Goal: Task Accomplishment & Management: Manage account settings

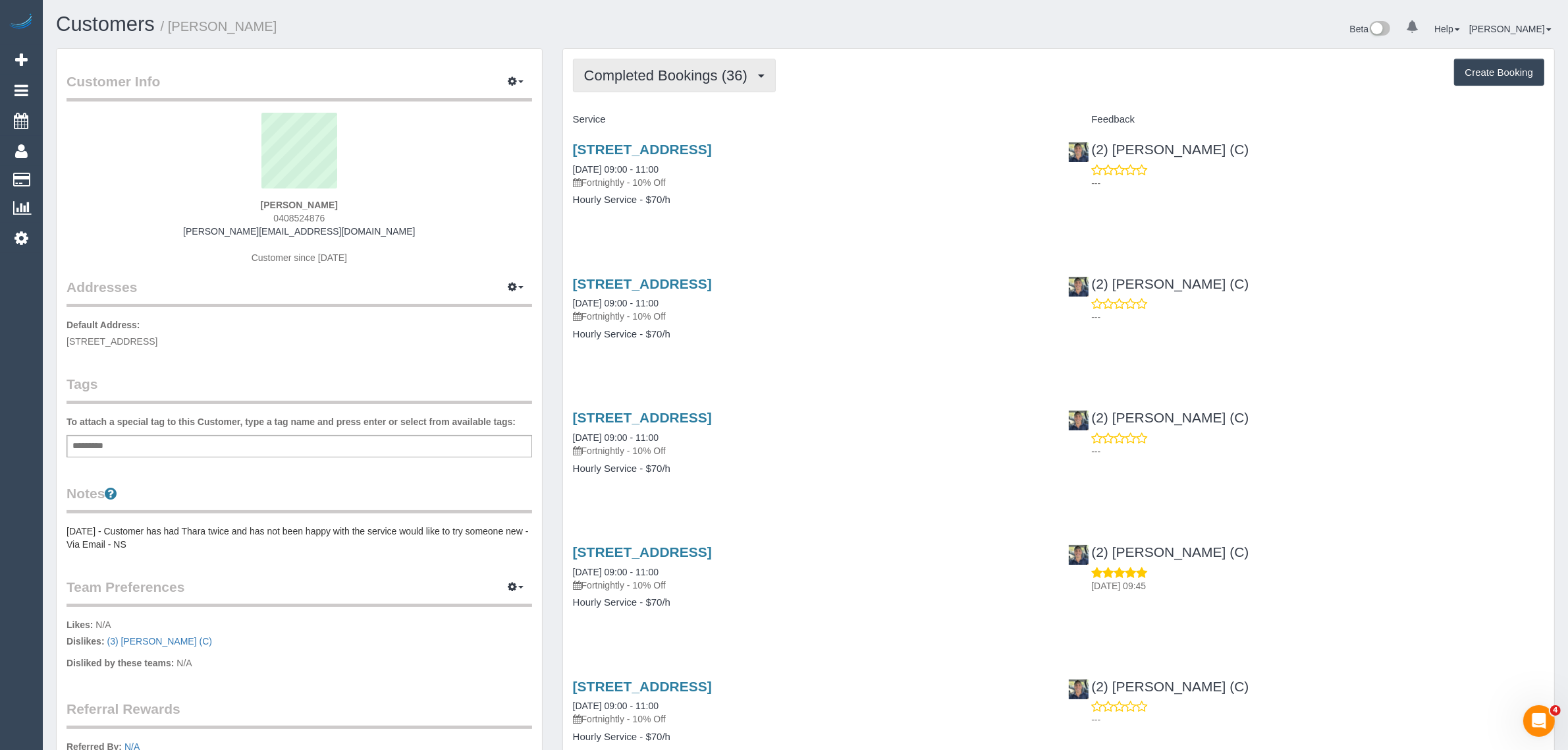
click at [647, 76] on span "Completed Bookings (36)" at bounding box center [669, 75] width 170 height 16
click at [632, 119] on link "Upcoming Bookings (12)" at bounding box center [644, 123] width 142 height 17
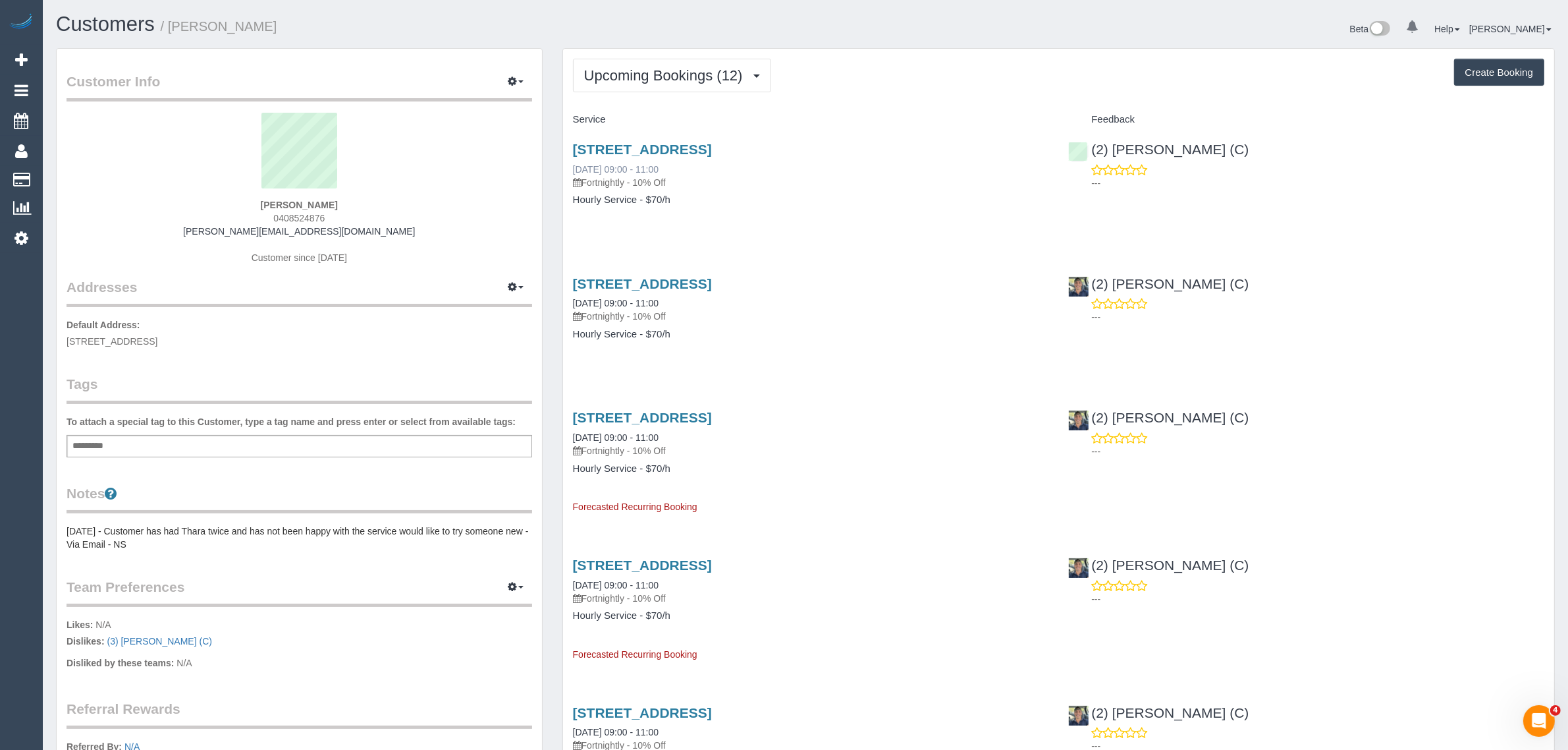
drag, startPoint x: 712, startPoint y: 170, endPoint x: 573, endPoint y: 169, distance: 139.0
click at [573, 169] on div "1/210 Albion Street, Brunswick, VIC 3056 27/08/2025 09:00 - 11:00 Fortnightly -…" at bounding box center [811, 165] width 476 height 48
copy link "27/08/2025 09:00 - 11:00"
click at [963, 211] on div "1/210 Albion Street, Brunswick, VIC 3056 27/08/2025 09:00 - 11:00 Fortnightly -…" at bounding box center [811, 181] width 496 height 101
drag, startPoint x: 1249, startPoint y: 146, endPoint x: 1091, endPoint y: 150, distance: 158.1
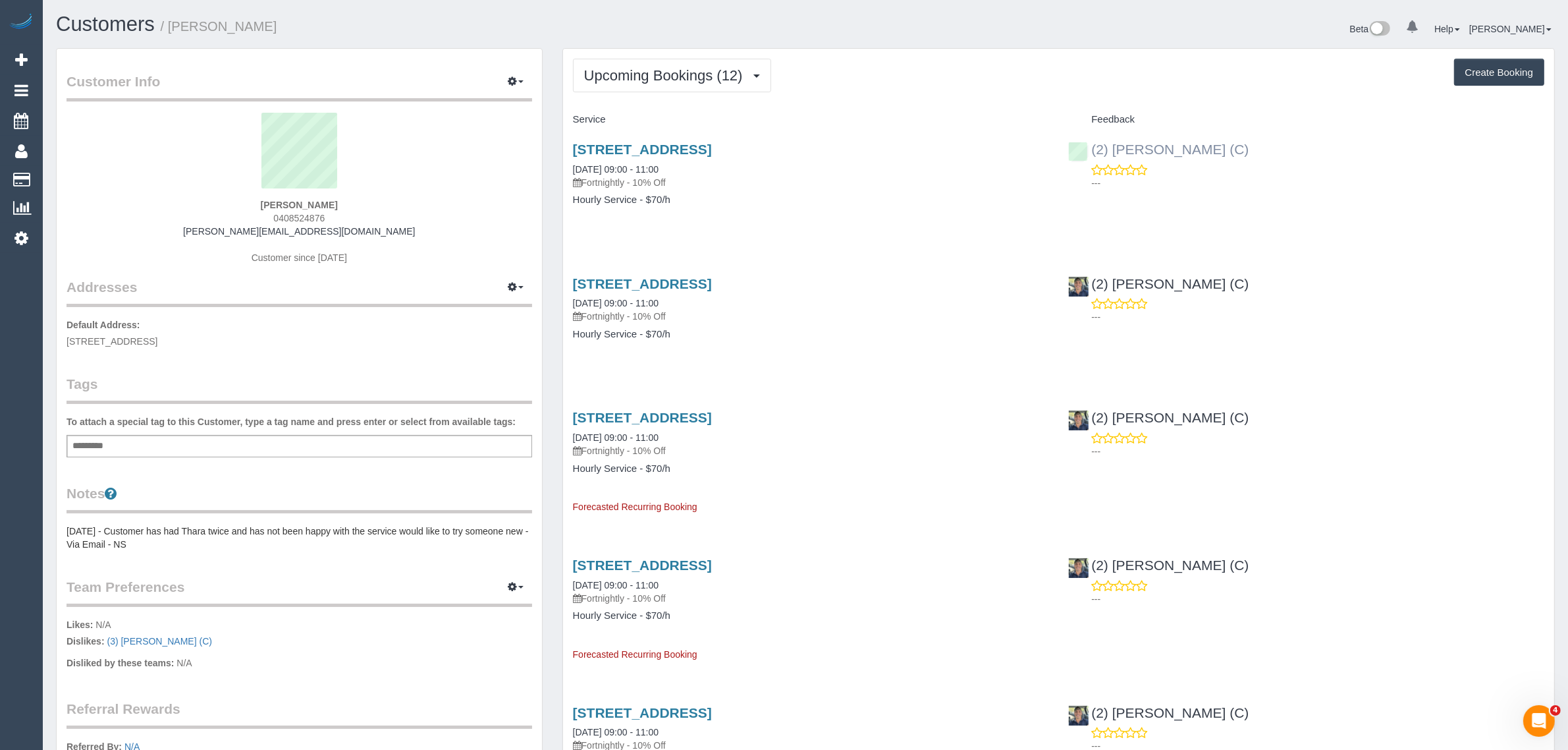
click at [1091, 150] on div "(2) Marco Sanchez (C) ---" at bounding box center [1307, 162] width 496 height 65
copy link "(2) [PERSON_NAME] (C)"
click at [826, 211] on div "1/210 Albion Street, Brunswick, VIC 3056 27/08/2025 09:00 - 11:00 Fortnightly -…" at bounding box center [811, 181] width 496 height 101
click at [154, 339] on span "1/210 Albion Street, Brunswick, VIC 3056" at bounding box center [112, 342] width 90 height 11
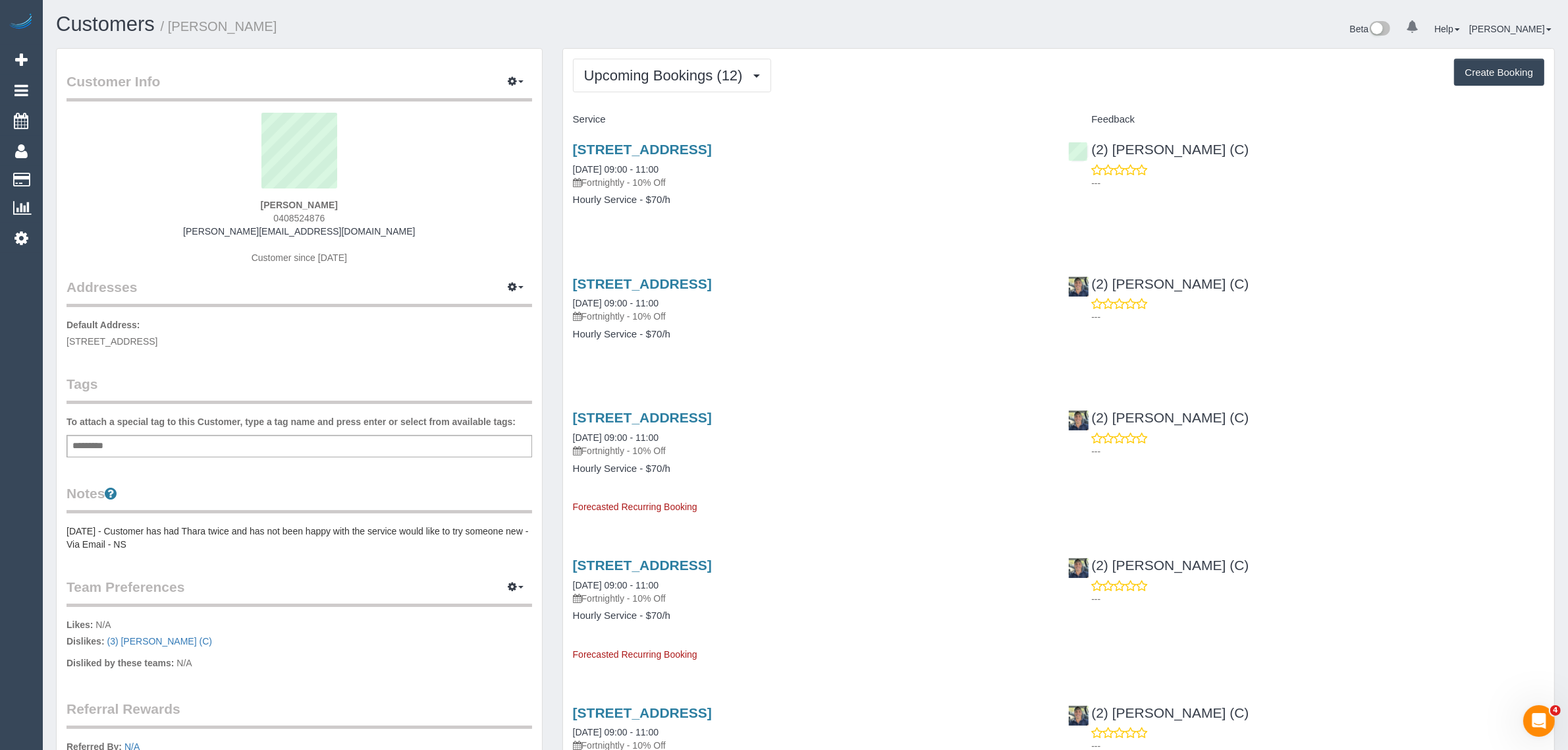
copy span "Brunswick"
click at [70, 176] on link "Customers" at bounding box center [125, 180] width 165 height 27
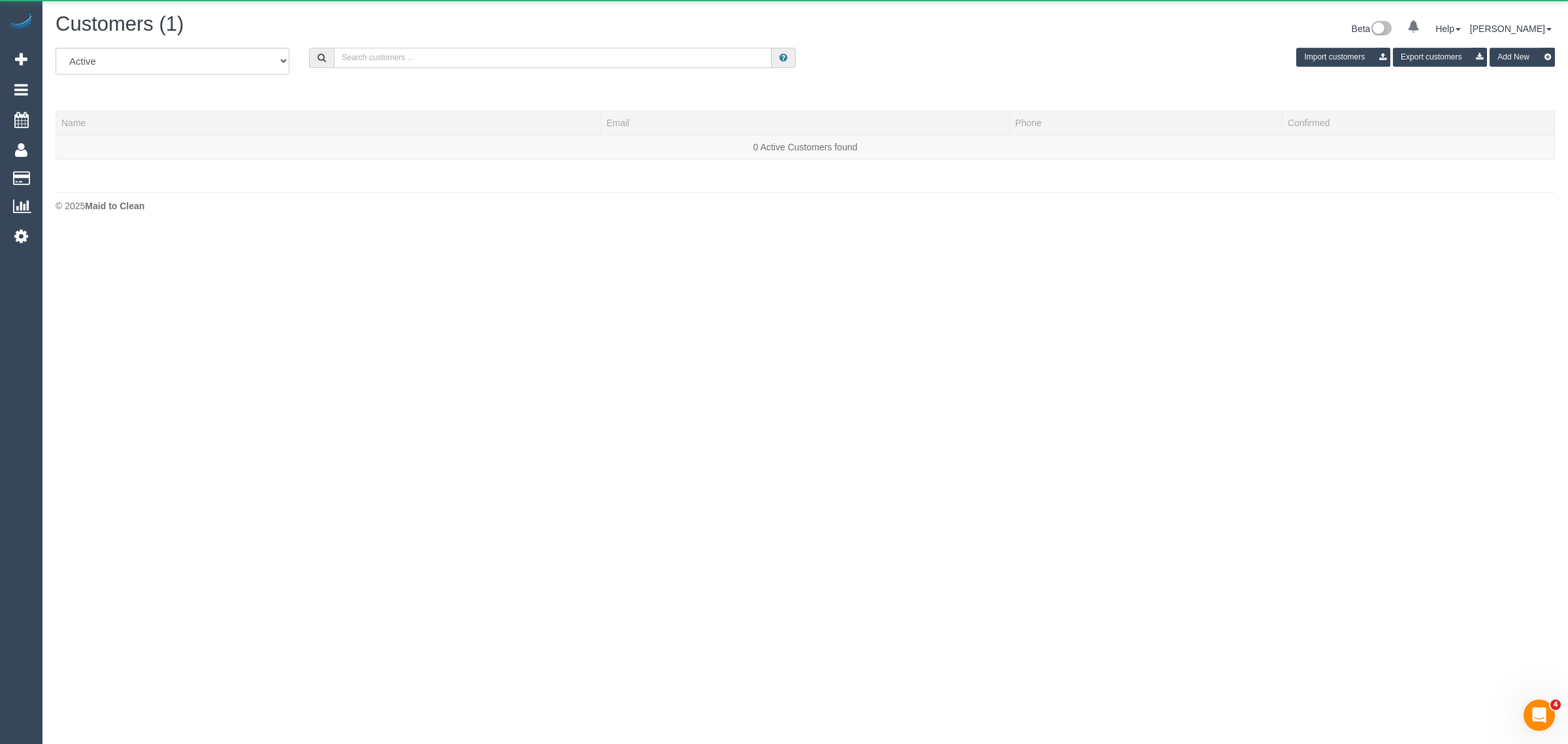
click at [498, 63] on input "text" at bounding box center [553, 58] width 438 height 20
paste input "Jacqui Mcculloch"
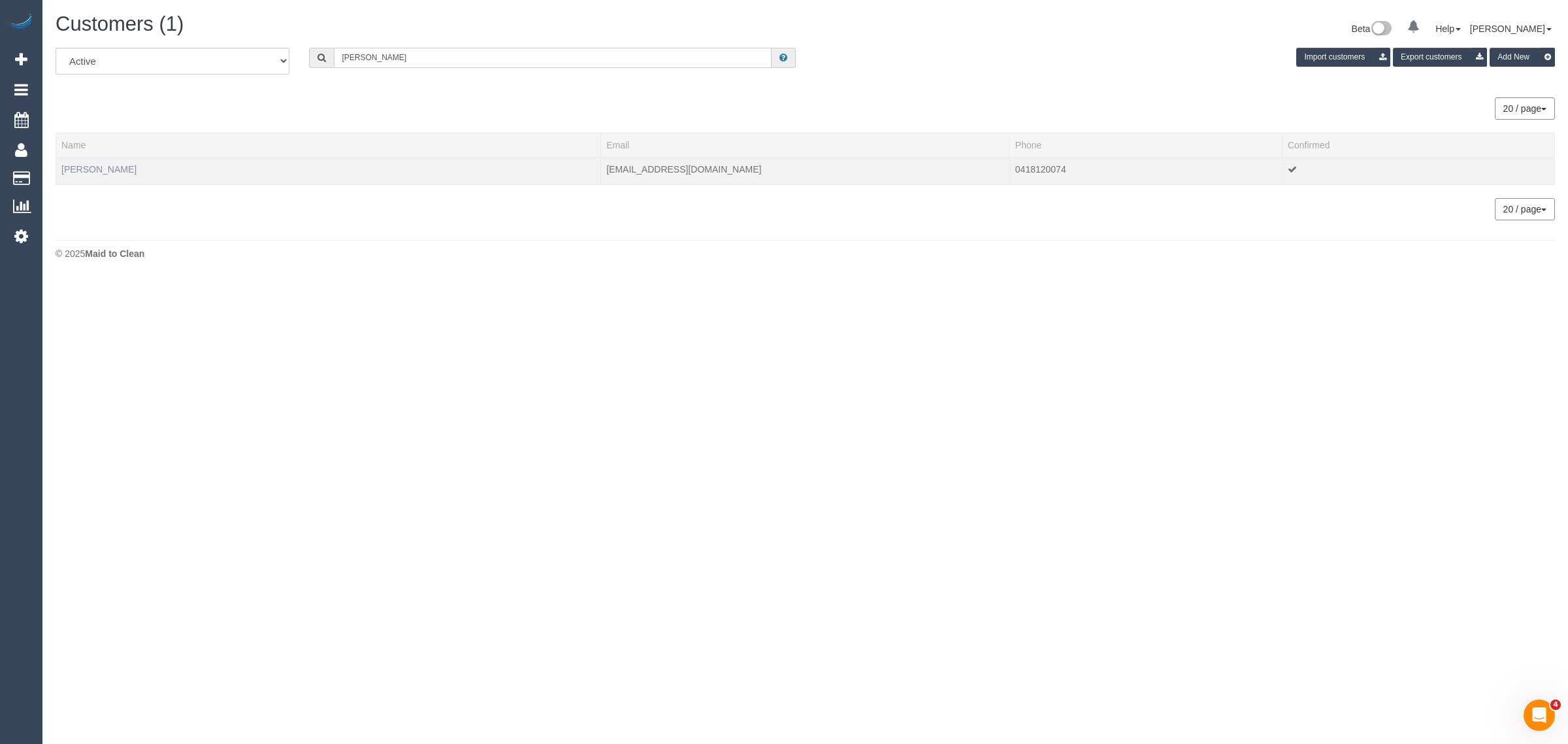
type input "Jacqui Mcculloch"
click at [111, 168] on link "Jacqui Mcculloch" at bounding box center [98, 170] width 75 height 11
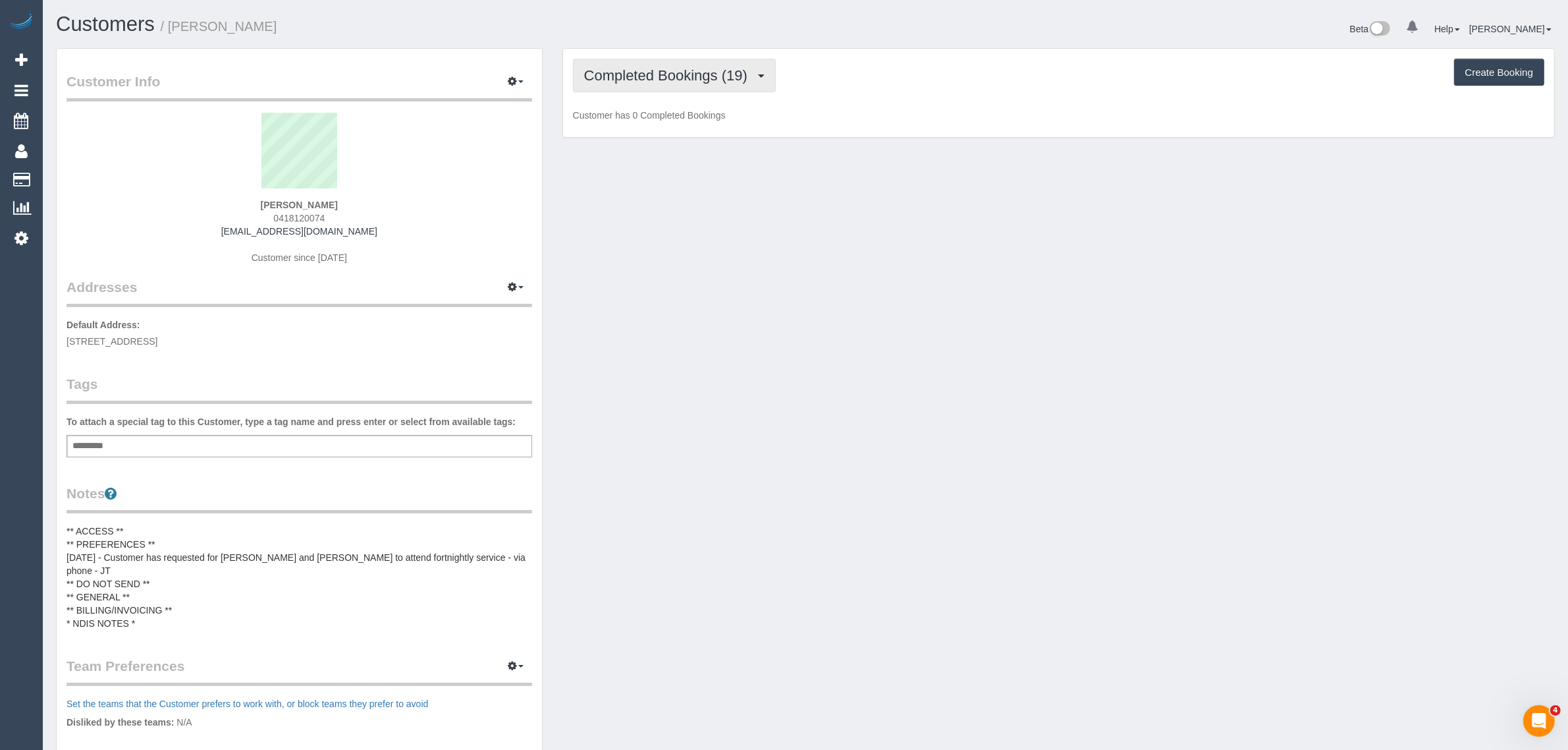
click at [708, 69] on span "Completed Bookings (19)" at bounding box center [669, 75] width 170 height 16
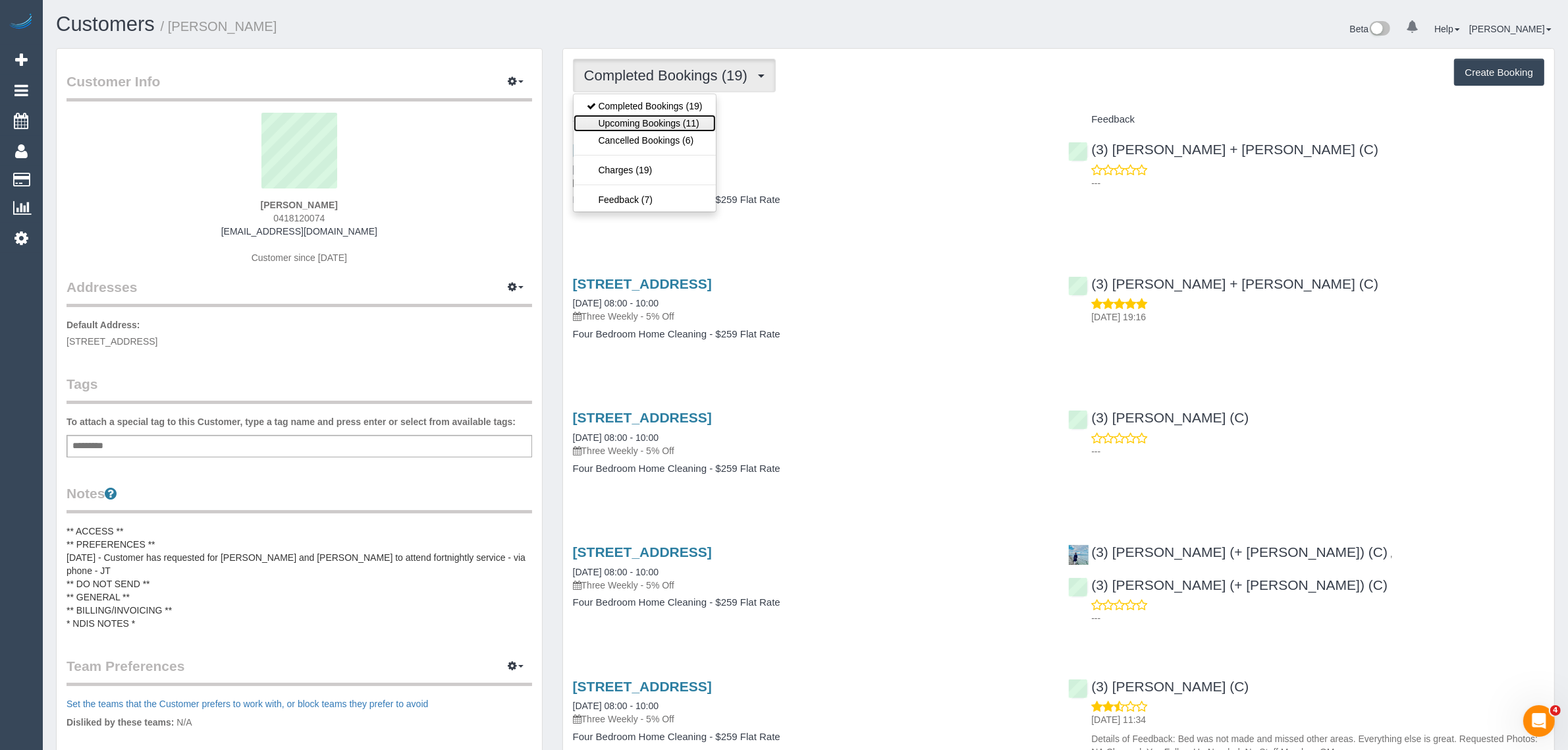
click at [666, 126] on link "Upcoming Bookings (11)" at bounding box center [644, 123] width 142 height 17
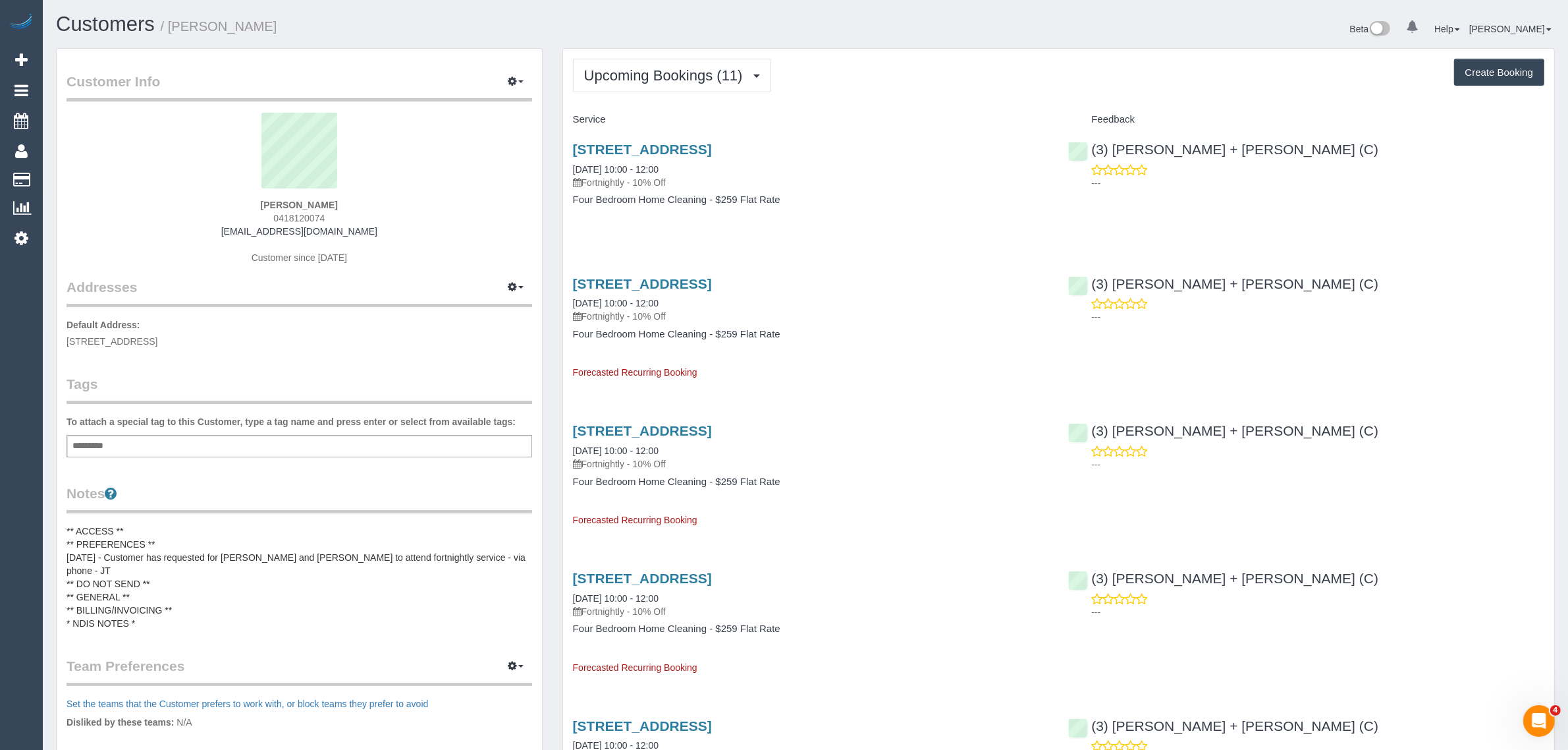
click at [999, 229] on div "606 Fullarton Rd, Keilor Park, VIC 3042 30/08/2025 10:00 - 12:00 Fortnightly - …" at bounding box center [811, 181] width 496 height 101
drag, startPoint x: 692, startPoint y: 169, endPoint x: 572, endPoint y: 165, distance: 120.1
click at [573, 165] on div "606 Fullarton Rd, Keilor Park, VIC 3042 30/08/2025 10:00 - 12:00 Fortnightly - …" at bounding box center [811, 165] width 476 height 48
copy link "30/08/2025 10:00 - 12:00"
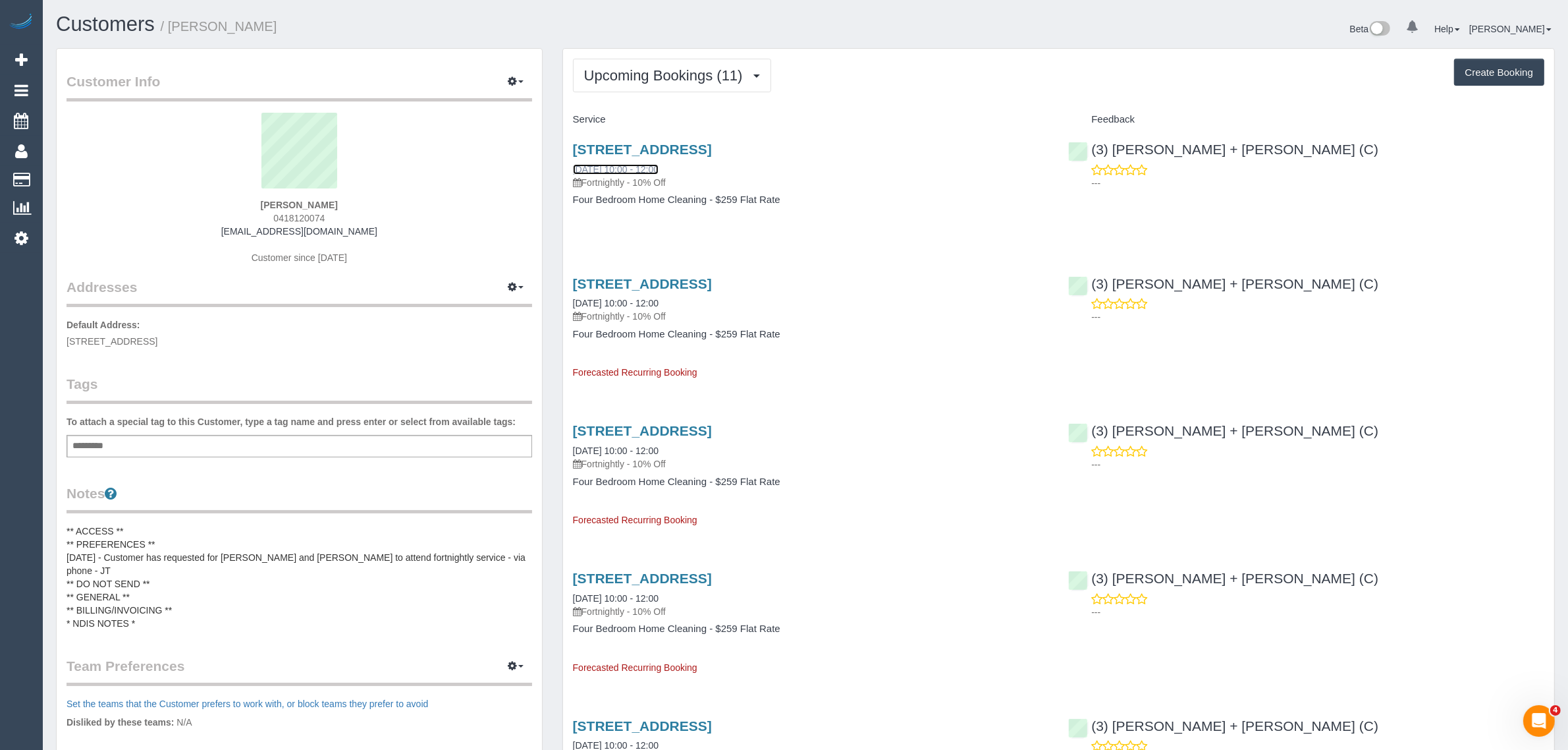
click at [619, 171] on link "30/08/2025 10:00 - 12:00" at bounding box center [615, 169] width 86 height 11
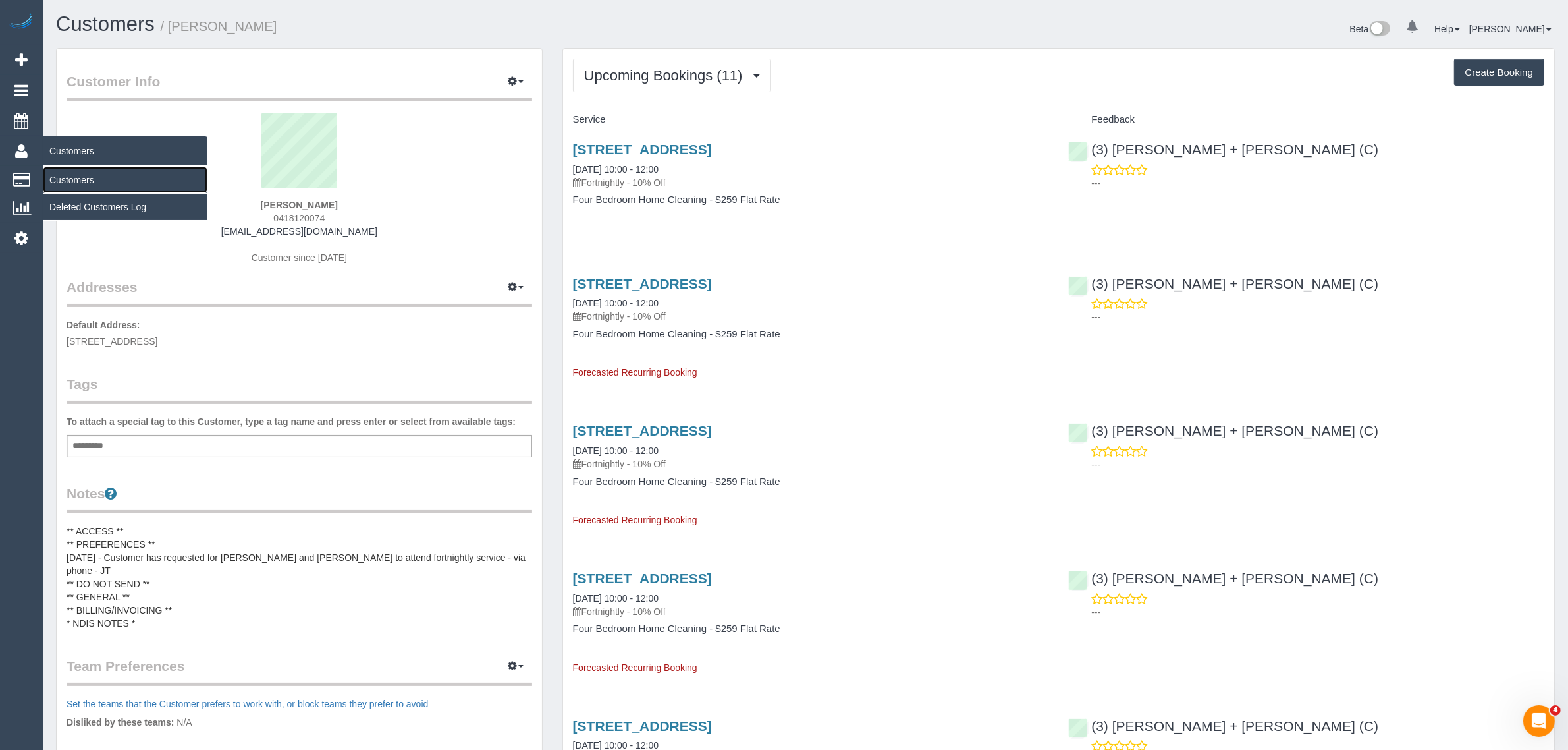
drag, startPoint x: 79, startPoint y: 168, endPoint x: 148, endPoint y: 146, distance: 72.4
click at [79, 168] on link "Customers" at bounding box center [125, 180] width 165 height 27
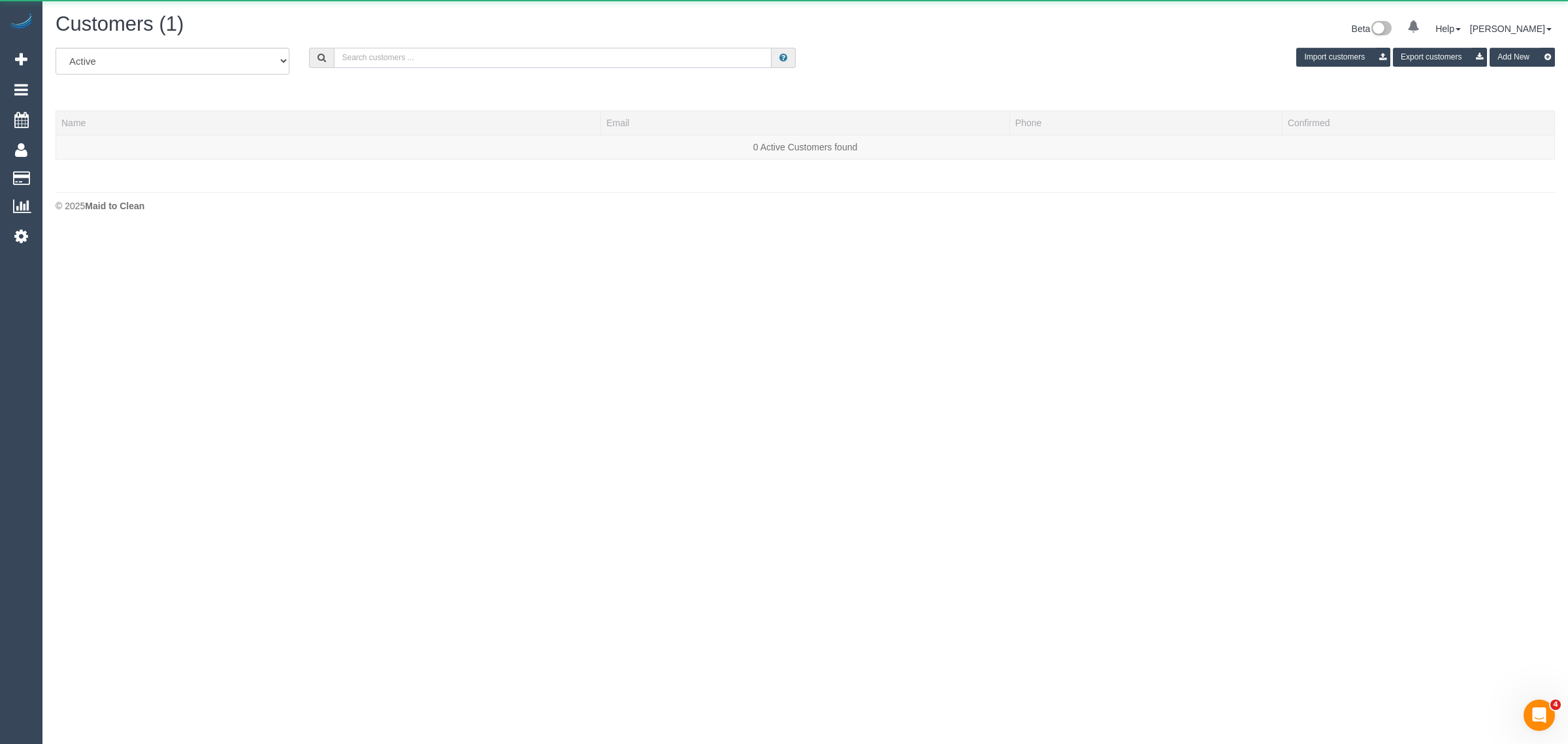
click at [431, 53] on input "text" at bounding box center [553, 58] width 438 height 20
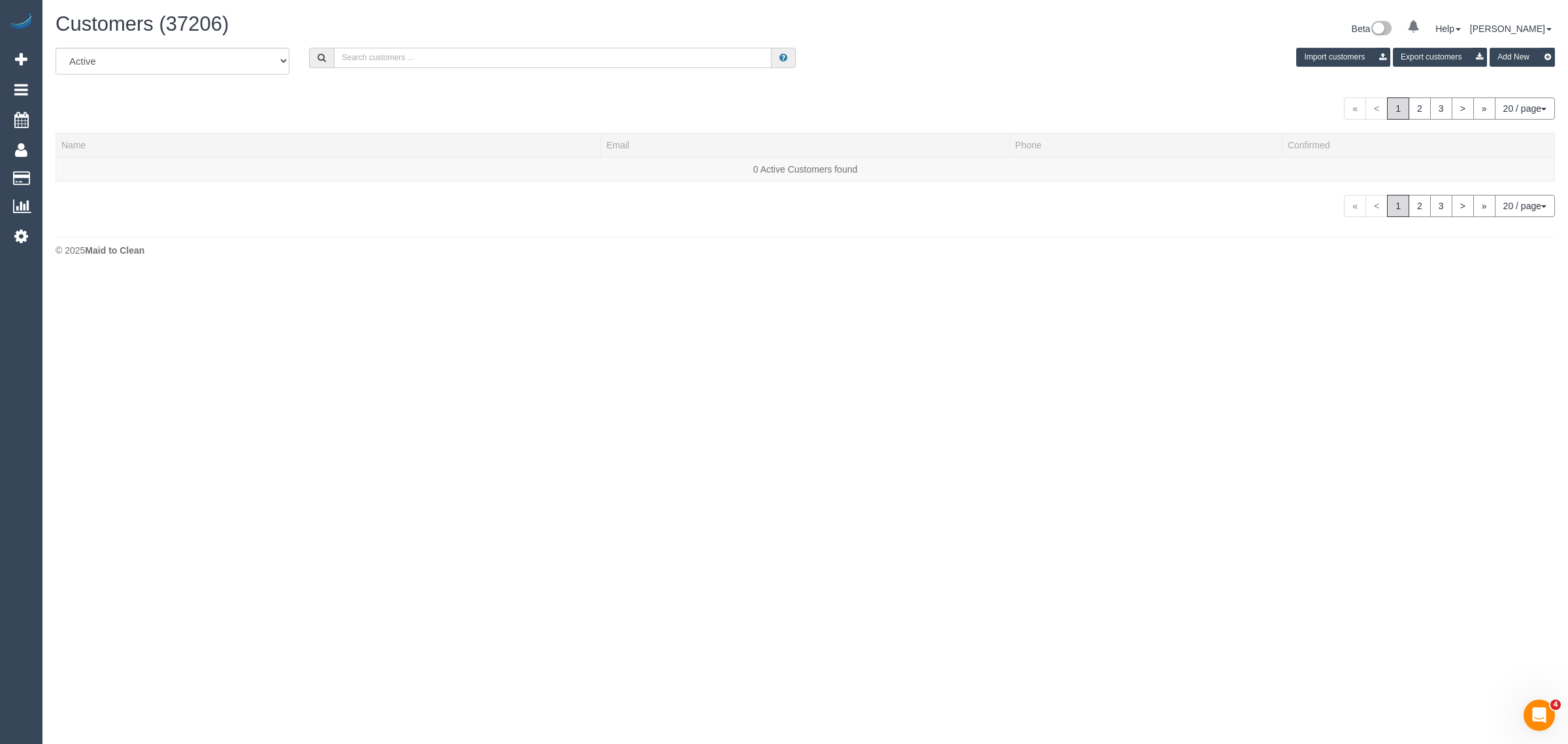
paste input "+61418536526 Aircall new contact"
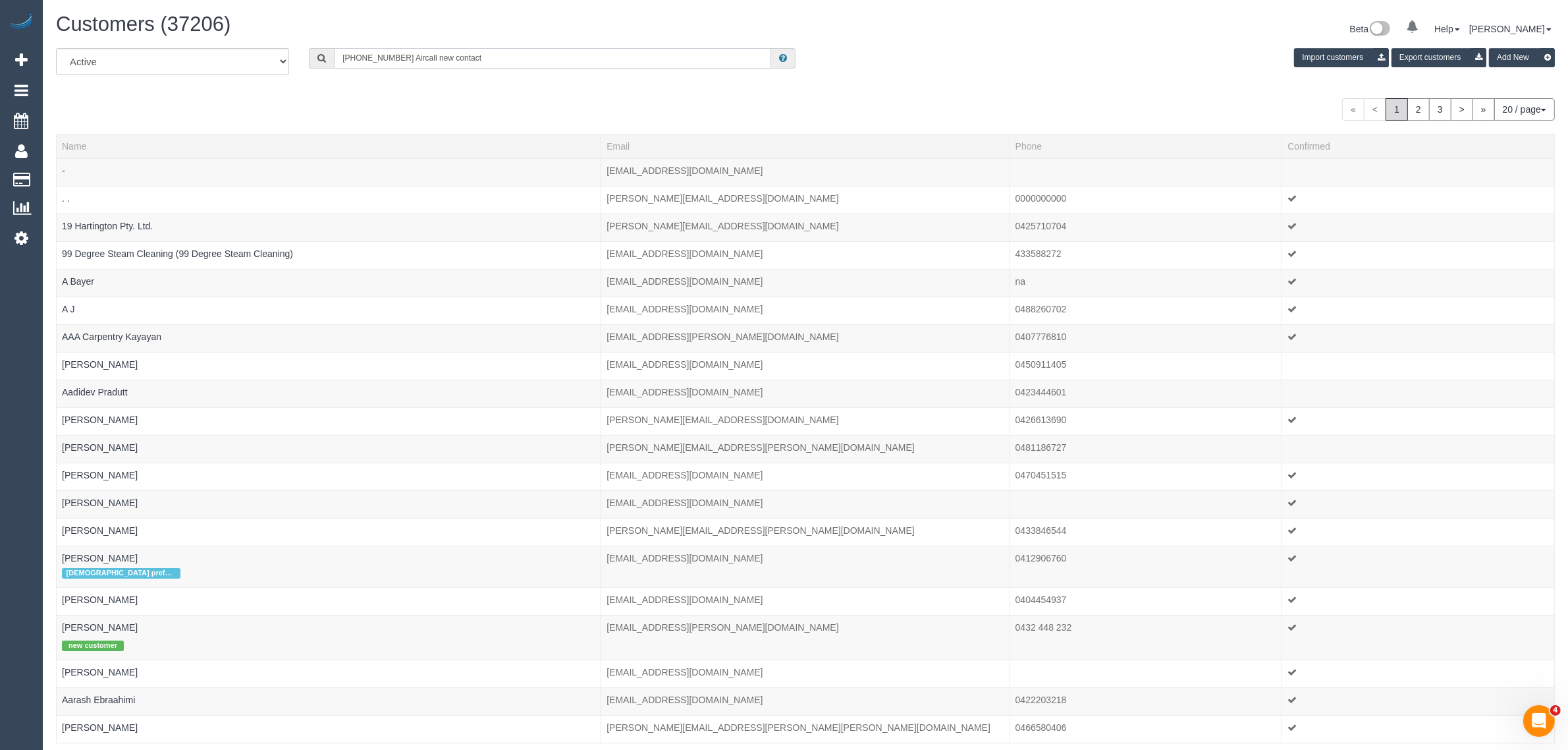
drag, startPoint x: 392, startPoint y: 57, endPoint x: 573, endPoint y: 71, distance: 181.5
click at [567, 63] on input "+61418536526 Aircall new contact" at bounding box center [552, 59] width 438 height 20
drag, startPoint x: 488, startPoint y: 57, endPoint x: 591, endPoint y: 61, distance: 103.1
click at [585, 61] on input "+61418536526 Aircall new contact" at bounding box center [552, 59] width 438 height 20
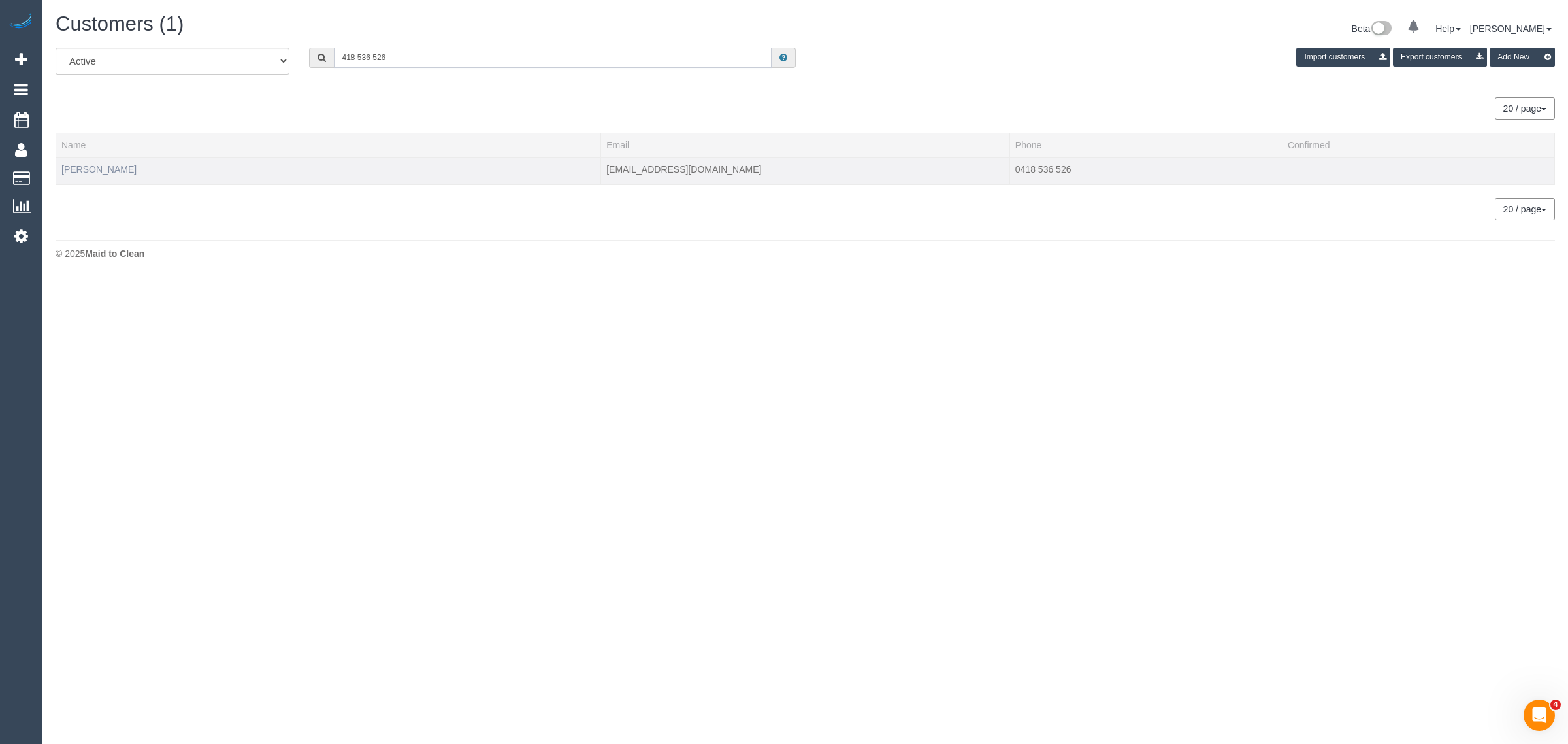
type input "418 536 526"
click at [110, 172] on link "Margaret Stephens" at bounding box center [98, 170] width 75 height 11
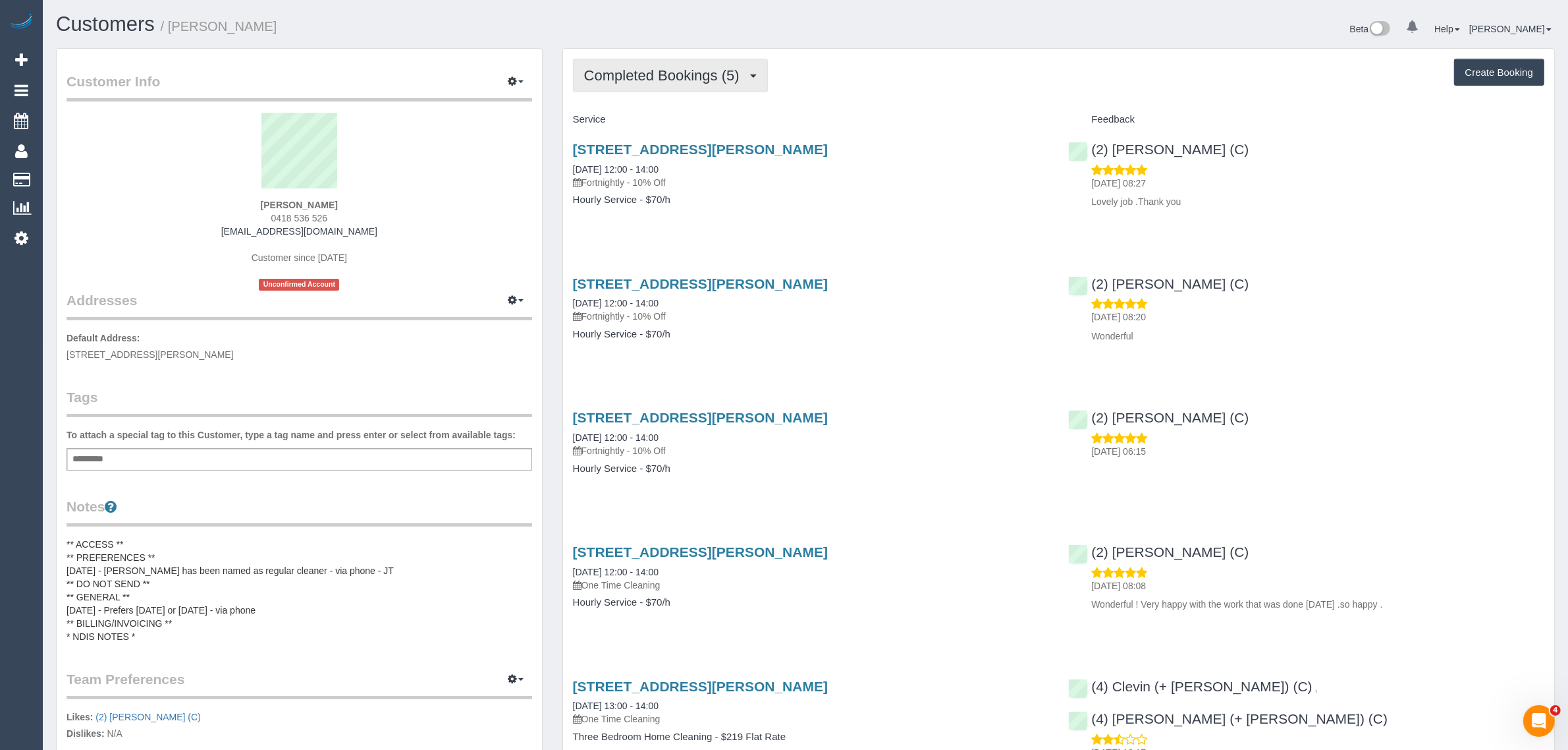
click at [678, 84] on button "Completed Bookings (5)" at bounding box center [670, 75] width 195 height 34
click at [655, 123] on link "Upcoming Bookings (11)" at bounding box center [643, 123] width 139 height 17
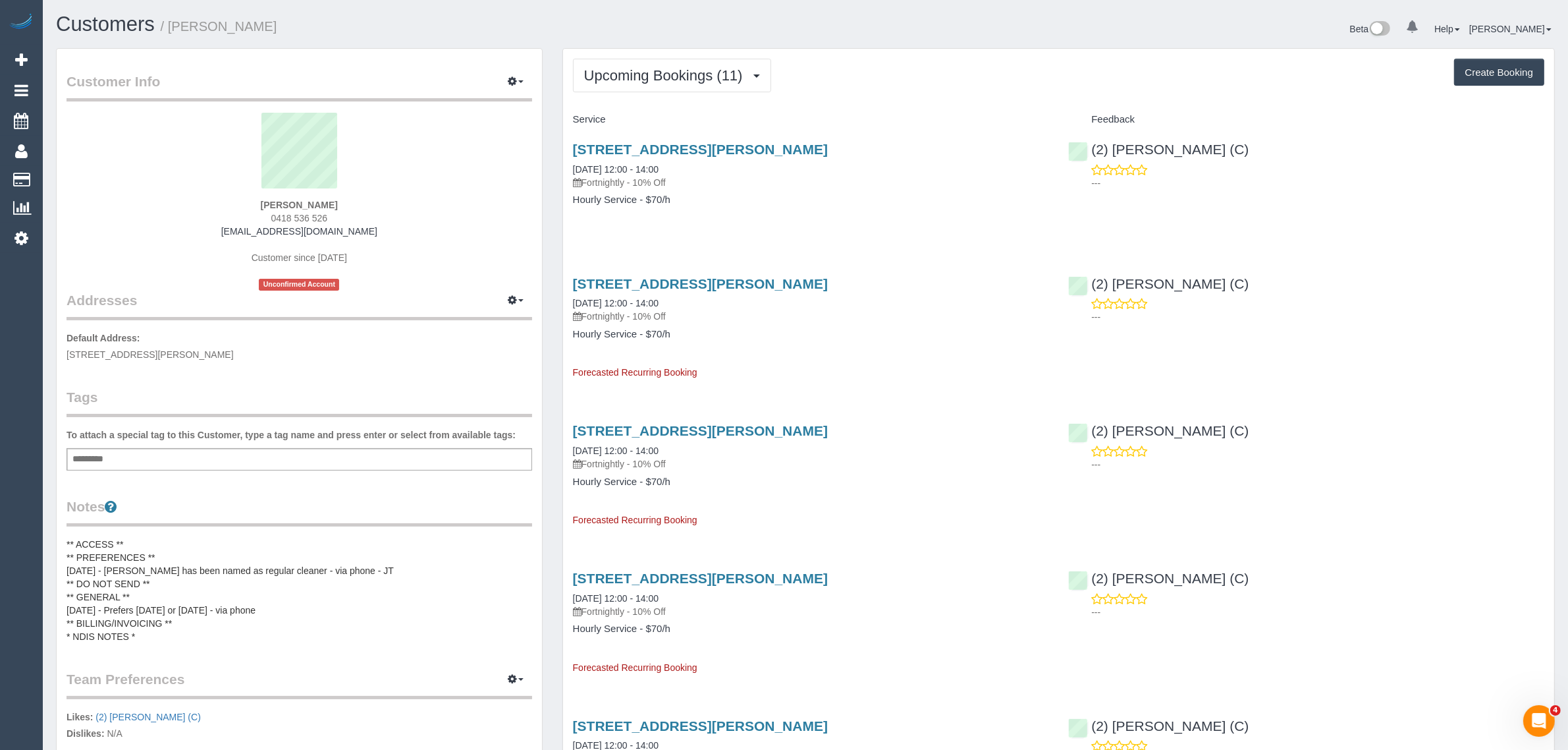
drag, startPoint x: 699, startPoint y: 163, endPoint x: 565, endPoint y: 172, distance: 134.3
click at [566, 172] on div "9 Kymme Court, Glen Waverley, VIC 3150 27/08/2025 12:00 - 14:00 Fortnightly - 1…" at bounding box center [811, 181] width 496 height 101
copy link "27/08/2025 12:00 - 14:00"
drag, startPoint x: 1250, startPoint y: 151, endPoint x: 1091, endPoint y: 149, distance: 159.0
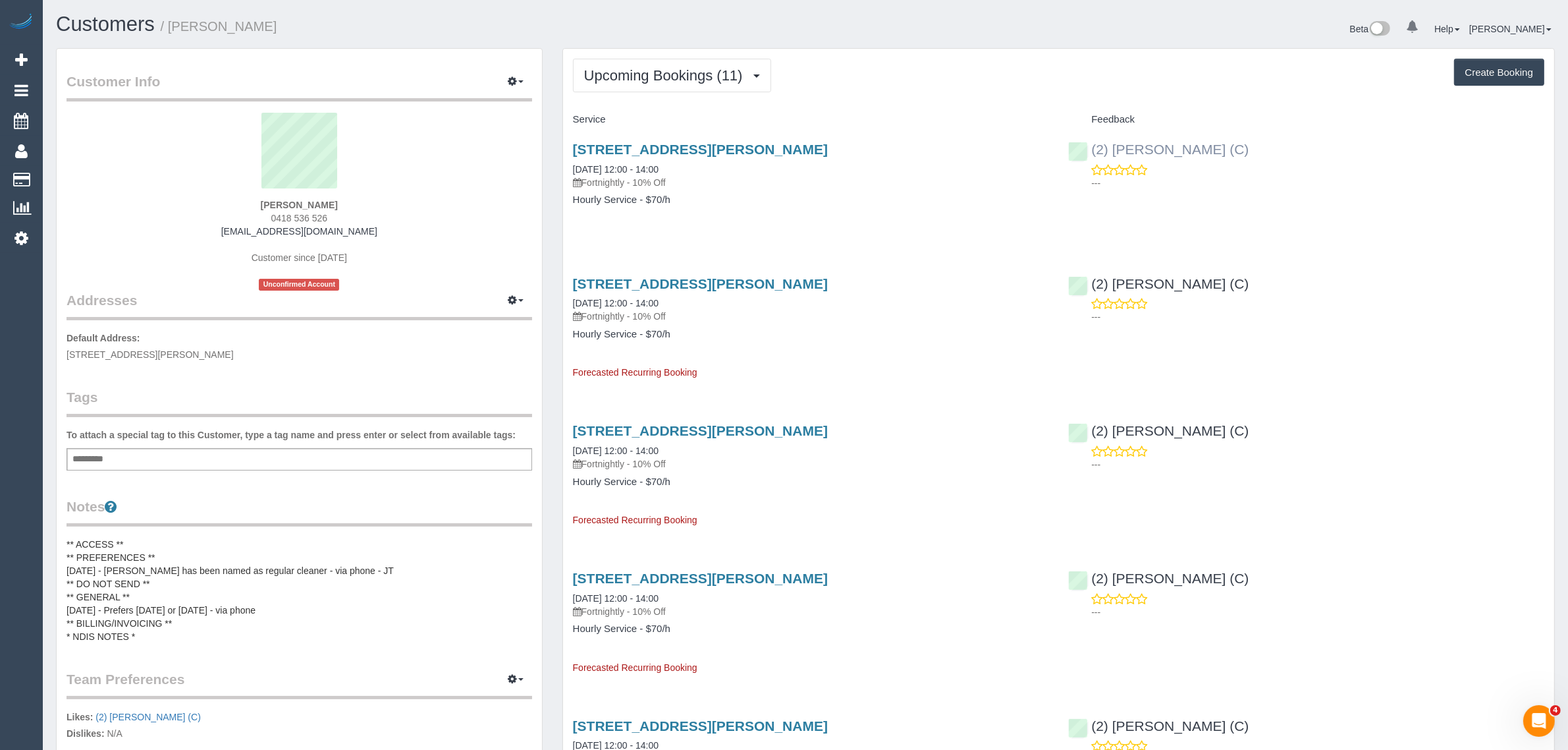
click at [1091, 149] on div "(2) Priyanshi Patel (C) ---" at bounding box center [1307, 162] width 496 height 65
copy link "(2) Priyanshi Patel (C)"
drag, startPoint x: 353, startPoint y: 206, endPoint x: 251, endPoint y: 204, distance: 102.0
click at [251, 204] on div "Margaret Stephens 0418 536 526 margaretmarystephens@gmail.com Customer since 20…" at bounding box center [299, 201] width 466 height 178
copy strong "Margaret Stephens"
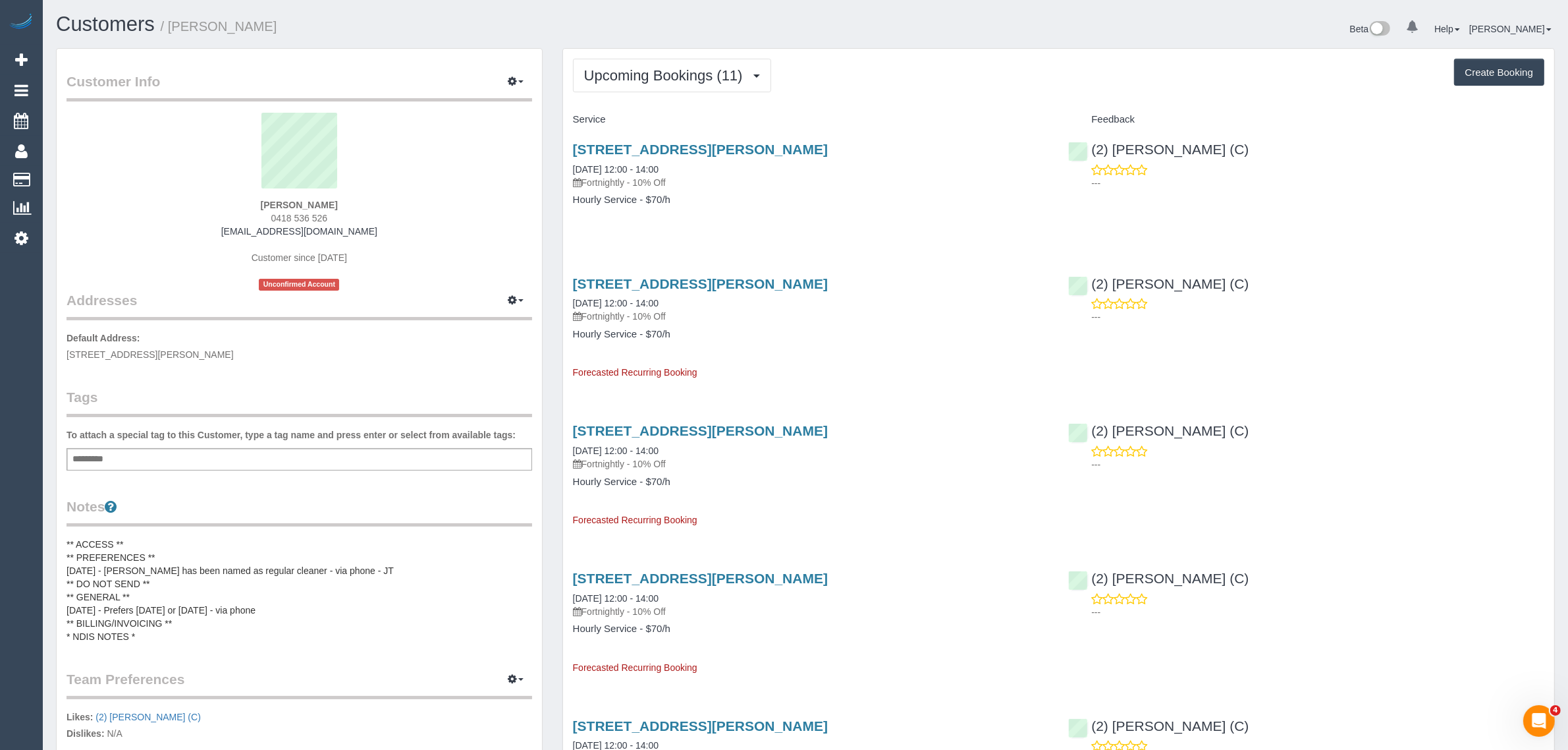
drag, startPoint x: 136, startPoint y: 351, endPoint x: 197, endPoint y: 347, distance: 61.1
click at [197, 349] on span "9 Kymme Court, Glen Waverley, VIC 3150" at bounding box center [150, 354] width 167 height 11
copy span "Glen Waverley,"
click at [74, 175] on link "Customers" at bounding box center [125, 180] width 165 height 27
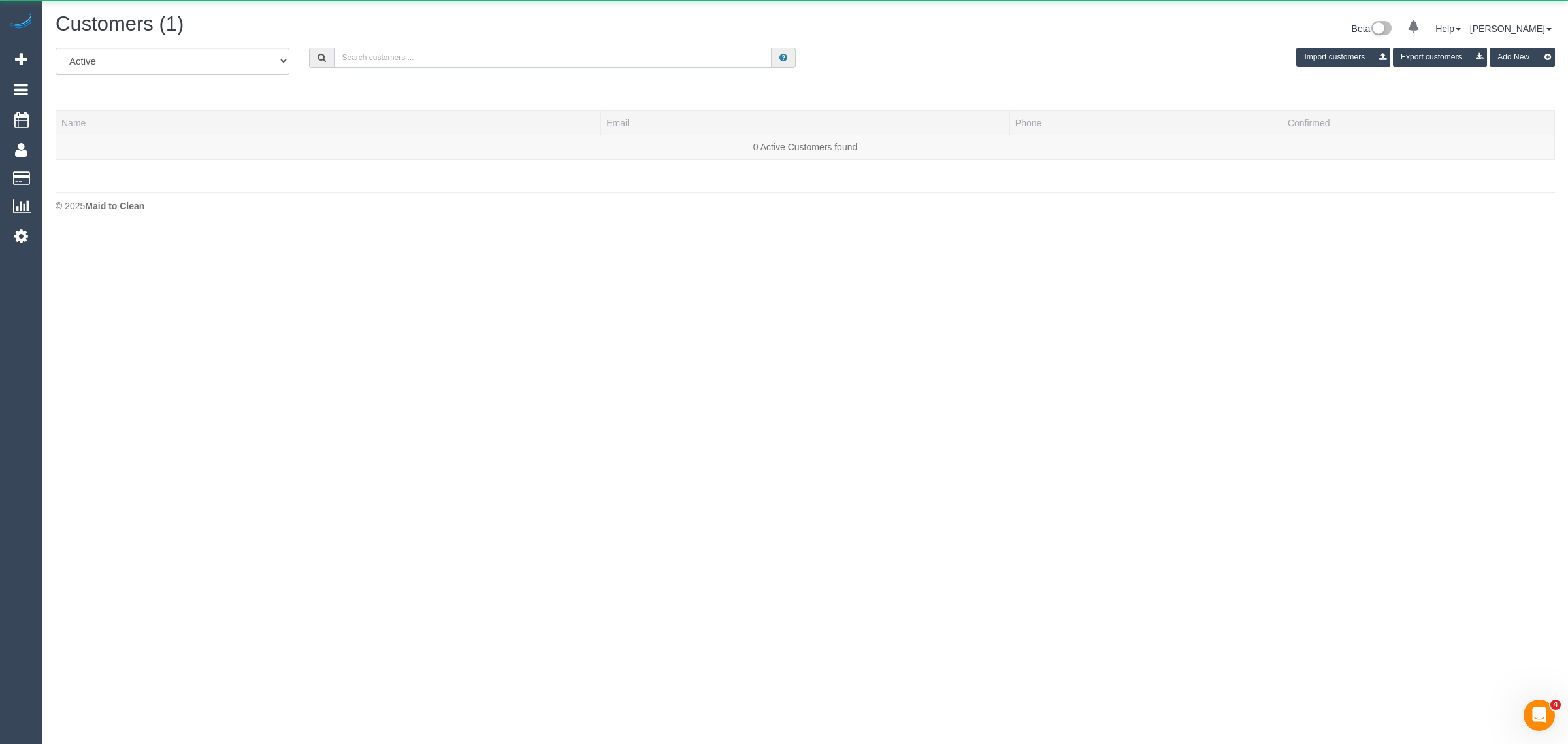
click at [387, 59] on input "text" at bounding box center [553, 58] width 438 height 20
paste input "Leah Auciello"
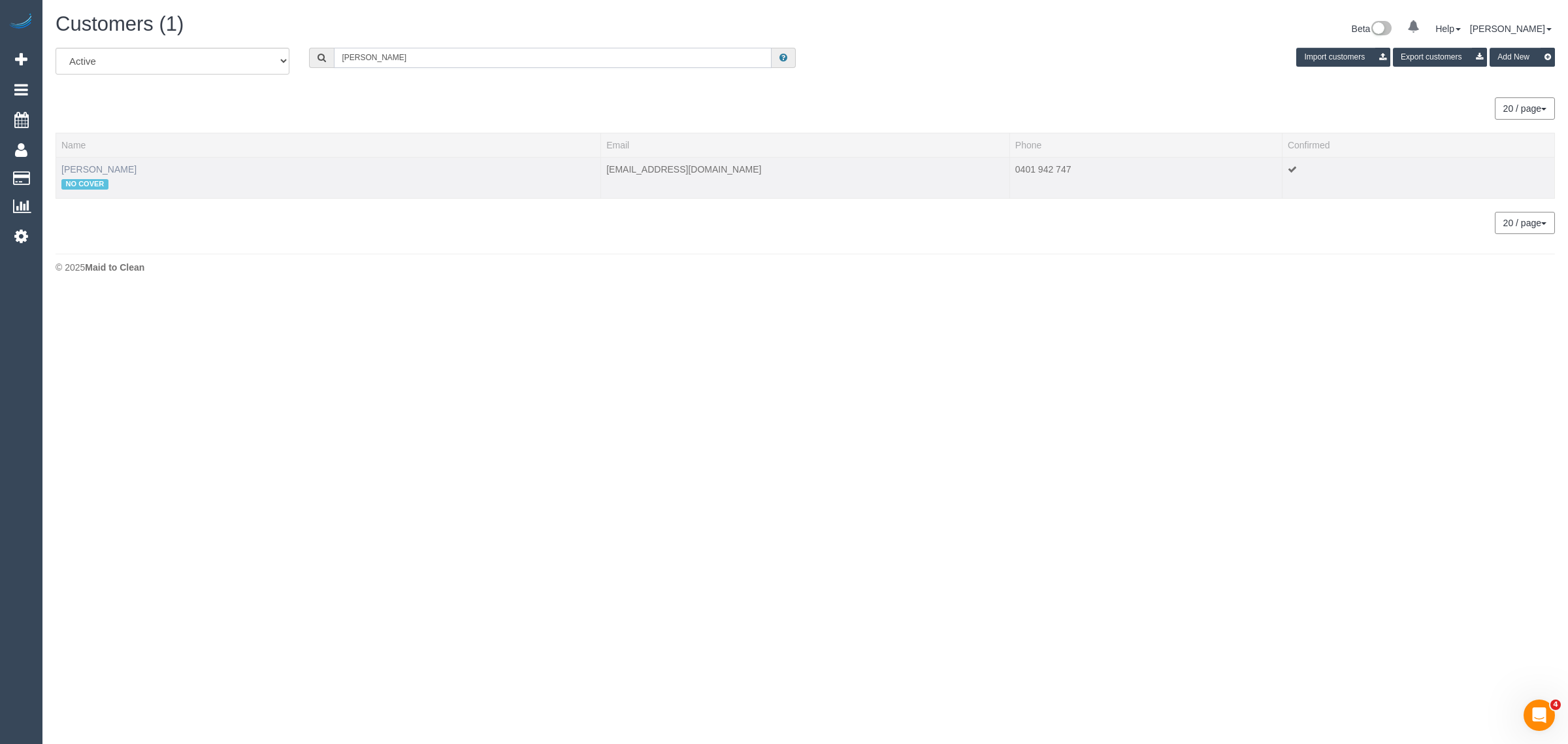
type input "Leah Auciello"
drag, startPoint x: 98, startPoint y: 167, endPoint x: 98, endPoint y: 174, distance: 7.0
click at [98, 166] on link "Leah Auciello" at bounding box center [98, 170] width 75 height 11
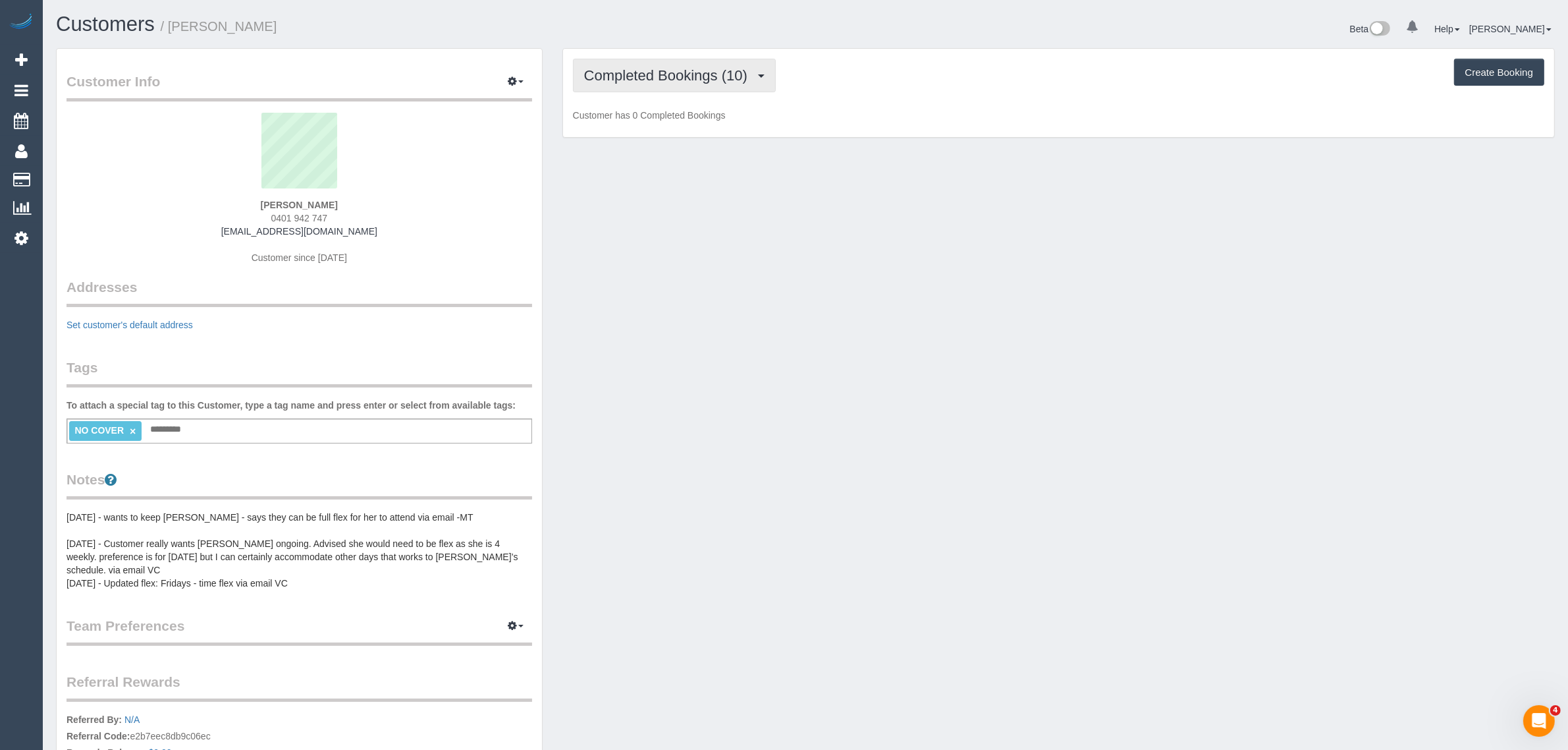
click at [611, 78] on span "Completed Bookings (10)" at bounding box center [669, 75] width 170 height 16
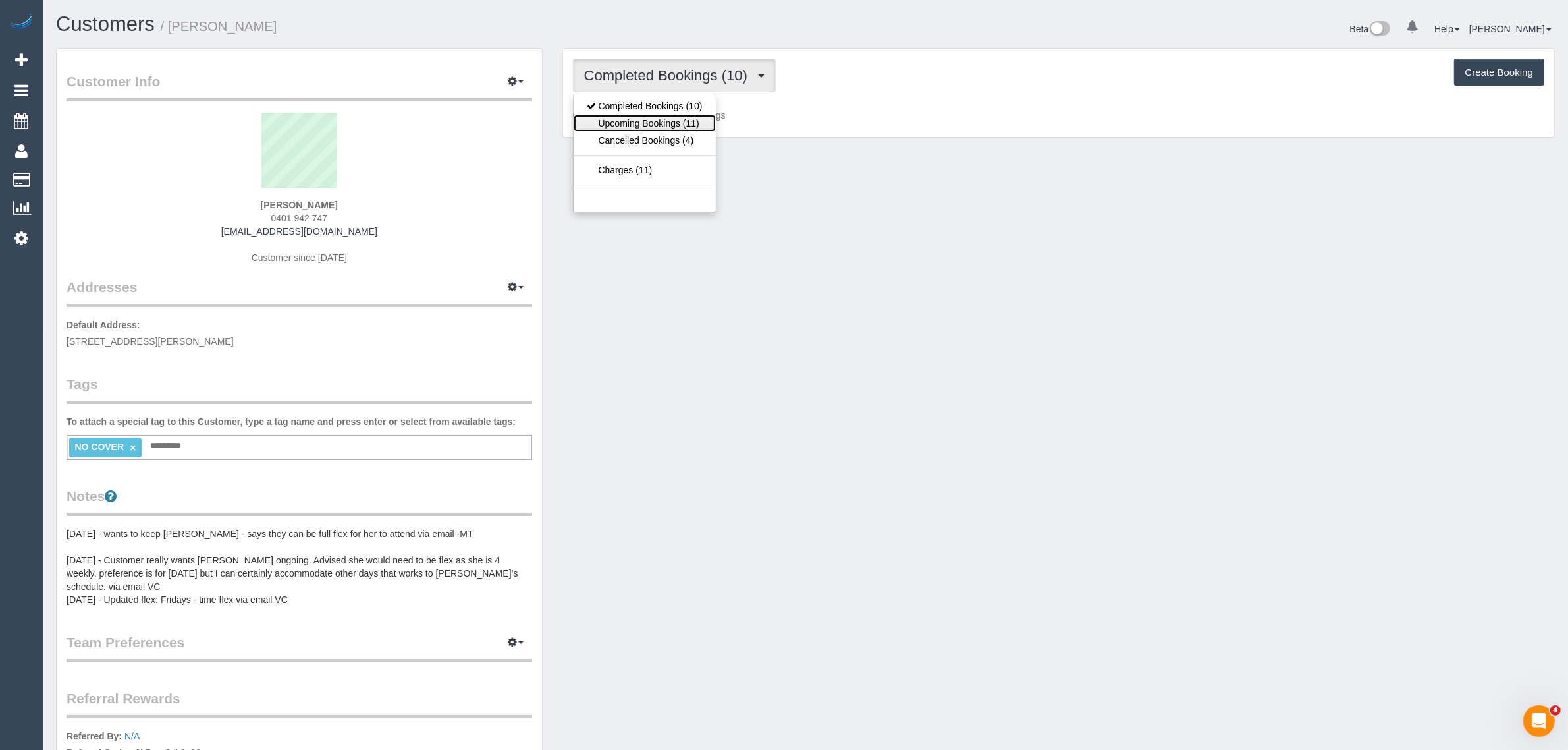
click at [637, 119] on link "Upcoming Bookings (11)" at bounding box center [644, 123] width 142 height 17
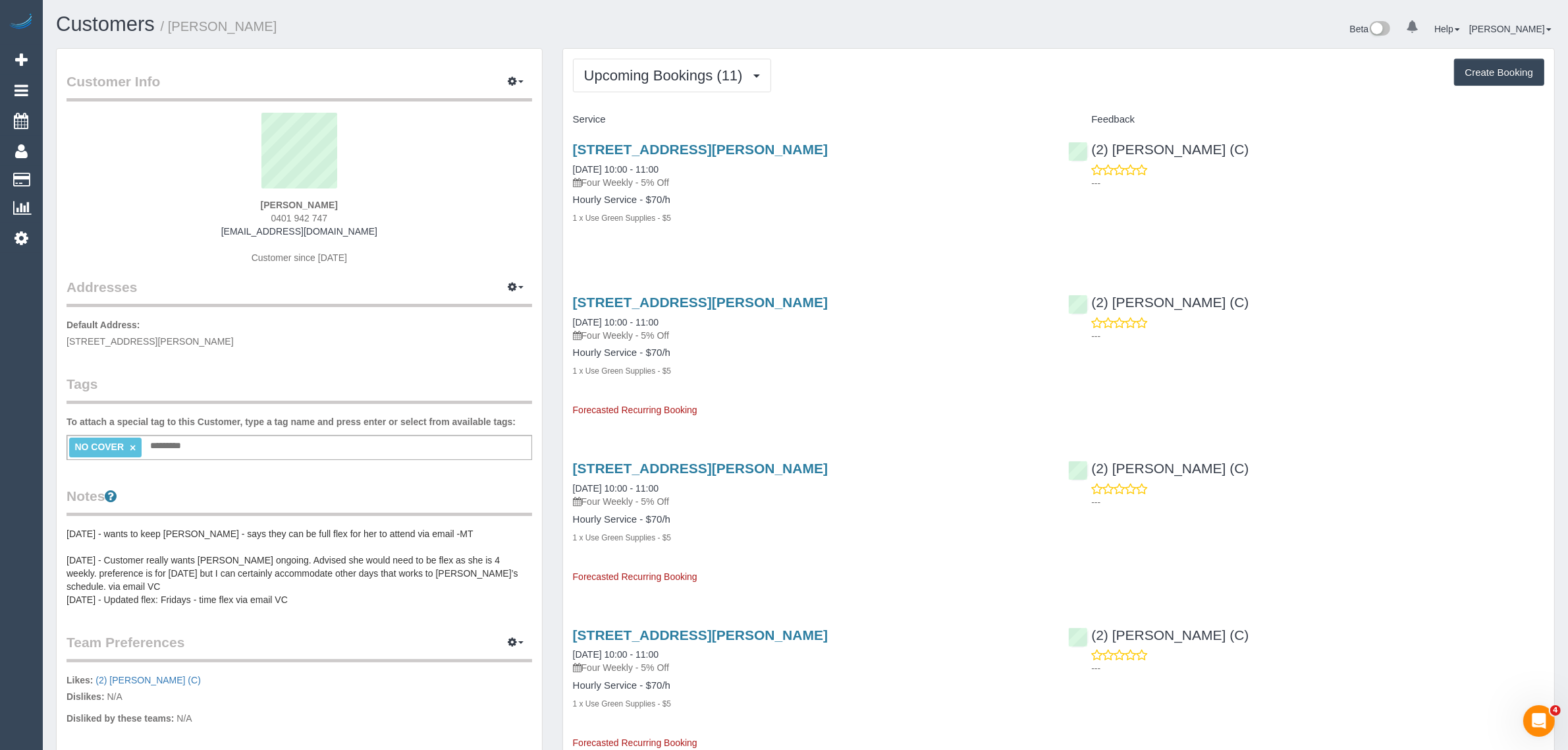
click at [742, 232] on div "4/5 Jepson Street, Yarraville, VIC 3013 30/08/2025 10:00 - 11:00 Four Weekly - …" at bounding box center [811, 190] width 496 height 120
drag, startPoint x: 691, startPoint y: 163, endPoint x: 560, endPoint y: 162, distance: 131.0
copy link "30/08/2025 10:00 - 11:00"
click at [626, 167] on link "30/08/2025 10:00 - 11:00" at bounding box center [615, 169] width 86 height 11
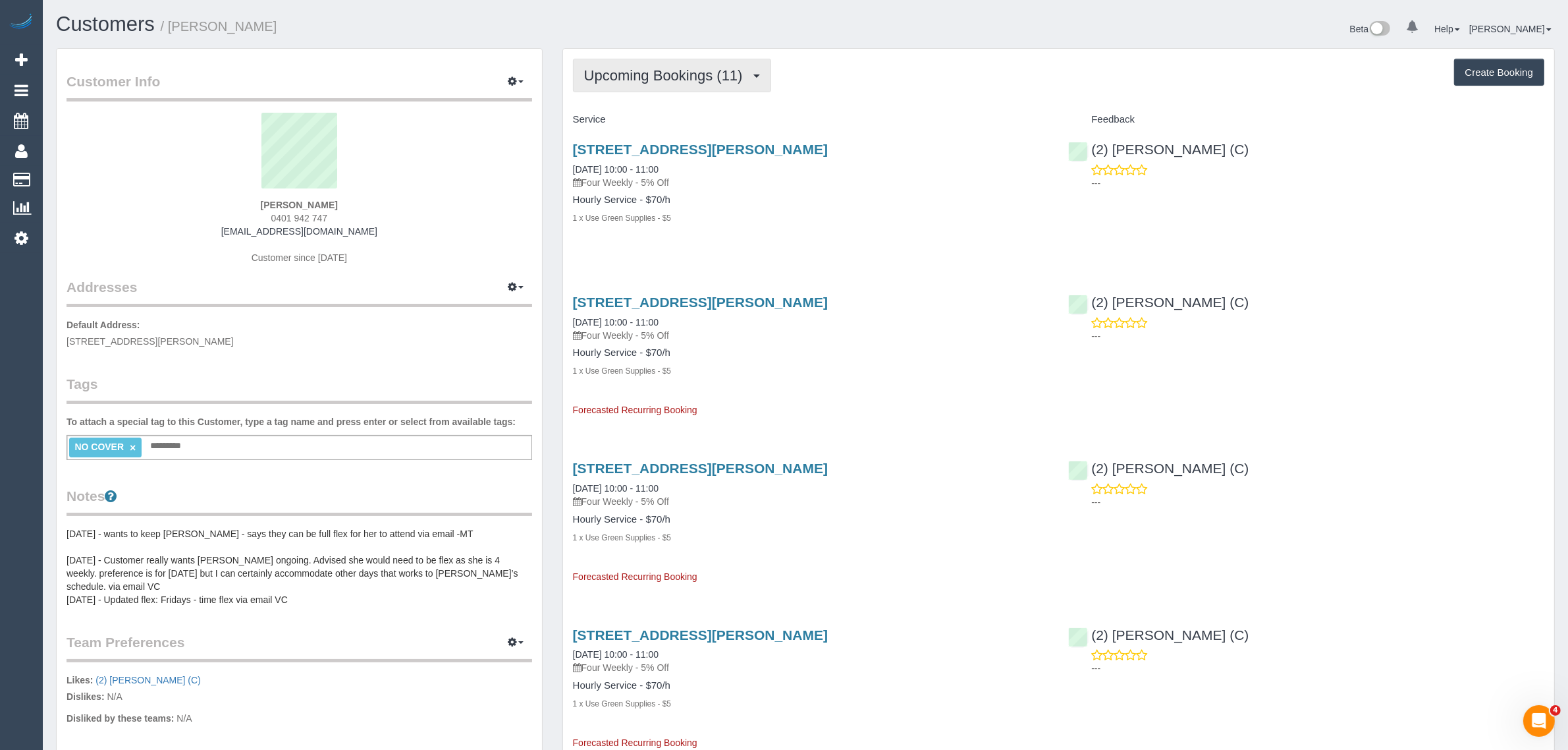
click at [659, 69] on span "Upcoming Bookings (11)" at bounding box center [667, 75] width 165 height 16
click at [644, 122] on link "Upcoming Bookings (11)" at bounding box center [644, 123] width 142 height 17
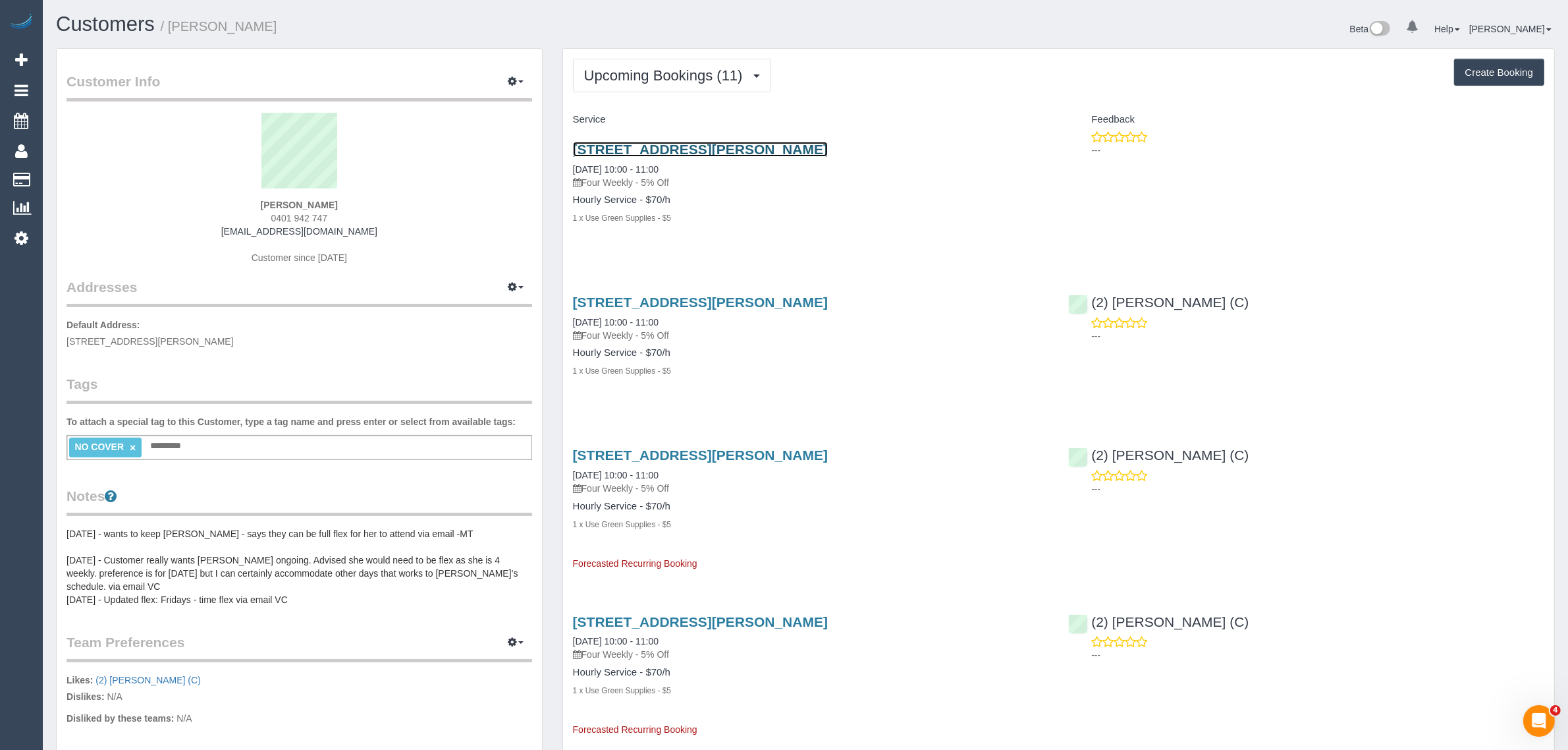
click at [616, 148] on link "4/5 Jepson Street, Yarraville, VIC 3013" at bounding box center [700, 148] width 255 height 15
click at [601, 297] on link "4/5 Jepson Street, Yarraville, VIC 3013" at bounding box center [700, 301] width 255 height 15
click at [627, 69] on span "Upcoming Bookings (11)" at bounding box center [667, 75] width 165 height 16
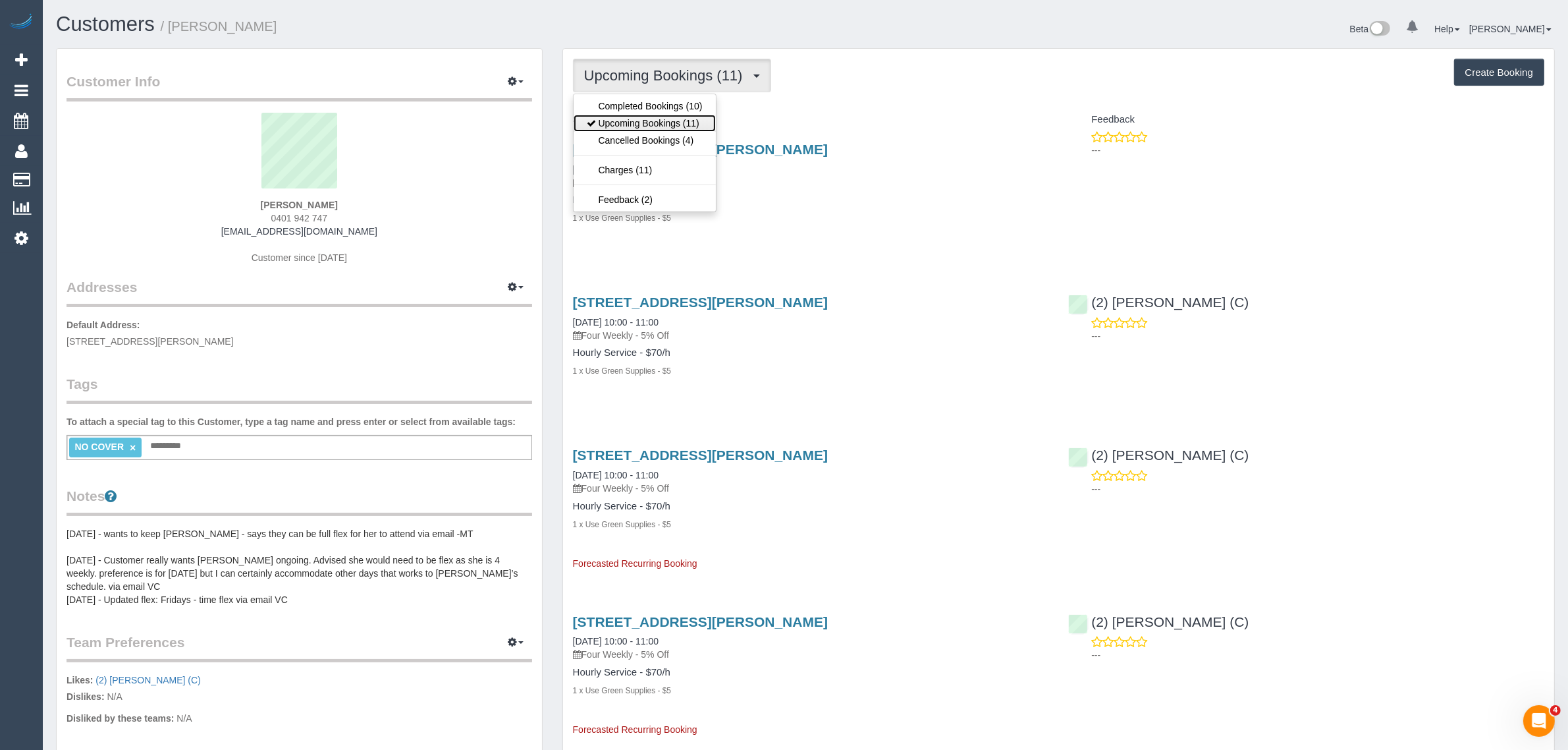
click at [626, 120] on link "Upcoming Bookings (11)" at bounding box center [644, 123] width 142 height 17
click at [657, 84] on button "Upcoming Bookings (11)" at bounding box center [672, 75] width 198 height 34
click at [627, 132] on link "Cancelled Bookings (4)" at bounding box center [644, 140] width 142 height 17
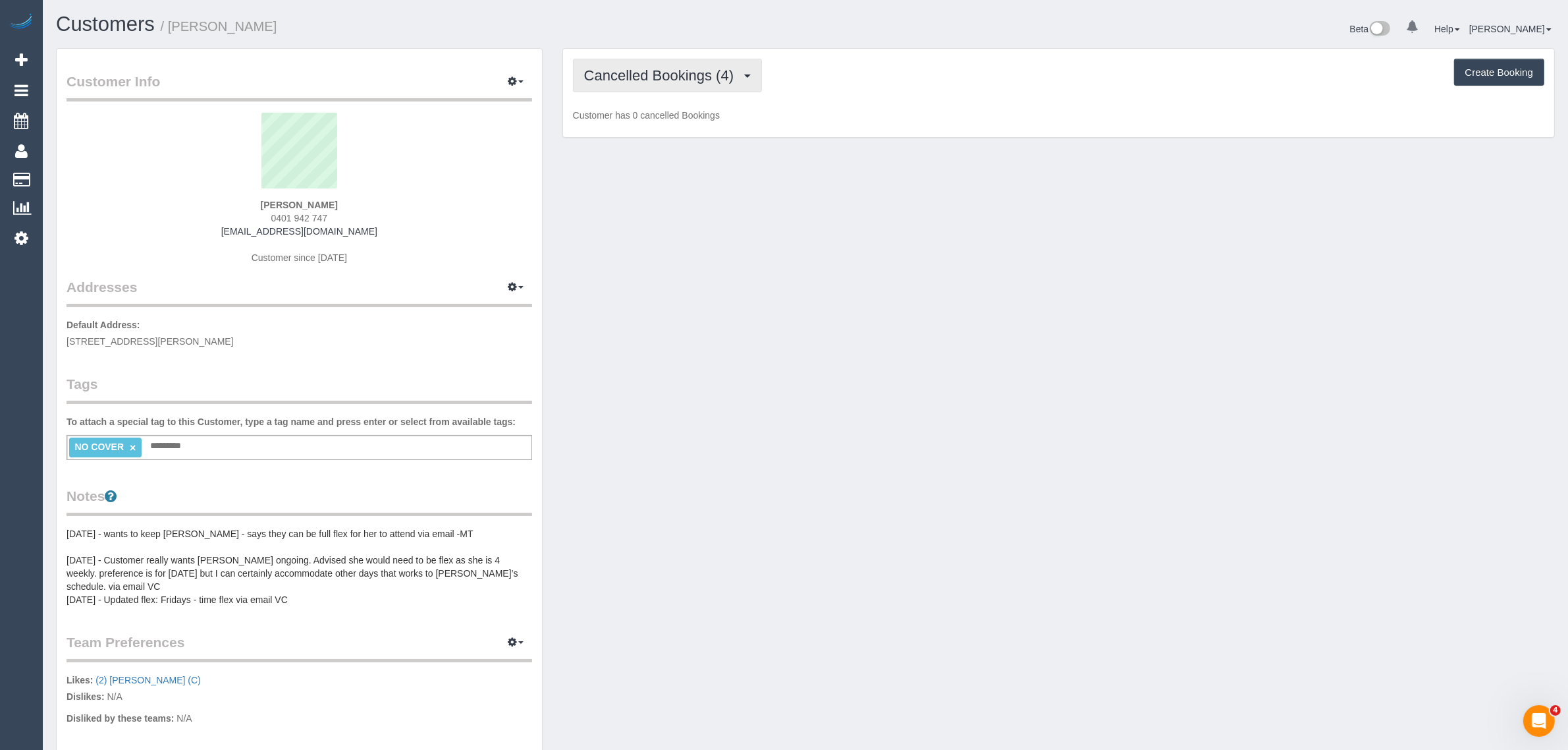
click at [657, 76] on span "Cancelled Bookings (4)" at bounding box center [662, 75] width 156 height 16
click at [623, 120] on link "Upcoming Bookings (11)" at bounding box center [644, 123] width 142 height 17
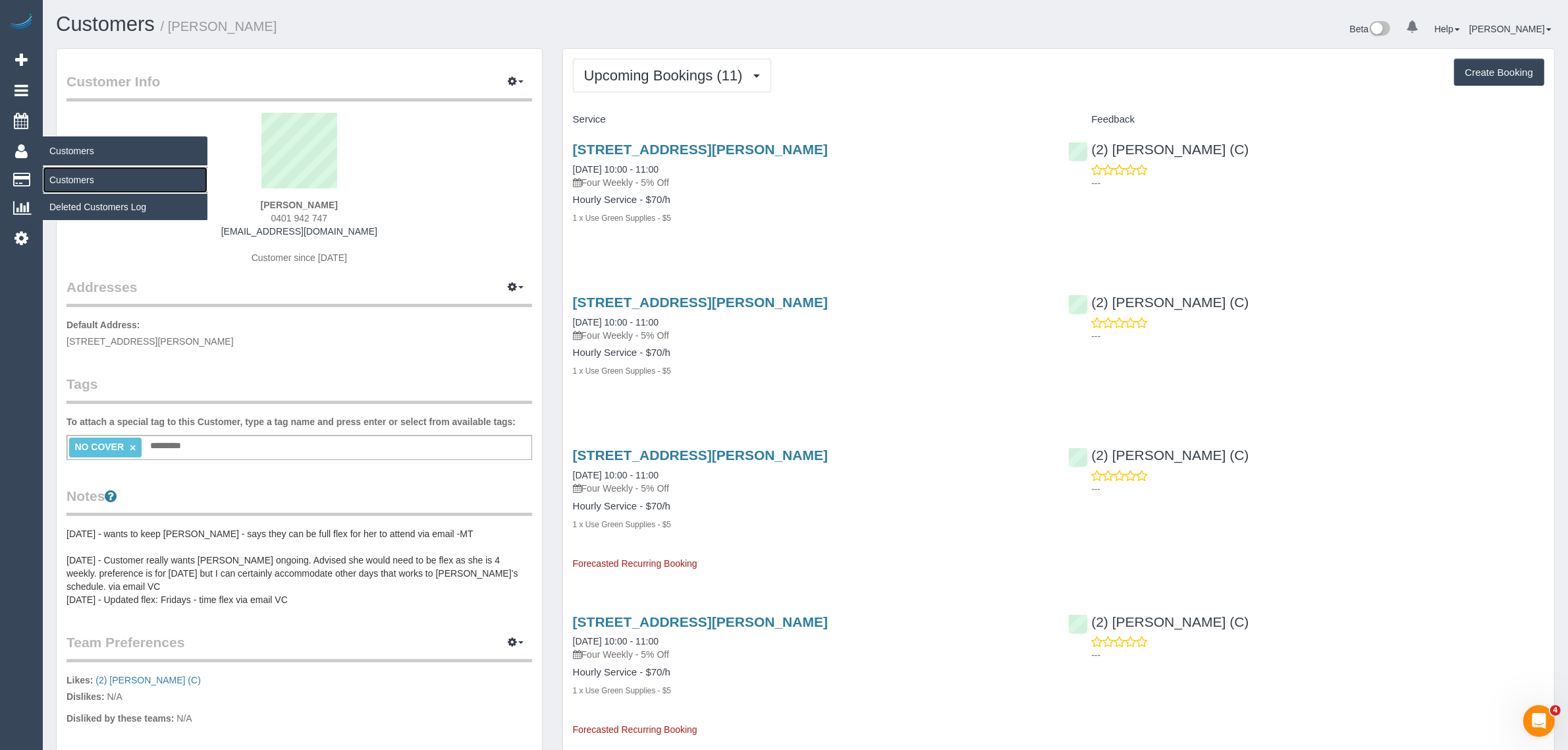
click at [95, 176] on link "Customers" at bounding box center [125, 180] width 165 height 27
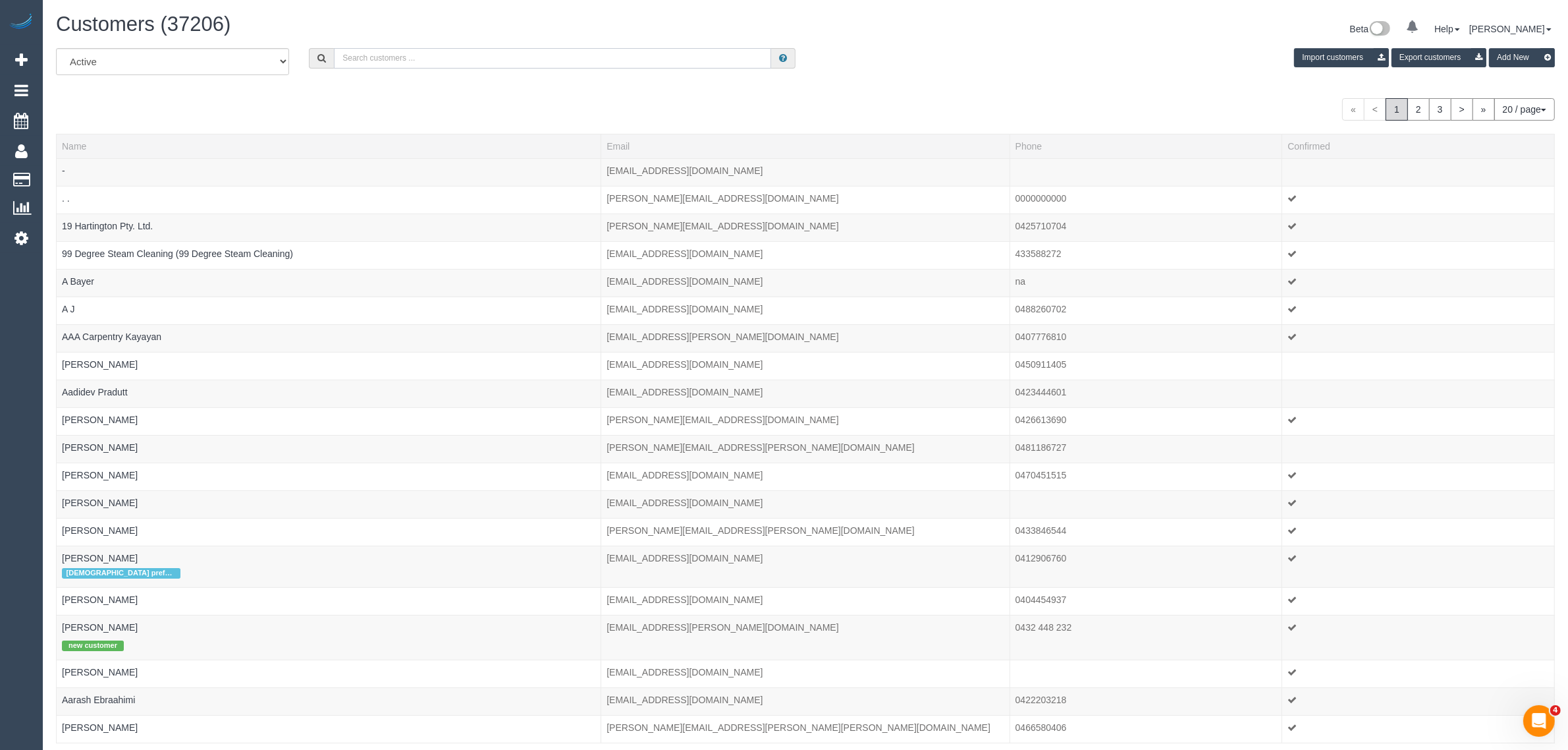
click at [415, 59] on input "text" at bounding box center [552, 59] width 438 height 20
paste input "Mary Grutzner"
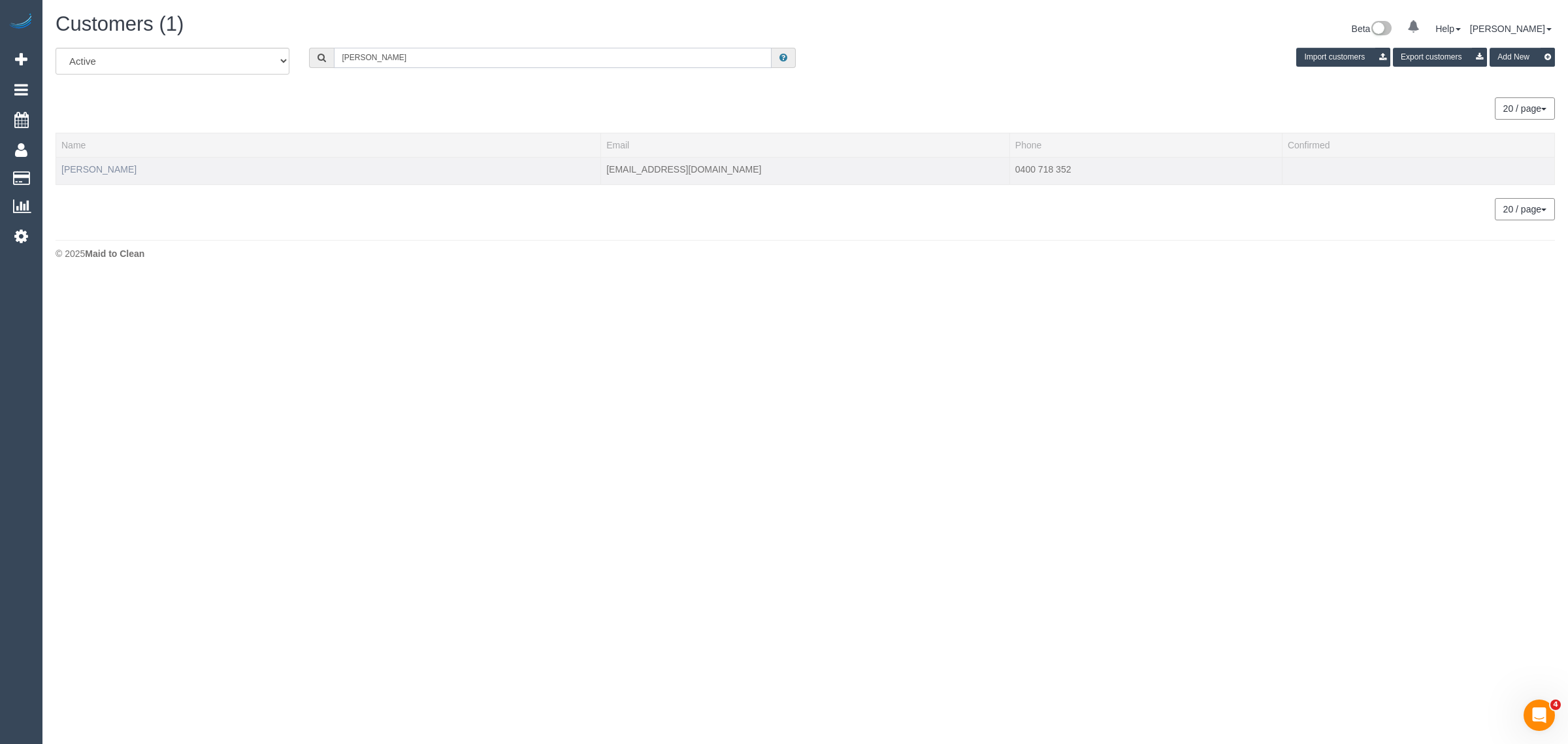
type input "Mary Grutzner"
click at [101, 169] on link "Mary Grutzner" at bounding box center [98, 170] width 75 height 11
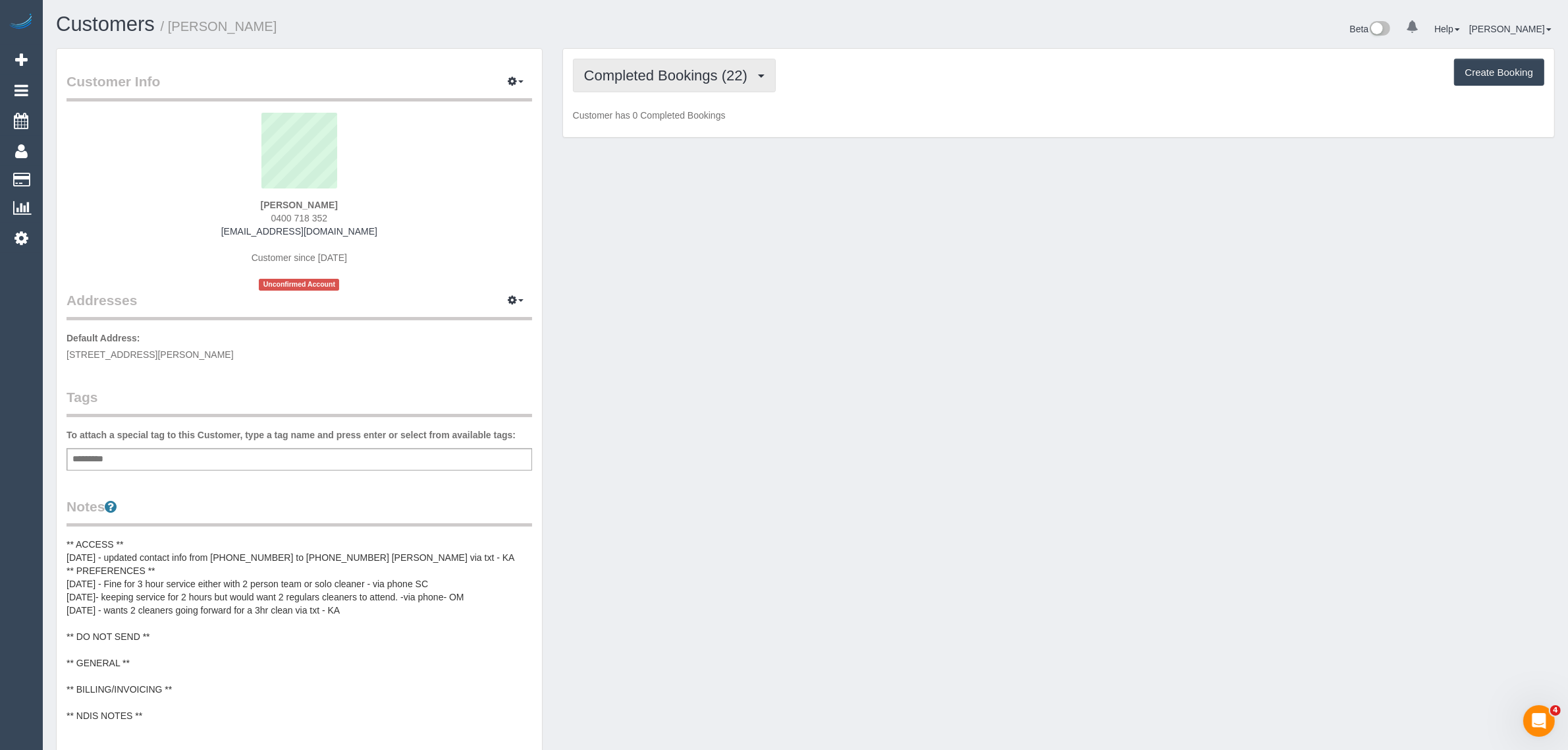
click at [670, 79] on span "Completed Bookings (22)" at bounding box center [669, 75] width 170 height 16
click at [644, 124] on link "Upcoming Bookings (14)" at bounding box center [644, 123] width 142 height 17
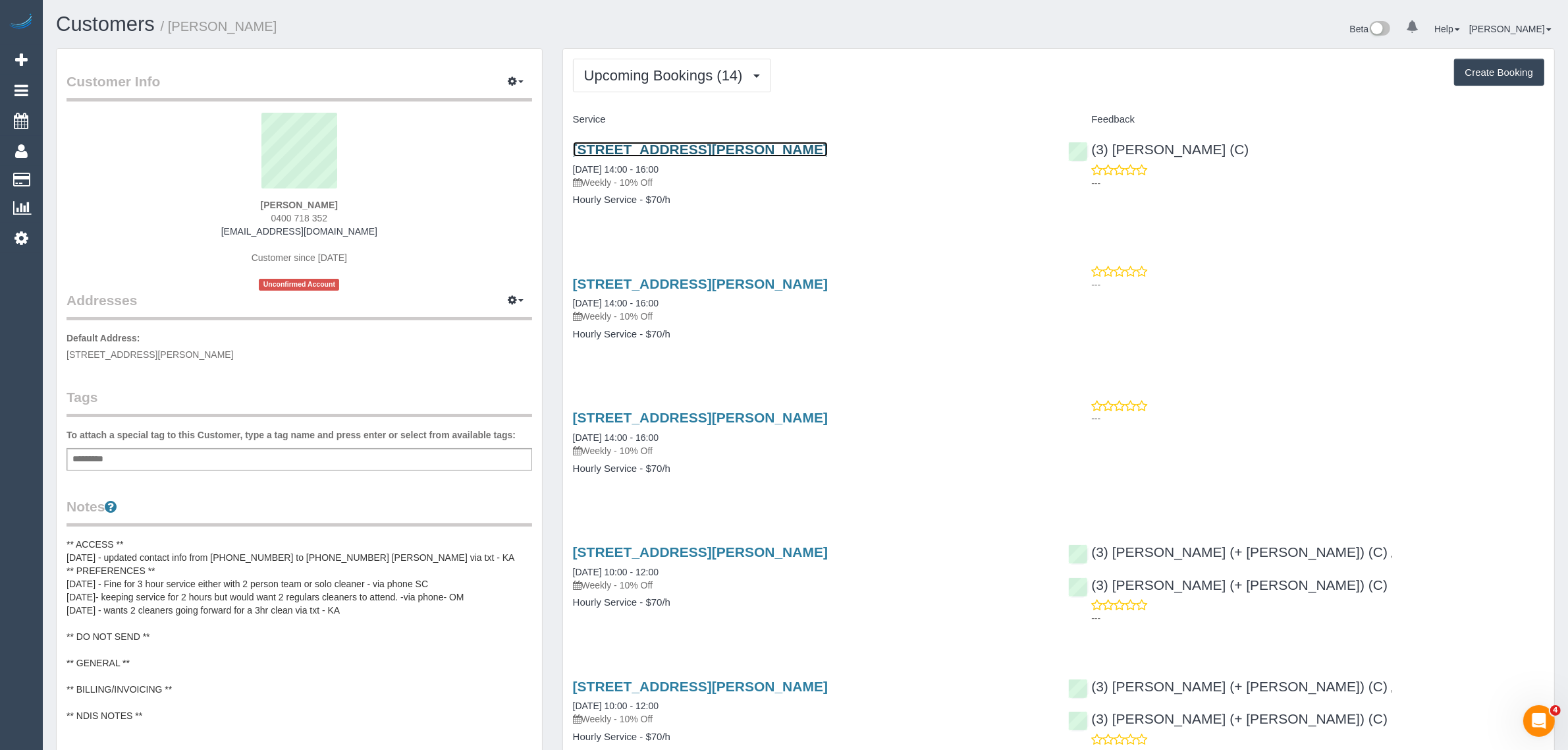
click at [657, 147] on link "3 James Ave, Kew, VIC 3101" at bounding box center [700, 148] width 255 height 15
click at [662, 74] on span "Upcoming Bookings (14)" at bounding box center [667, 75] width 165 height 16
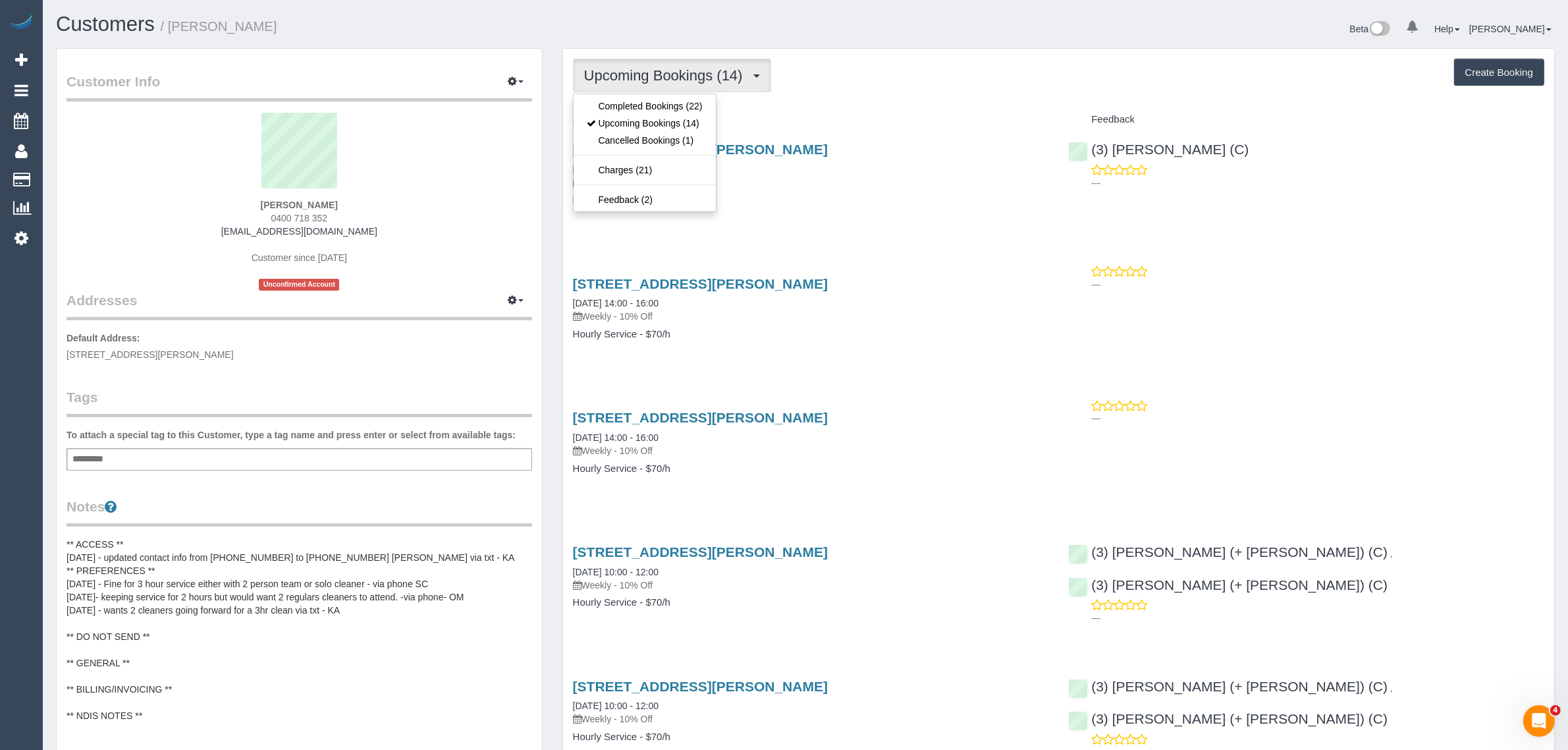
click at [915, 159] on div "3 James Ave, Kew, VIC 3101 30/08/2025 14:00 - 16:00 Weekly - 10% Off" at bounding box center [811, 165] width 476 height 48
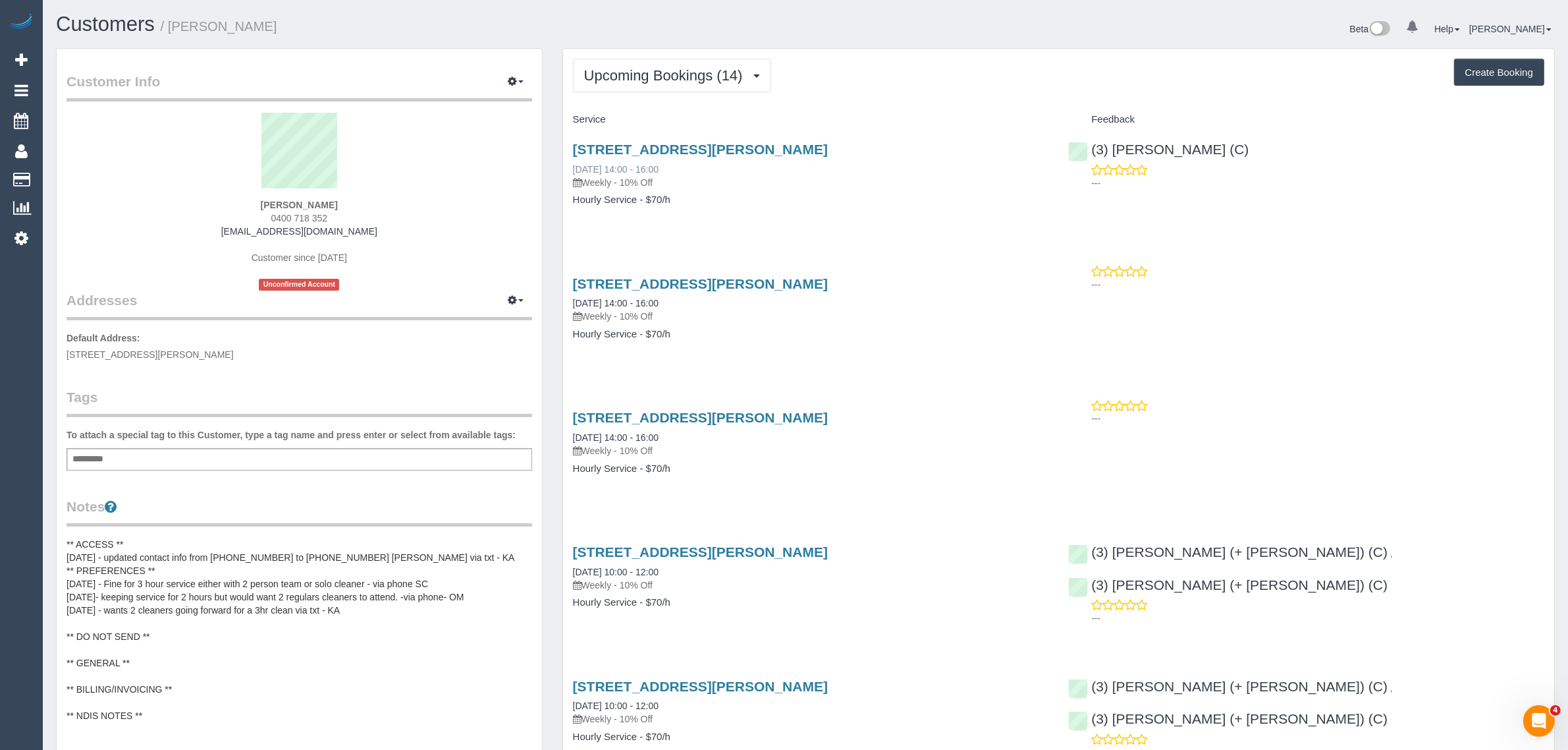
drag, startPoint x: 580, startPoint y: 168, endPoint x: 618, endPoint y: 165, distance: 38.1
click at [618, 165] on div "3 James Ave, Kew, VIC 3101 30/08/2025 14:00 - 16:00 Weekly - 10% Off Hourly Ser…" at bounding box center [811, 181] width 496 height 101
copy link "30/08/2025"
drag, startPoint x: 565, startPoint y: 301, endPoint x: 619, endPoint y: 298, distance: 54.1
click at [619, 298] on div "3 James Ave, Kew, VIC 3101 06/09/2025 14:00 - 16:00 Weekly - 10% Off Hourly Ser…" at bounding box center [811, 315] width 496 height 101
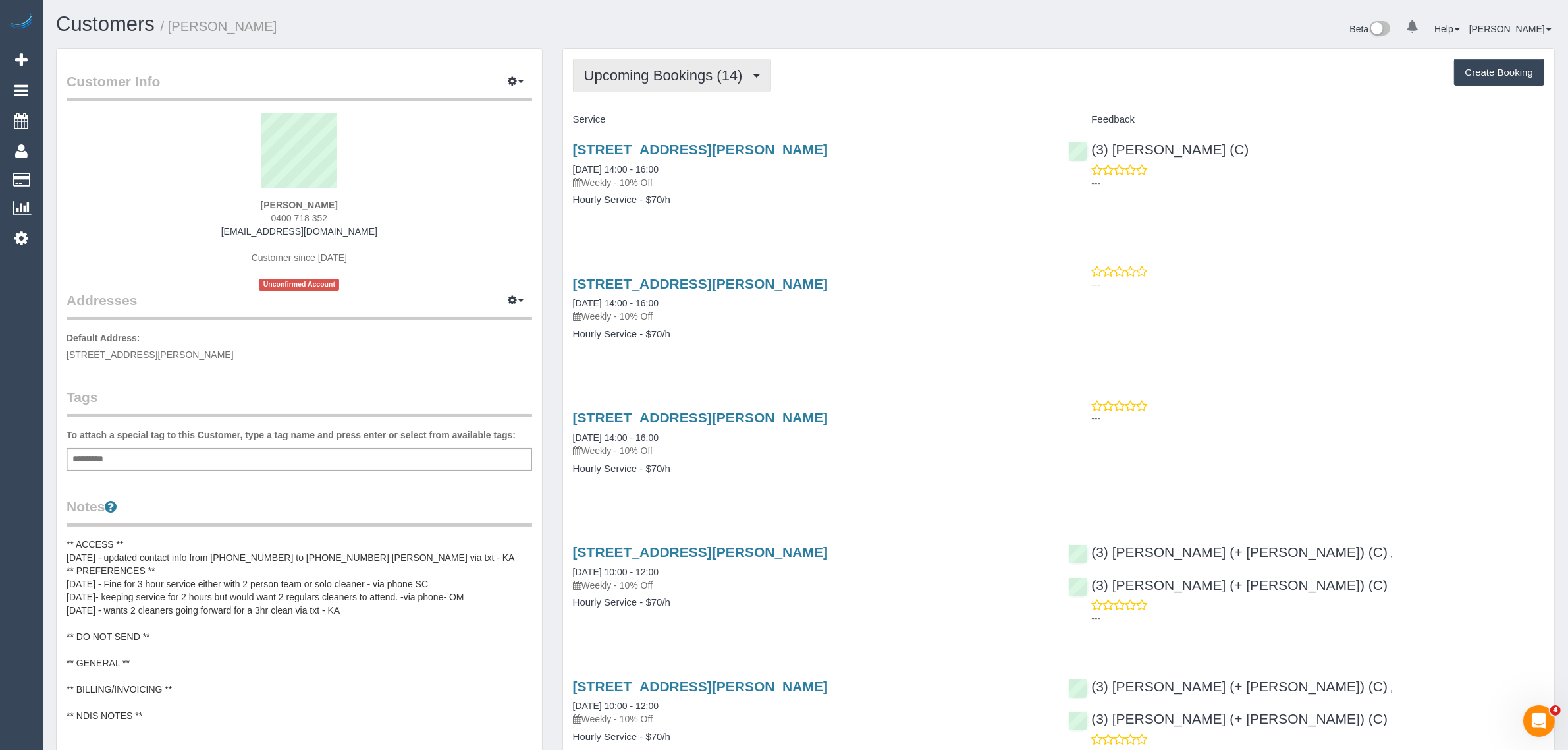
click at [691, 87] on button "Upcoming Bookings (14)" at bounding box center [672, 75] width 198 height 34
click at [679, 119] on link "Upcoming Bookings (14)" at bounding box center [644, 123] width 142 height 17
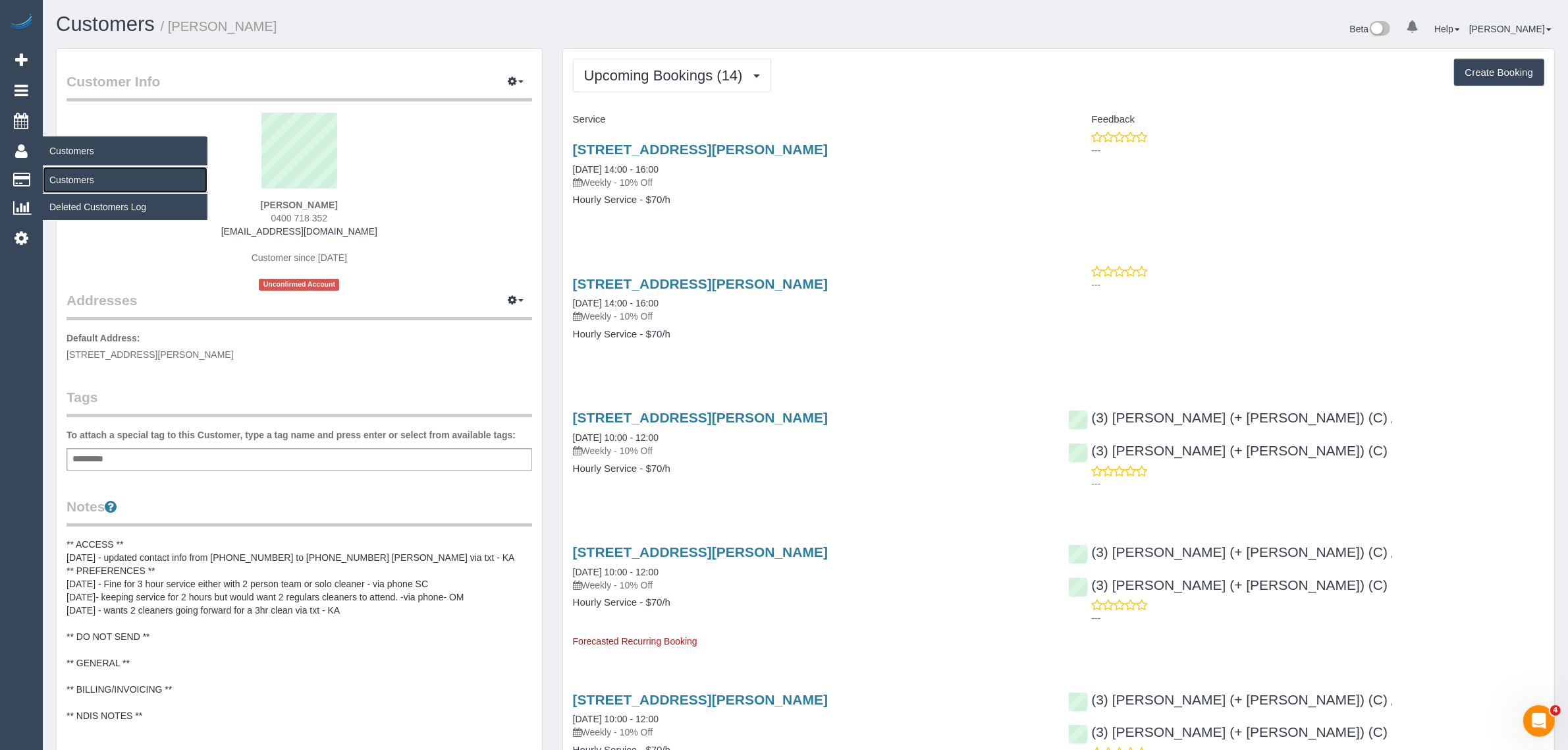
click at [69, 176] on link "Customers" at bounding box center [125, 180] width 165 height 27
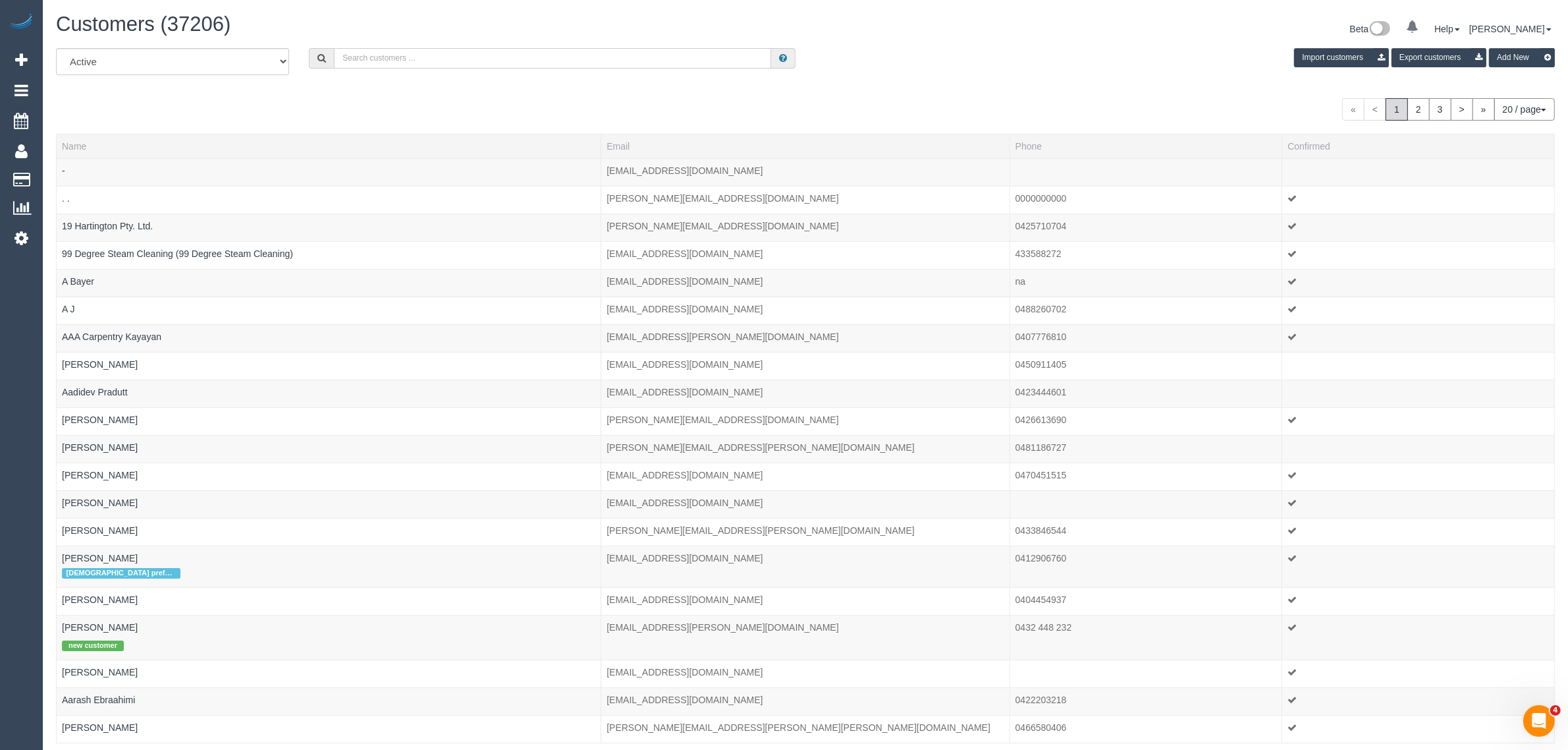
click at [484, 57] on input "text" at bounding box center [552, 59] width 438 height 20
paste input "amelia cameron"
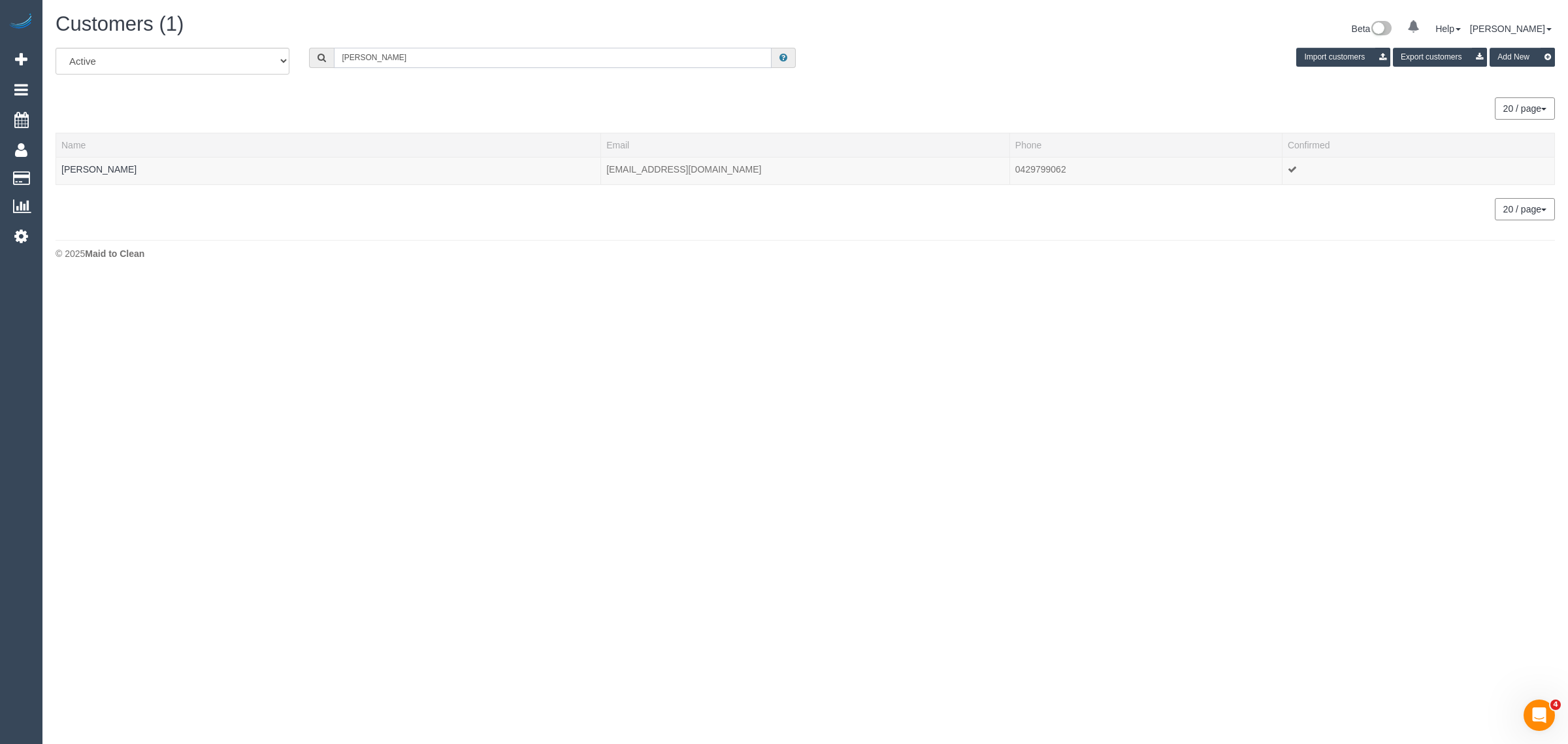
type input "amelia cameron"
drag, startPoint x: 885, startPoint y: 372, endPoint x: 719, endPoint y: 341, distance: 168.9
click at [887, 372] on body "0 Beta Your Notifications You have 0 alerts Add Booking Bookings Active Booking…" at bounding box center [784, 372] width 1568 height 744
click at [108, 169] on link "amelia cameron" at bounding box center [98, 170] width 75 height 11
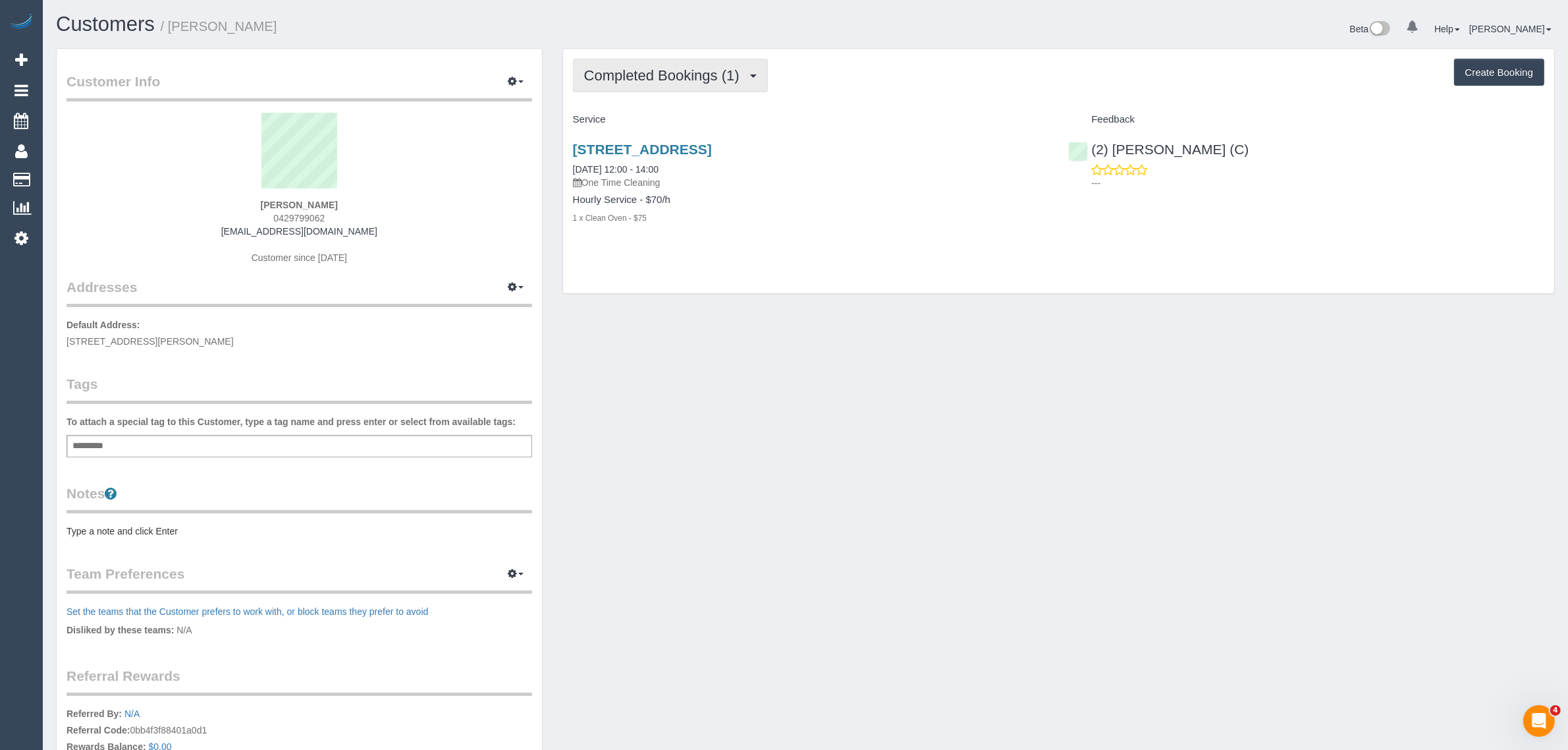
click at [657, 63] on button "Completed Bookings (1)" at bounding box center [670, 75] width 195 height 34
click at [640, 120] on link "Upcoming Bookings (1)" at bounding box center [642, 123] width 137 height 17
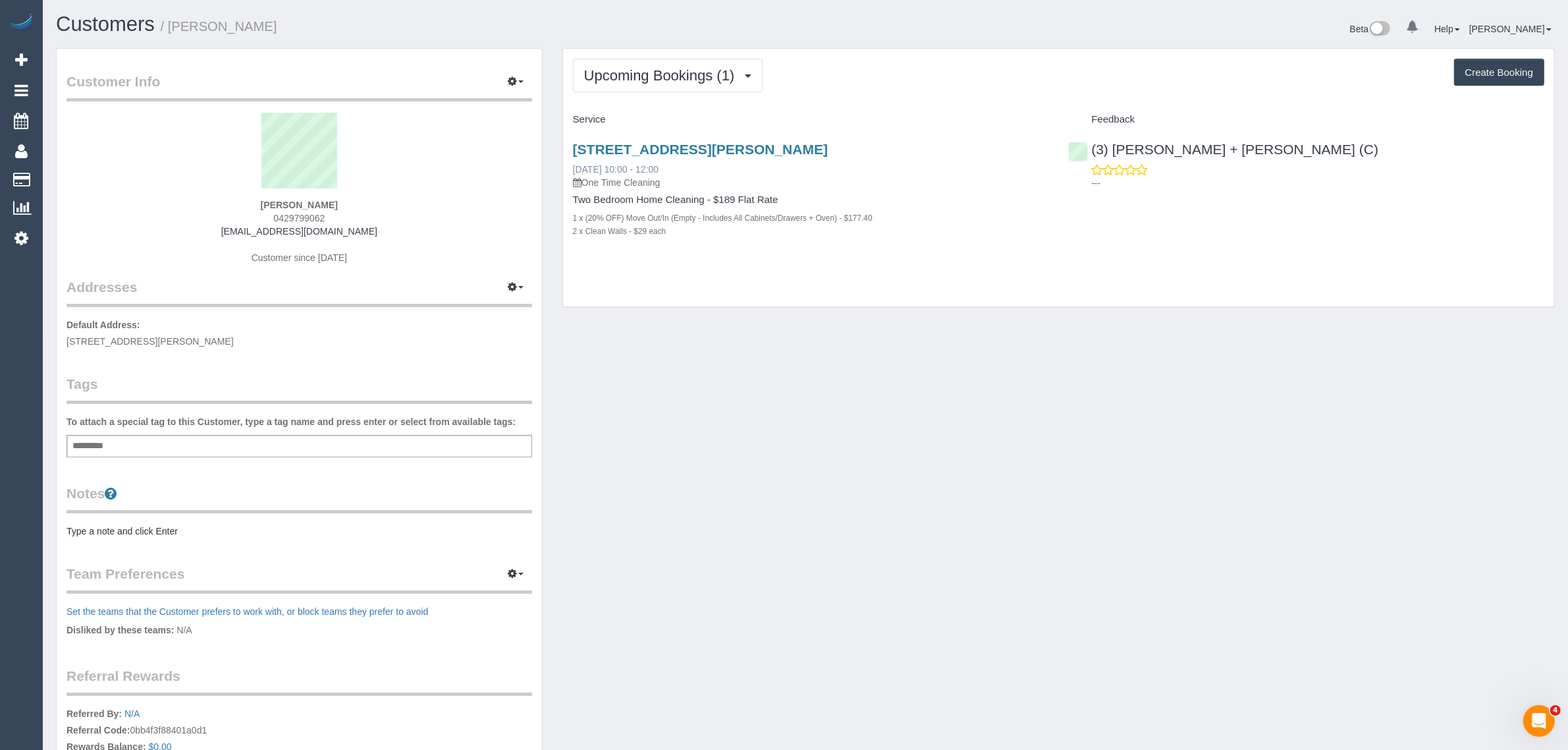
drag, startPoint x: 702, startPoint y: 165, endPoint x: 574, endPoint y: 165, distance: 128.0
click at [574, 165] on div "40 Wilkins Street, Newport, VIC 3015 27/08/2025 10:00 - 12:00 One Time Cleaning" at bounding box center [811, 165] width 476 height 48
click at [303, 218] on span "0429799062" at bounding box center [299, 219] width 51 height 11
drag, startPoint x: 1287, startPoint y: 150, endPoint x: 1093, endPoint y: 151, distance: 194.0
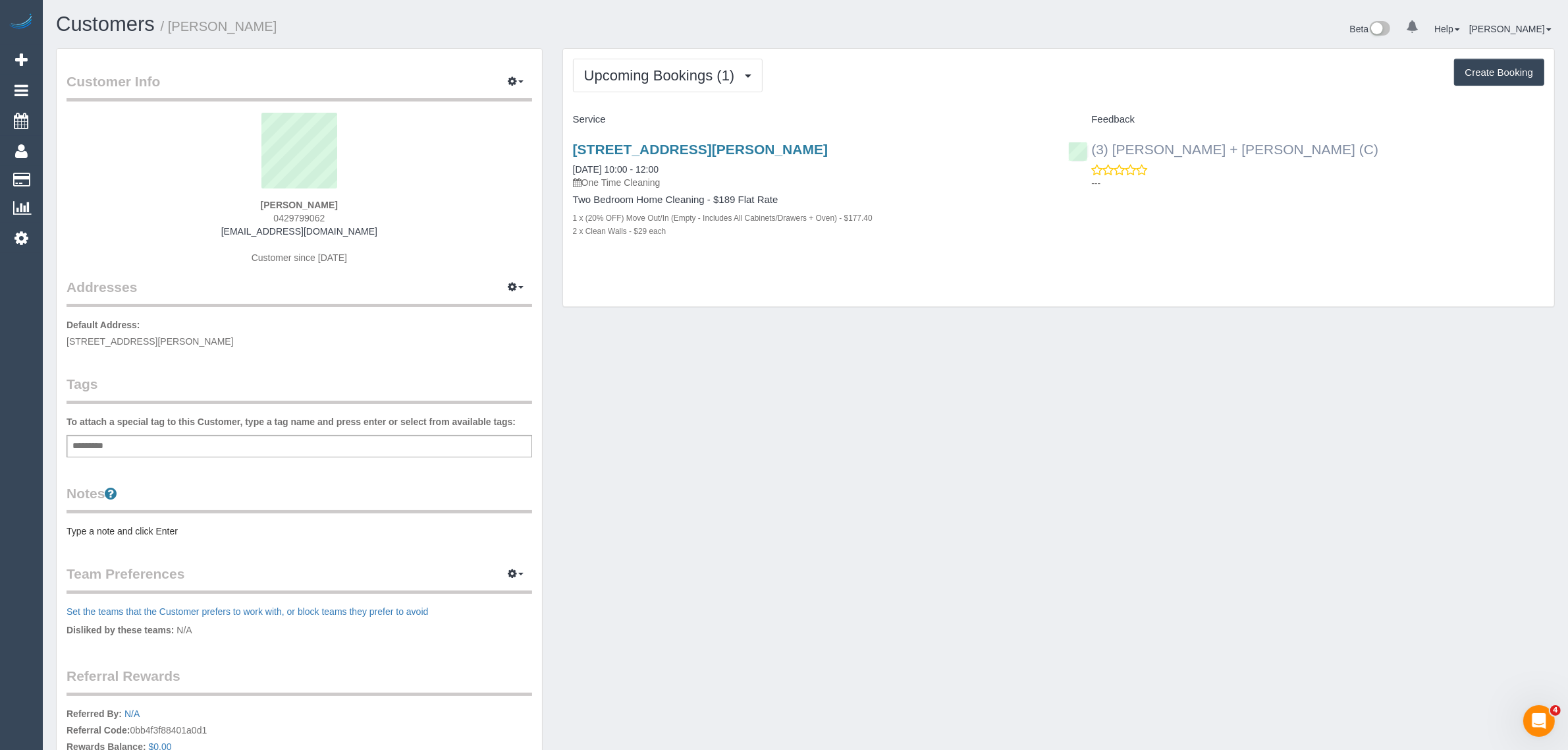
click at [1093, 151] on div "(3) Gurdeep + Kamalpreet (C) ---" at bounding box center [1307, 162] width 496 height 65
click at [268, 204] on strong "amelia cameron" at bounding box center [299, 205] width 77 height 11
click at [152, 340] on span "40 wilkins street, Newport, VIC 3015" at bounding box center [150, 342] width 167 height 11
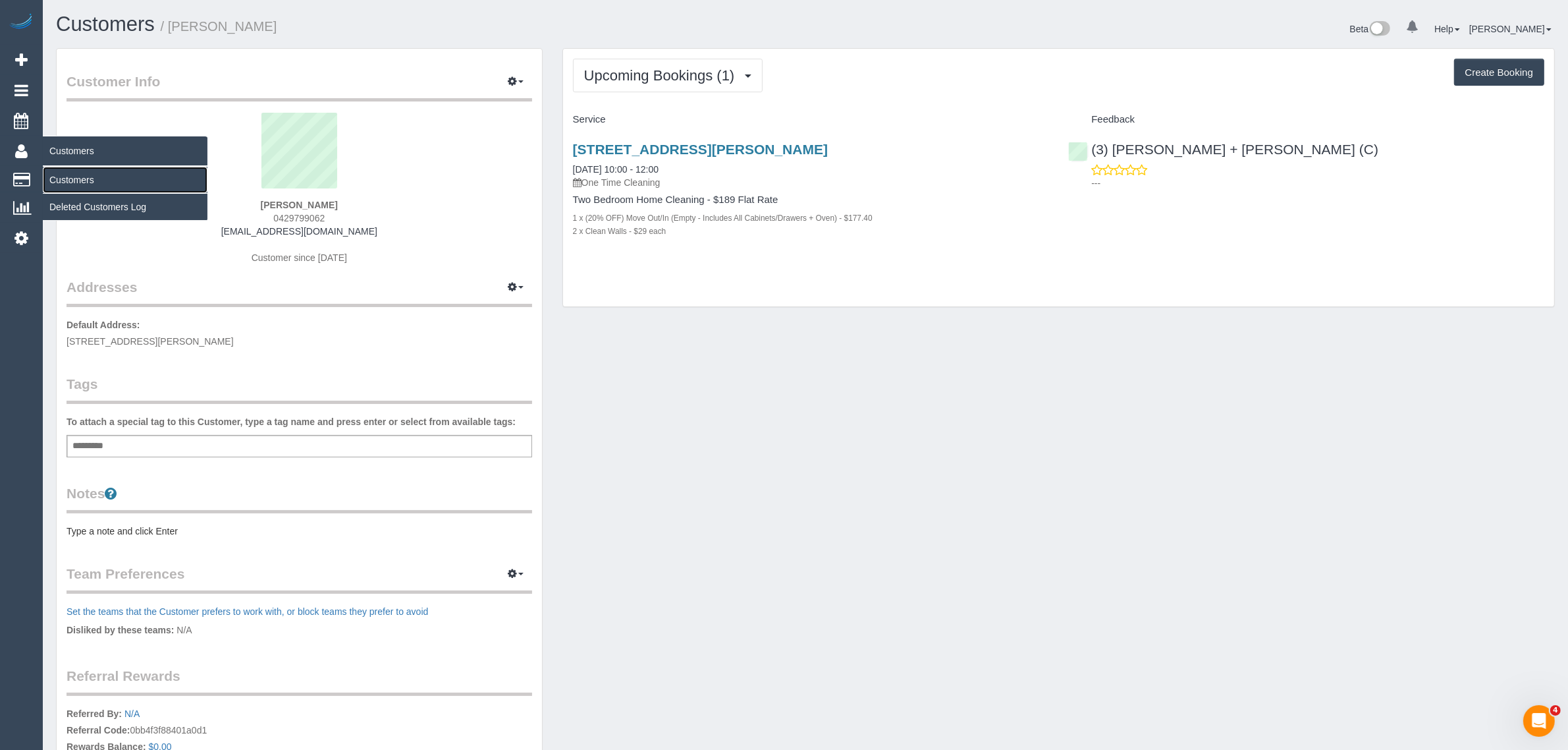
drag, startPoint x: 86, startPoint y: 176, endPoint x: 190, endPoint y: 143, distance: 109.1
click at [86, 176] on link "Customers" at bounding box center [125, 180] width 165 height 27
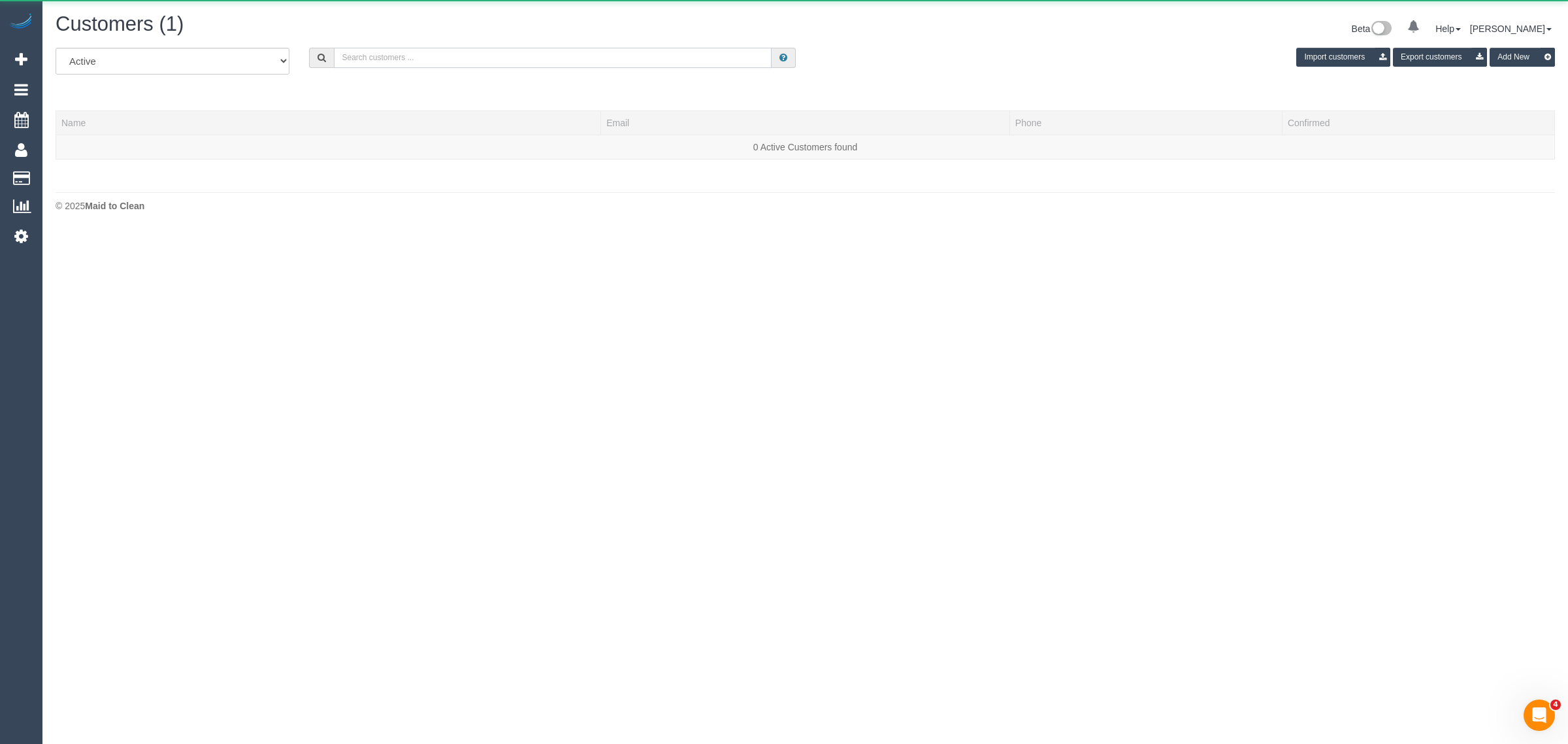
click at [530, 53] on input "text" at bounding box center [553, 58] width 438 height 20
paste input "Elizabeth Lew"
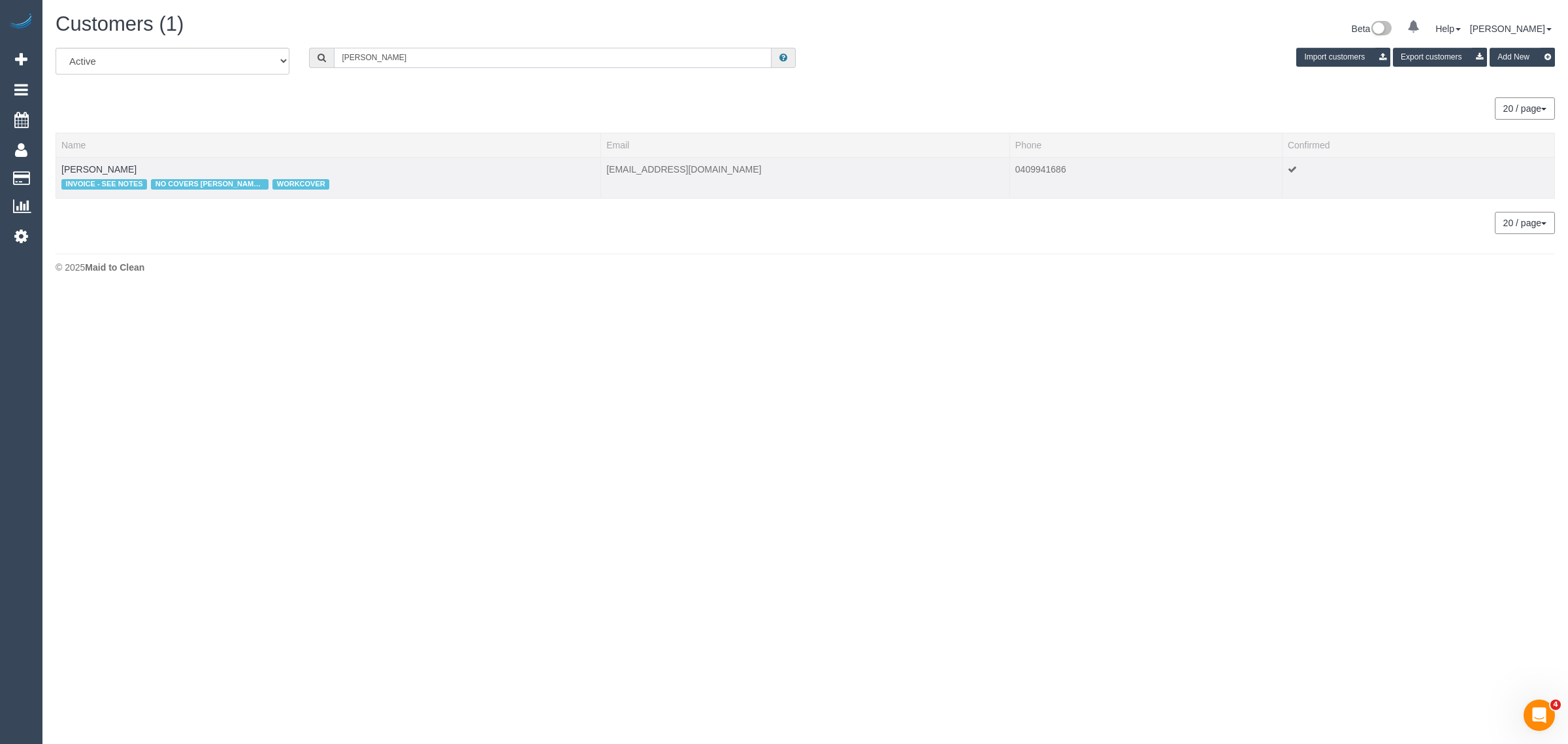
type input "Elizabeth Lew"
click at [98, 161] on td "Elizabeth Lew INVOICE - SEE NOTES NO COVERS DAMIAN M AND ANDREW W ONLY WORKCOVER" at bounding box center [329, 177] width 545 height 41
click at [96, 166] on link "Elizabeth Lew" at bounding box center [98, 170] width 75 height 11
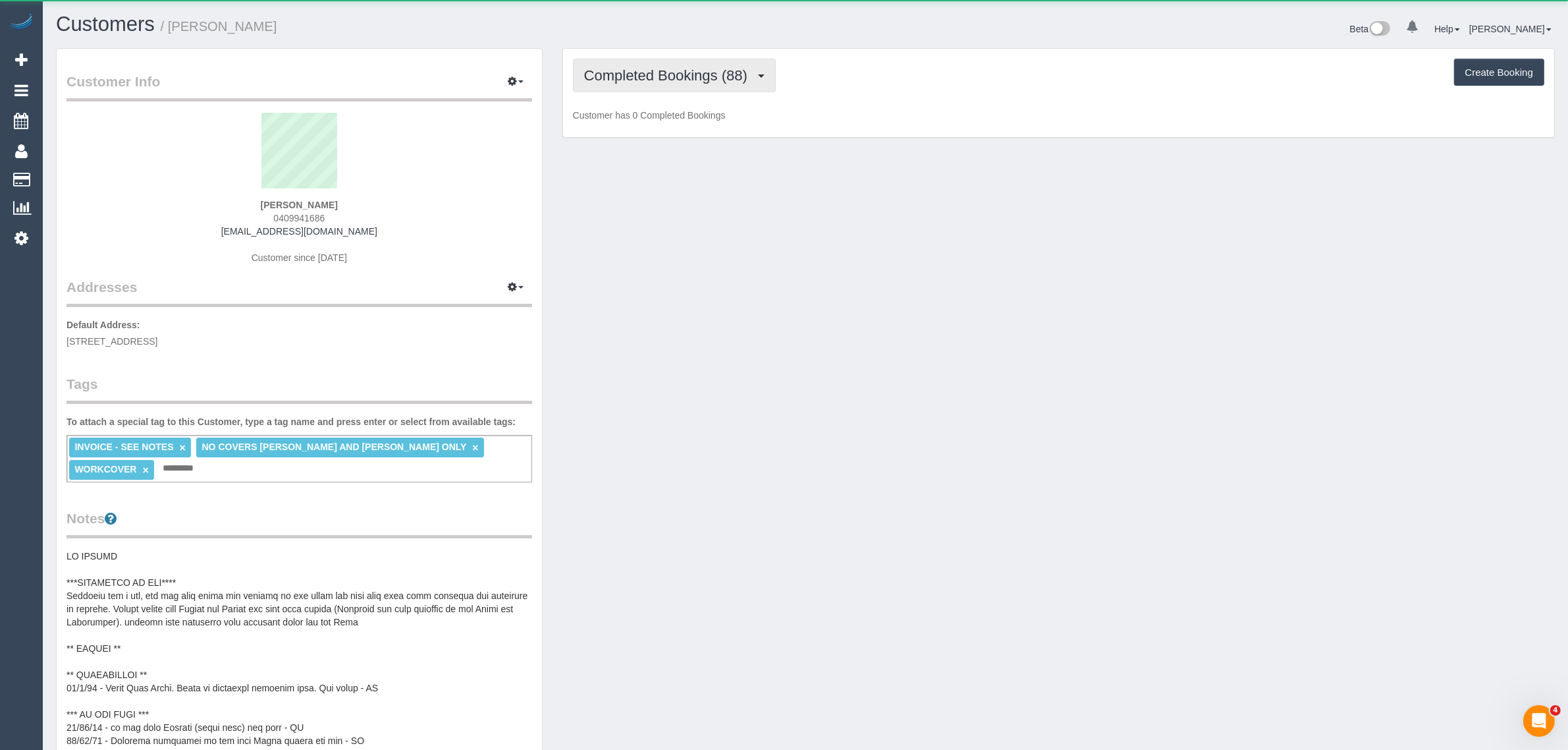
click at [693, 79] on span "Completed Bookings (88)" at bounding box center [669, 75] width 170 height 16
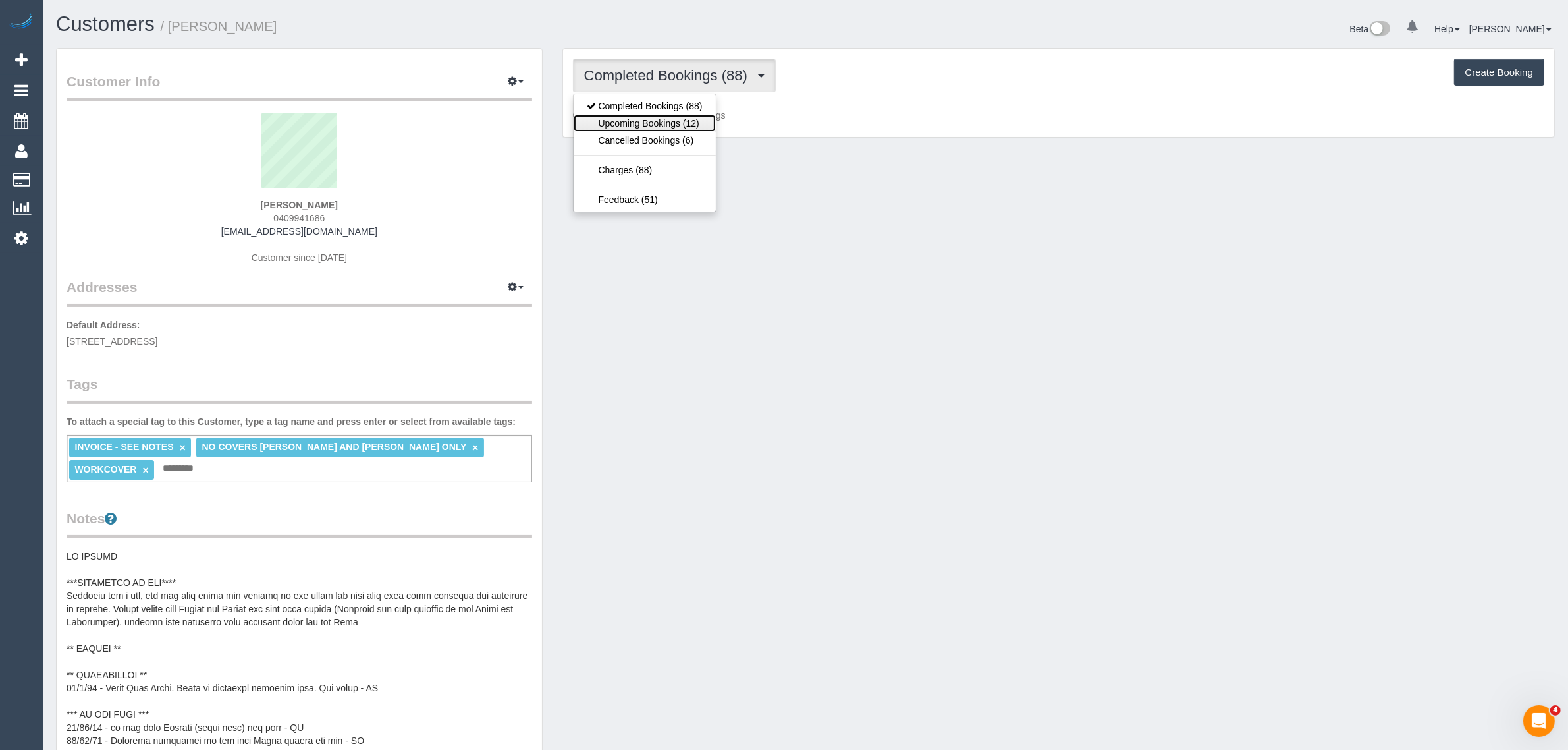
click at [666, 122] on link "Upcoming Bookings (12)" at bounding box center [644, 123] width 142 height 17
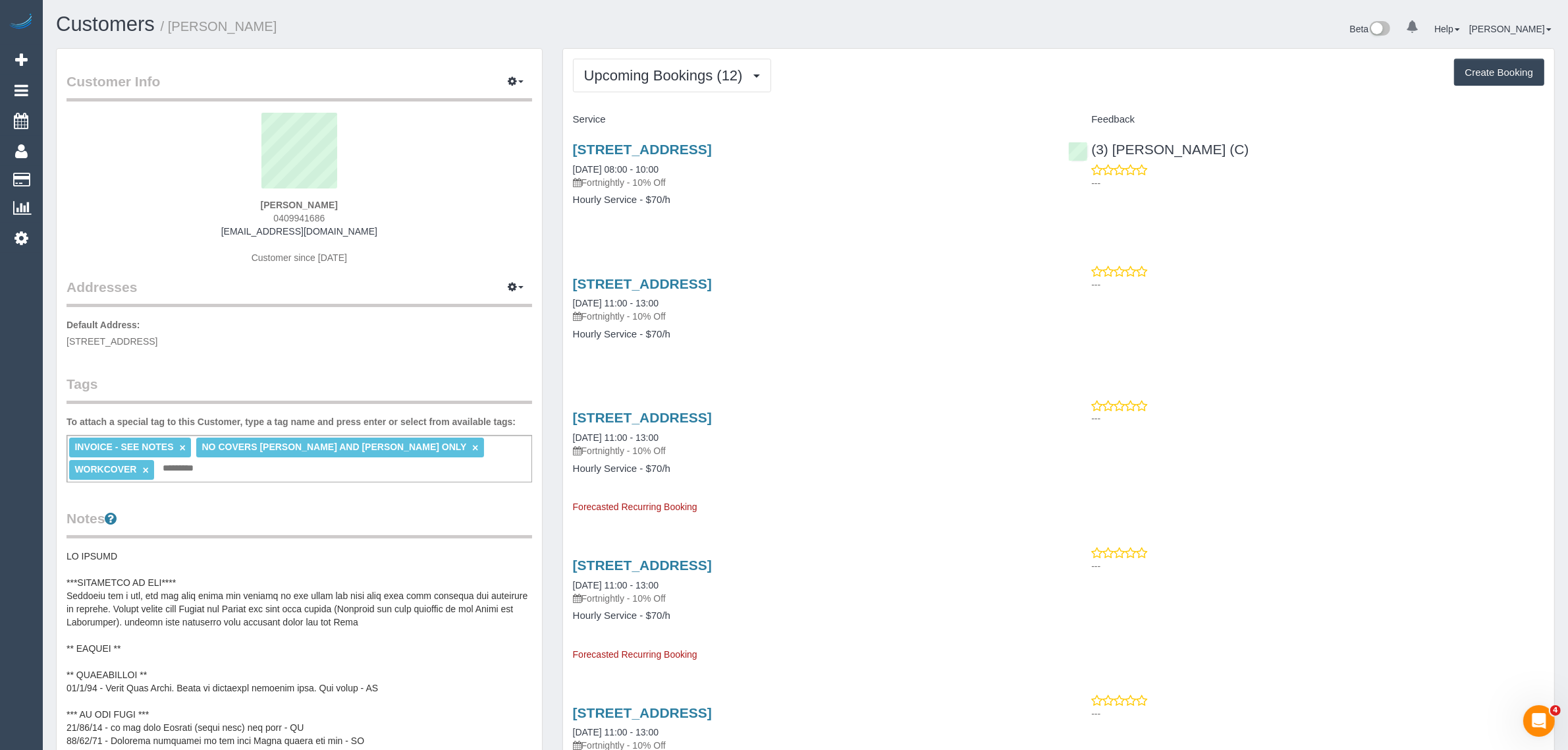
drag, startPoint x: 710, startPoint y: 166, endPoint x: 567, endPoint y: 169, distance: 143.0
click at [567, 169] on div "61 Raleigh Street, Thornbury, VIC 3071 27/08/2025 08:00 - 10:00 Fortnightly - 1…" at bounding box center [811, 181] width 496 height 101
click at [1080, 198] on div "61 Raleigh Street, Thornbury, VIC 3071 27/08/2025 08:00 - 10:00 Fortnightly - 1…" at bounding box center [1059, 181] width 991 height 101
drag, startPoint x: 1285, startPoint y: 145, endPoint x: 1133, endPoint y: 130, distance: 152.7
click at [1133, 130] on div "(3) Harry Dhasmana (C) ---" at bounding box center [1307, 162] width 496 height 65
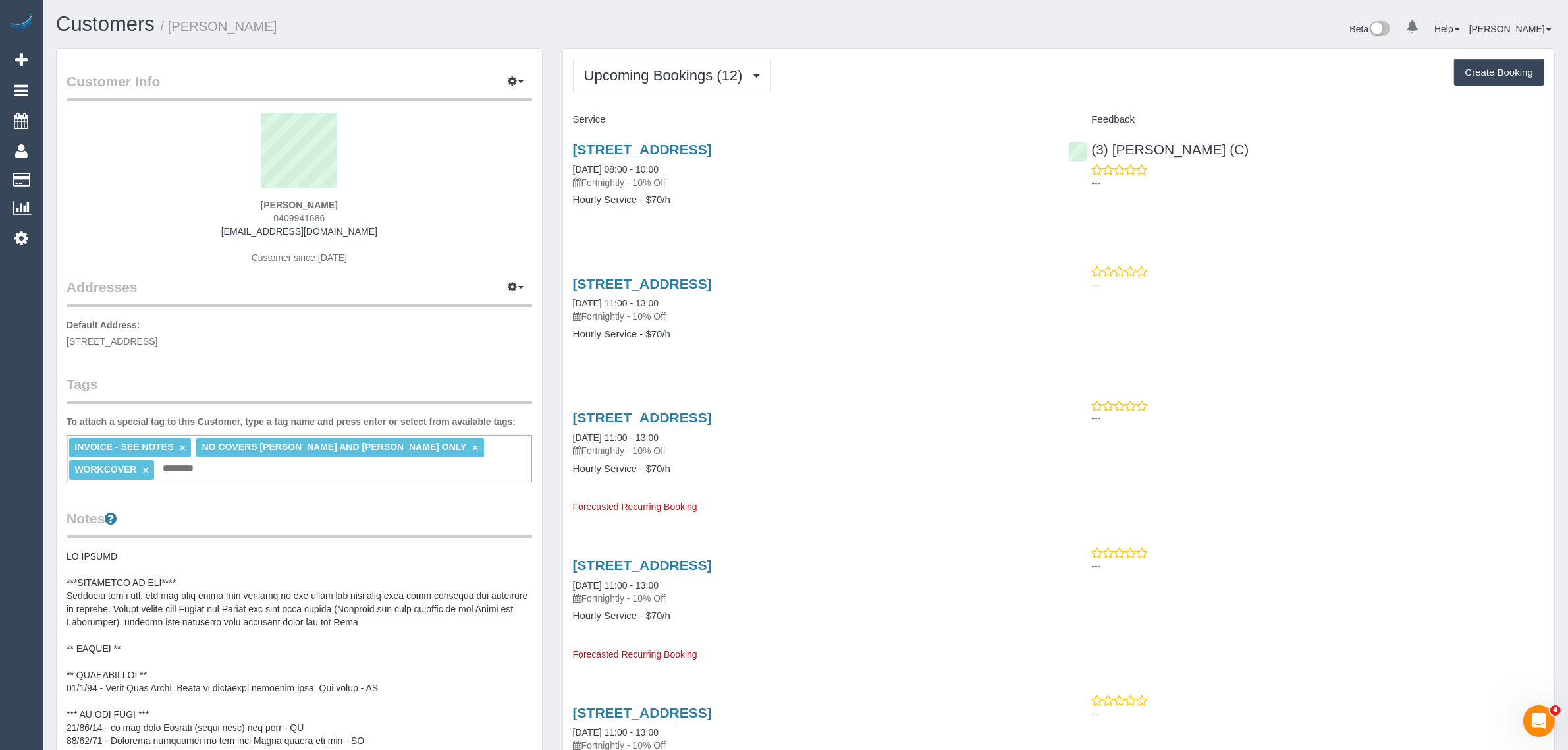
click at [284, 204] on strong "Elizabeth Lew" at bounding box center [299, 205] width 77 height 11
click at [158, 343] on span "61 Raleigh Street, Thornbury, VIC 3071" at bounding box center [112, 342] width 90 height 11
drag, startPoint x: 66, startPoint y: 176, endPoint x: 87, endPoint y: 155, distance: 29.7
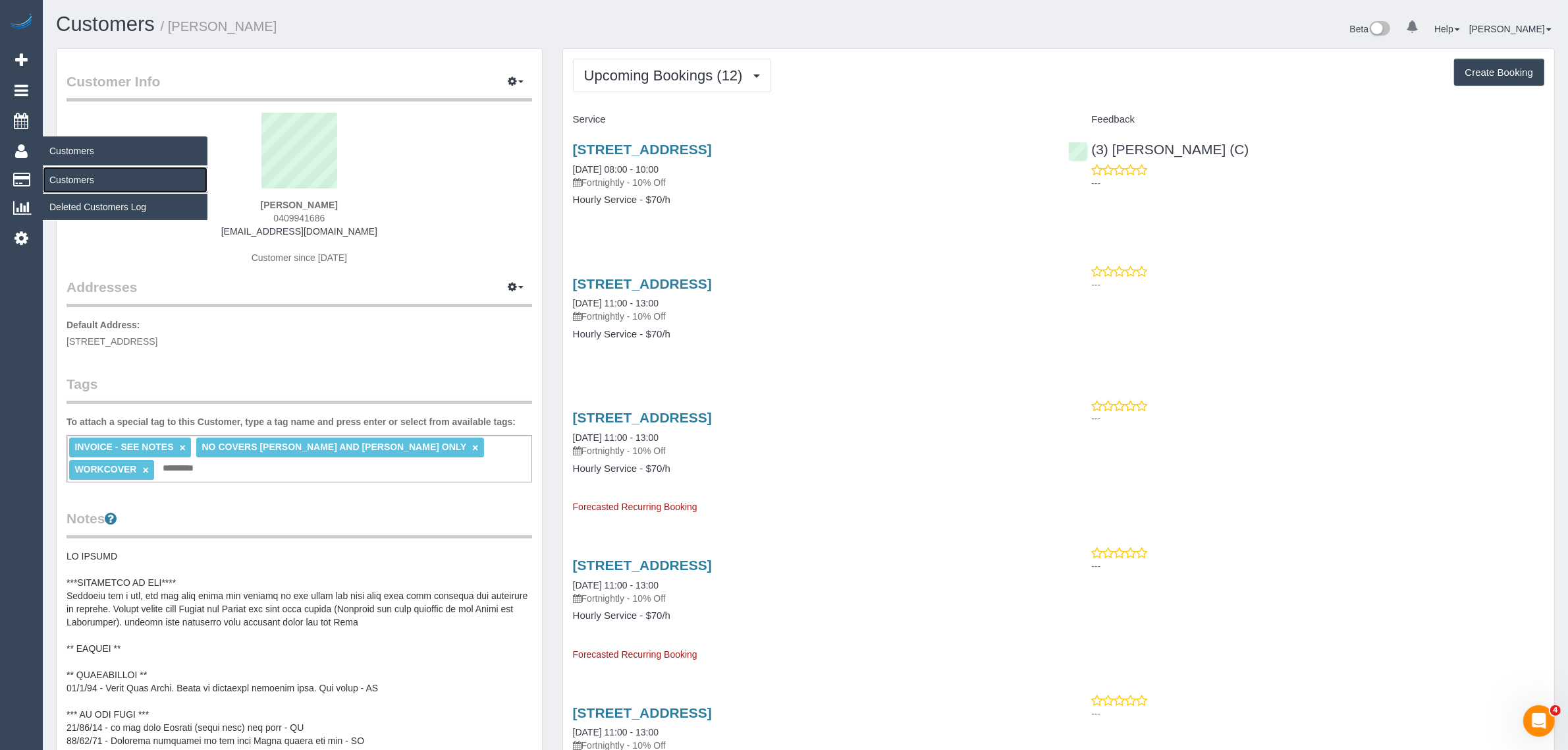
click at [66, 176] on link "Customers" at bounding box center [125, 180] width 165 height 27
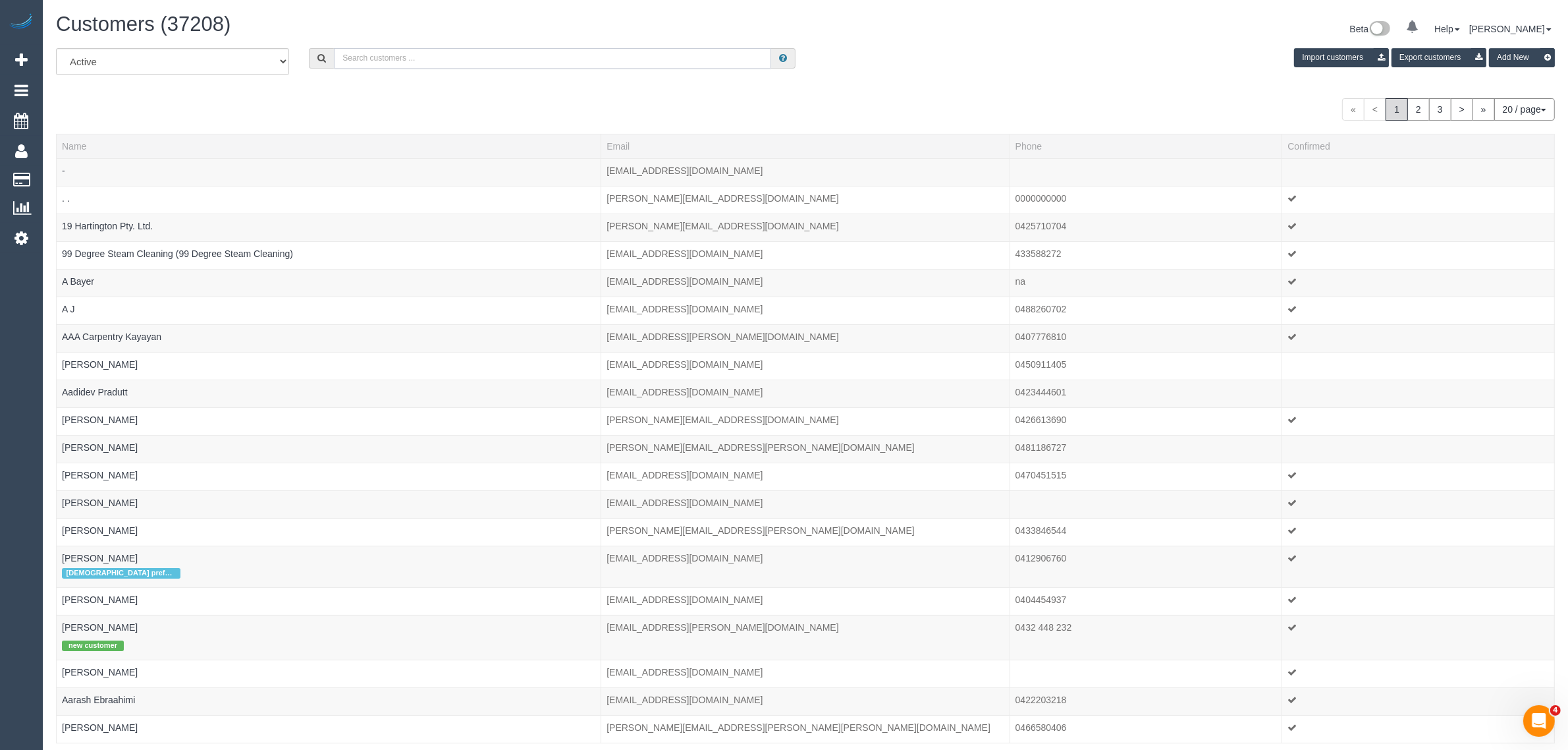
click at [473, 58] on input "text" at bounding box center [552, 59] width 438 height 20
paste input "Gabriel Ponzo"
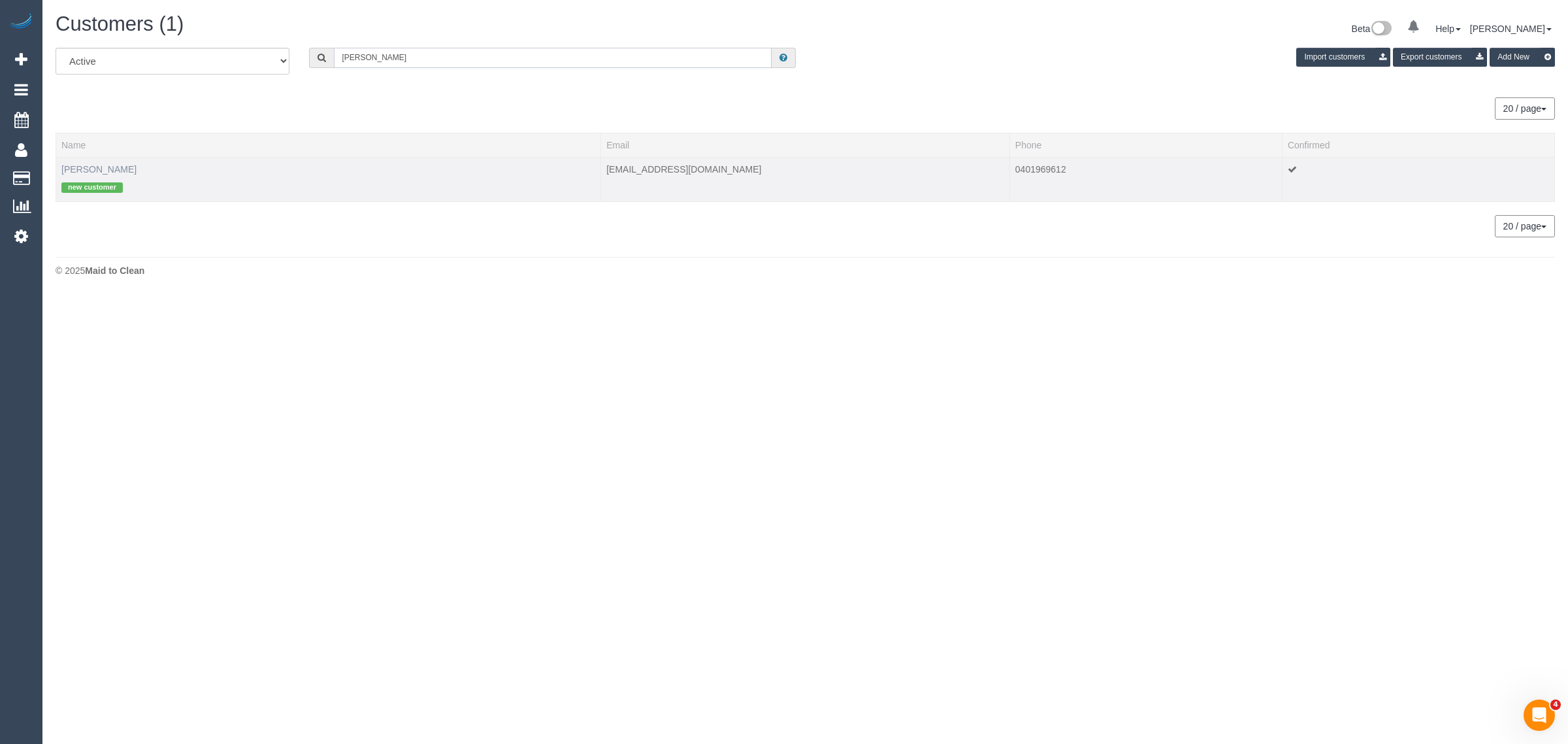
type input "Gabriel Ponzo"
click at [93, 166] on link "Gabriel Ponzo" at bounding box center [98, 170] width 75 height 11
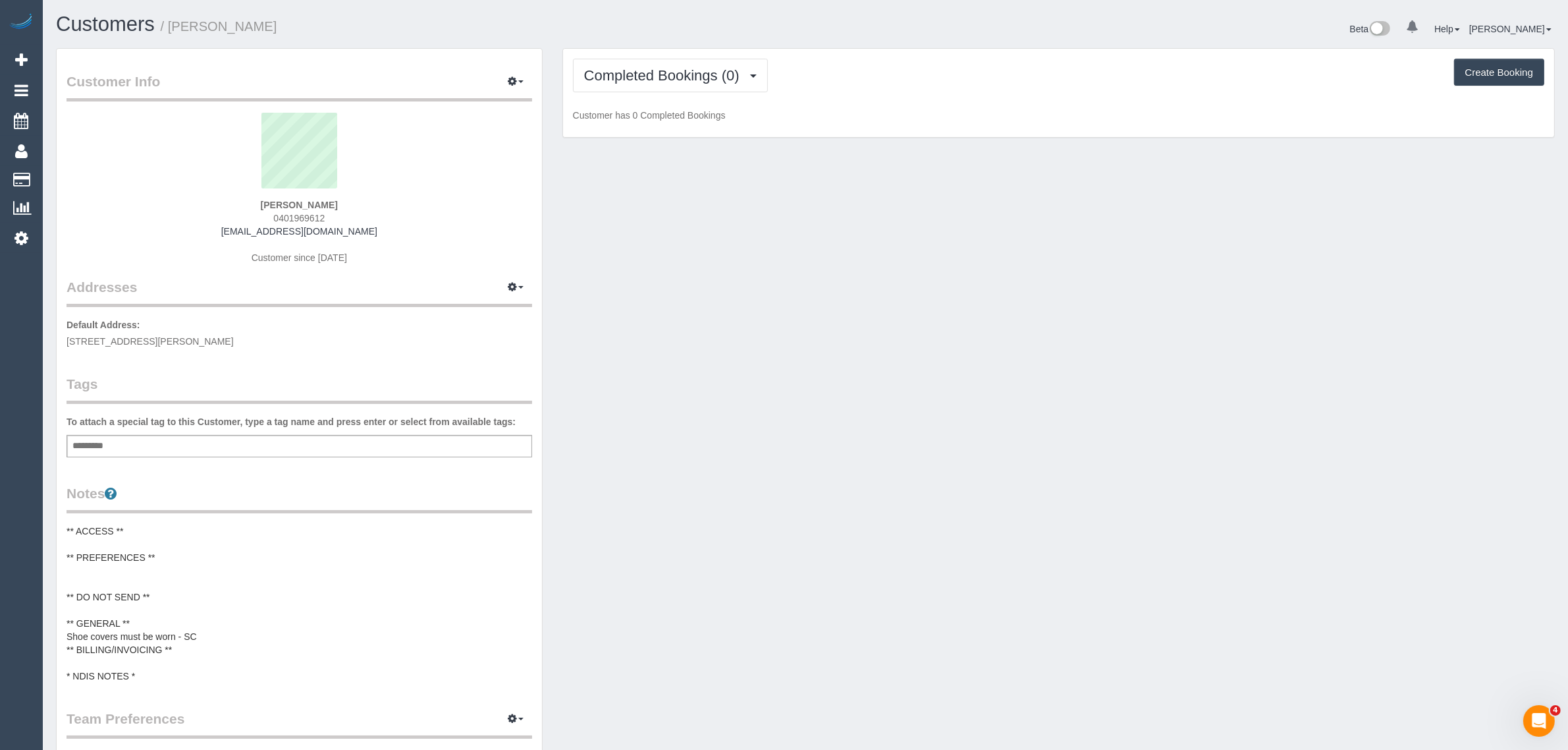
click at [294, 214] on span "0401969612" at bounding box center [299, 219] width 51 height 11
click at [632, 67] on span "Completed Bookings (0)" at bounding box center [665, 75] width 162 height 16
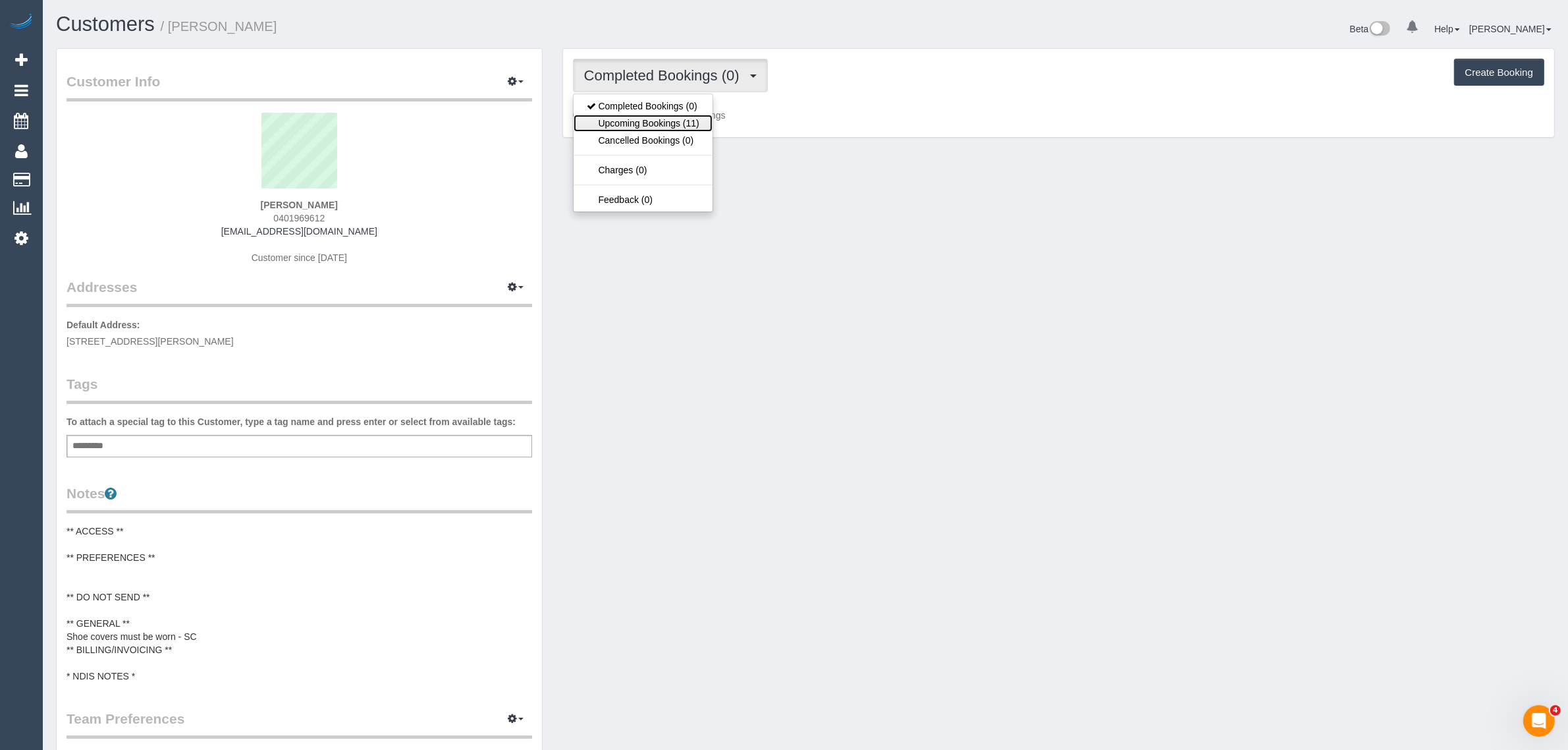
click at [629, 119] on link "Upcoming Bookings (11)" at bounding box center [643, 123] width 139 height 17
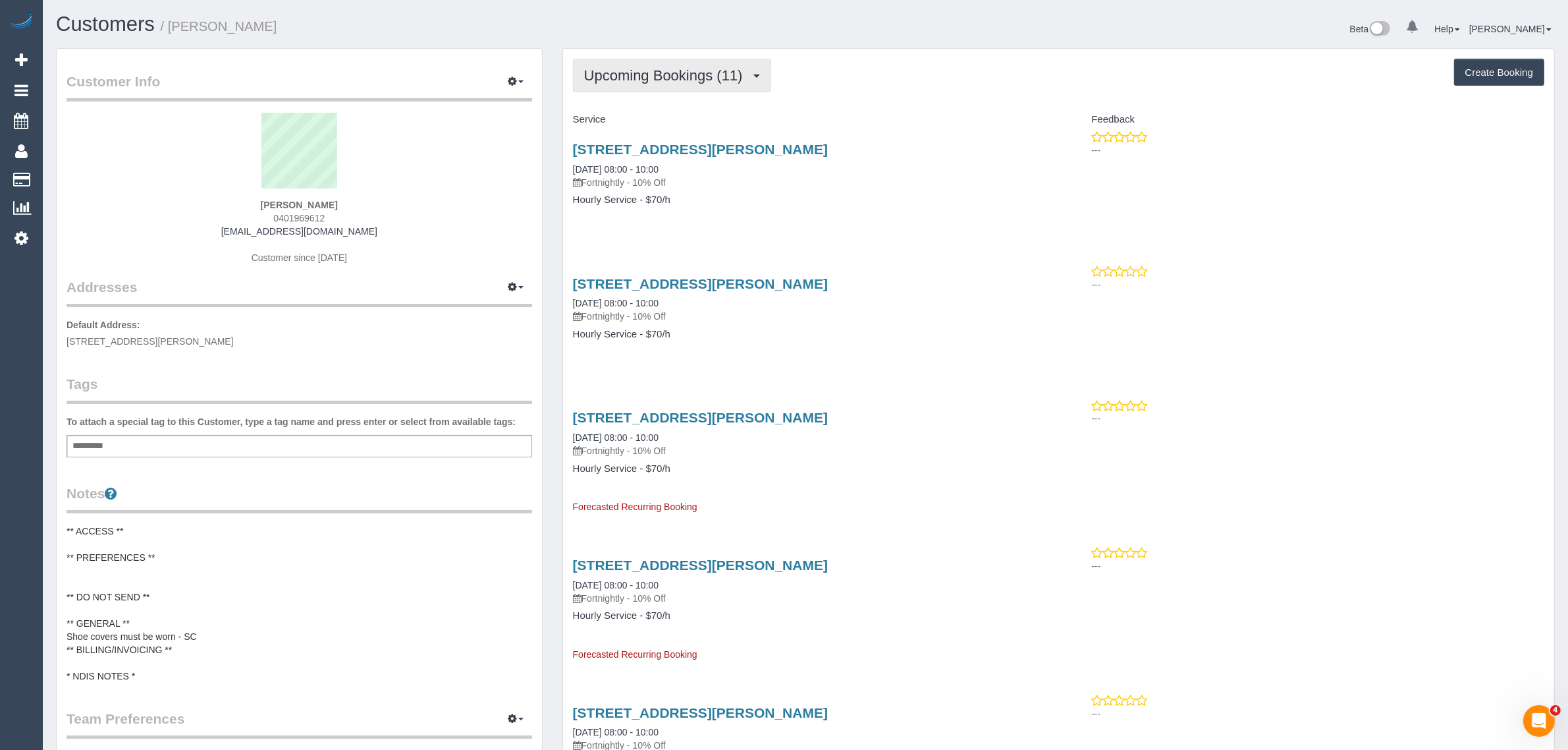
click at [663, 73] on span "Upcoming Bookings (11)" at bounding box center [667, 75] width 165 height 16
drag, startPoint x: 66, startPoint y: 175, endPoint x: 150, endPoint y: 132, distance: 94.4
click at [66, 175] on link "Customers" at bounding box center [125, 180] width 165 height 27
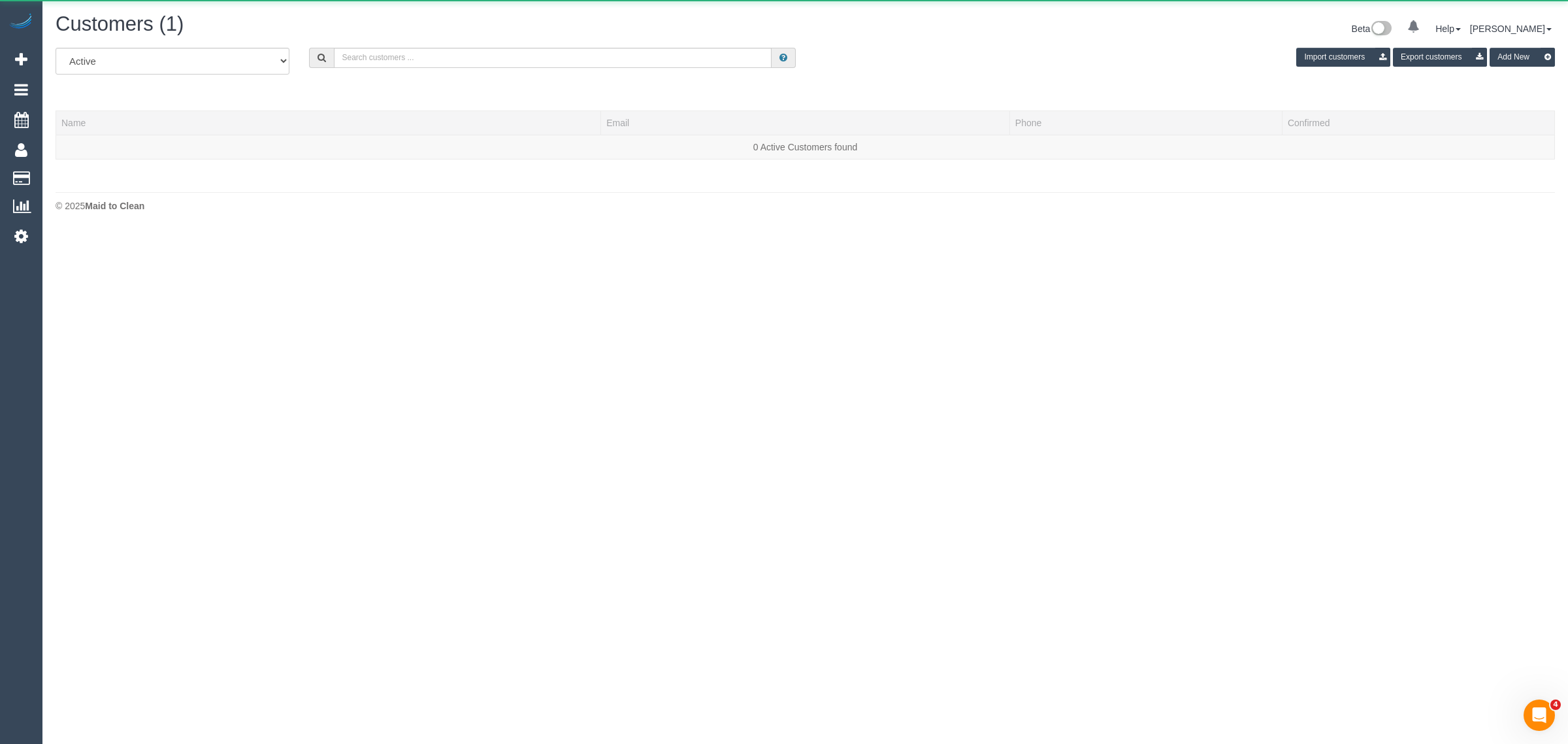
click at [609, 70] on div "All Active Archived Import customers Export customers Add New" at bounding box center [805, 66] width 1519 height 36
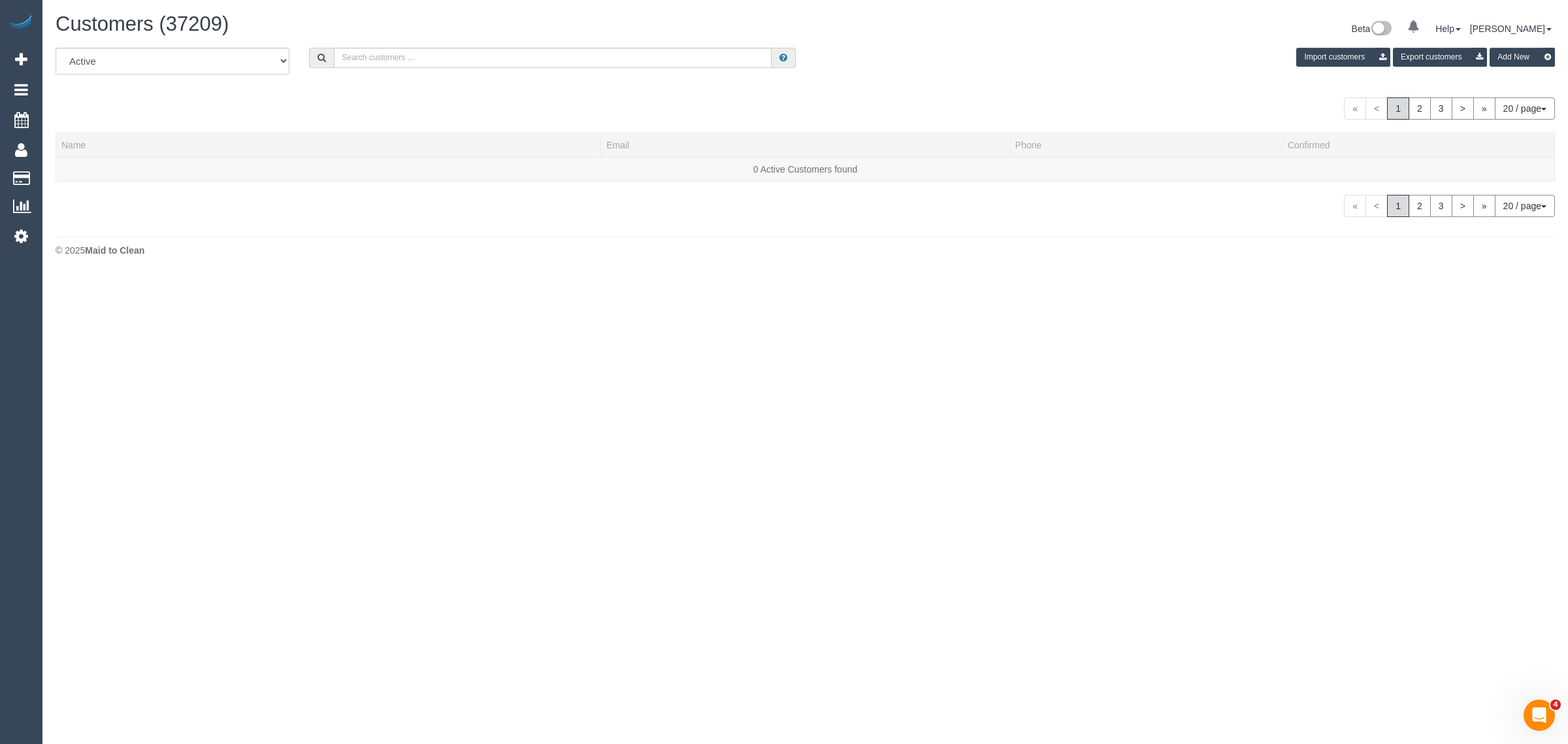
click at [611, 67] on div "All Active Archived Import customers Export customers Add New" at bounding box center [805, 66] width 1519 height 36
click at [615, 59] on input "text" at bounding box center [553, 58] width 438 height 20
paste input "Melanie Gilber"
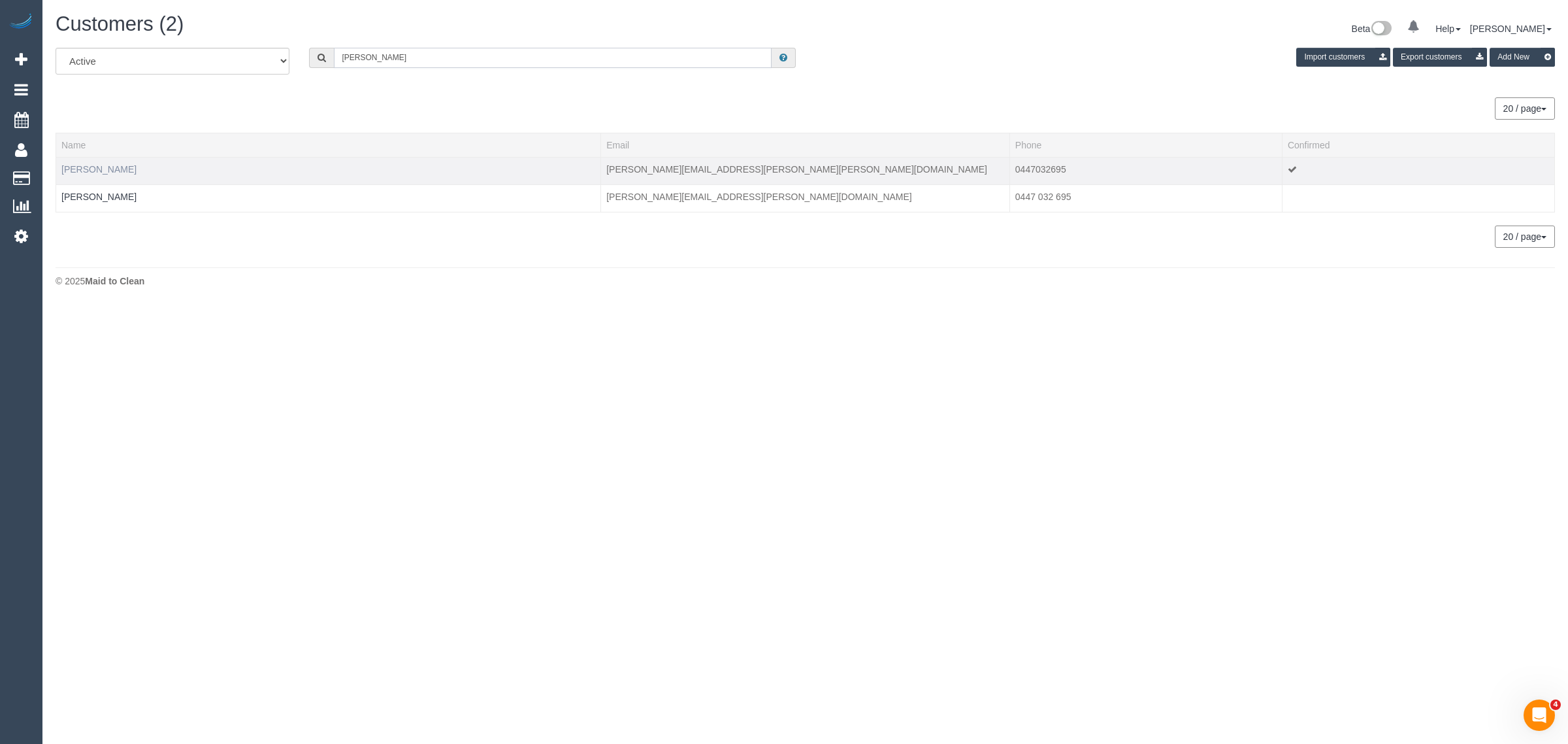
type input "[PERSON_NAME]"
click at [445, 53] on input "[PERSON_NAME]" at bounding box center [553, 58] width 438 height 20
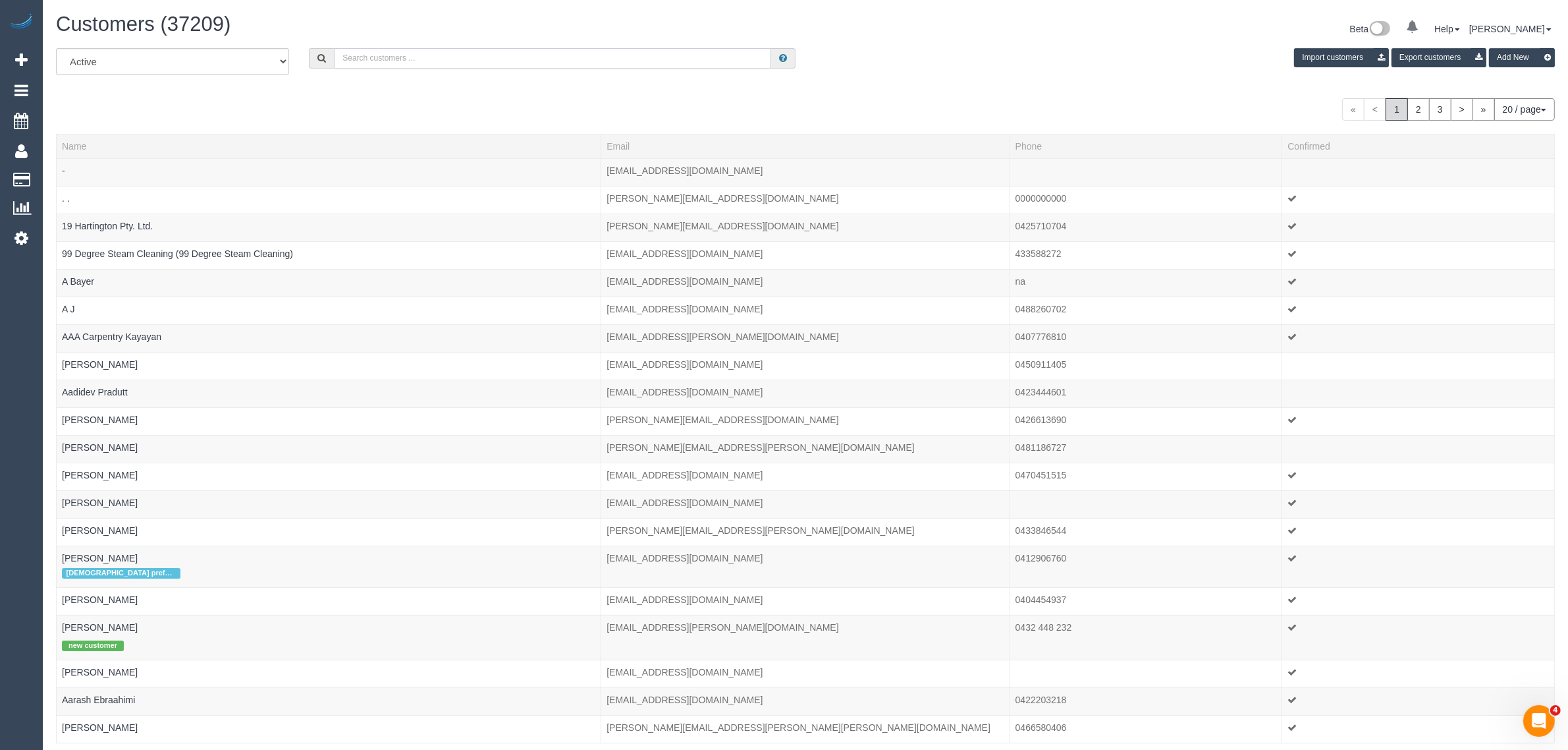
click at [387, 54] on input "text" at bounding box center [552, 59] width 438 height 20
paste input "+61451156561"
type input "+61451156561"
click at [540, 55] on input "text" at bounding box center [552, 59] width 438 height 20
paste input "Christian De Luca"
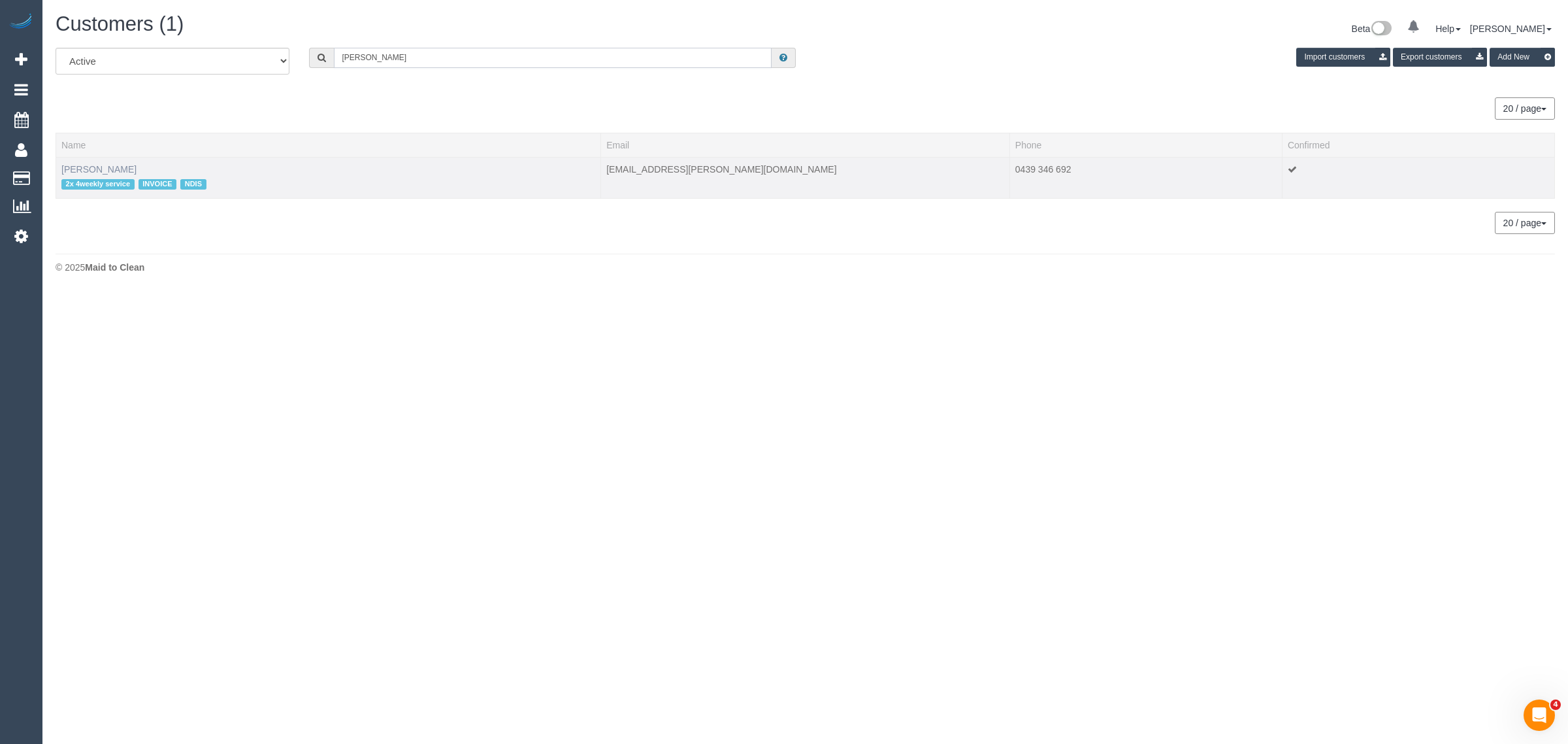
type input "Christian De Luca"
click at [96, 164] on link "Christian De Luca" at bounding box center [98, 170] width 75 height 11
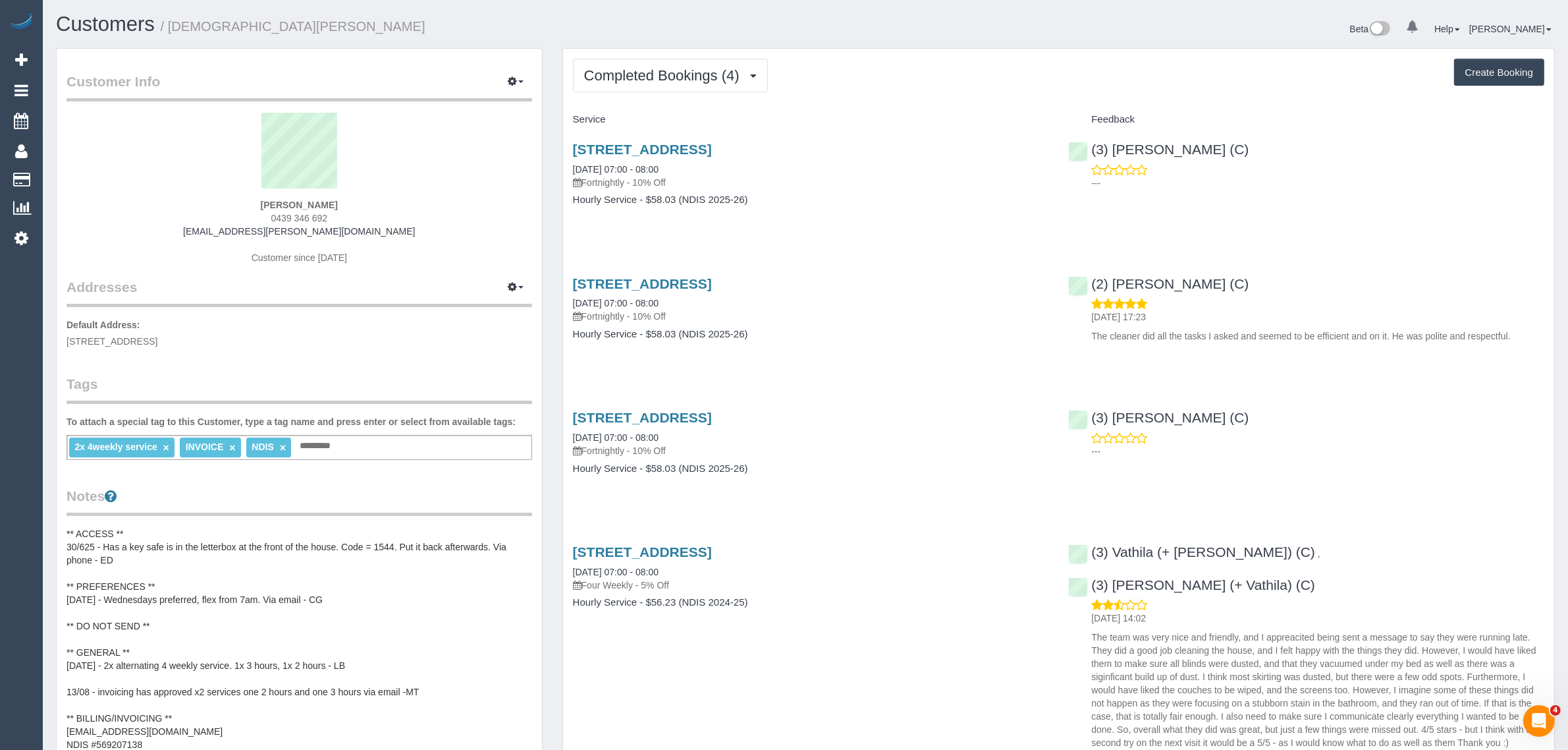
click at [406, 57] on div "Customer Info Edit Contact Info Send Message Email Preferences Special Sales Ta…" at bounding box center [300, 587] width 485 height 1078
click at [683, 74] on span "Completed Bookings (4)" at bounding box center [665, 75] width 162 height 16
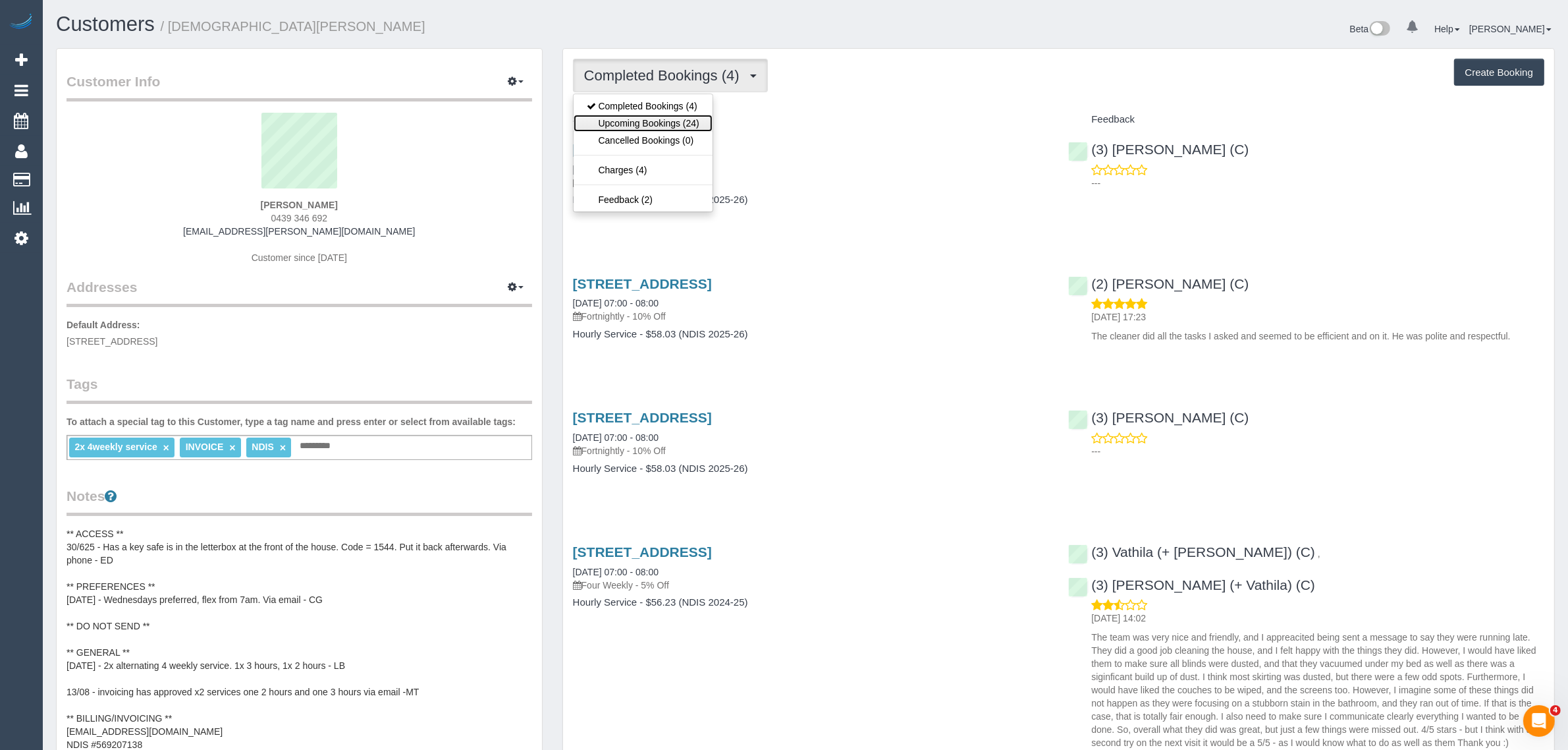
click at [651, 123] on link "Upcoming Bookings (24)" at bounding box center [643, 123] width 139 height 17
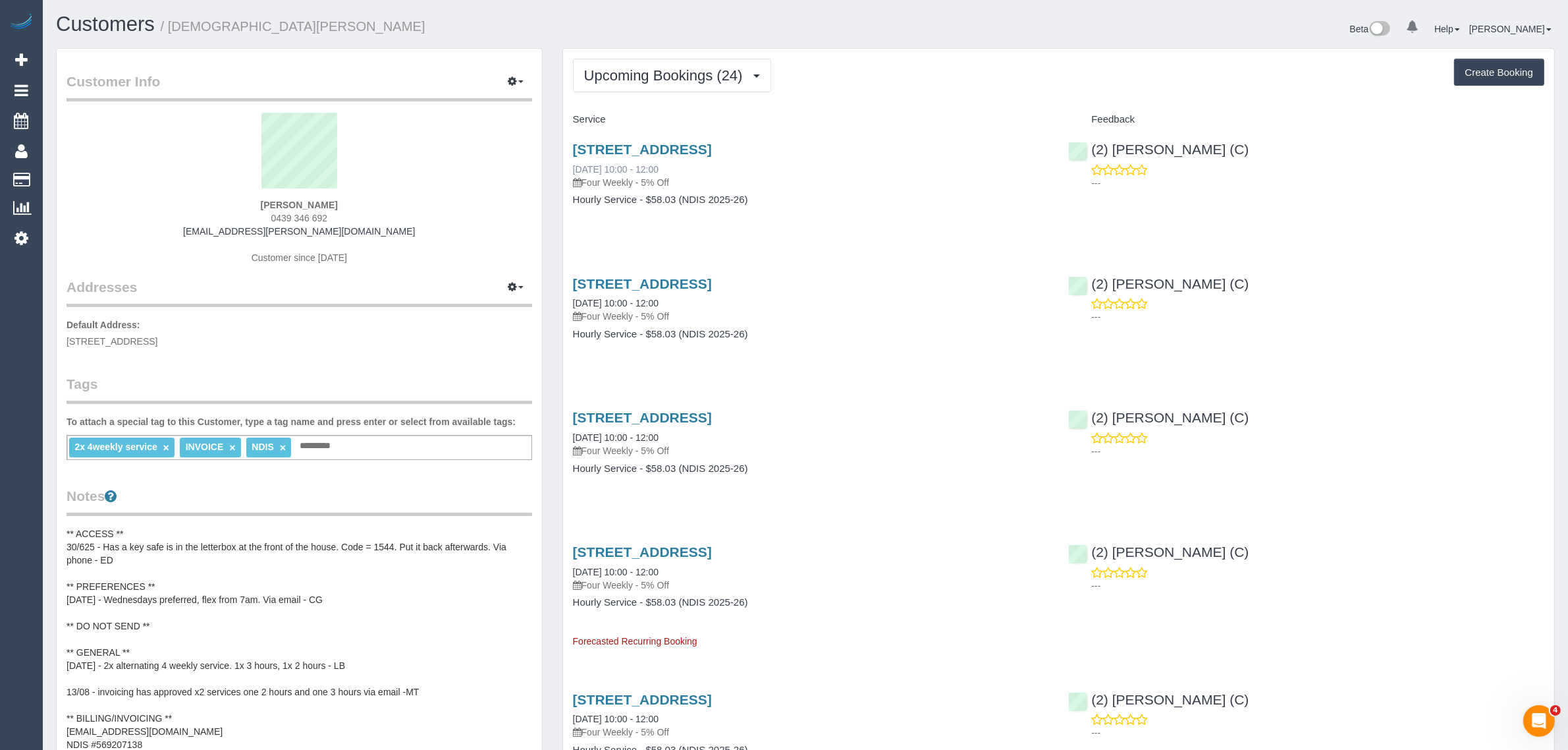
drag, startPoint x: 683, startPoint y: 165, endPoint x: 574, endPoint y: 169, distance: 109.1
click at [574, 169] on div "25a Palmerston Grove, Oakleigh, VIC 3166 27/08/2025 10:00 - 12:00 Four Weekly -…" at bounding box center [811, 165] width 476 height 48
click at [963, 199] on h4 "Hourly Service - $58.03 (NDIS 2025-26)" at bounding box center [811, 200] width 476 height 11
drag, startPoint x: 1295, startPoint y: 151, endPoint x: 1090, endPoint y: 149, distance: 205.0
click at [1090, 149] on div "(2) Dinitha Gunawardana (C) ---" at bounding box center [1307, 162] width 496 height 65
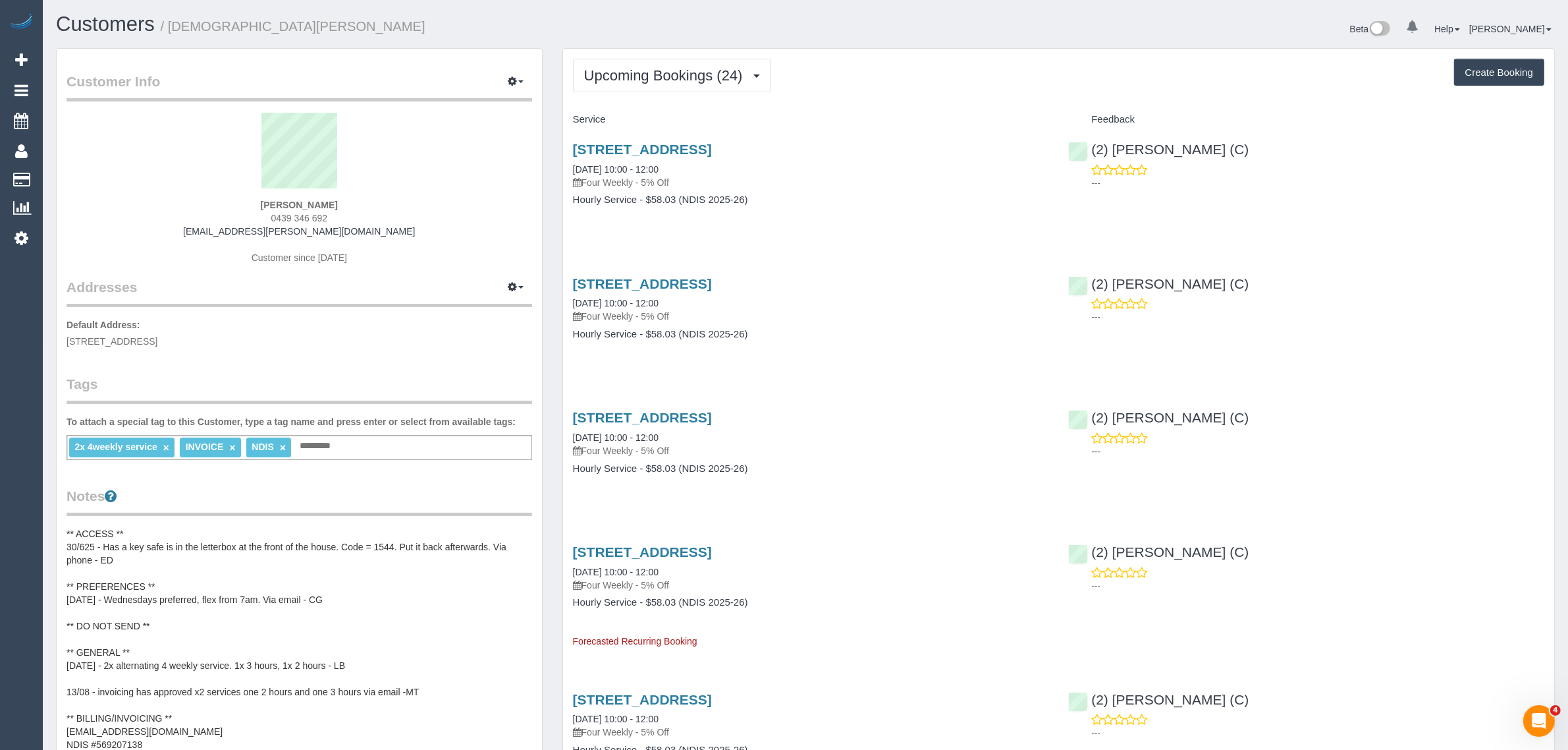
click at [158, 336] on span "25a Palmerston Grove, Oakleigh, VIC 3166" at bounding box center [112, 342] width 90 height 11
drag, startPoint x: 76, startPoint y: 176, endPoint x: 92, endPoint y: 162, distance: 21.3
click at [76, 176] on link "Customers" at bounding box center [125, 180] width 165 height 27
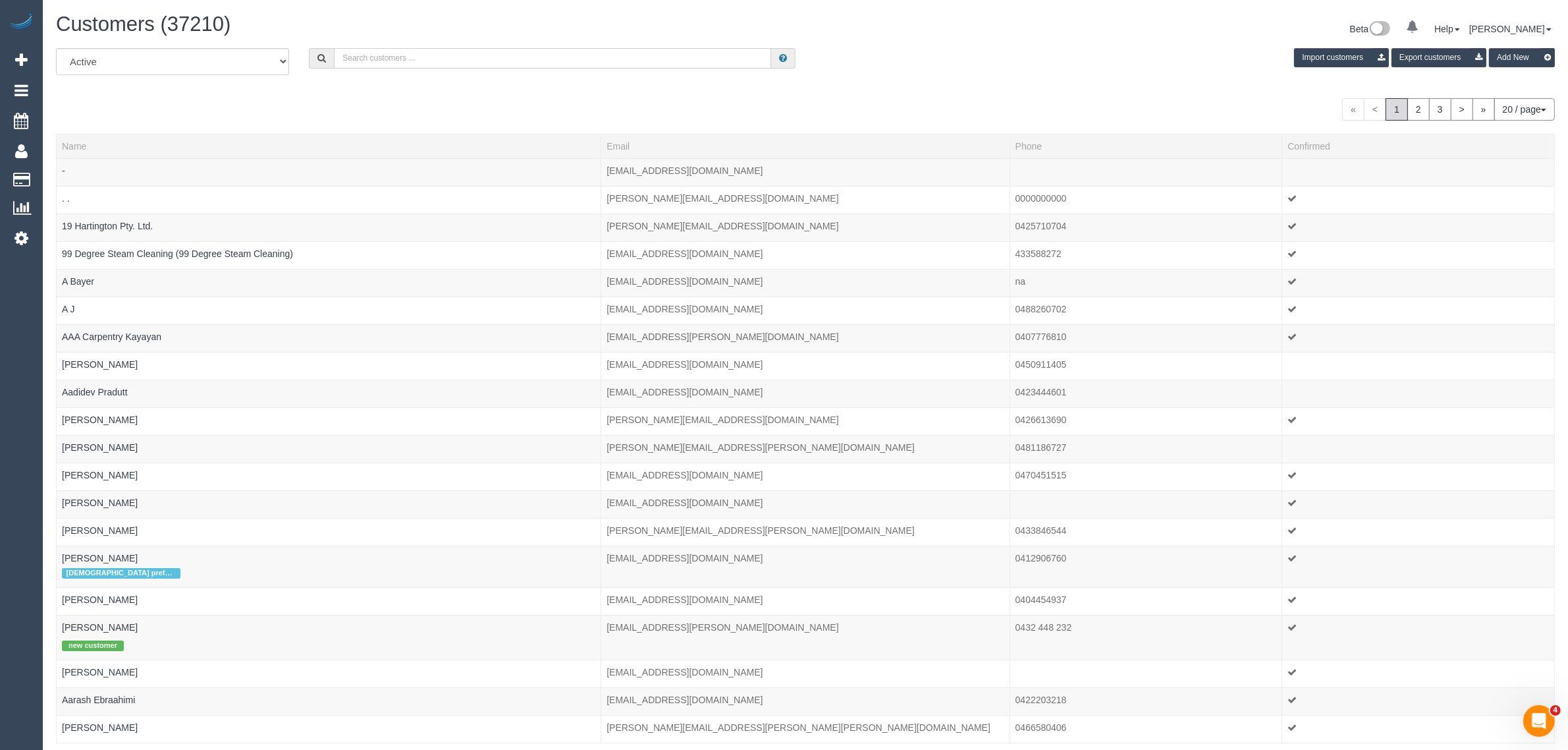
click at [477, 55] on input "text" at bounding box center [552, 59] width 438 height 20
paste input "Will Saunders"
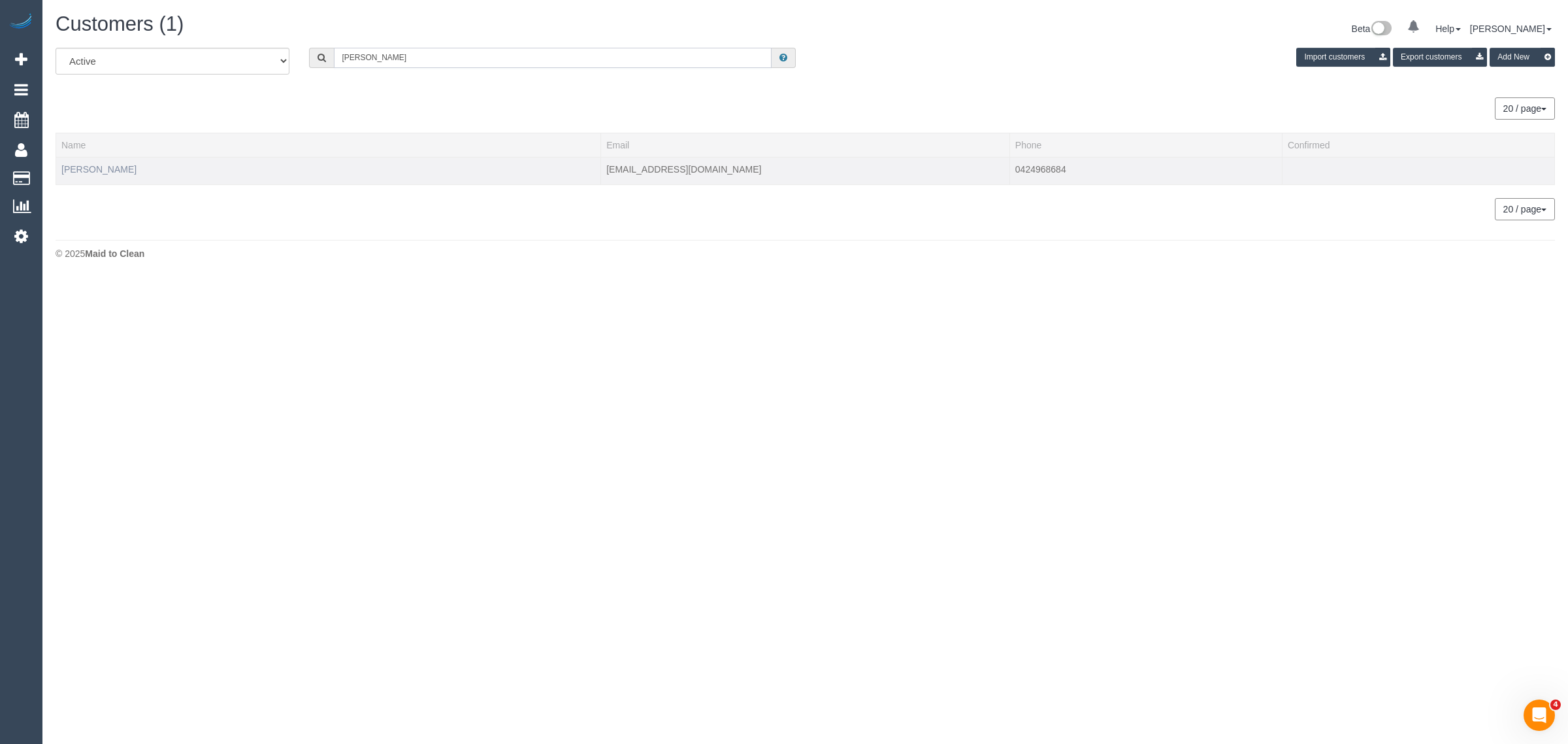
type input "Will Saunders"
click at [108, 170] on link "Will Saunders" at bounding box center [98, 170] width 75 height 11
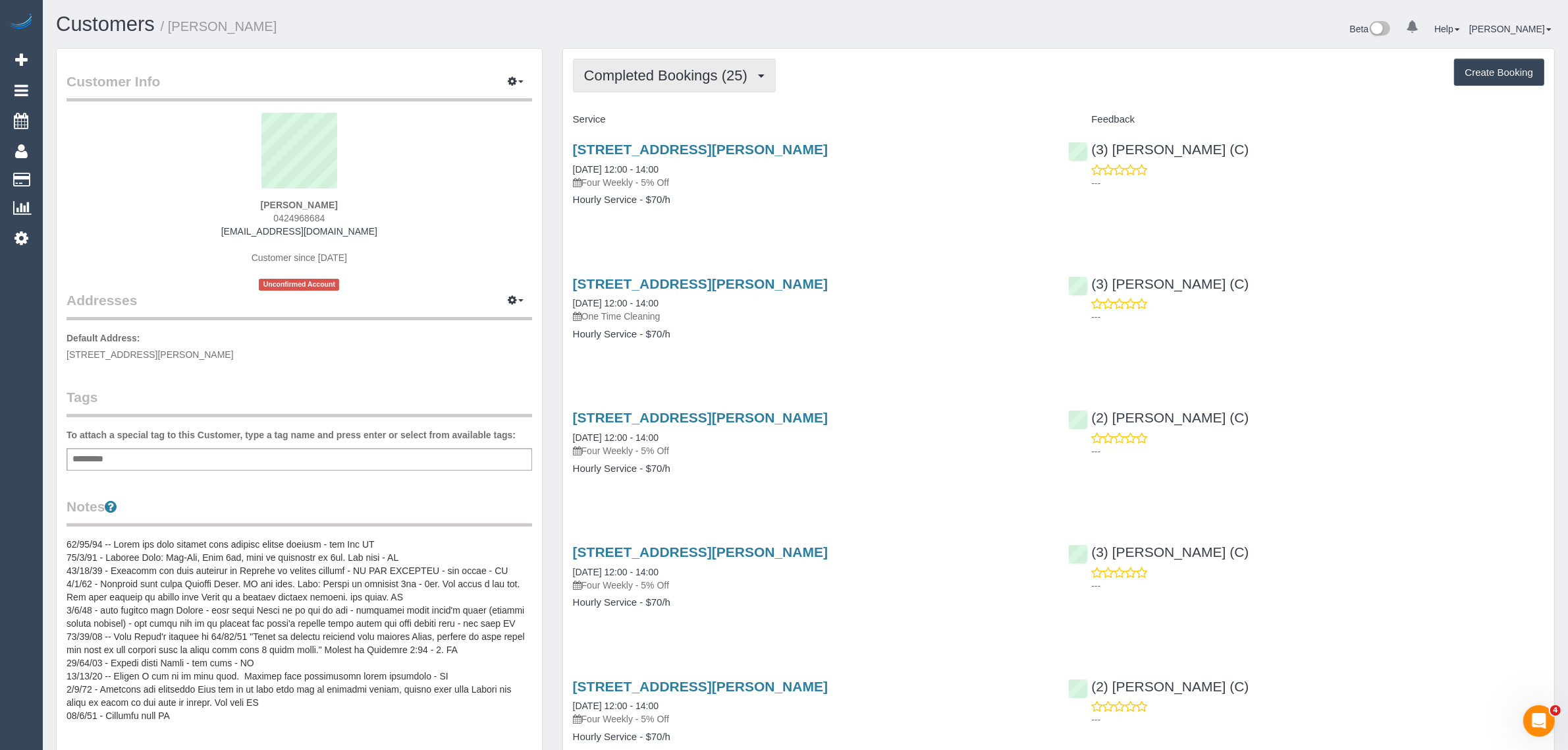
click at [713, 69] on span "Completed Bookings (25)" at bounding box center [669, 75] width 170 height 16
click at [686, 116] on link "Upcoming Bookings (12)" at bounding box center [644, 123] width 142 height 17
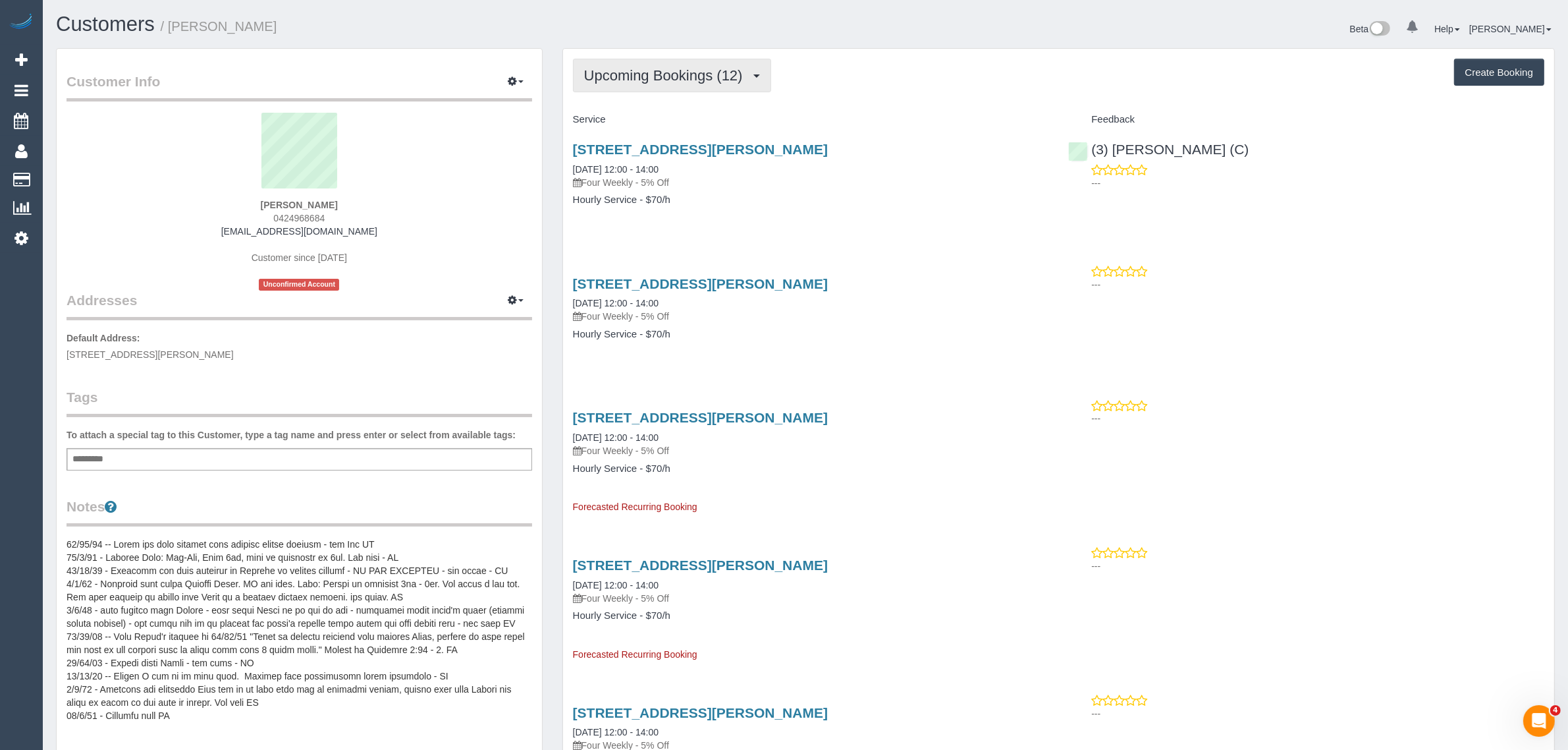
click at [676, 79] on span "Upcoming Bookings (12)" at bounding box center [667, 75] width 165 height 16
click at [669, 129] on link "Upcoming Bookings (12)" at bounding box center [644, 123] width 142 height 17
click at [786, 192] on div "13 Stephen St, Apt 5, Yarraville, VIC 3013 27/08/2025 12:00 - 14:00 Four Weekly…" at bounding box center [811, 181] width 496 height 101
drag, startPoint x: 723, startPoint y: 169, endPoint x: 571, endPoint y: 169, distance: 152.0
click at [571, 169] on div "13 Stephen St, Apt 5, Yarraville, VIC 3013 27/08/2025 12:00 - 14:00 Four Weekly…" at bounding box center [811, 181] width 496 height 101
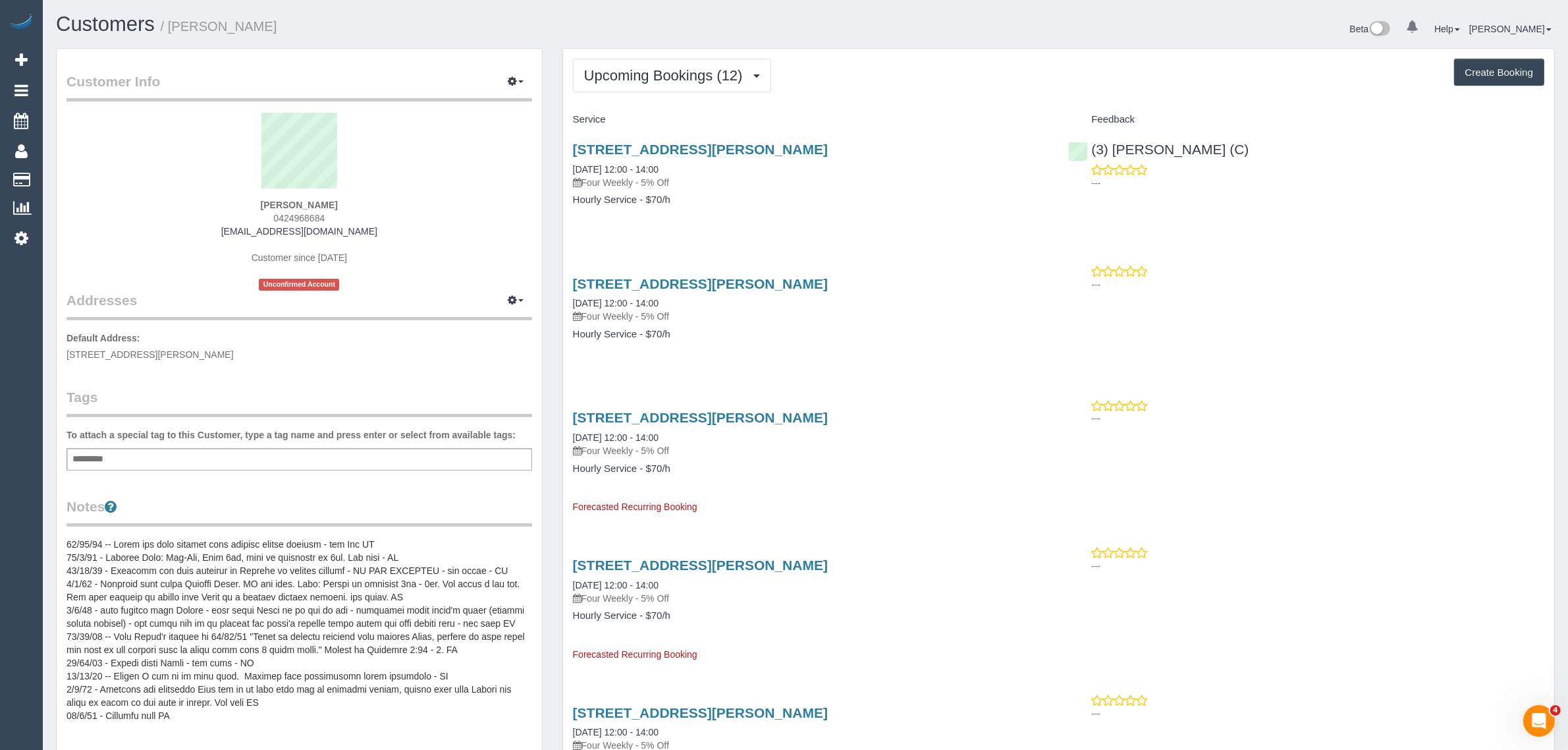
click at [978, 230] on div "13 Stephen St, Apt 5, Yarraville, VIC 3013 27/08/2025 12:00 - 14:00 Four Weekly…" at bounding box center [811, 181] width 496 height 101
drag, startPoint x: 1263, startPoint y: 153, endPoint x: 1091, endPoint y: 149, distance: 172.0
click at [1091, 149] on div "(3) Sathmi Kusalya (C) ---" at bounding box center [1307, 162] width 496 height 65
click at [162, 356] on span "13 Stephen st, Apt 5, Yarraville, VIC 3013" at bounding box center [150, 354] width 167 height 11
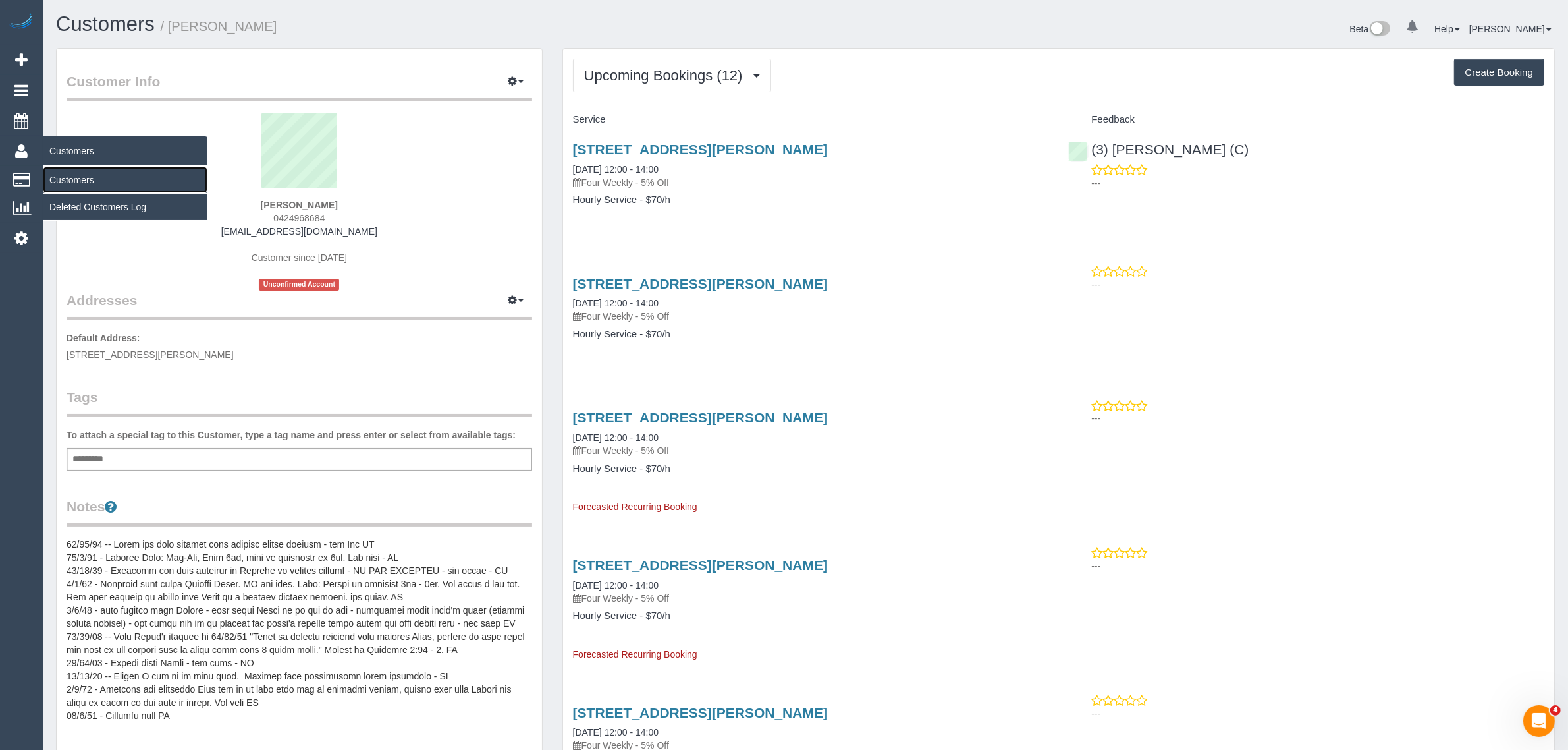
click at [81, 173] on link "Customers" at bounding box center [125, 180] width 165 height 27
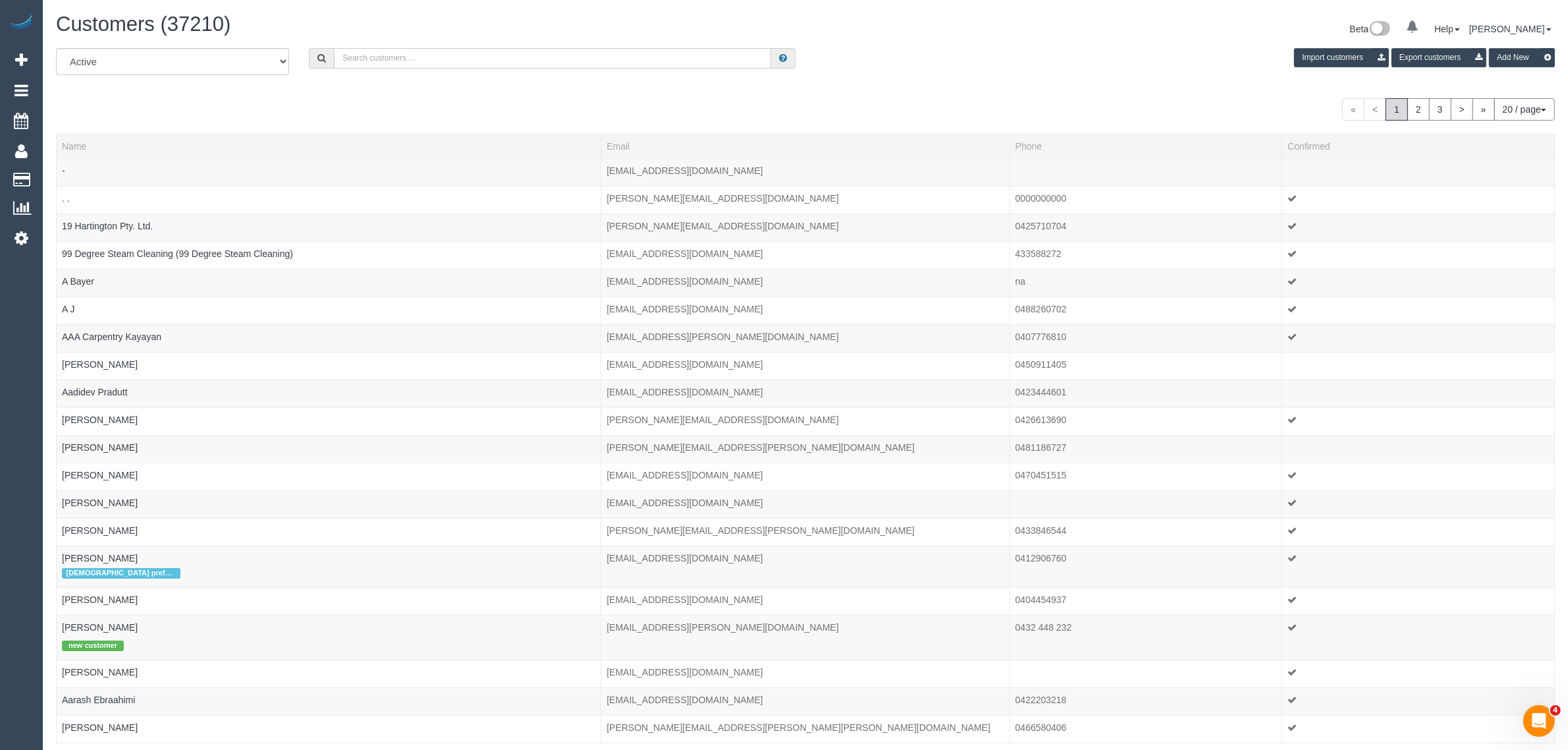
click at [442, 53] on input "text" at bounding box center [552, 59] width 438 height 20
paste input "[PERSON_NAME]"
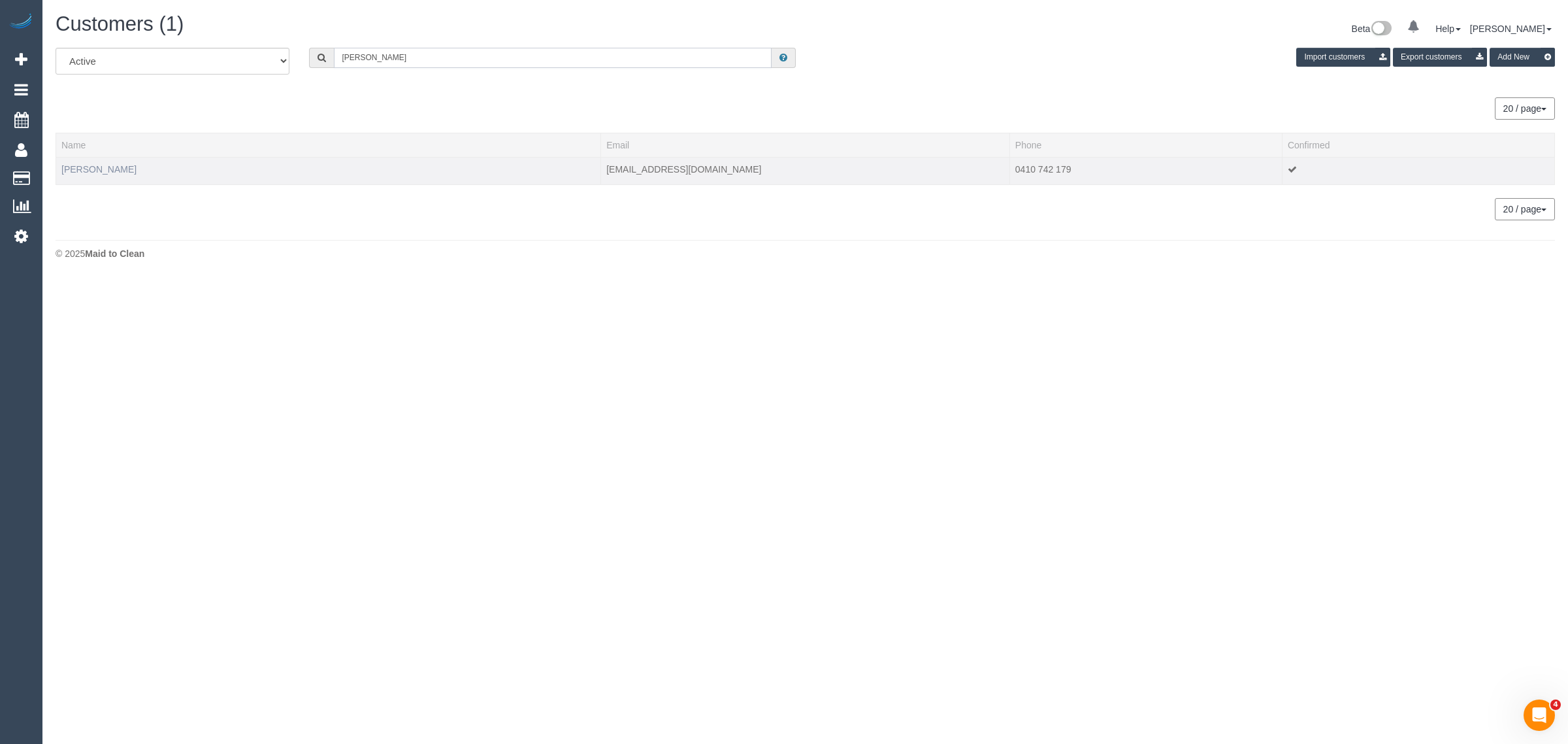
type input "[PERSON_NAME]"
click at [90, 169] on link "[PERSON_NAME]" at bounding box center [98, 170] width 75 height 11
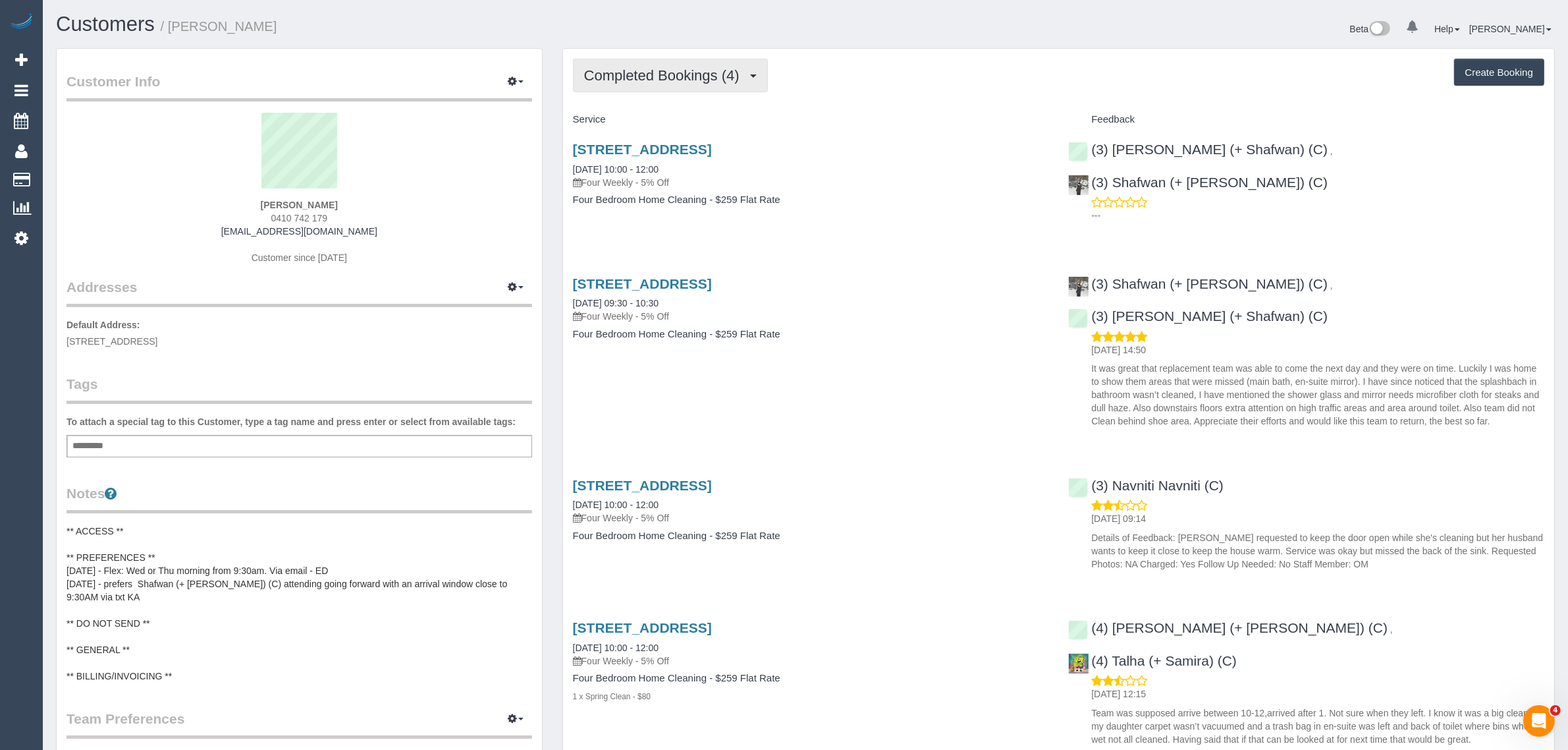
click at [686, 77] on span "Completed Bookings (4)" at bounding box center [665, 75] width 162 height 16
click at [672, 116] on link "Upcoming Bookings (11)" at bounding box center [643, 123] width 139 height 17
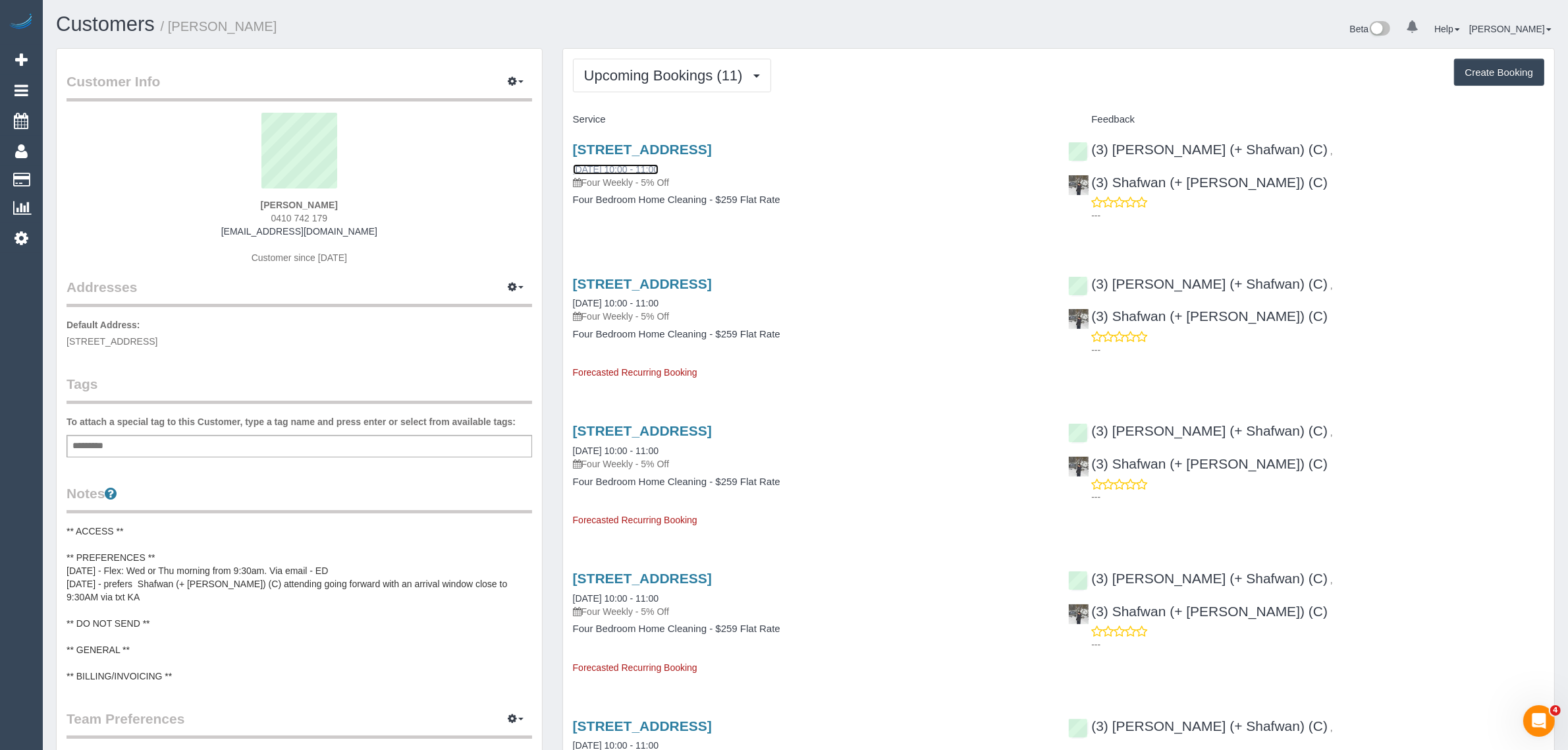
click at [637, 165] on link "[DATE] 10:00 - 11:00" at bounding box center [615, 169] width 86 height 11
click at [615, 302] on link "24/09/2025 10:00 - 11:00" at bounding box center [615, 304] width 86 height 11
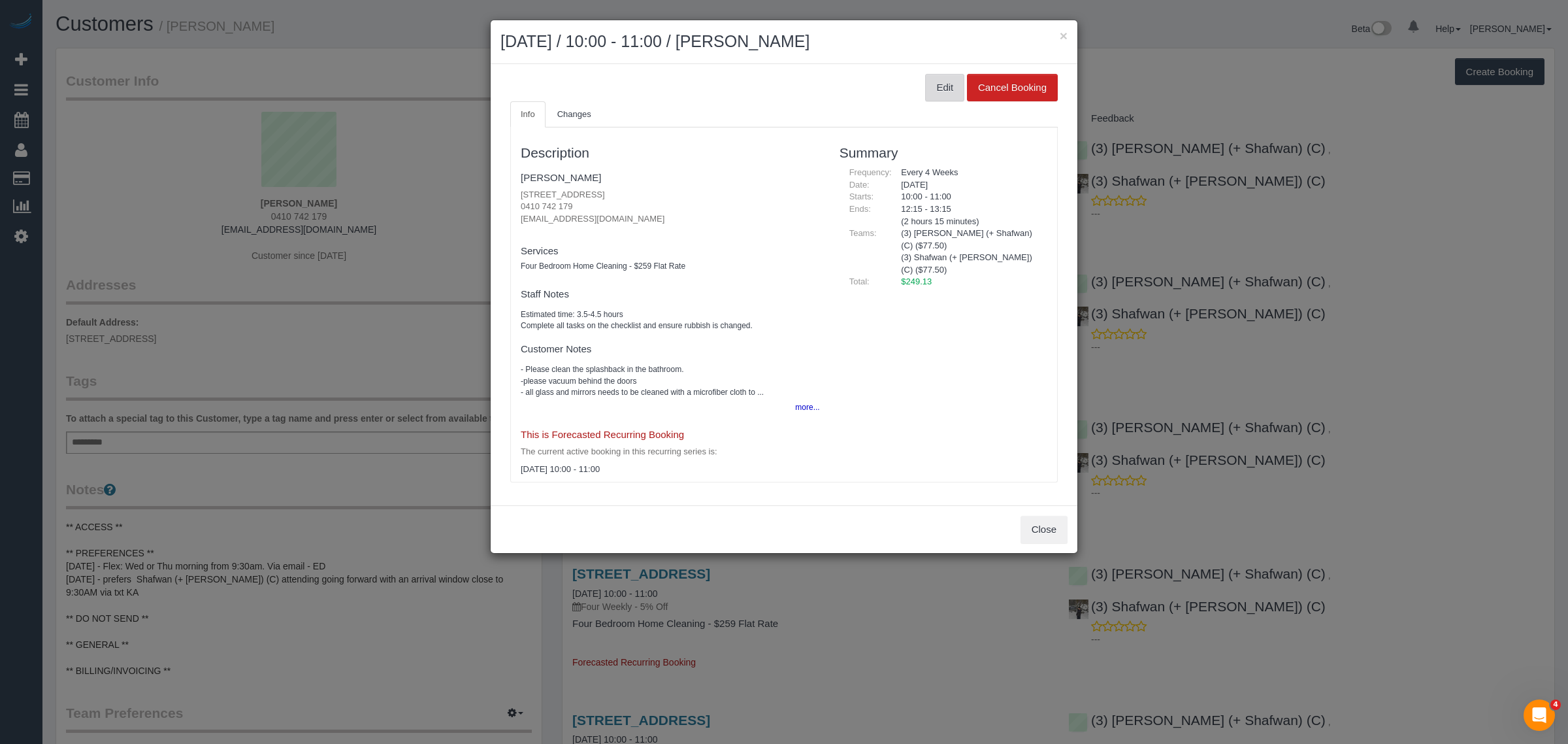
click at [933, 87] on button "Edit" at bounding box center [944, 87] width 39 height 27
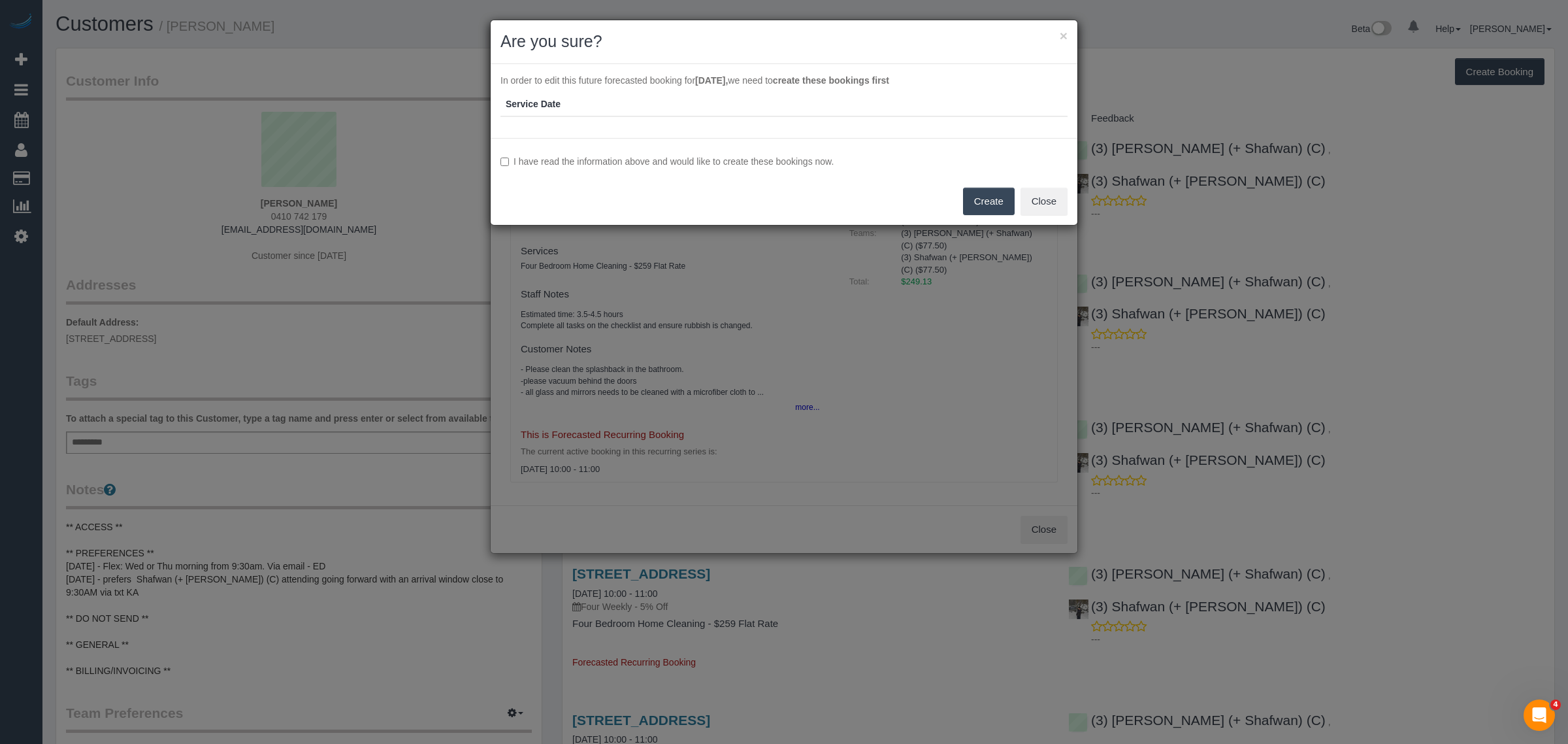
click at [974, 204] on button "Create" at bounding box center [988, 201] width 52 height 27
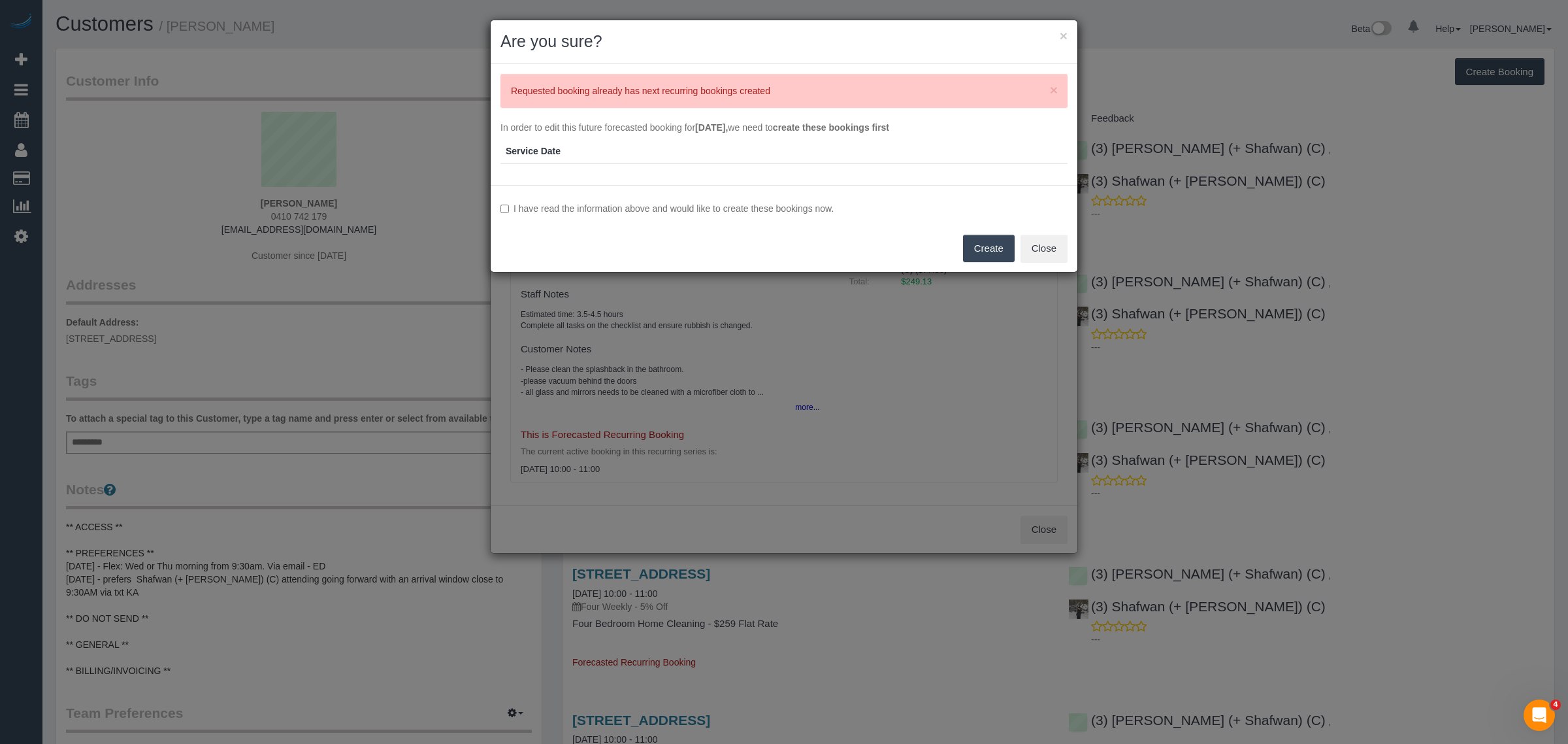
click at [991, 235] on button "Create" at bounding box center [988, 248] width 52 height 27
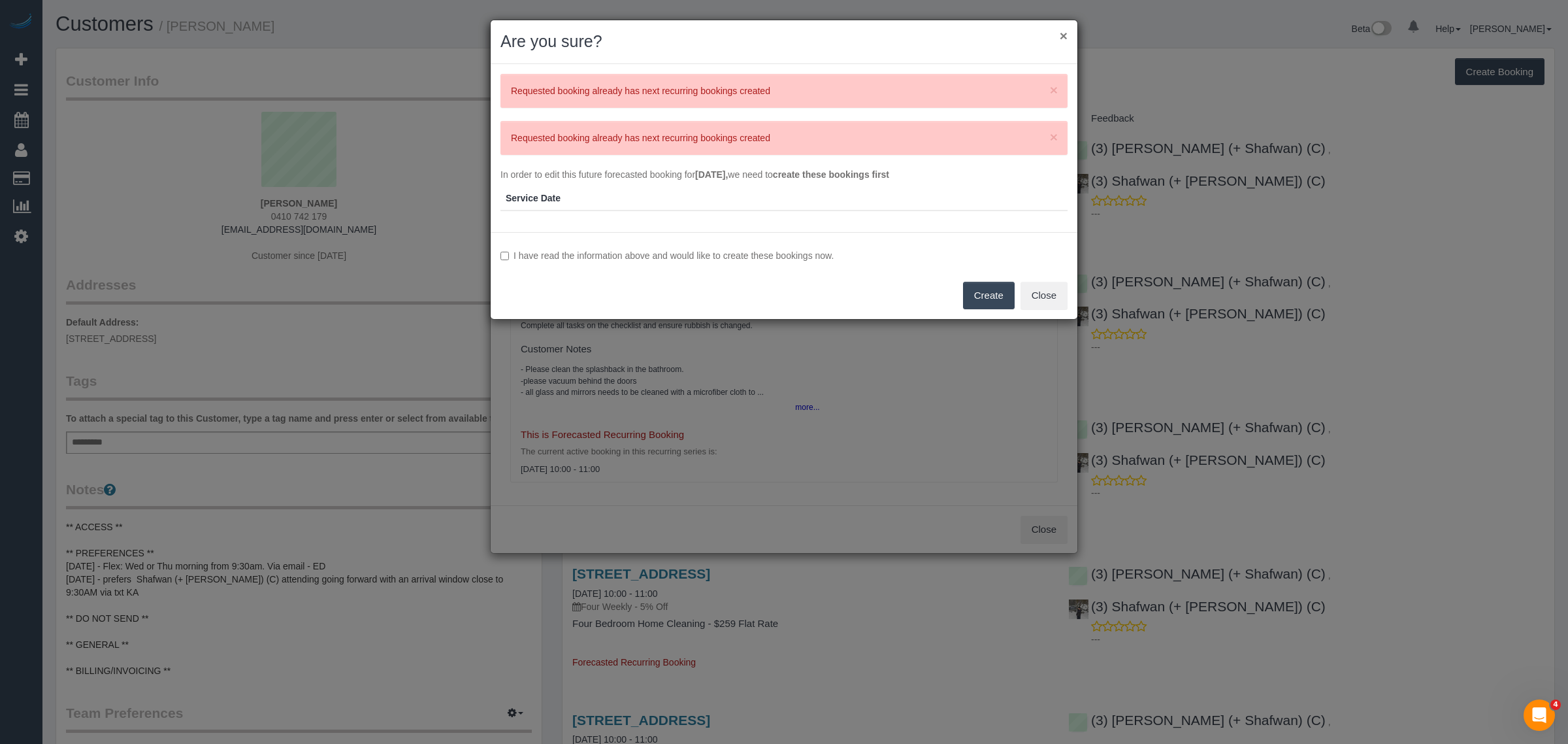
click at [1062, 37] on button "×" at bounding box center [1063, 36] width 8 height 14
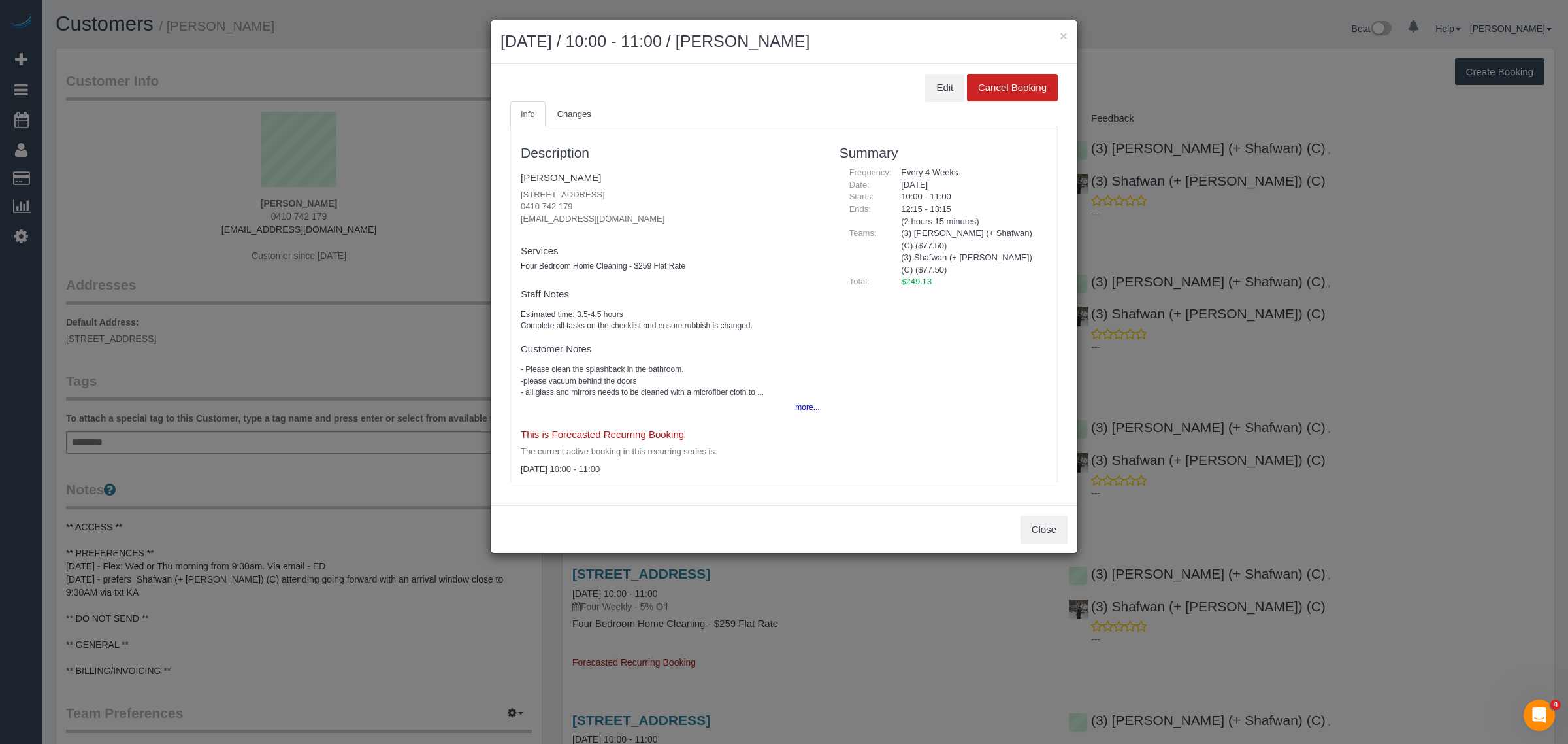
click at [1068, 29] on div "× September 24, 2025 / 10:00 - 11:00 / Cindy Biggs" at bounding box center [784, 42] width 587 height 44
click at [1060, 33] on button "×" at bounding box center [1063, 36] width 8 height 14
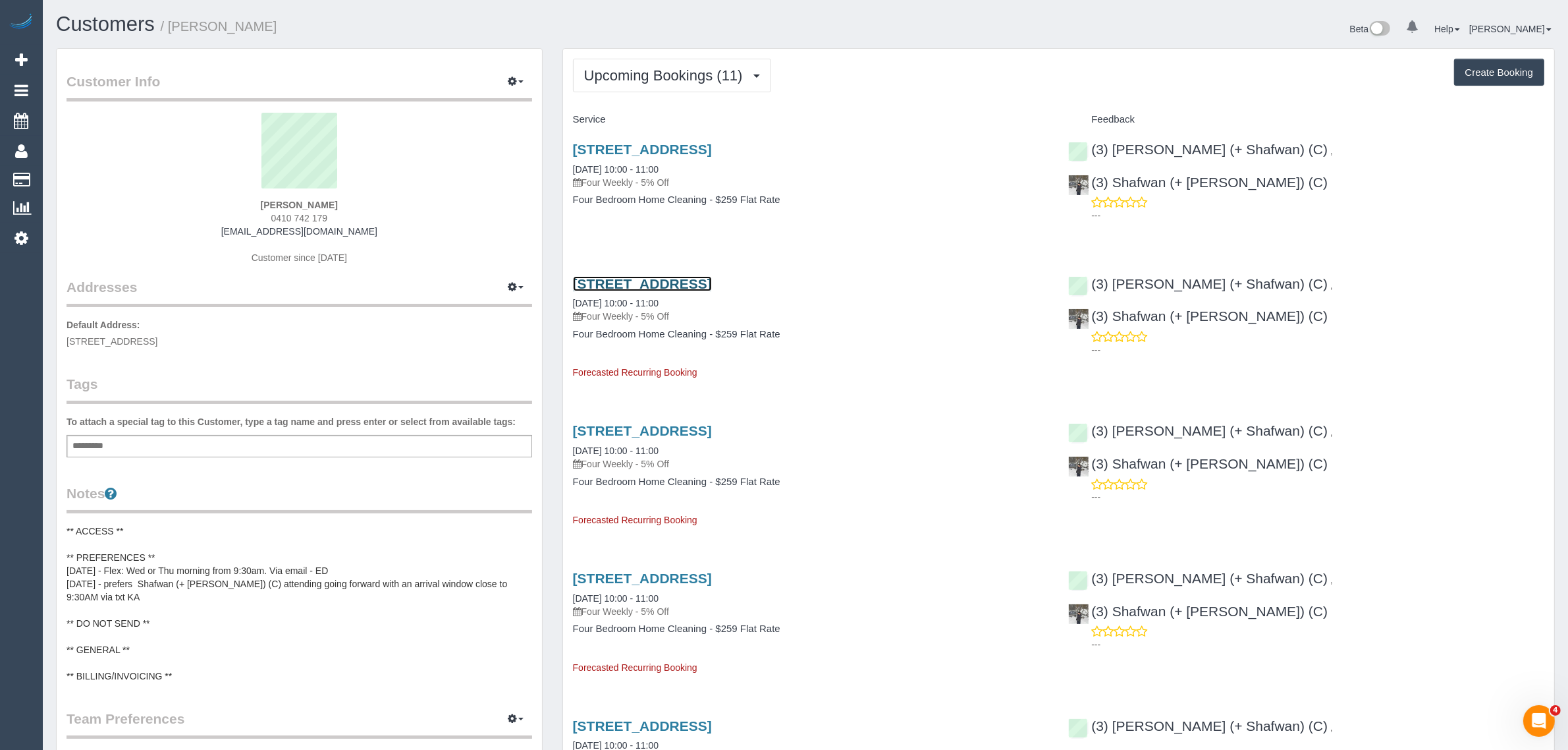
click at [645, 281] on link "58 Bologna Crescent, Greenvale, VIC 3059" at bounding box center [642, 283] width 139 height 15
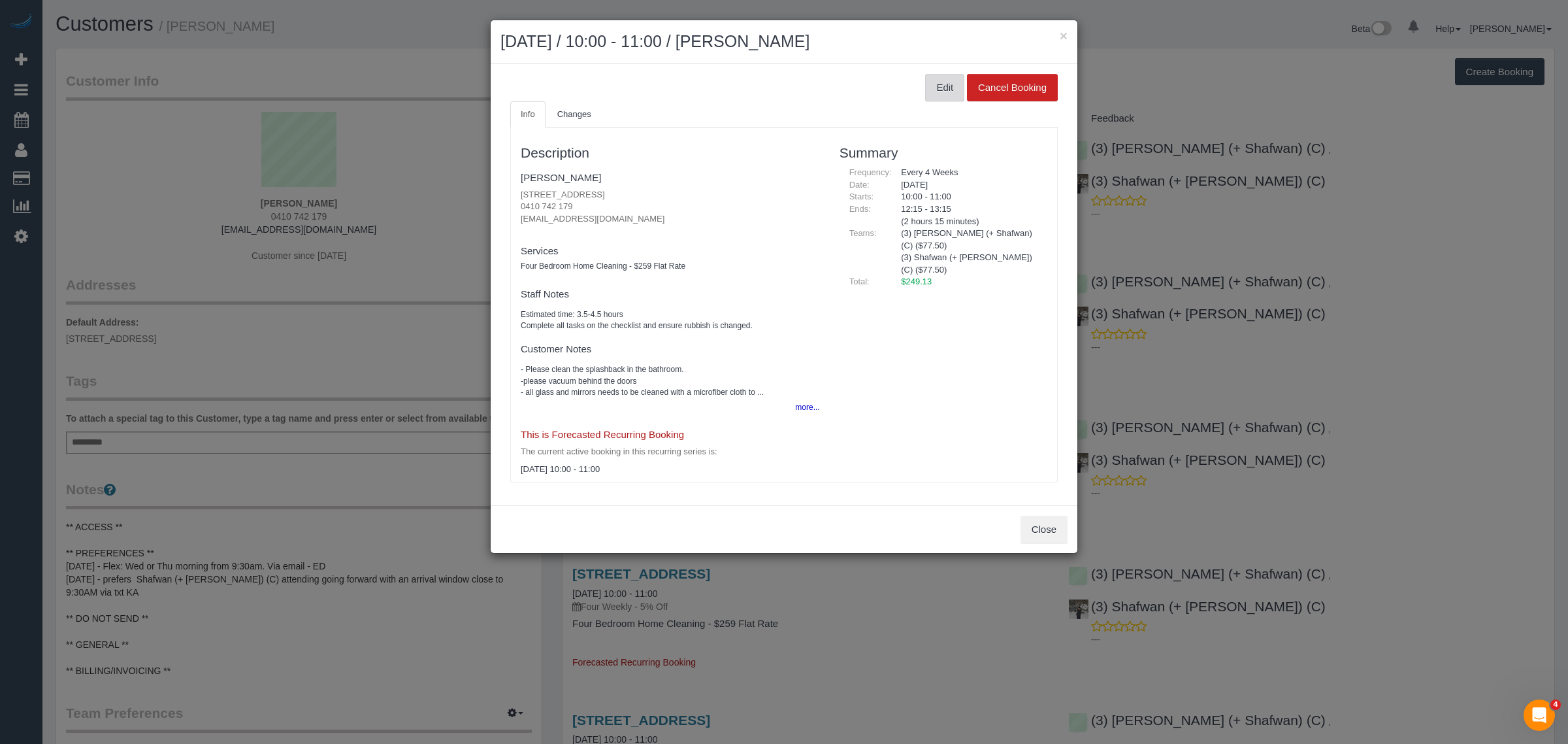
drag, startPoint x: 937, startPoint y: 81, endPoint x: 919, endPoint y: 107, distance: 31.6
click at [937, 80] on button "Edit" at bounding box center [944, 87] width 39 height 27
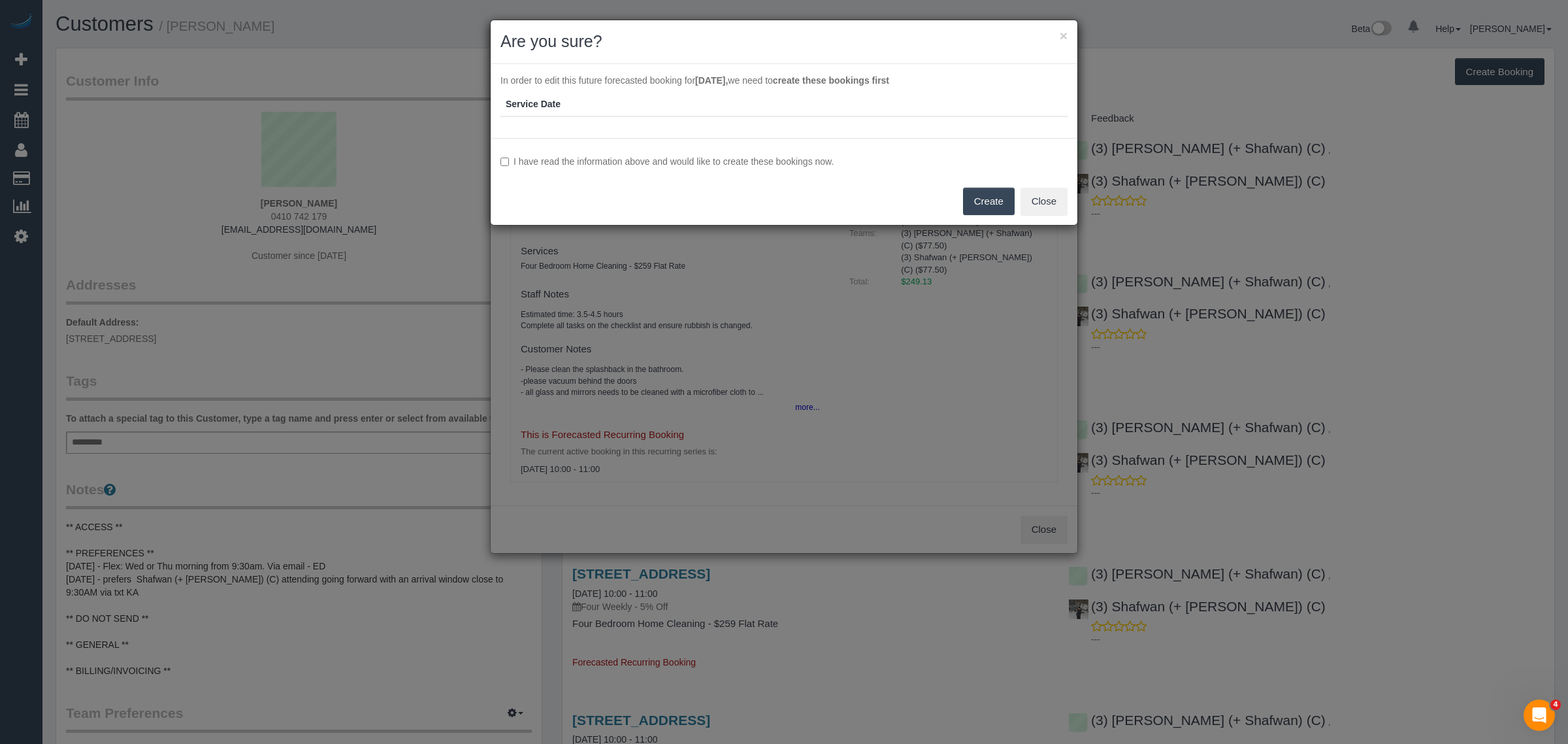
click at [507, 167] on label "I have read the information above and would like to create these bookings now." at bounding box center [784, 161] width 567 height 13
click at [975, 200] on button "Create" at bounding box center [988, 201] width 52 height 27
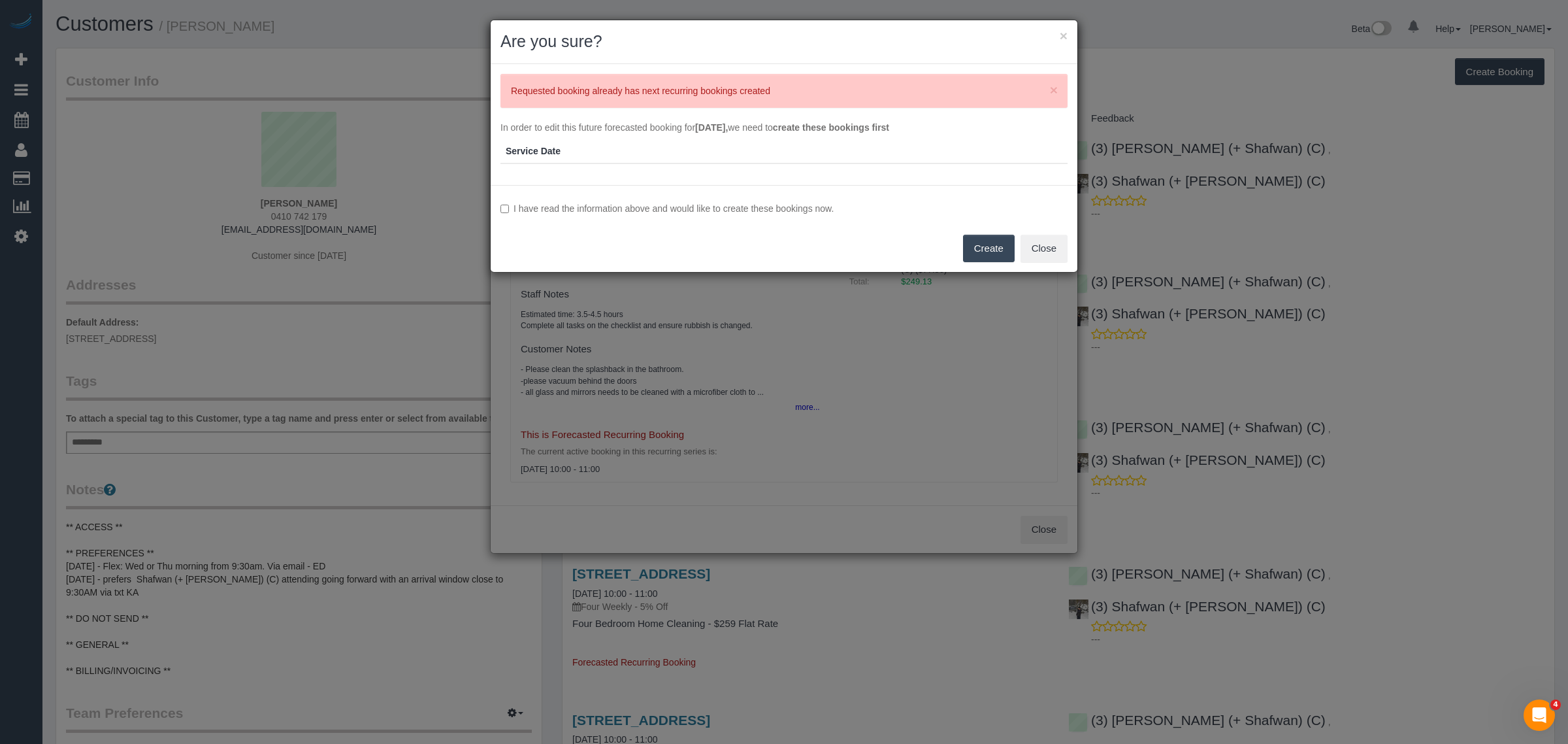
click at [987, 238] on button "Create" at bounding box center [988, 248] width 52 height 27
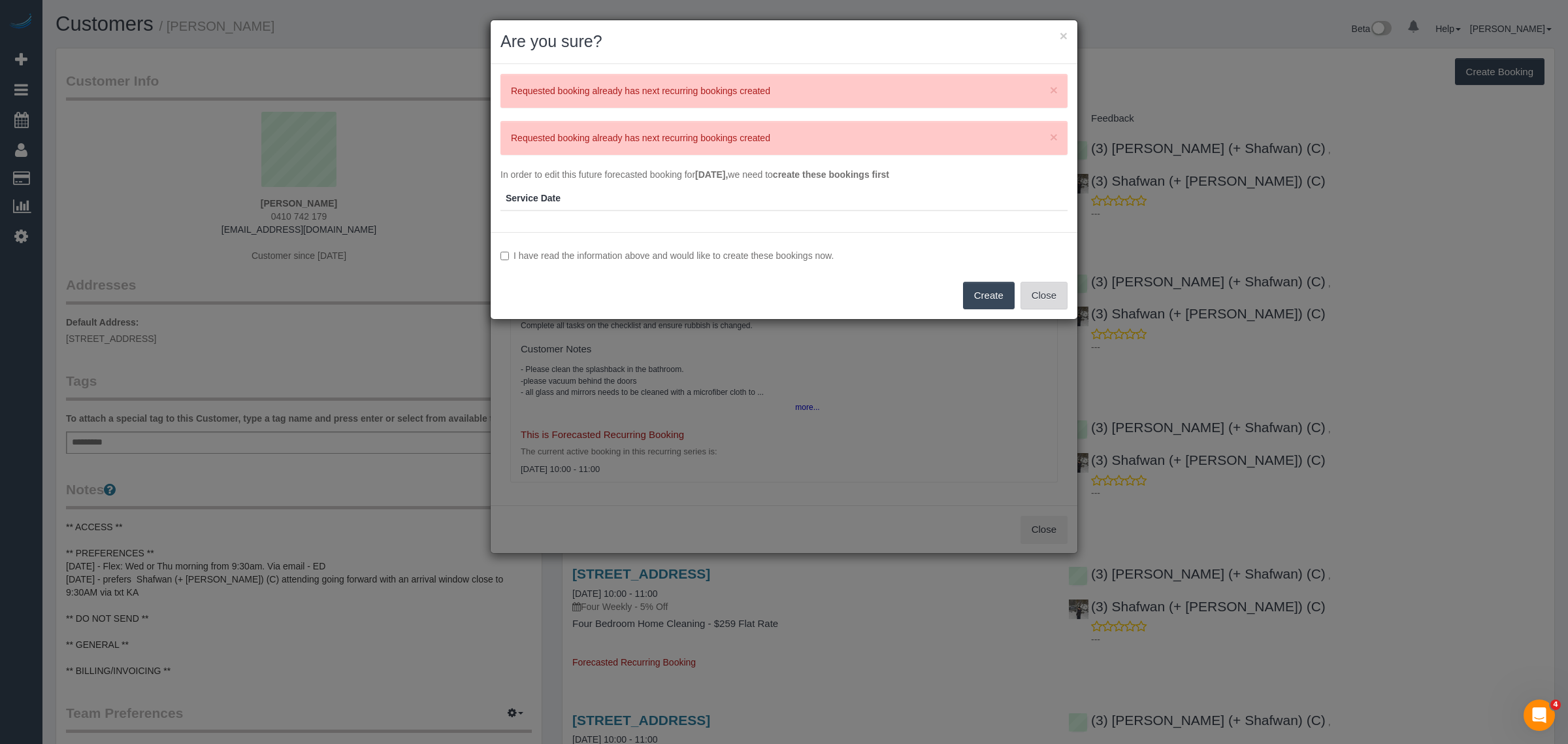
click at [1042, 292] on button "Close" at bounding box center [1044, 295] width 47 height 27
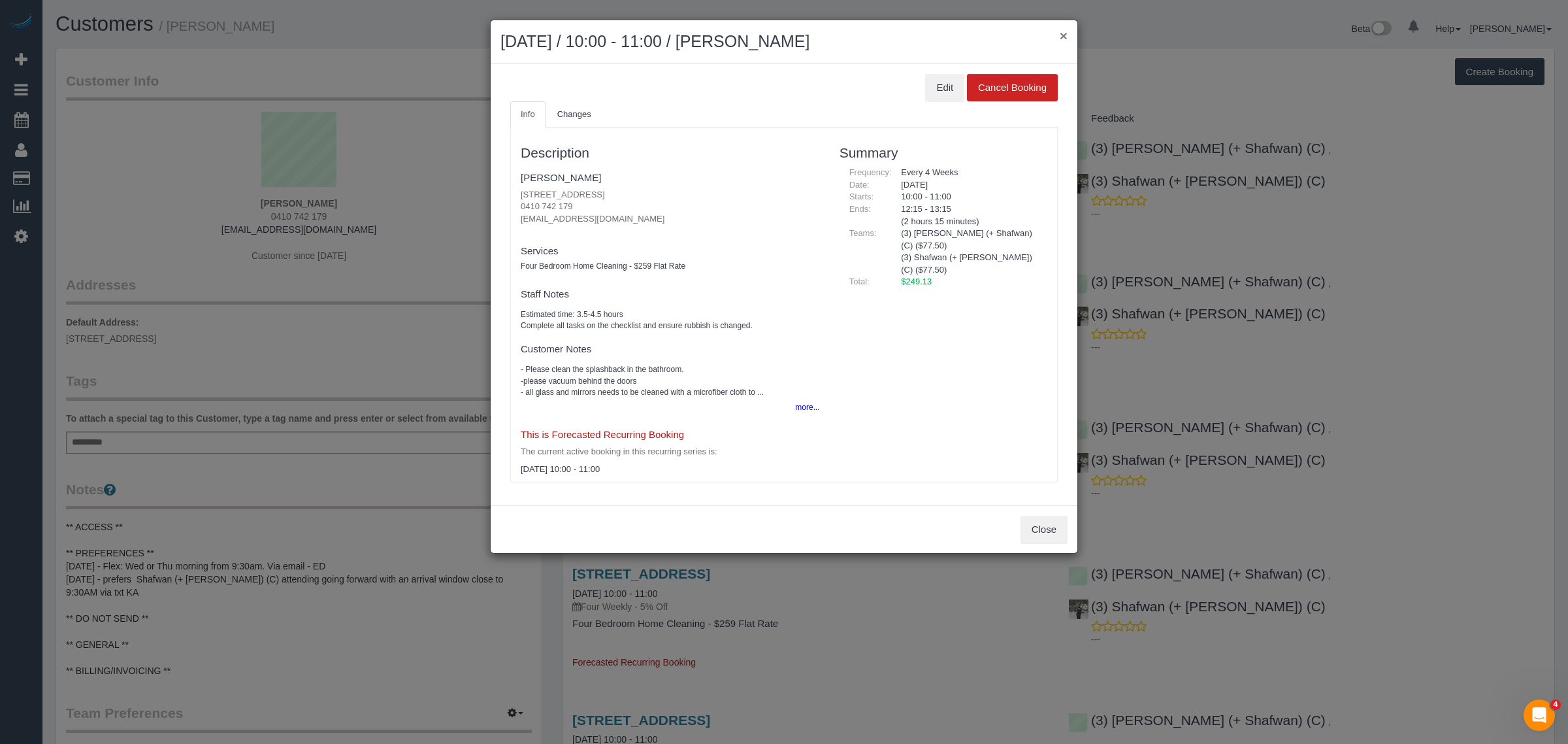
click at [1066, 34] on button "×" at bounding box center [1063, 36] width 8 height 14
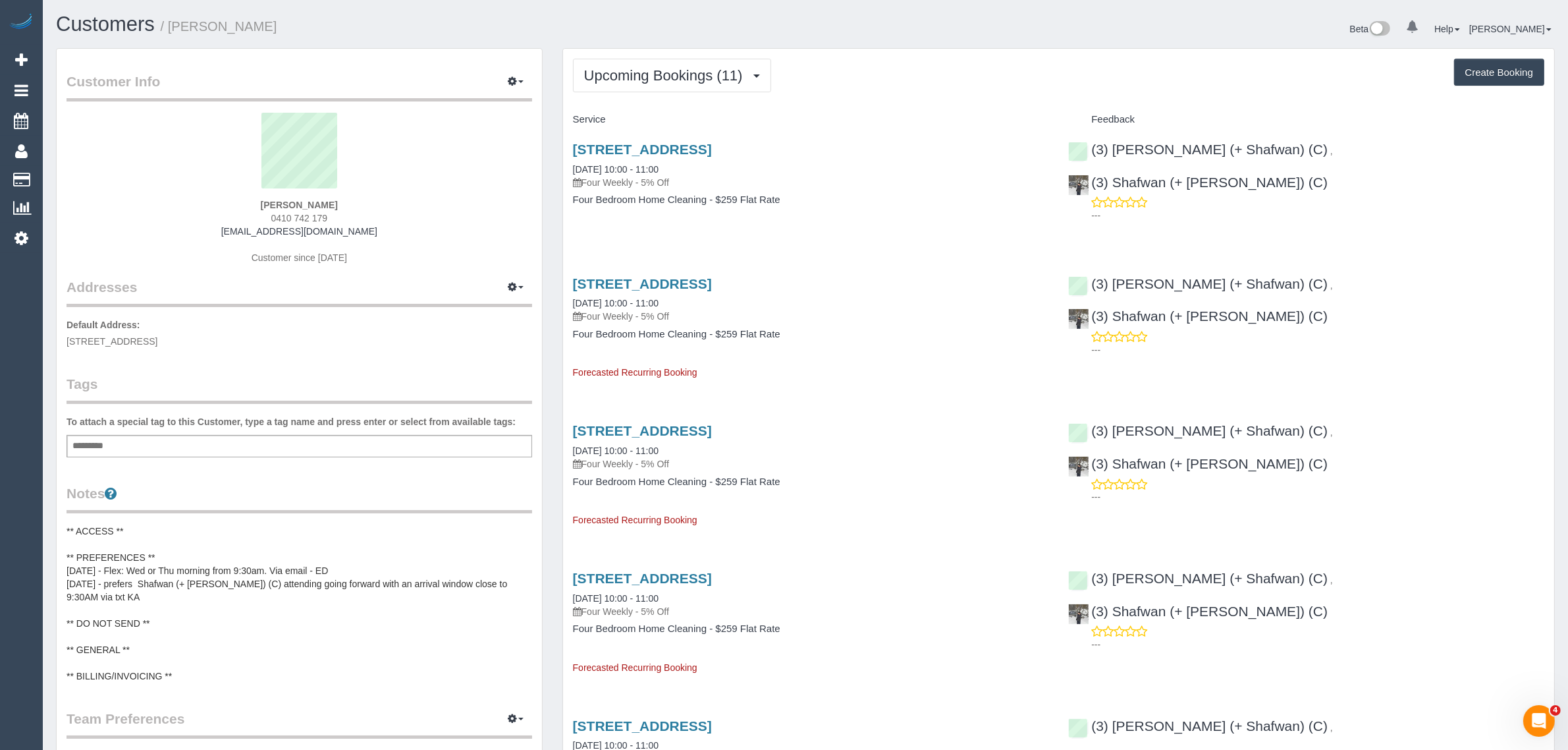
drag, startPoint x: 69, startPoint y: 176, endPoint x: 311, endPoint y: 1, distance: 298.6
click at [69, 176] on link "Customers" at bounding box center [125, 180] width 165 height 27
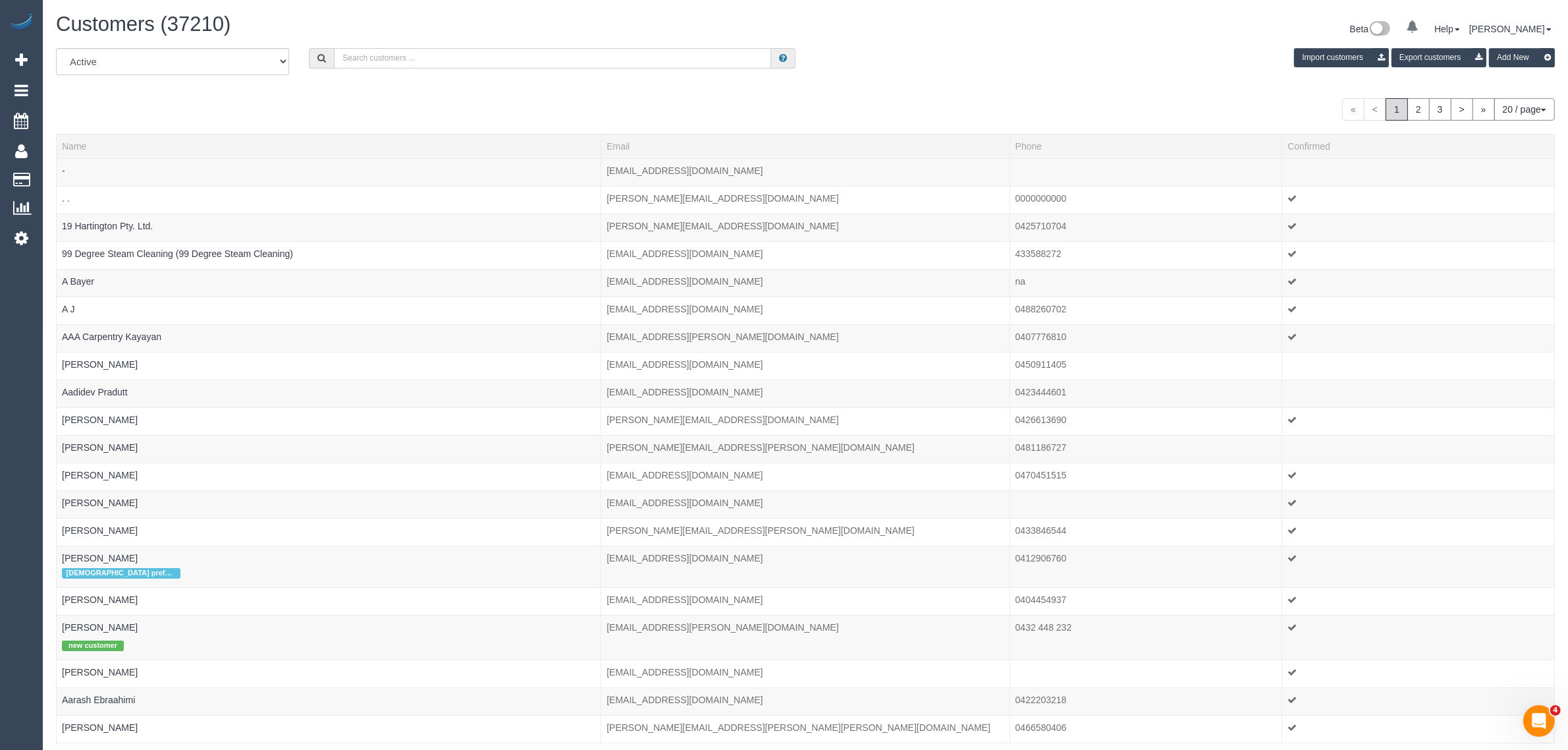
click at [425, 52] on input "text" at bounding box center [552, 59] width 438 height 20
paste input "+61489262873 Aircall new contact"
drag, startPoint x: 399, startPoint y: 48, endPoint x: 613, endPoint y: 87, distance: 217.5
click at [613, 87] on div "All Active Archived +61489262873 Aircall new contact Import customers Export cu…" at bounding box center [805, 414] width 1499 height 731
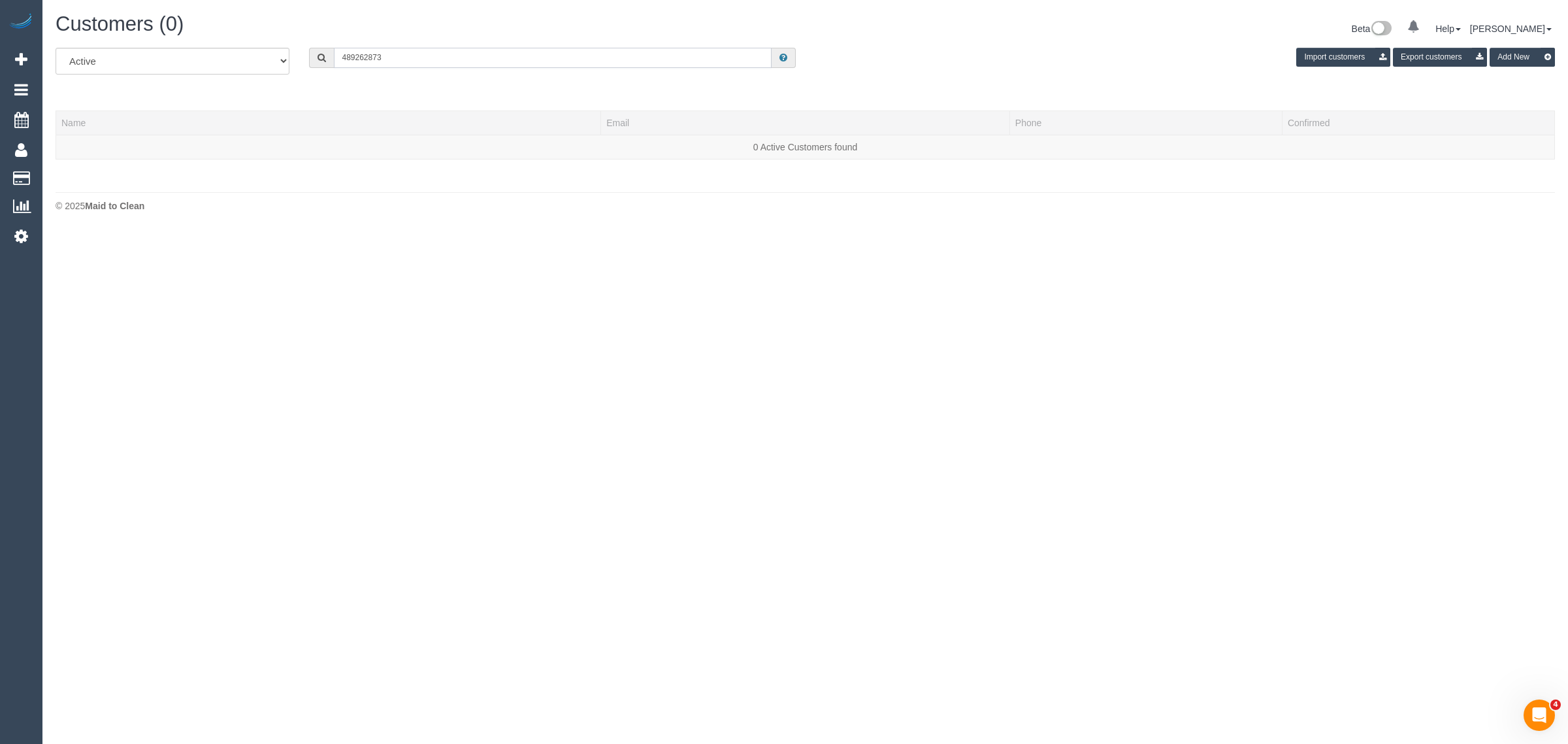
click at [428, 56] on input "489262873" at bounding box center [553, 58] width 438 height 20
click at [505, 53] on input "489262873" at bounding box center [553, 58] width 438 height 20
paste input "+61"
type input "489262873"
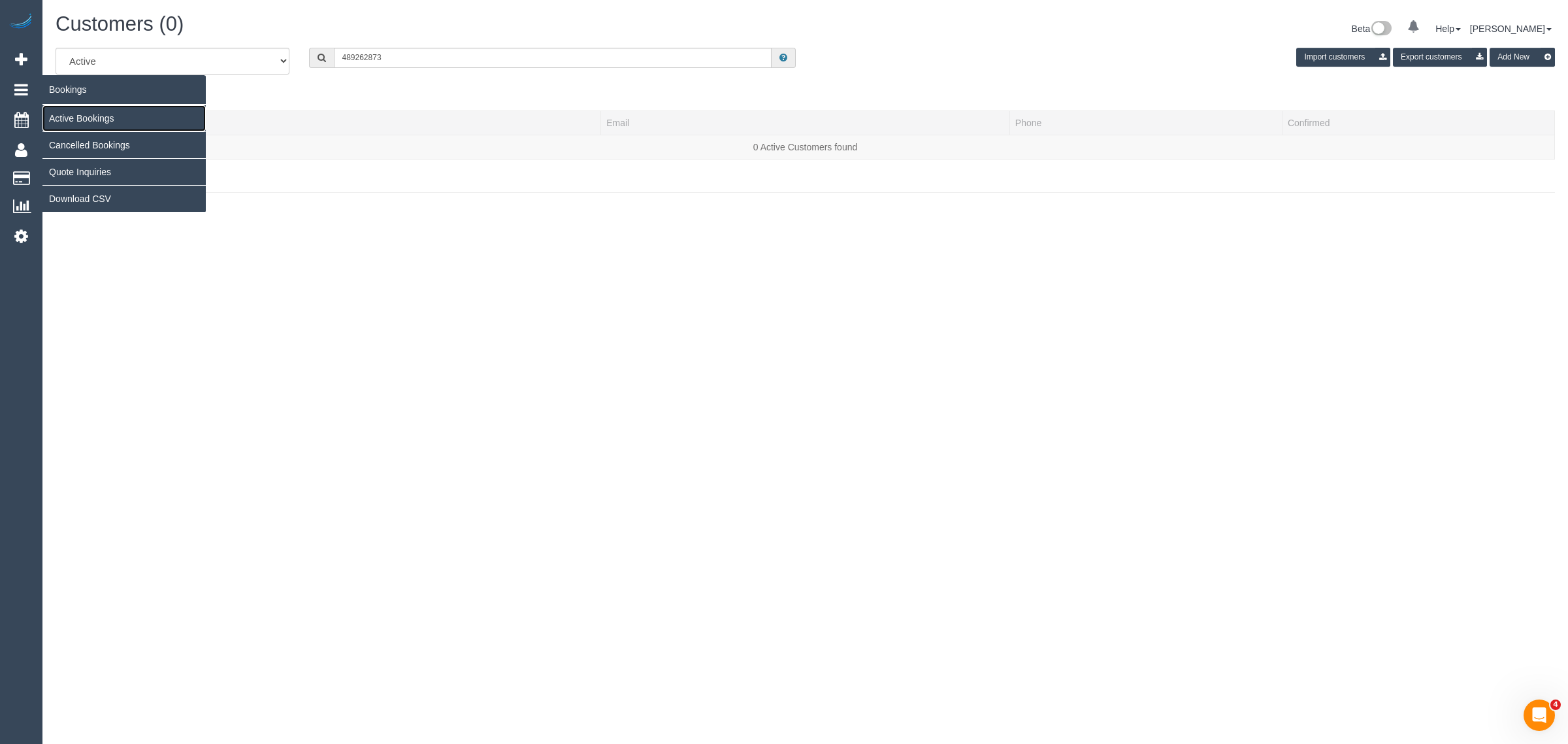
drag, startPoint x: 56, startPoint y: 113, endPoint x: 118, endPoint y: 94, distance: 64.8
click at [56, 113] on link "Active Bookings" at bounding box center [124, 118] width 163 height 26
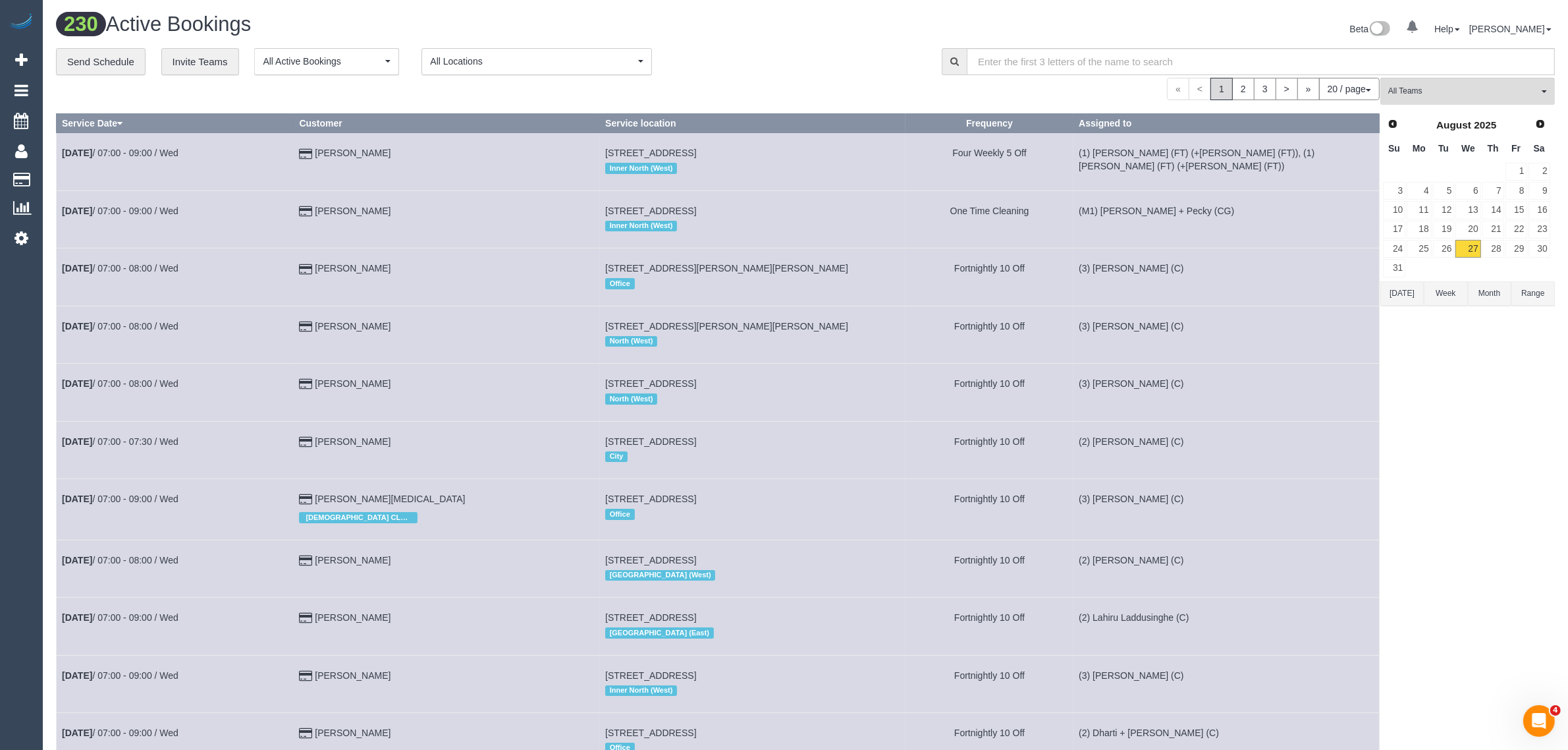
click at [1343, 87] on button "20 / page" at bounding box center [1350, 89] width 61 height 23
click at [1325, 192] on link "100 / page" at bounding box center [1326, 200] width 104 height 17
click at [782, 57] on div "**********" at bounding box center [489, 62] width 866 height 27
click at [1233, 90] on link "2" at bounding box center [1238, 89] width 23 height 23
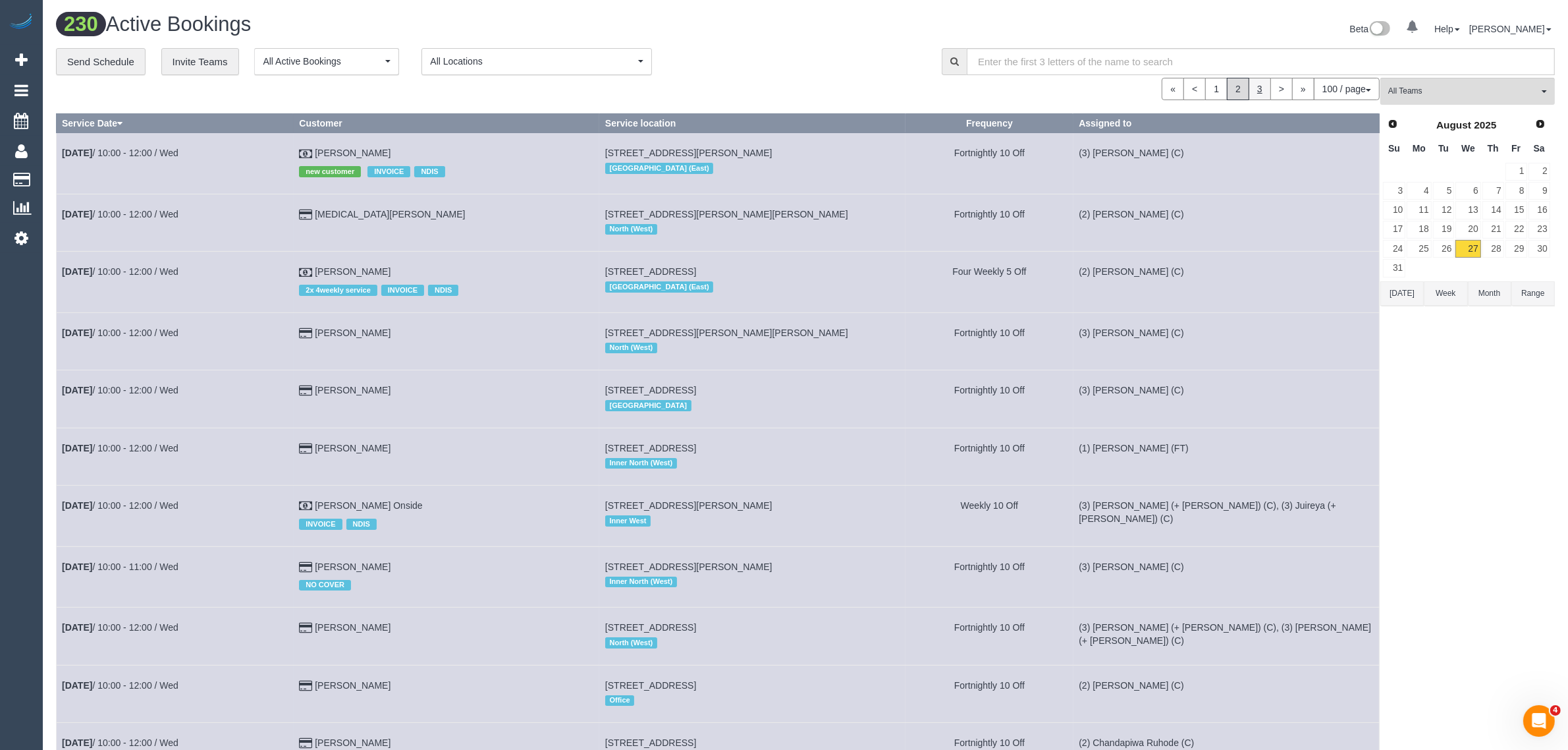
click at [1253, 84] on link "3" at bounding box center [1260, 89] width 23 height 23
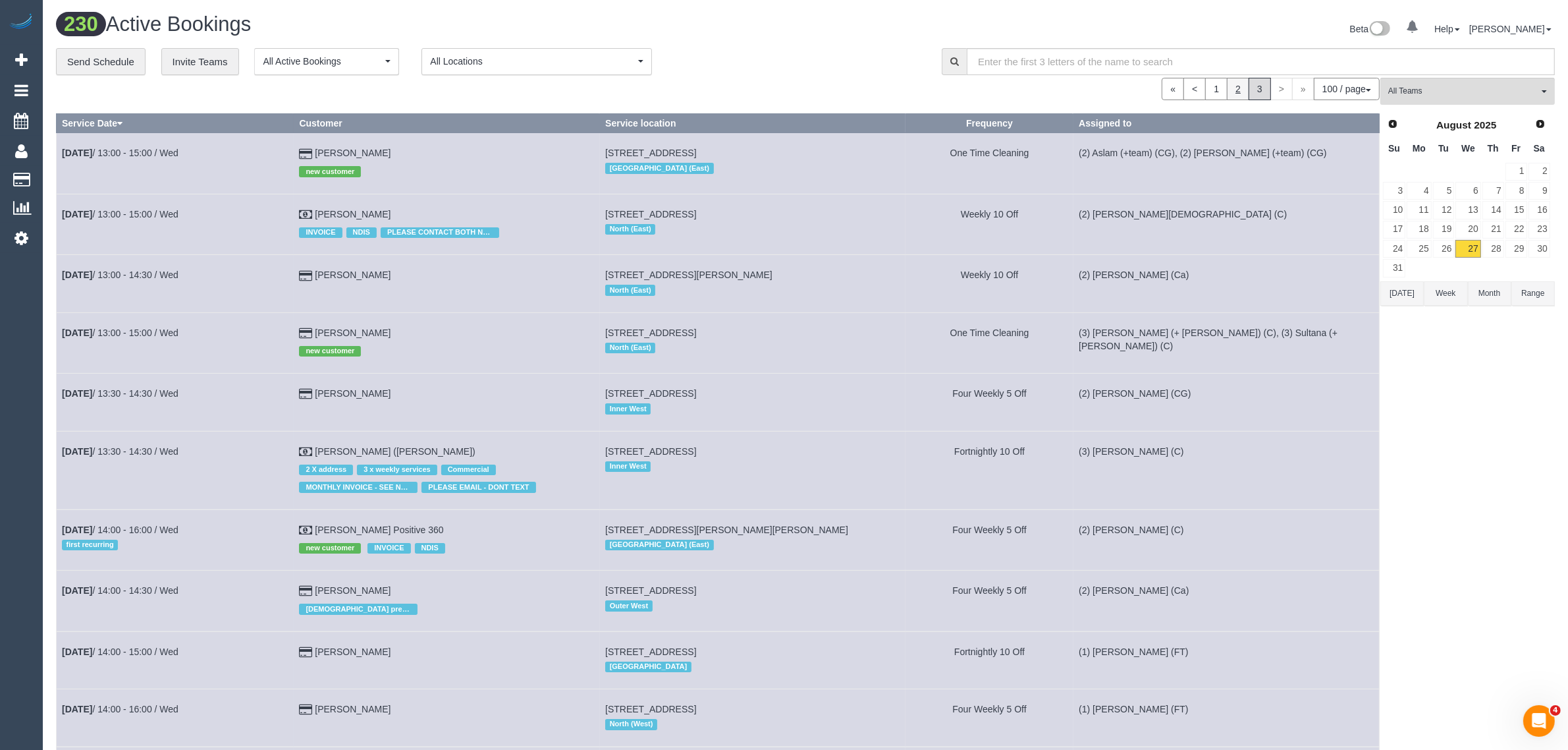
click at [1235, 83] on link "2" at bounding box center [1238, 89] width 23 height 23
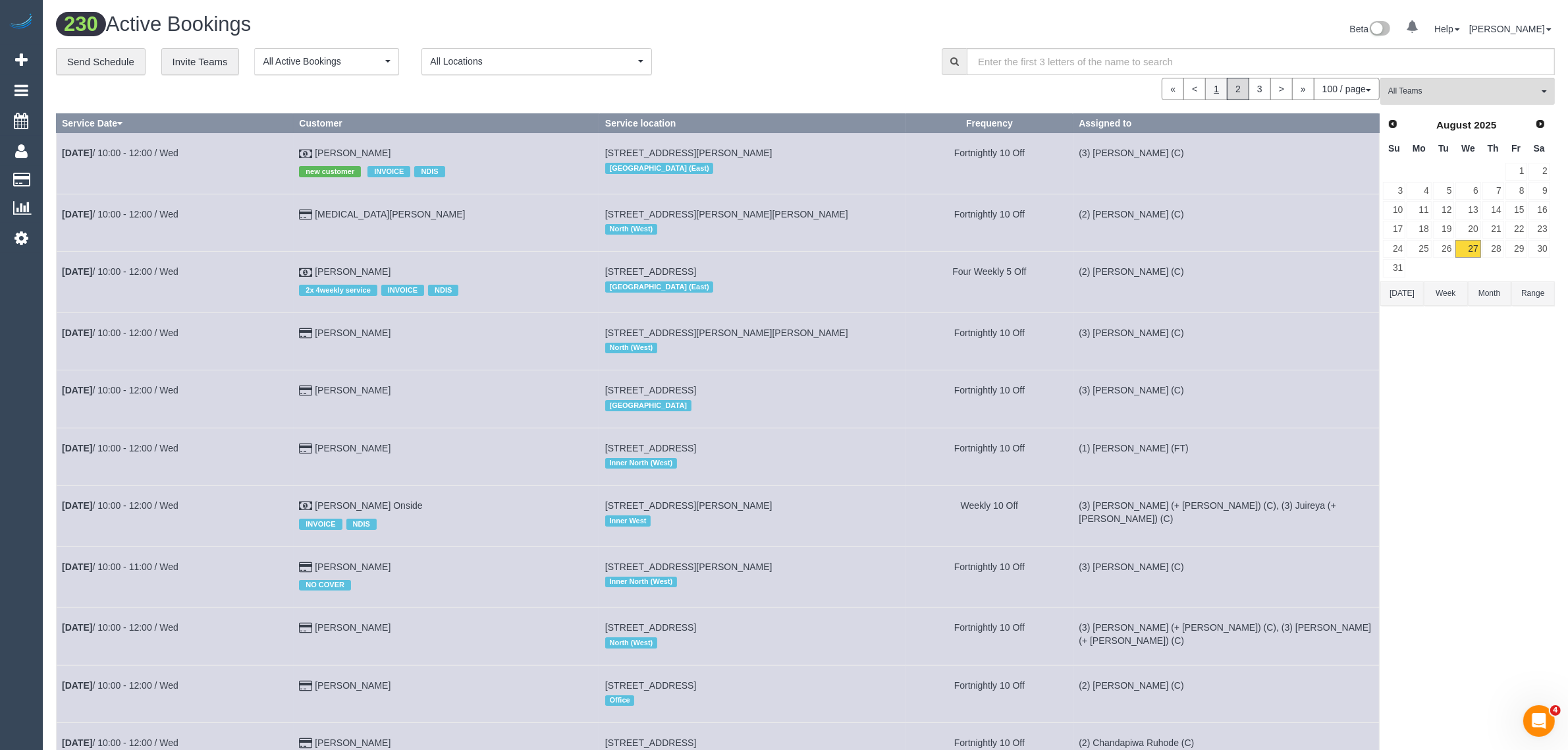
click at [1209, 86] on link "1" at bounding box center [1216, 89] width 23 height 23
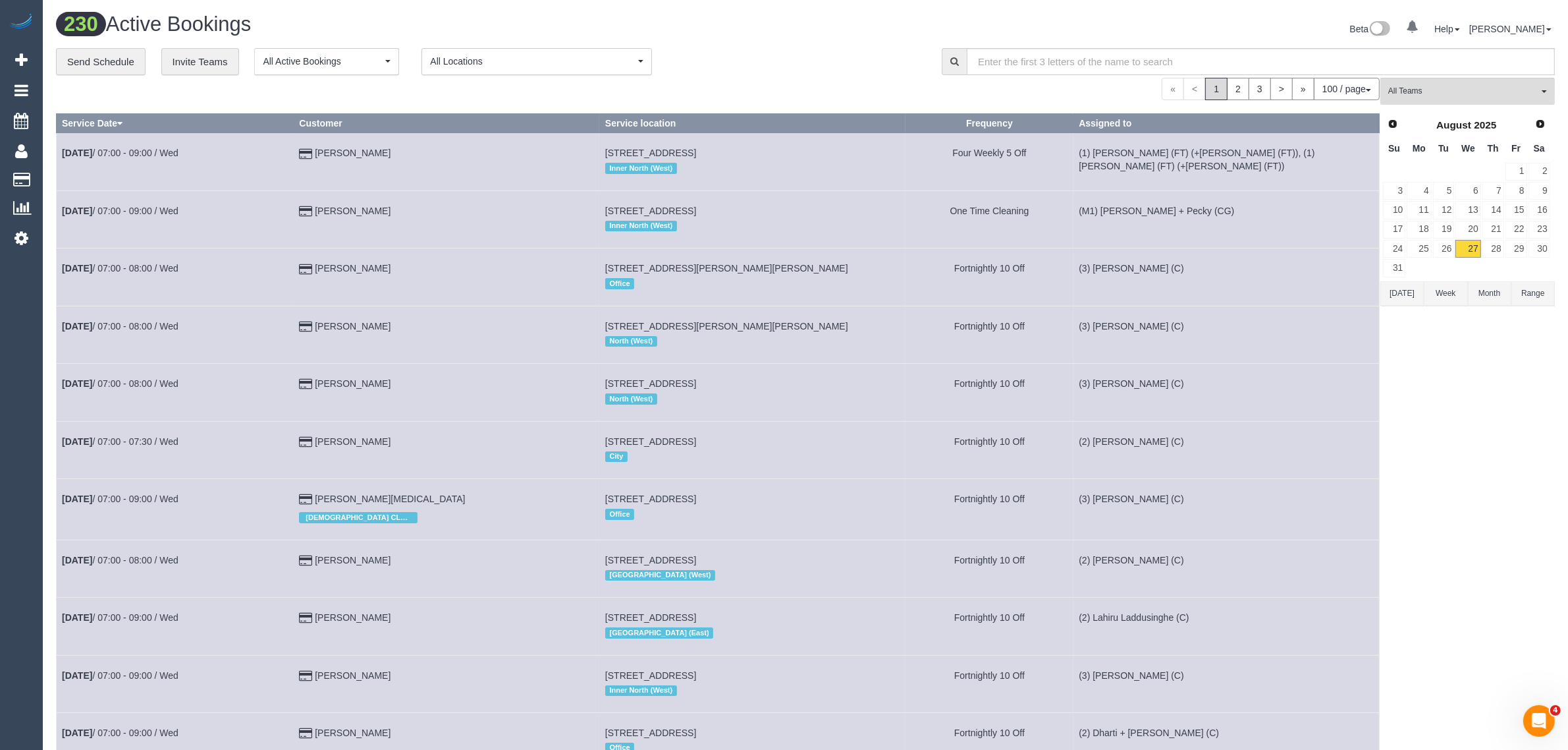
click at [808, 90] on div "« < 1 2 3 > » 100 / page 10 / page 20 / page 30 / page 40 / page 50 / page 100 …" at bounding box center [718, 89] width 1324 height 23
click at [70, 180] on link "Customers" at bounding box center [125, 180] width 165 height 27
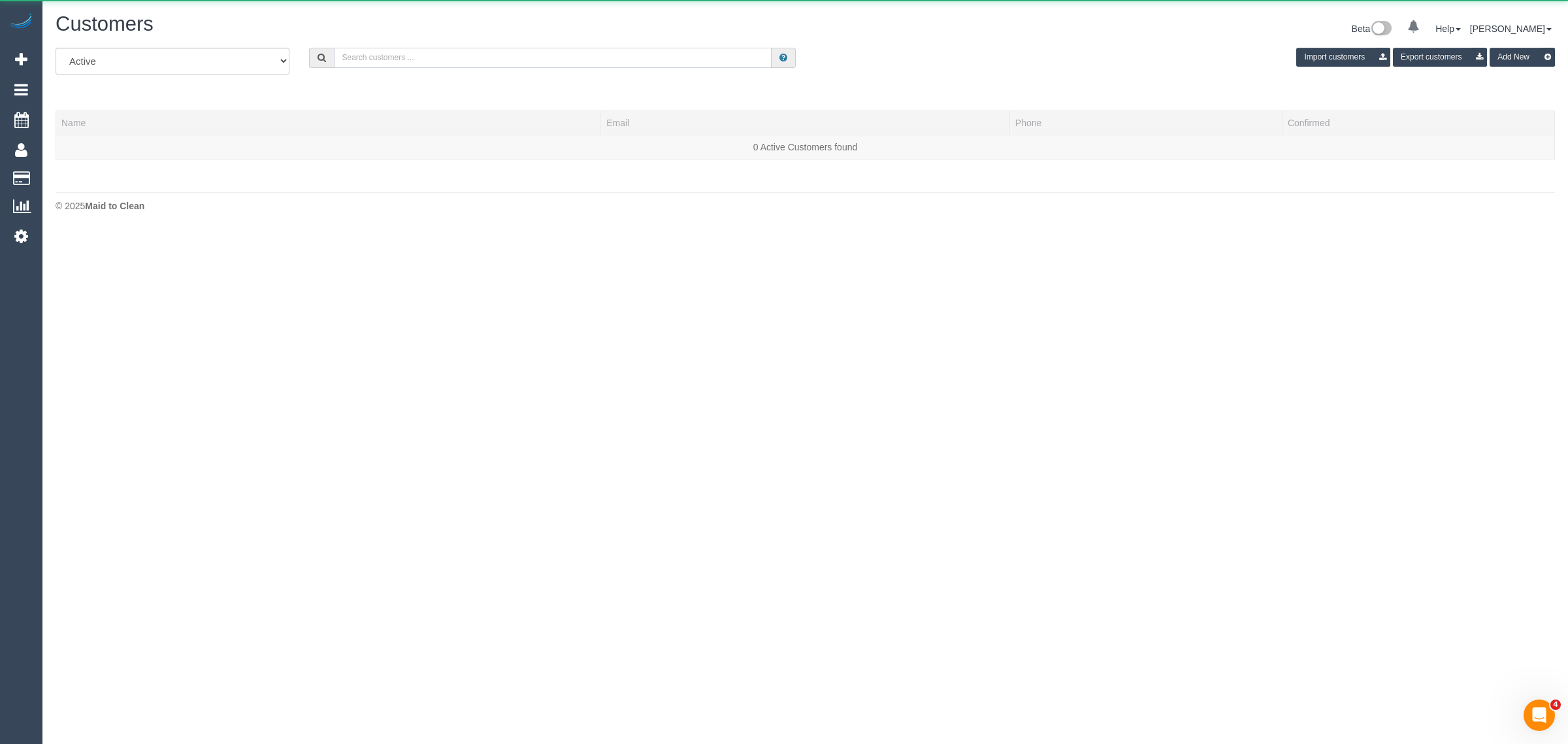
click at [403, 50] on input "text" at bounding box center [553, 58] width 438 height 20
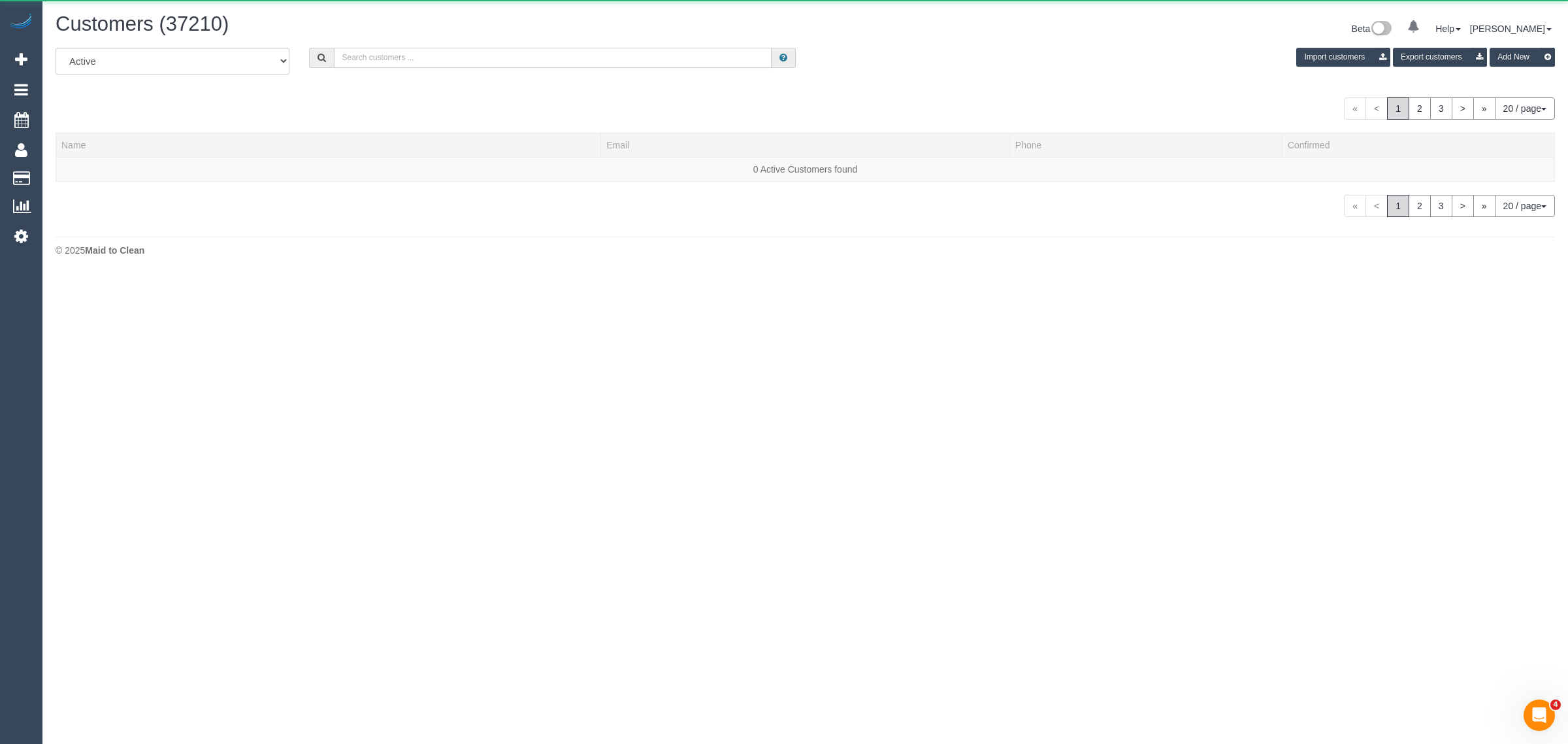
paste input "58 Juniper Avenue"
type input "58 Juniper Avenue"
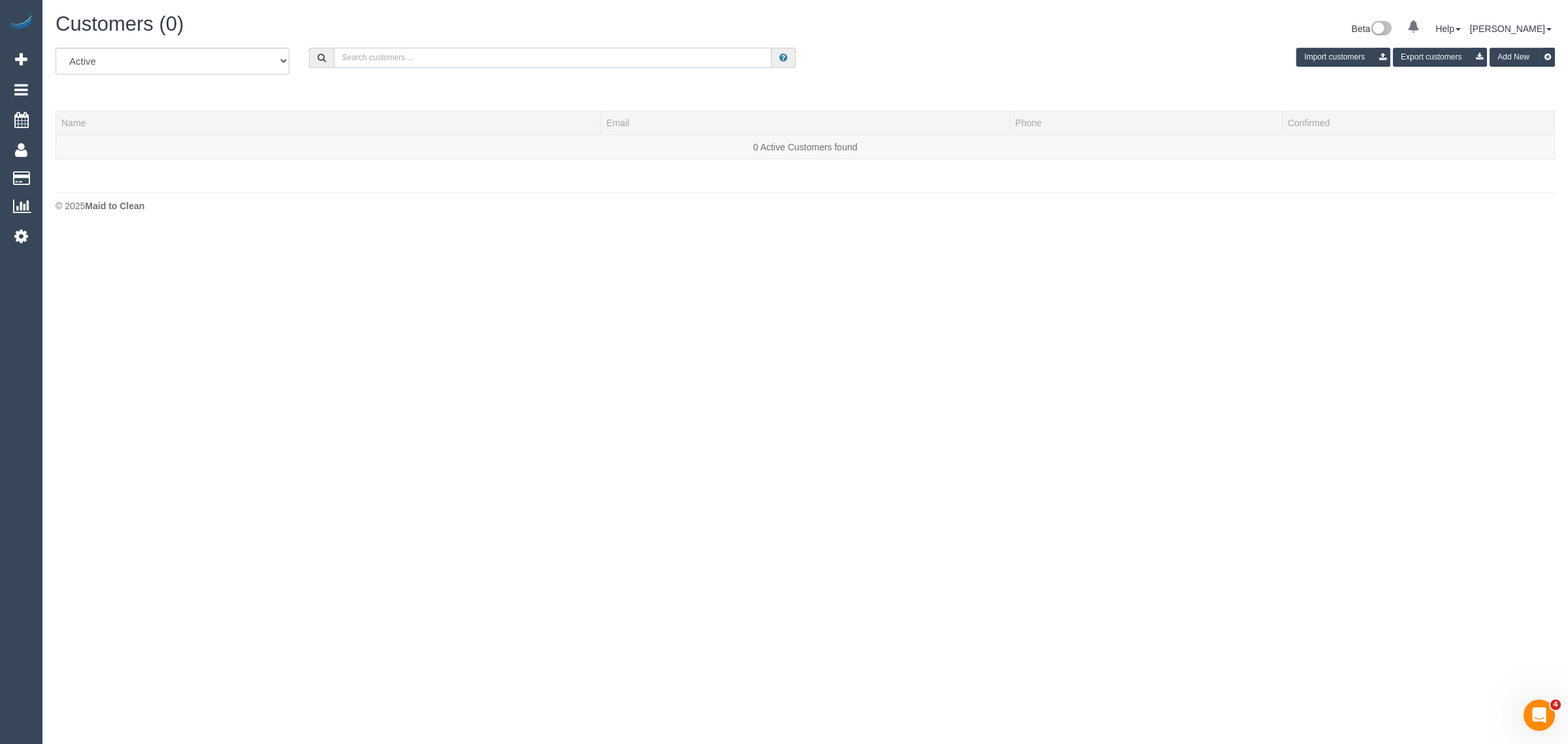
paste input "58 Juniper Avenue"
type input "58 Juniper Avenue"
type input "Ainara"
click at [494, 63] on input "Ainara" at bounding box center [553, 58] width 438 height 20
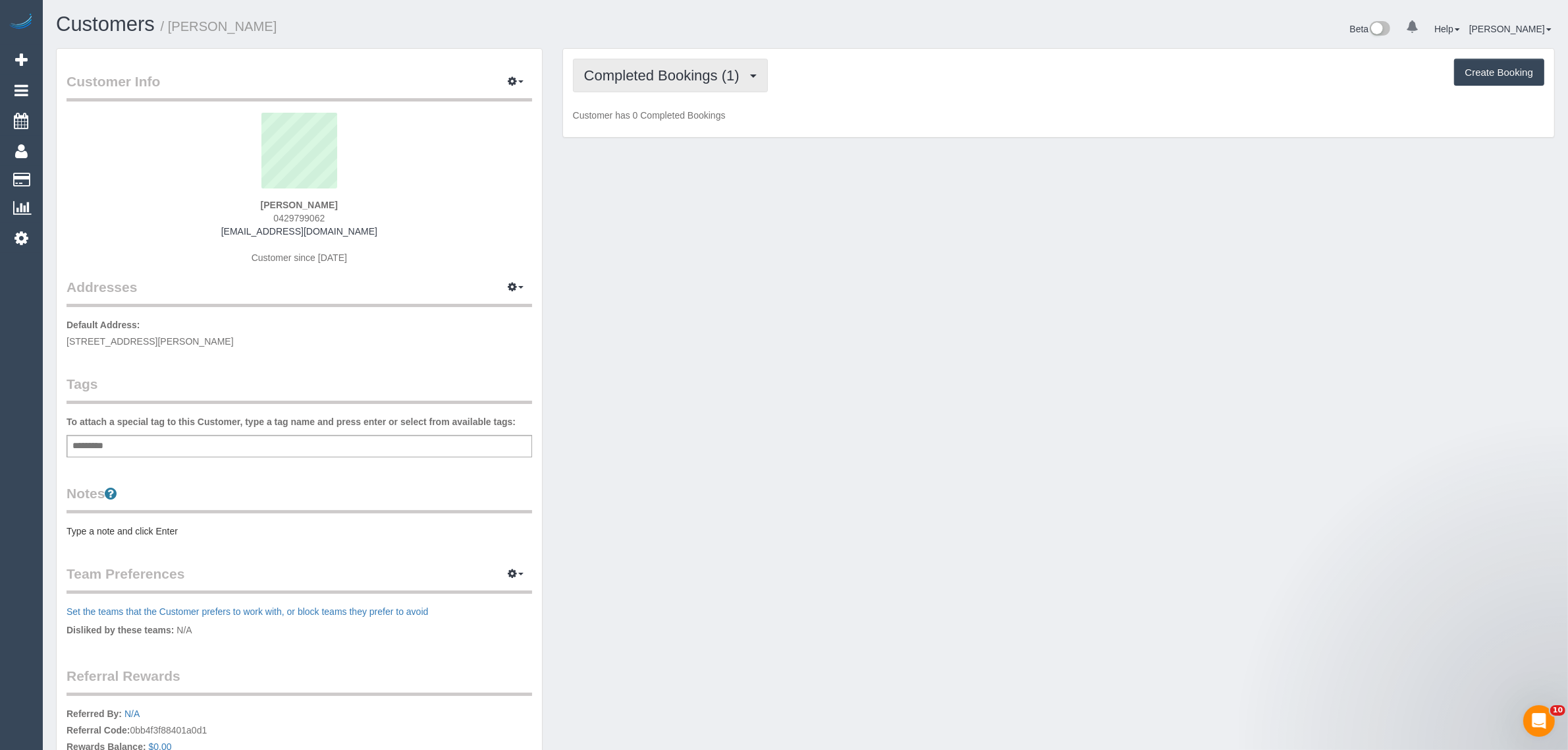
click at [677, 87] on button "Completed Bookings (1)" at bounding box center [670, 75] width 195 height 34
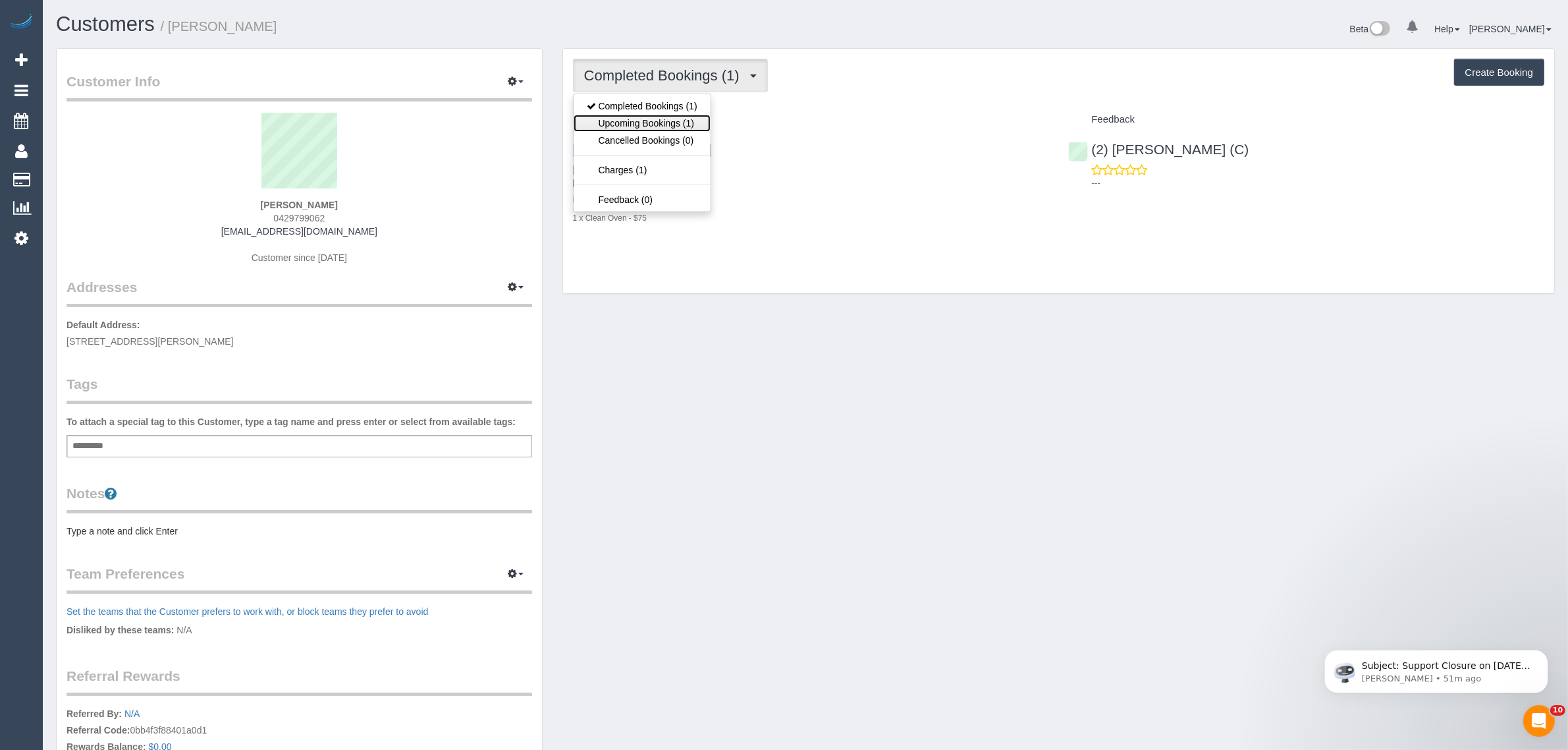
click at [667, 120] on link "Upcoming Bookings (1)" at bounding box center [642, 123] width 137 height 17
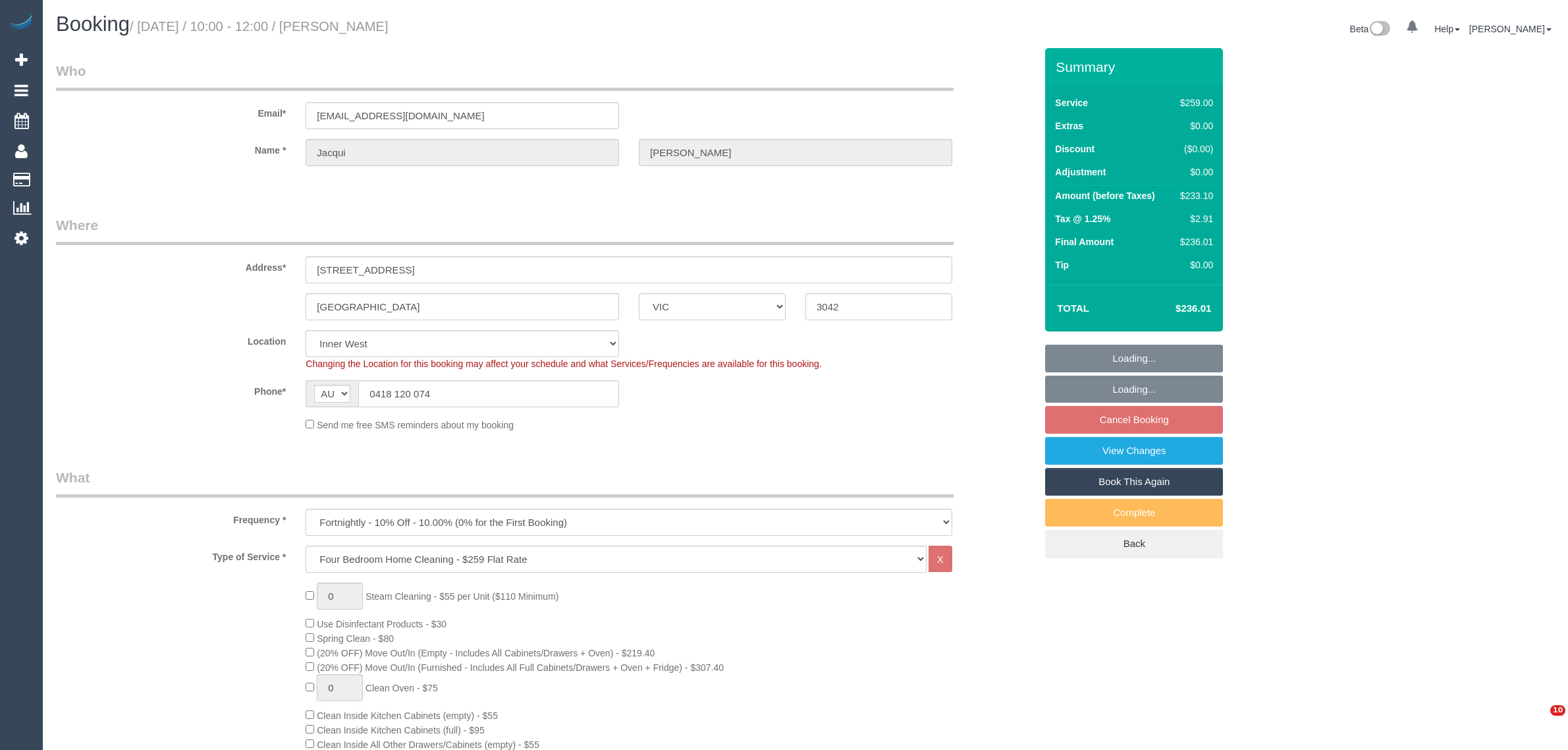
select select "VIC"
select select "number:28"
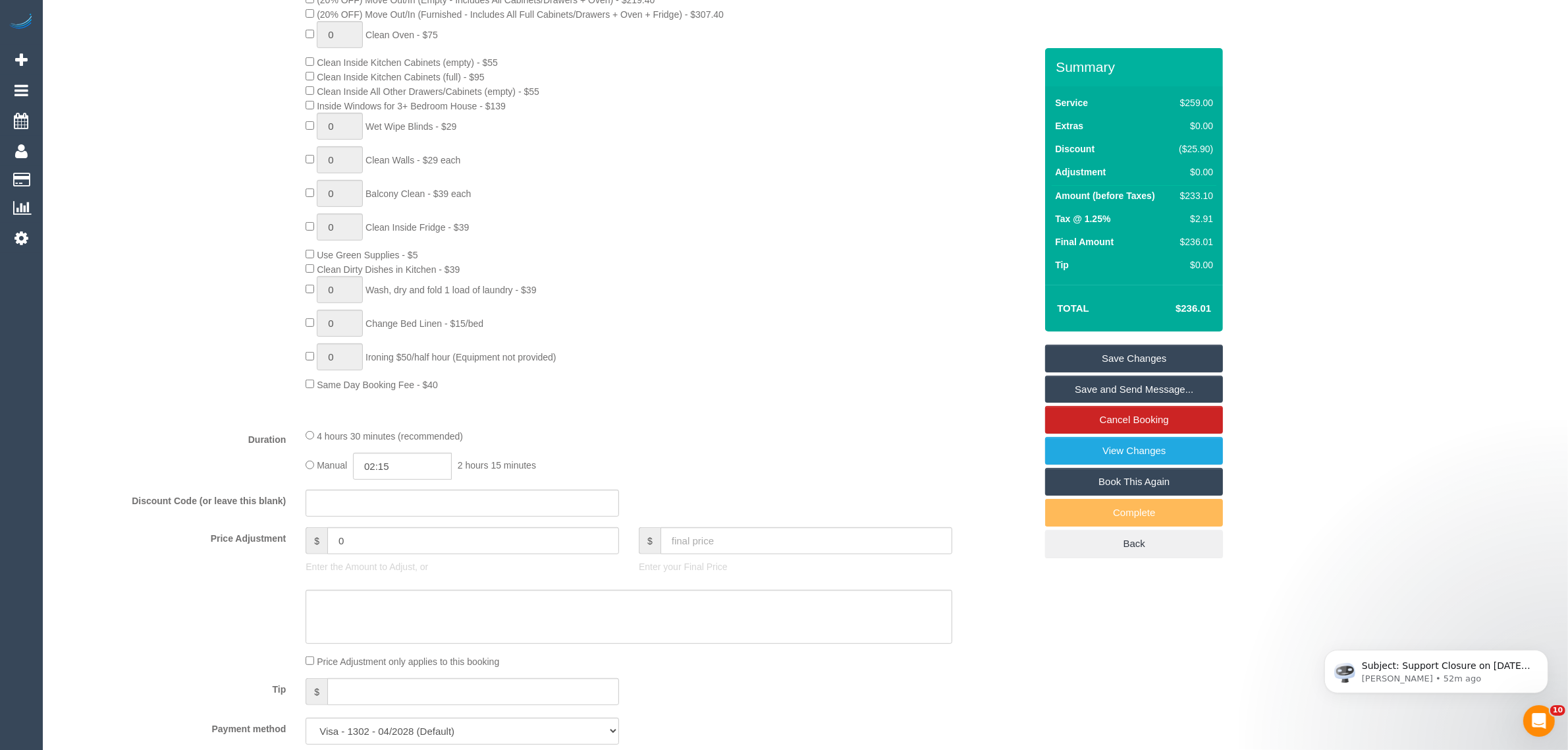
scroll to position [659, 0]
type input "1"
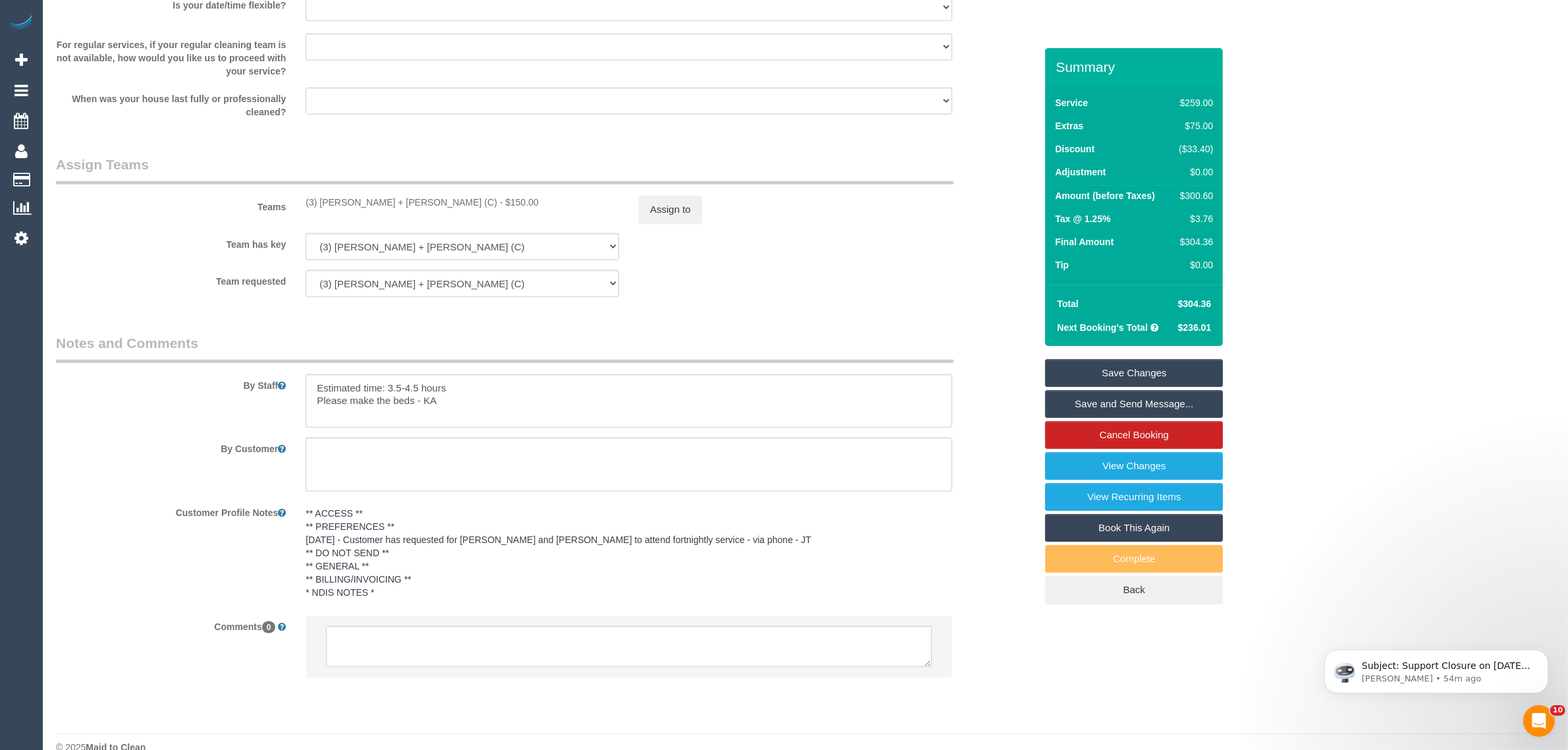
scroll to position [1899, 0]
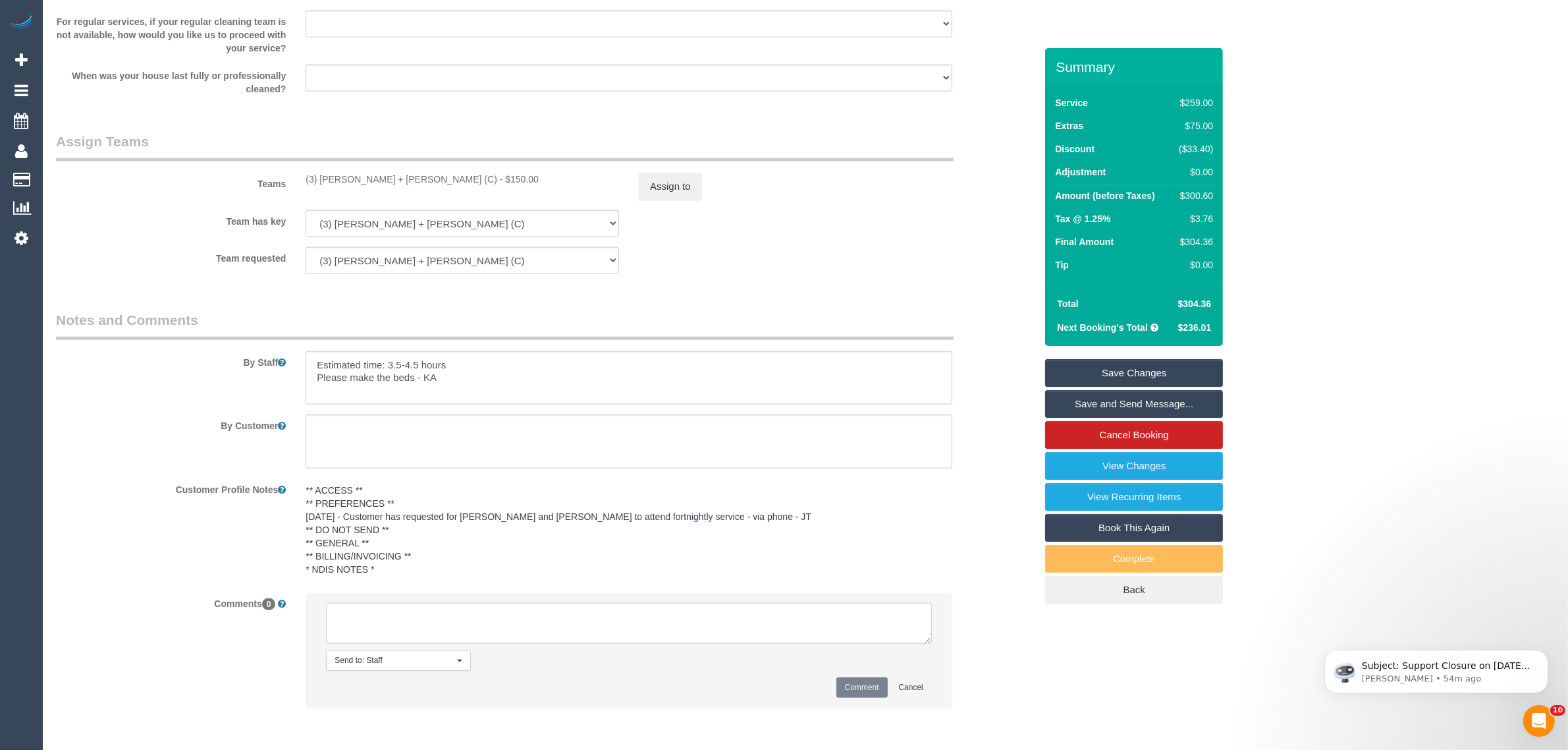
click at [709, 617] on textarea at bounding box center [629, 623] width 606 height 41
type textarea "wants to add oven cleaning on Sat via txt - KA"
drag, startPoint x: 850, startPoint y: 681, endPoint x: 847, endPoint y: 670, distance: 11.4
click at [850, 681] on button "Comment" at bounding box center [862, 688] width 51 height 20
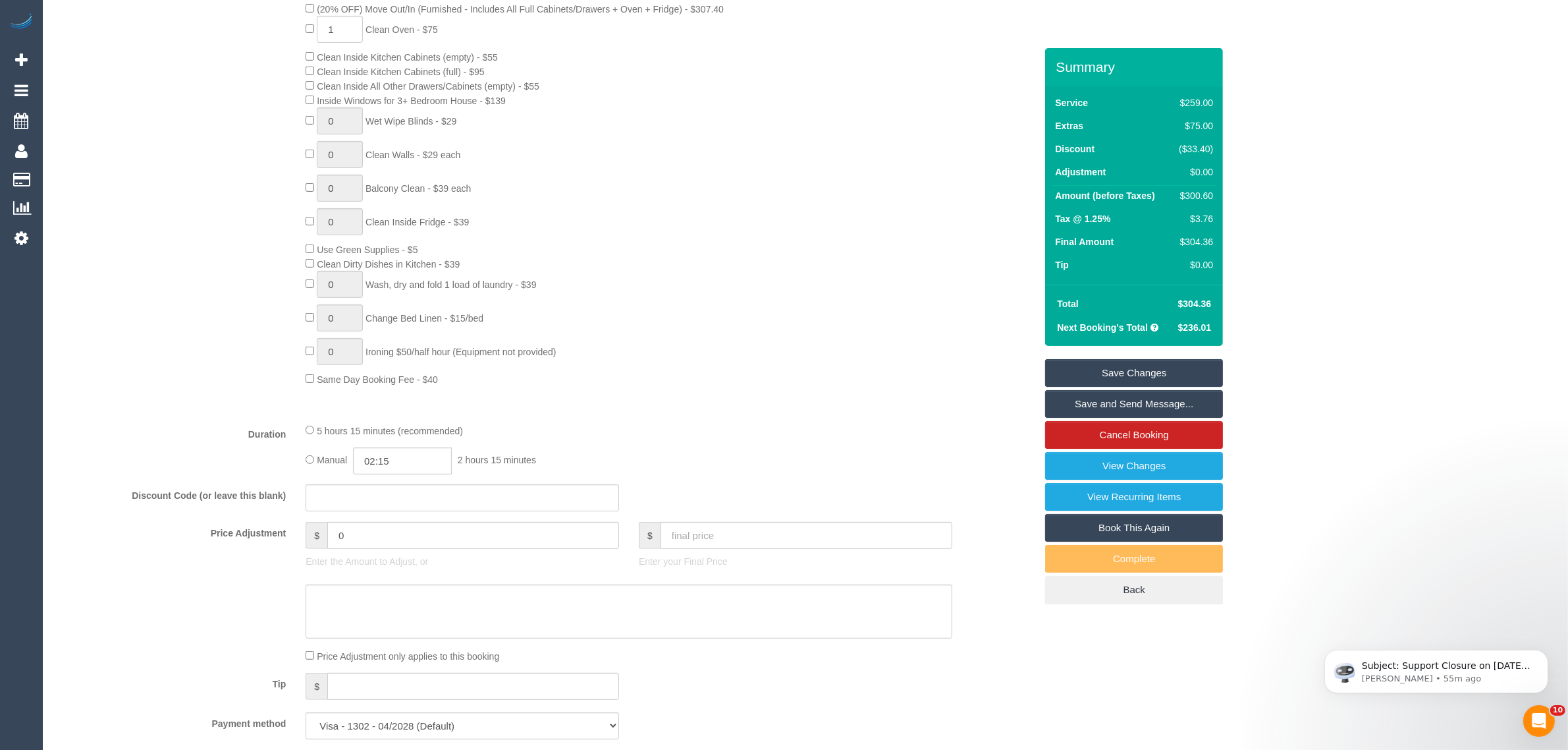
scroll to position [659, 0]
click at [1194, 194] on div "$300.60" at bounding box center [1194, 195] width 40 height 13
copy div "300.60"
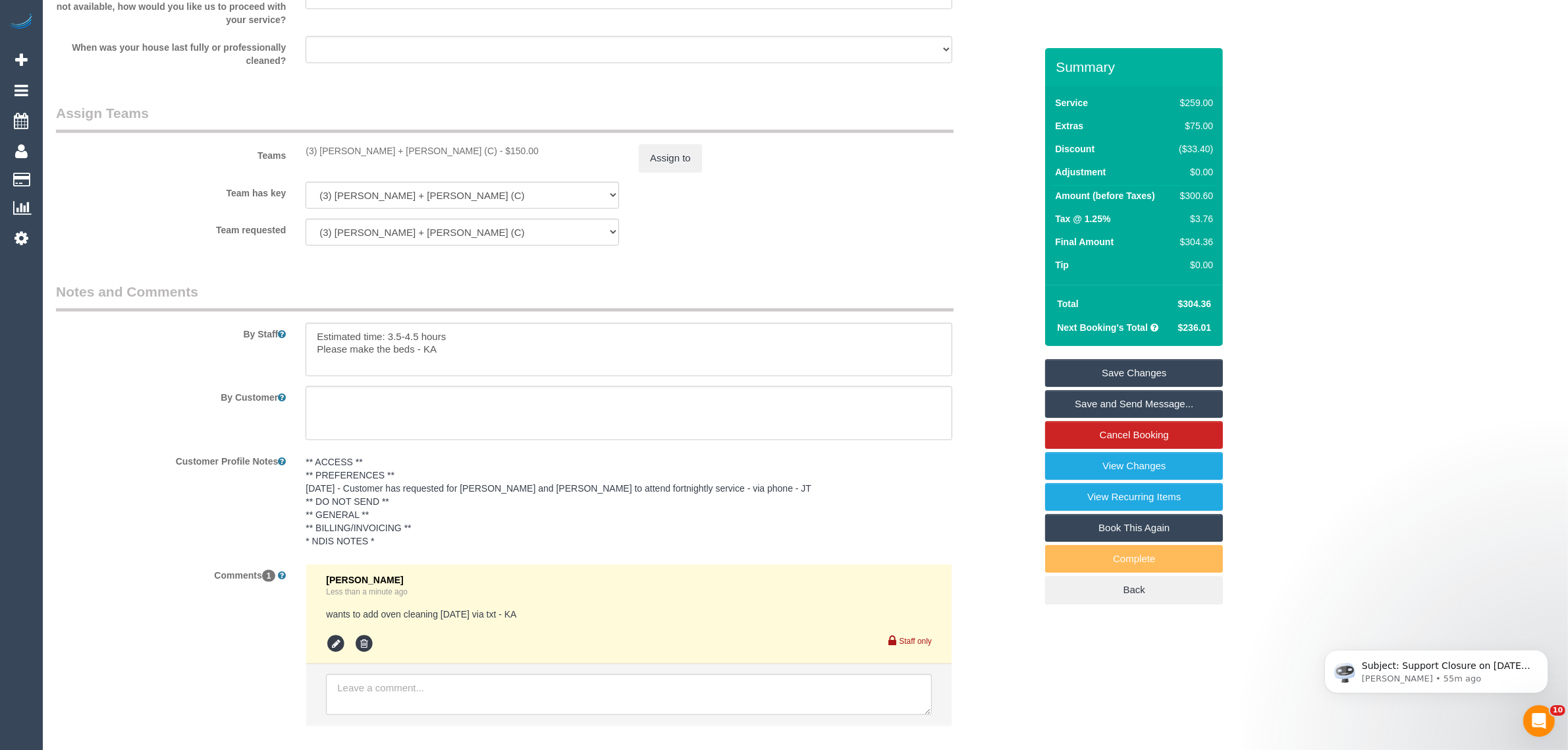
scroll to position [1998, 0]
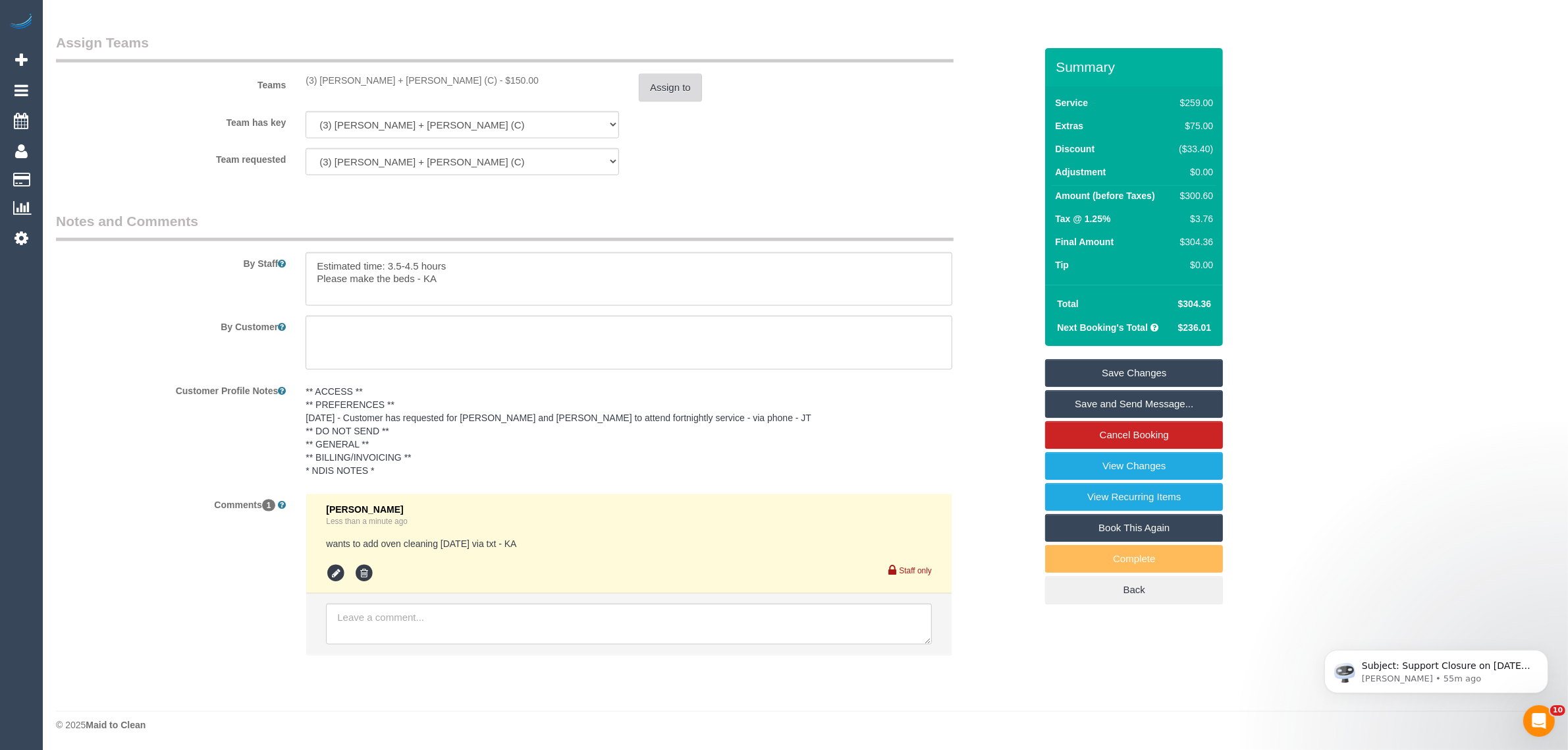
click at [664, 84] on button "Assign to" at bounding box center [670, 87] width 63 height 27
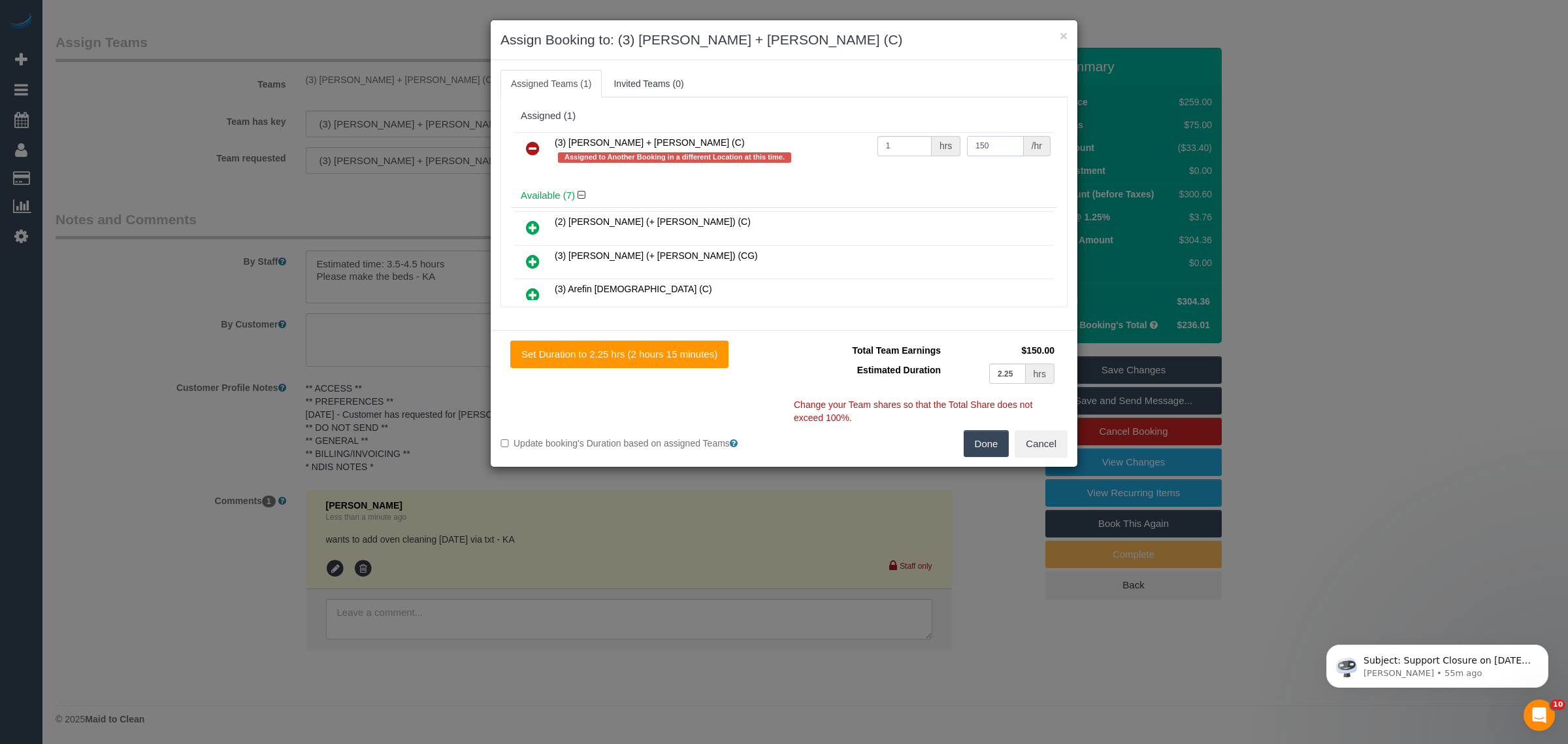
click at [981, 145] on input "150" at bounding box center [995, 146] width 56 height 20
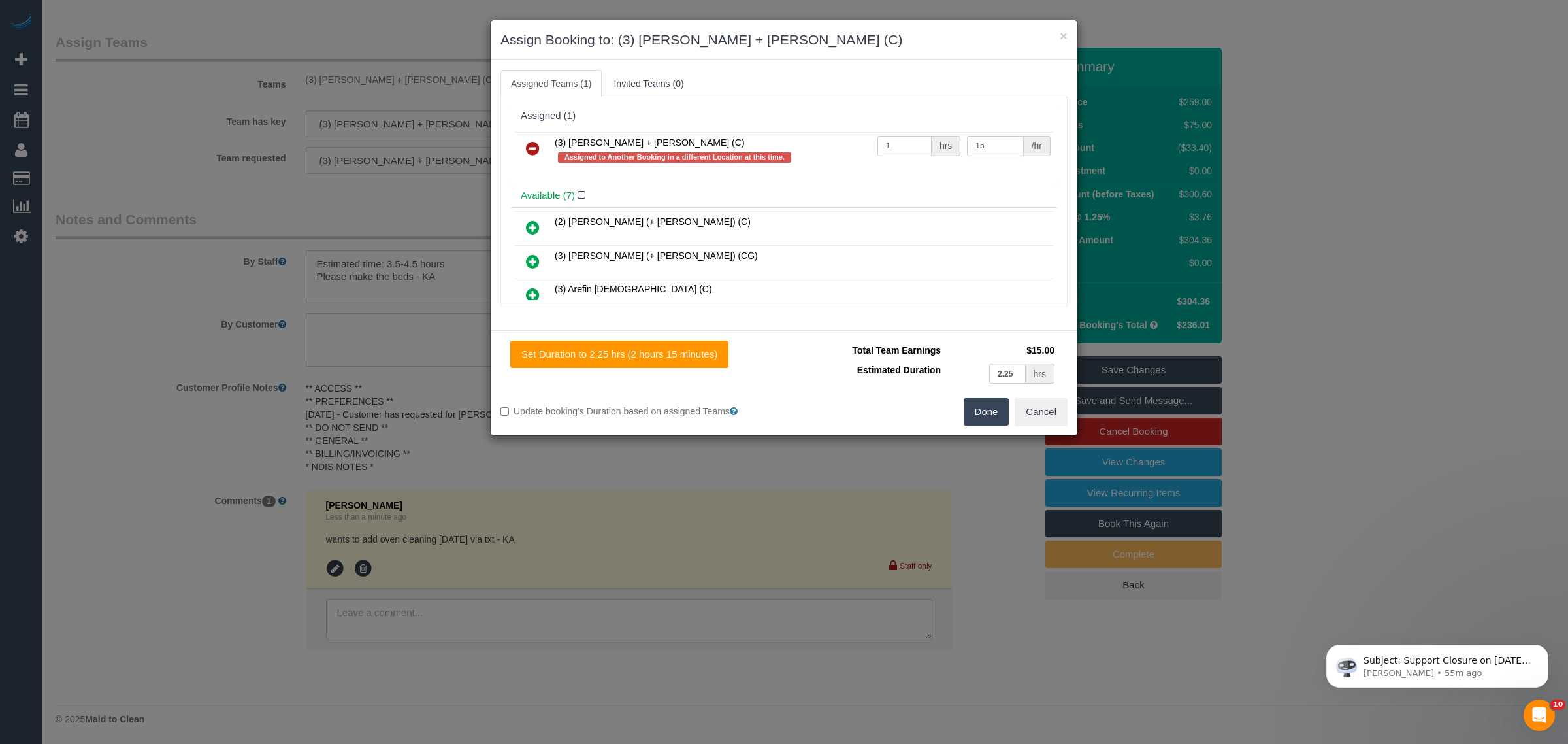
type input "1"
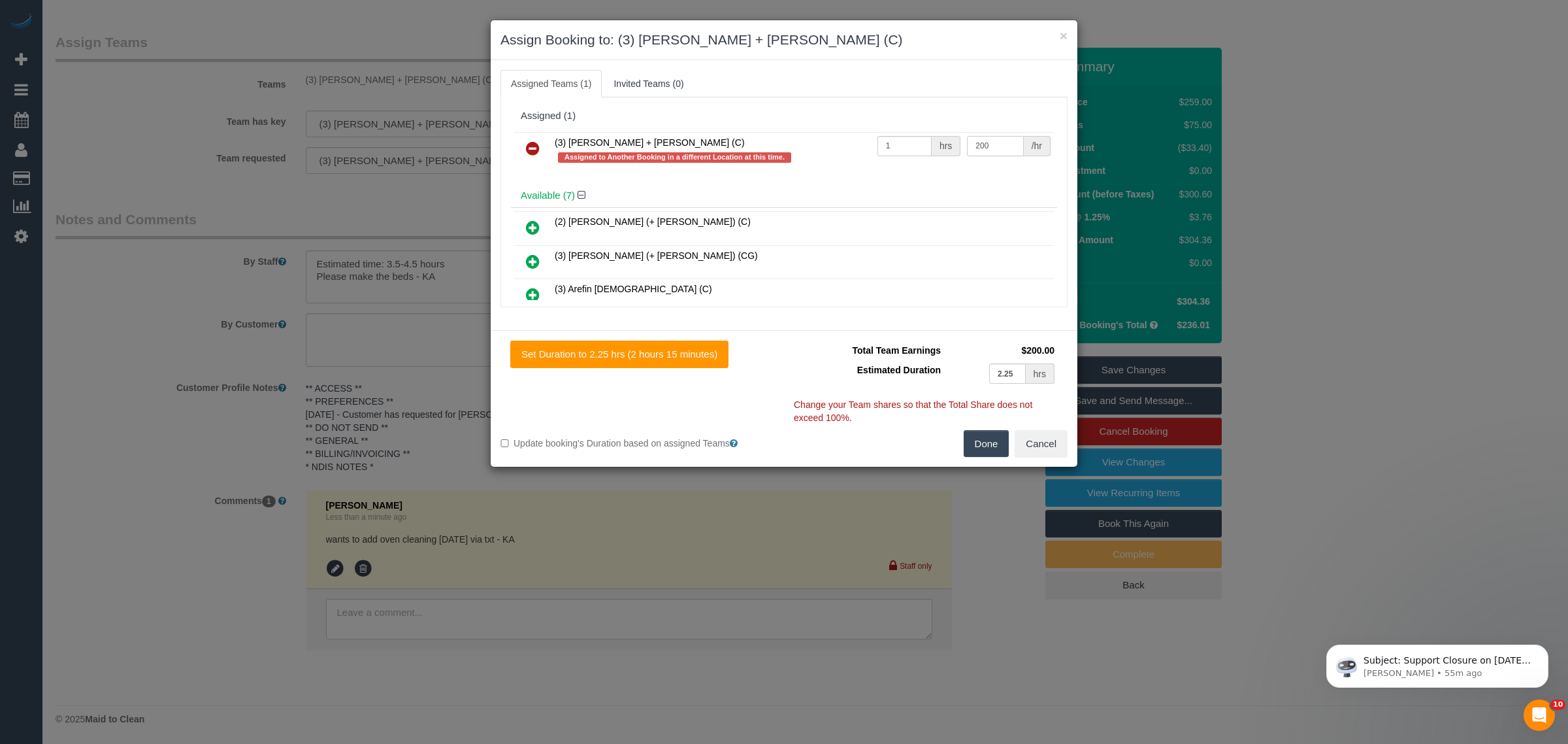
type input "200"
click at [983, 440] on button "Done" at bounding box center [986, 443] width 46 height 27
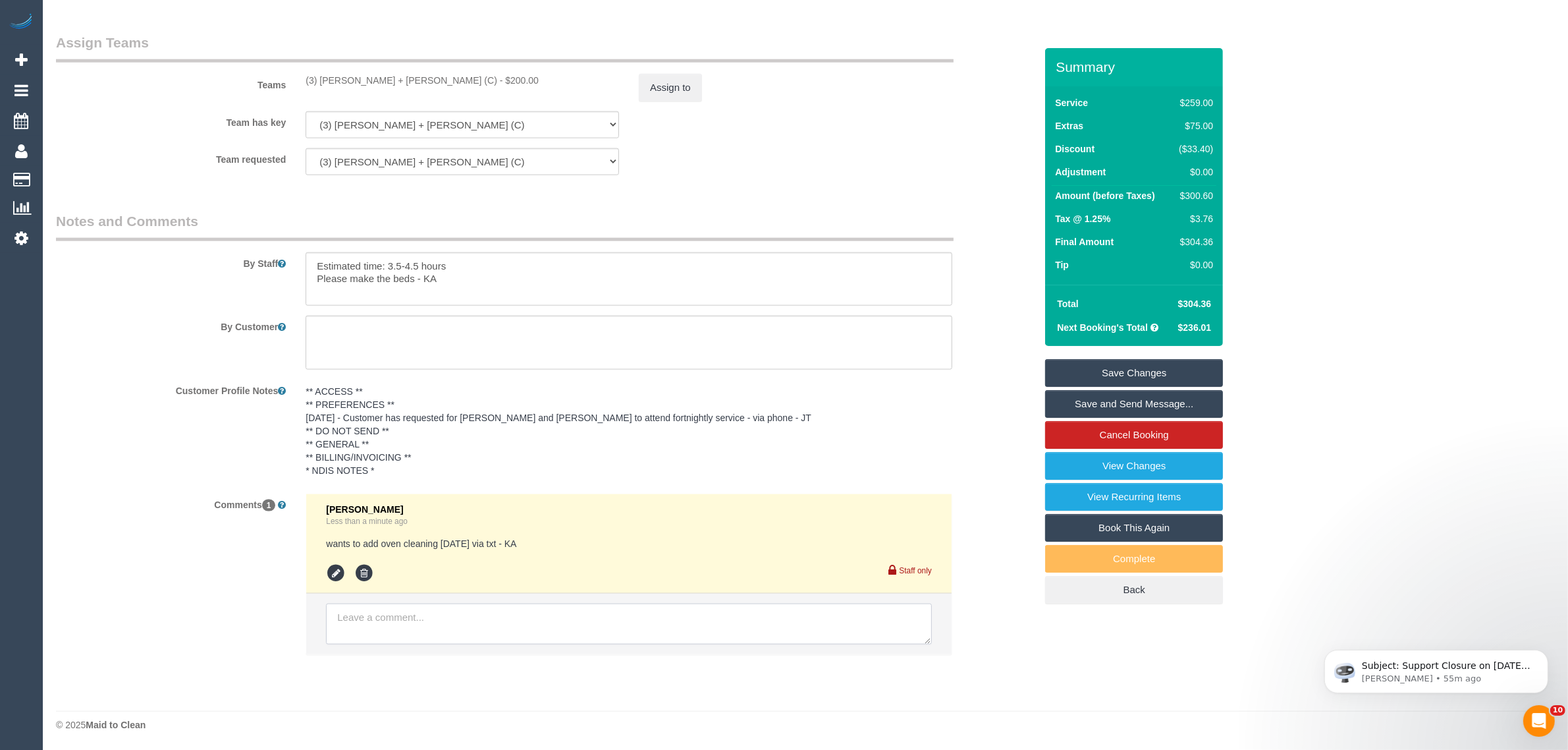
click at [562, 615] on textarea at bounding box center [629, 624] width 606 height 41
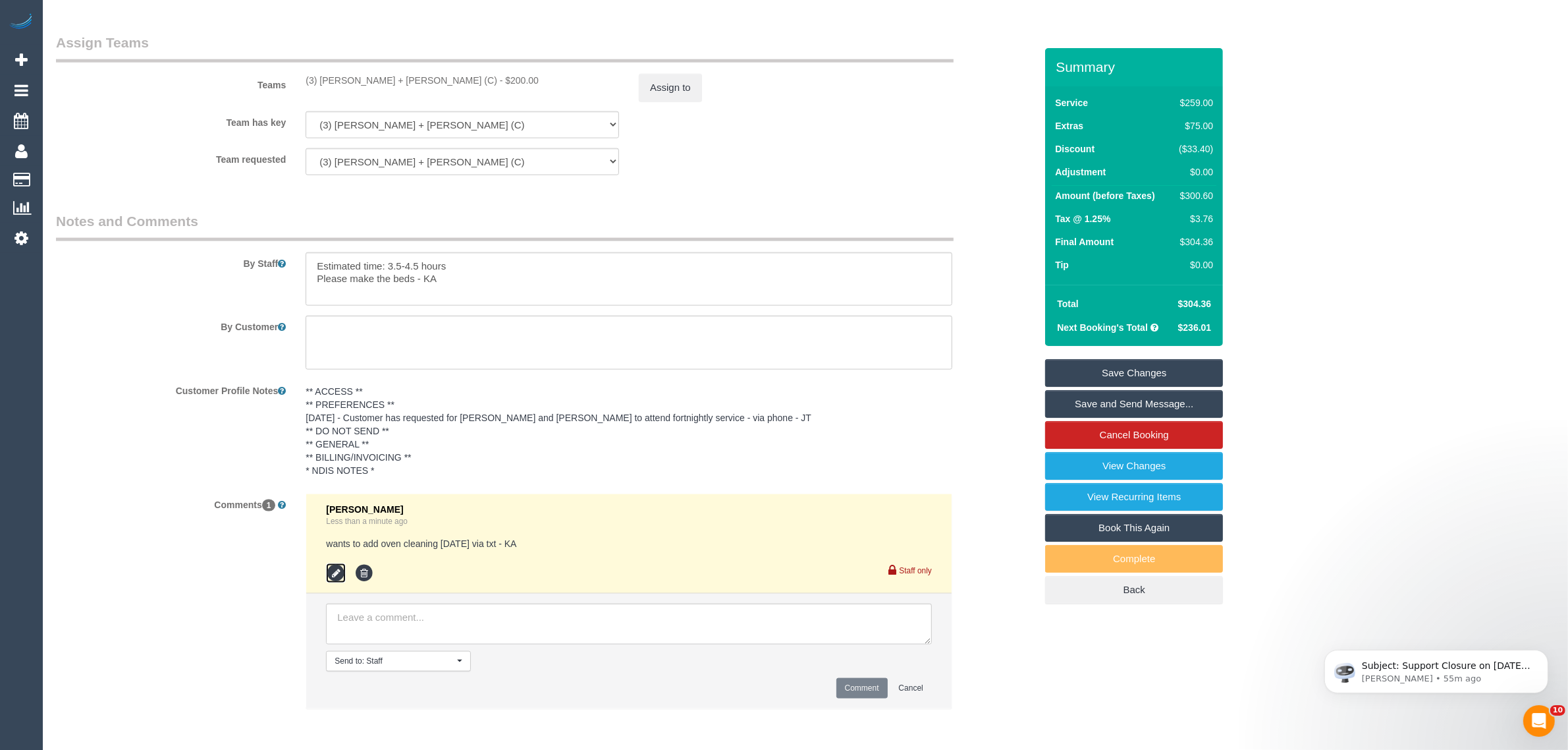
click at [333, 568] on icon at bounding box center [335, 573] width 20 height 20
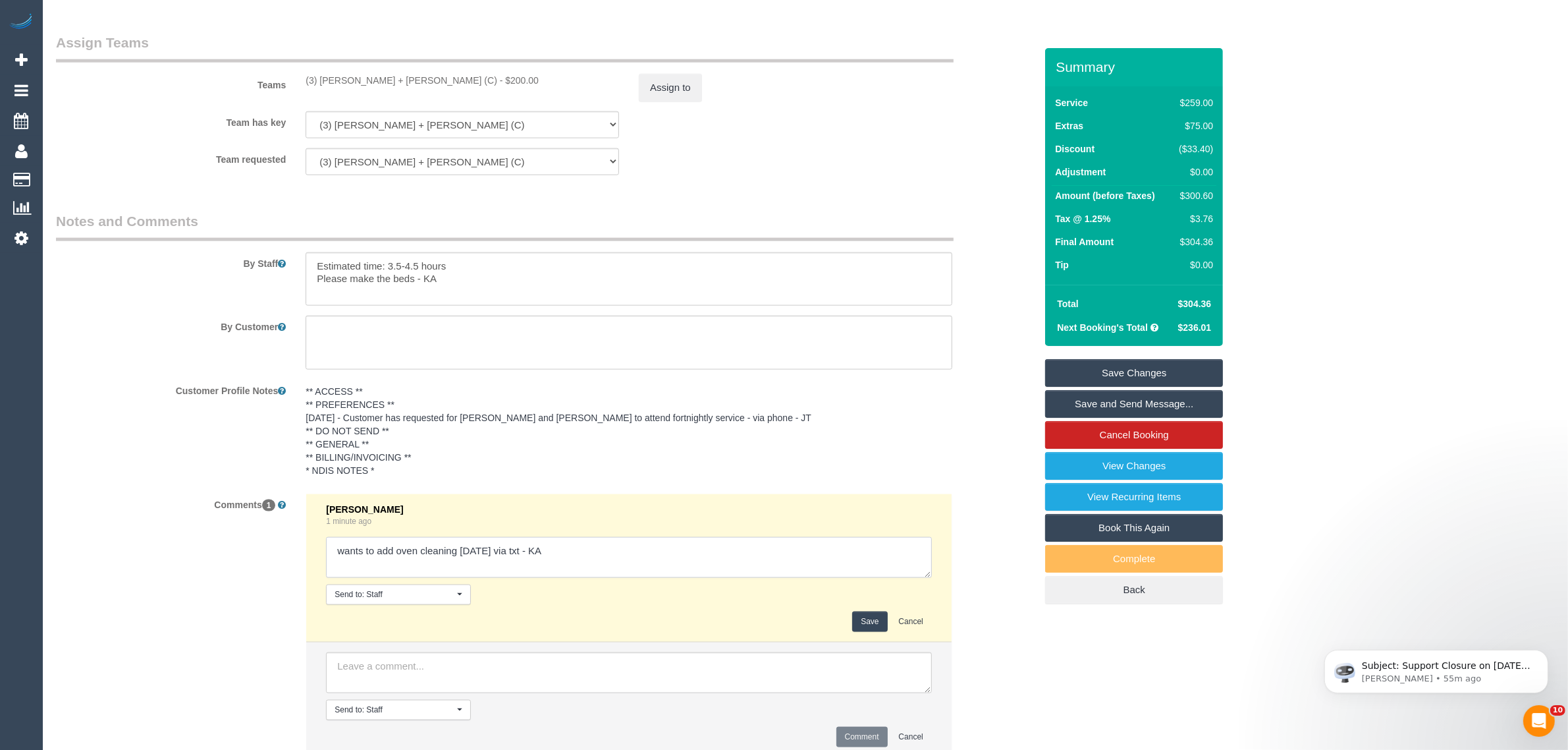
click at [601, 549] on textarea at bounding box center [629, 557] width 606 height 41
type textarea "wants to add oven cleaning on Sat via txt - KA updated team pay and added $50"
click at [871, 620] on button "Save" at bounding box center [869, 621] width 35 height 20
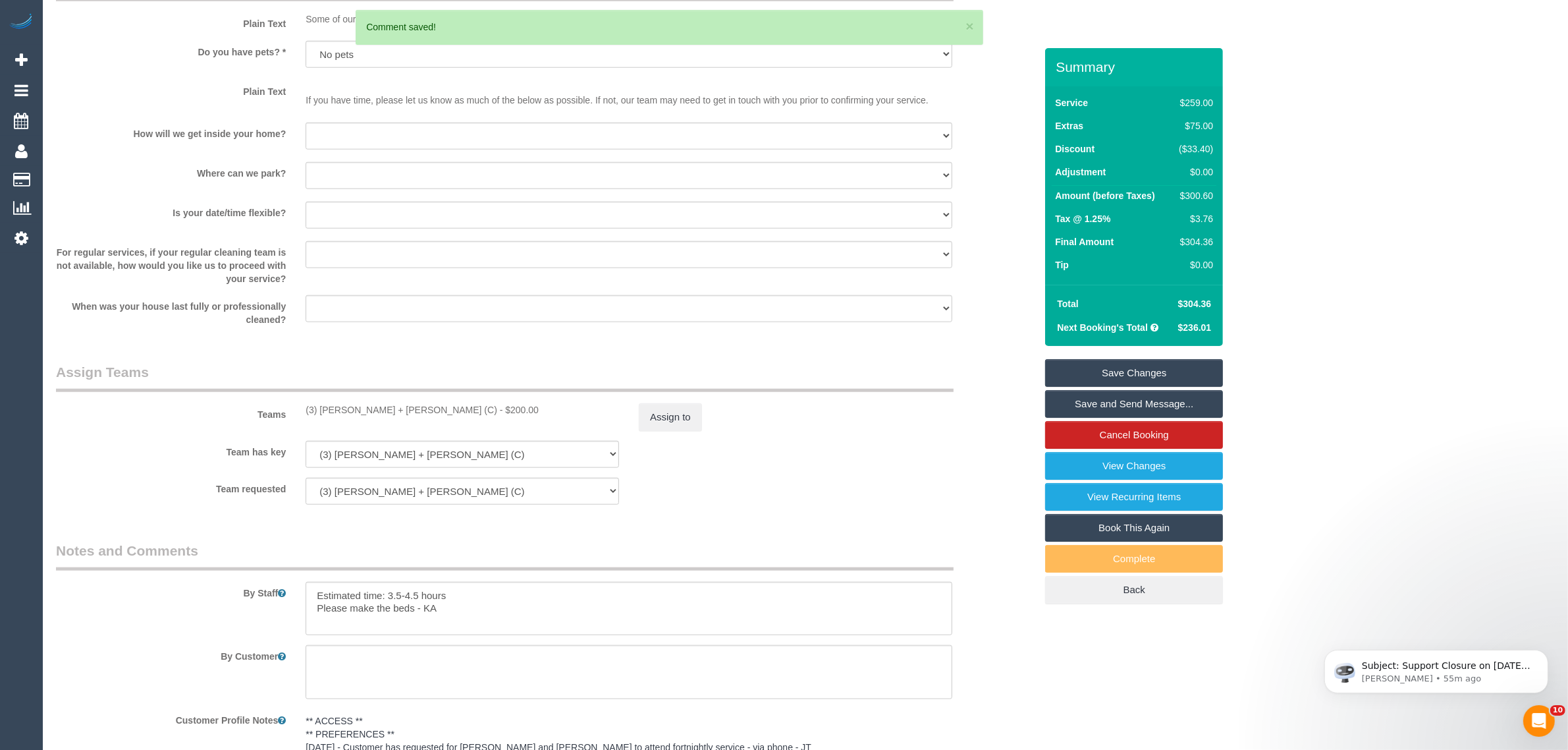
click at [1080, 369] on link "Save Changes" at bounding box center [1134, 372] width 178 height 27
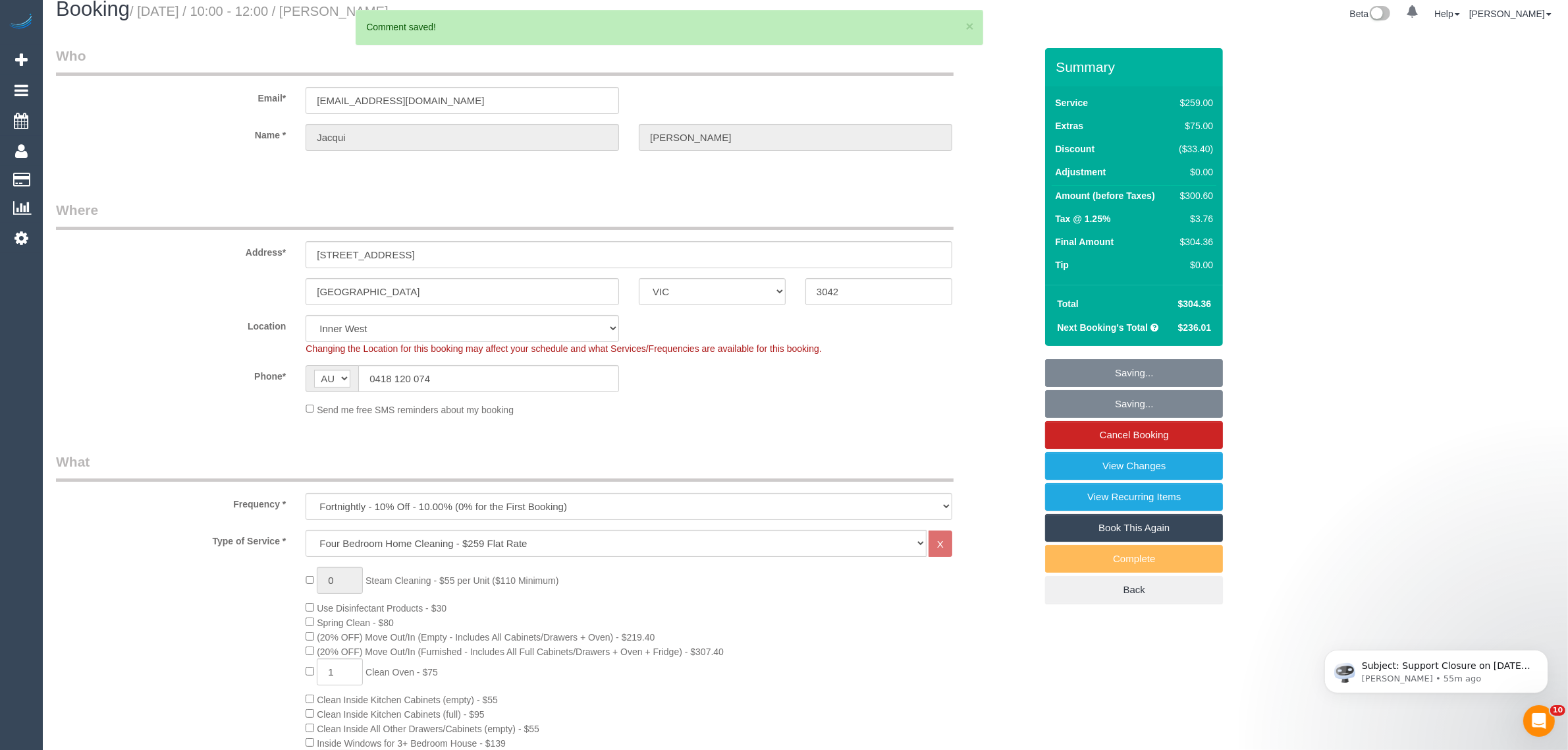
scroll to position [0, 0]
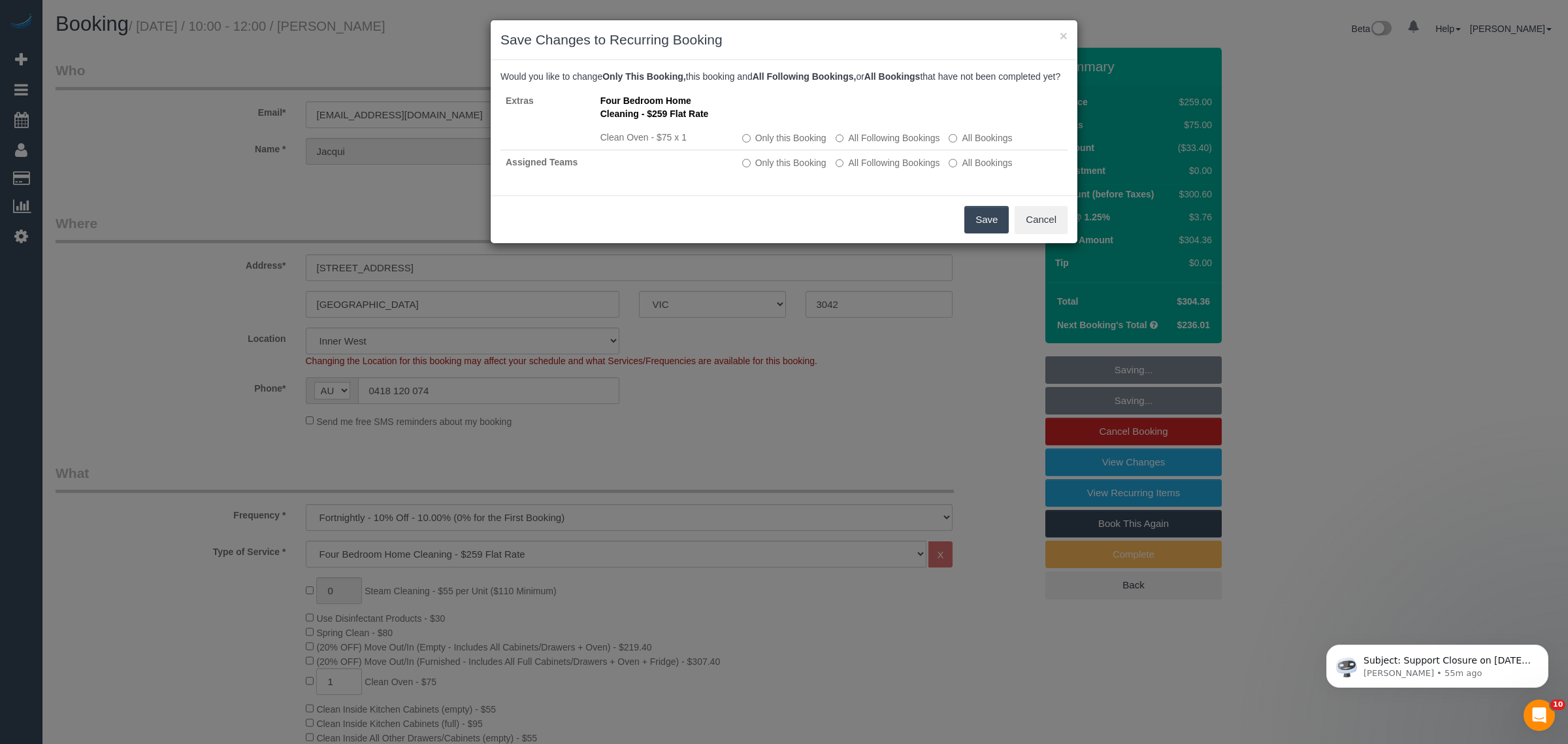
click at [969, 226] on button "Save" at bounding box center [986, 219] width 44 height 27
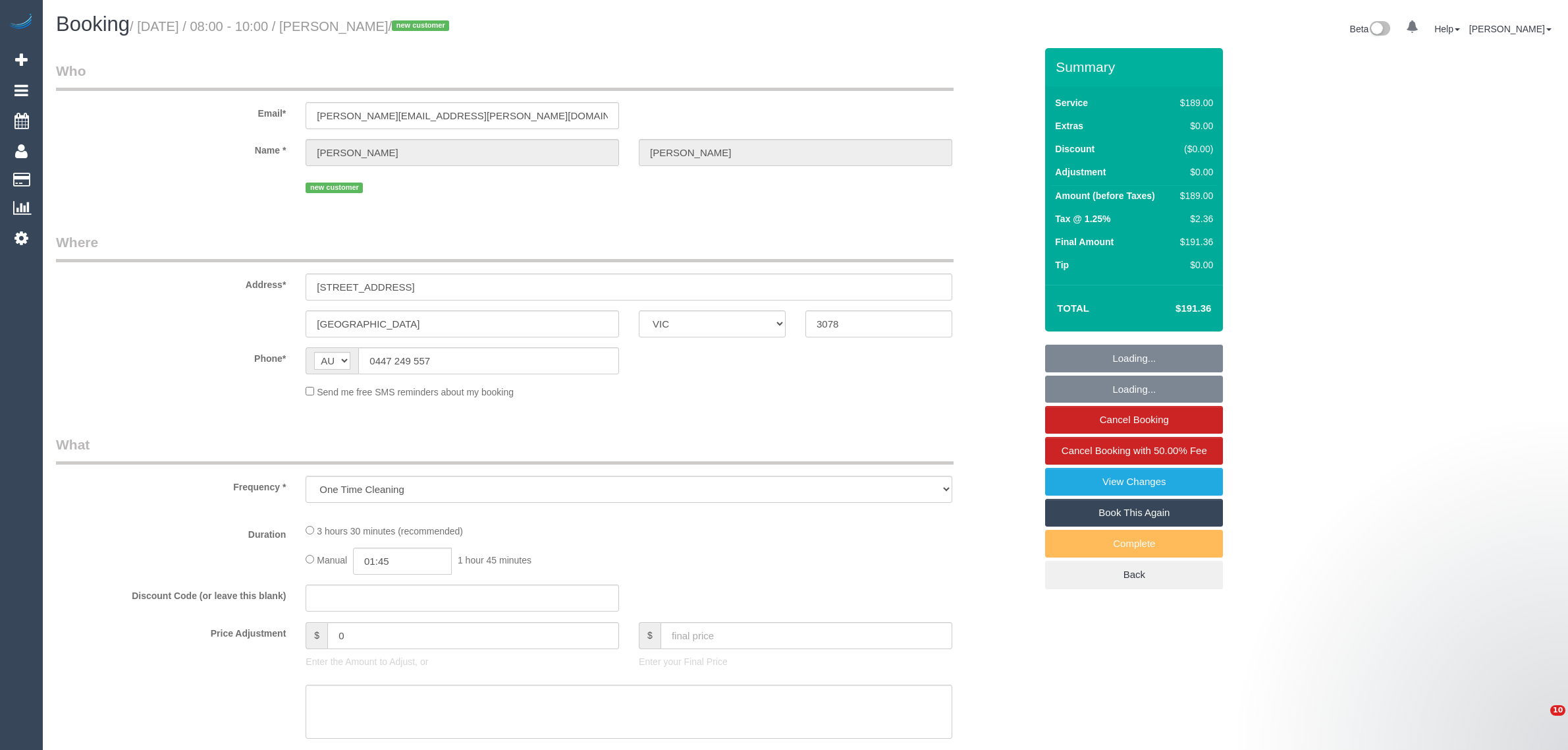
select select "VIC"
select select "string:stripe-pm_1Ry6M12GScqysDRVv6f7NpAY"
select select "number:28"
select select "number:14"
select select "number:19"
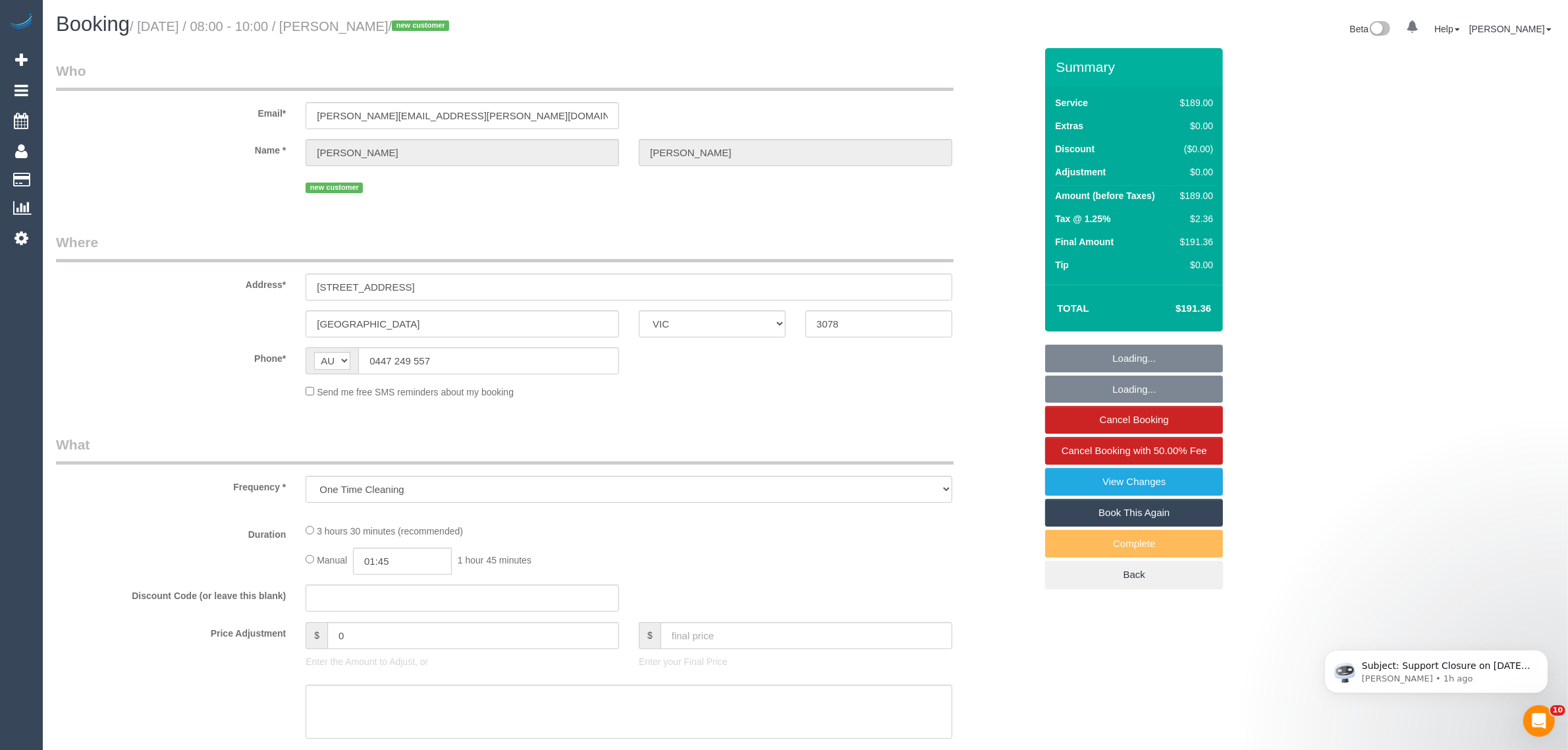
select select "number:36"
select select "number:26"
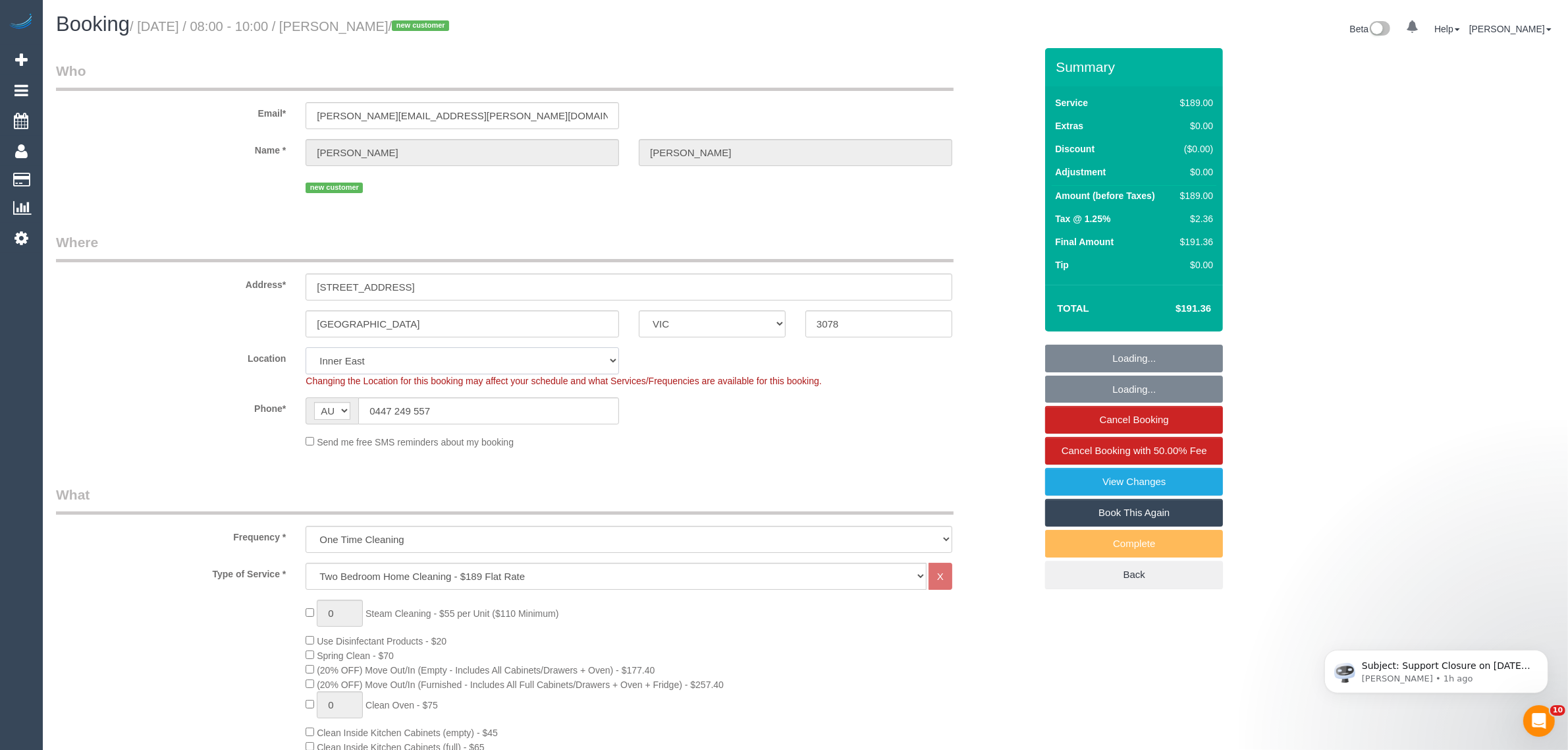
click at [531, 368] on select "Office City East (North) East (South) Inner East Inner North (East) Inner North…" at bounding box center [463, 361] width 314 height 27
select select "object:1434"
click at [759, 429] on sui-booking-location "Location Office City East (North) East (South) Inner East Inner North (East) In…" at bounding box center [545, 398] width 979 height 101
click at [576, 407] on input "0447 249 557" at bounding box center [488, 411] width 261 height 27
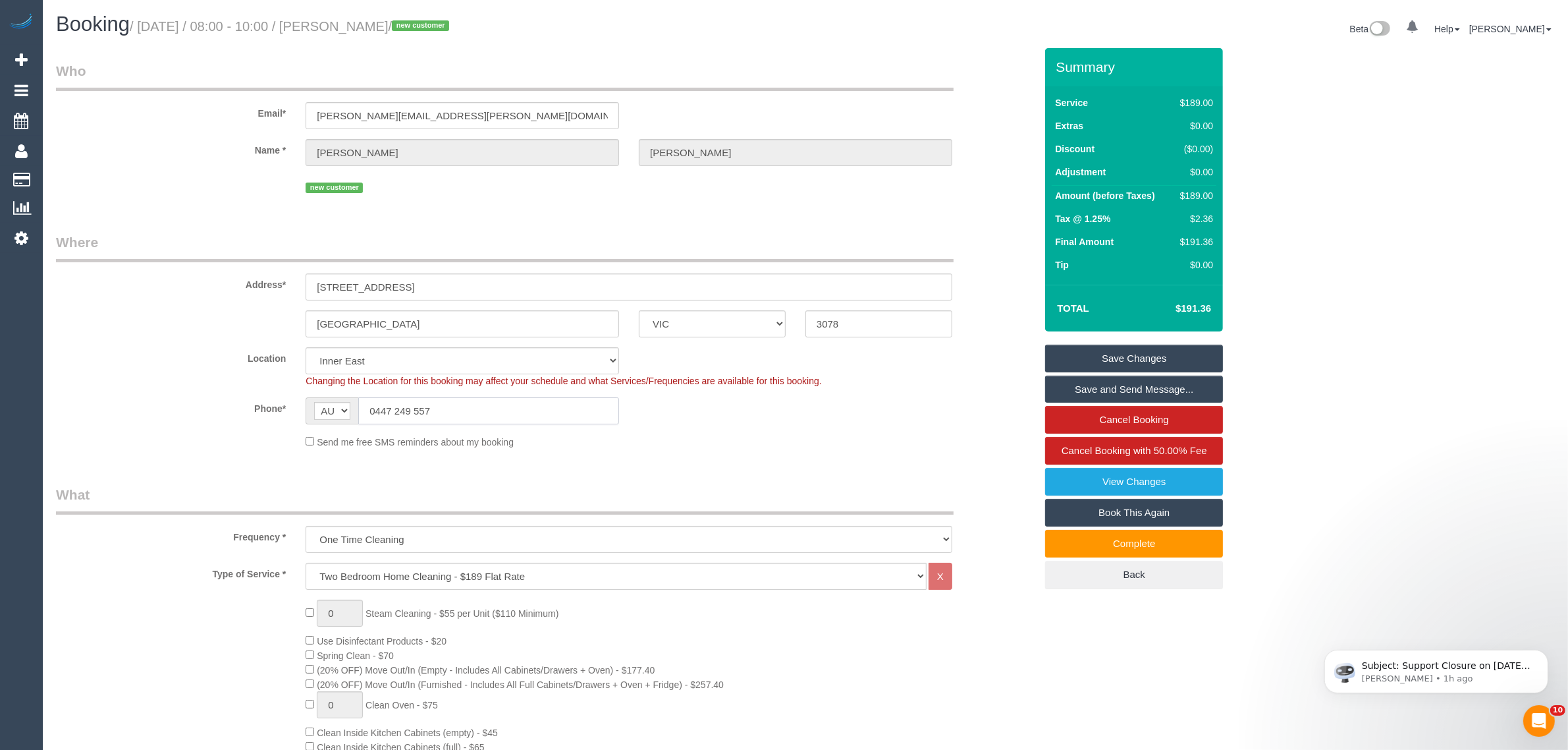
click at [485, 399] on input "0447 249 557" at bounding box center [488, 411] width 261 height 27
click at [488, 399] on input "0447 249 557" at bounding box center [488, 411] width 261 height 27
click at [505, 417] on input "0447 249 557" at bounding box center [488, 411] width 261 height 27
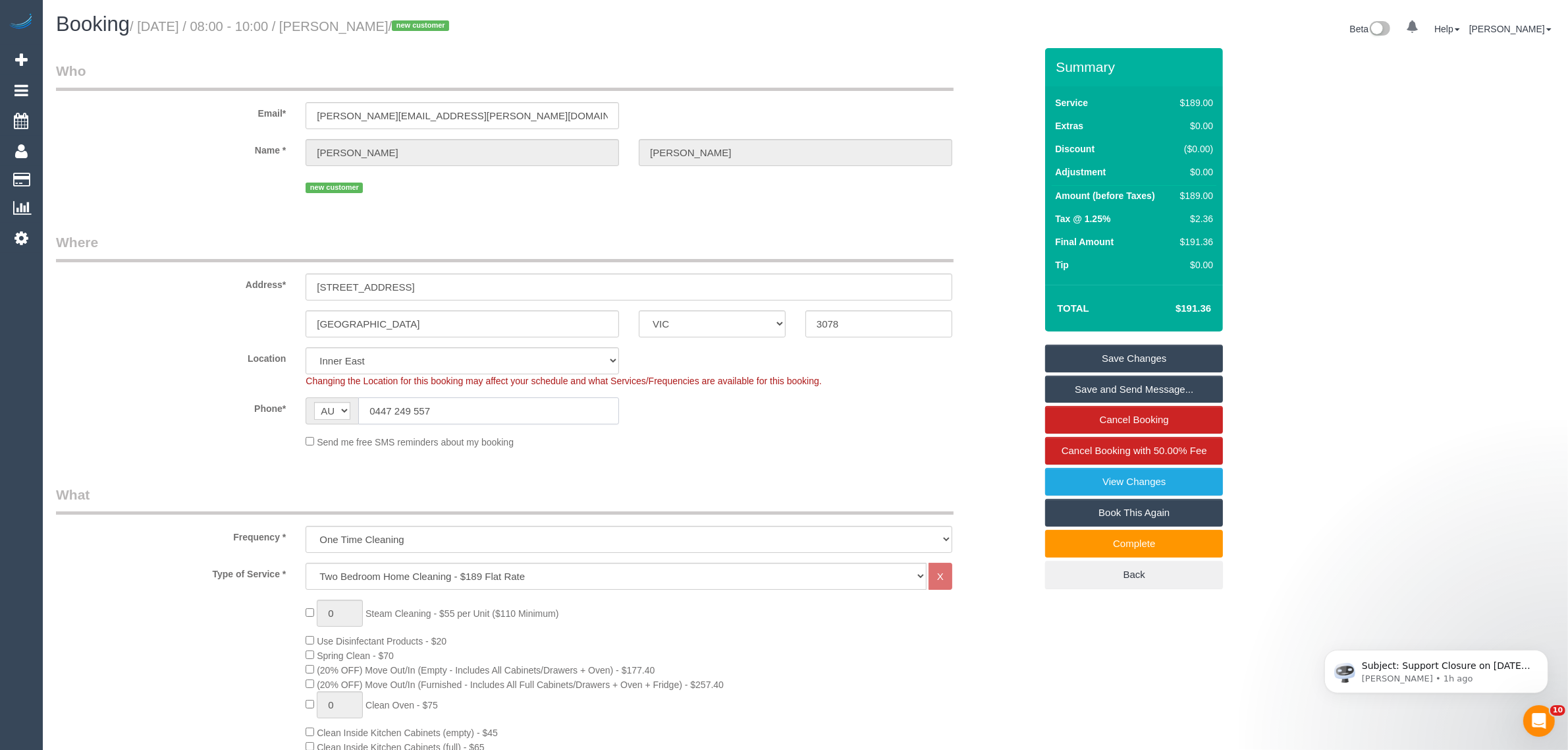
click at [505, 417] on input "0447 249 557" at bounding box center [488, 411] width 261 height 27
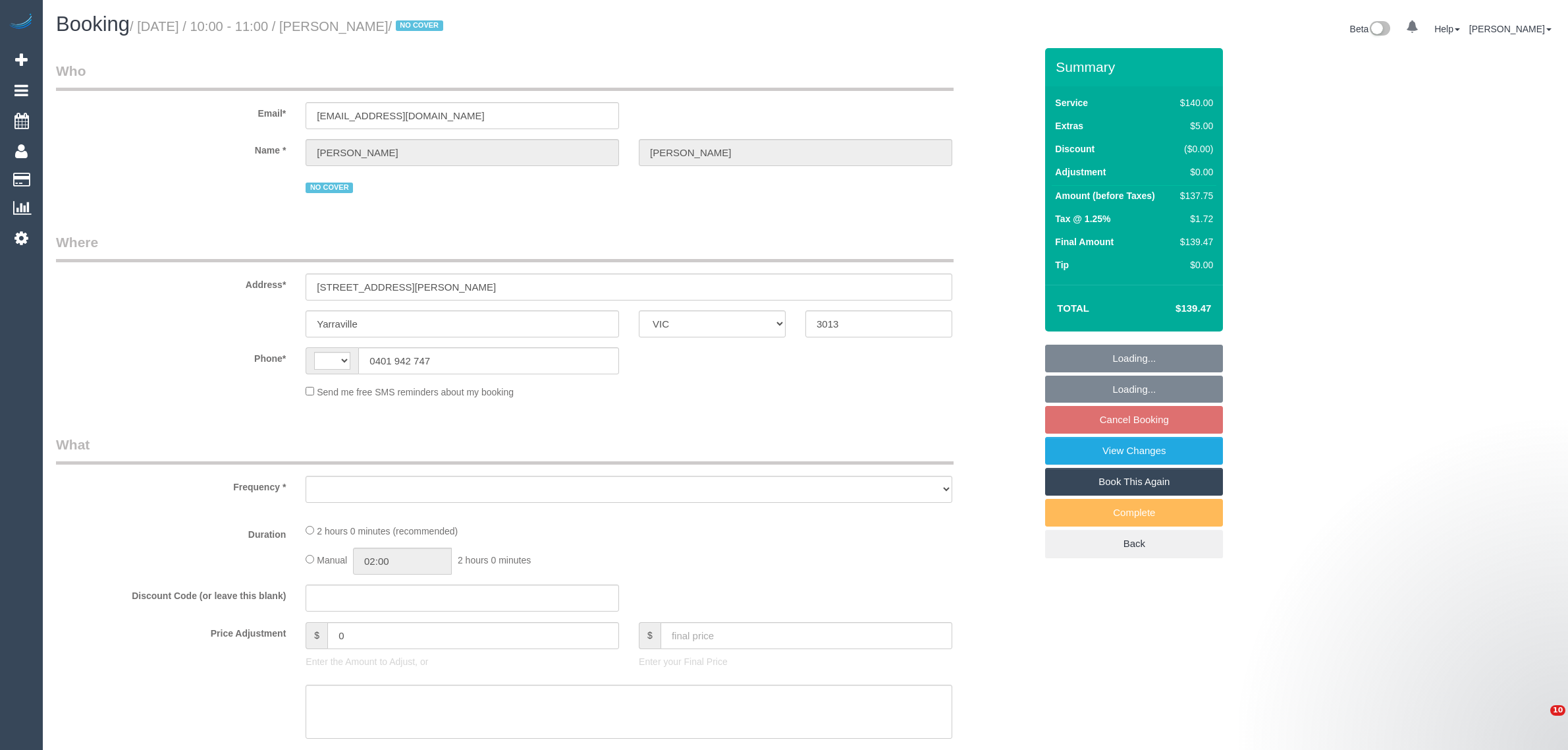
select select "VIC"
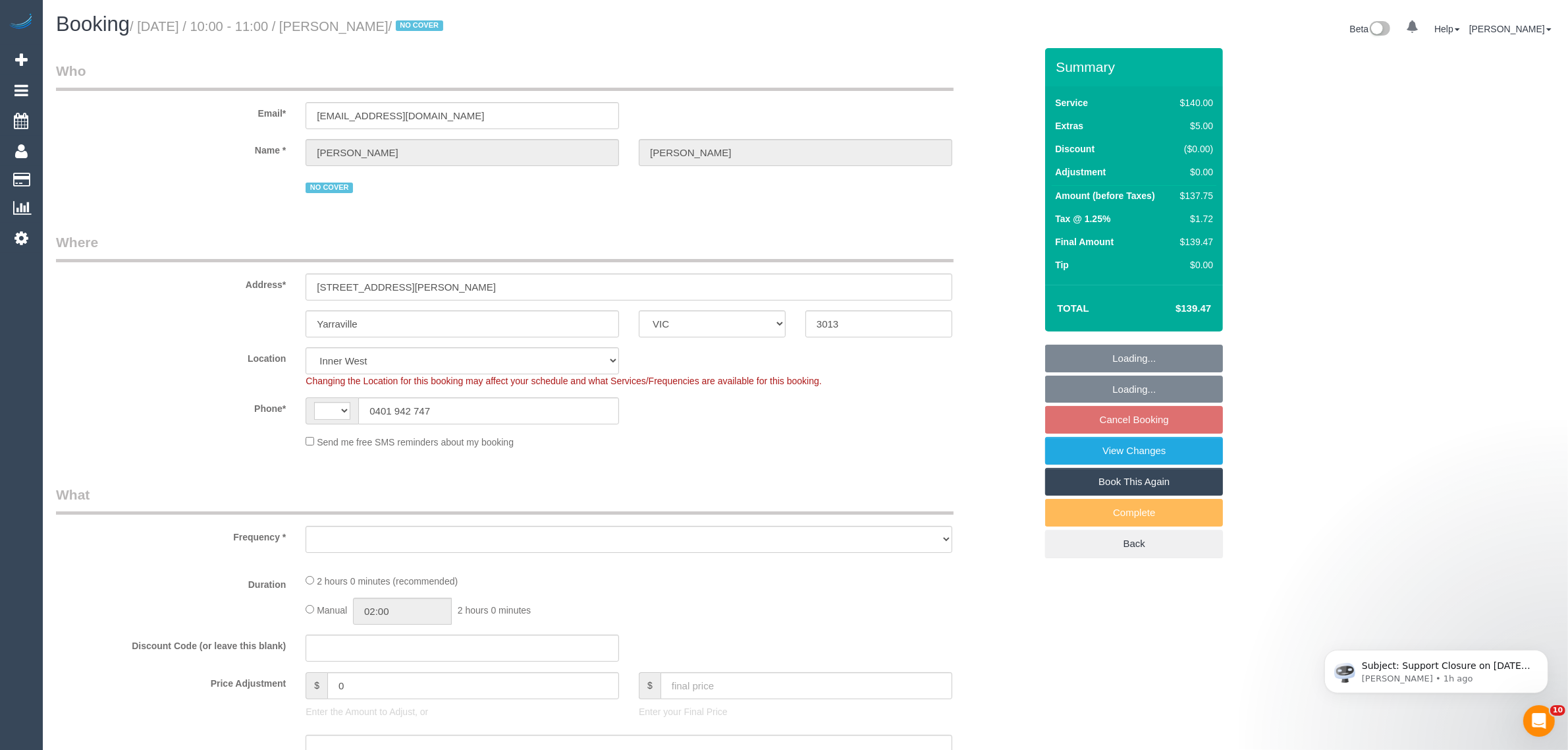
select select "string:AU"
select select "string:stripe-pm_1Q6Ued2GScqysDRVN6pIIr3A"
select select "object:685"
select select "number:28"
select select "number:14"
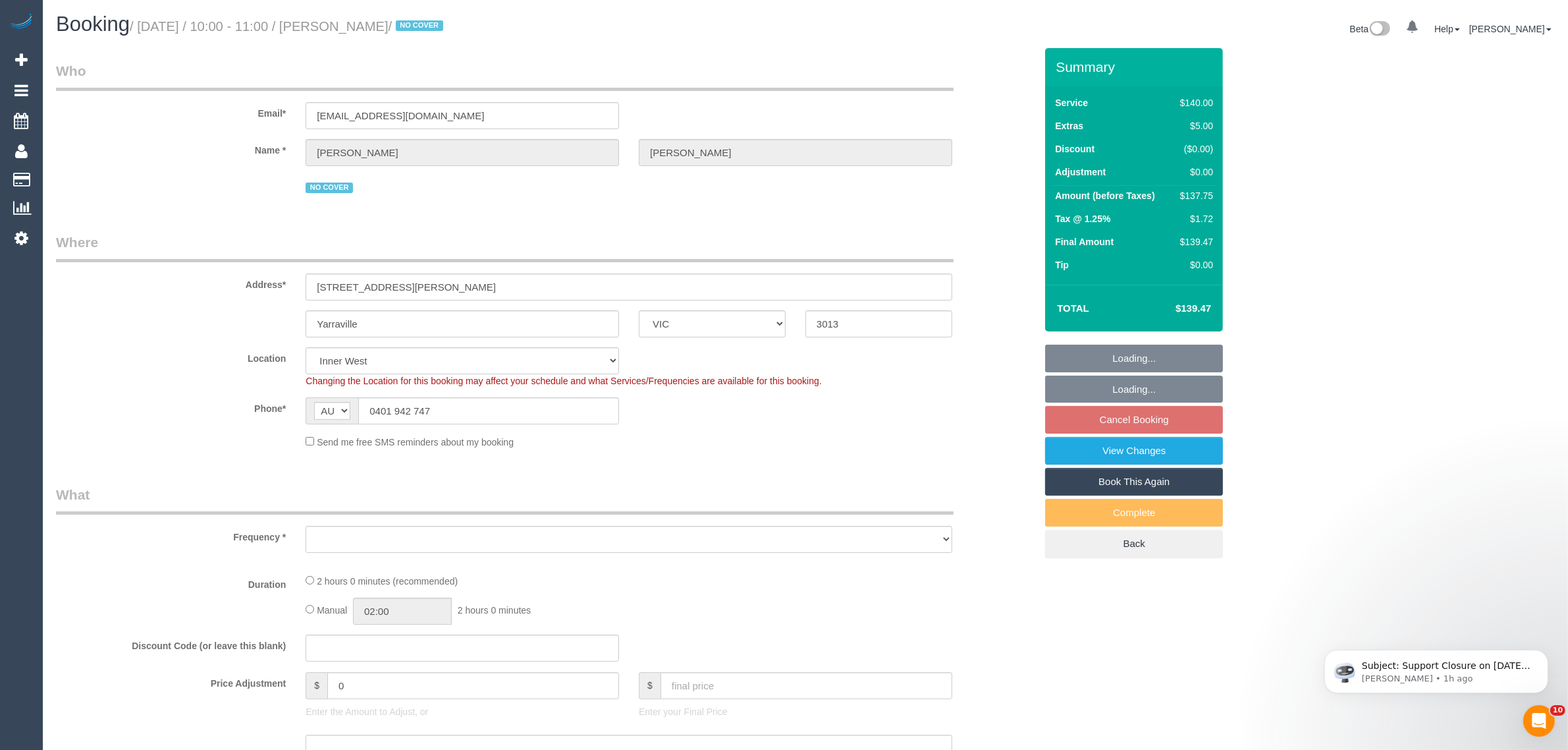
select select "number:19"
select select "number:22"
select select "number:34"
select select "number:12"
select select "object:1358"
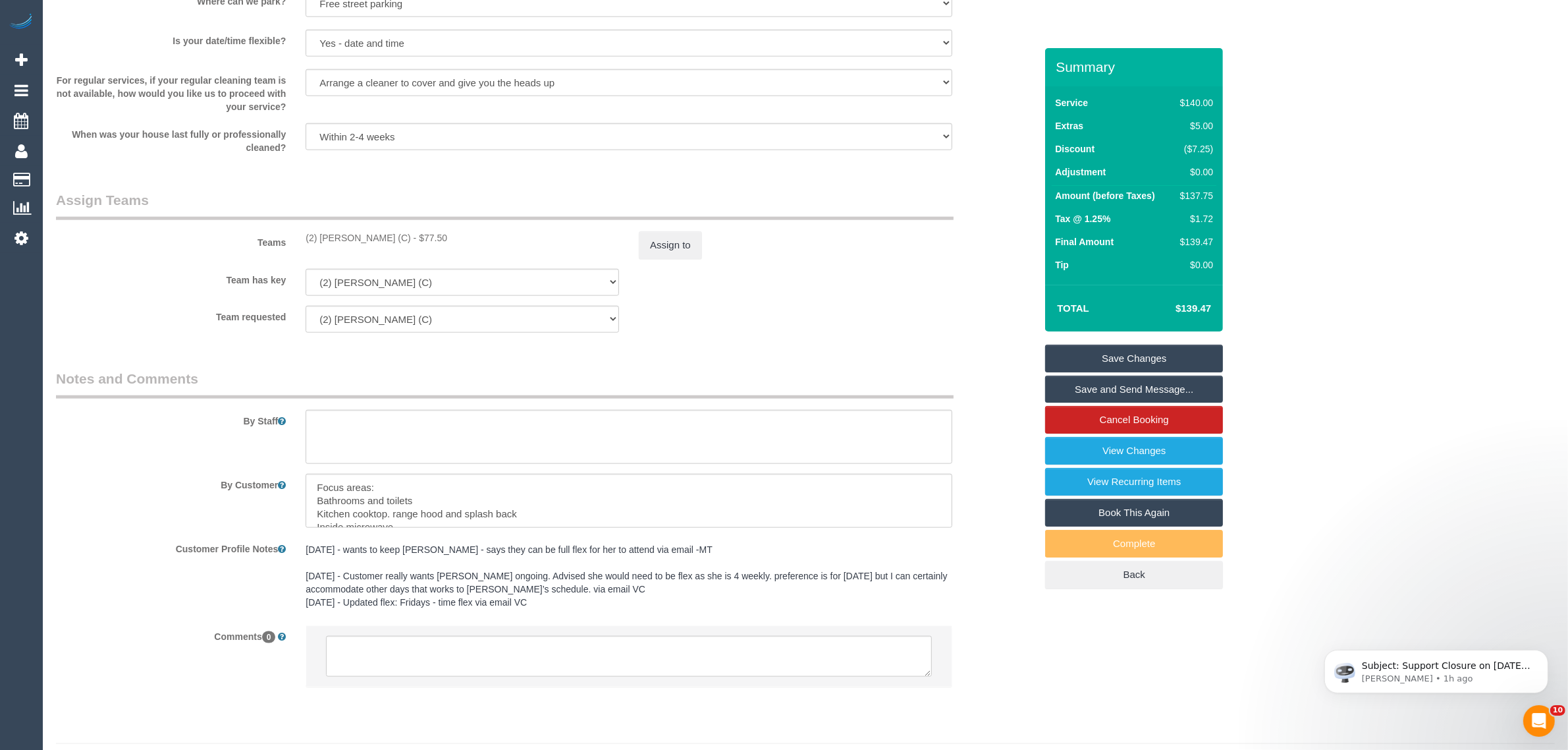
scroll to position [1855, 0]
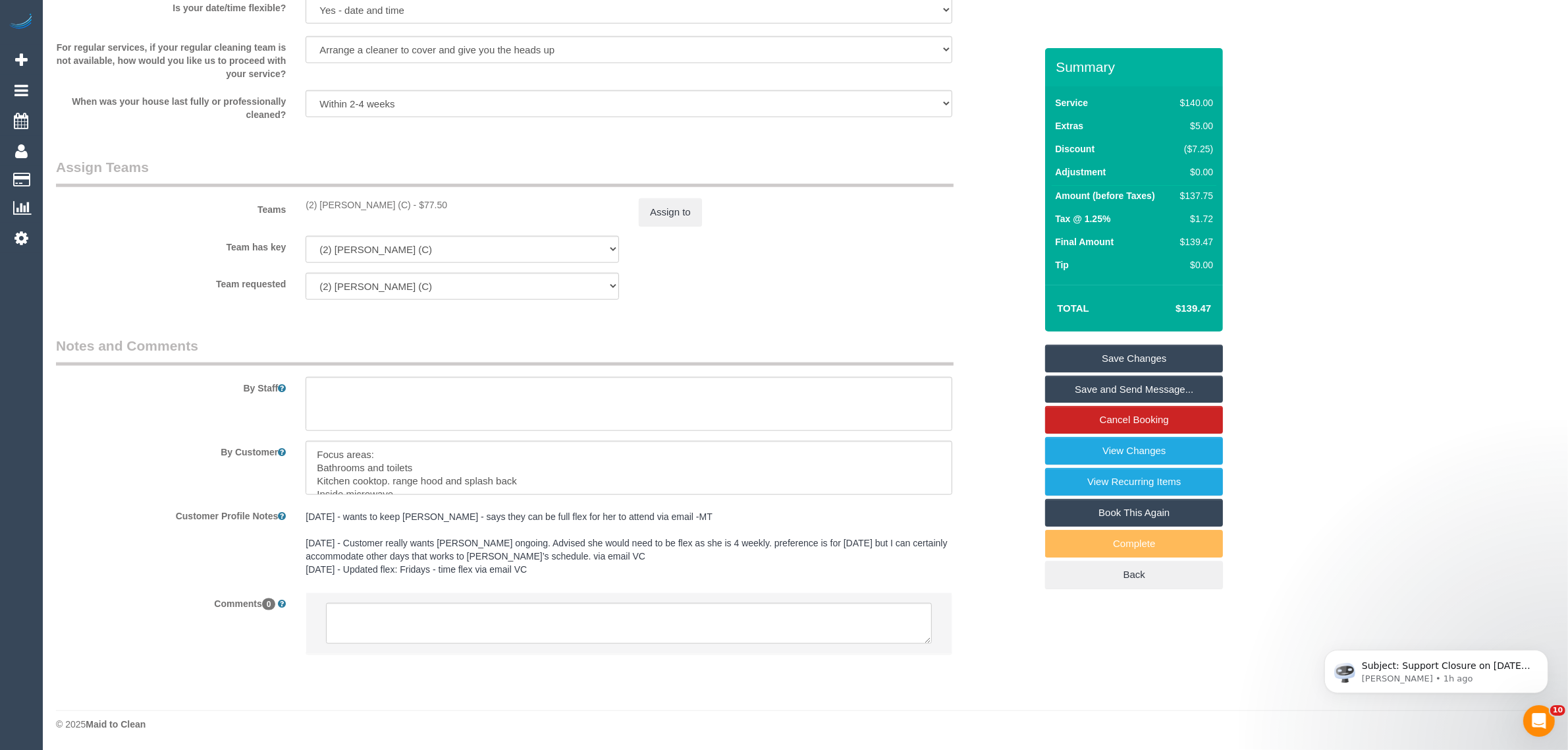
drag, startPoint x: 963, startPoint y: 277, endPoint x: 947, endPoint y: 303, distance: 30.5
click at [963, 277] on div "Team requested (2) Karen Pinto (C) (0) Office (1) Debbie Brodjanac (FT) (1) Kar…" at bounding box center [545, 286] width 999 height 27
click at [683, 610] on textarea at bounding box center [629, 623] width 606 height 41
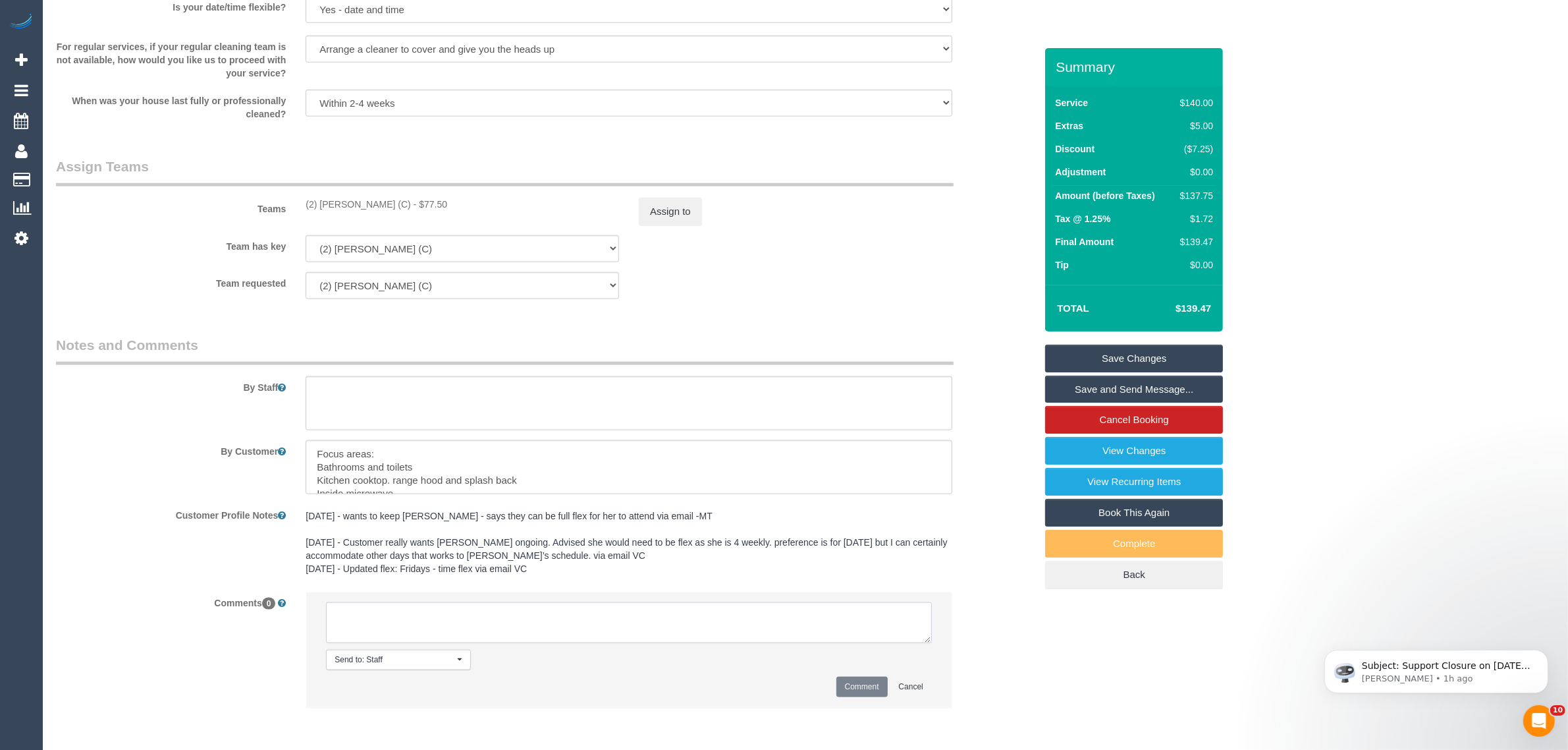
paste textarea "Cleaner(s) Unassigned: Reason Unassigned: One Off/Ongoing: Flexibility: Close a…"
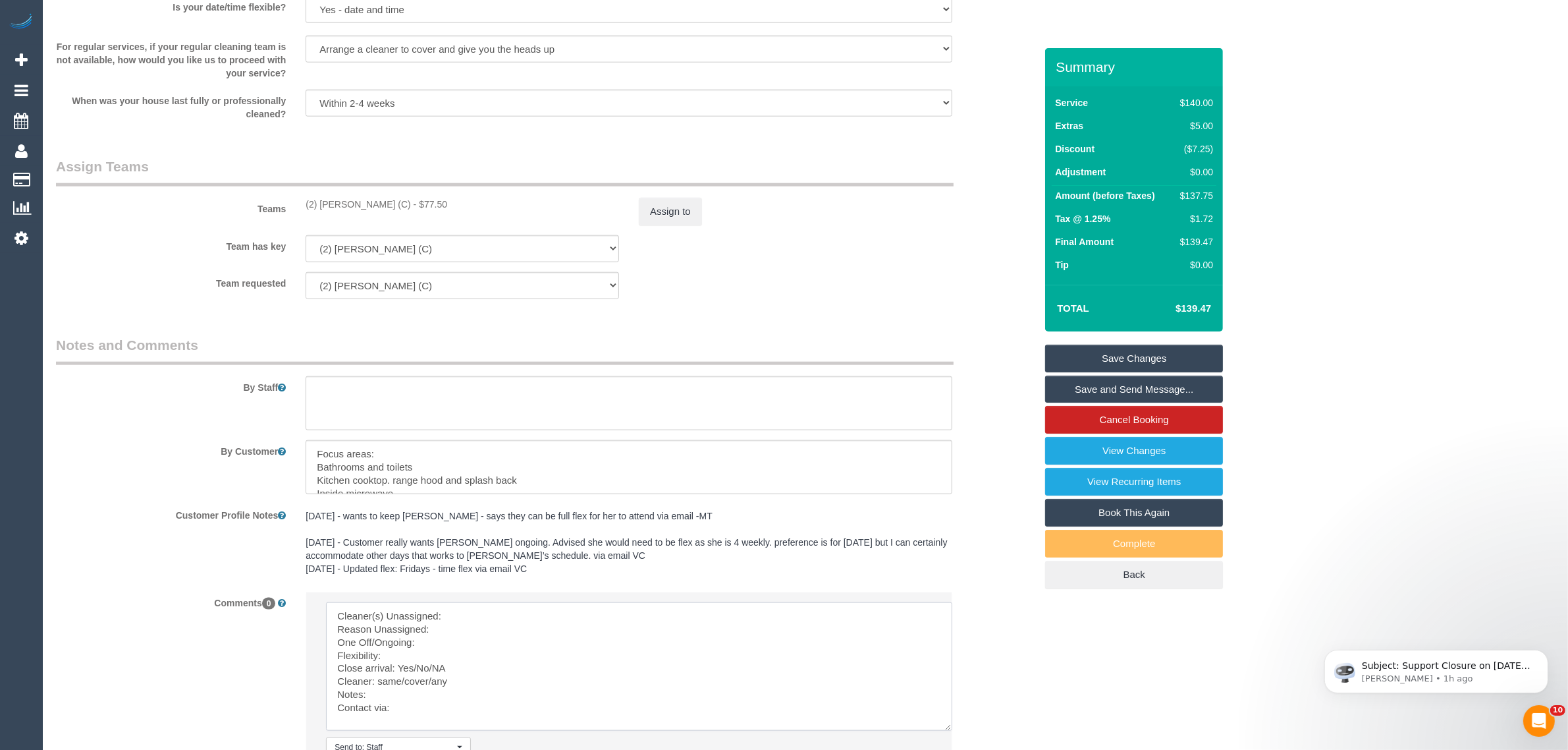
scroll to position [0, 0]
drag, startPoint x: 925, startPoint y: 638, endPoint x: 949, endPoint y: 749, distance: 113.6
click at [949, 748] on textarea at bounding box center [640, 675] width 627 height 146
click at [632, 604] on textarea at bounding box center [640, 678] width 630 height 152
drag, startPoint x: 301, startPoint y: 199, endPoint x: 384, endPoint y: 201, distance: 83.0
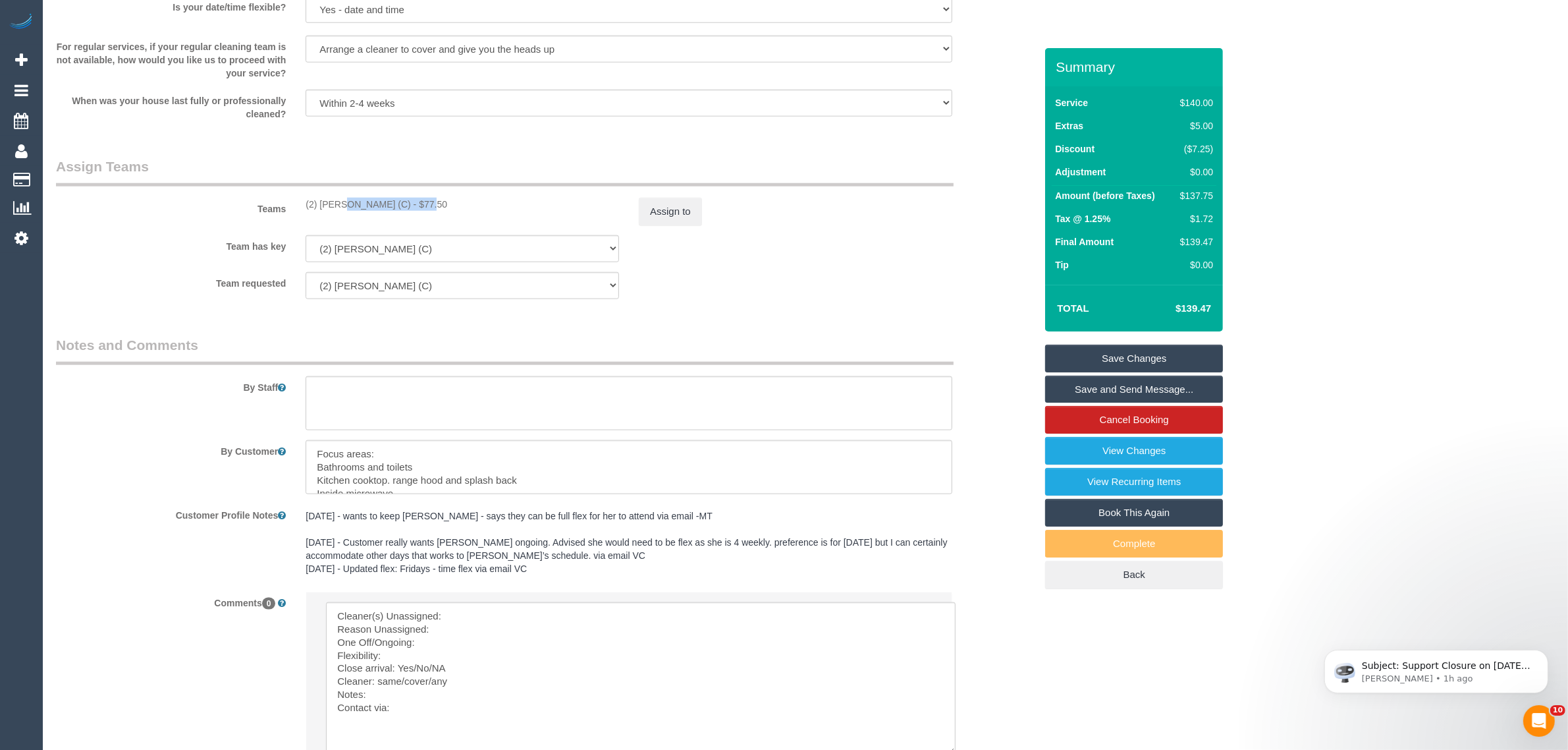
click at [384, 201] on div "(2) Karen Pinto (C) - $77.50" at bounding box center [462, 204] width 333 height 13
copy div "(2) [PERSON_NAME] (C)"
click at [534, 617] on textarea at bounding box center [640, 678] width 630 height 152
paste textarea "(2) [PERSON_NAME] (C)"
click at [686, 209] on button "Assign to" at bounding box center [670, 211] width 63 height 27
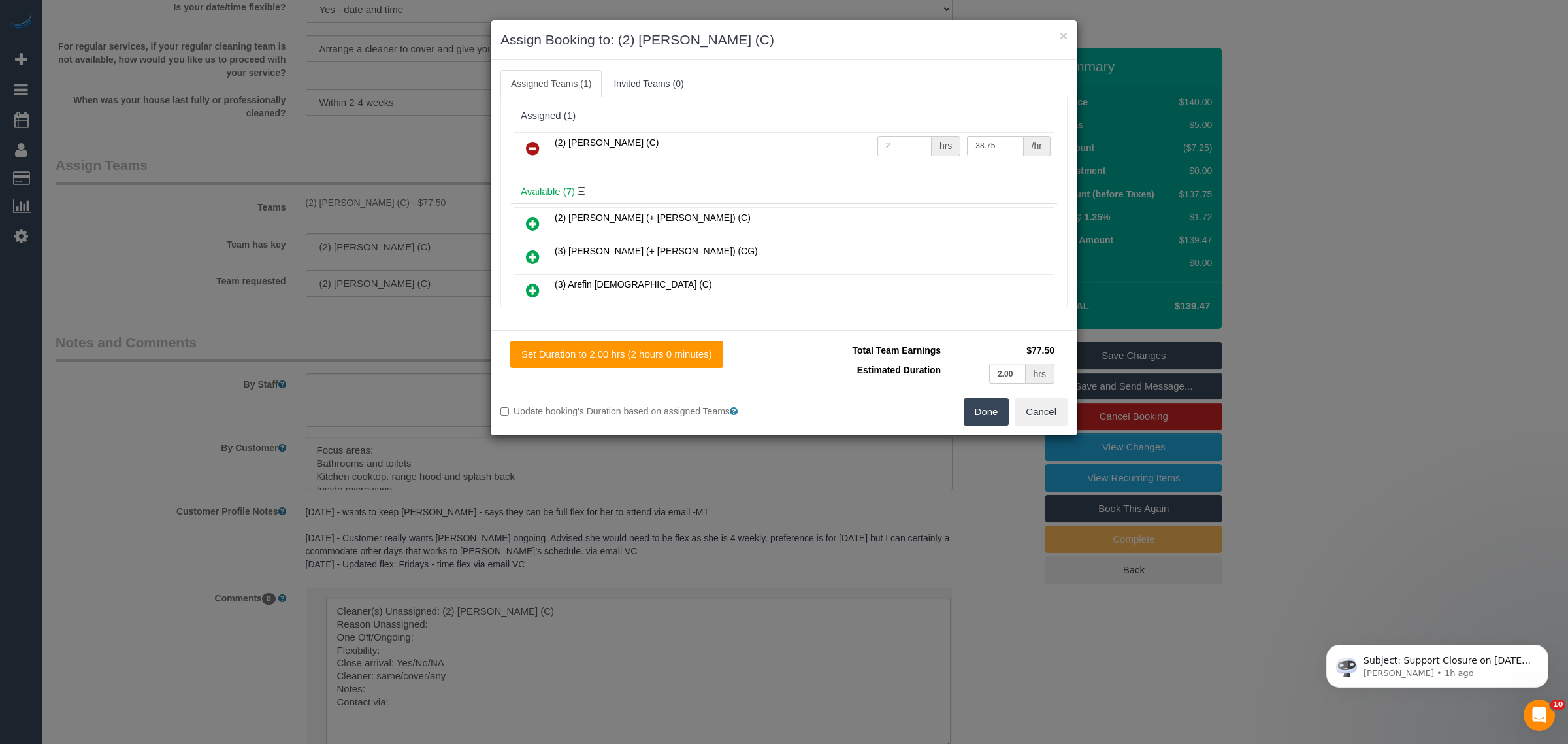
click at [536, 148] on icon at bounding box center [533, 148] width 14 height 15
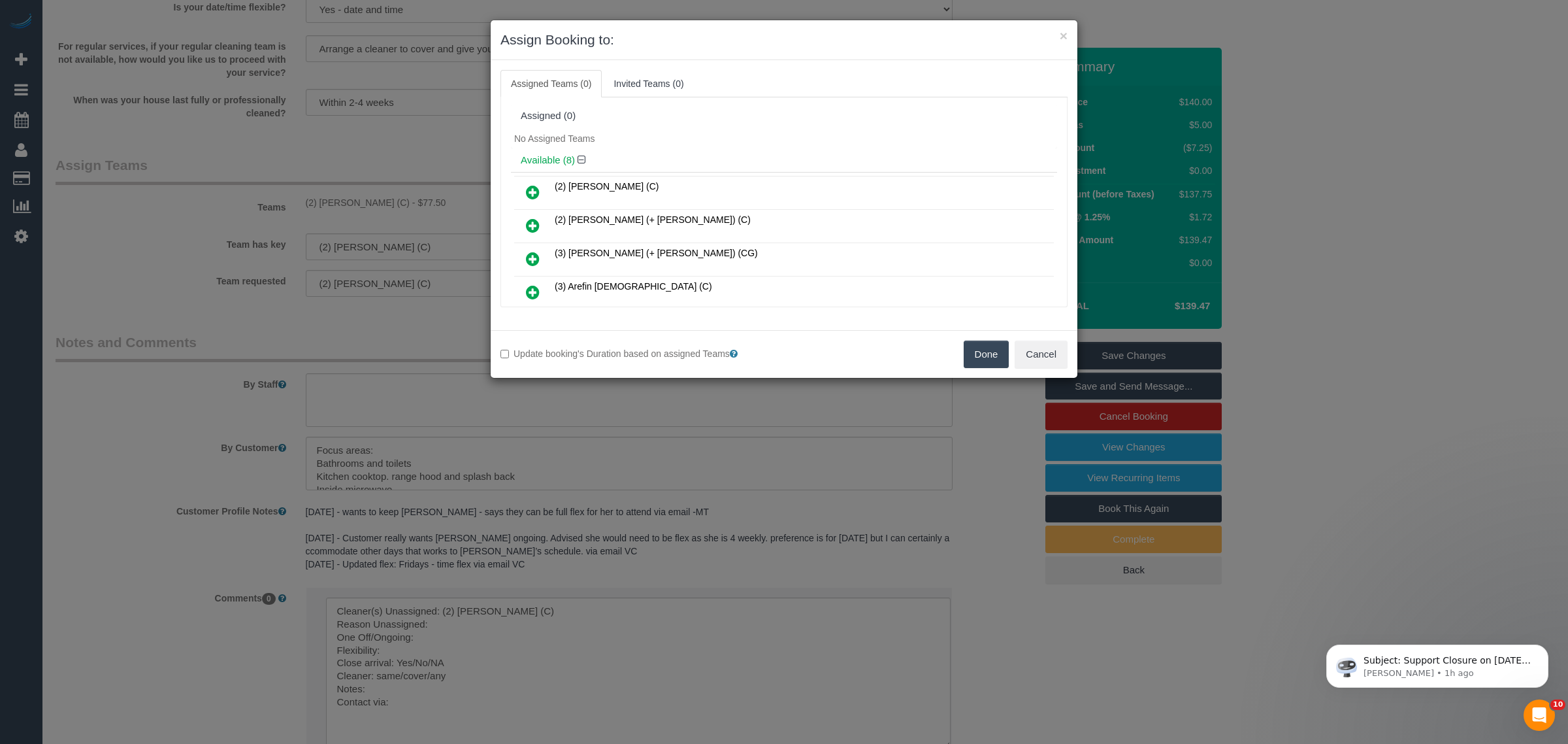
click at [987, 345] on button "Done" at bounding box center [986, 354] width 46 height 27
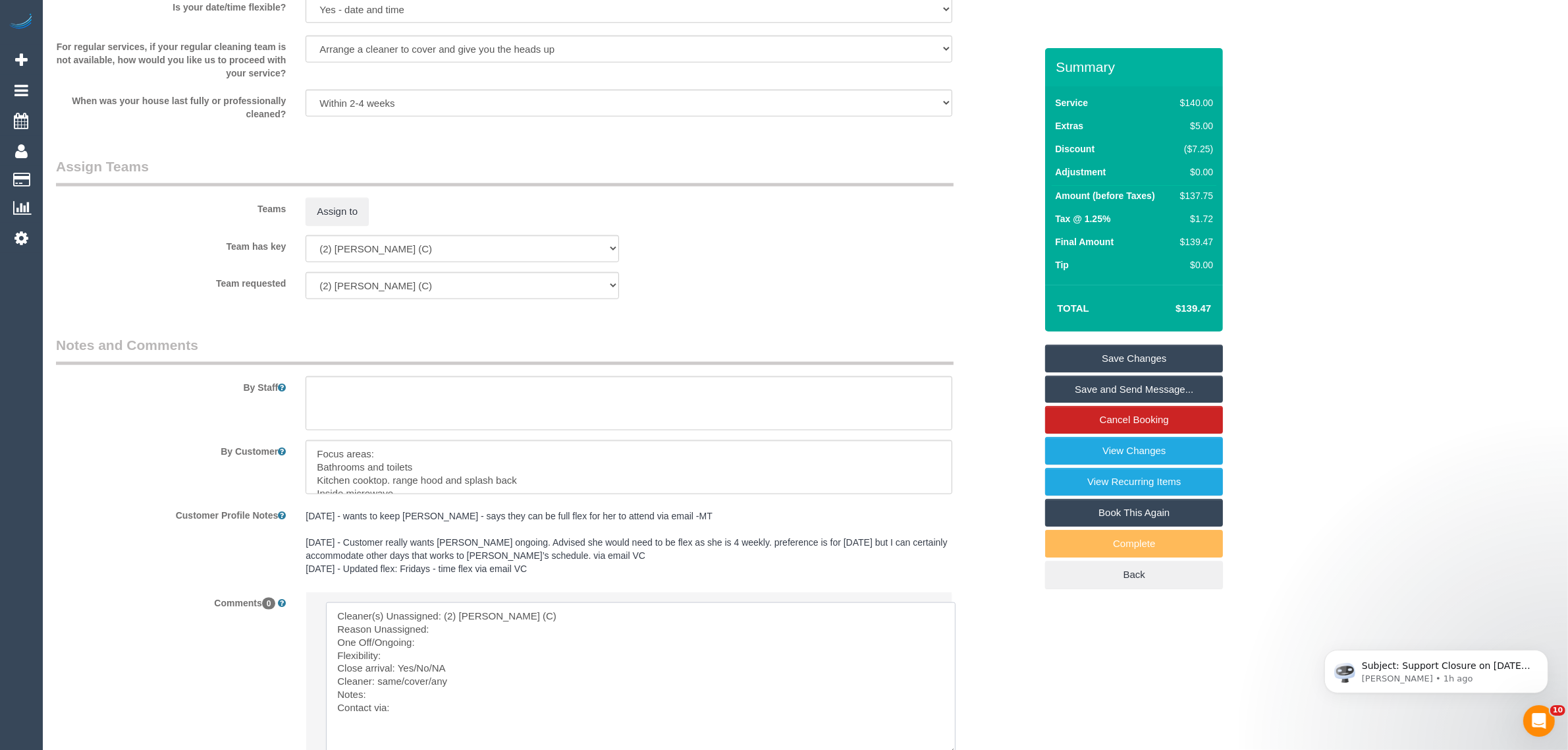
click at [472, 634] on textarea at bounding box center [640, 678] width 630 height 152
click at [501, 657] on textarea at bounding box center [640, 678] width 630 height 152
click at [459, 662] on textarea at bounding box center [640, 678] width 630 height 152
click at [423, 653] on textarea at bounding box center [640, 678] width 630 height 152
click at [511, 650] on textarea at bounding box center [640, 678] width 630 height 152
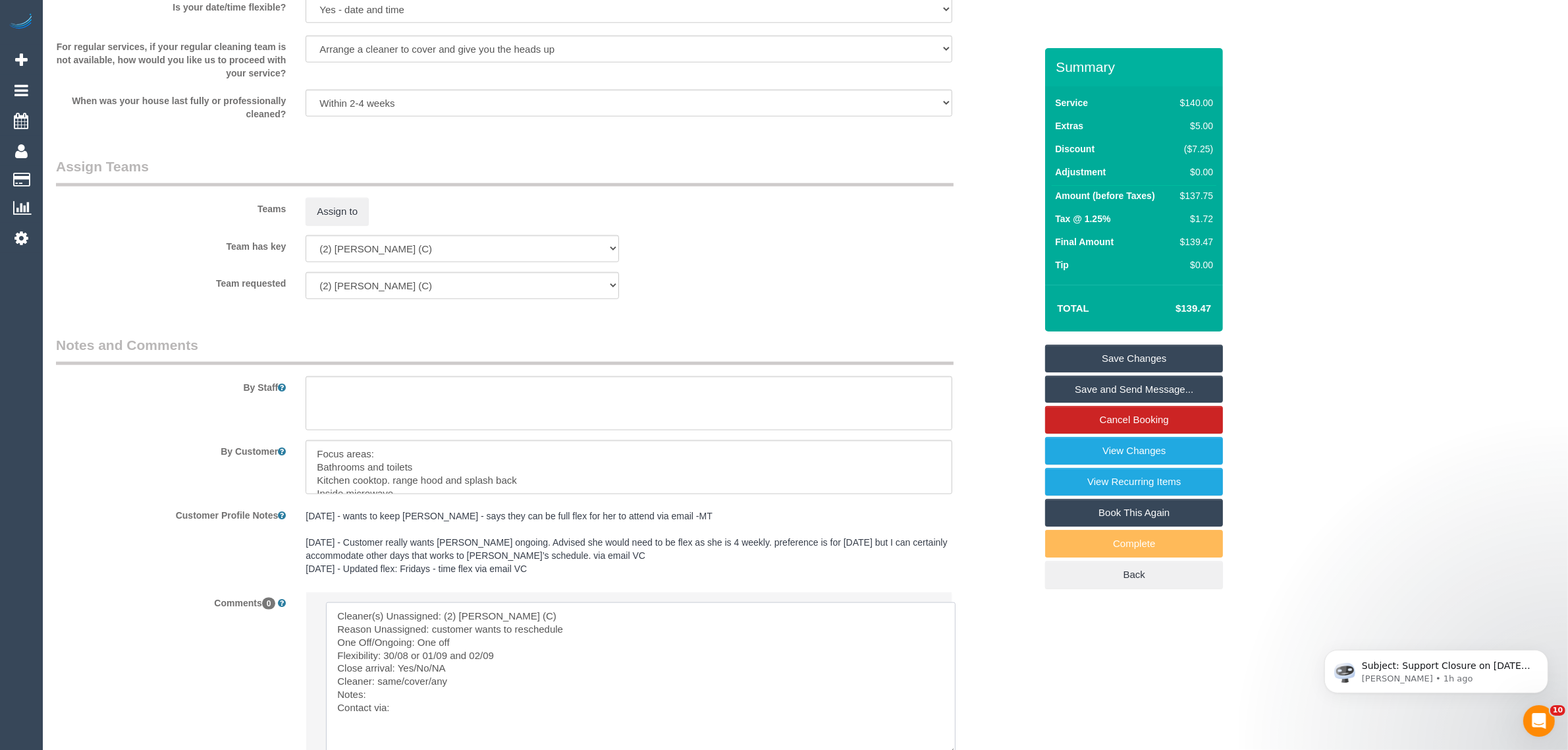
click at [476, 672] on textarea at bounding box center [640, 678] width 630 height 152
drag, startPoint x: 427, startPoint y: 672, endPoint x: 468, endPoint y: 673, distance: 41.0
click at [468, 673] on textarea at bounding box center [640, 678] width 630 height 152
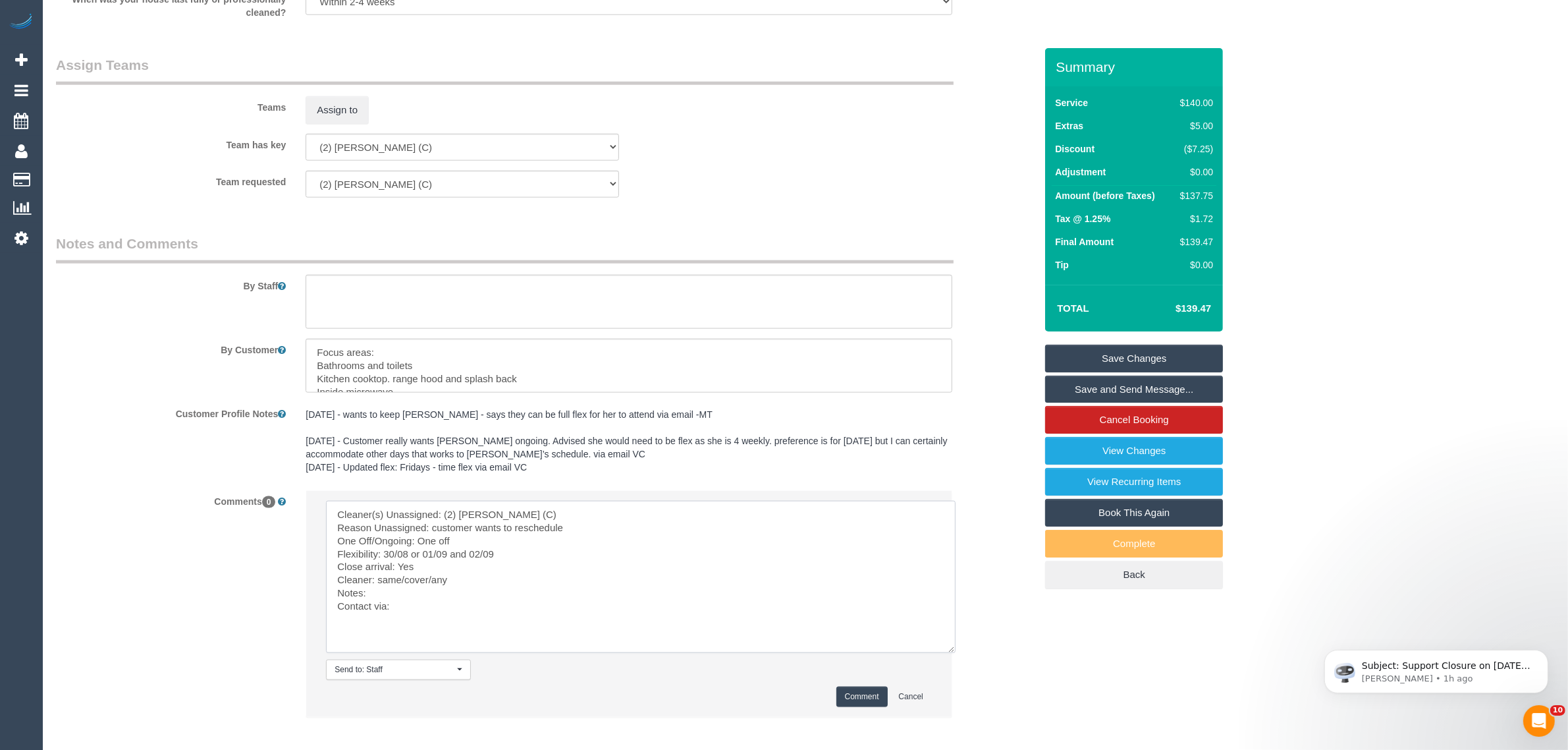
scroll to position [2021, 0]
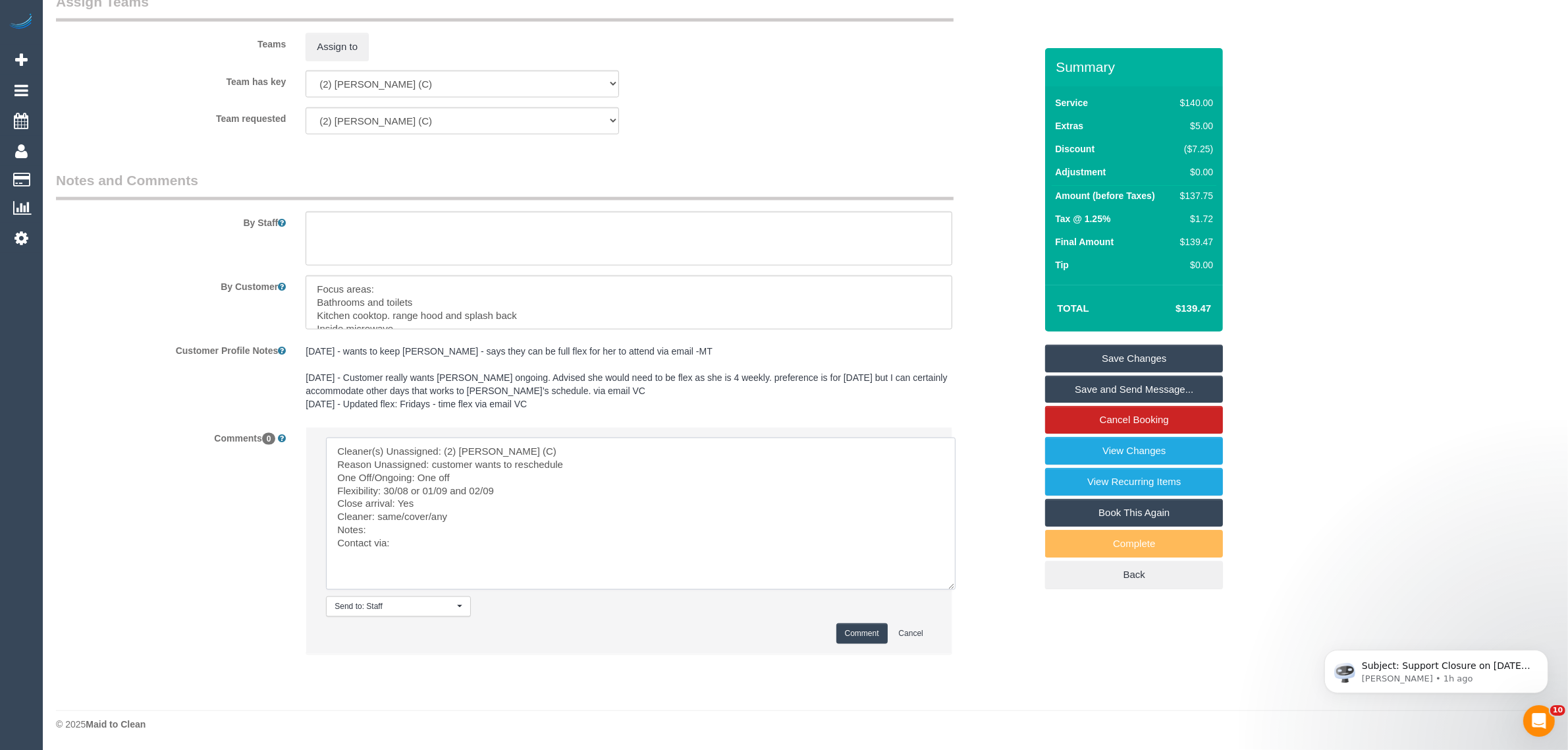
drag, startPoint x: 403, startPoint y: 511, endPoint x: 463, endPoint y: 510, distance: 60.0
click at [463, 510] on textarea at bounding box center [640, 514] width 630 height 152
type textarea "Cleaner(s) Unassigned: (2) Karen Pinto (C) Reason Unassigned: customer wants to…"
drag, startPoint x: 852, startPoint y: 630, endPoint x: 826, endPoint y: 613, distance: 31.1
click at [852, 629] on button "Comment" at bounding box center [862, 634] width 51 height 20
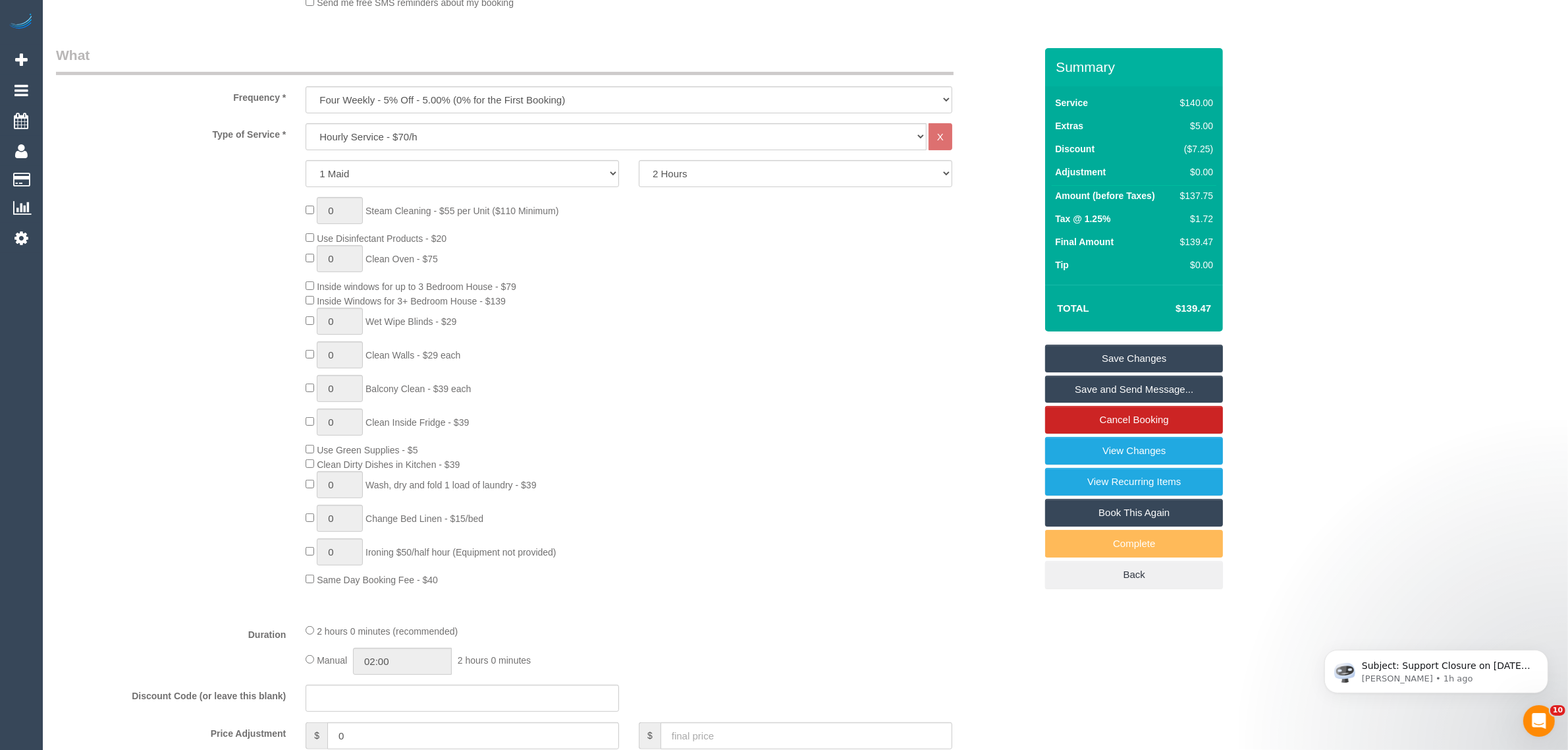
scroll to position [44, 0]
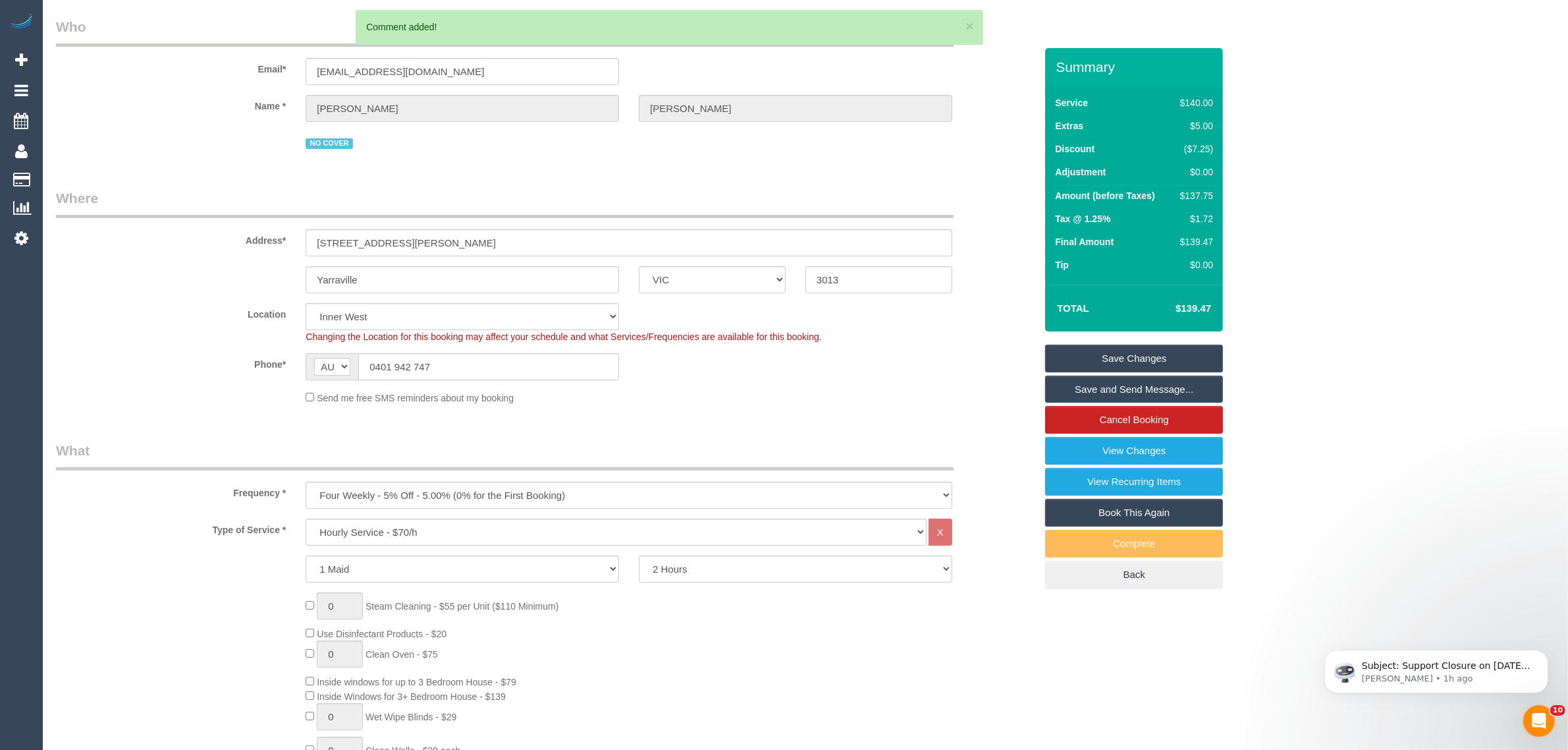
click at [1084, 359] on link "Save Changes" at bounding box center [1134, 358] width 178 height 27
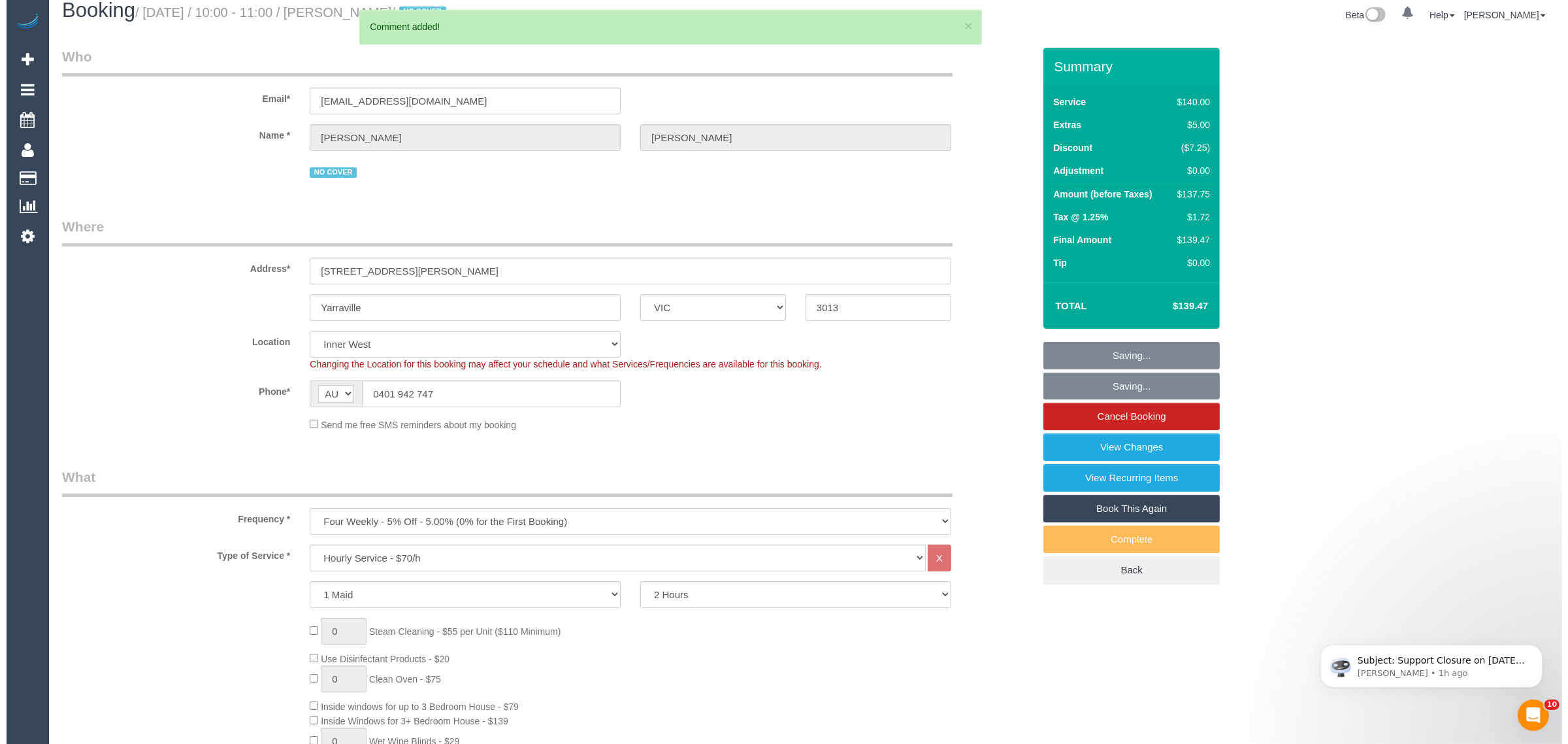
scroll to position [0, 0]
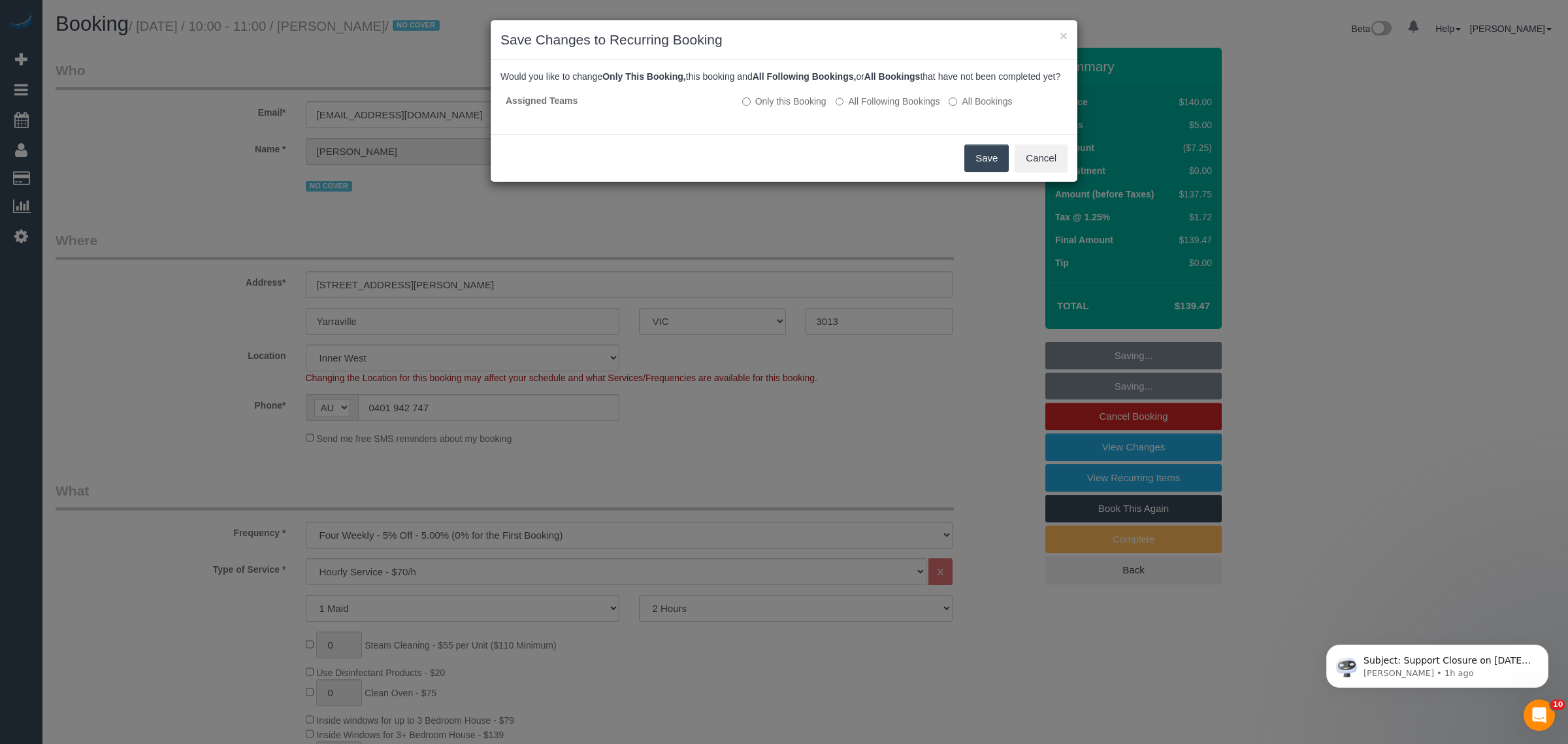
click at [979, 171] on button "Save" at bounding box center [986, 158] width 44 height 27
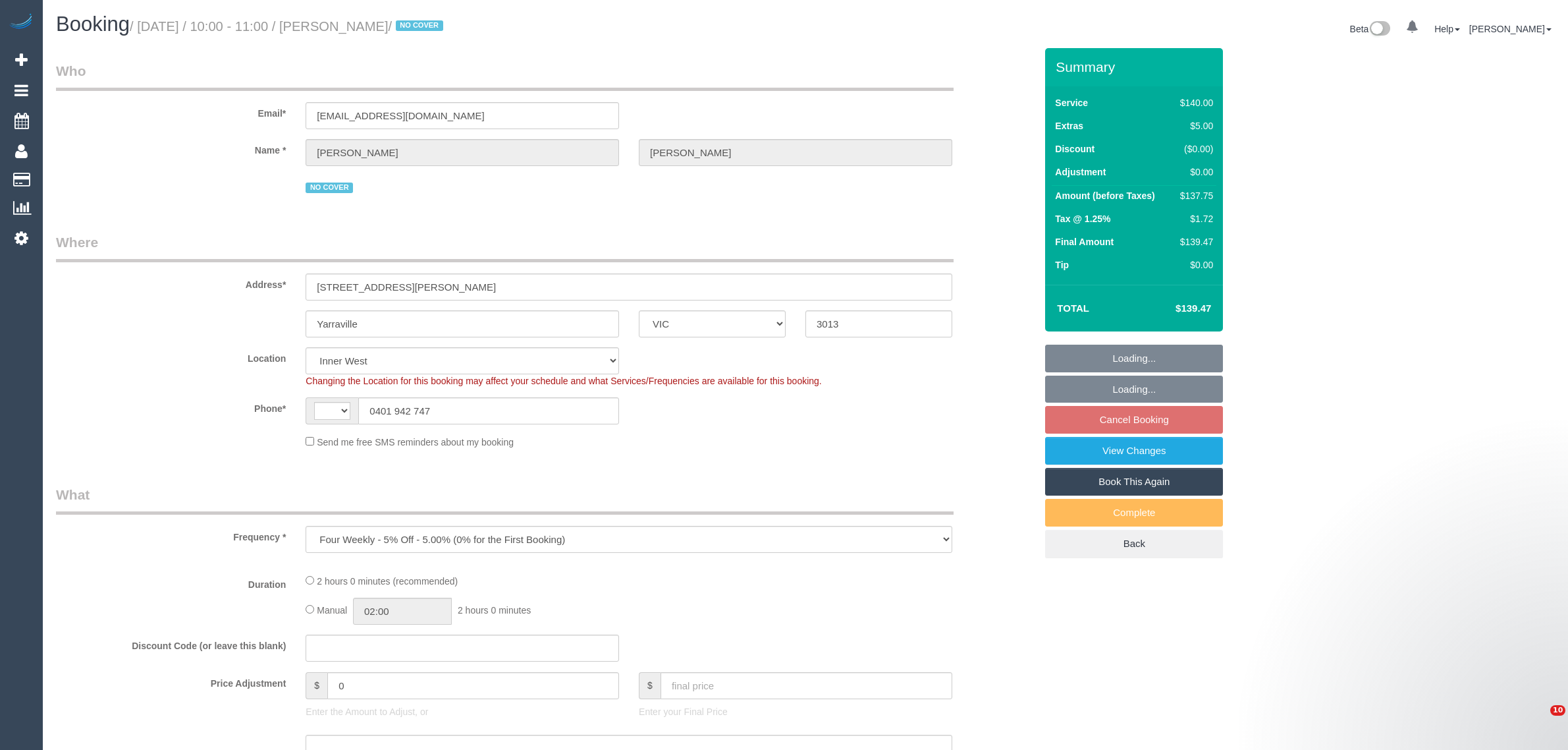
select select "VIC"
select select "string:stripe-pm_1Q6Ued2GScqysDRVN6pIIr3A"
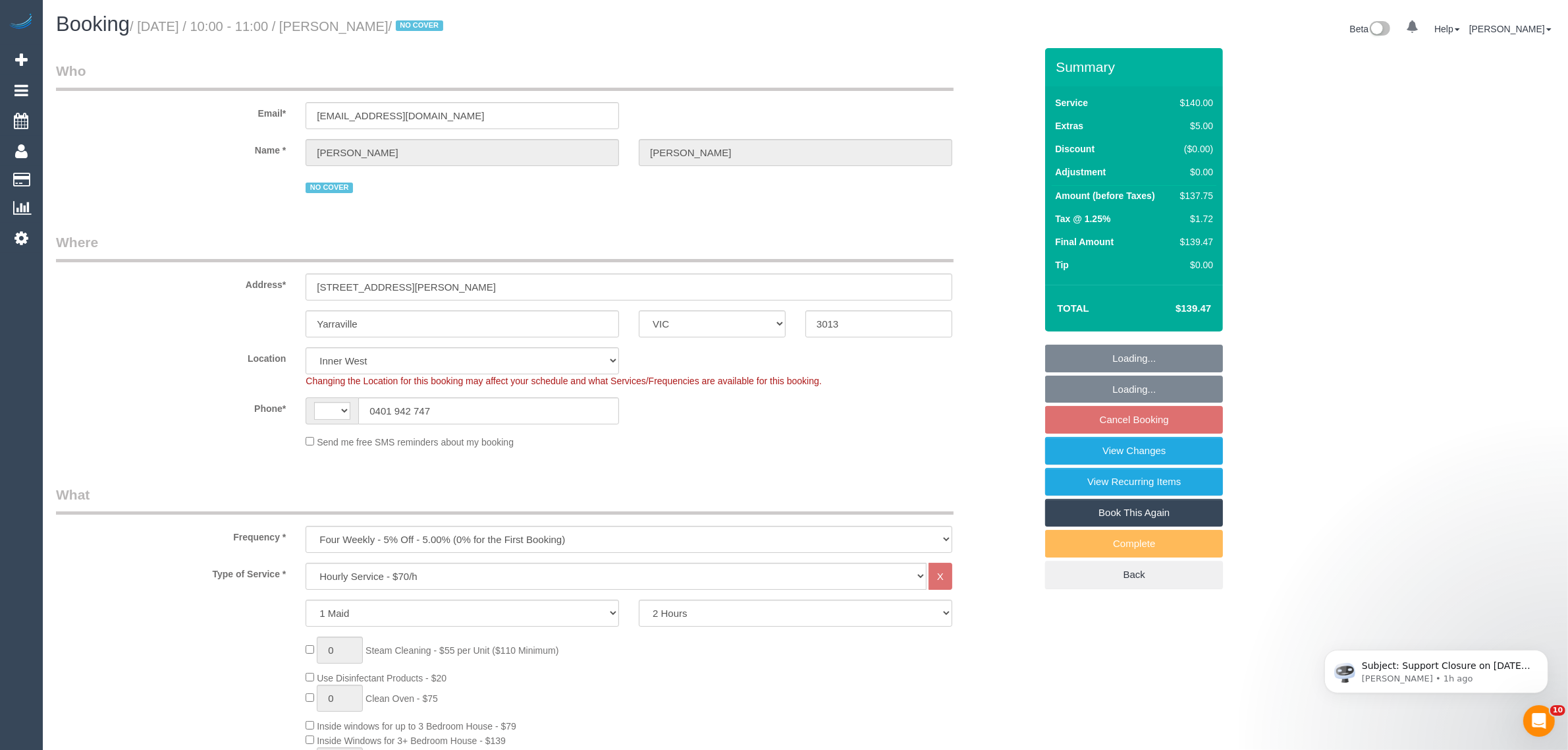
select select "object:478"
select select "string:AU"
select select "number:28"
select select "number:14"
select select "number:19"
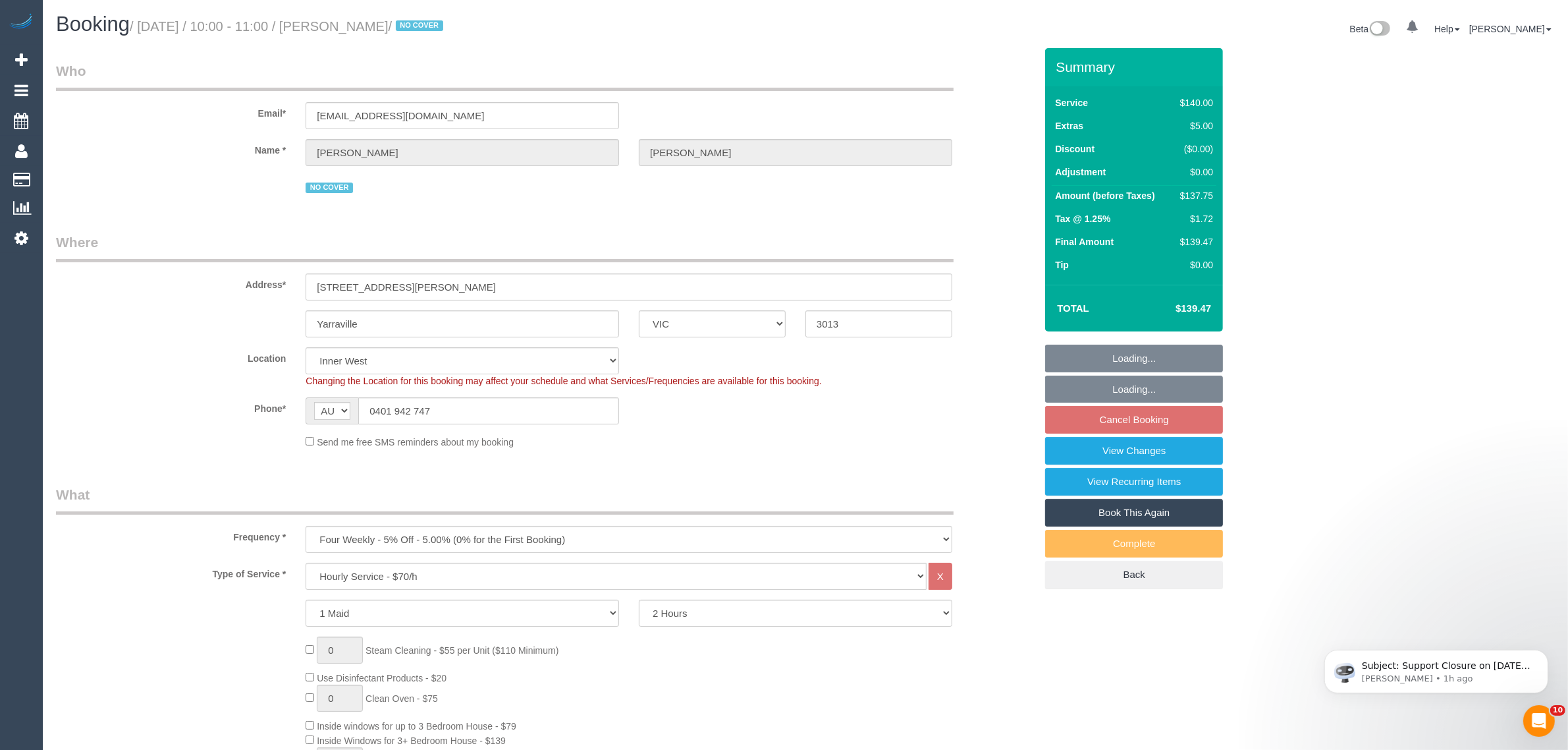
select select "number:22"
select select "number:34"
select select "number:12"
click at [995, 372] on div "Location [GEOGRAPHIC_DATA] (North) East (South) [GEOGRAPHIC_DATA] (East) [GEOGR…" at bounding box center [545, 367] width 999 height 40
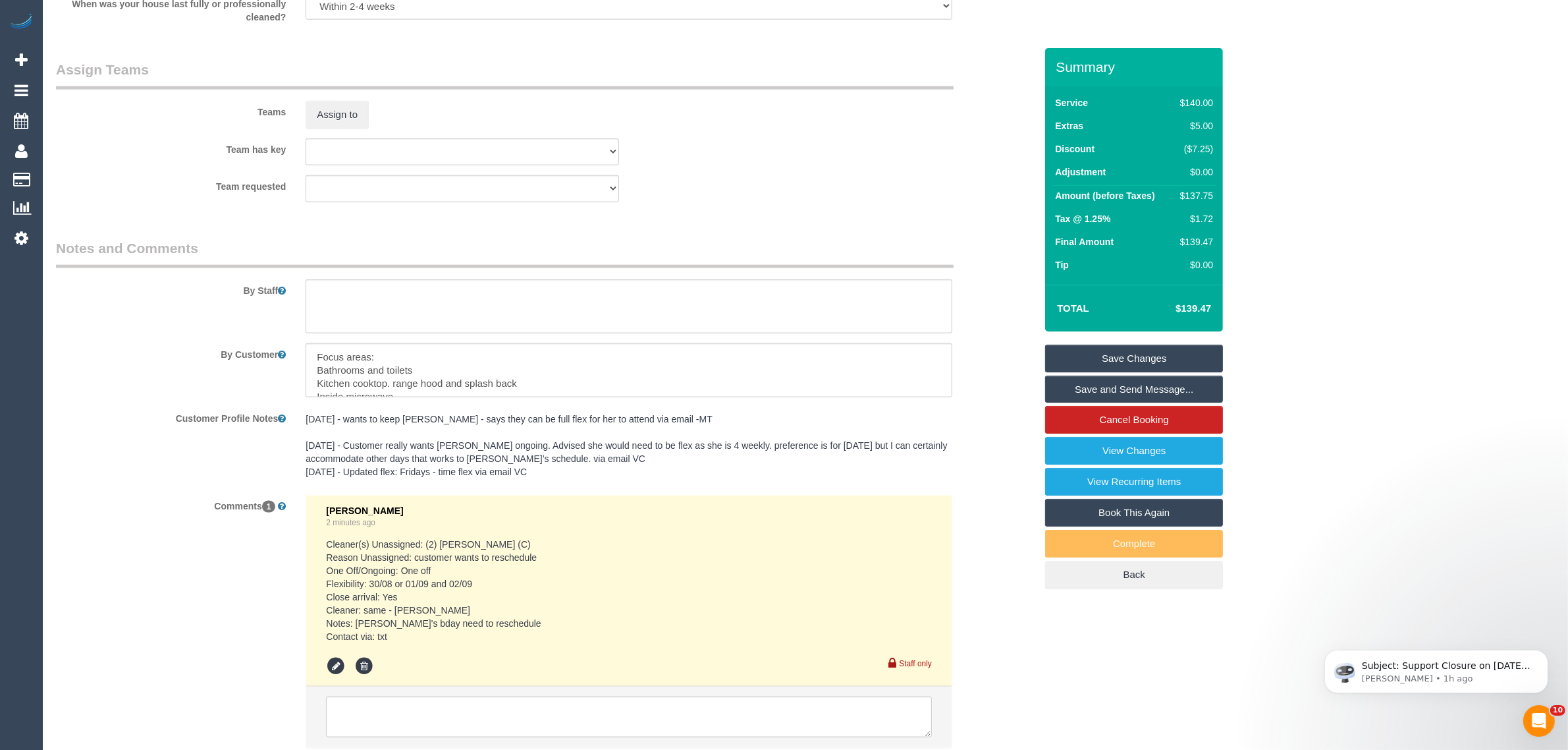
scroll to position [1977, 0]
click at [364, 663] on icon at bounding box center [364, 664] width 20 height 20
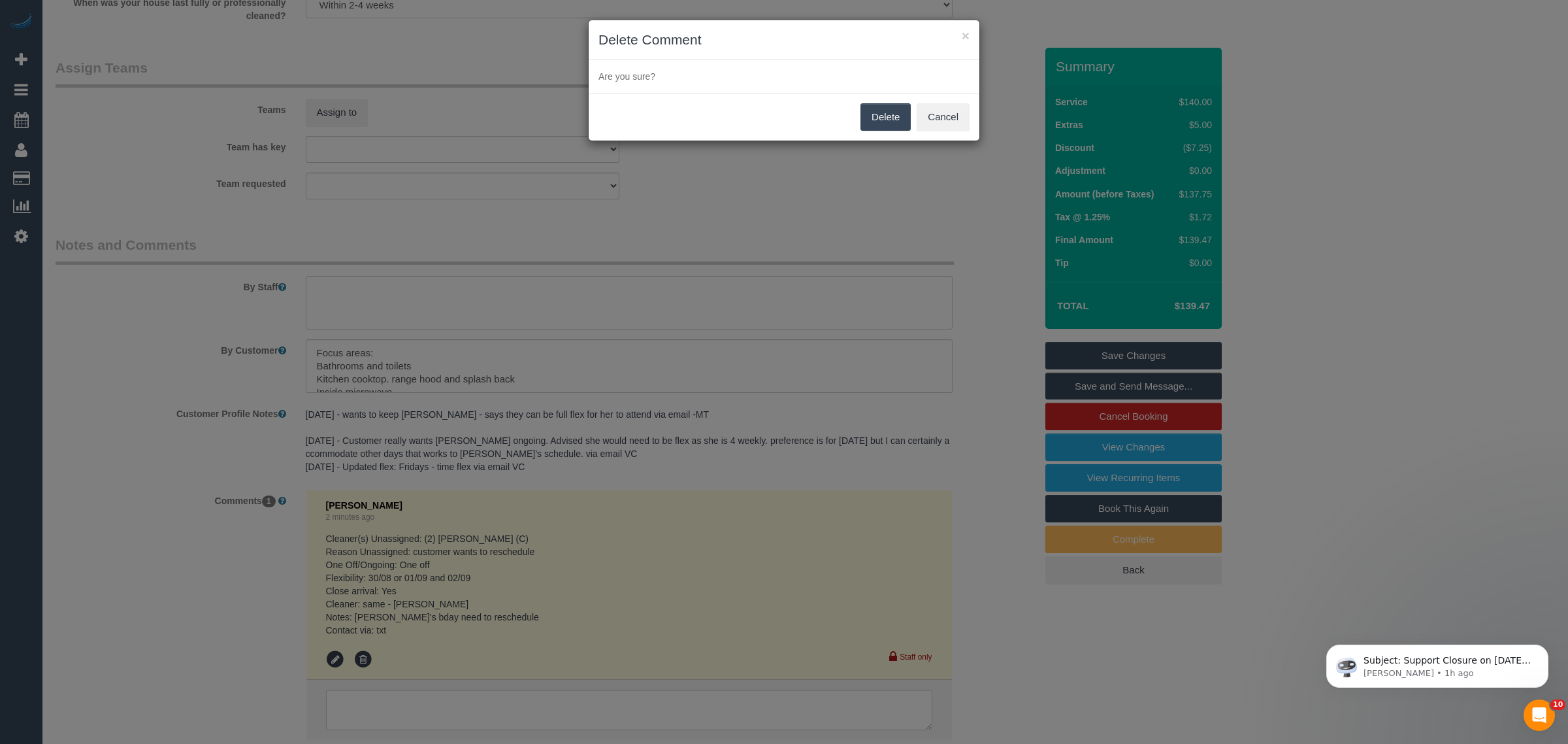
click at [874, 118] on button "Delete" at bounding box center [885, 116] width 50 height 27
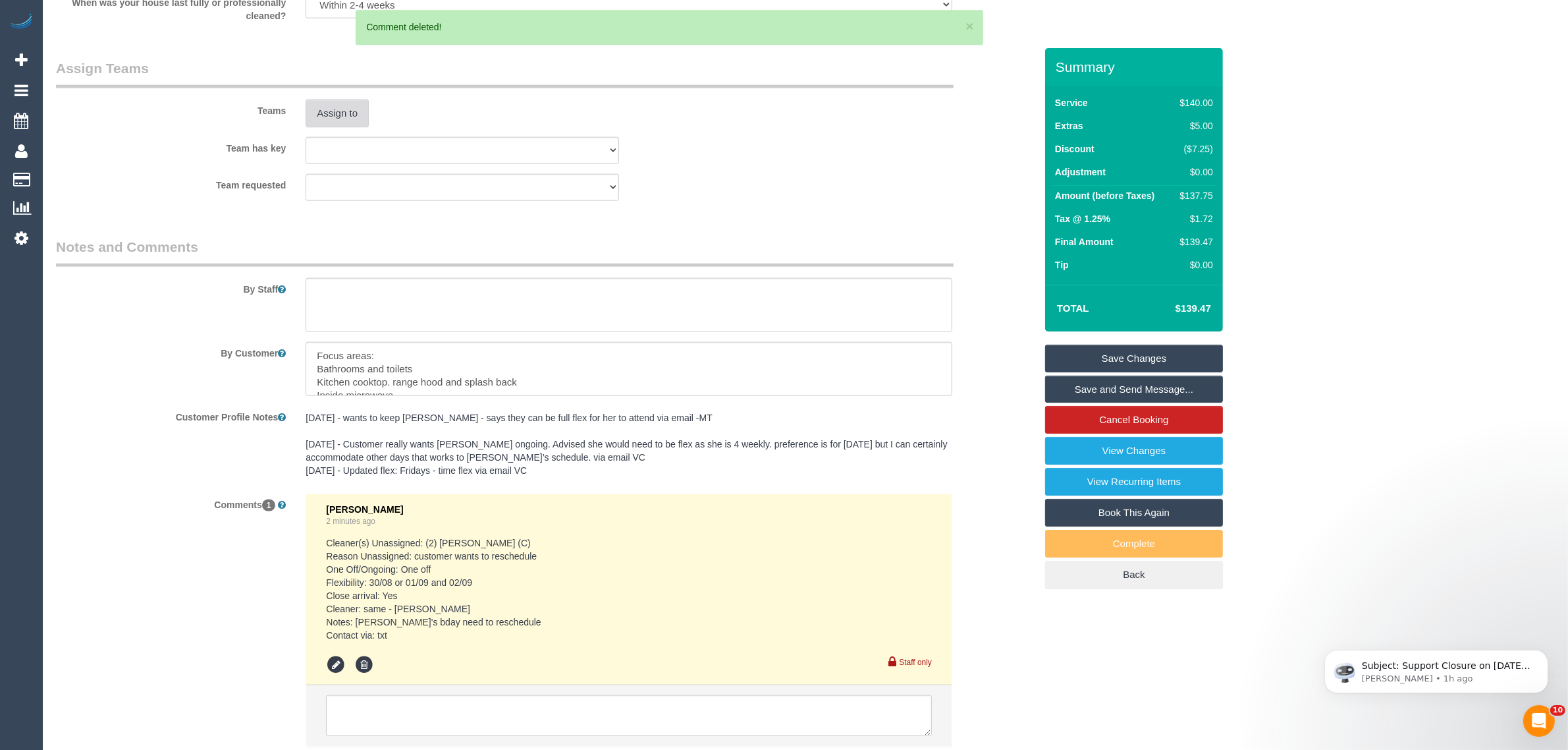
click at [344, 107] on button "Assign to" at bounding box center [337, 112] width 63 height 27
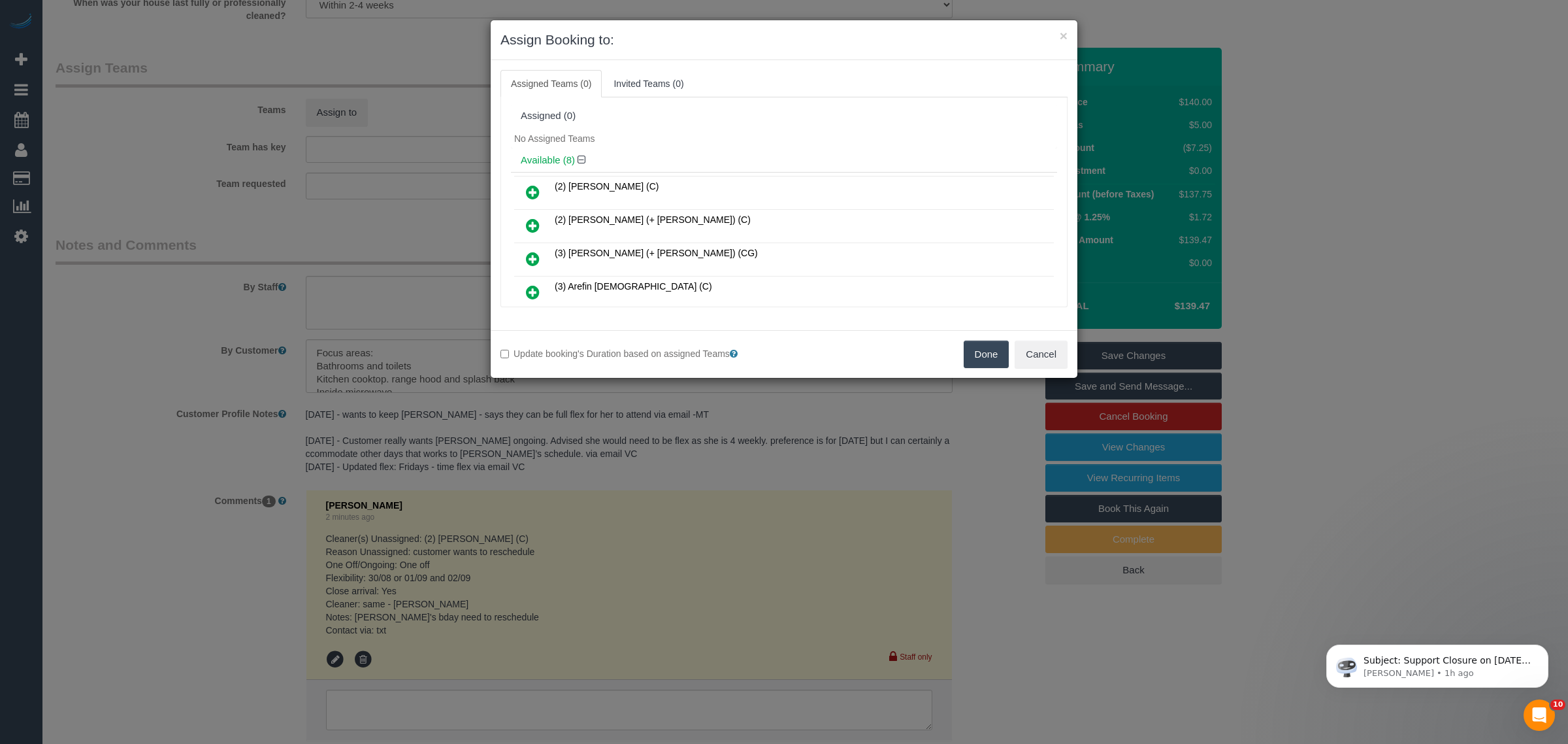
click at [535, 190] on icon at bounding box center [533, 192] width 14 height 15
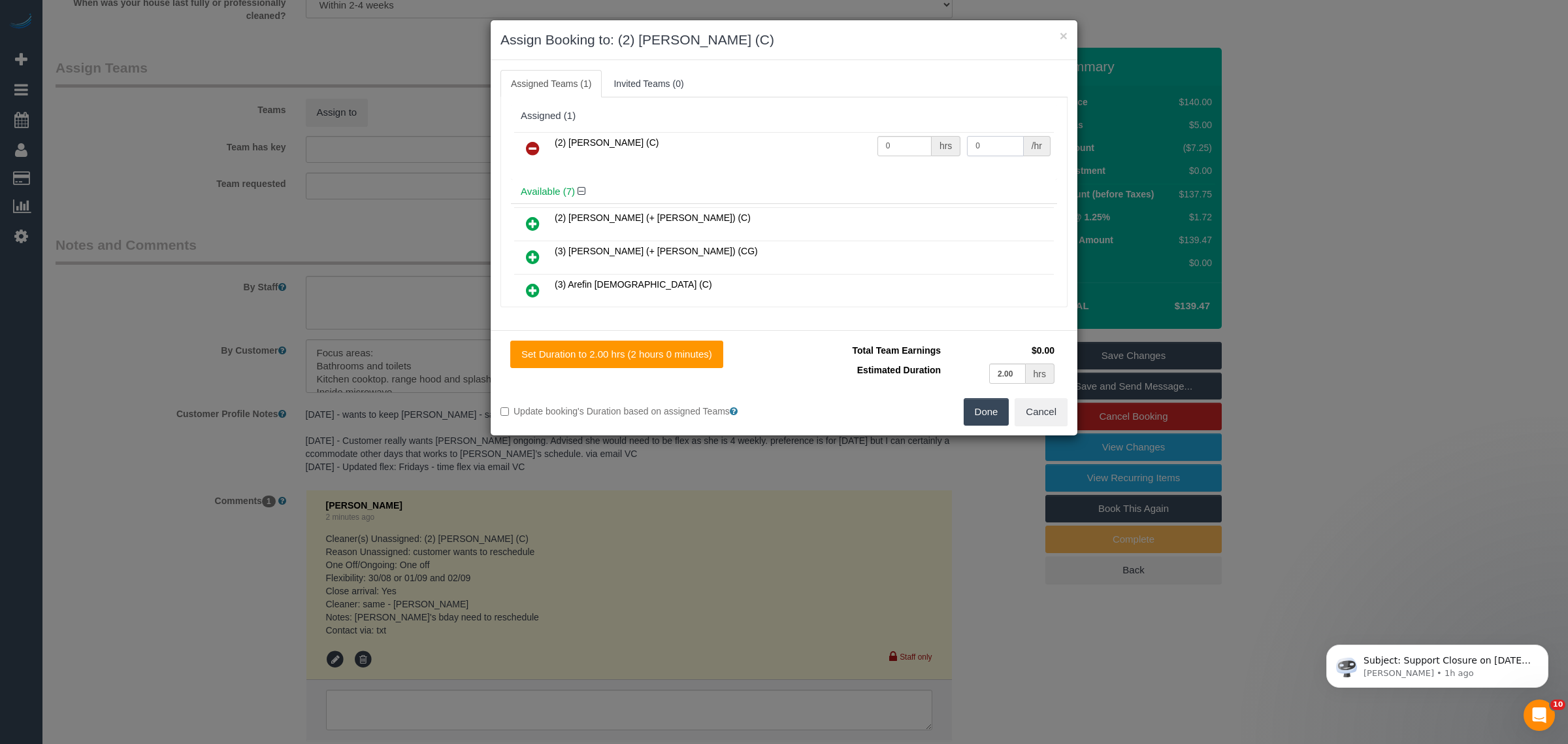
click at [988, 142] on input "0" at bounding box center [995, 146] width 56 height 20
paste input "$77.50"
type input "0"
click at [905, 148] on input "0" at bounding box center [905, 146] width 54 height 20
type input "1"
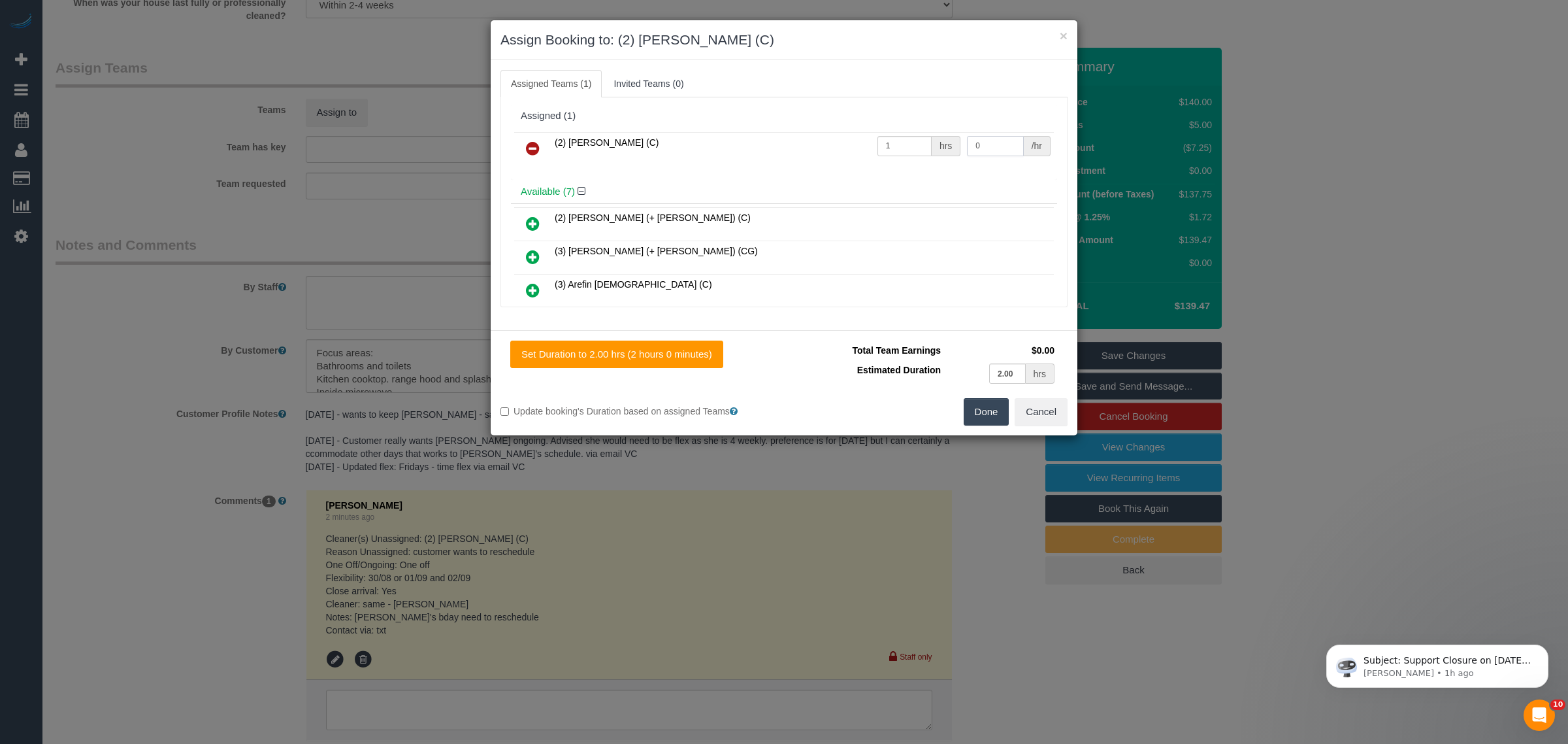
click at [1003, 151] on input "0" at bounding box center [995, 146] width 56 height 20
paste input "$77.50"
type input "0"
click at [997, 198] on div "Available (7)" at bounding box center [784, 191] width 546 height 24
click at [982, 142] on input "0" at bounding box center [995, 146] width 56 height 20
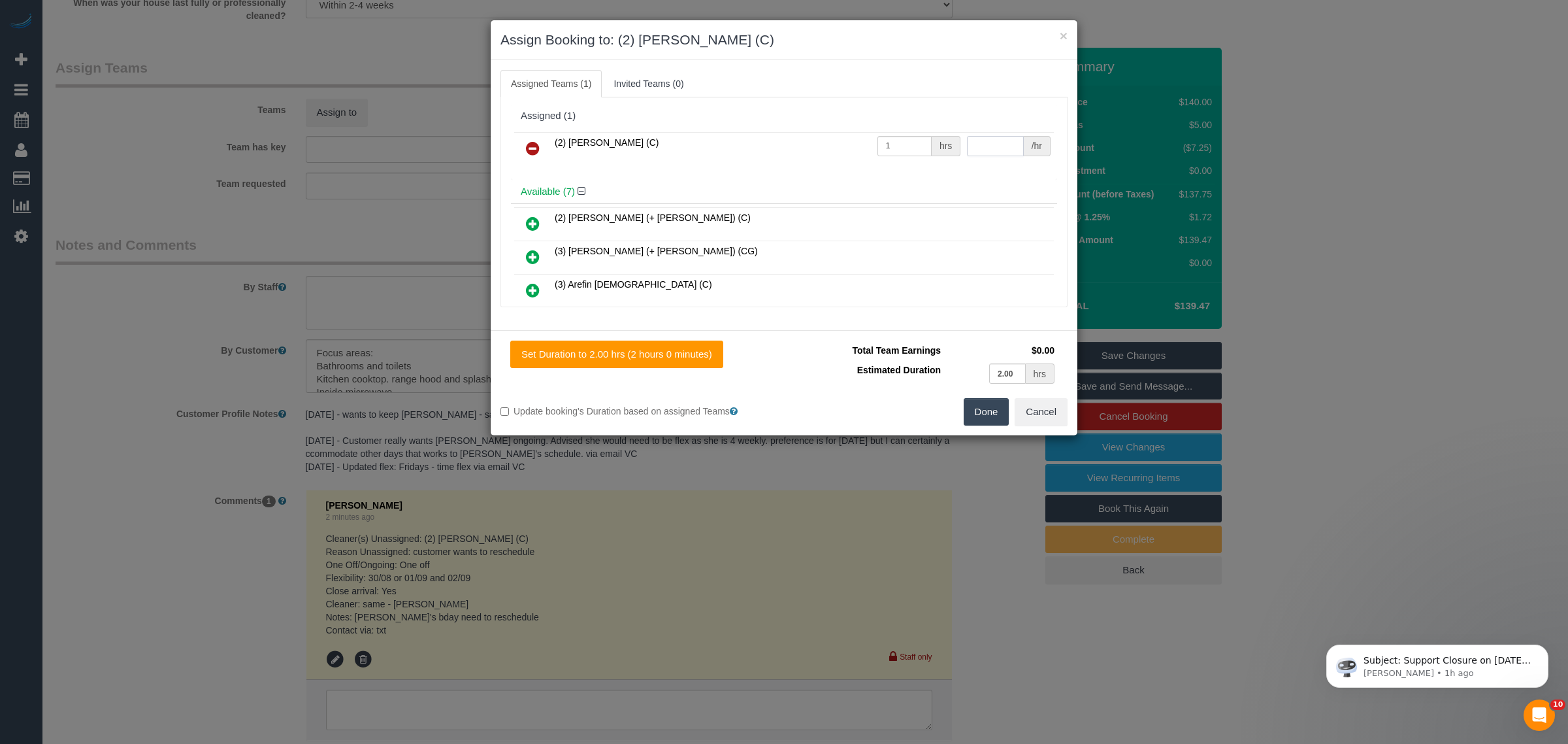
paste input "$77.50"
type input "0"
click at [926, 108] on div "Assigned (1)" at bounding box center [784, 116] width 546 height 25
click at [998, 149] on input "0" at bounding box center [995, 146] width 56 height 20
type input "77.5"
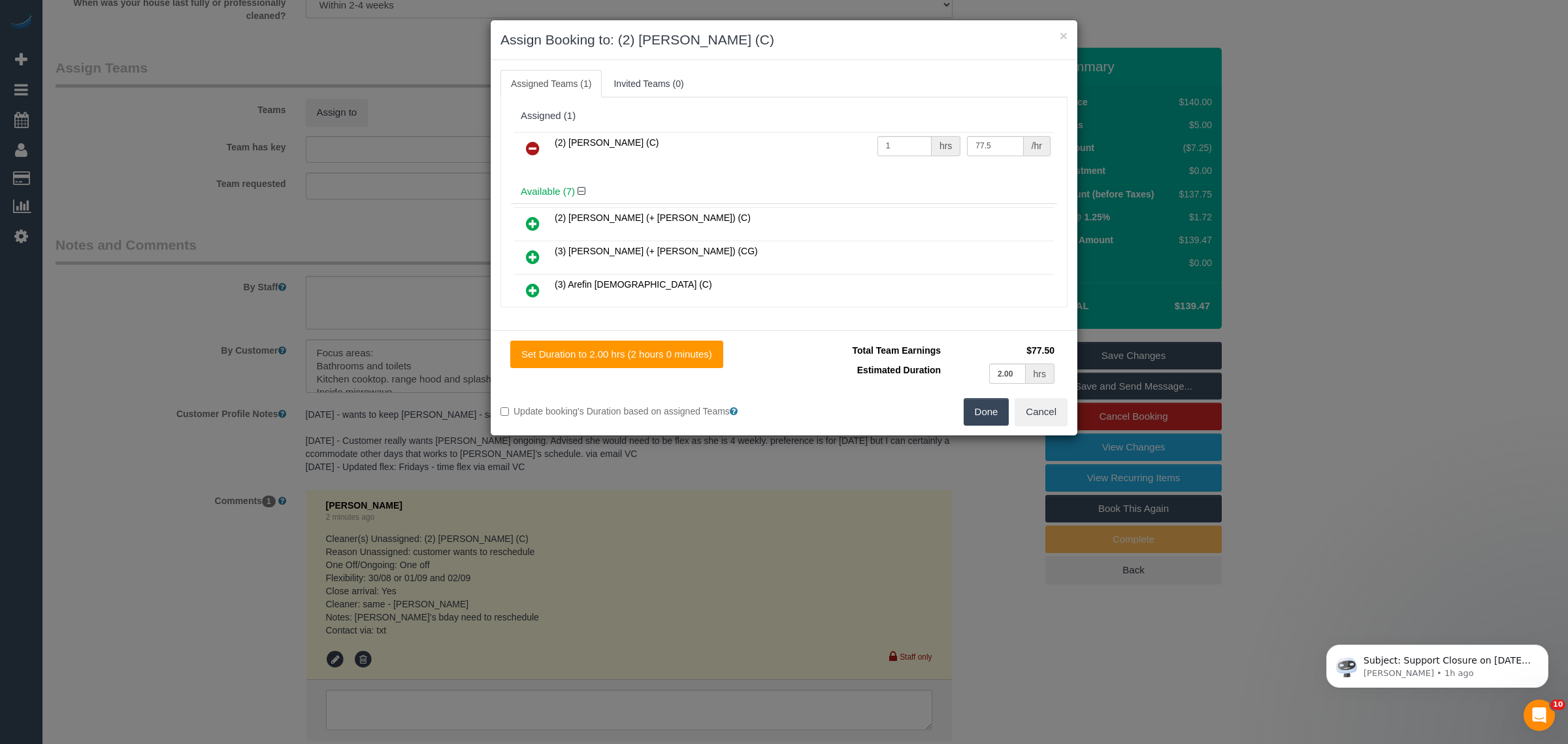
click at [969, 406] on button "Done" at bounding box center [986, 411] width 46 height 27
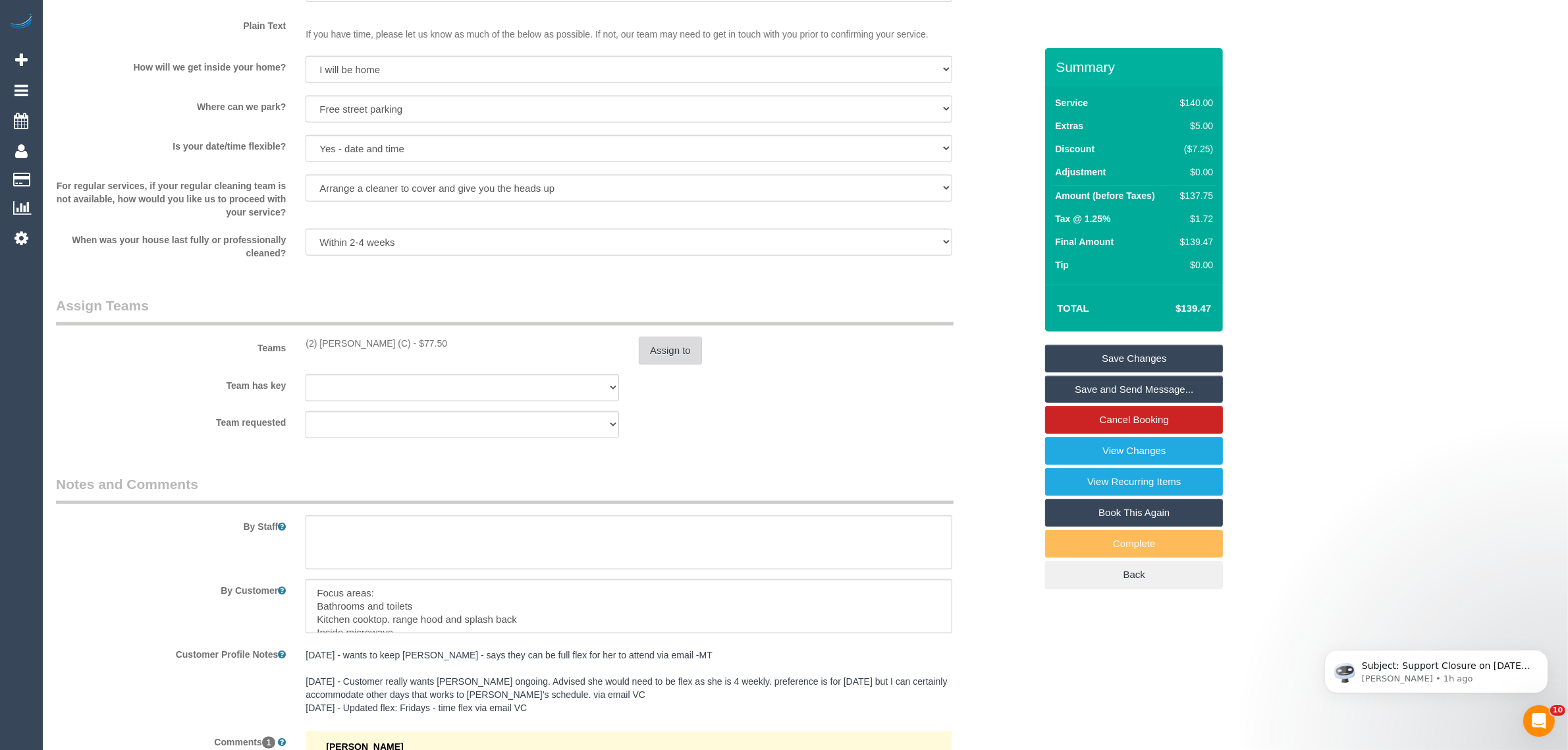
scroll to position [2069, 0]
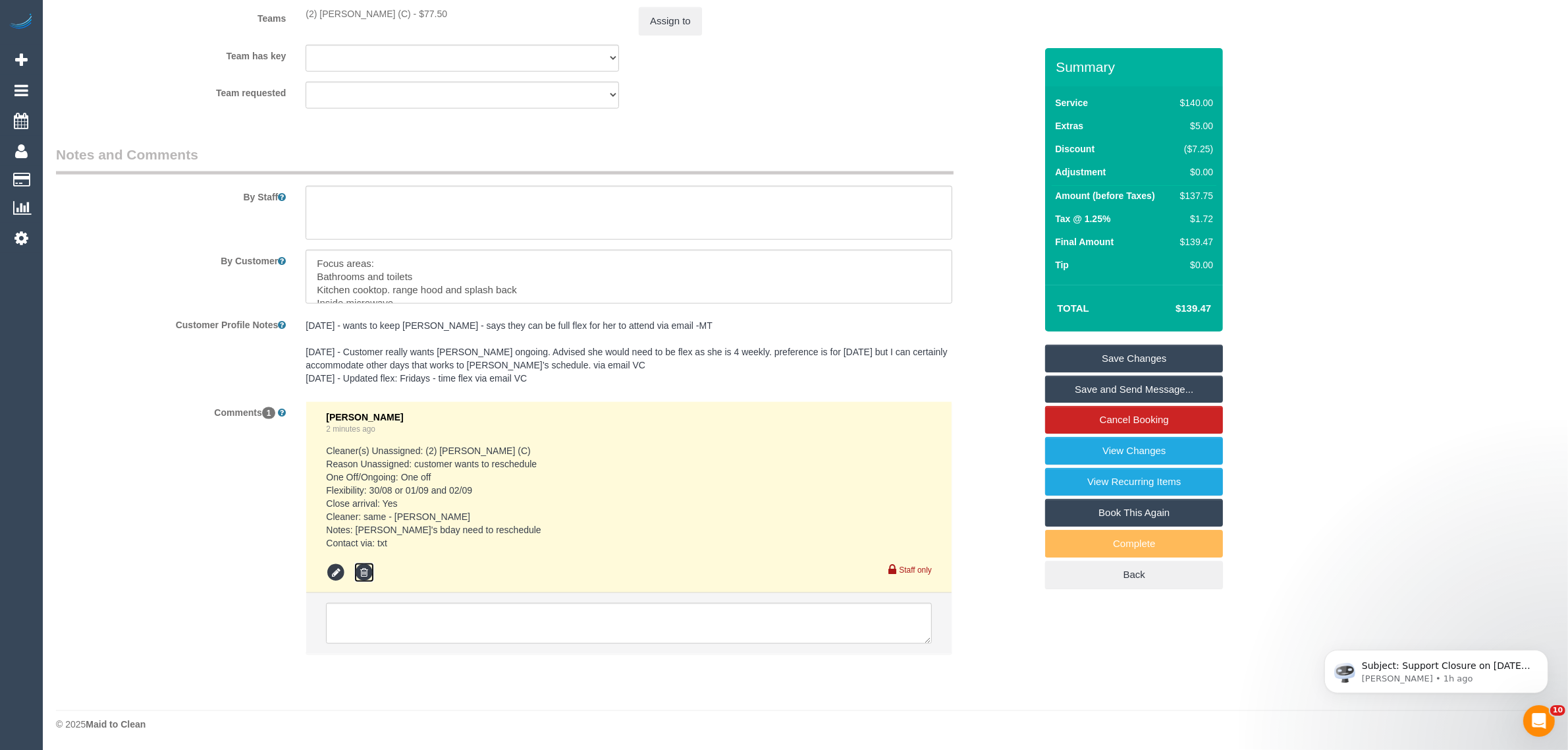
click at [366, 574] on icon at bounding box center [364, 572] width 20 height 20
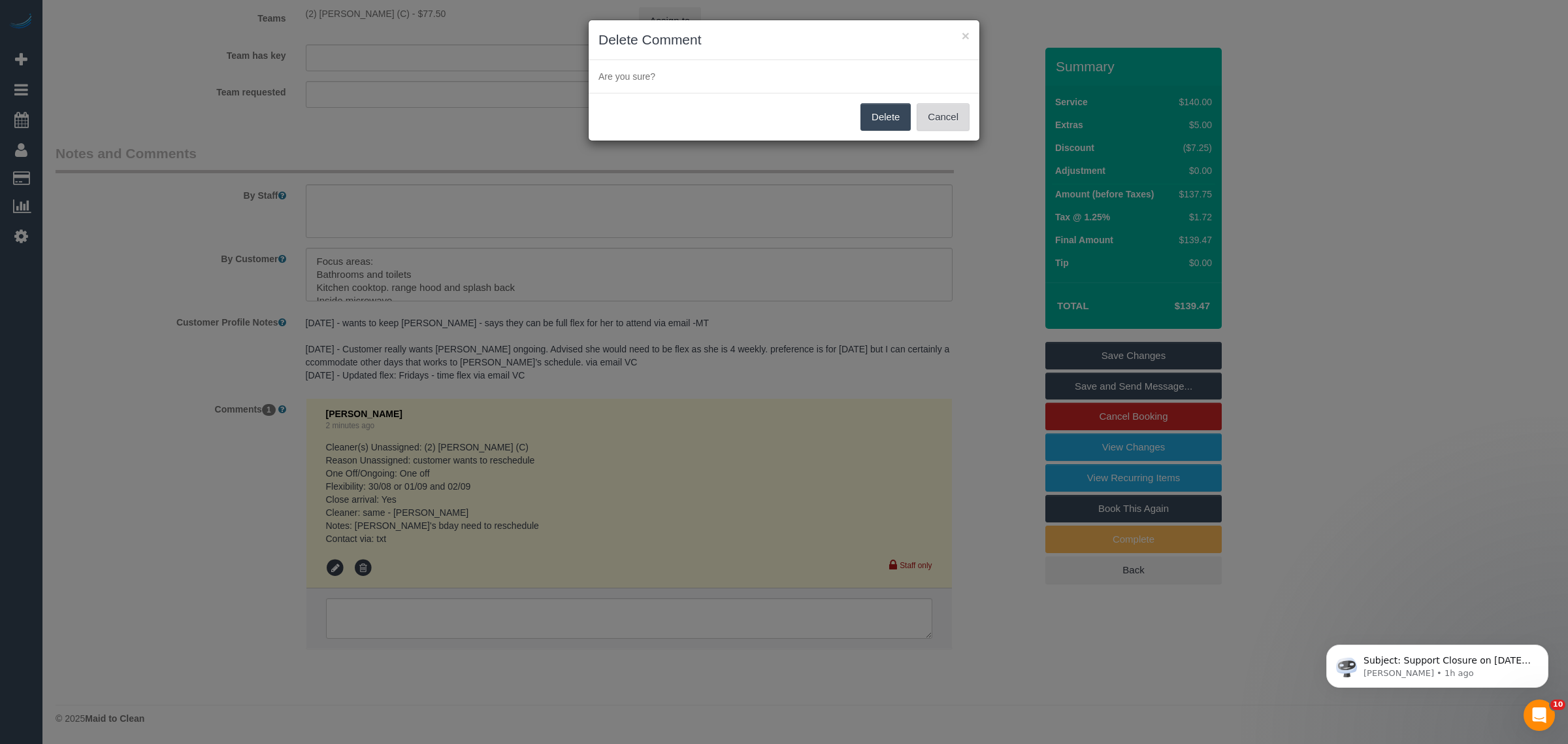
click at [928, 118] on button "Cancel" at bounding box center [943, 116] width 53 height 27
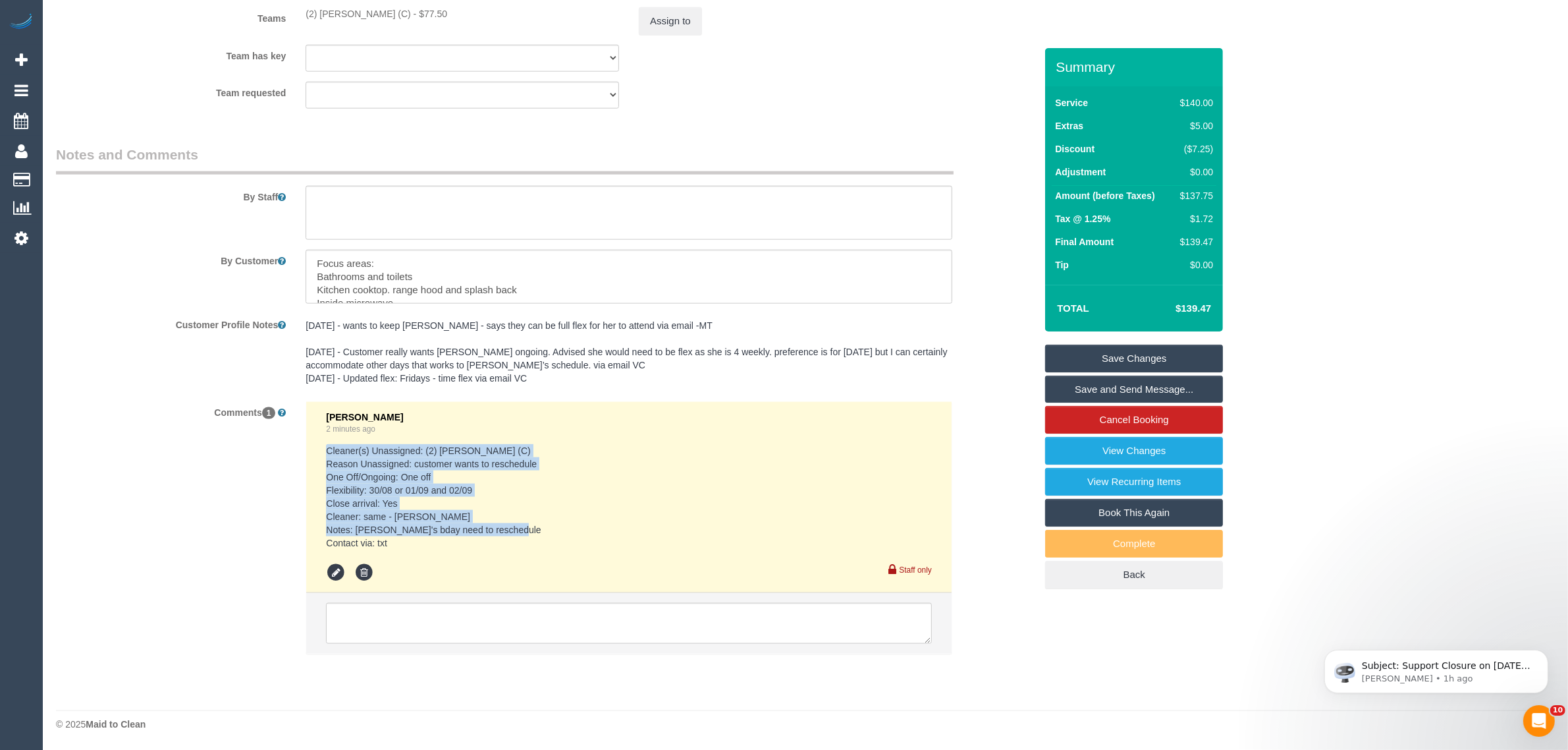
drag, startPoint x: 413, startPoint y: 539, endPoint x: 324, endPoint y: 450, distance: 125.9
click at [324, 450] on li "Kimberly Arjona 2 minutes ago Cleaner(s) Unassigned: (2) Karen Pinto (C) Reason…" at bounding box center [629, 498] width 645 height 192
copy pre "Cleaner(s) Unassigned: (2) Karen Pinto (C) Reason Unassigned: customer wants to…"
click at [366, 570] on icon at bounding box center [364, 572] width 20 height 20
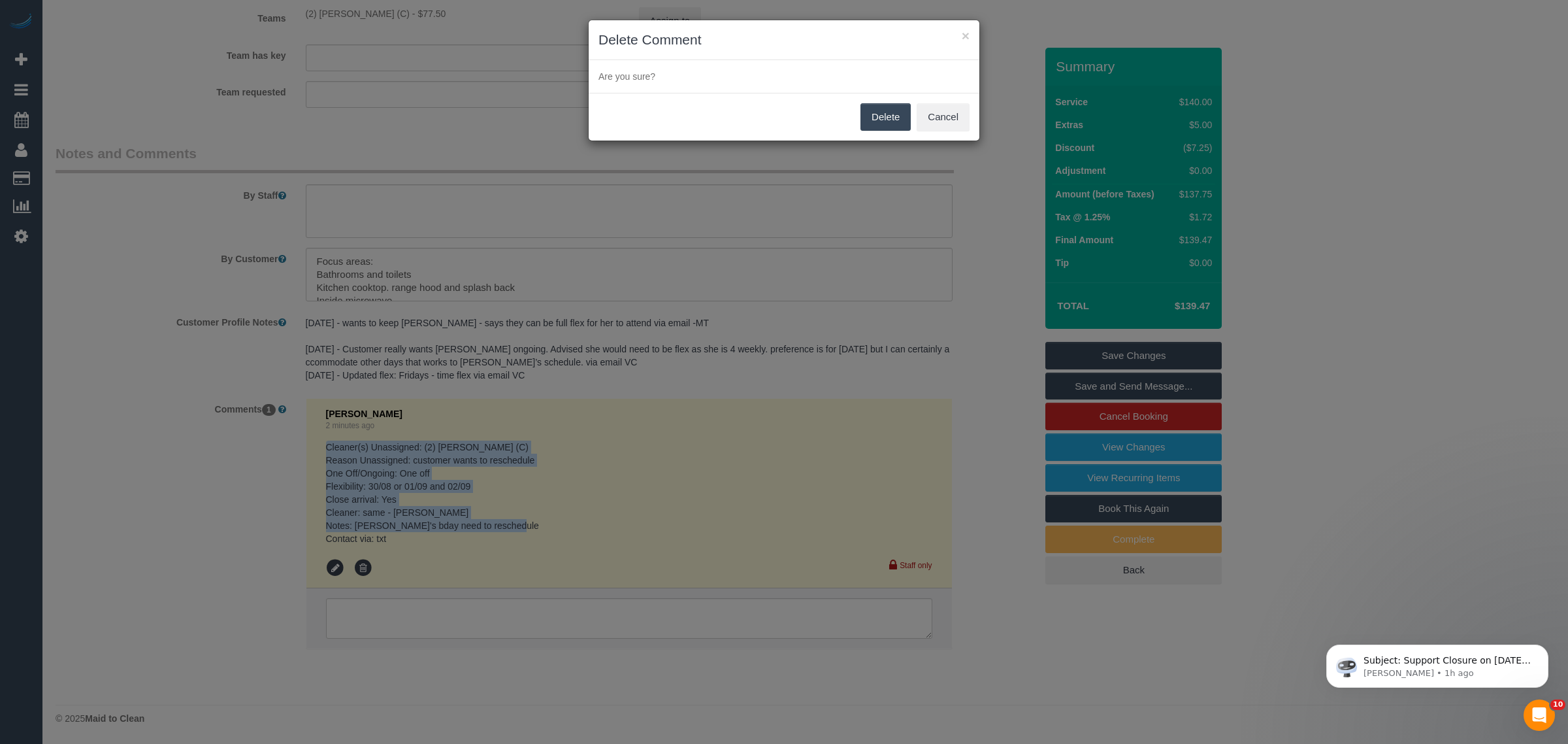
click at [895, 108] on button "Delete" at bounding box center [885, 116] width 50 height 27
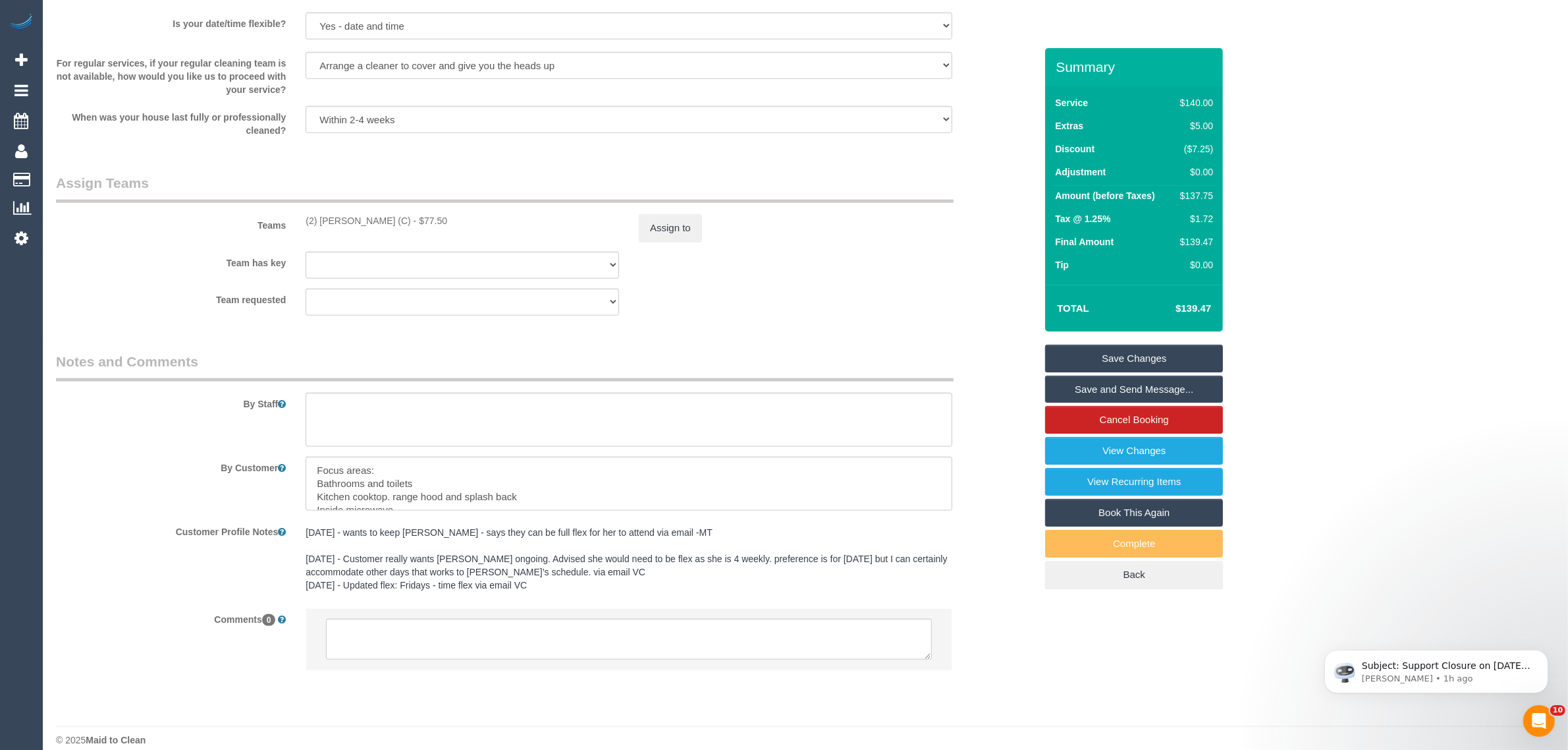
scroll to position [1879, 0]
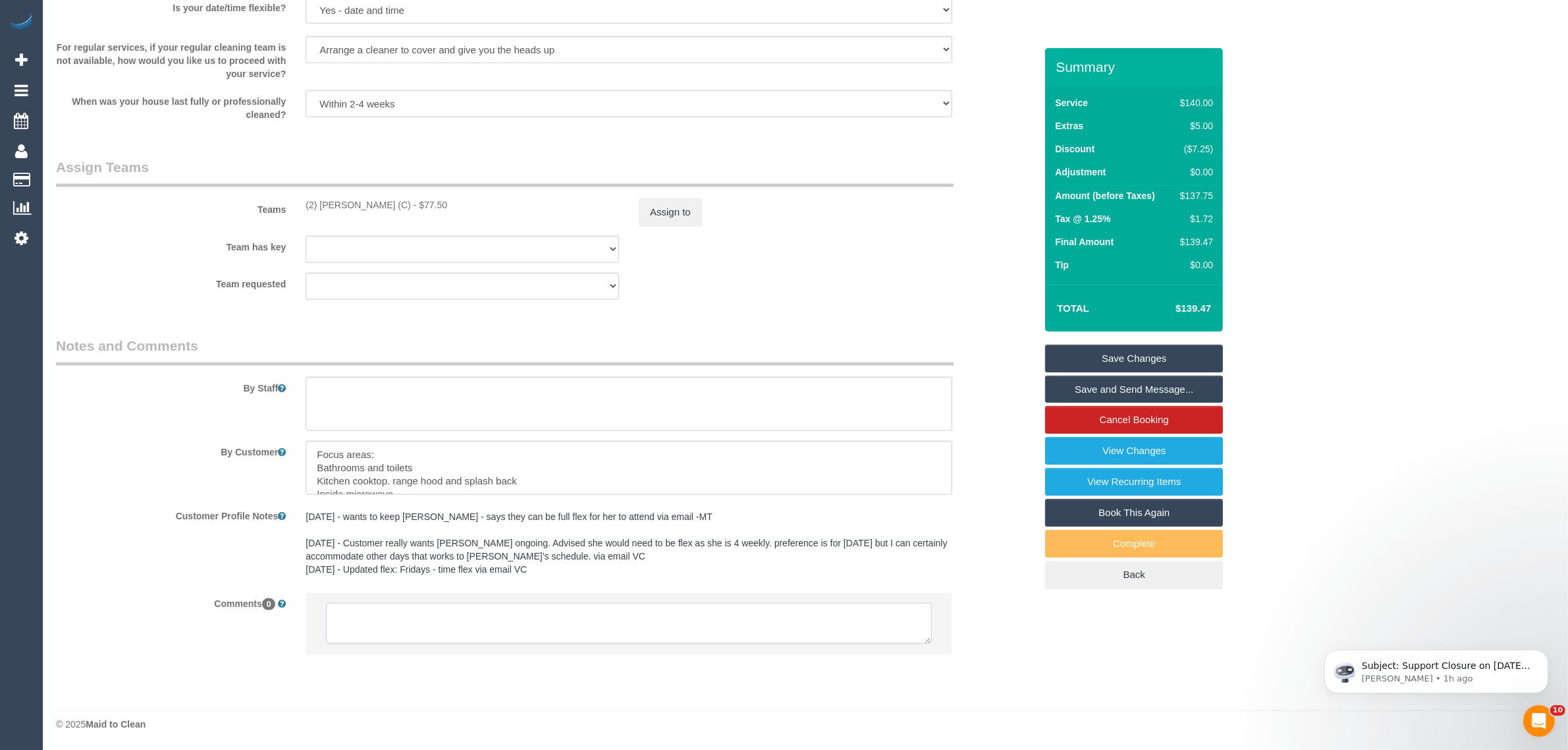
click at [540, 618] on textarea at bounding box center [629, 623] width 606 height 41
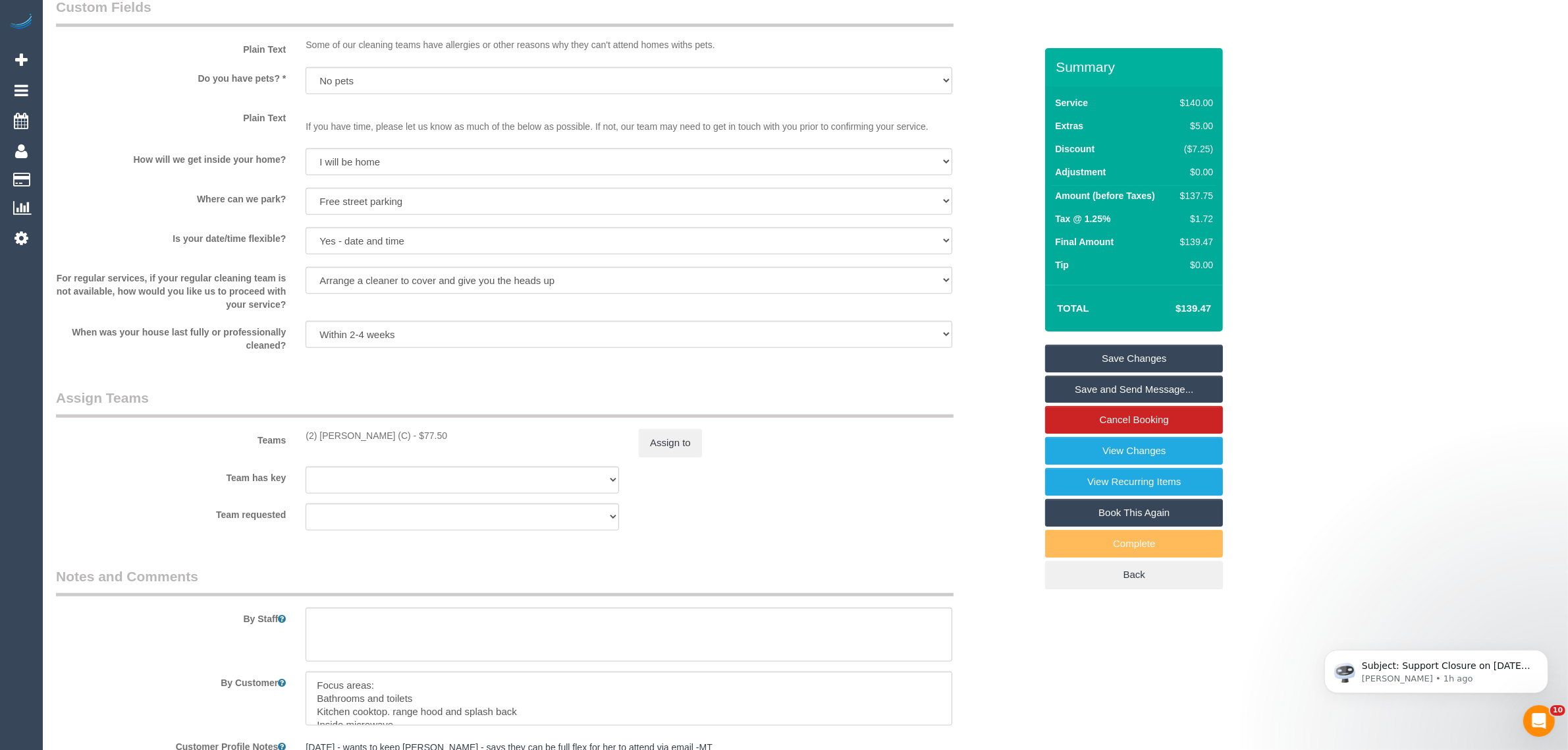
scroll to position [1932, 0]
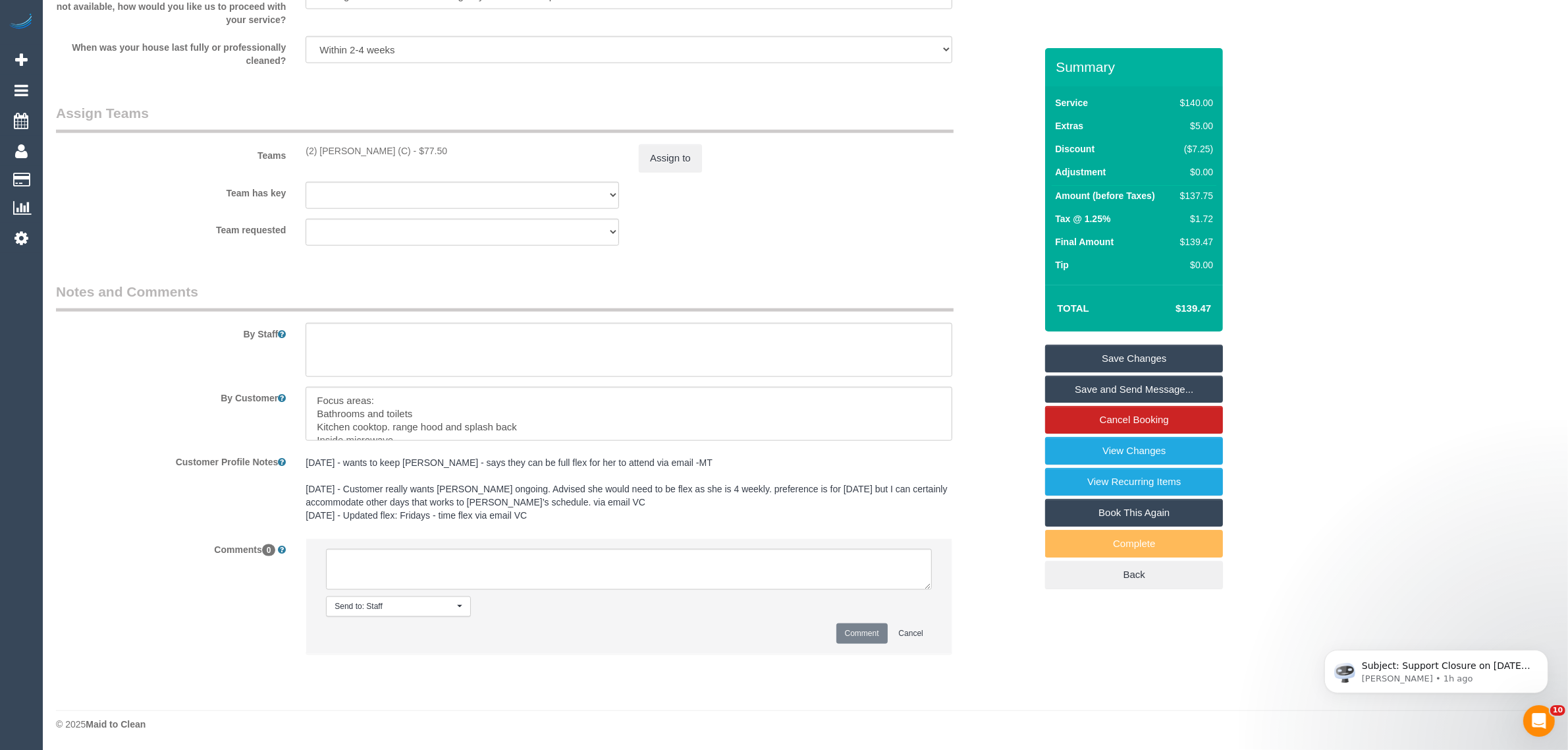
drag, startPoint x: 1097, startPoint y: 360, endPoint x: 1055, endPoint y: 346, distance: 44.3
click at [1097, 360] on link "Save Changes" at bounding box center [1134, 358] width 178 height 27
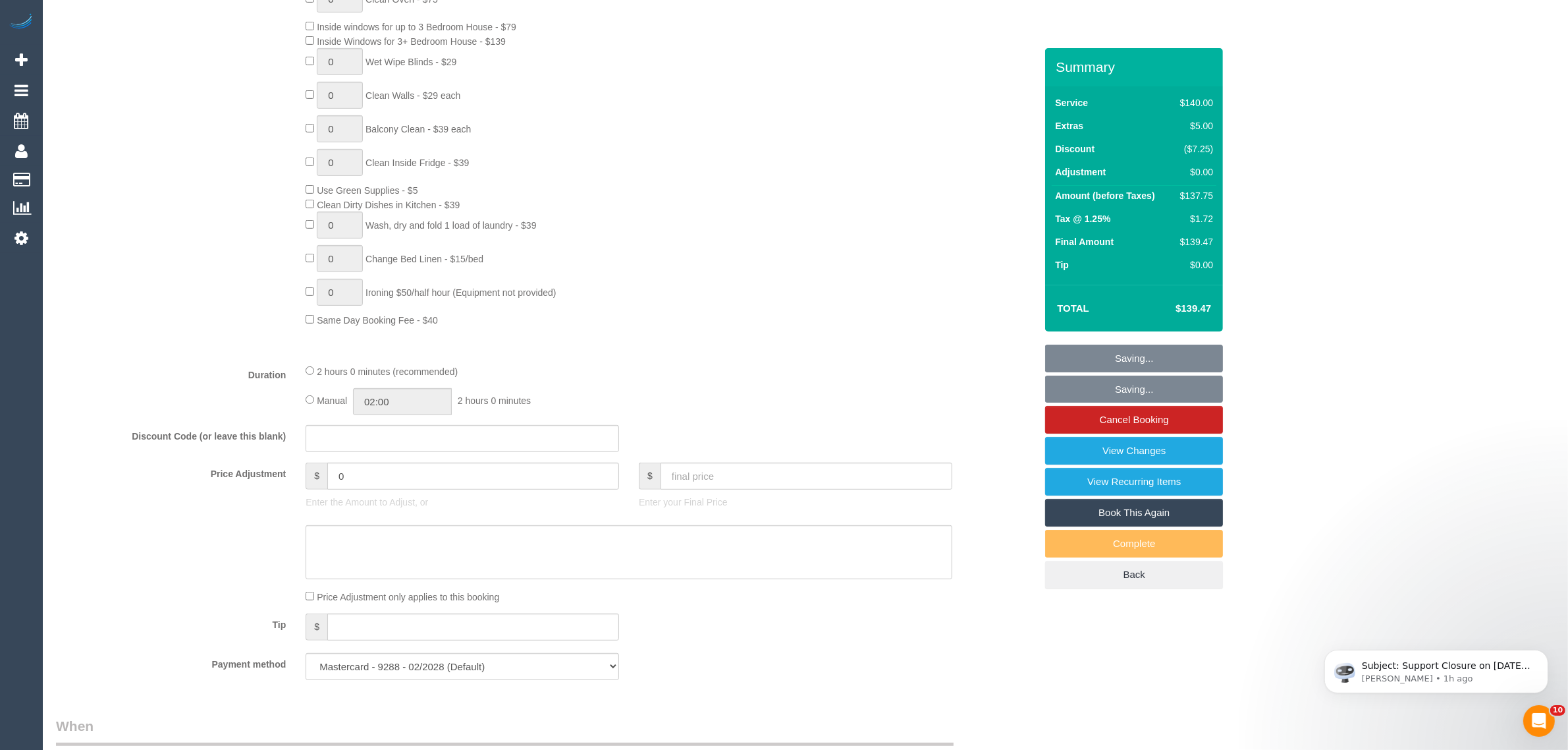
scroll to position [286, 0]
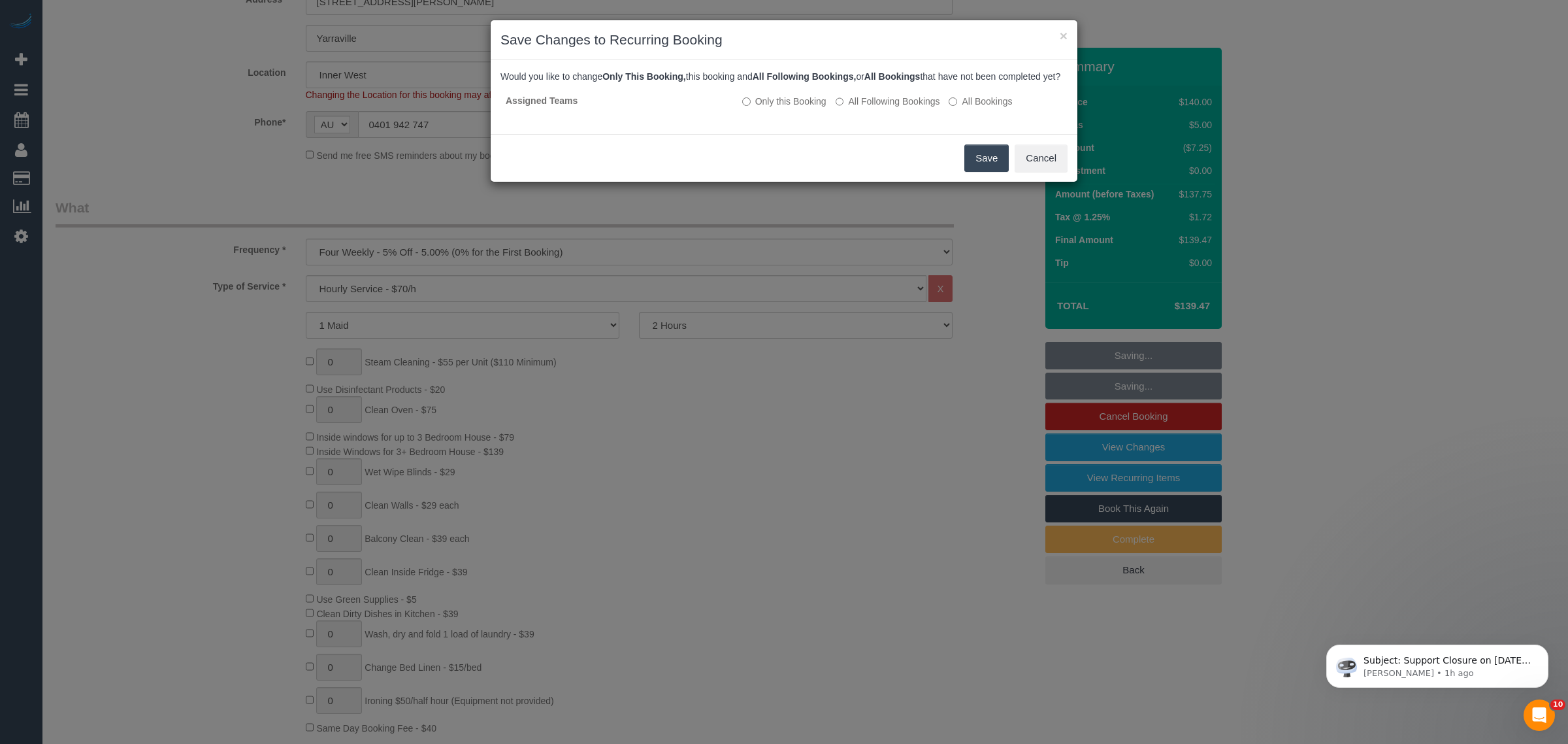
drag, startPoint x: 977, startPoint y: 177, endPoint x: 946, endPoint y: 162, distance: 34.4
click at [977, 172] on button "Save" at bounding box center [986, 158] width 44 height 27
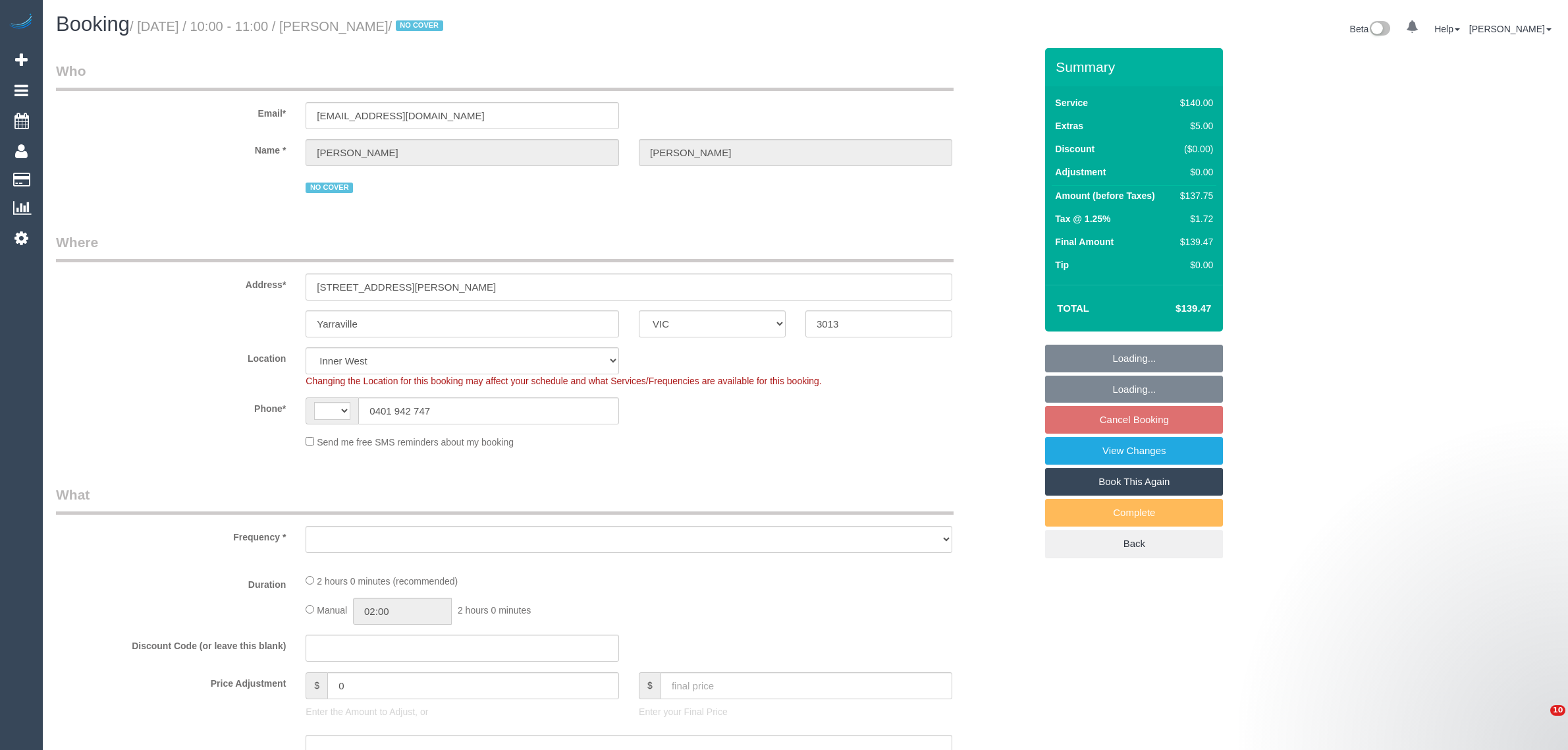
select select "VIC"
select select "number:28"
select select "number:14"
select select "number:19"
select select "number:22"
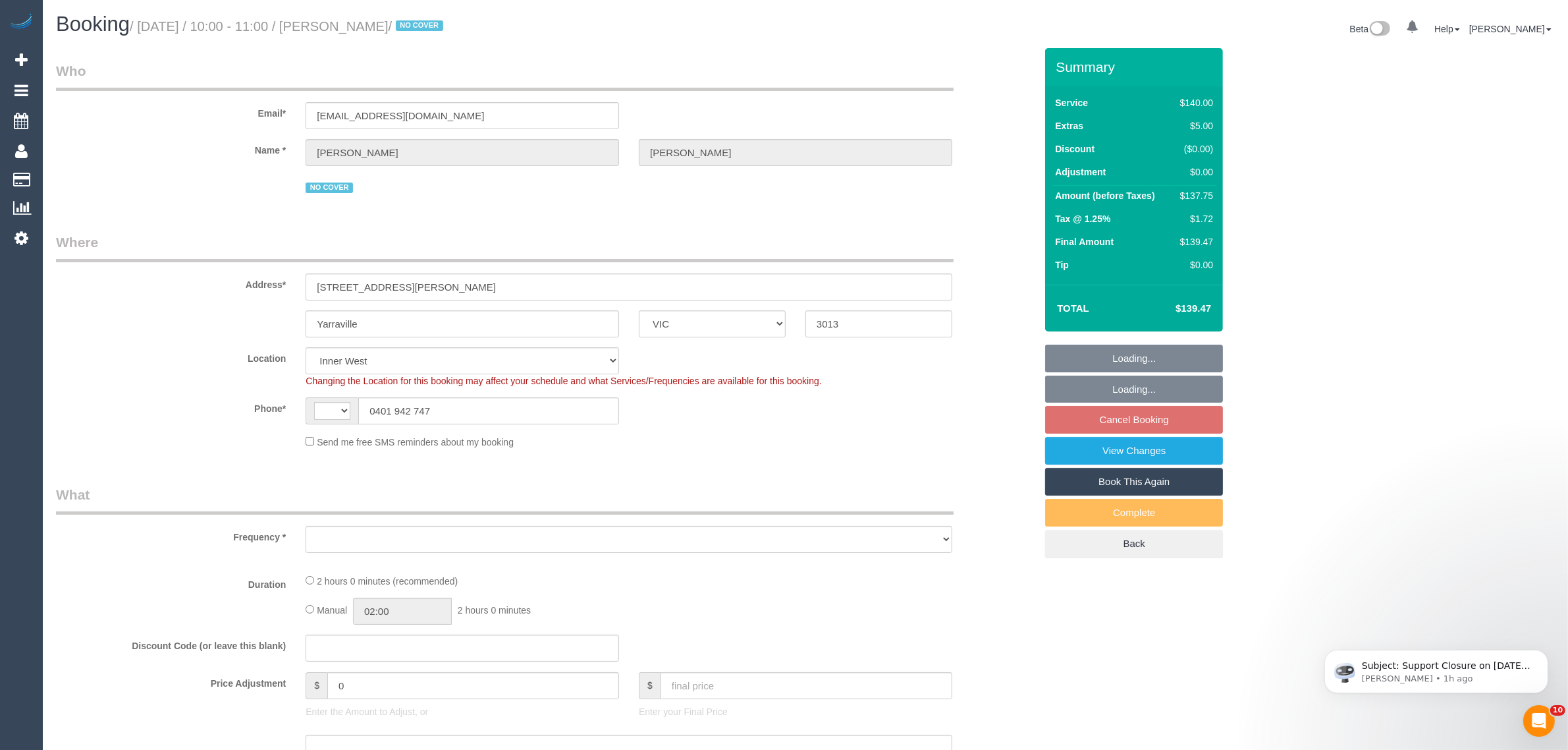
select select "number:34"
select select "number:12"
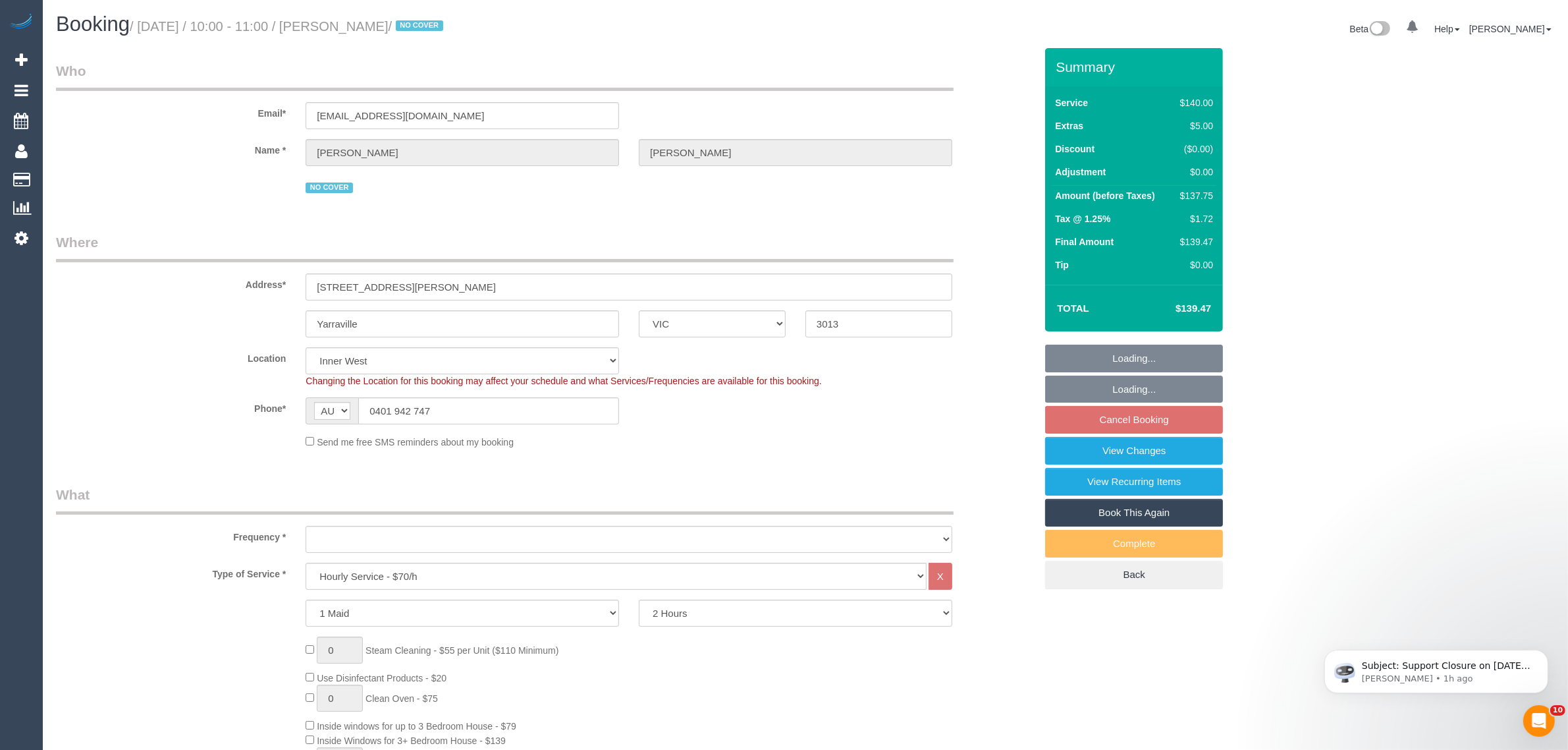
select select "string:AU"
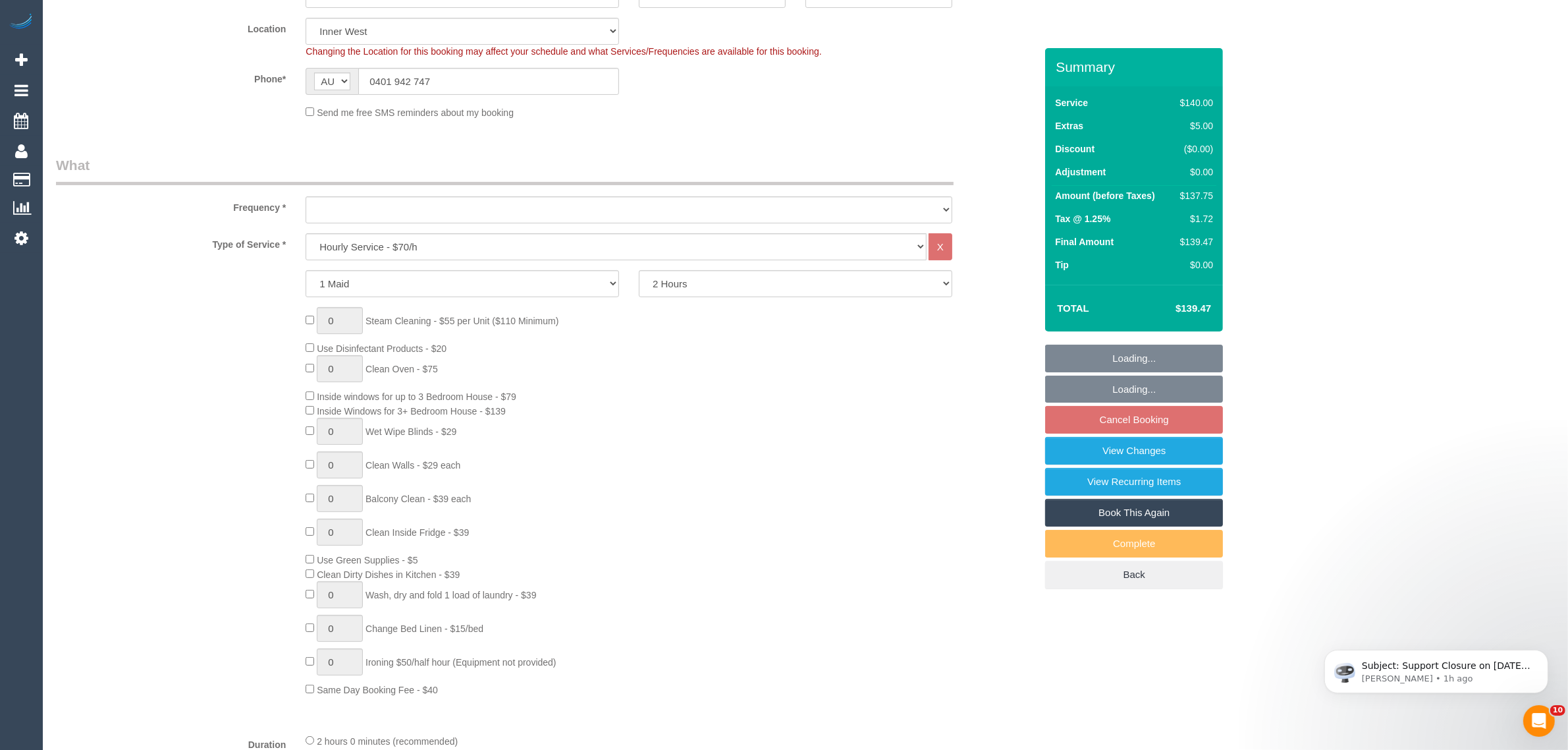
select select "object:851"
select select "string:stripe-pm_1Q6Ued2GScqysDRVN6pIIr3A"
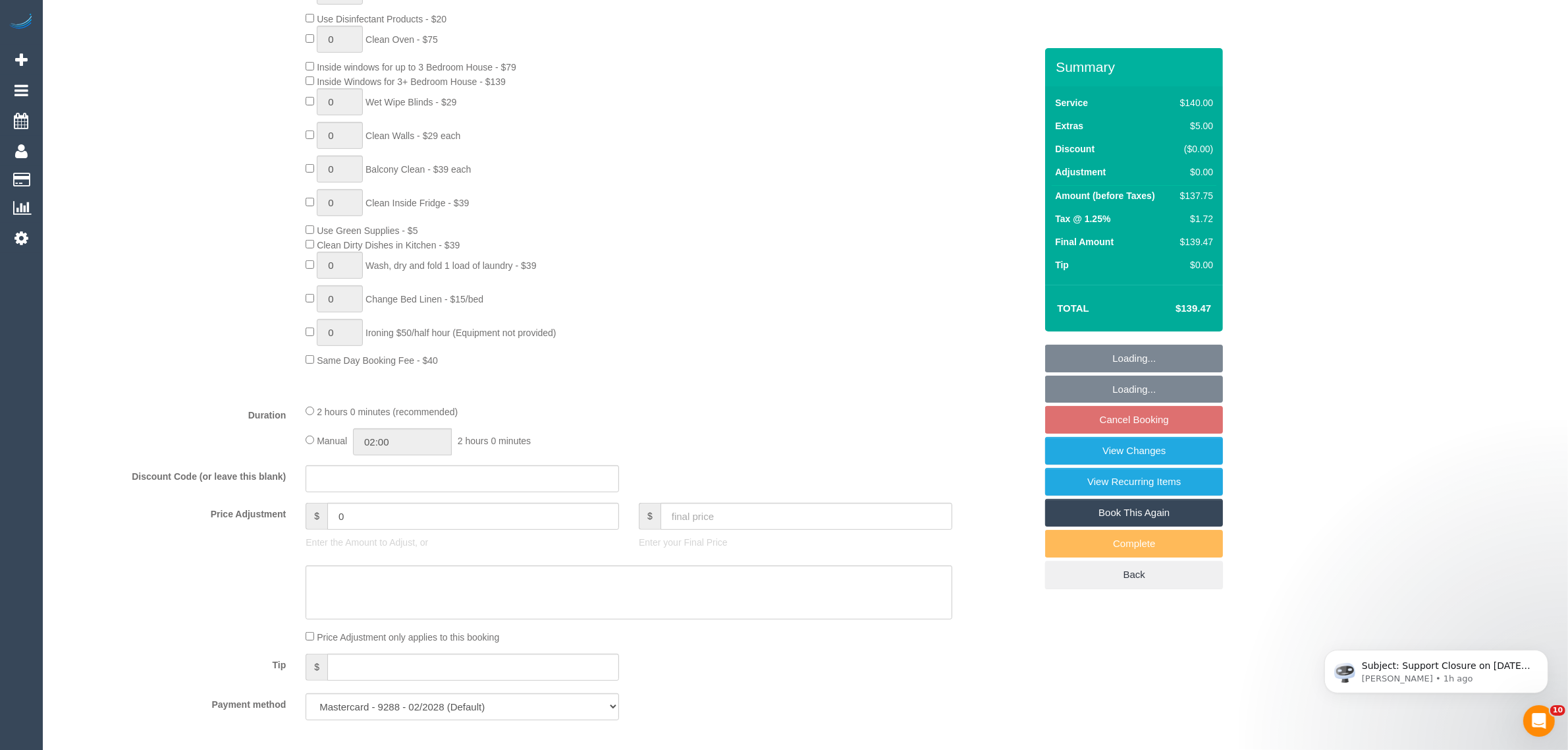
select select "object:1538"
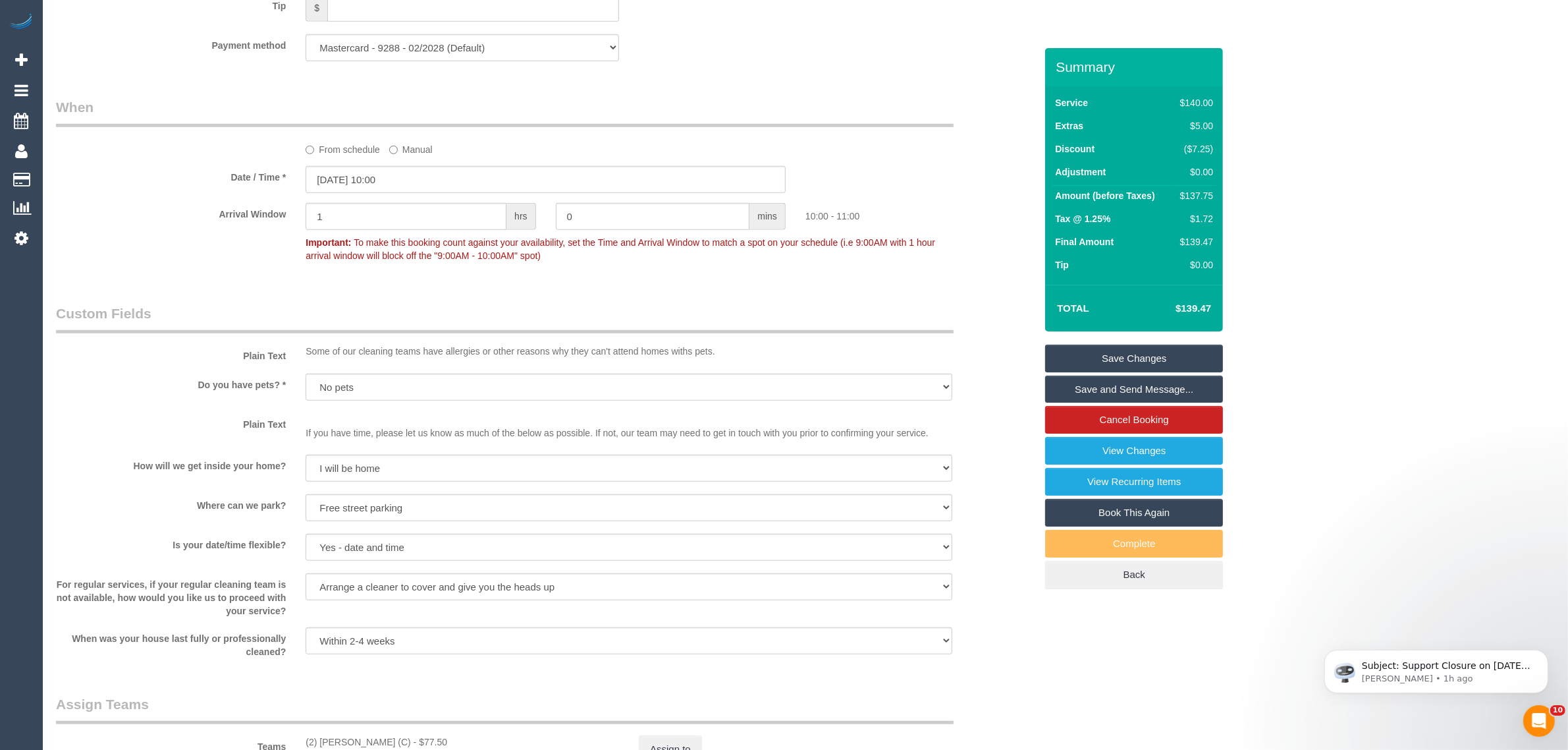
scroll to position [1647, 0]
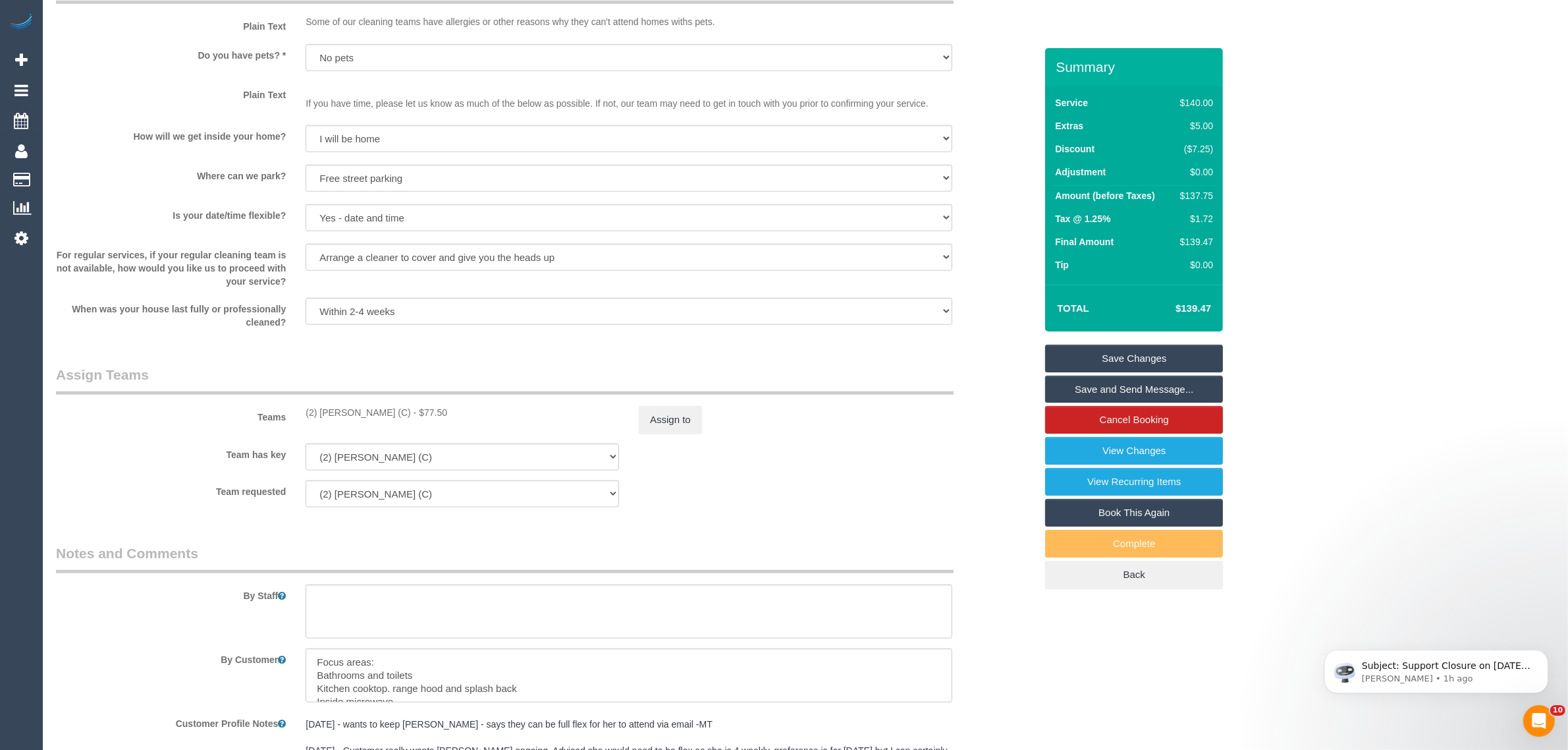
drag, startPoint x: 446, startPoint y: 419, endPoint x: 392, endPoint y: 419, distance: 54.0
click at [392, 419] on div "Teams (2) [PERSON_NAME] (C) - $77.50 Assign to" at bounding box center [545, 400] width 999 height 69
copy div "$77.50"
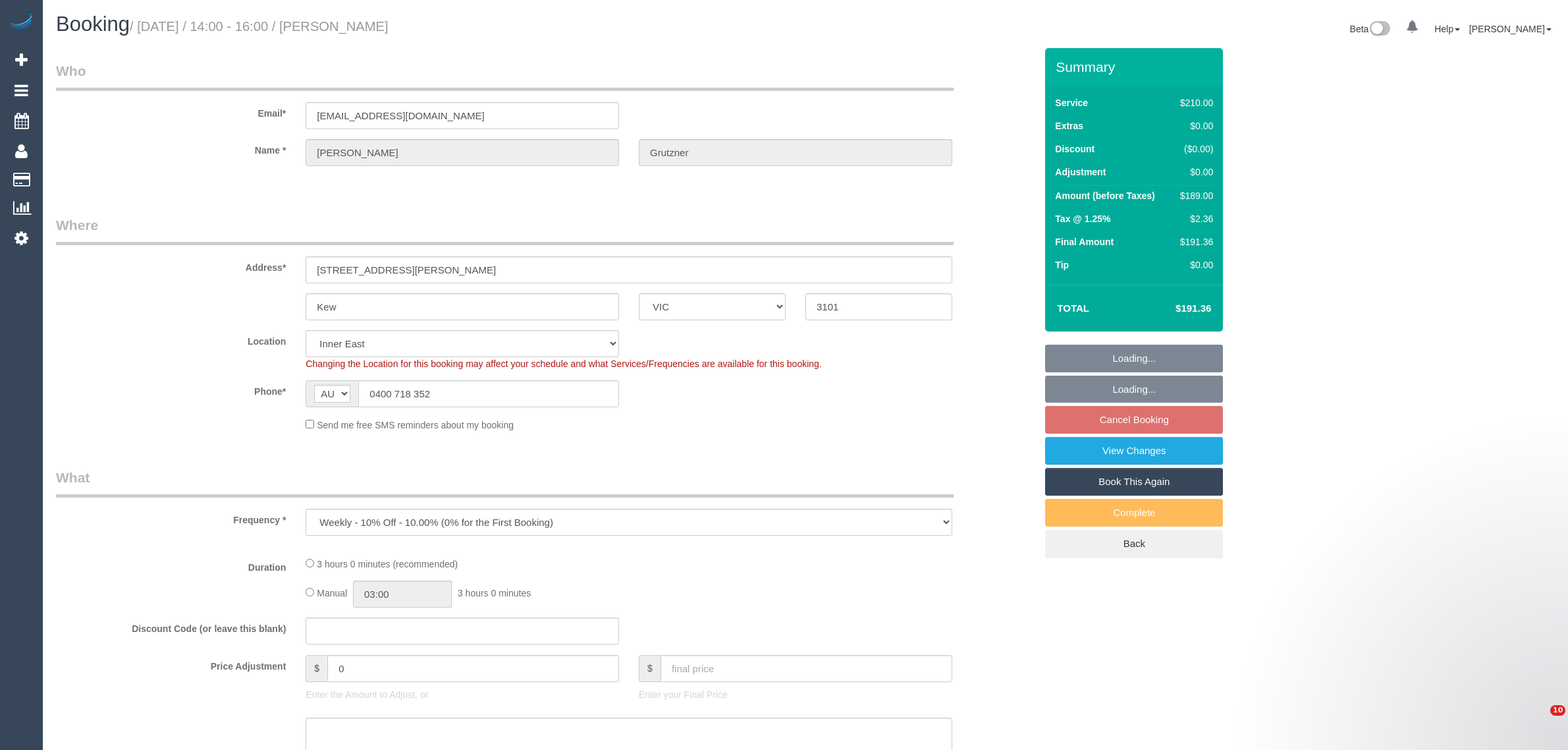
select select "VIC"
select select "object:535"
select select "string:stripe-pm_1OKDIQ2GScqysDRVWHVj2xOp"
select select "180"
select select "number:27"
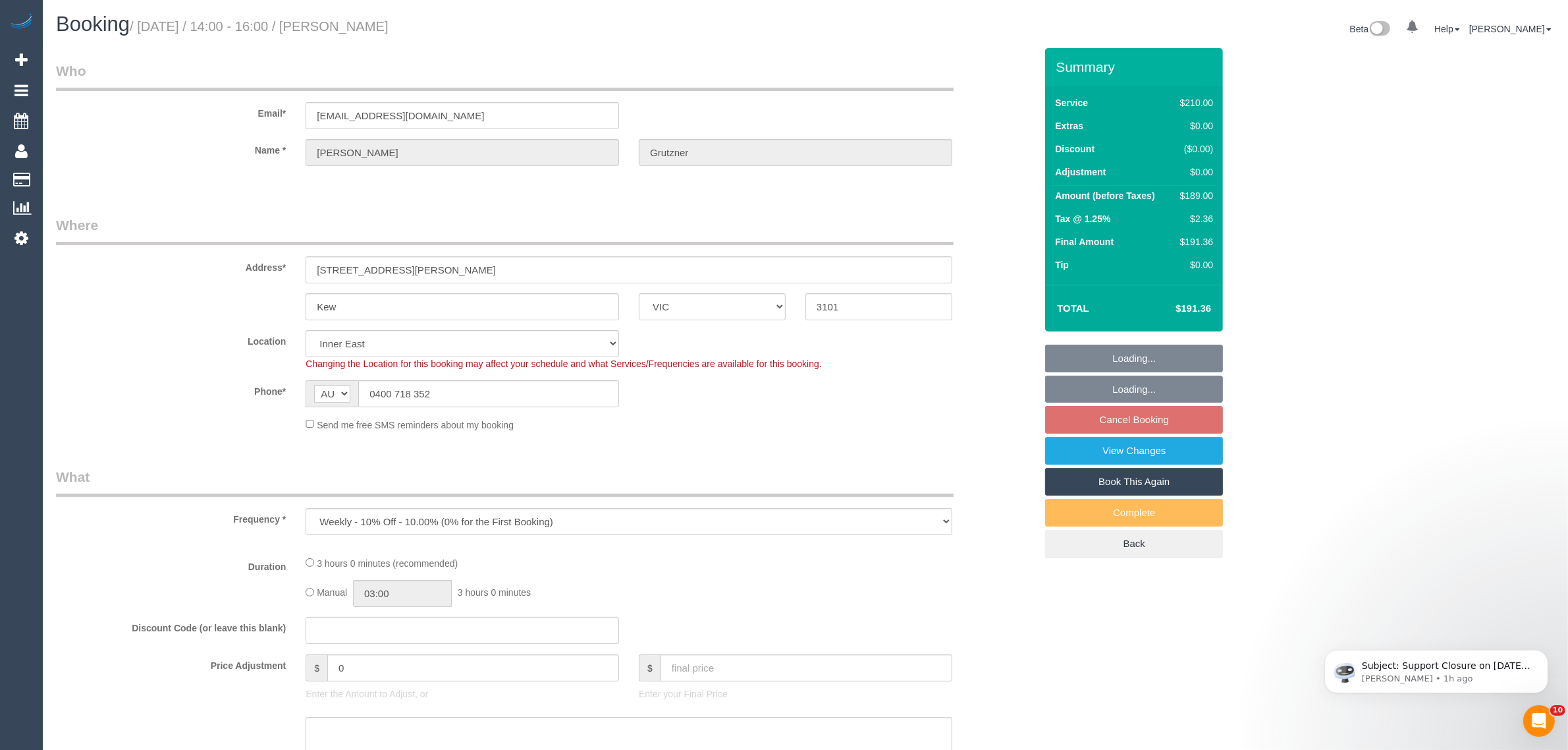
select select "number:14"
select select "number:19"
select select "number:36"
select select "number:34"
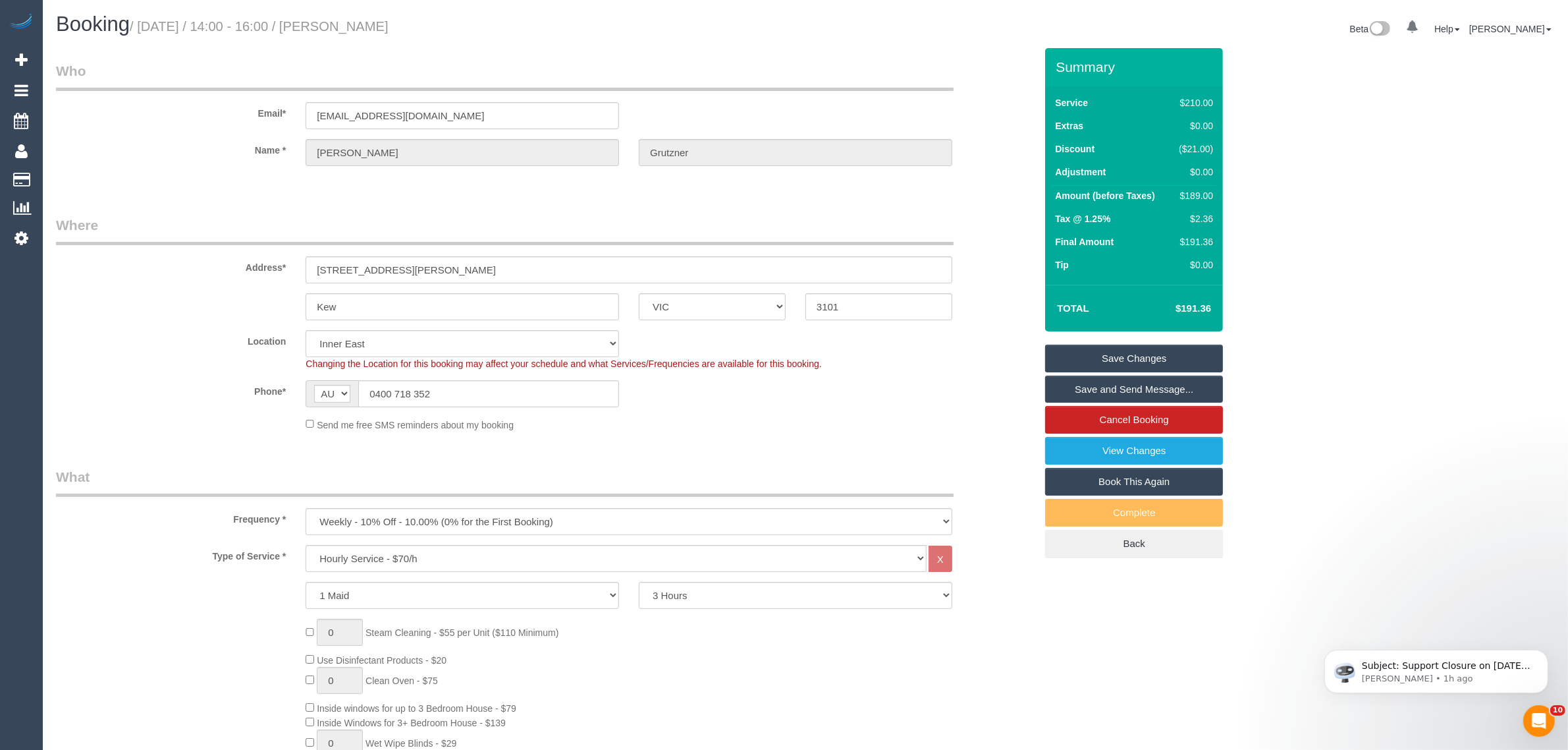
click at [1109, 418] on link "Cancel Booking" at bounding box center [1134, 419] width 178 height 27
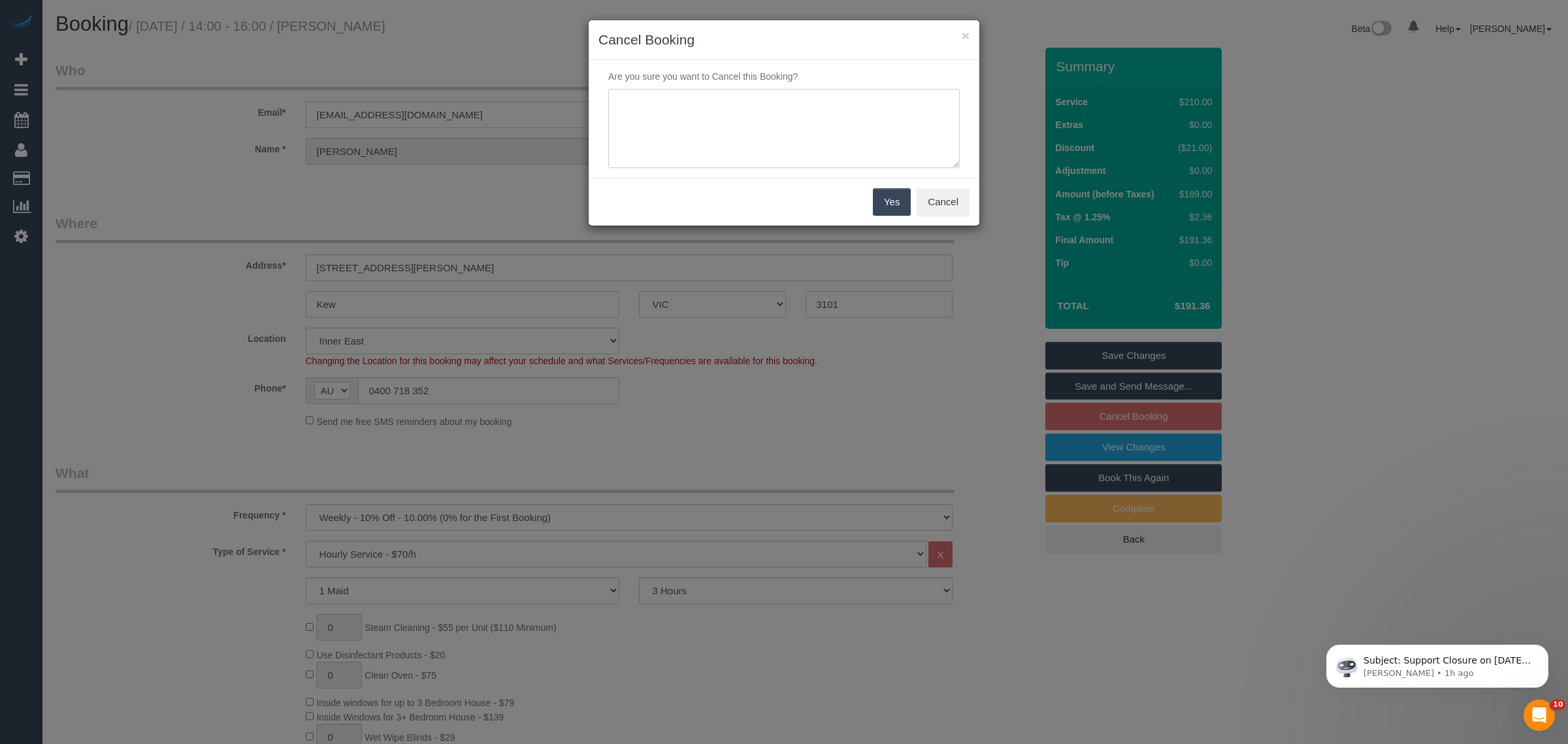
click at [803, 119] on textarea at bounding box center [784, 129] width 351 height 80
type textarea "Customer wants to skip via txt - KA"
click at [876, 194] on button "Yes" at bounding box center [892, 201] width 38 height 27
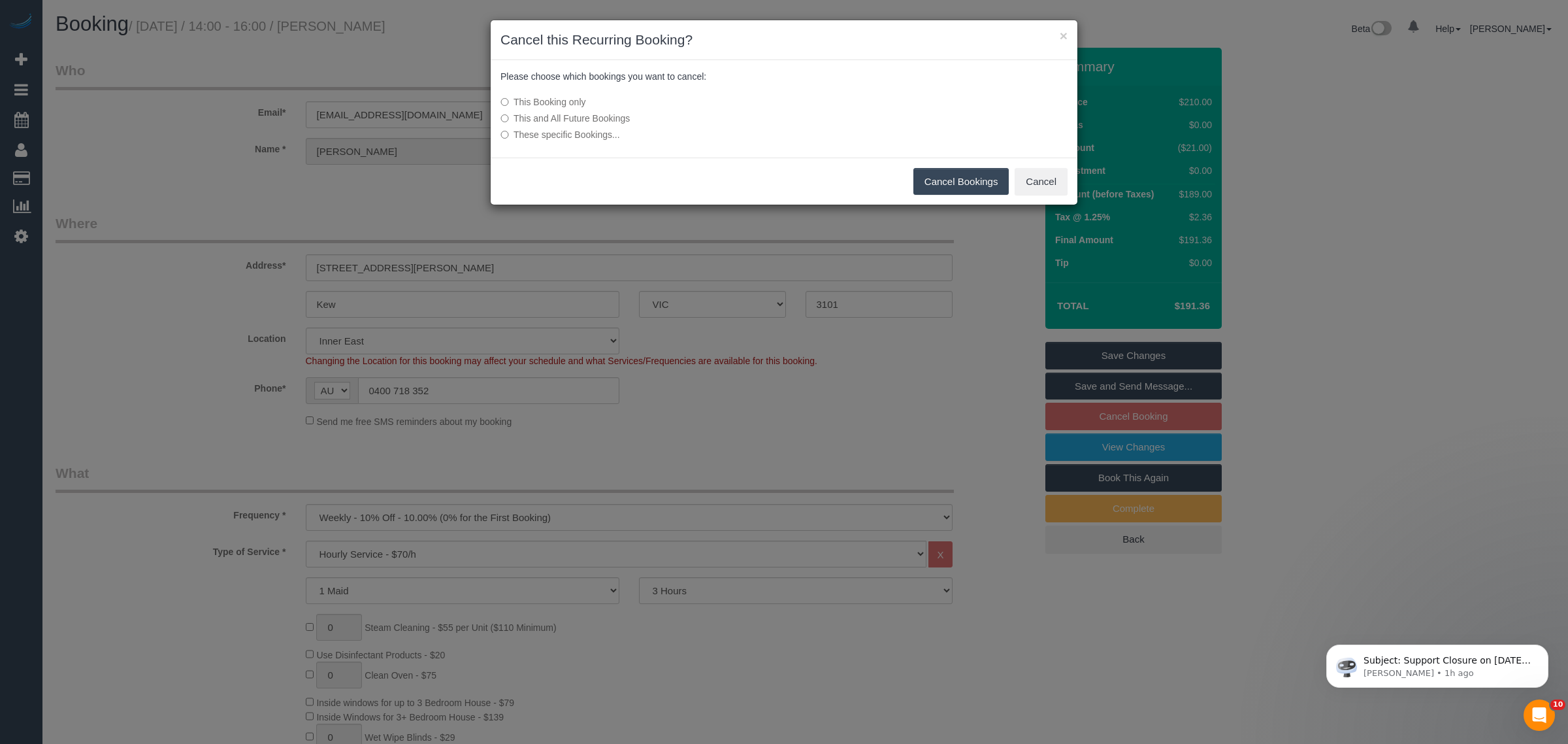
click at [935, 181] on button "Cancel Bookings" at bounding box center [961, 181] width 96 height 27
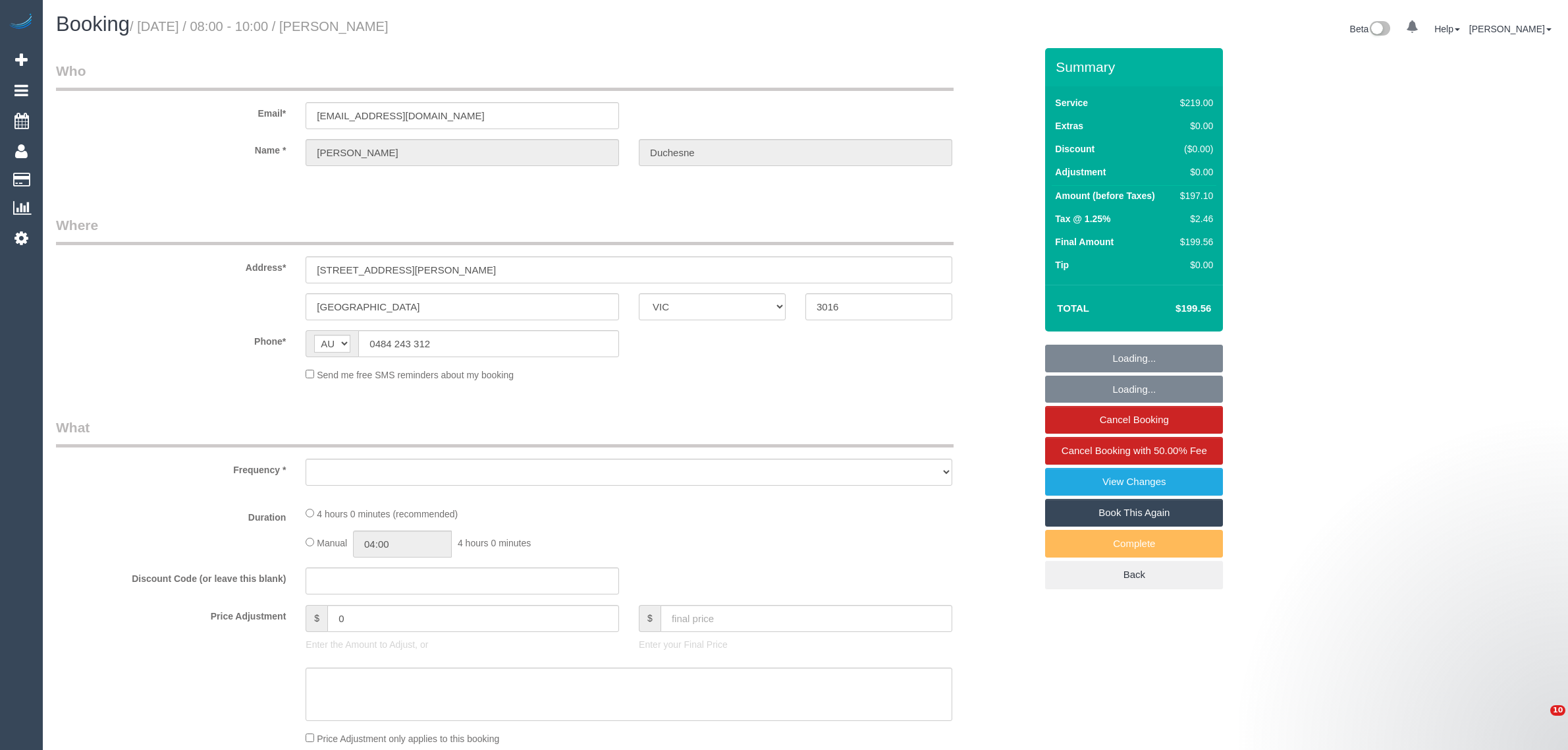
select select "VIC"
select select "string:stripe-pm_1QkNz72GScqysDRVikGA2F40"
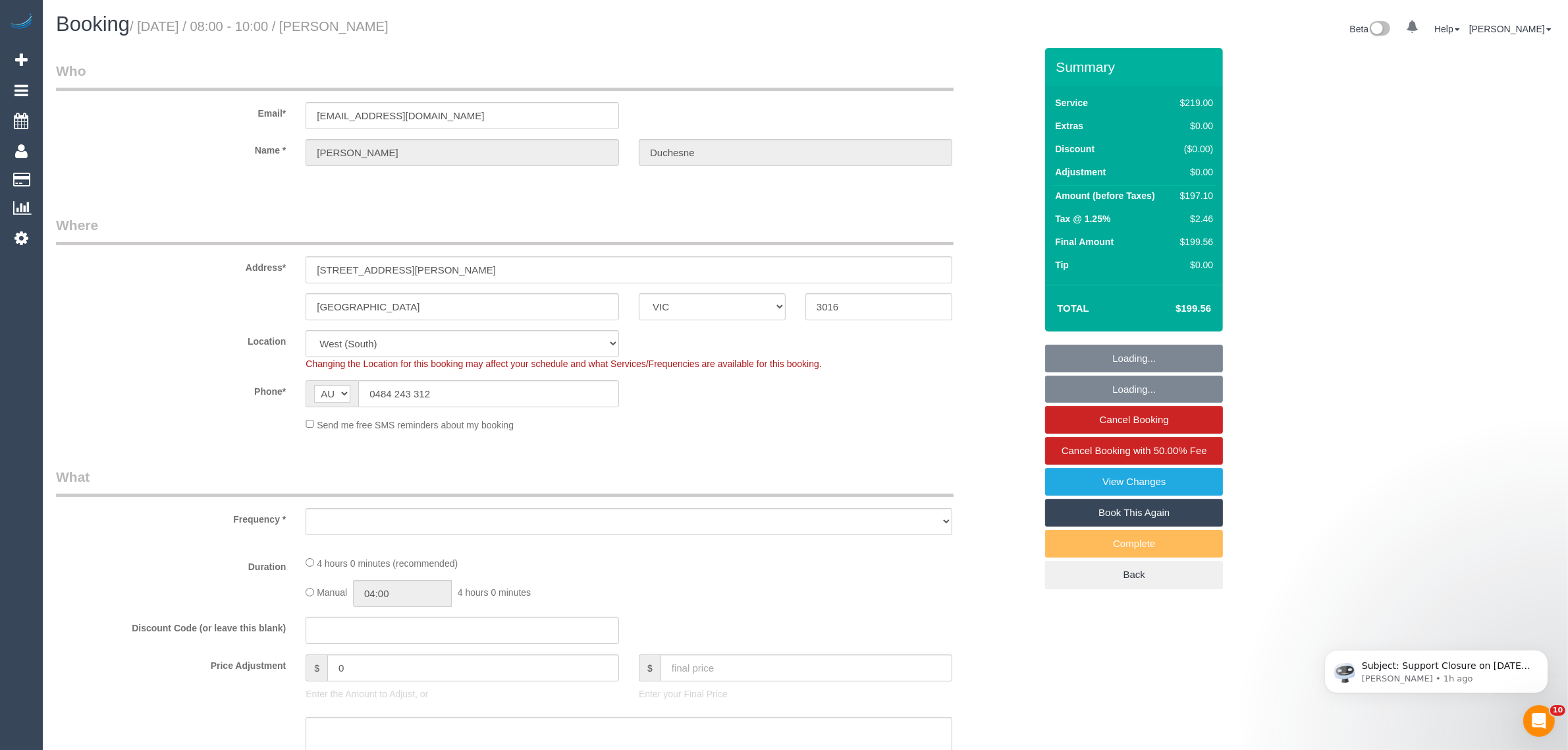
select select "object:534"
select select "number:28"
select select "number:16"
select select "number:18"
select select "number:24"
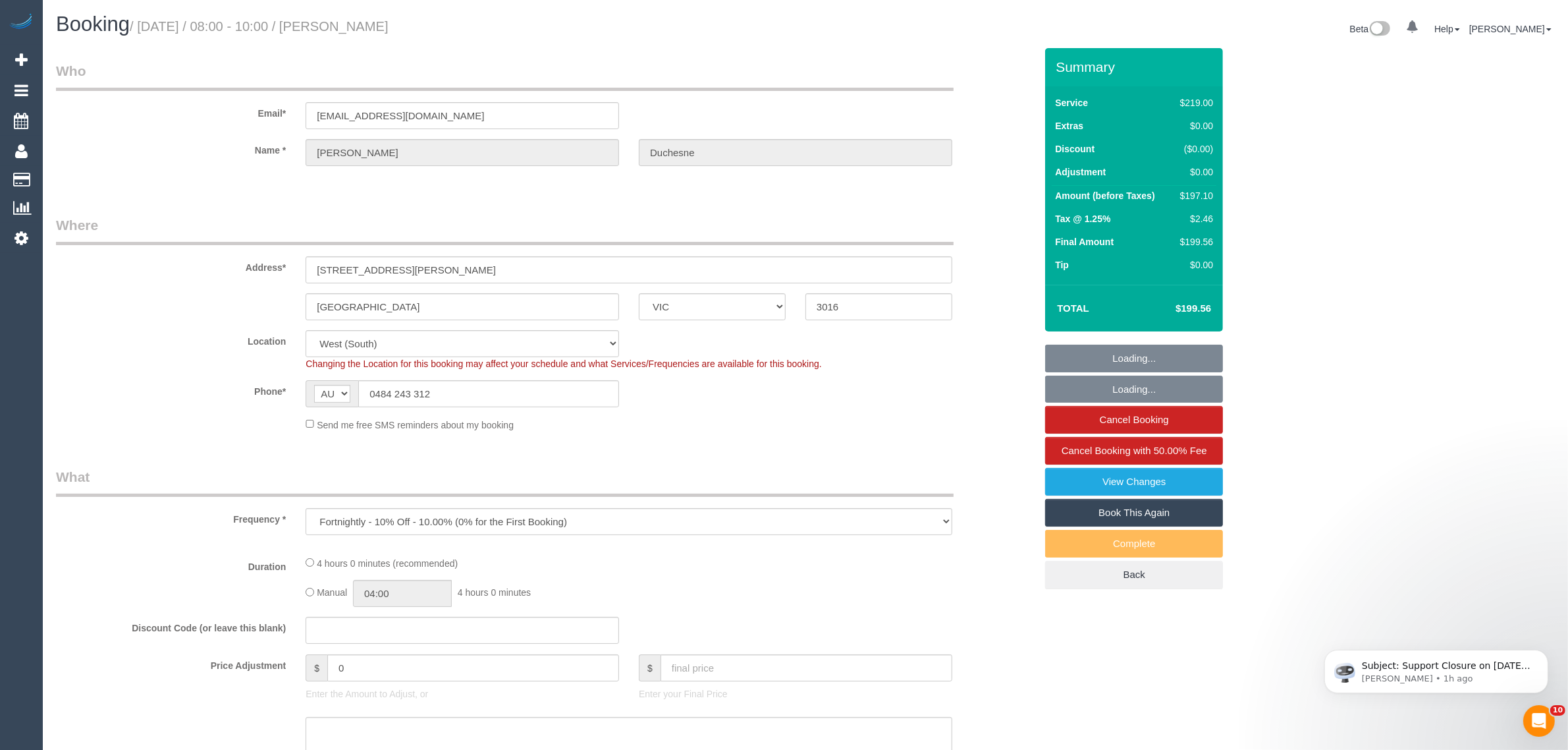
select select "number:35"
select select "number:12"
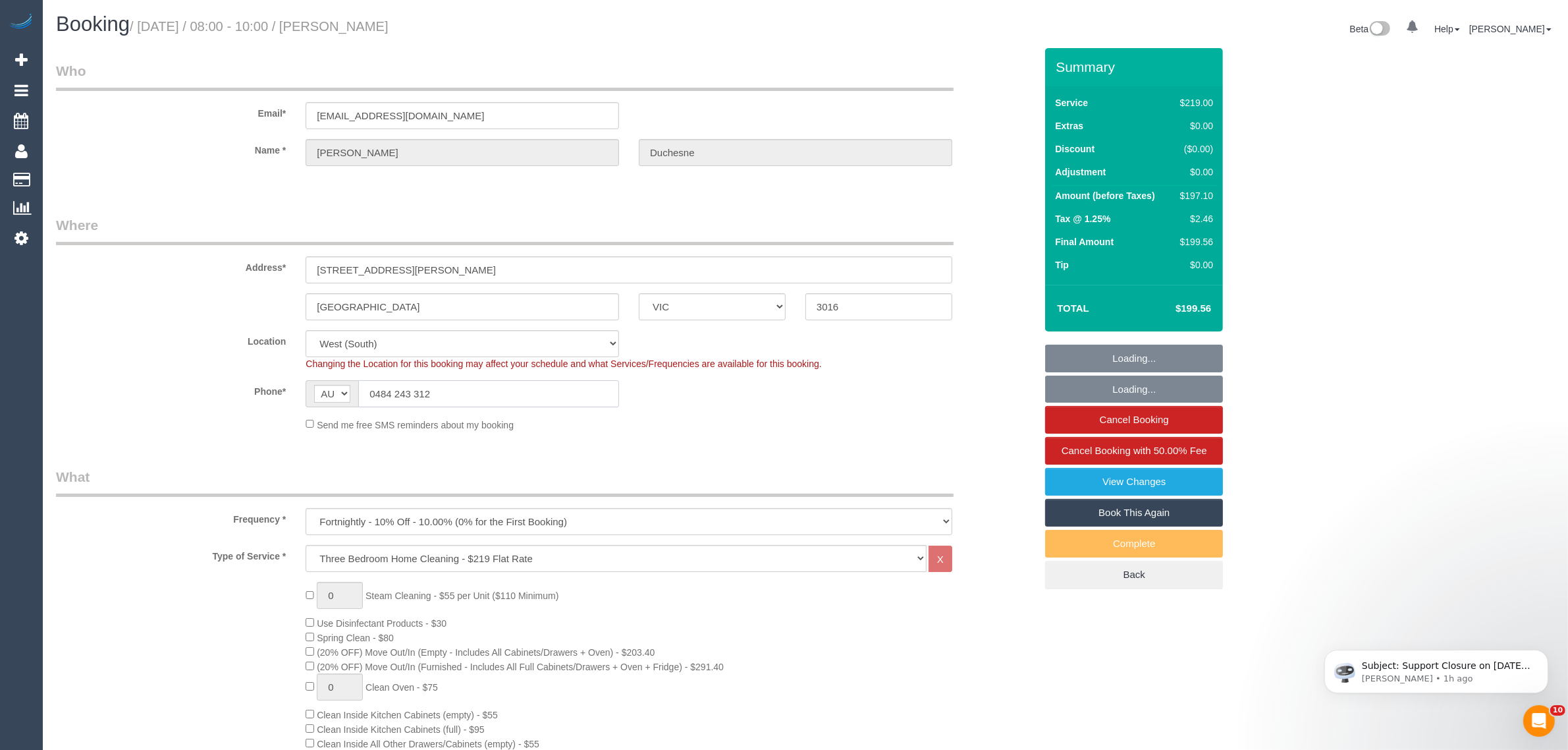
click at [488, 389] on input "0484 243 312" at bounding box center [488, 393] width 261 height 27
select select "object:1249"
select select "spot1"
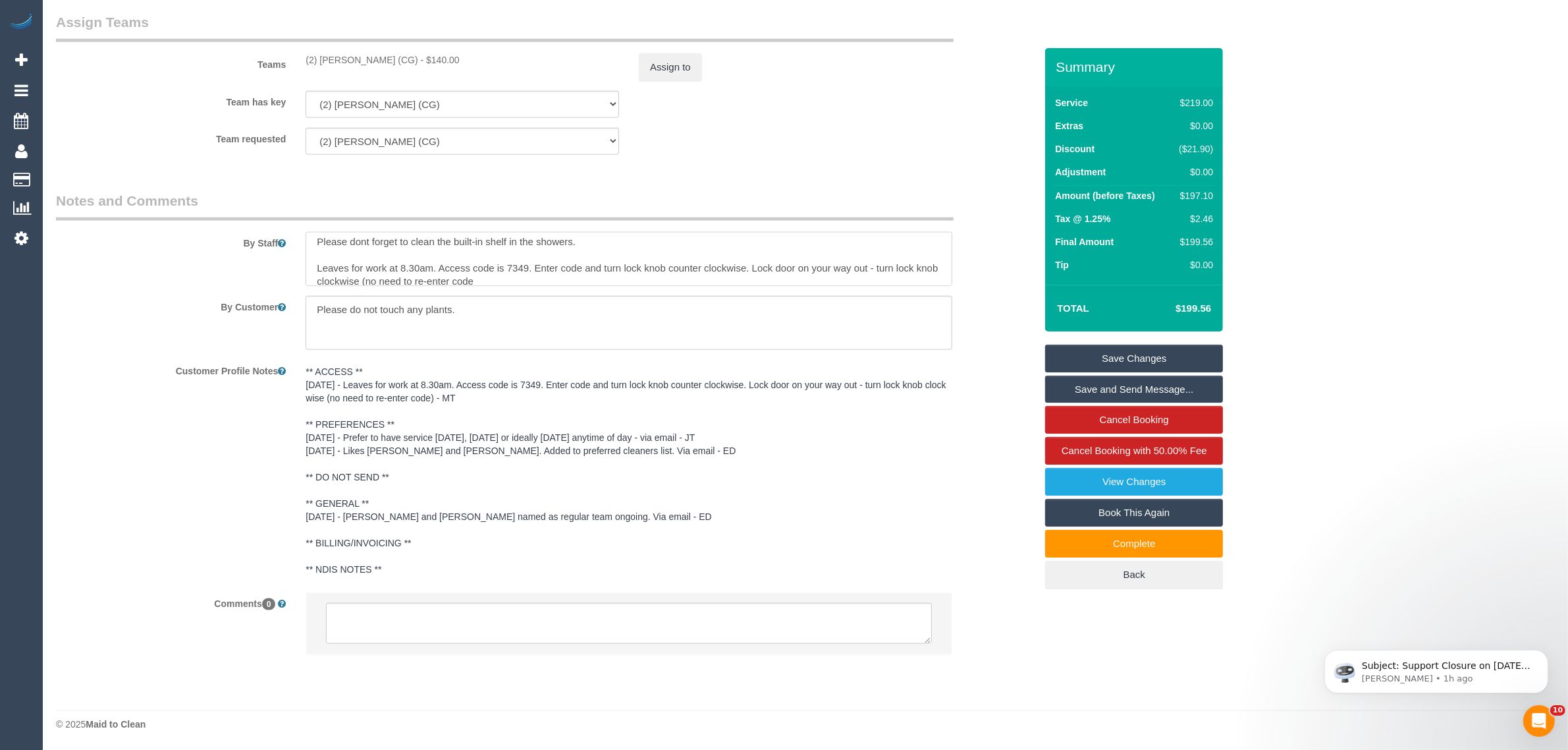
scroll to position [33, 0]
click at [512, 268] on textarea at bounding box center [629, 258] width 647 height 54
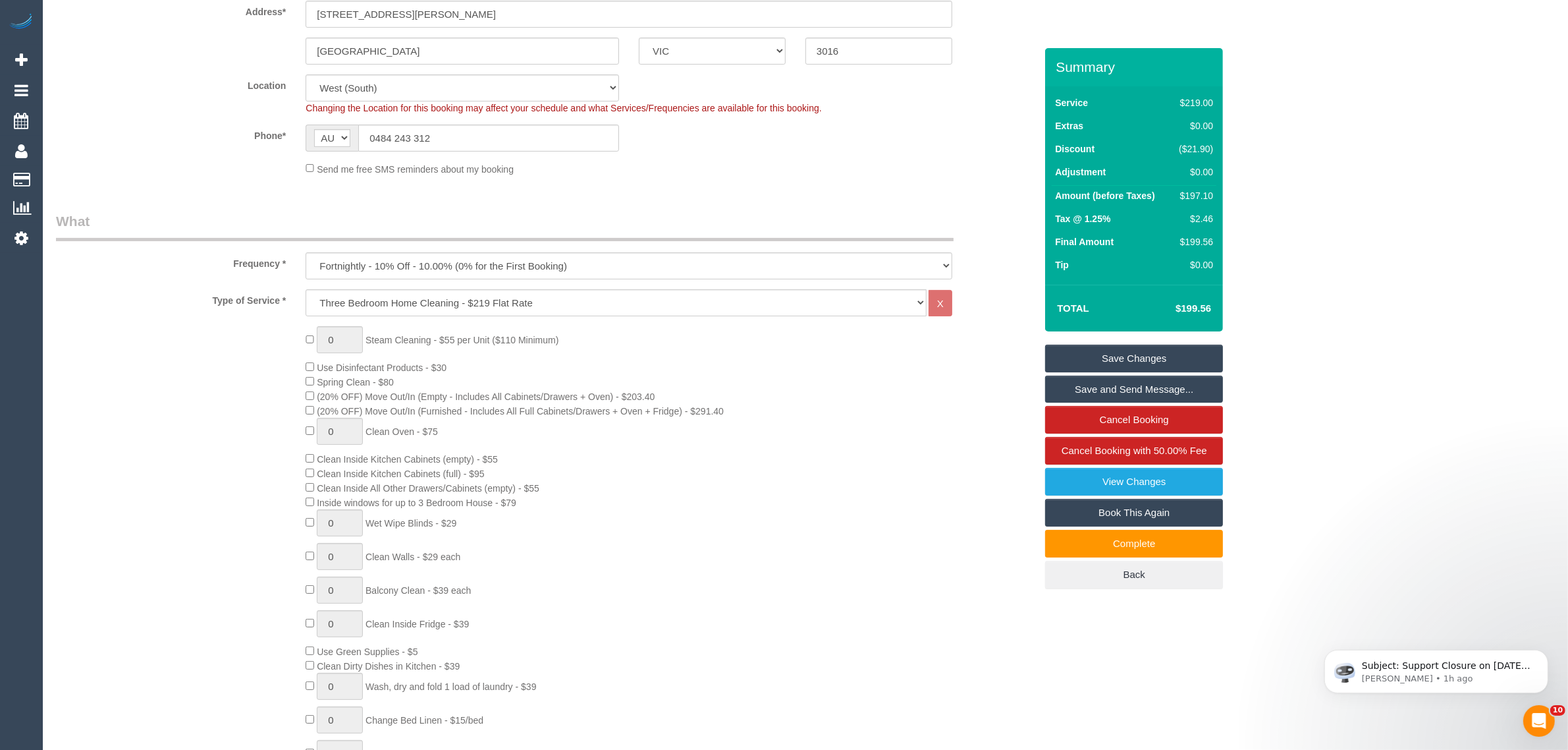
scroll to position [0, 0]
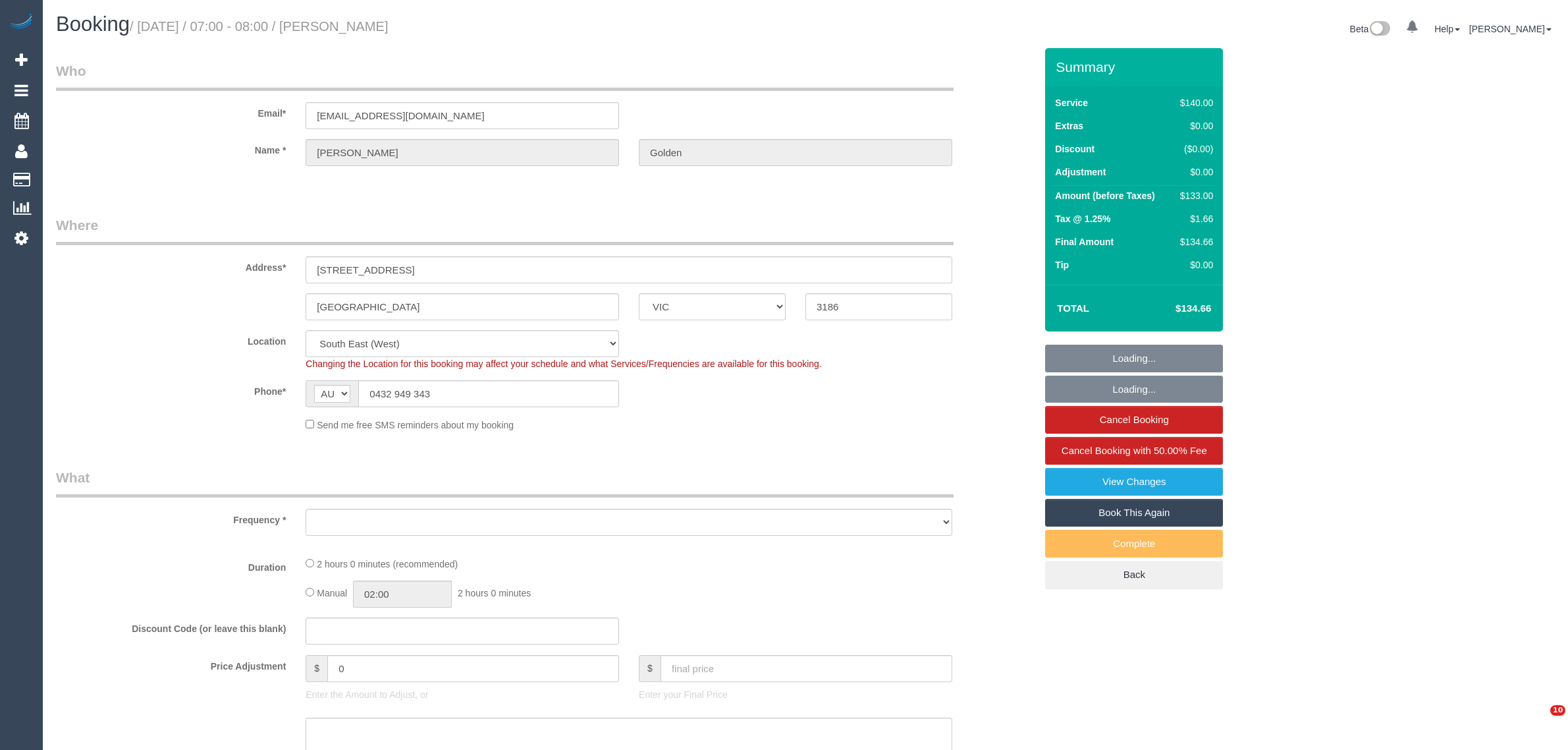
select select "VIC"
select select "string:stripe-pm_1QAjUF2GScqysDRVskrUGZfk"
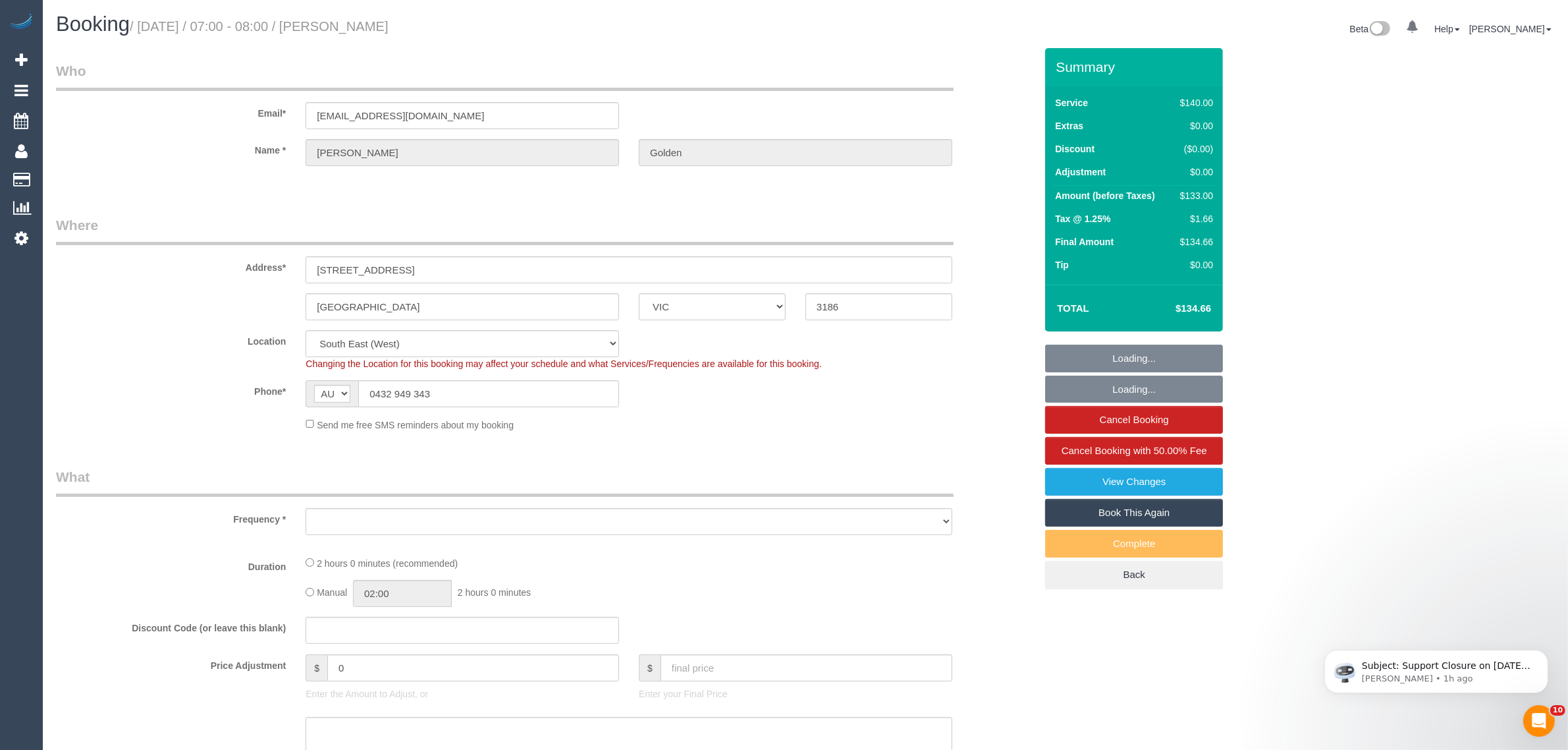
select select "object:538"
select select "number:28"
select select "number:14"
select select "number:19"
select select "number:24"
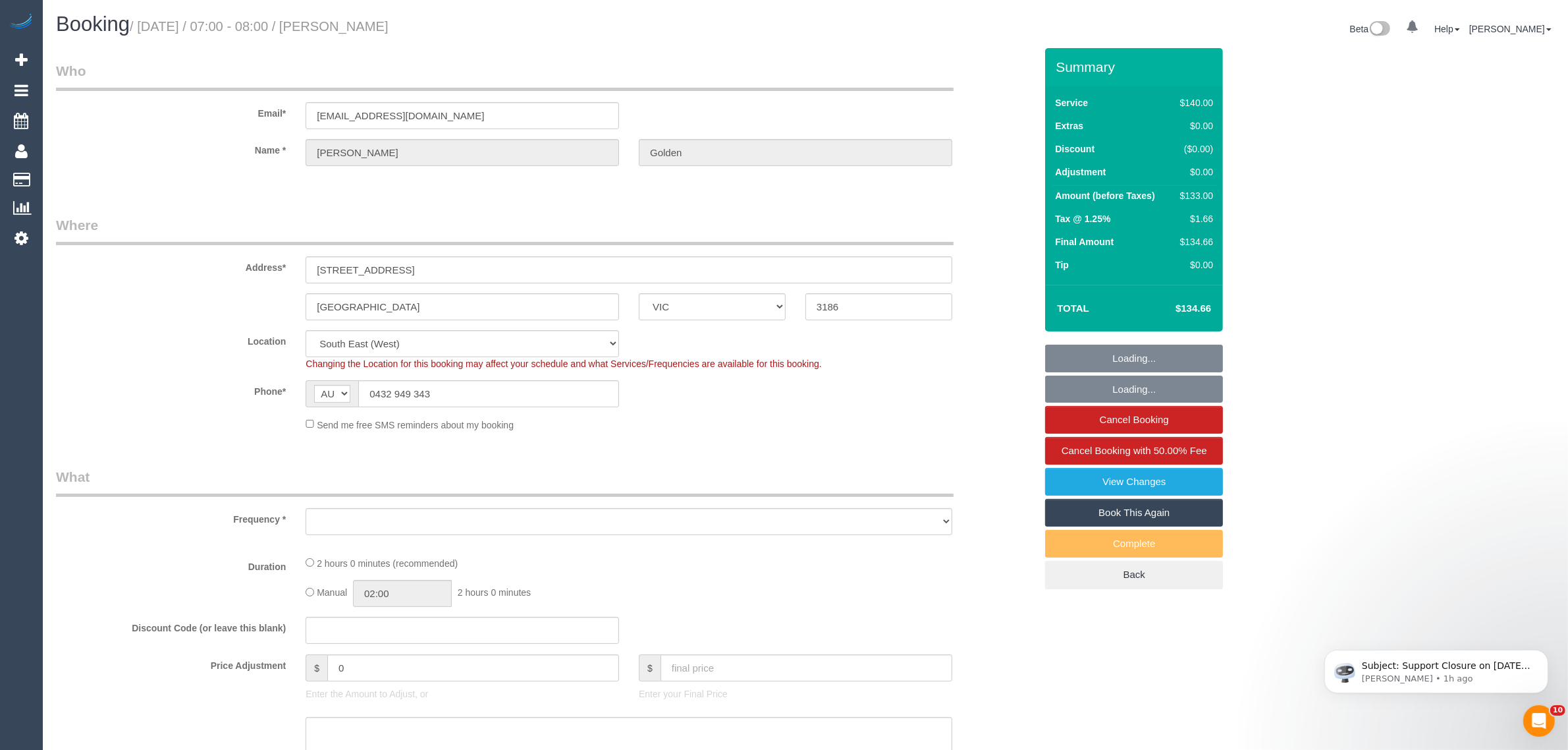
select select "number:34"
select select "number:13"
select select "object:853"
click at [471, 389] on input "0432 949 343" at bounding box center [488, 393] width 261 height 27
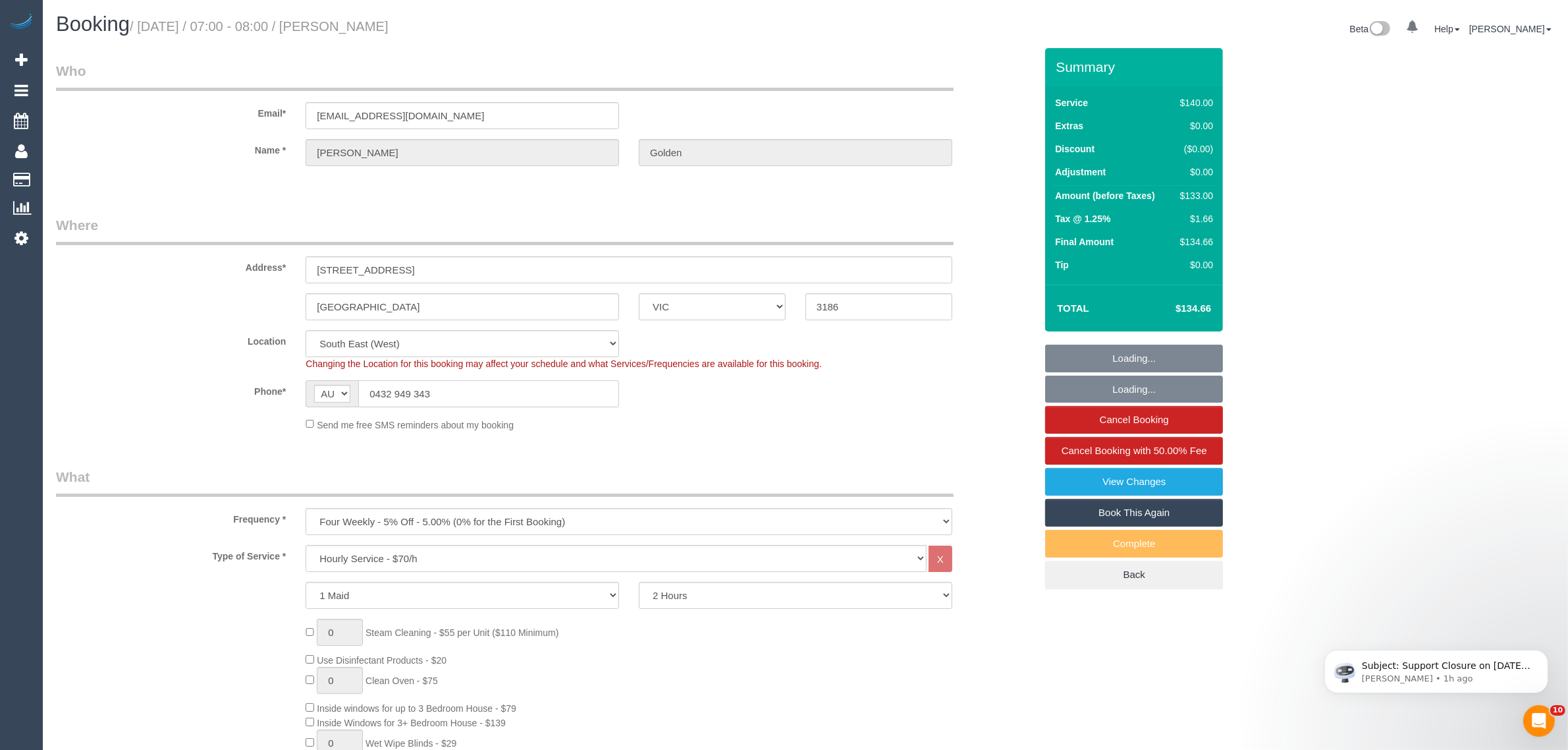
select select "spot1"
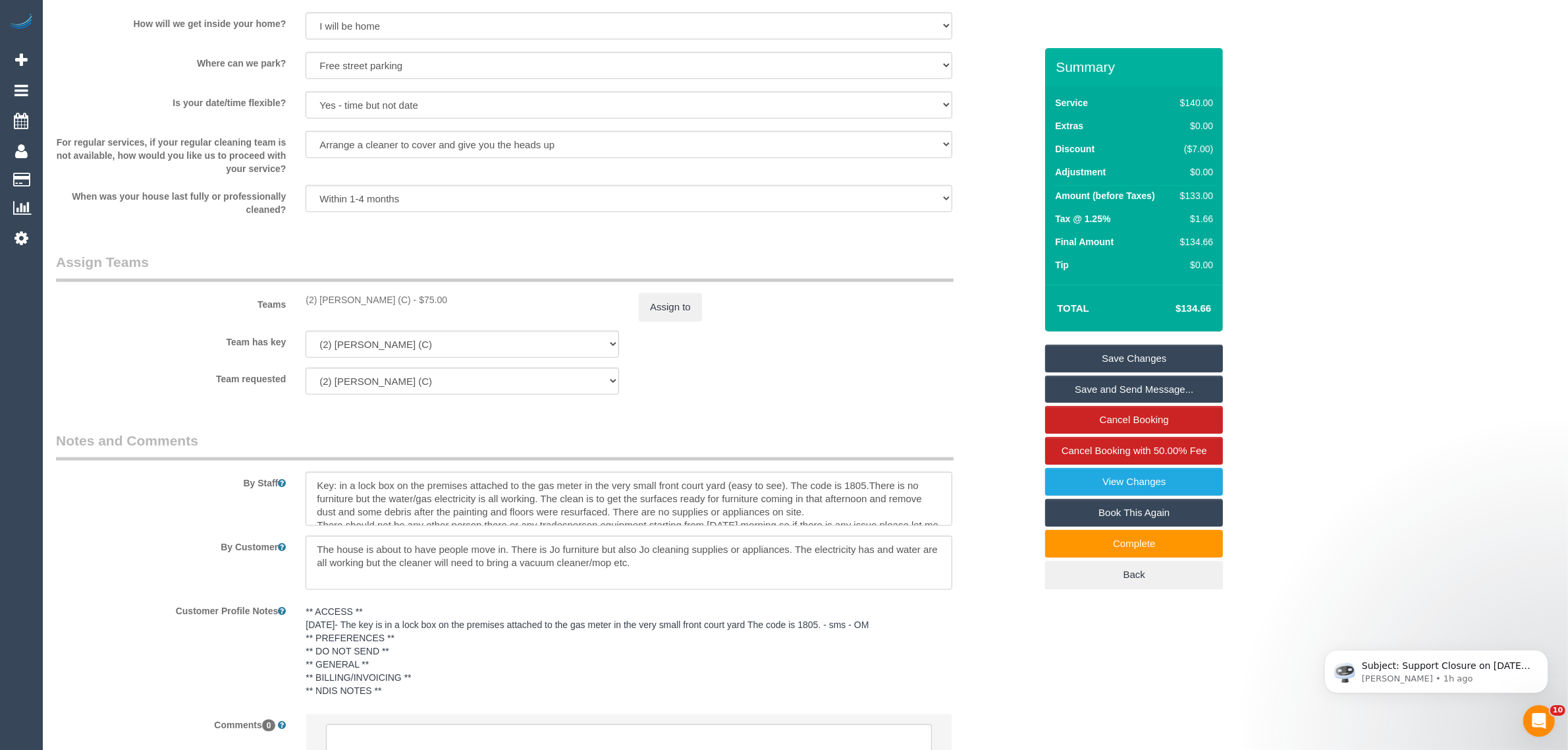
scroll to position [1815, 0]
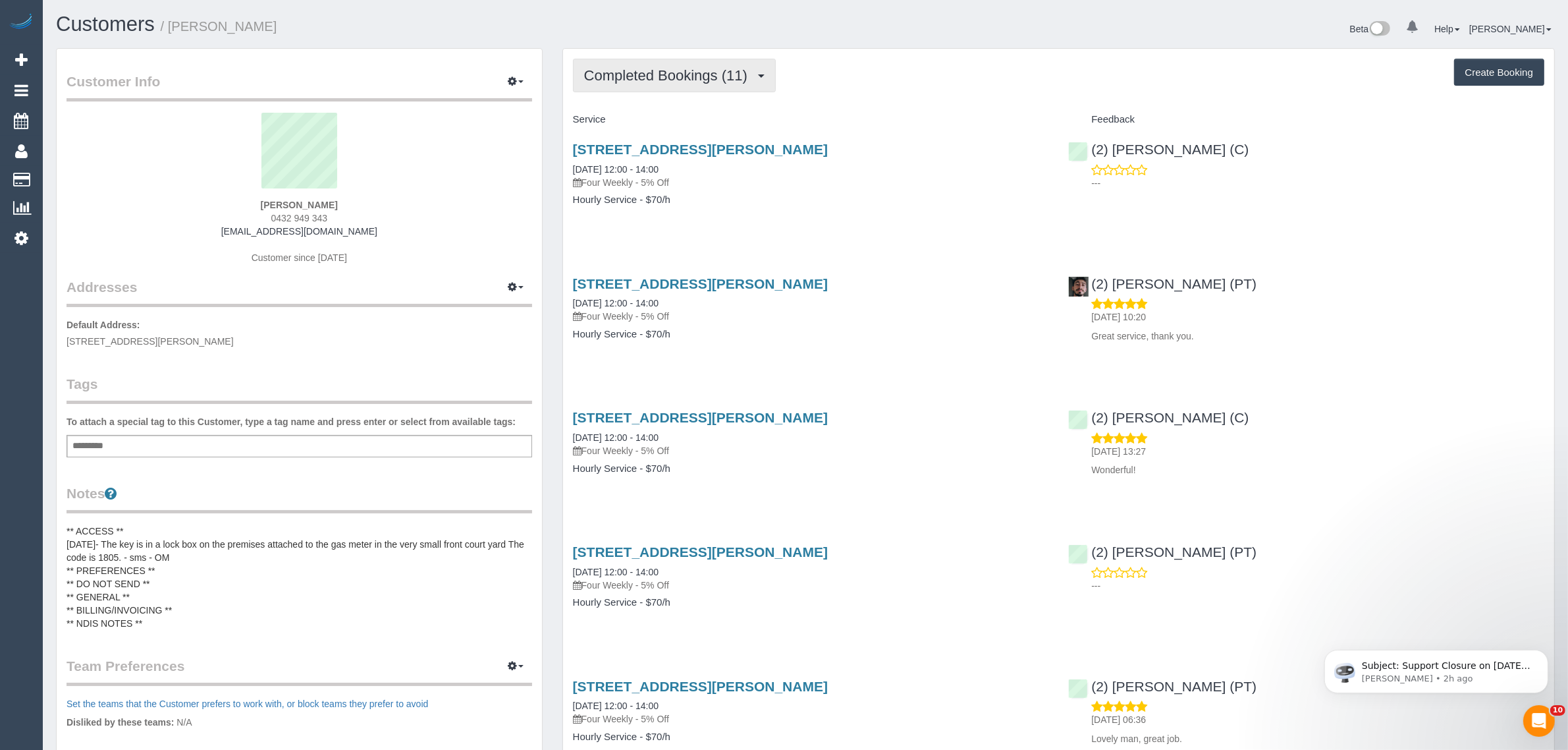
click at [672, 83] on button "Completed Bookings (11)" at bounding box center [674, 75] width 203 height 34
click at [640, 123] on link "Upcoming Bookings (12)" at bounding box center [644, 123] width 142 height 17
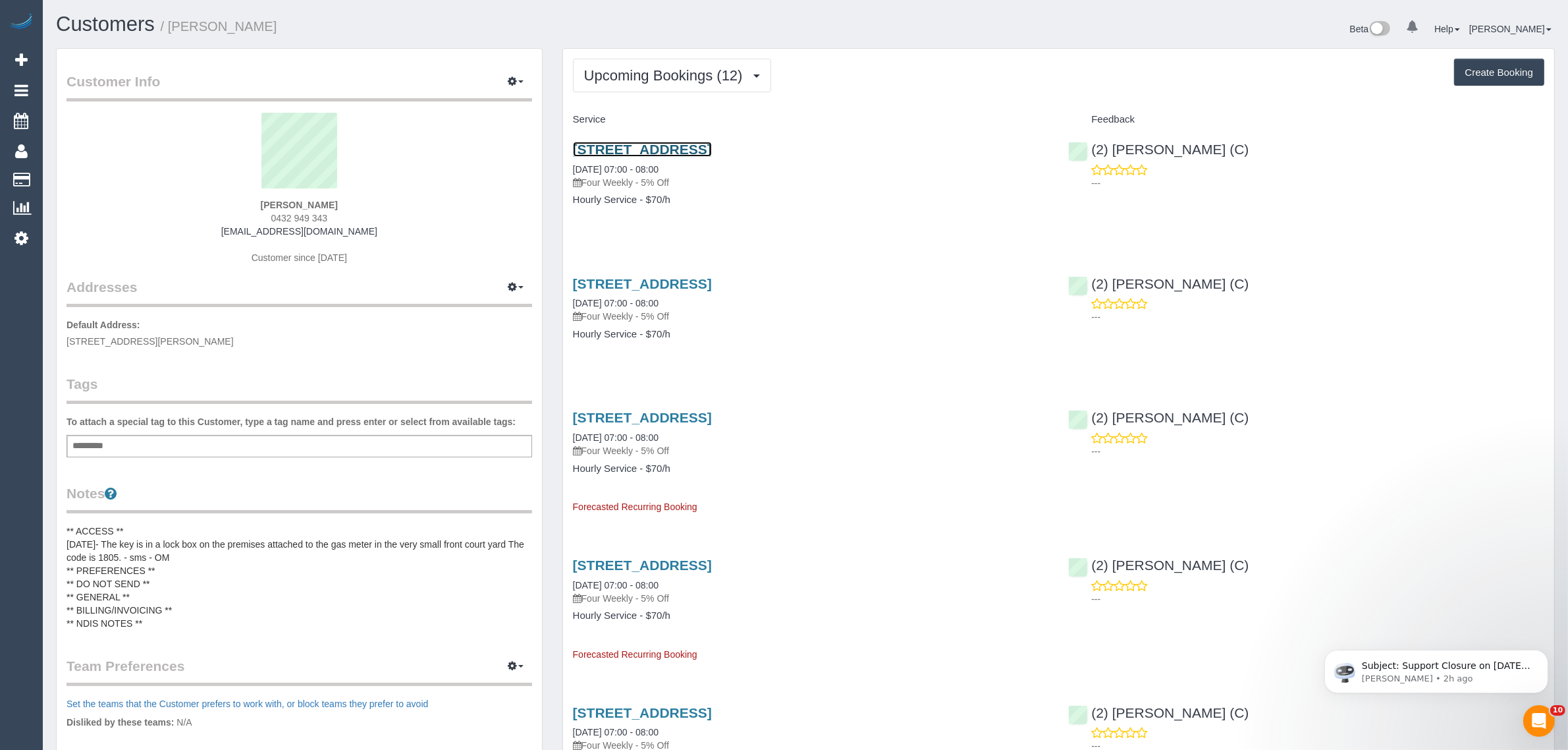
click at [669, 150] on link "[STREET_ADDRESS]" at bounding box center [642, 148] width 139 height 15
click at [307, 216] on span "0432 949 343" at bounding box center [300, 219] width 57 height 11
copy div "0432 949 343"
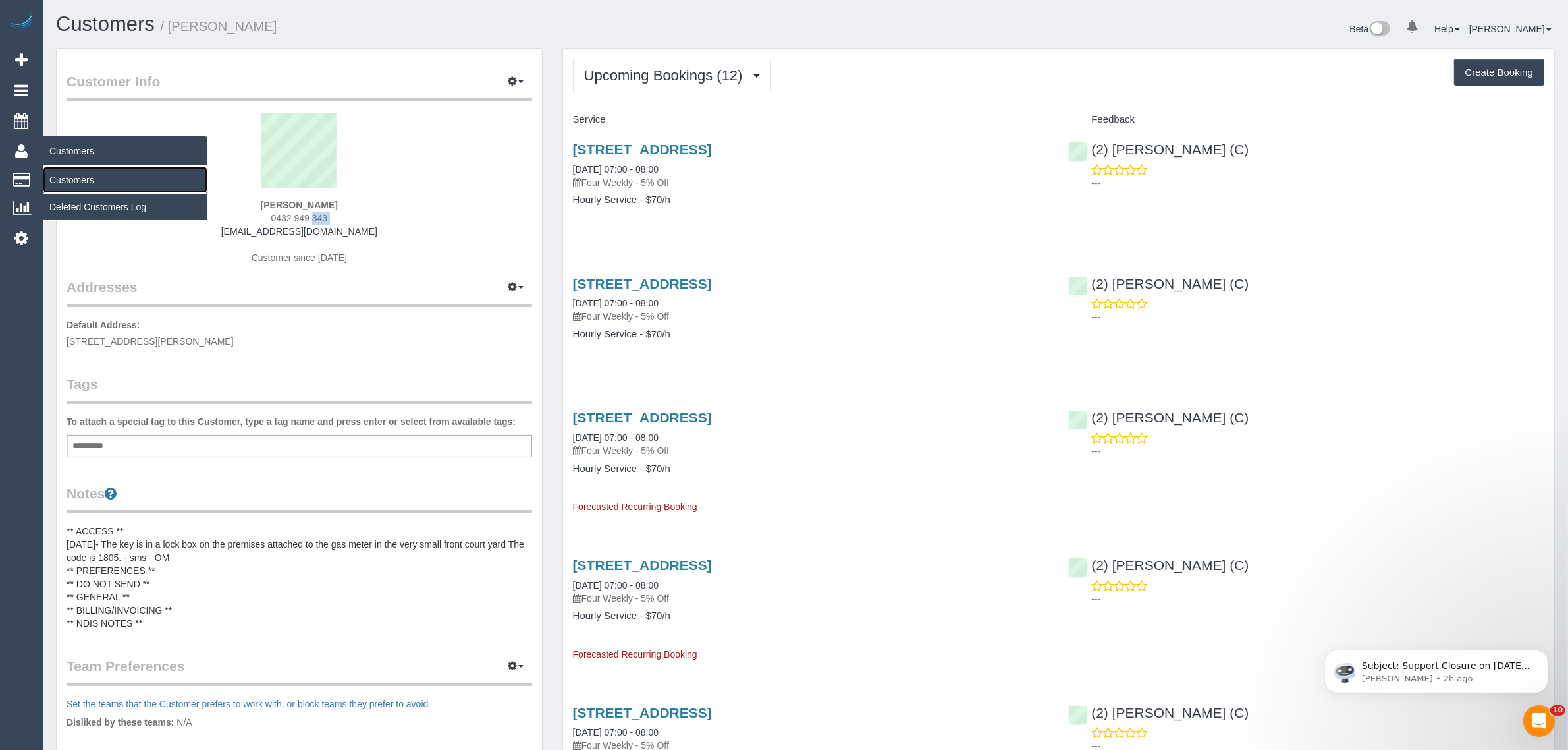
drag, startPoint x: 77, startPoint y: 176, endPoint x: 101, endPoint y: 158, distance: 30.0
click at [77, 176] on link "Customers" at bounding box center [125, 180] width 165 height 27
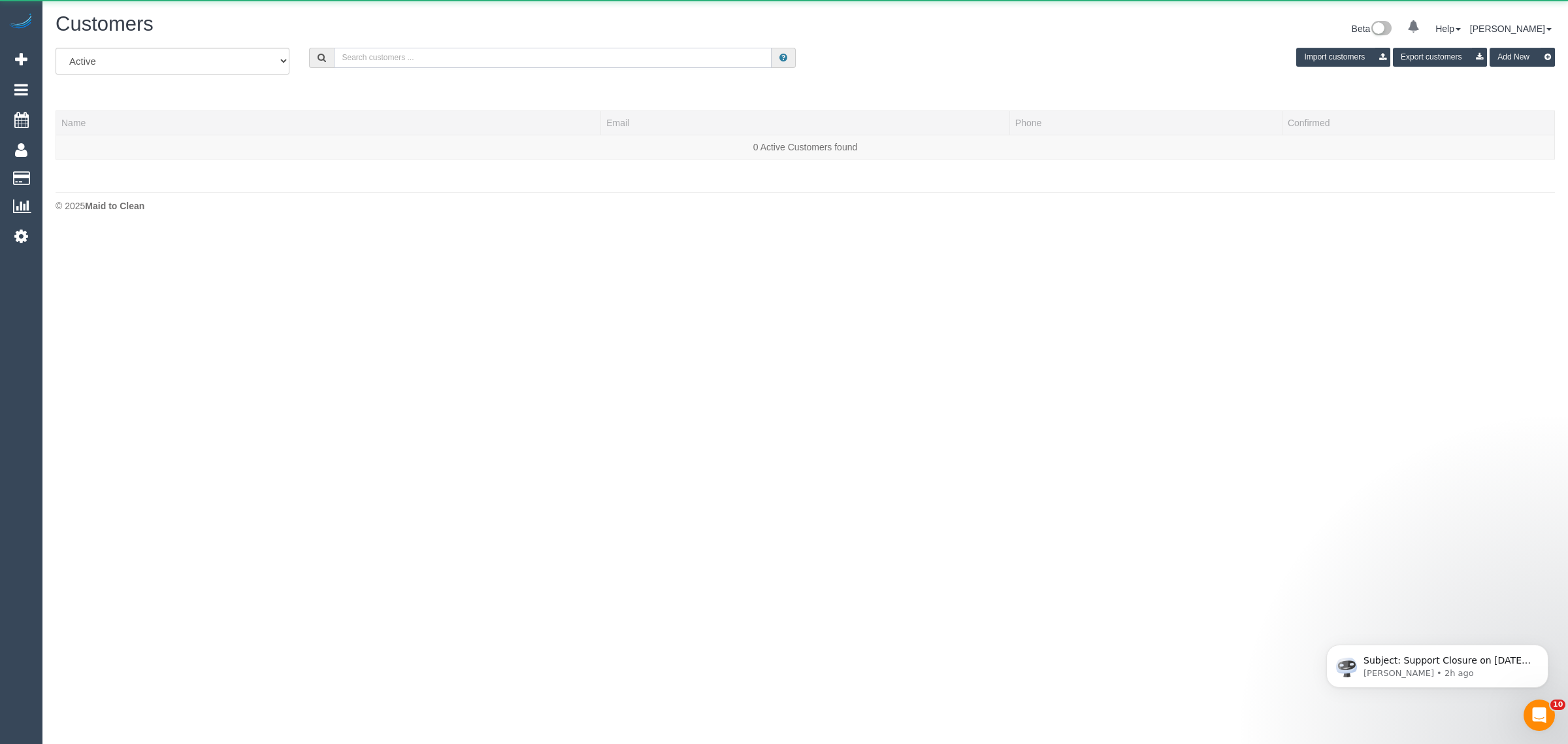
click at [599, 60] on input "text" at bounding box center [553, 58] width 438 height 20
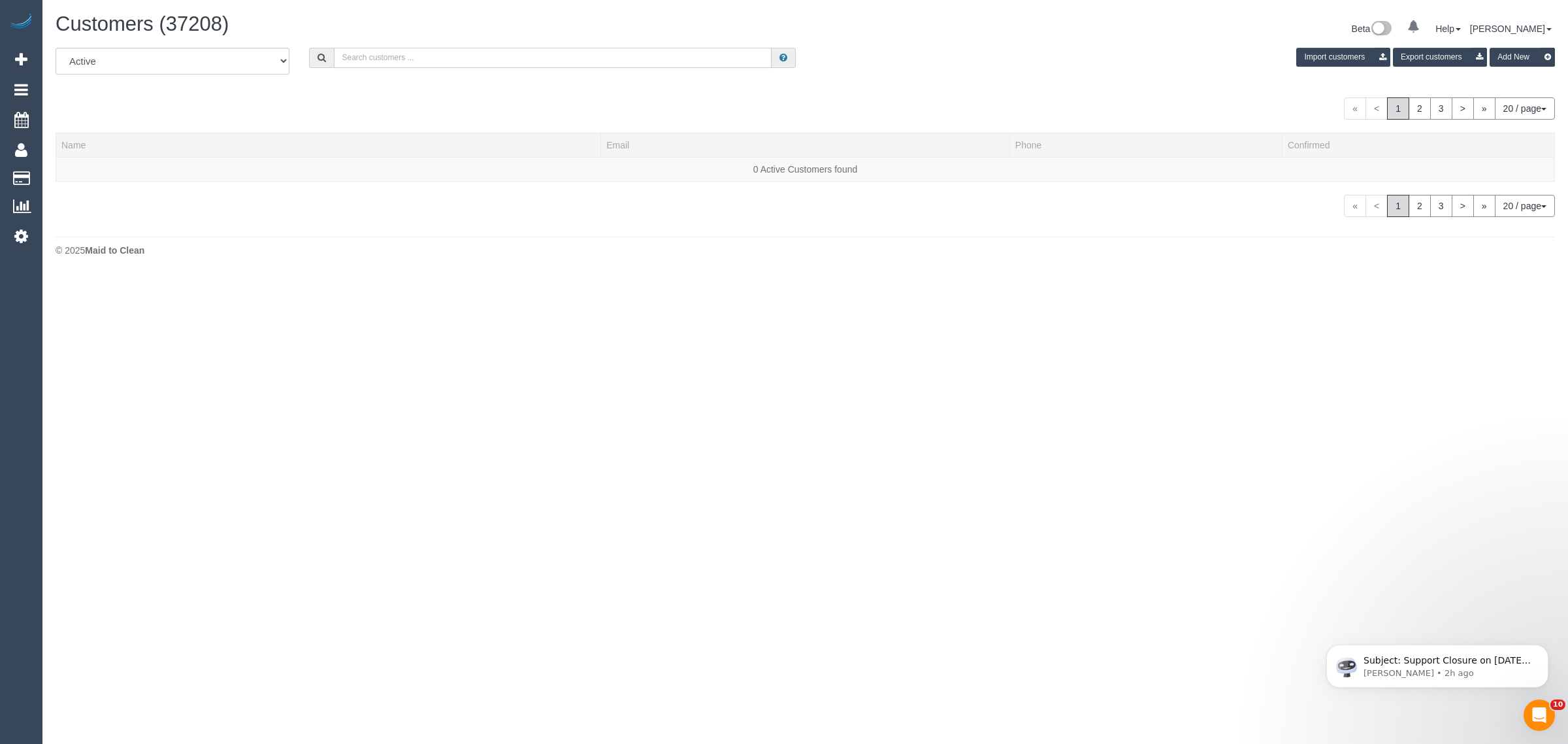
paste input "+61459439579 Aircall new contact"
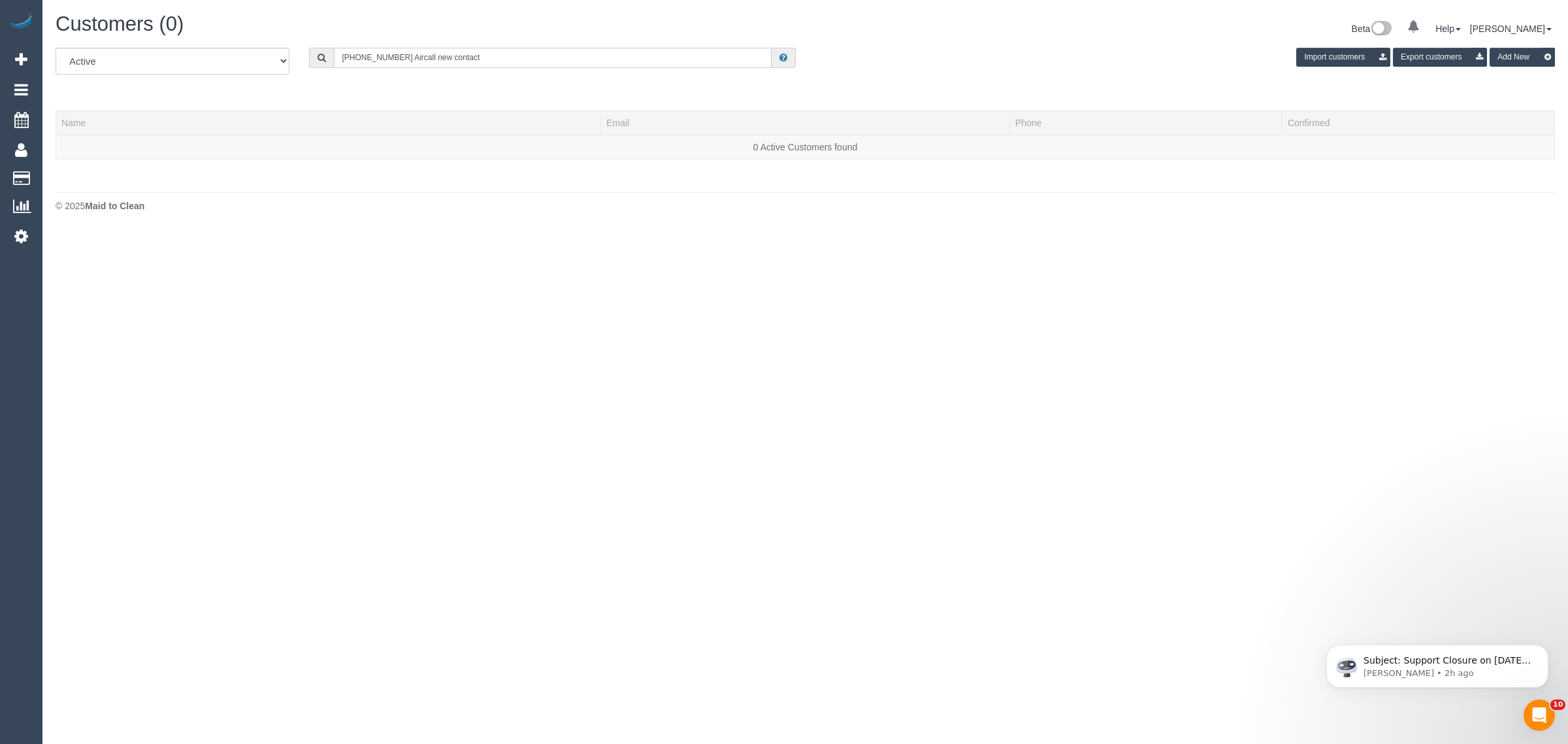
drag, startPoint x: 393, startPoint y: 50, endPoint x: 534, endPoint y: 57, distance: 141.2
click at [501, 59] on input "+61459439579 Aircall new contact" at bounding box center [553, 58] width 438 height 20
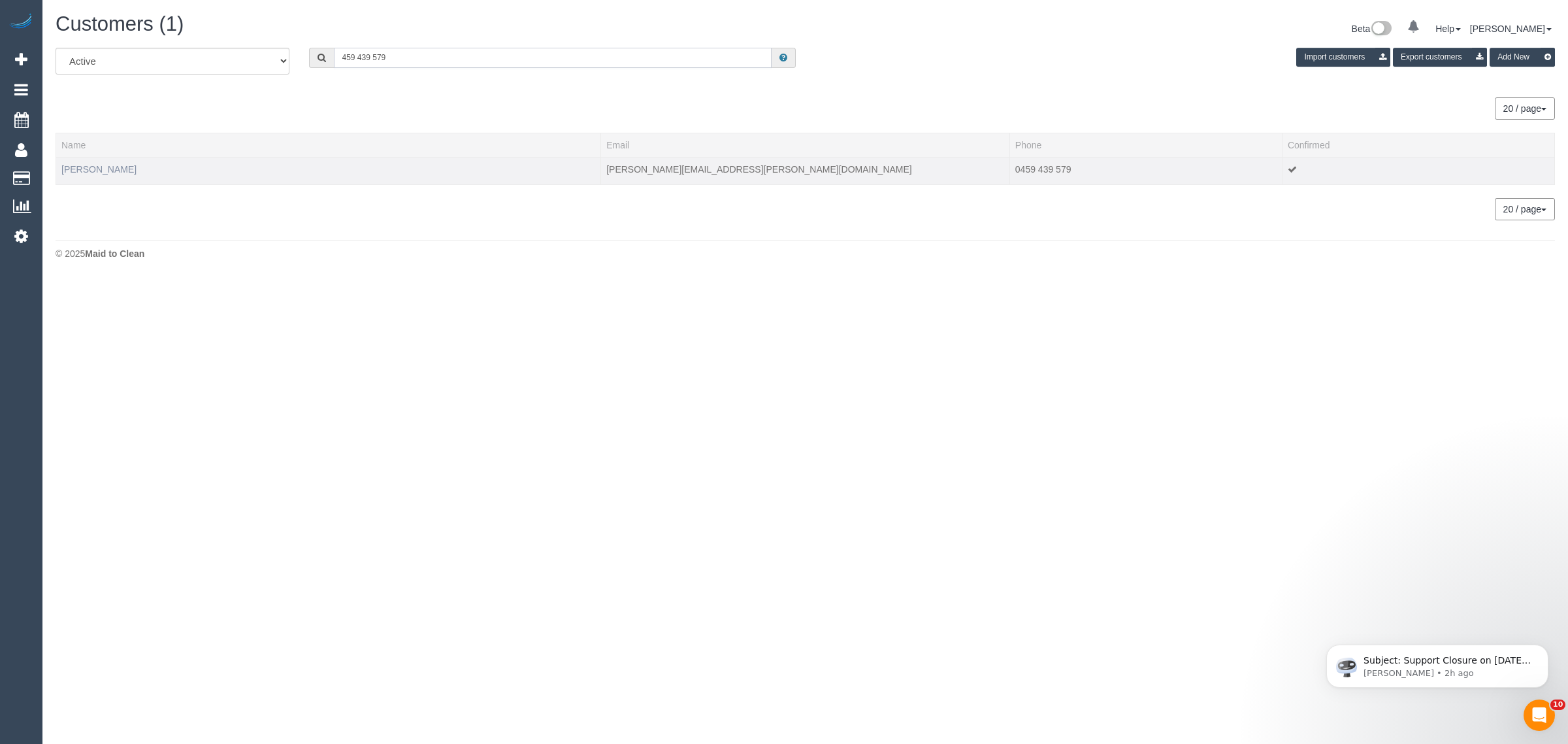
type input "459 439 579"
click at [79, 166] on link "Damien Morfea" at bounding box center [98, 170] width 75 height 11
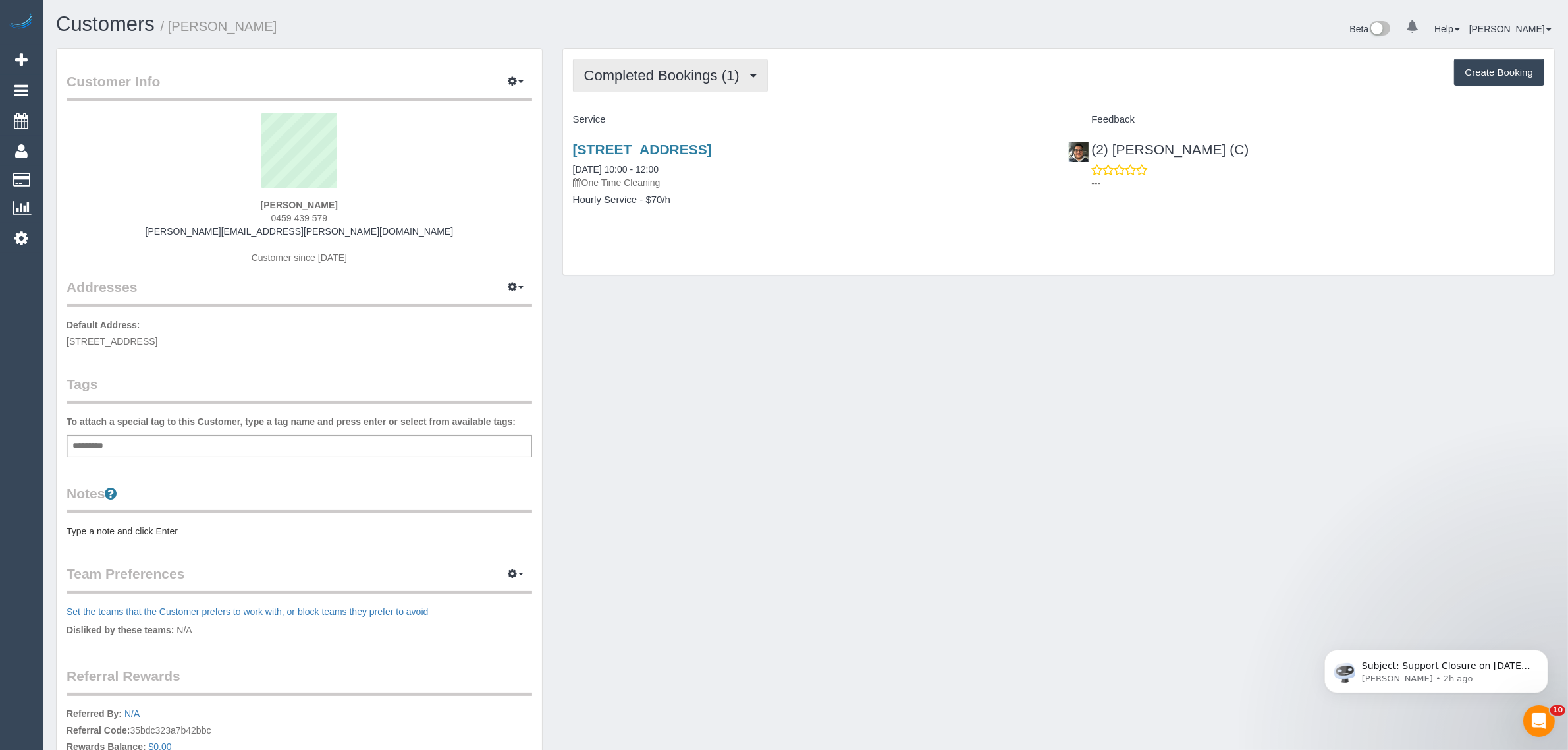
click at [650, 76] on span "Completed Bookings (1)" at bounding box center [665, 75] width 162 height 16
click at [612, 120] on link "Upcoming Bookings (1)" at bounding box center [642, 123] width 137 height 17
drag, startPoint x: 688, startPoint y: 168, endPoint x: 570, endPoint y: 167, distance: 118.0
click at [570, 167] on div "7/17 North Road, Brighton, VIC 3186 27/08/2025 09:00 - 10:00 One Time Cleaning …" at bounding box center [811, 181] width 496 height 101
copy link "27/08/2025 09:00 - 10:00"
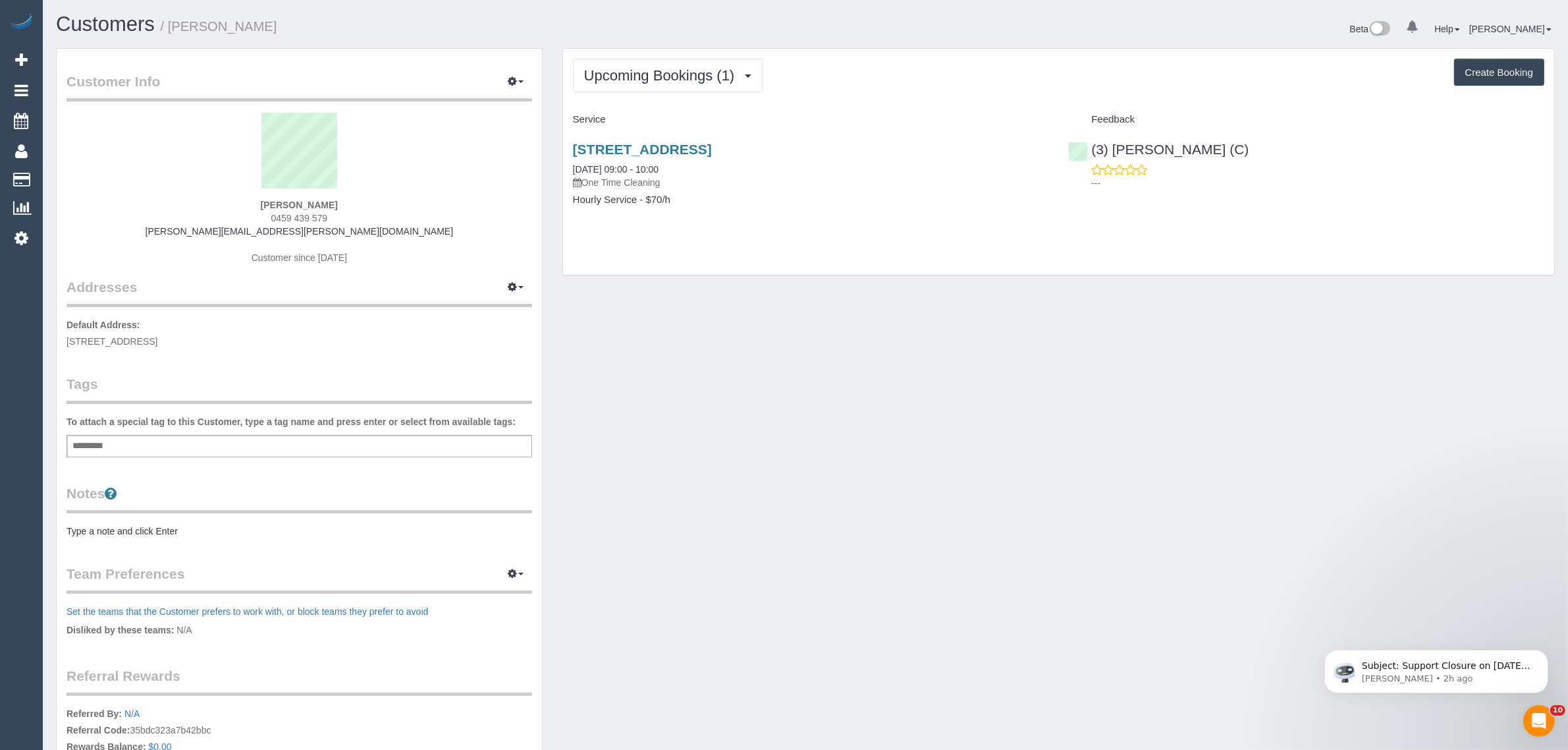
click at [910, 176] on p "One Time Cleaning" at bounding box center [811, 182] width 476 height 13
drag, startPoint x: 1288, startPoint y: 138, endPoint x: 1114, endPoint y: 140, distance: 174.0
click at [1114, 140] on div "(3) Denuwan Lamahewa (C) ---" at bounding box center [1307, 162] width 496 height 65
copy link "Denuwan Lamahewa (C)"
click at [274, 197] on div "Damien Morfea 0459 439 579 damien.morfea@gmail.com Customer since 2025" at bounding box center [299, 194] width 466 height 165
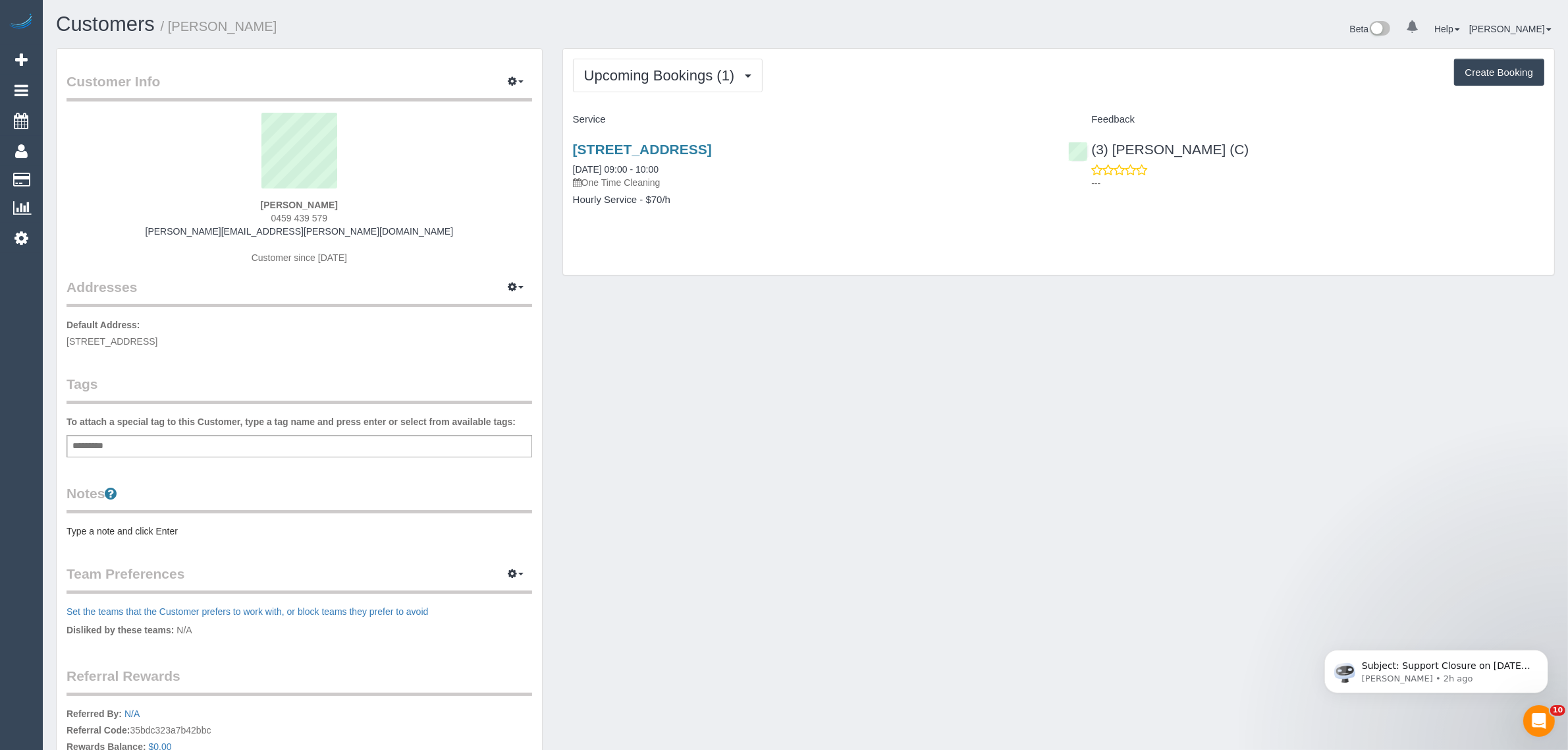
click at [274, 197] on div "Damien Morfea 0459 439 579 damien.morfea@gmail.com Customer since 2025" at bounding box center [299, 194] width 466 height 165
click at [274, 201] on strong "Damien Morfea" at bounding box center [299, 205] width 77 height 11
copy strong "Damien"
click at [158, 337] on span "7/17 North Road, Brighton, VIC 3186" at bounding box center [112, 342] width 90 height 11
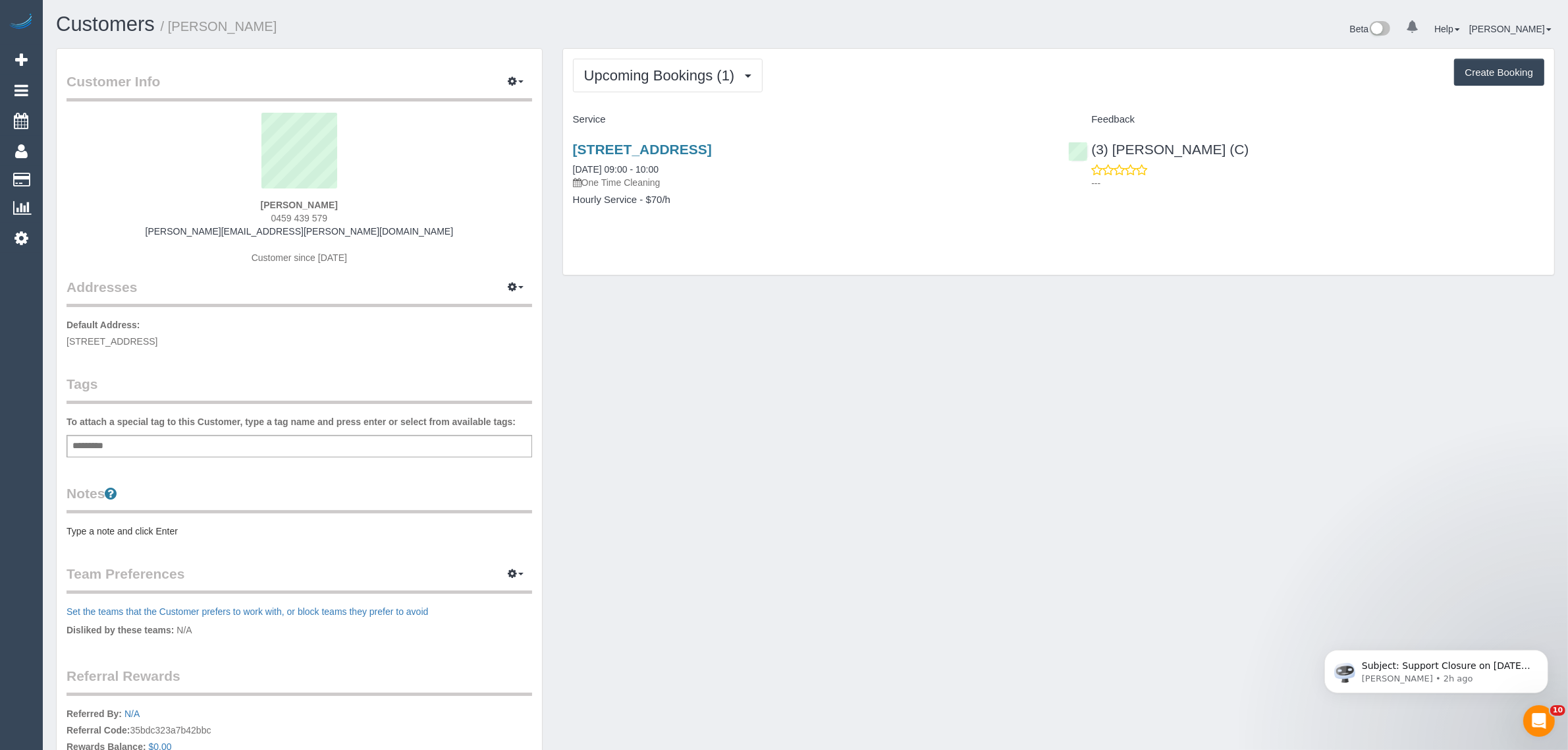
click at [158, 337] on span "7/17 North Road, Brighton, VIC 3186" at bounding box center [112, 342] width 90 height 11
copy span "[GEOGRAPHIC_DATA]"
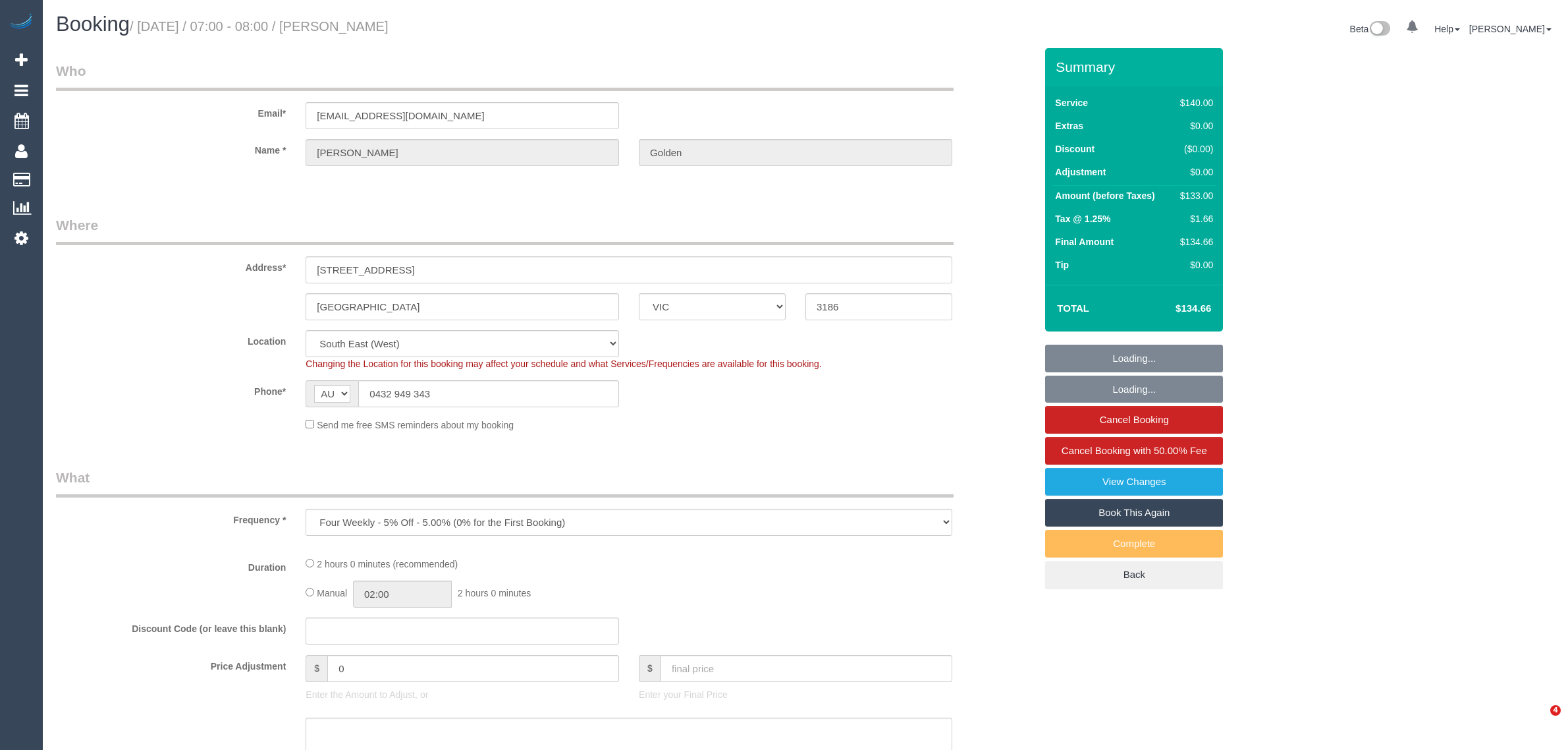
select select "VIC"
select select "object:685"
select select "number:28"
select select "number:14"
select select "number:19"
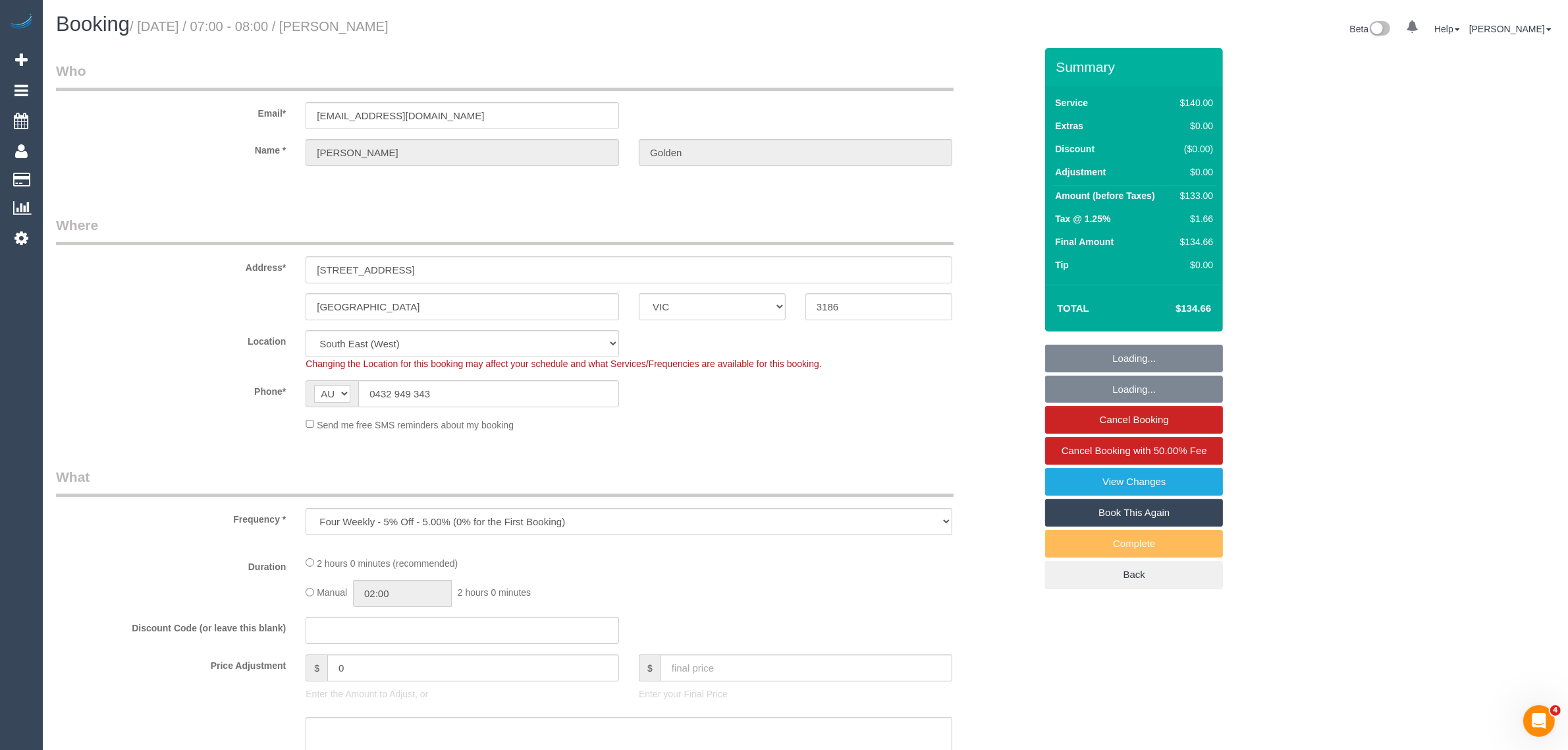
select select "number:24"
select select "number:34"
select select "number:13"
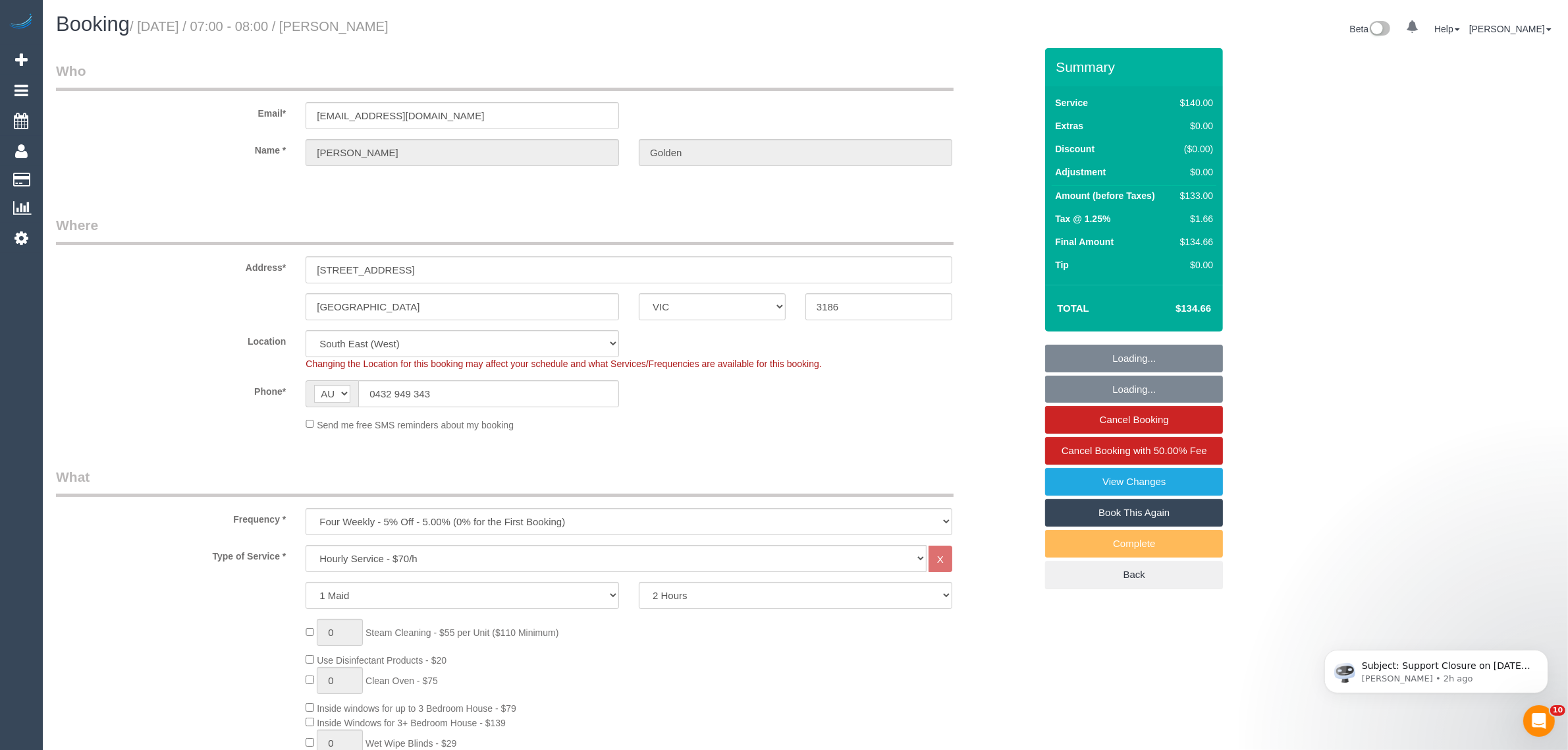
select select "spot1"
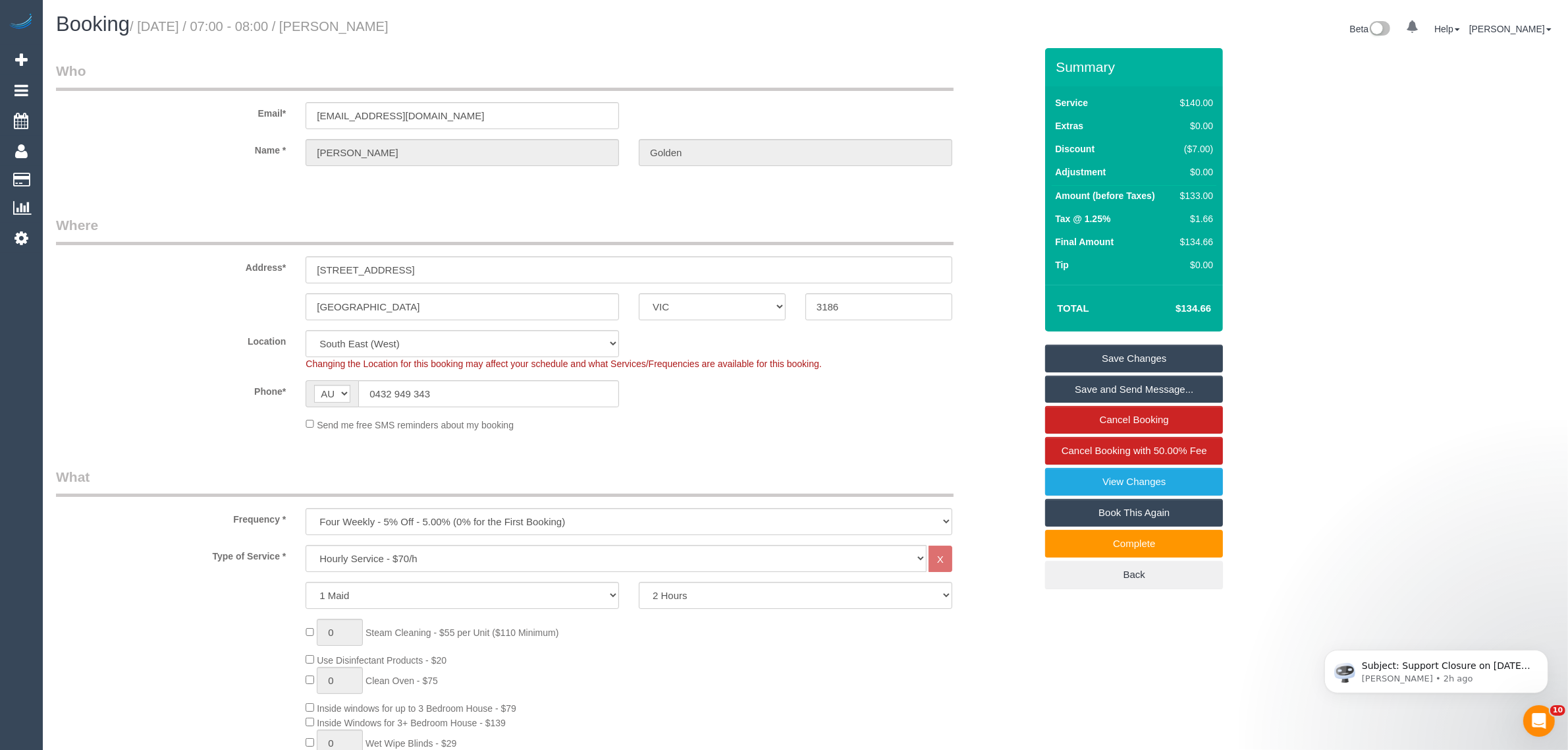
click at [186, 437] on fieldset "Where Address* [STREET_ADDRESS] [GEOGRAPHIC_DATA] ACT [GEOGRAPHIC_DATA] NT [GEO…" at bounding box center [545, 329] width 979 height 226
drag, startPoint x: 1066, startPoint y: 669, endPoint x: 1045, endPoint y: 662, distance: 22.1
click at [929, 394] on div "Phone* AF AL DZ AD AO AI AQ AG AR AM AW AU AT AZ BS BH BD BB BY BE BZ BJ BM BT …" at bounding box center [545, 393] width 999 height 27
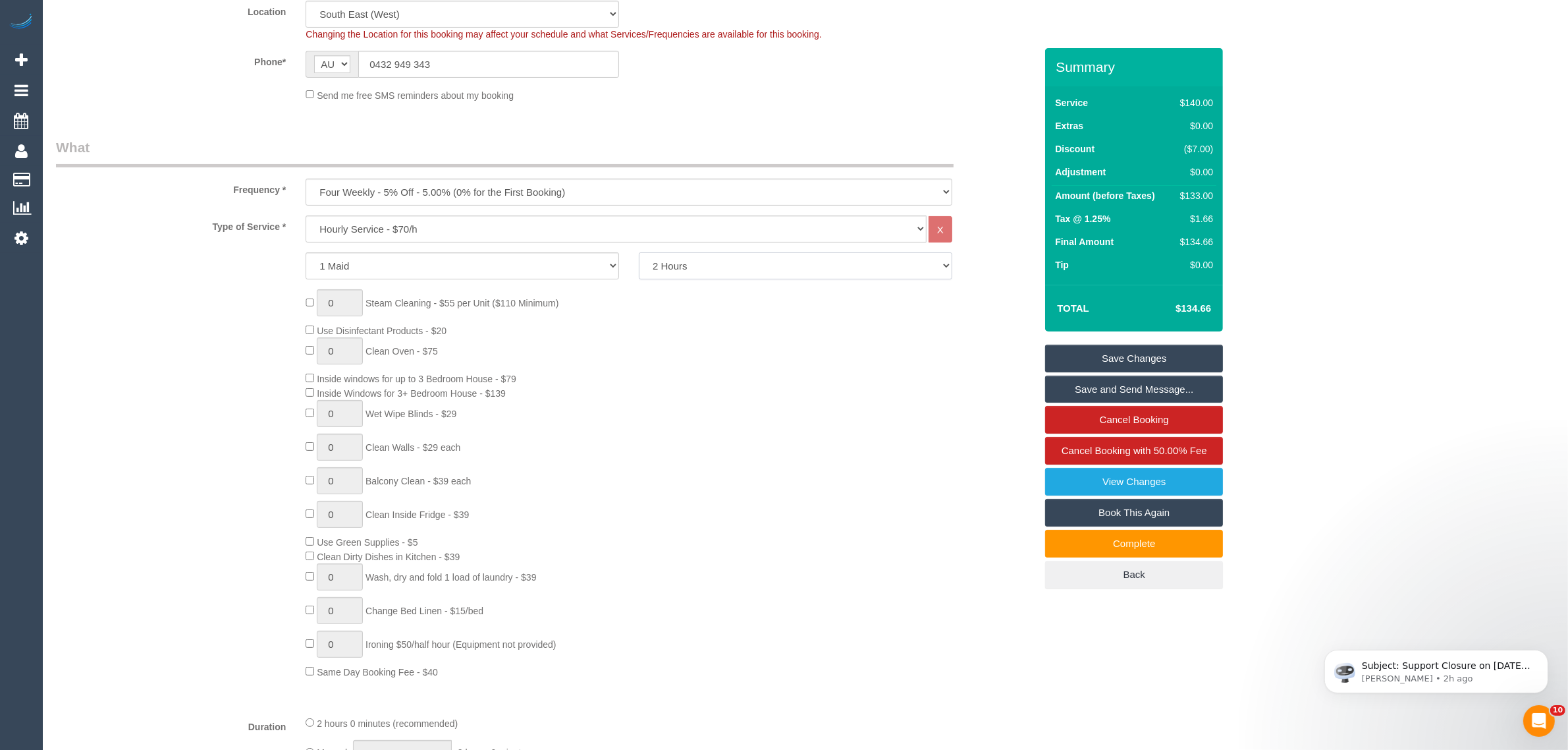
click at [825, 261] on select "2 Hours 2.5 Hours 3 Hours 3.5 Hours 4 Hours 4.5 Hours 5 Hours 5.5 Hours 6 Hours…" at bounding box center [796, 265] width 314 height 27
select select "150"
click at [639, 252] on select "2 Hours 2.5 Hours 3 Hours 3.5 Hours 4 Hours 4.5 Hours 5 Hours 5.5 Hours 6 Hours…" at bounding box center [796, 265] width 314 height 27
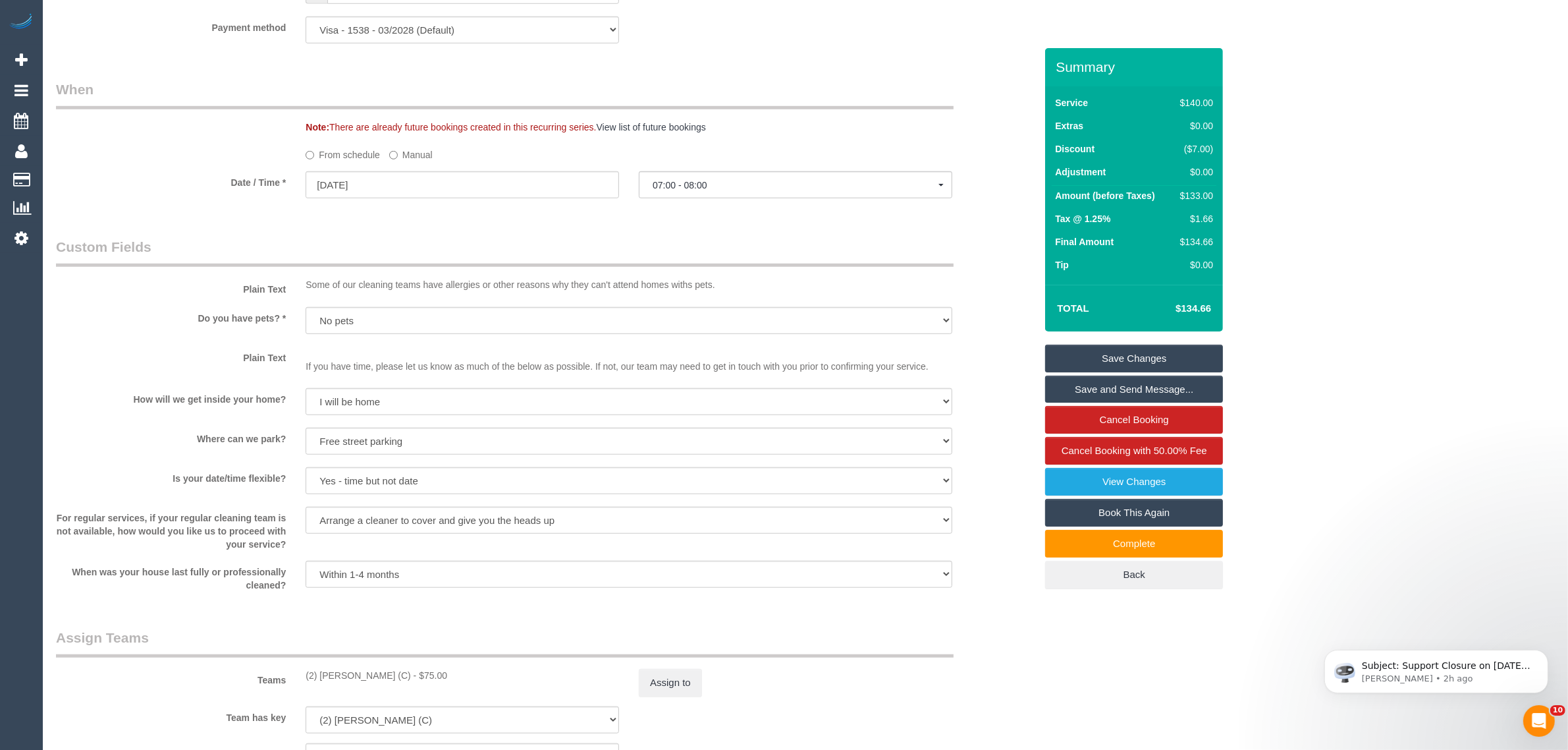
scroll to position [1647, 0]
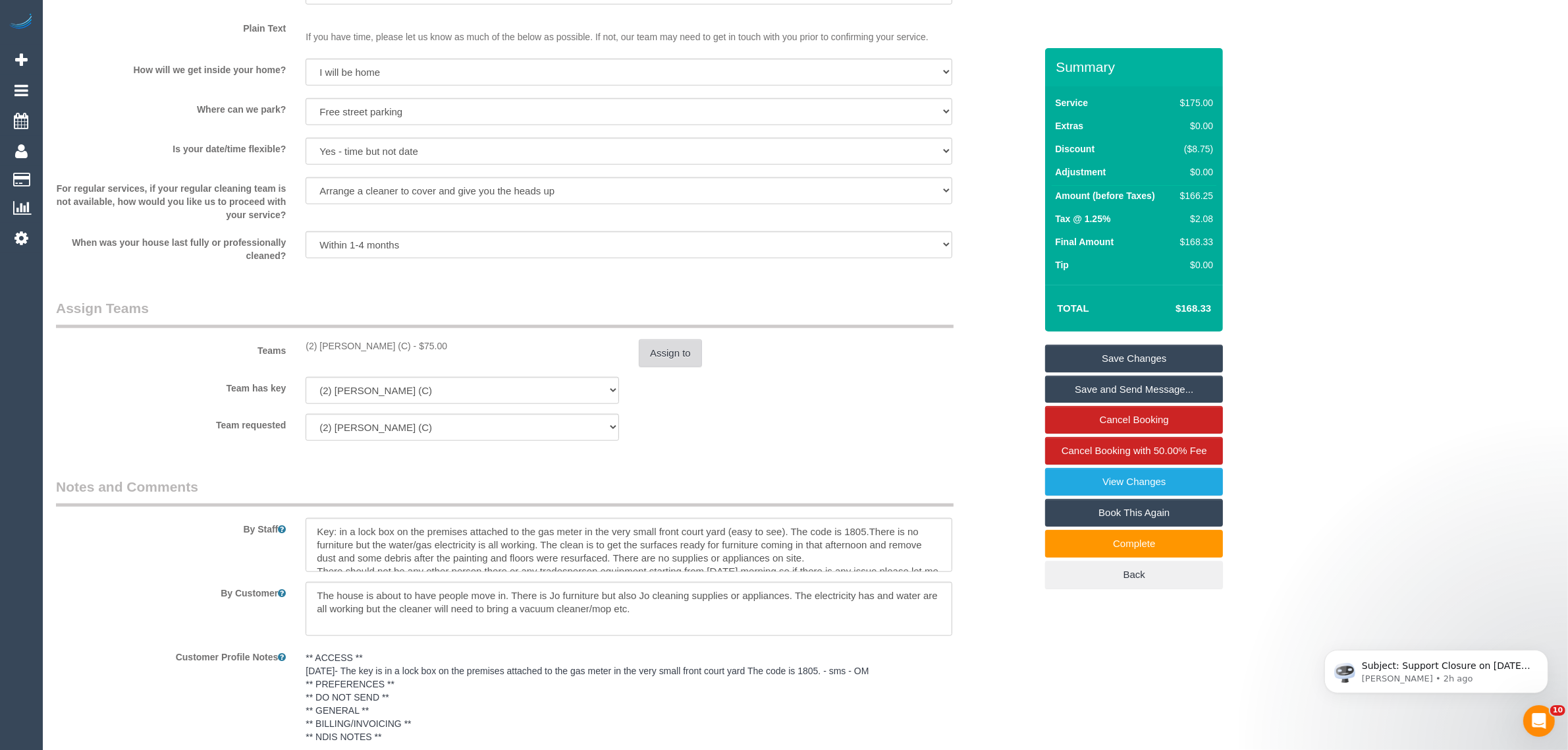
click at [683, 361] on button "Assign to" at bounding box center [670, 353] width 63 height 27
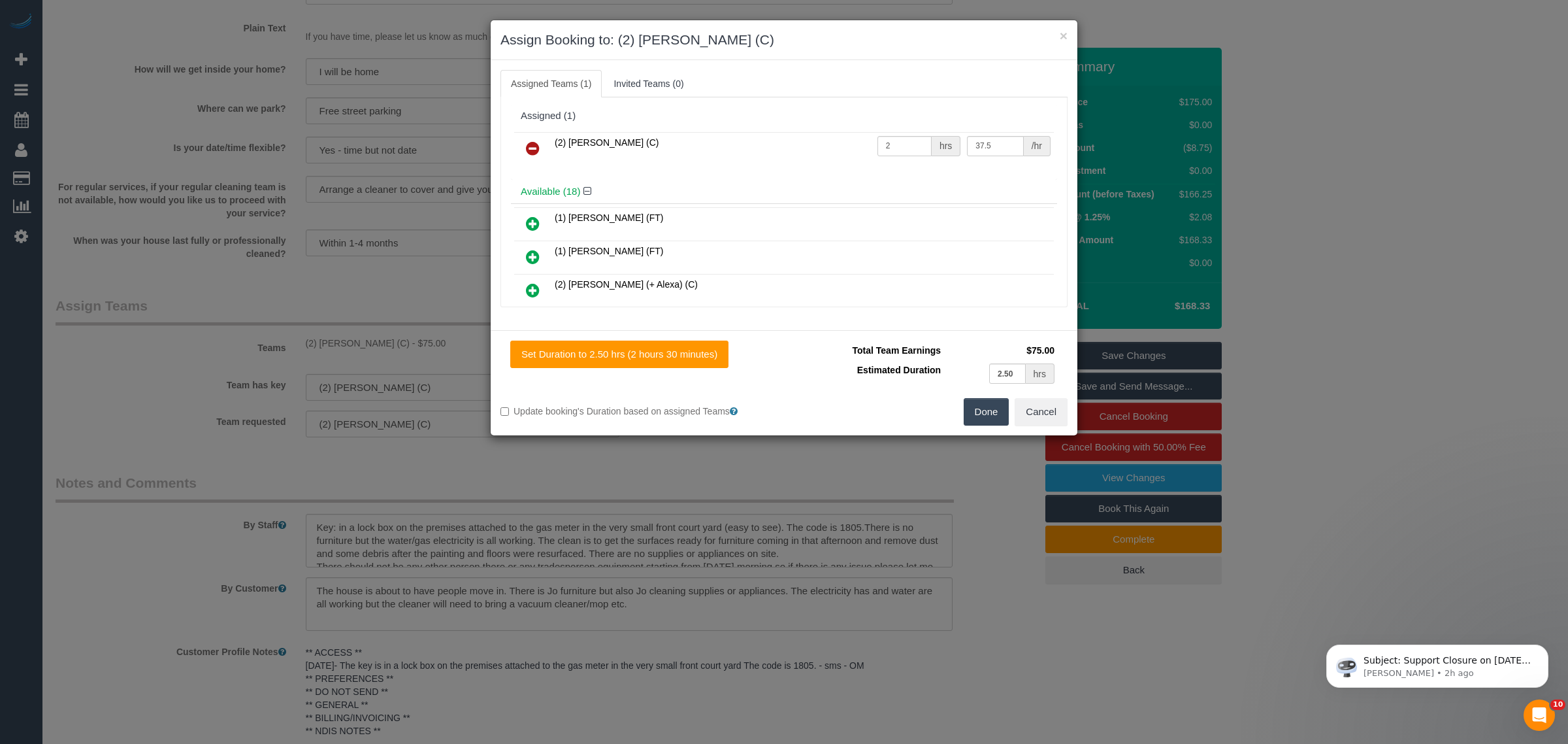
select select "spot6"
click at [906, 152] on input "2" at bounding box center [905, 146] width 54 height 20
type input "2.5"
click at [977, 418] on button "Done" at bounding box center [986, 411] width 46 height 27
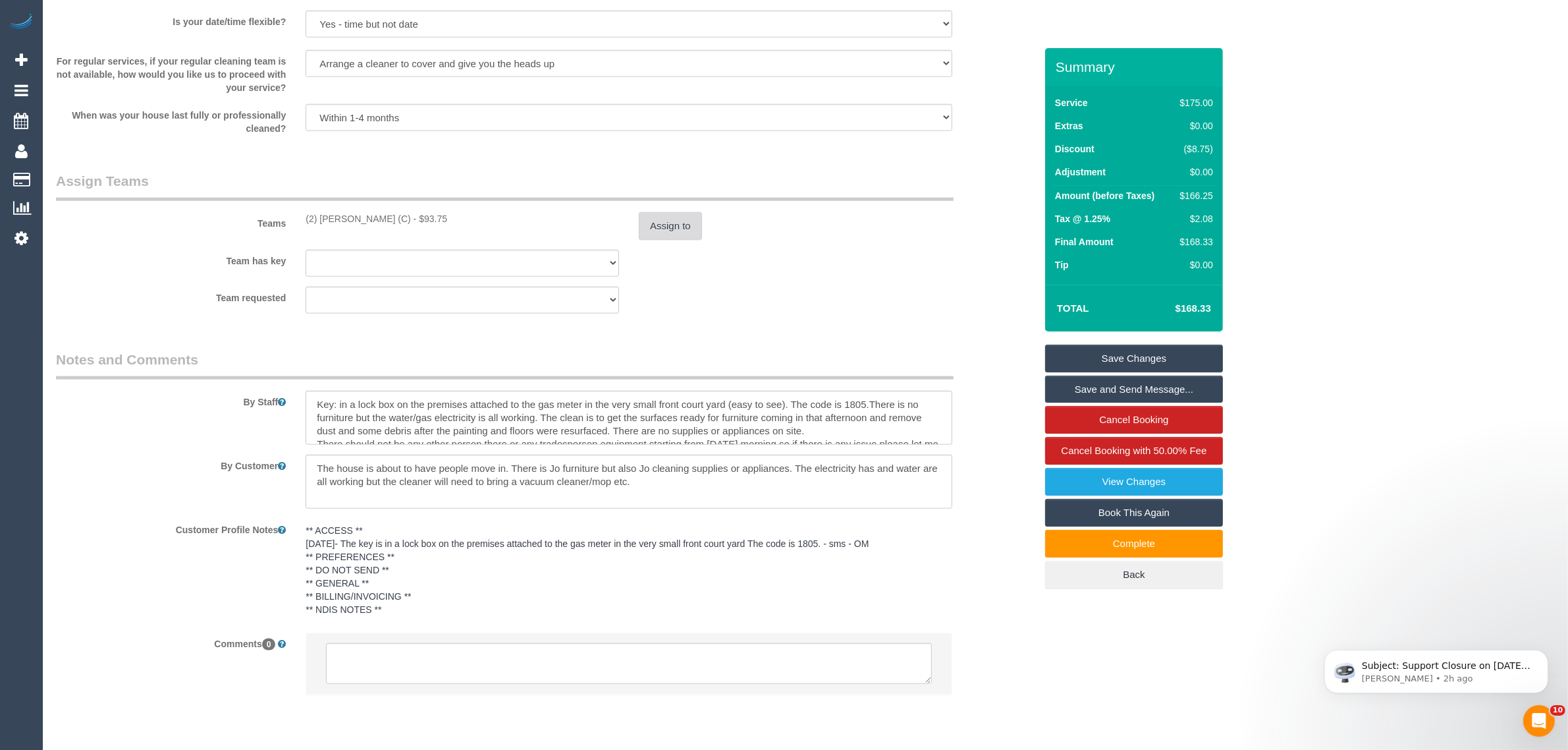
scroll to position [1815, 0]
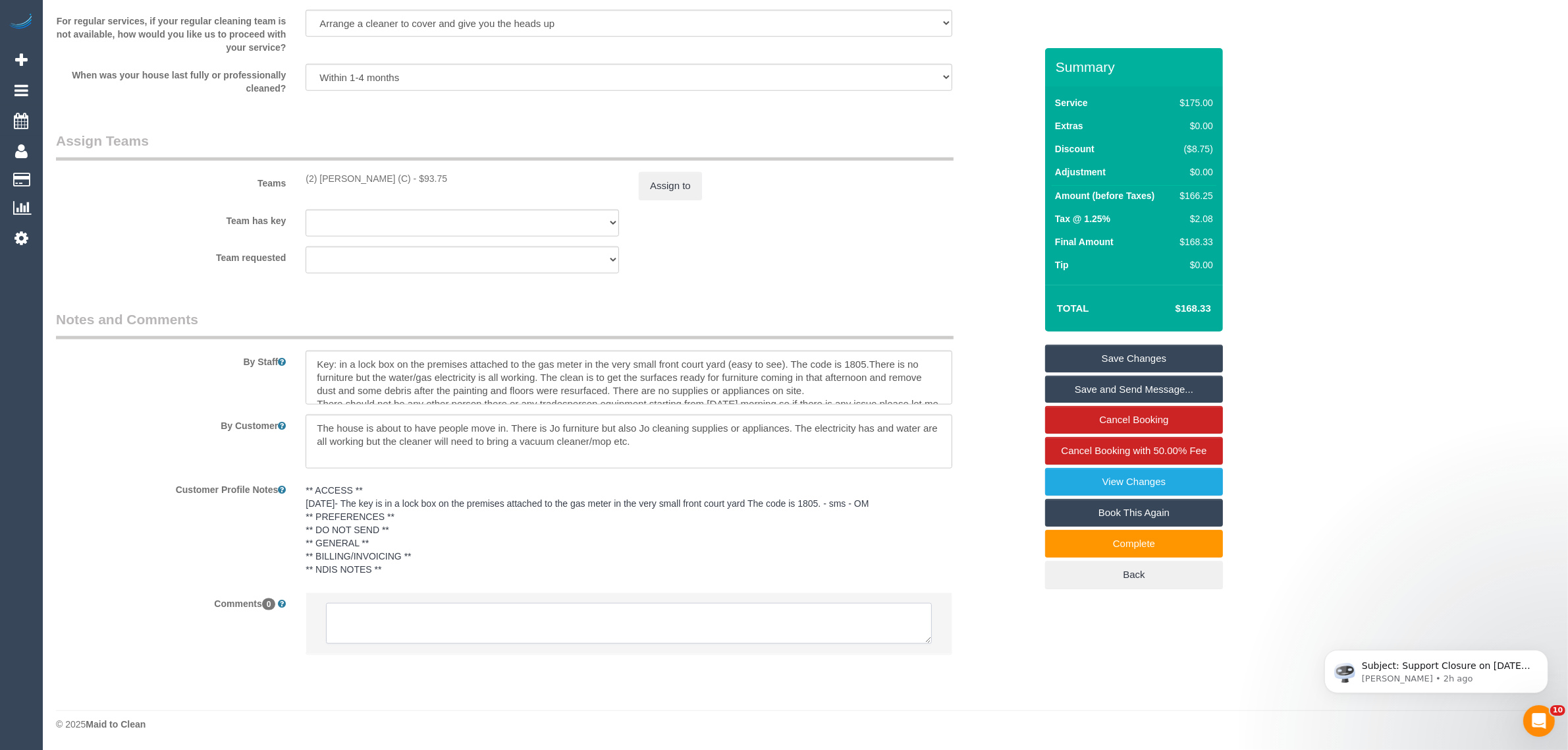
click at [675, 620] on textarea at bounding box center [629, 623] width 606 height 41
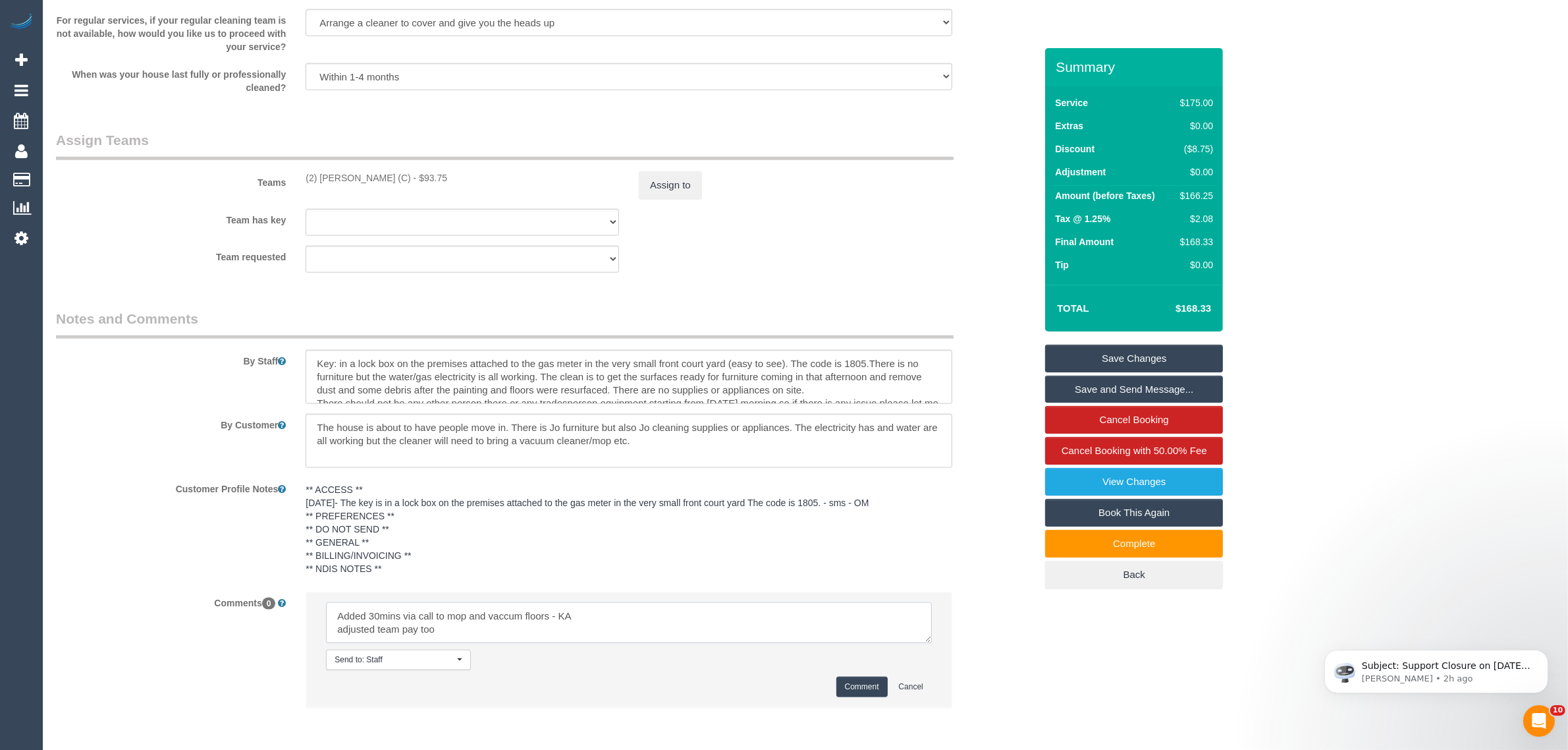
type textarea "Added 30mins via call to mop and vaccum floors - KA adjusted team pay too"
click at [857, 680] on button "Comment" at bounding box center [862, 687] width 51 height 20
click at [1077, 349] on link "Save Changes" at bounding box center [1134, 358] width 178 height 27
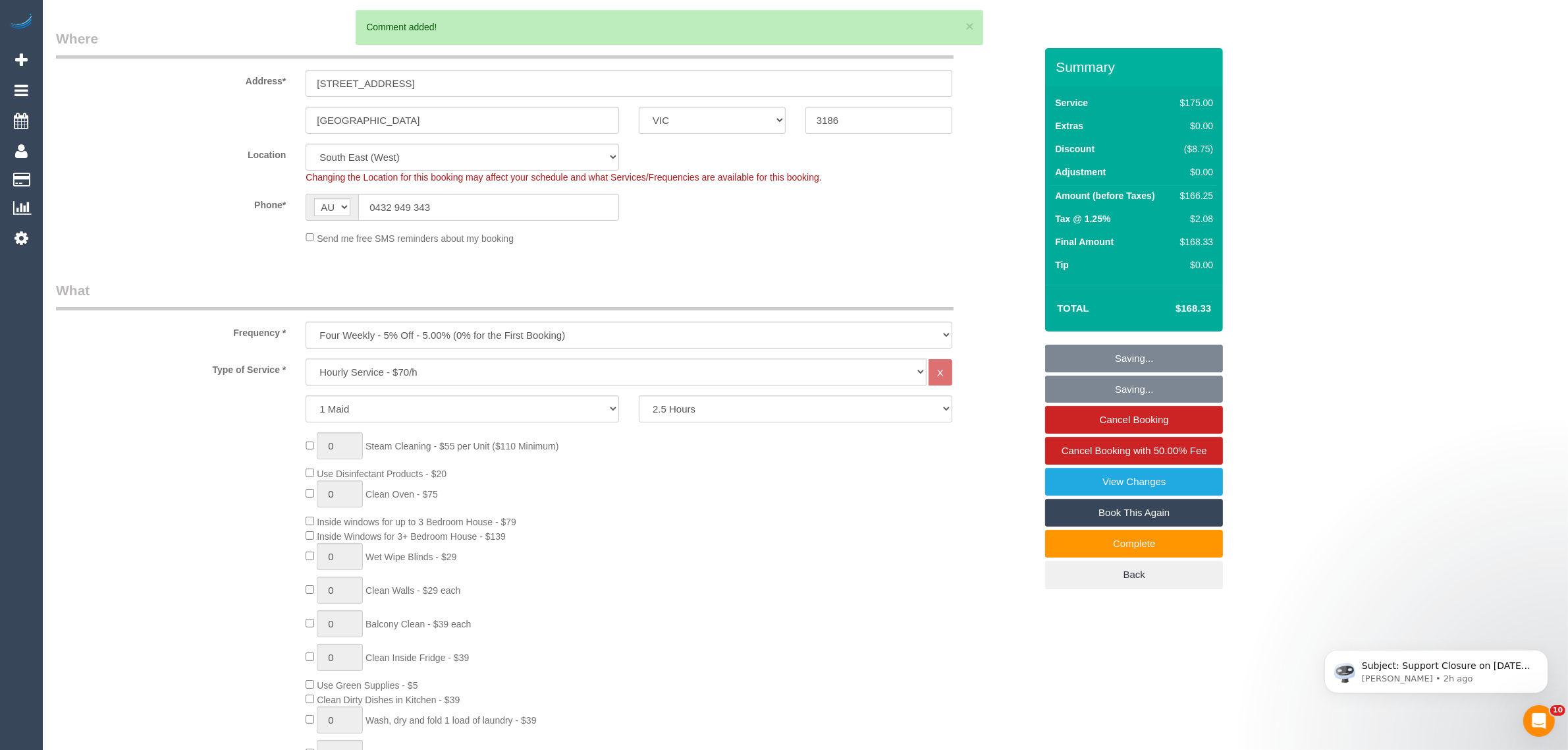
scroll to position [168, 0]
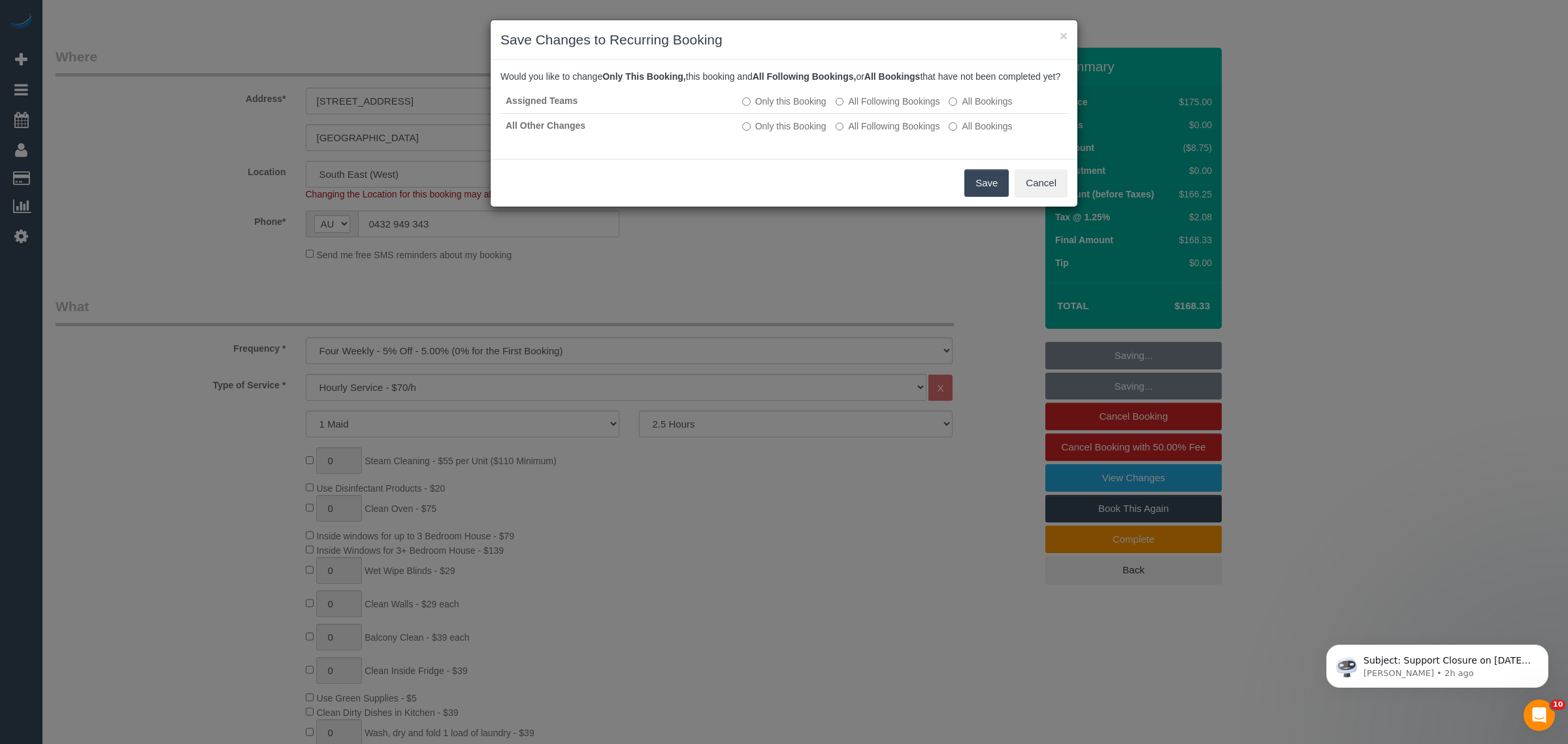
click at [972, 194] on button "Save" at bounding box center [986, 183] width 44 height 27
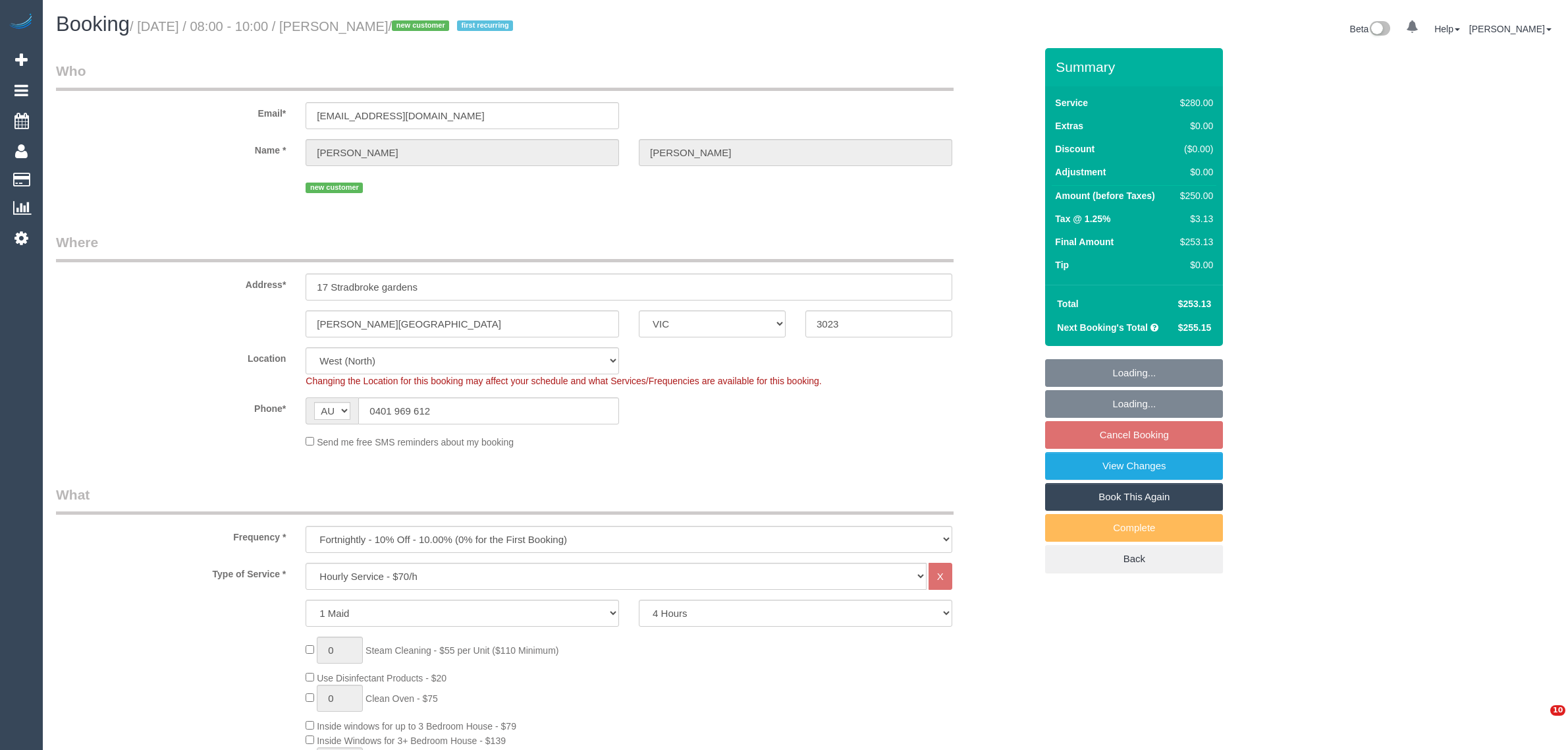
select select "VIC"
select select "240"
select select "number:28"
select select "number:14"
select select "number:18"
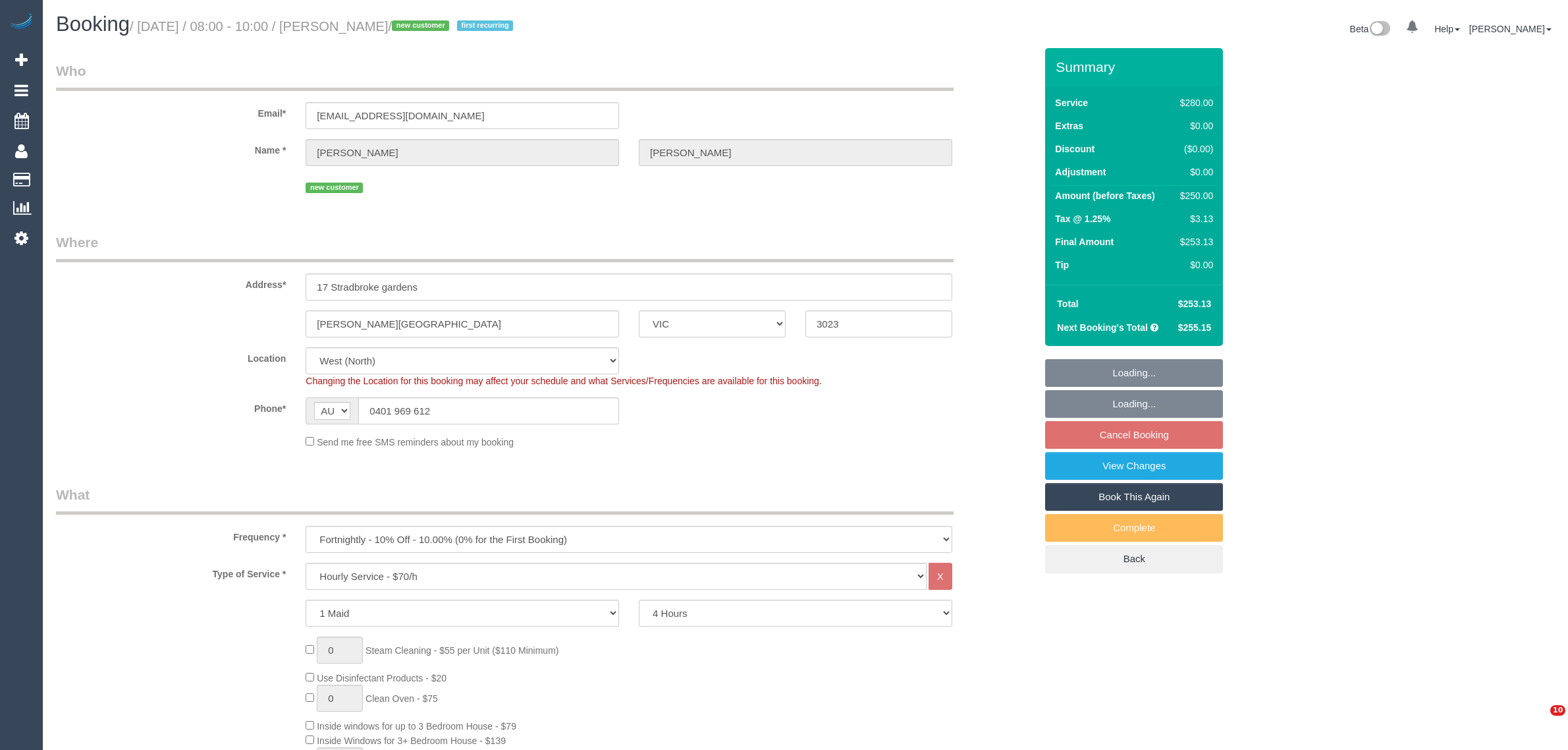
select select "number:22"
select select "number:35"
select select "number:12"
select select "spot1"
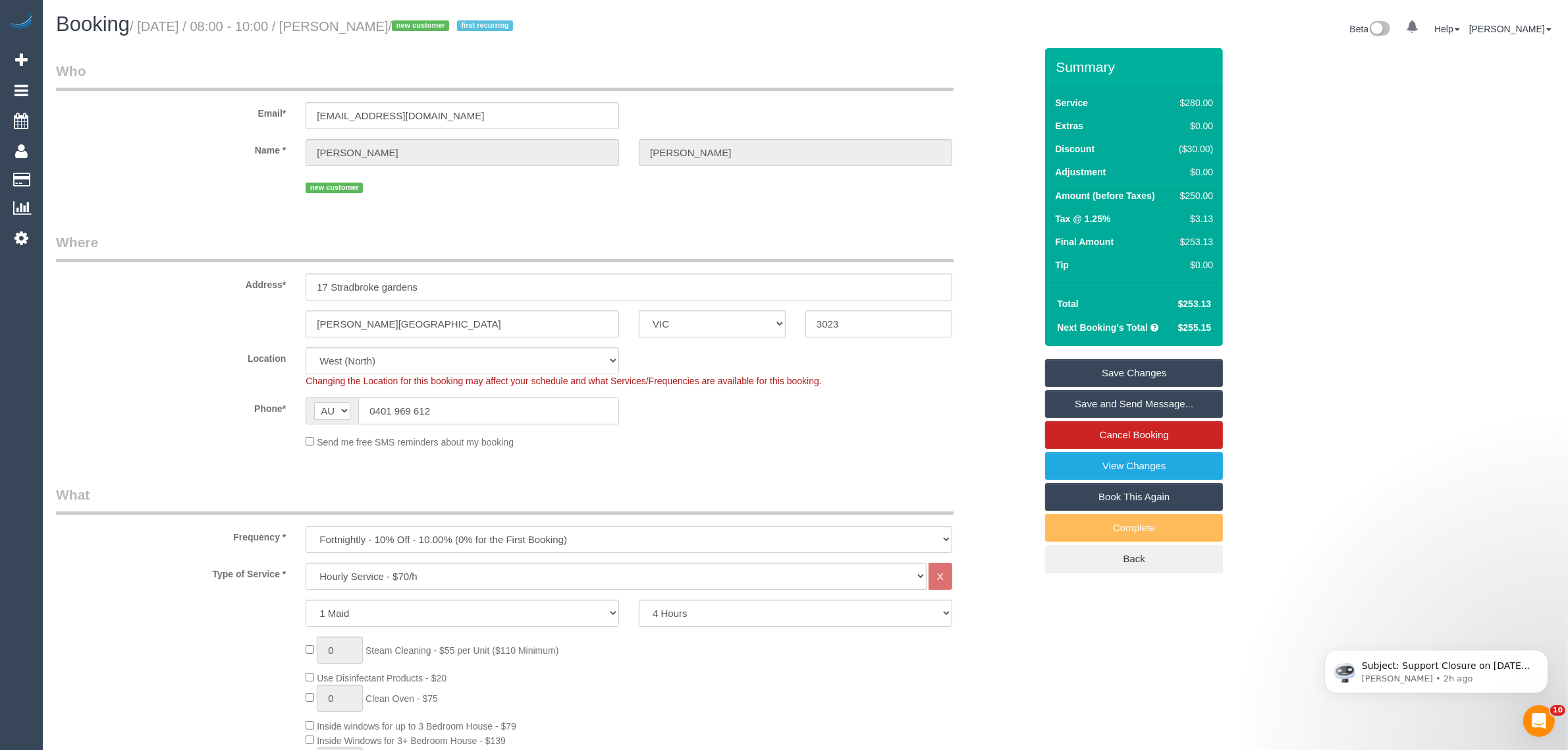
click at [468, 422] on input "0401 969 612" at bounding box center [488, 411] width 261 height 27
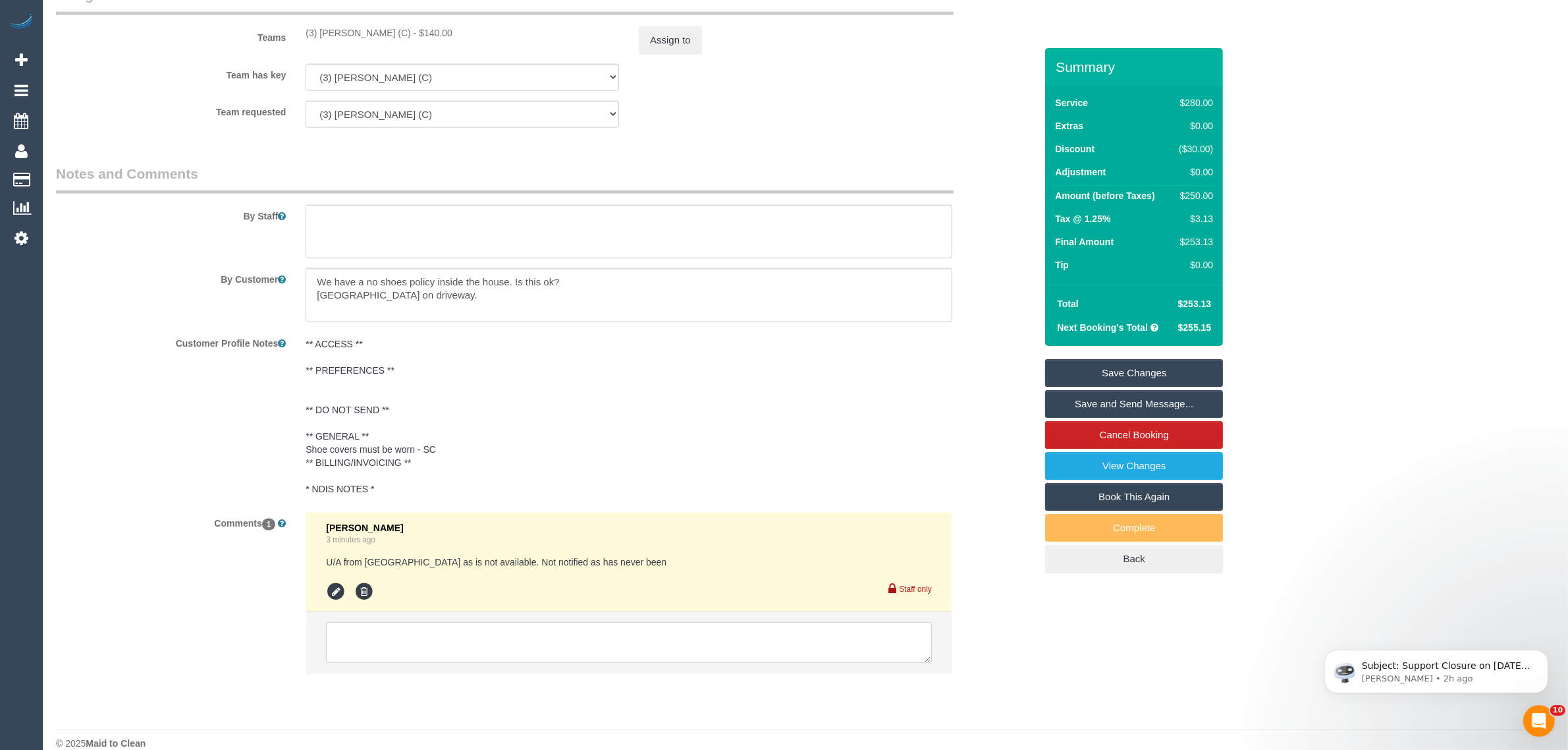
scroll to position [1974, 0]
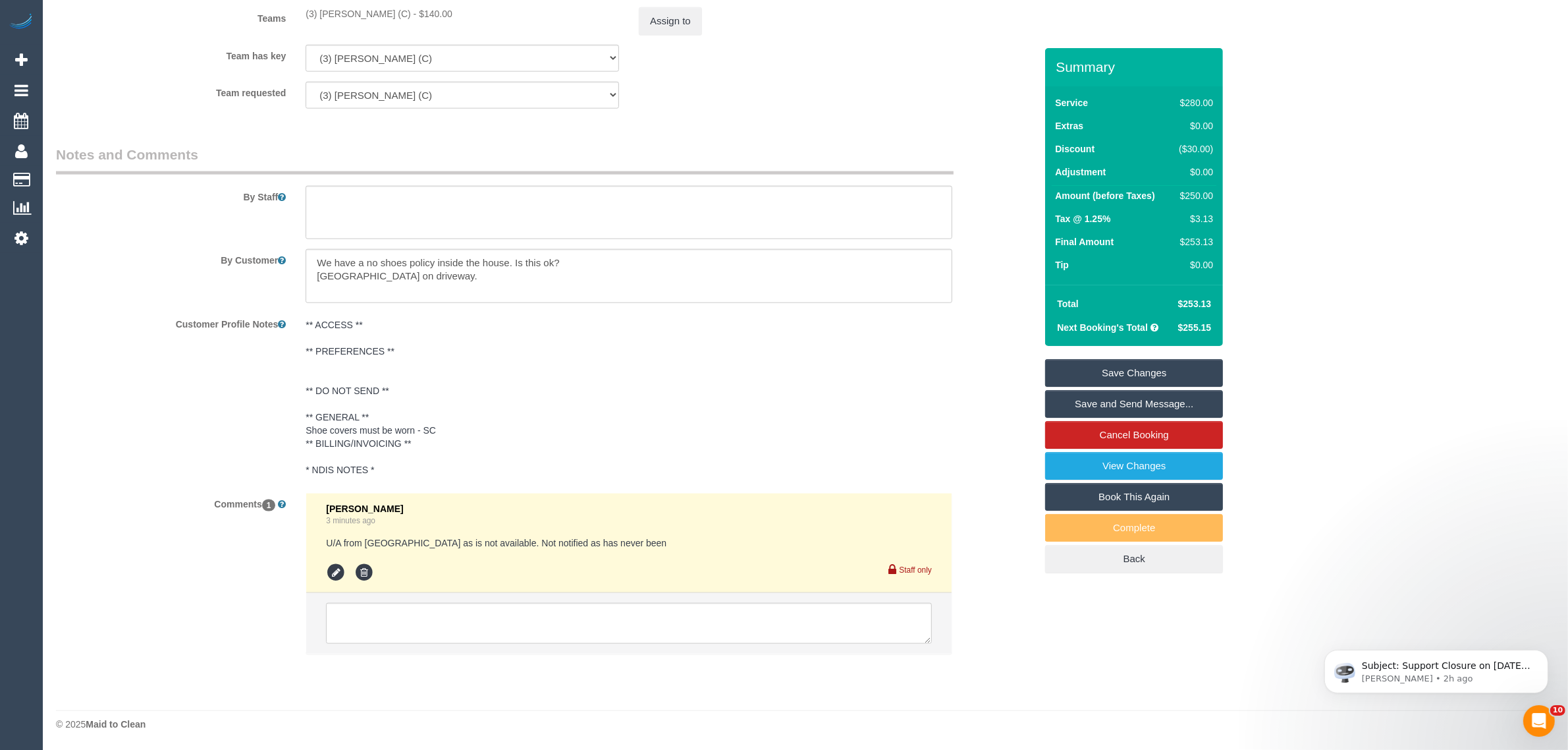
click at [970, 347] on div "Customer Profile Notes ** ACCESS ** ** PREFERENCES ** ** DO NOT SEND ** ** GENE…" at bounding box center [545, 398] width 999 height 170
click at [610, 620] on textarea at bounding box center [629, 623] width 606 height 41
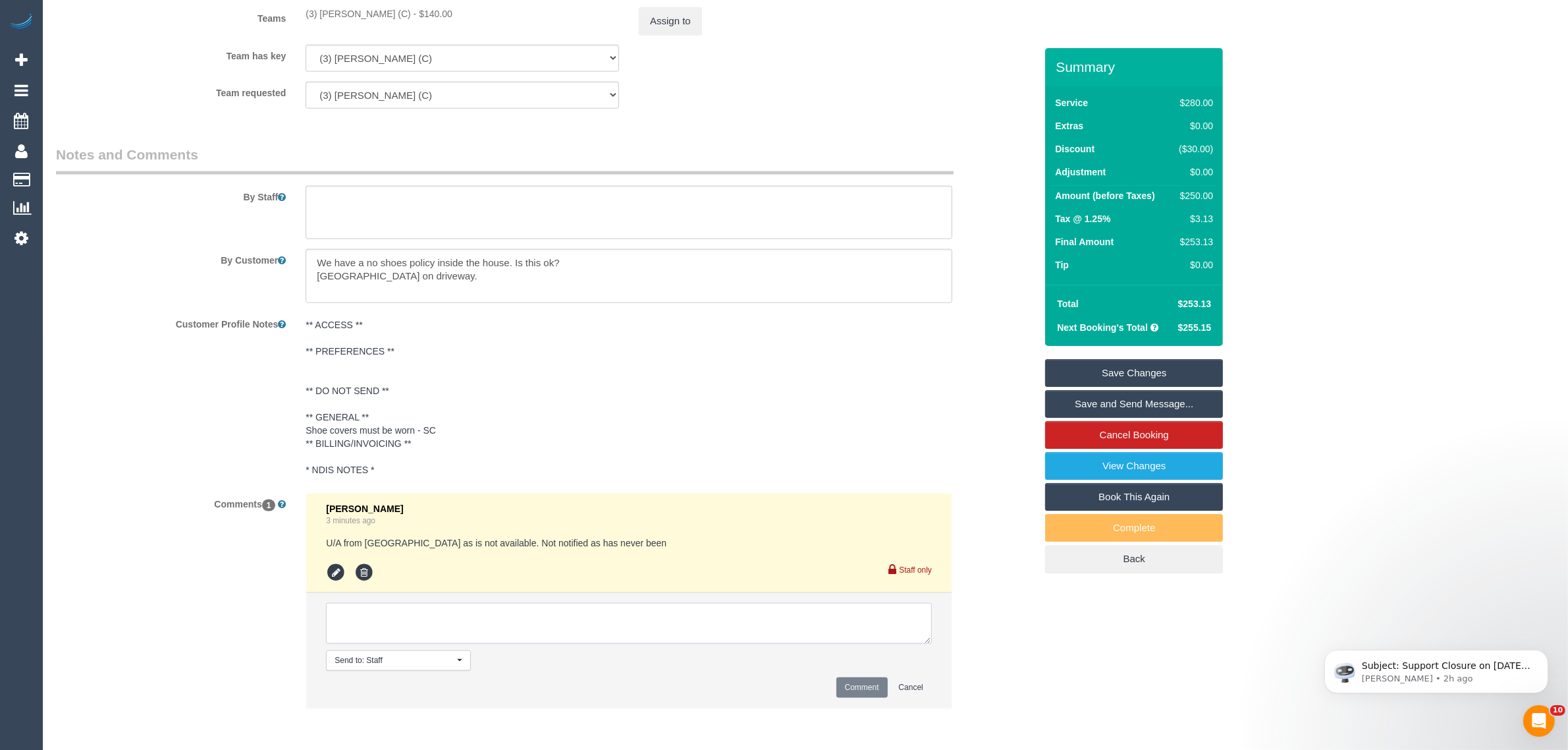
paste textarea "Cleaner(s) Unassigned: Reason Unassigned: Contact via: Which message sent: Addi…"
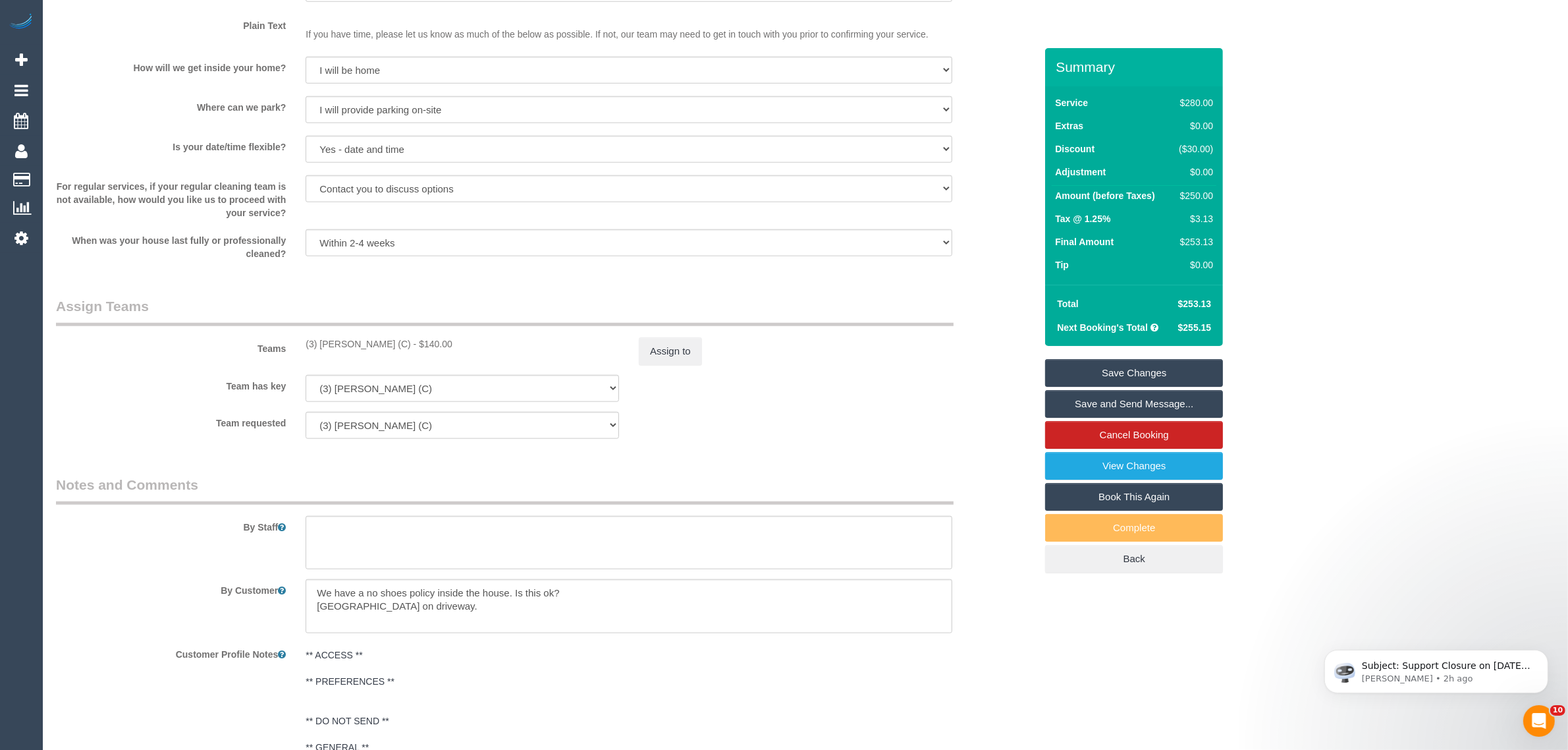
scroll to position [1644, 0]
copy div "(3) Shebaaz Khan (C"
drag, startPoint x: 303, startPoint y: 340, endPoint x: 390, endPoint y: 340, distance: 87.0
click at [390, 340] on div "(3) Shebaaz Khan (C) - $140.00" at bounding box center [462, 343] width 333 height 13
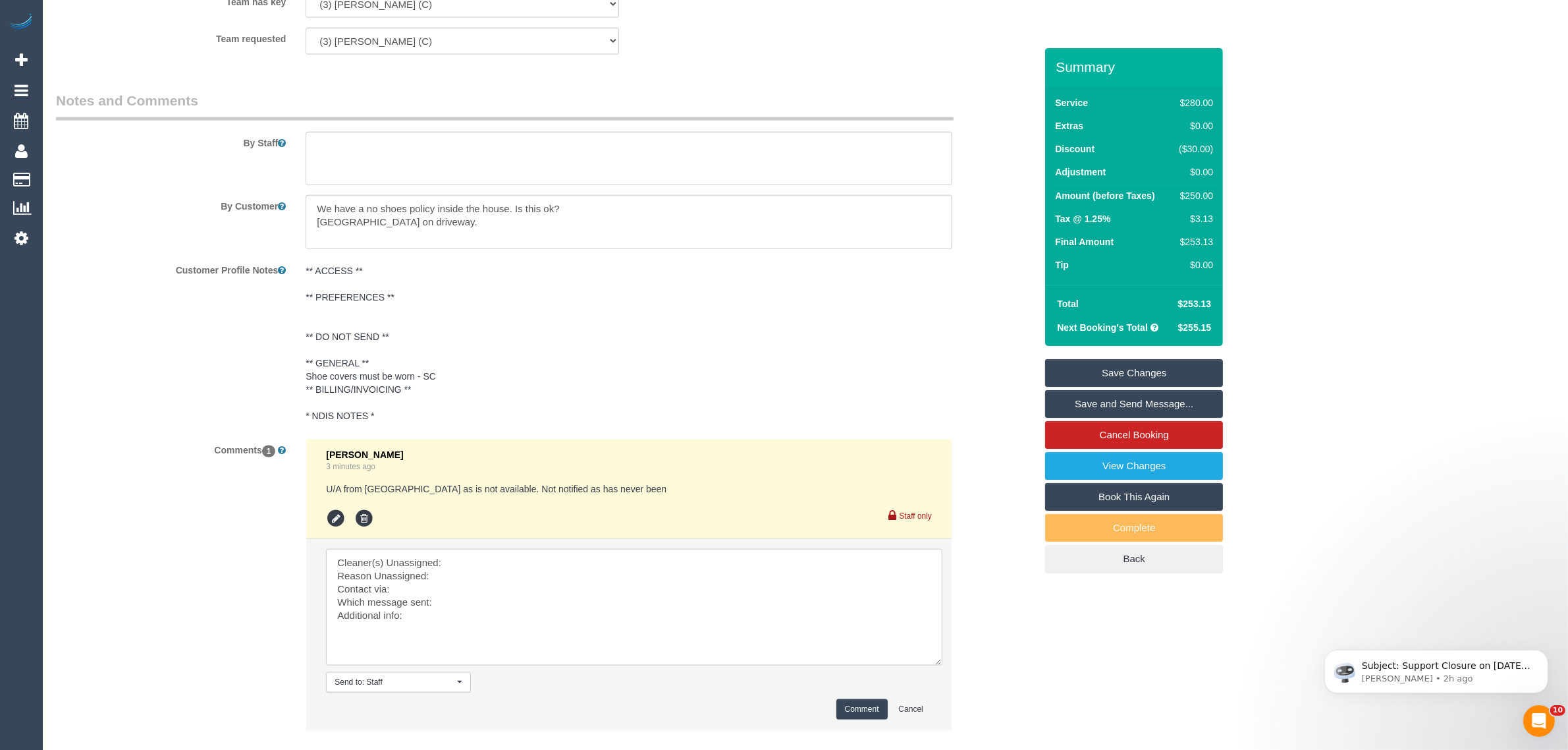
scroll to position [0, 0]
drag, startPoint x: 928, startPoint y: 606, endPoint x: 935, endPoint y: 663, distance: 57.4
click at [935, 663] on textarea at bounding box center [634, 608] width 616 height 119
click at [704, 549] on textarea at bounding box center [634, 608] width 616 height 119
paste textarea "(3) Shebaaz Khan (C"
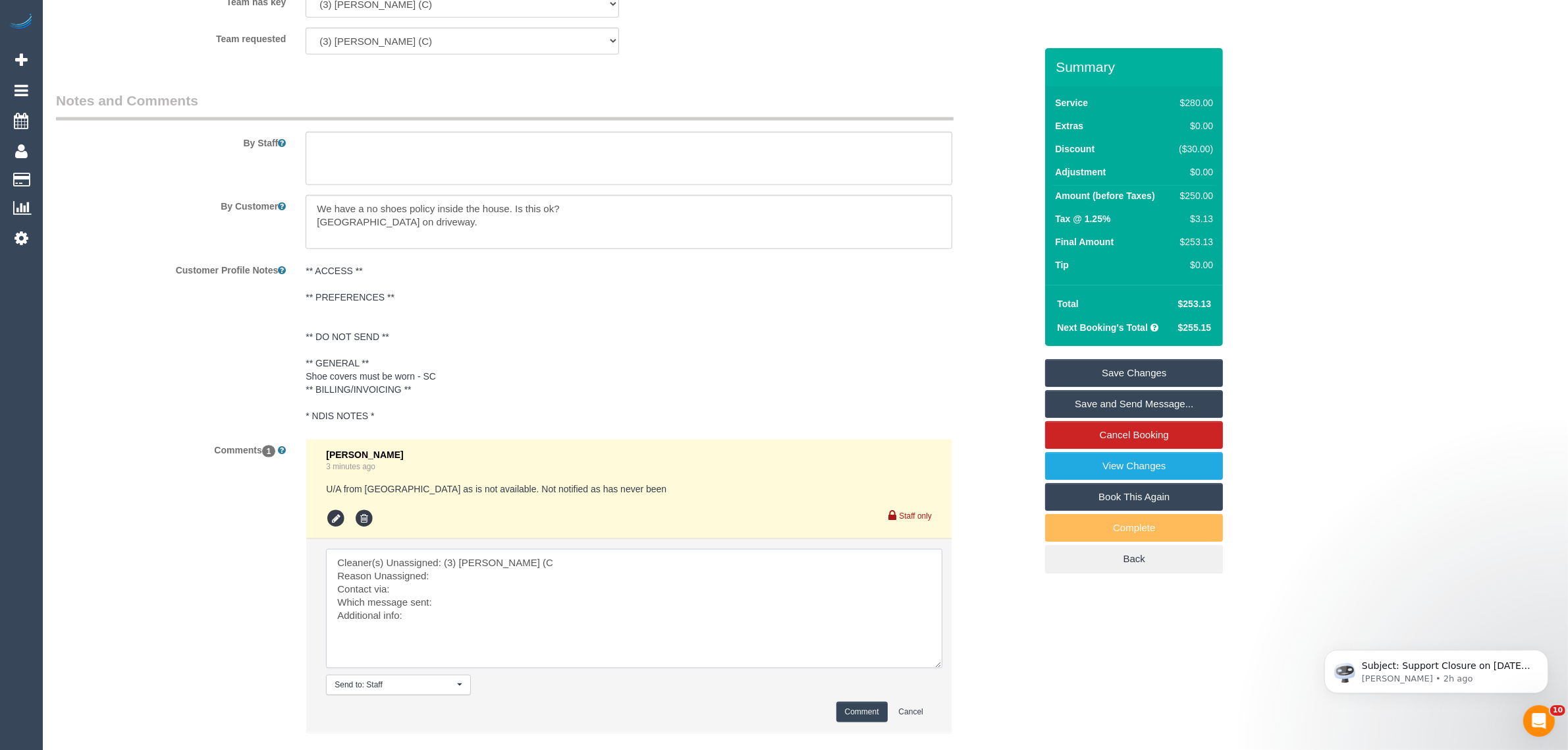
click at [559, 573] on textarea at bounding box center [634, 608] width 616 height 119
click at [454, 584] on textarea at bounding box center [634, 608] width 616 height 119
click at [497, 613] on textarea at bounding box center [634, 608] width 616 height 119
click at [509, 603] on textarea at bounding box center [634, 608] width 616 height 119
type textarea "Cleaner(s) Unassigned: (3) Shebaaz Khan (C Reason Unassigned: doctor's appointm…"
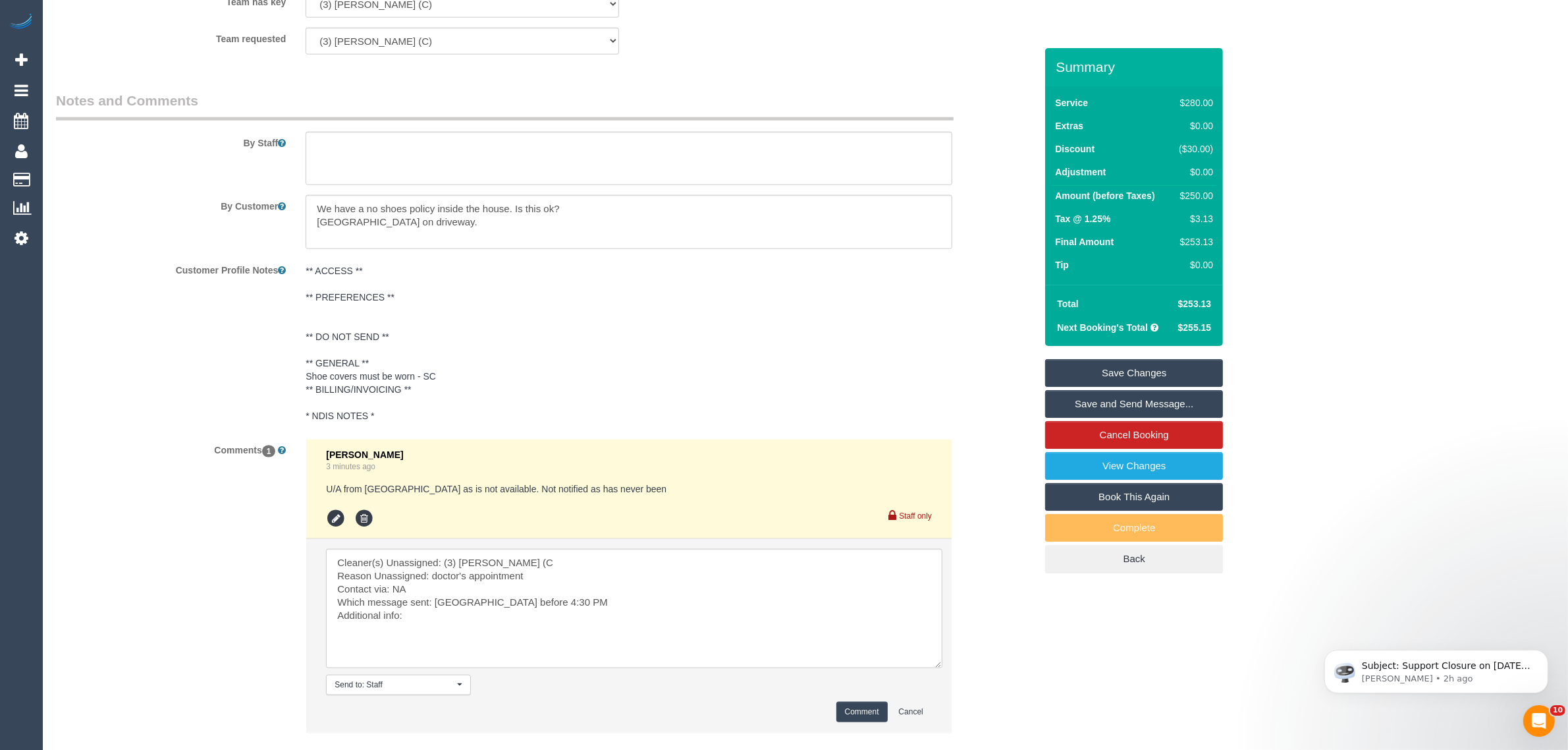
click at [857, 716] on button "Comment" at bounding box center [862, 712] width 51 height 20
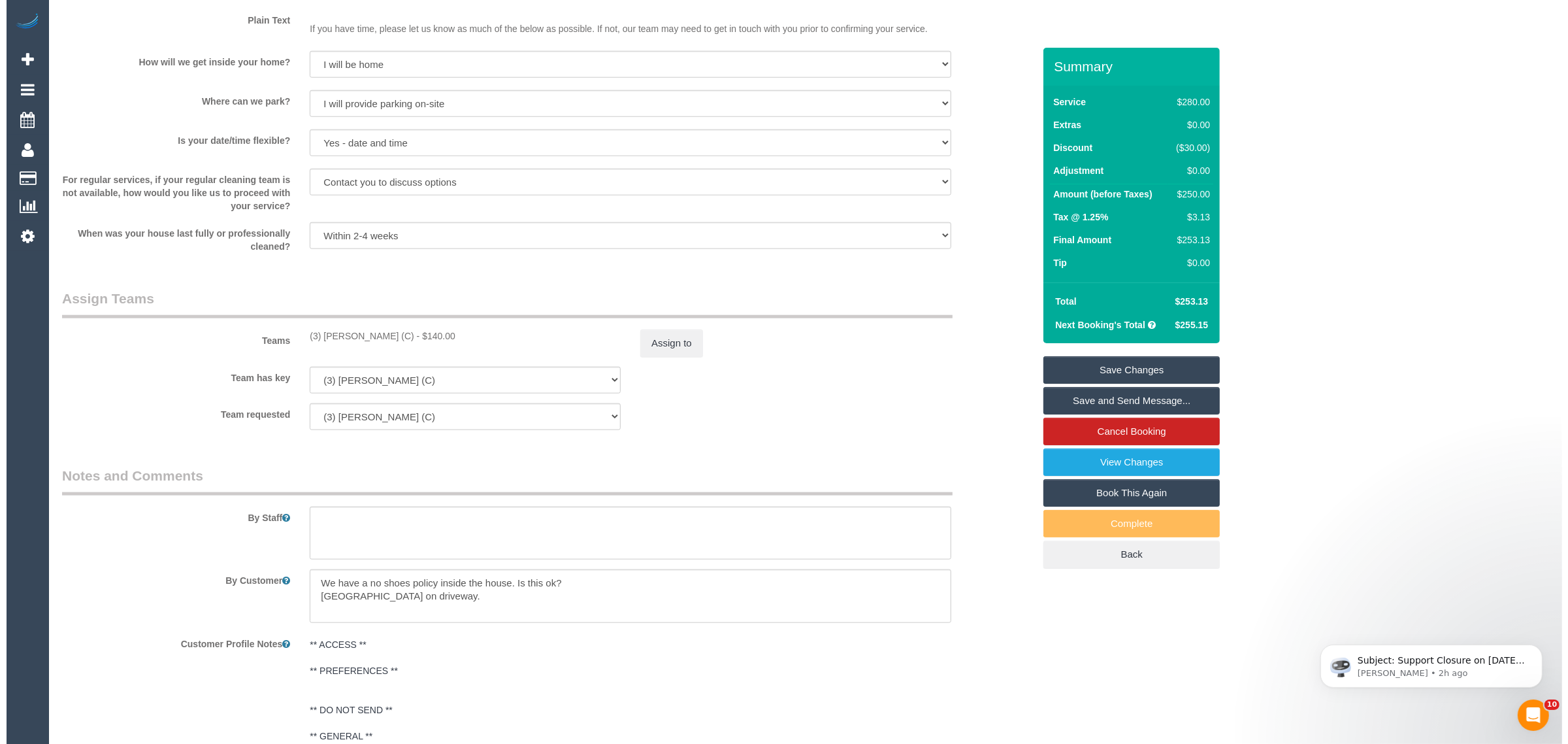
scroll to position [1358, 0]
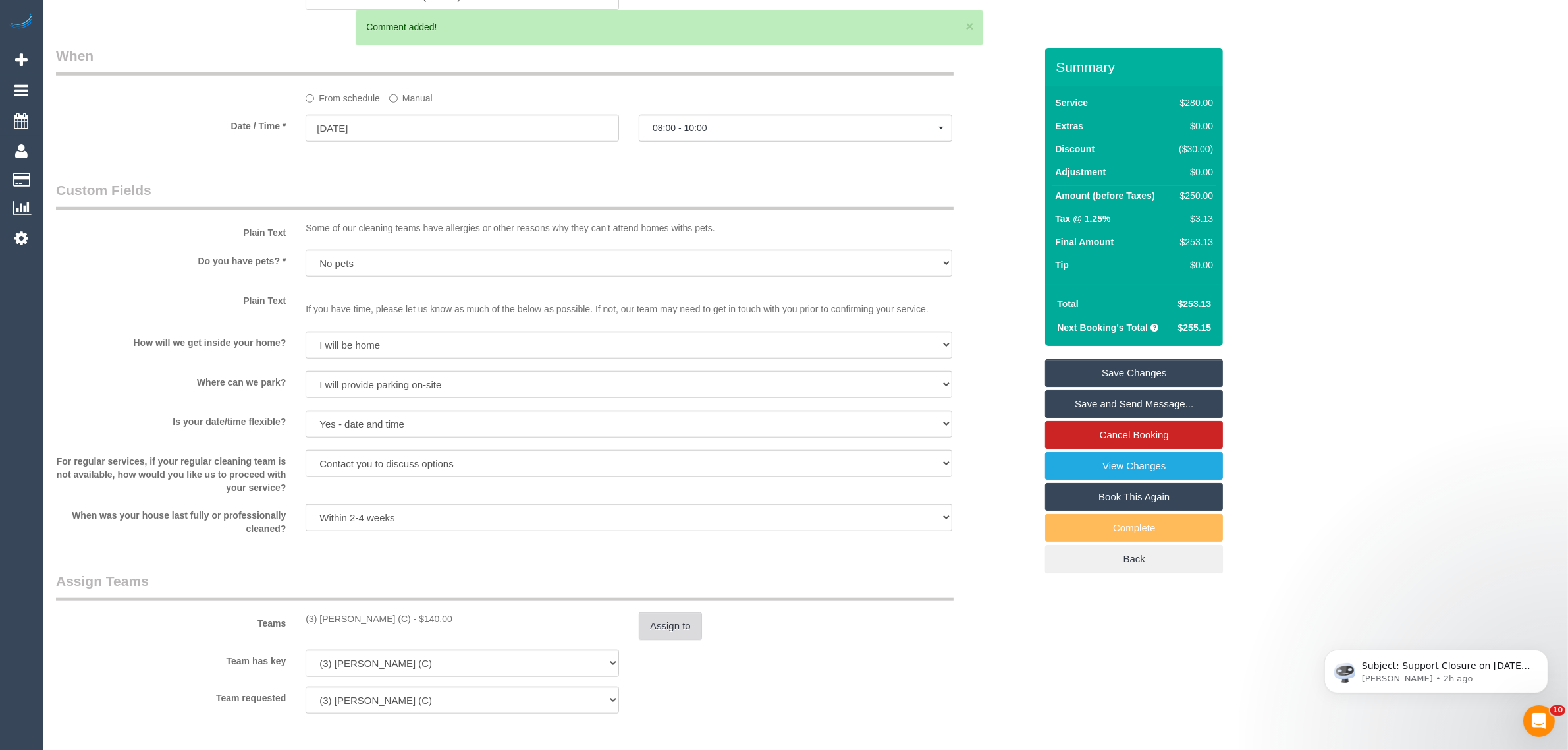
click at [669, 621] on button "Assign to" at bounding box center [670, 625] width 63 height 27
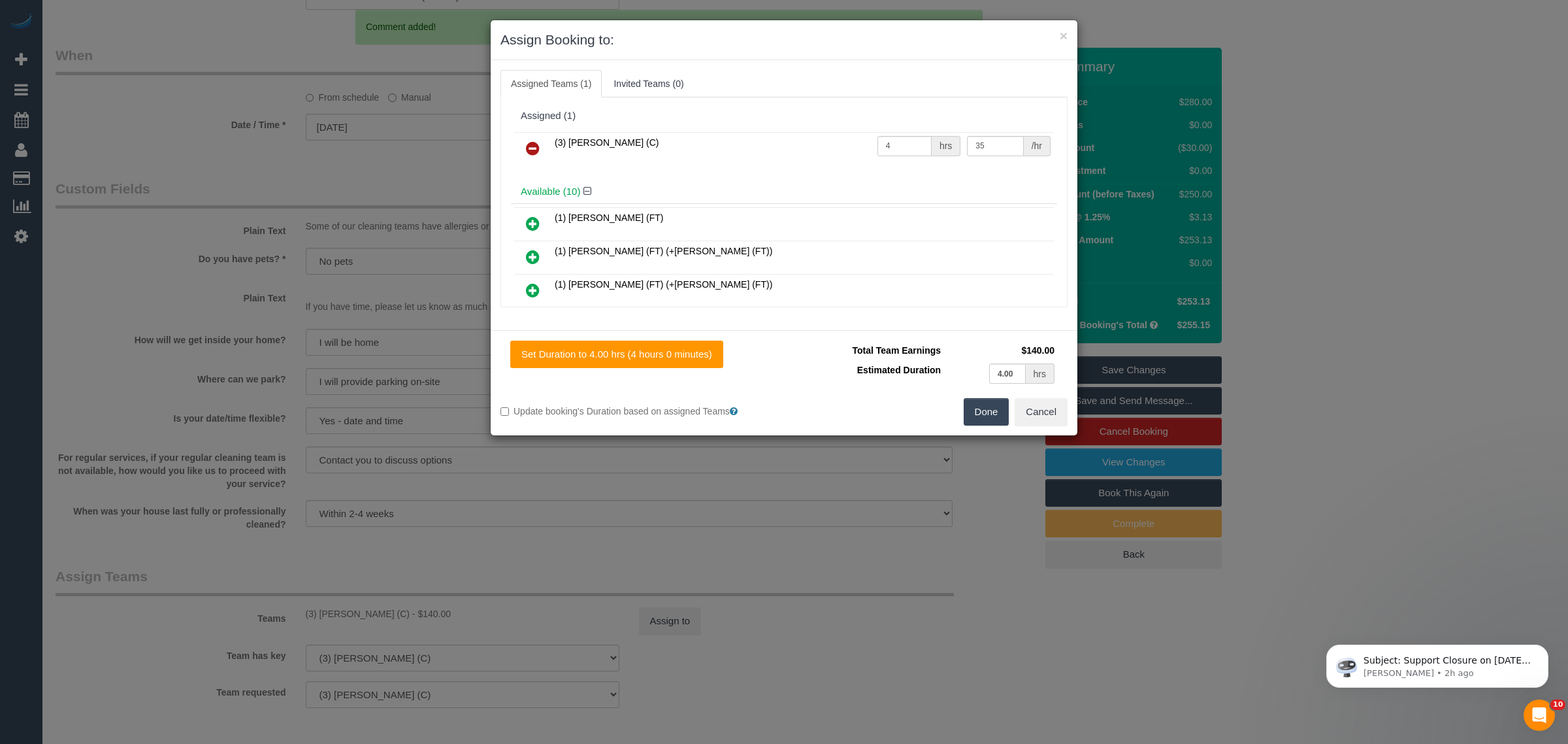
click at [540, 147] on link at bounding box center [533, 149] width 31 height 26
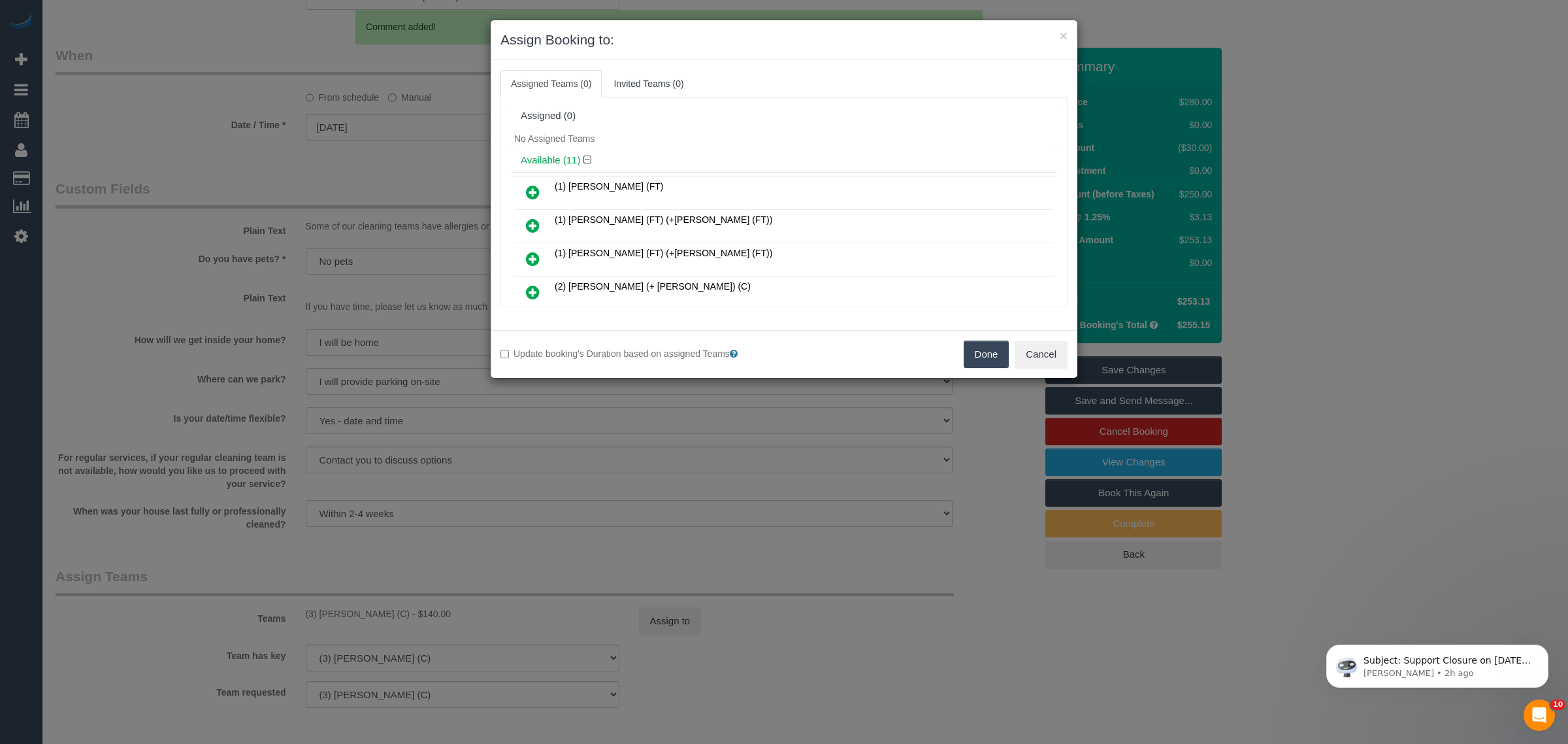
click at [981, 361] on button "Done" at bounding box center [986, 354] width 46 height 27
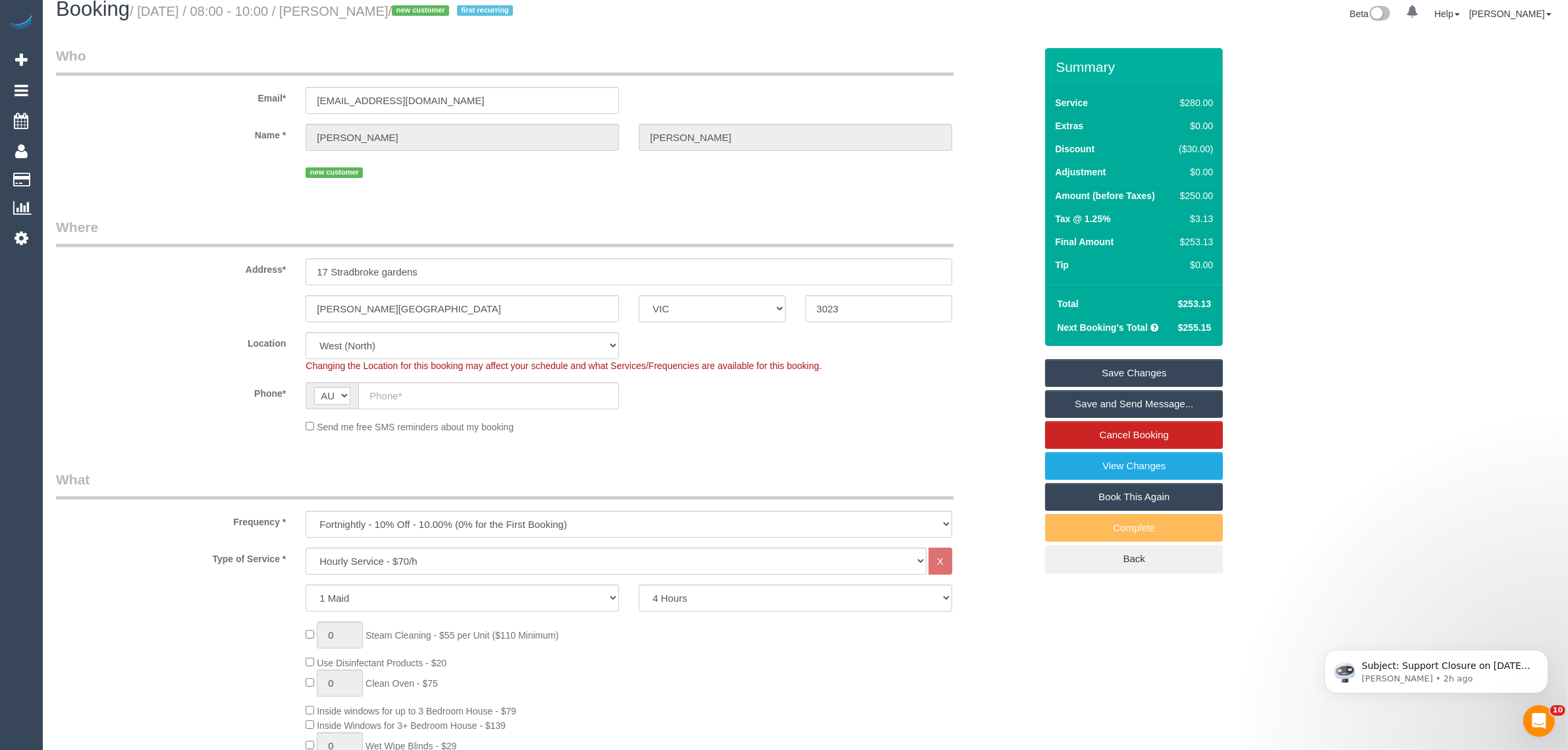
scroll to position [0, 0]
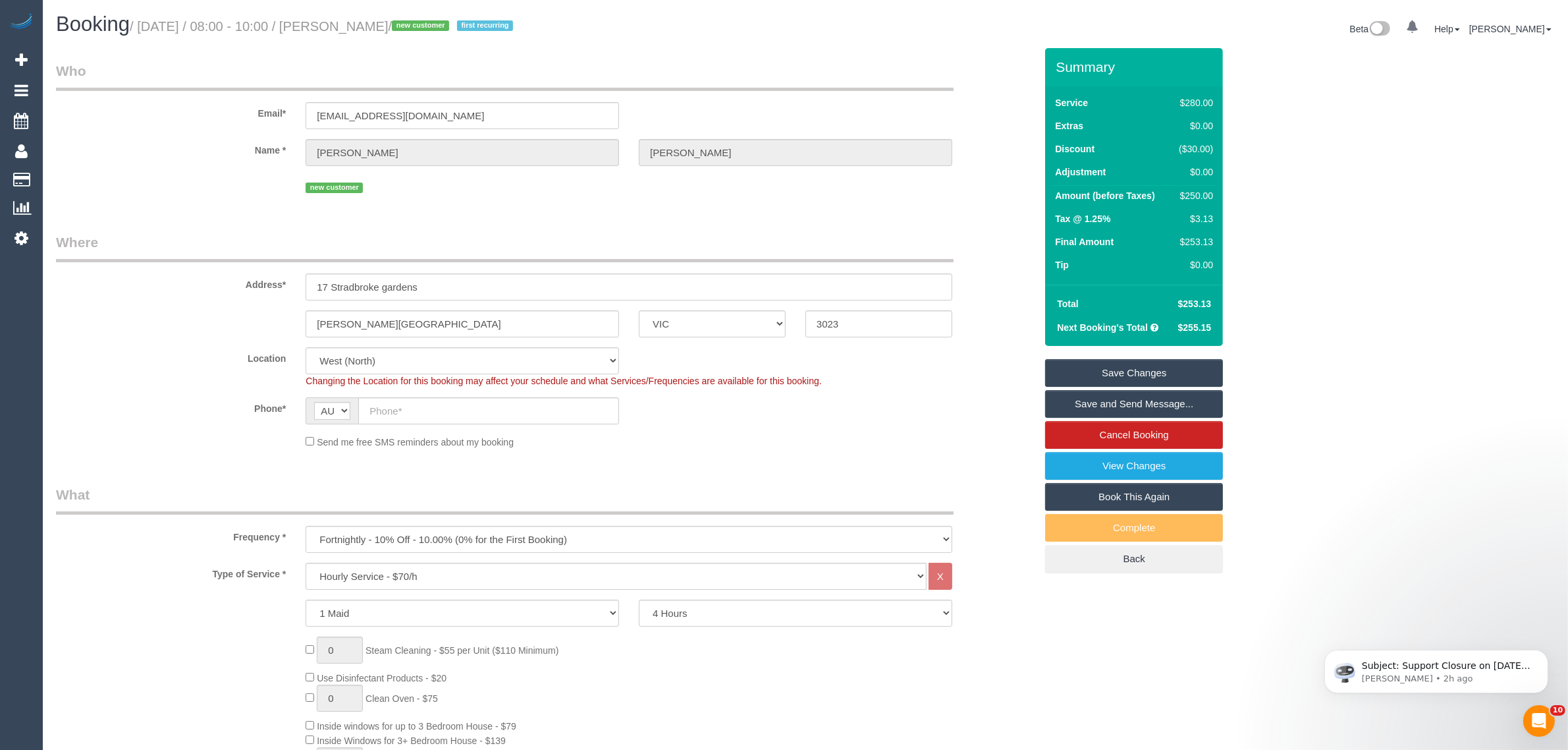
click at [1118, 357] on div "Summary Service $280.00 Extras $0.00 Discount ($30.00) Adjustment $0.00 Amount …" at bounding box center [1134, 324] width 178 height 551
click at [1118, 360] on link "Save Changes" at bounding box center [1134, 372] width 178 height 27
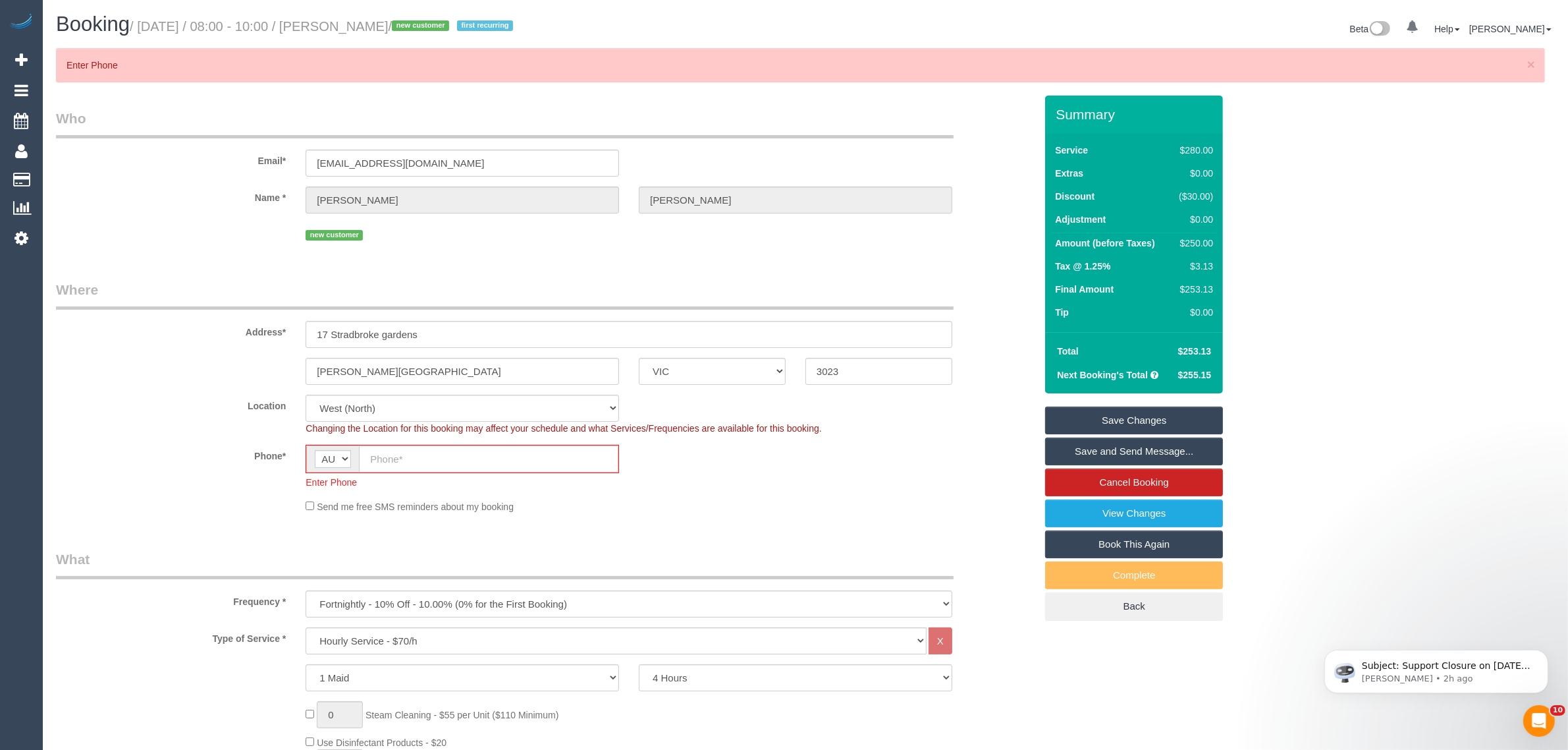
click at [960, 439] on sui-booking-location "Location Office City East (North) East (South) Inner East Inner North (East) In…" at bounding box center [545, 454] width 979 height 119
drag, startPoint x: 425, startPoint y: 31, endPoint x: 344, endPoint y: 30, distance: 81.0
click at [344, 30] on small "/ August 28, 2025 / 08:00 - 10:00 / Gabriel Ponzo / new customer first recurring" at bounding box center [323, 26] width 387 height 15
copy small "Gabriel Ponzo"
click at [419, 458] on input "text" at bounding box center [488, 459] width 260 height 27
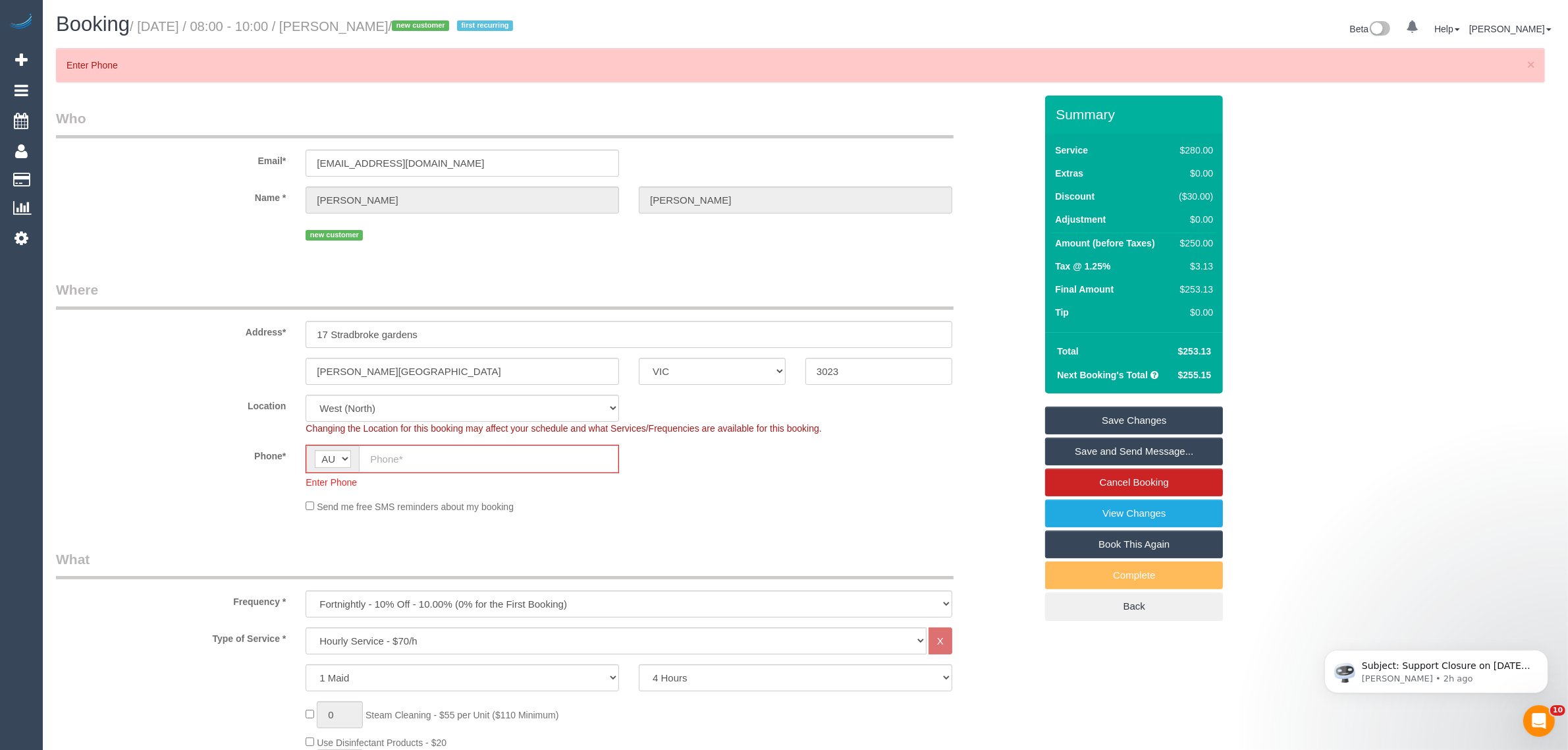
paste input "0401 969 612"
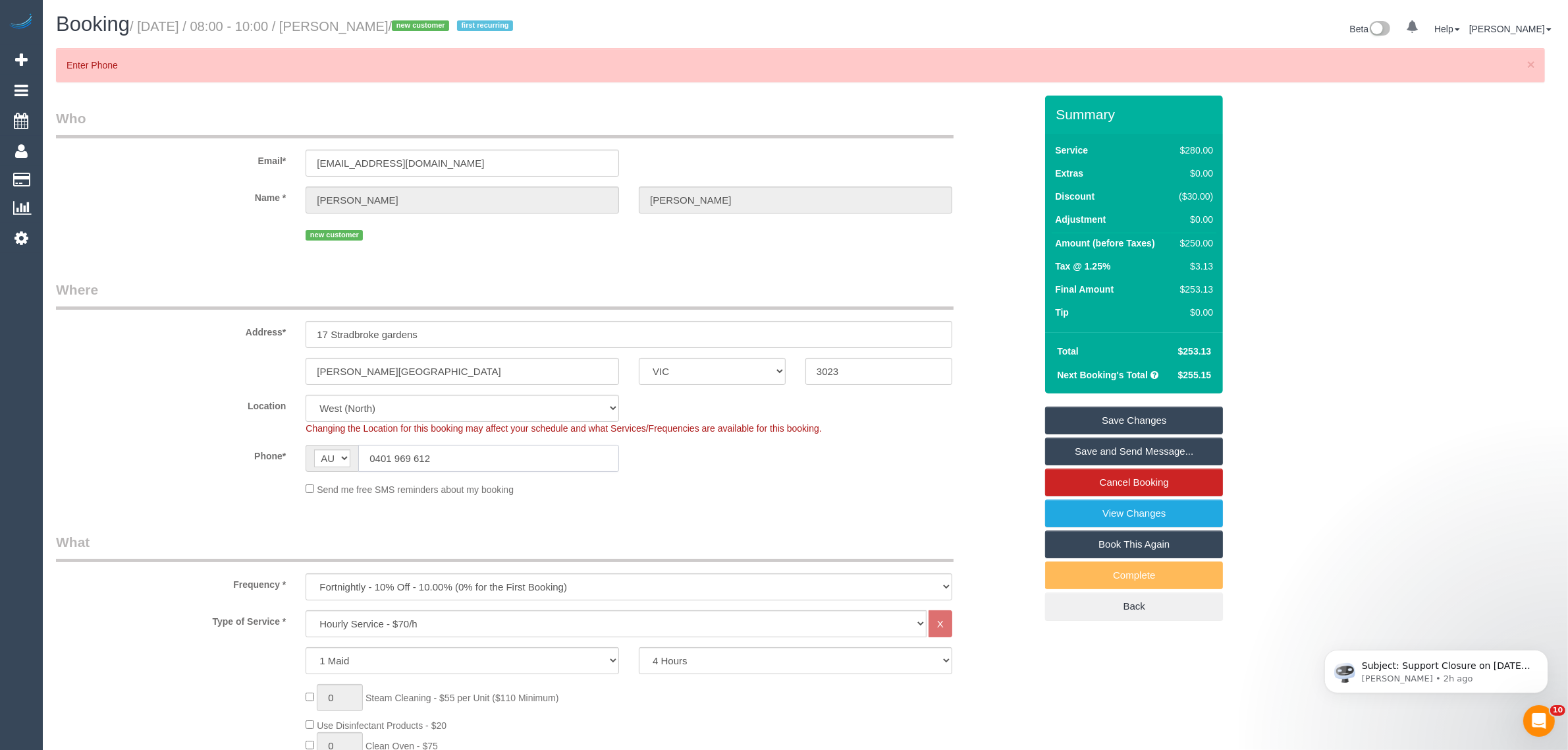
type input "0401 969 612"
click at [691, 480] on sui-booking-location "Location Office City East (North) East (South) Inner East Inner North (East) In…" at bounding box center [545, 446] width 979 height 101
click at [1097, 410] on link "Save Changes" at bounding box center [1134, 420] width 178 height 27
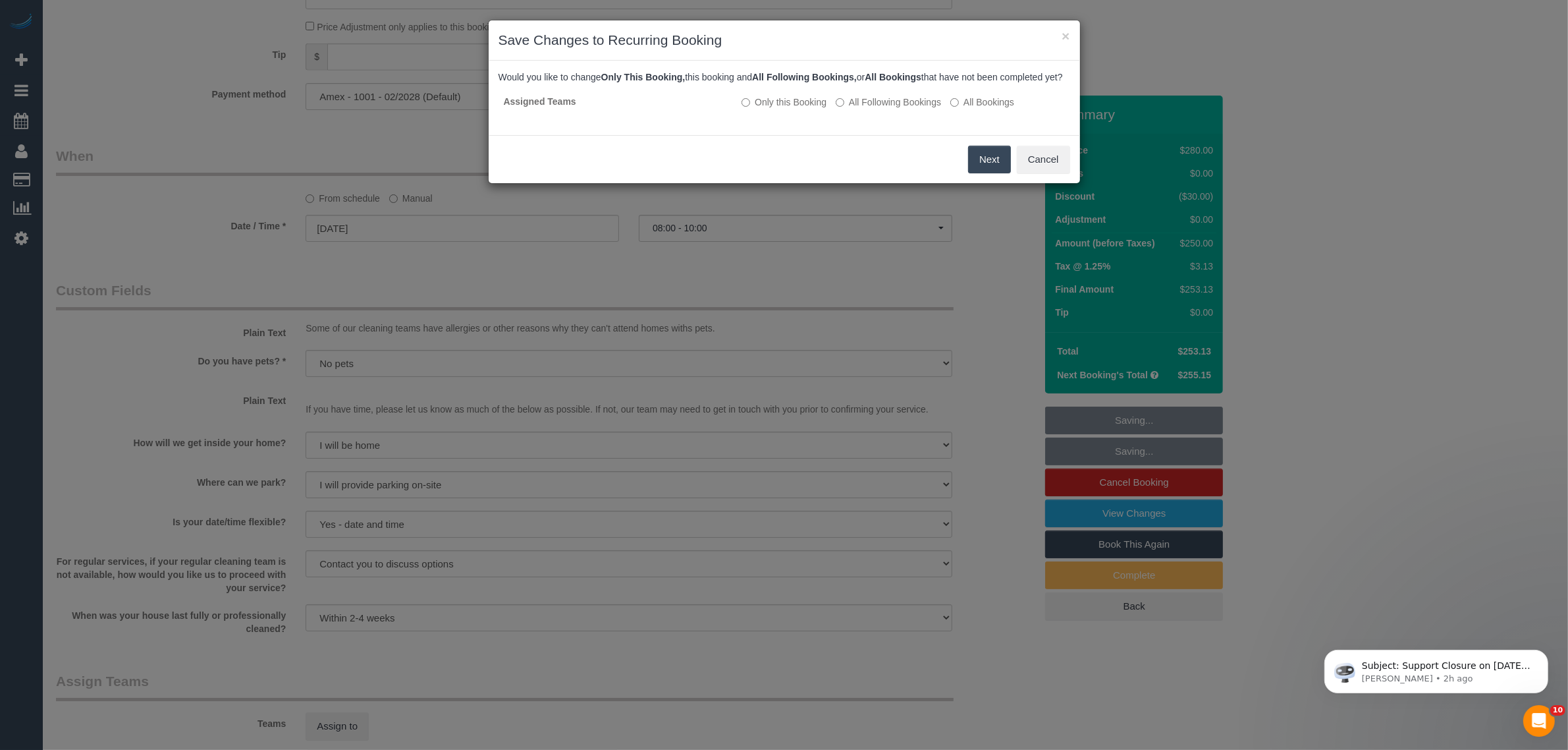
scroll to position [1317, 0]
click at [987, 173] on button "Next" at bounding box center [995, 159] width 43 height 27
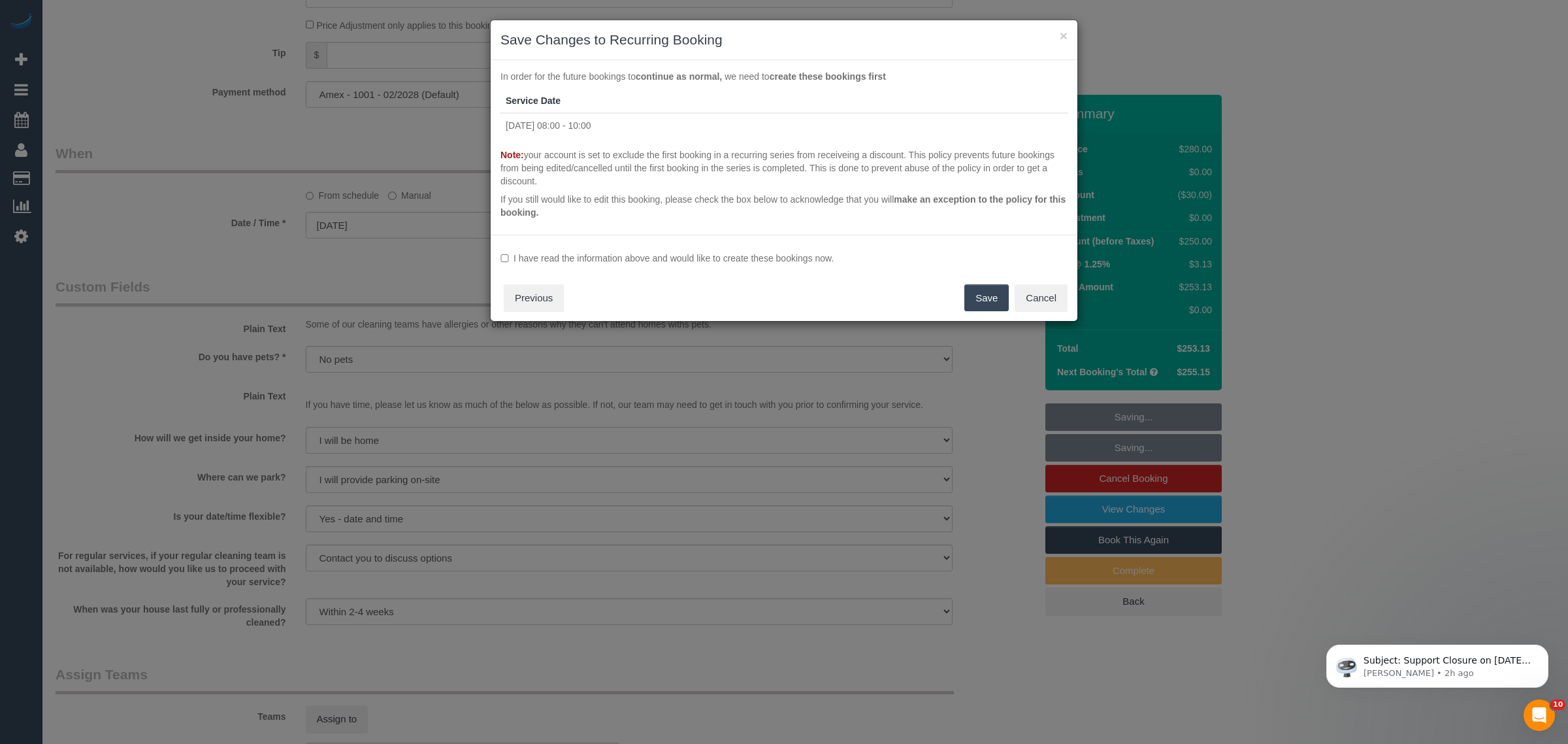
click at [515, 255] on label "I have read the information above and would like to create these bookings now." at bounding box center [784, 258] width 567 height 13
click at [971, 299] on button "Save" at bounding box center [986, 297] width 44 height 27
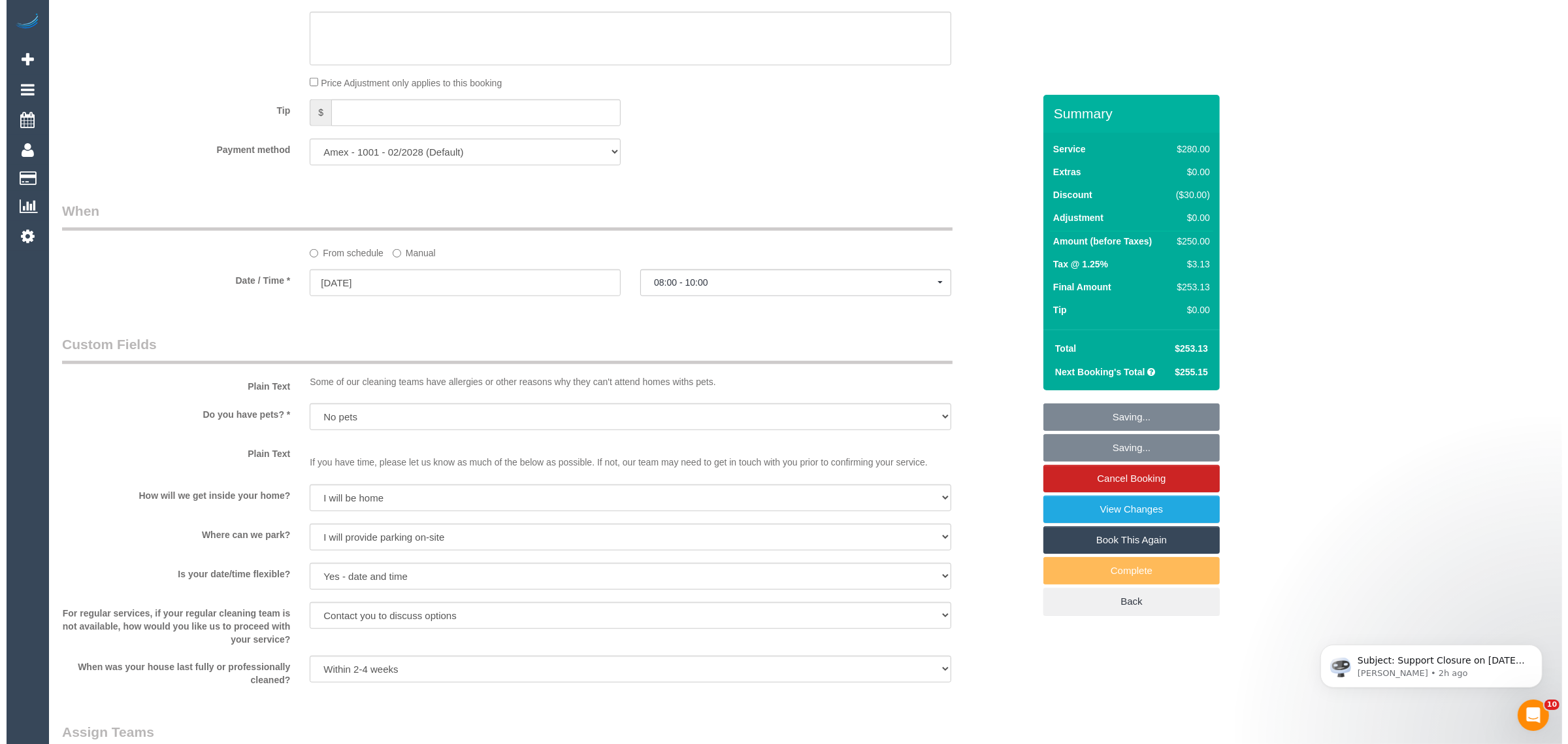
scroll to position [0, 0]
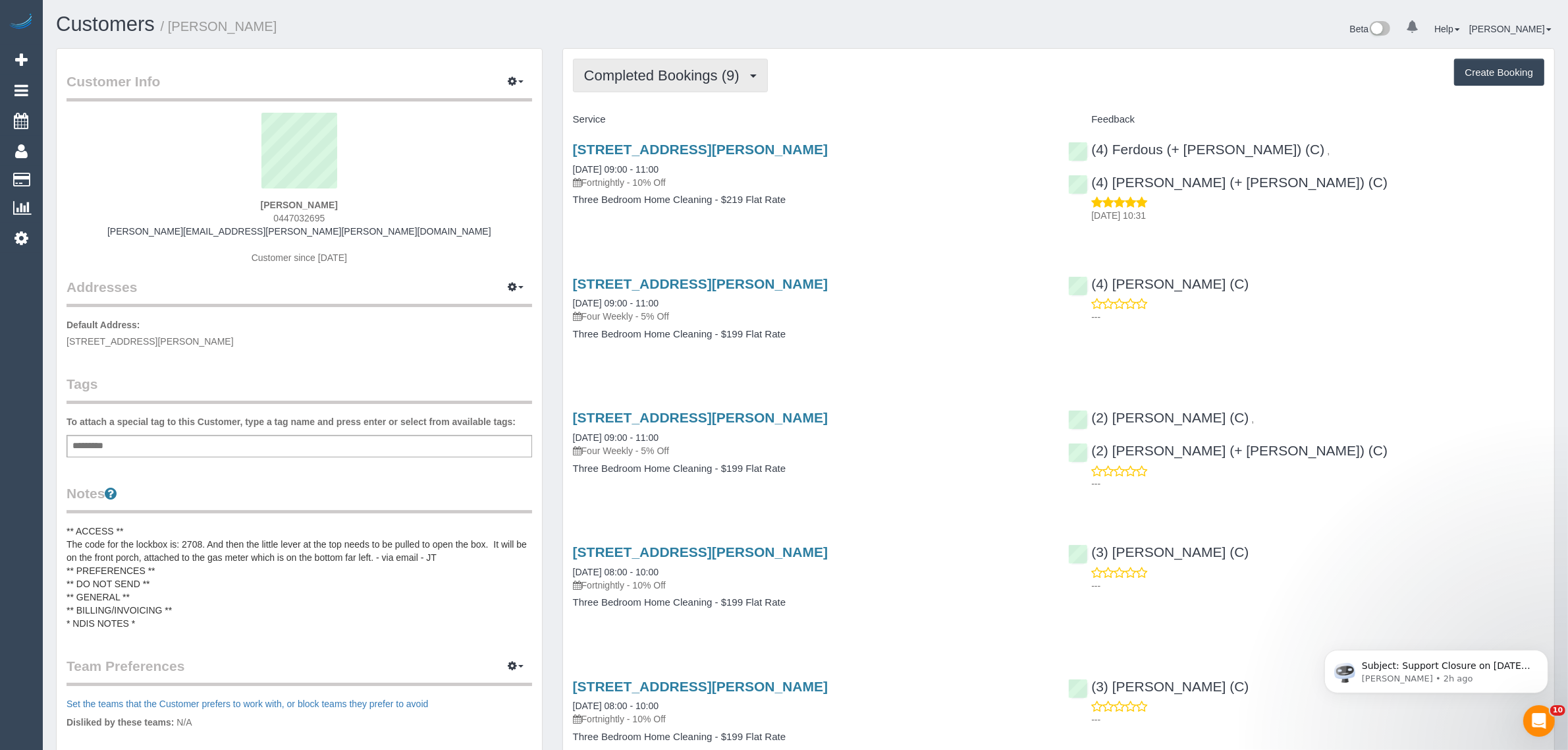
click at [653, 78] on span "Completed Bookings (9)" at bounding box center [665, 75] width 162 height 16
click at [647, 119] on link "Upcoming Bookings (12)" at bounding box center [643, 123] width 139 height 17
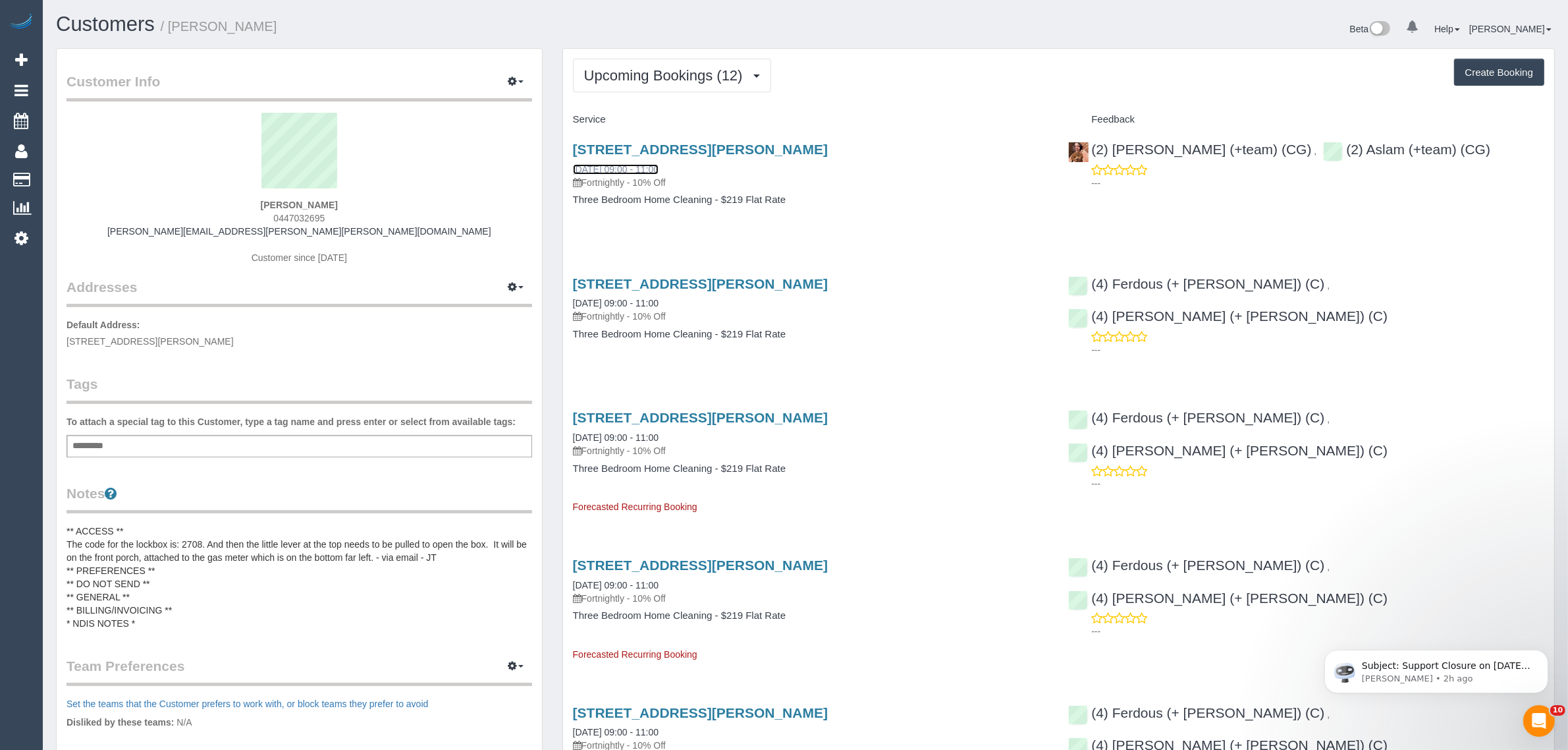
click at [633, 164] on link "[DATE] 09:00 - 11:00" at bounding box center [615, 169] width 86 height 11
click at [640, 166] on link "[DATE] 09:00 - 11:00" at bounding box center [615, 169] width 86 height 11
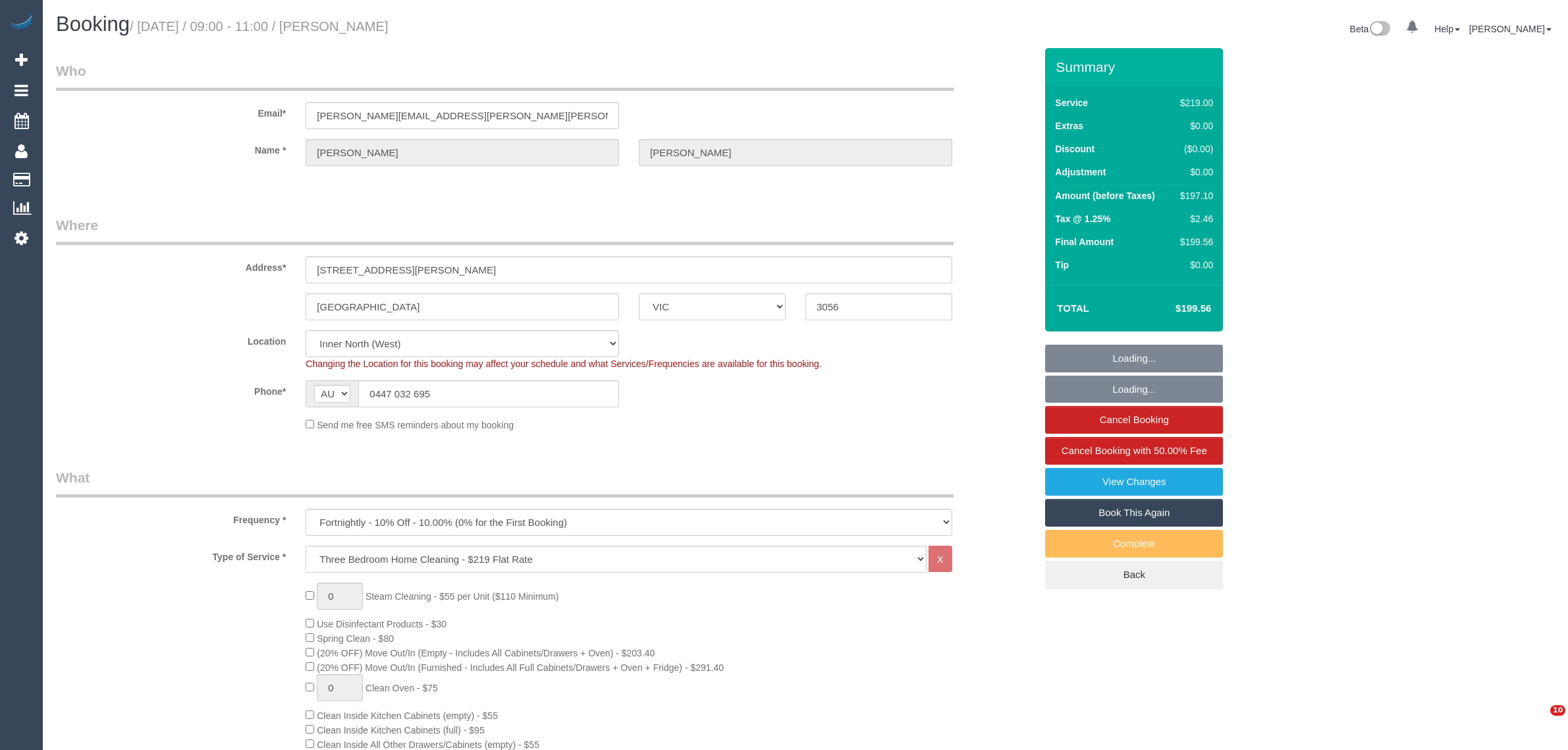
select select "VIC"
select select "string:stripe-pm_1PAi9H2GScqysDRVOtAcocXW"
select select "number:28"
select select "number:16"
select select "number:19"
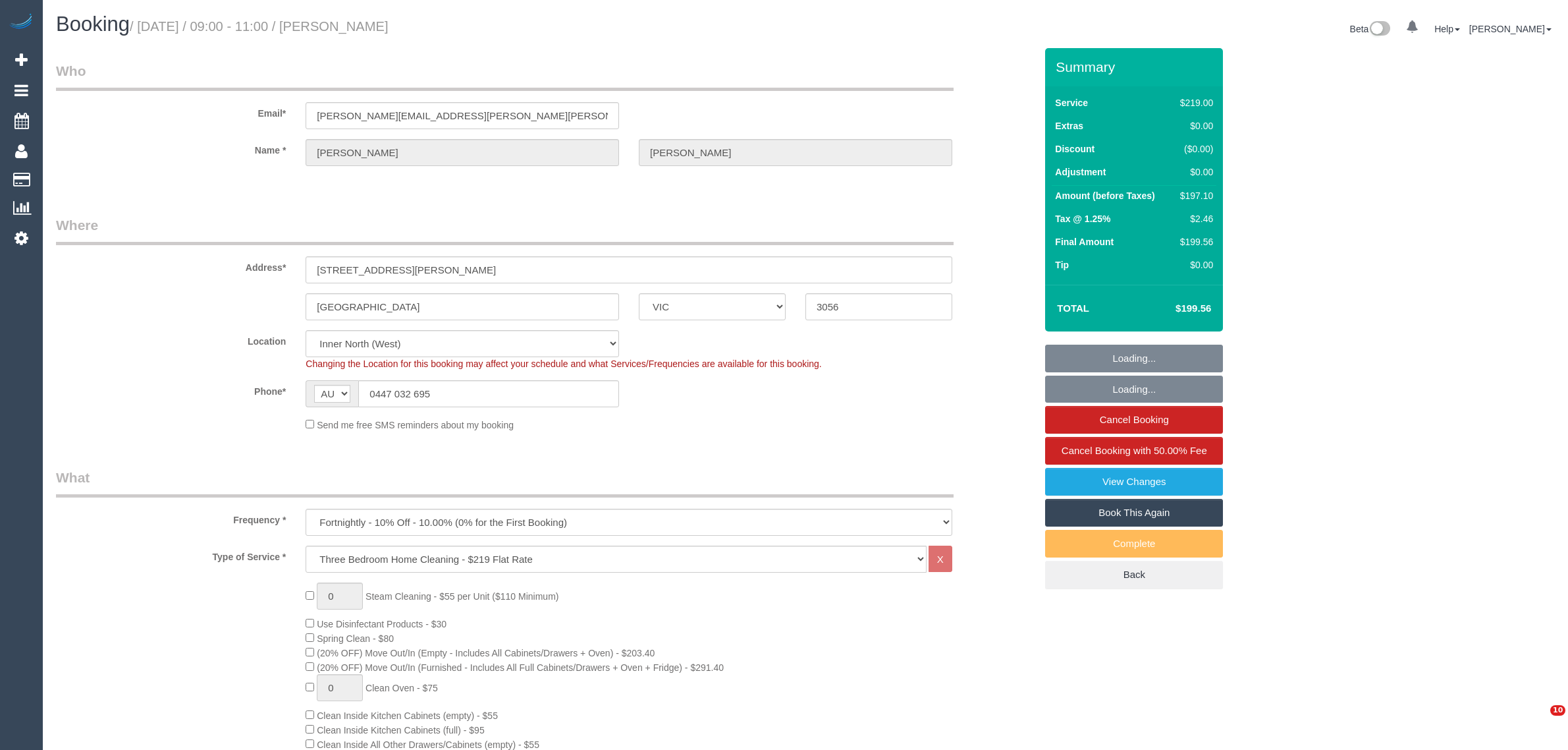
select select "number:22"
select select "number:34"
select select "number:13"
select select "spot6"
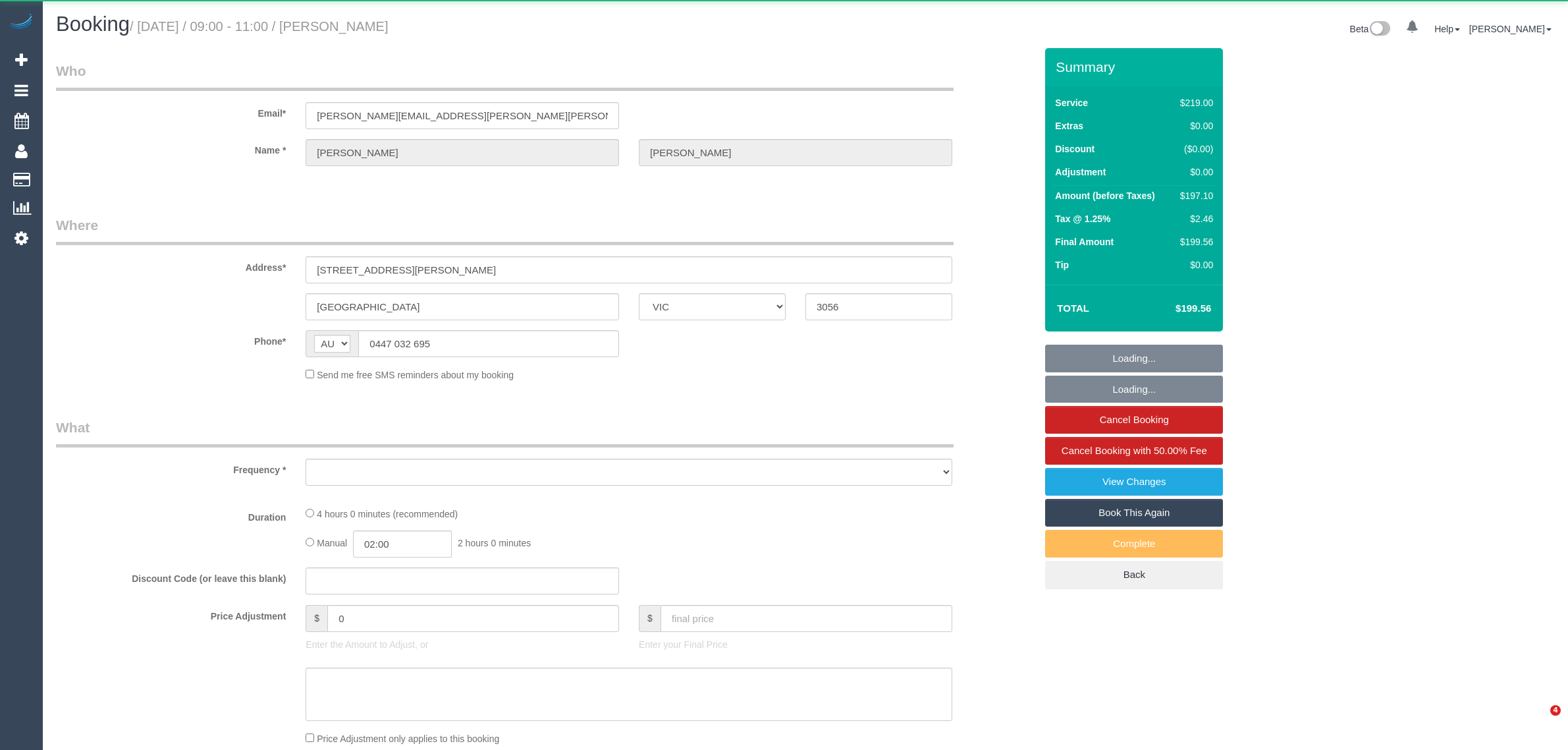
select select "VIC"
select select "object:596"
select select "string:stripe-pm_1PAi9H2GScqysDRVOtAcocXW"
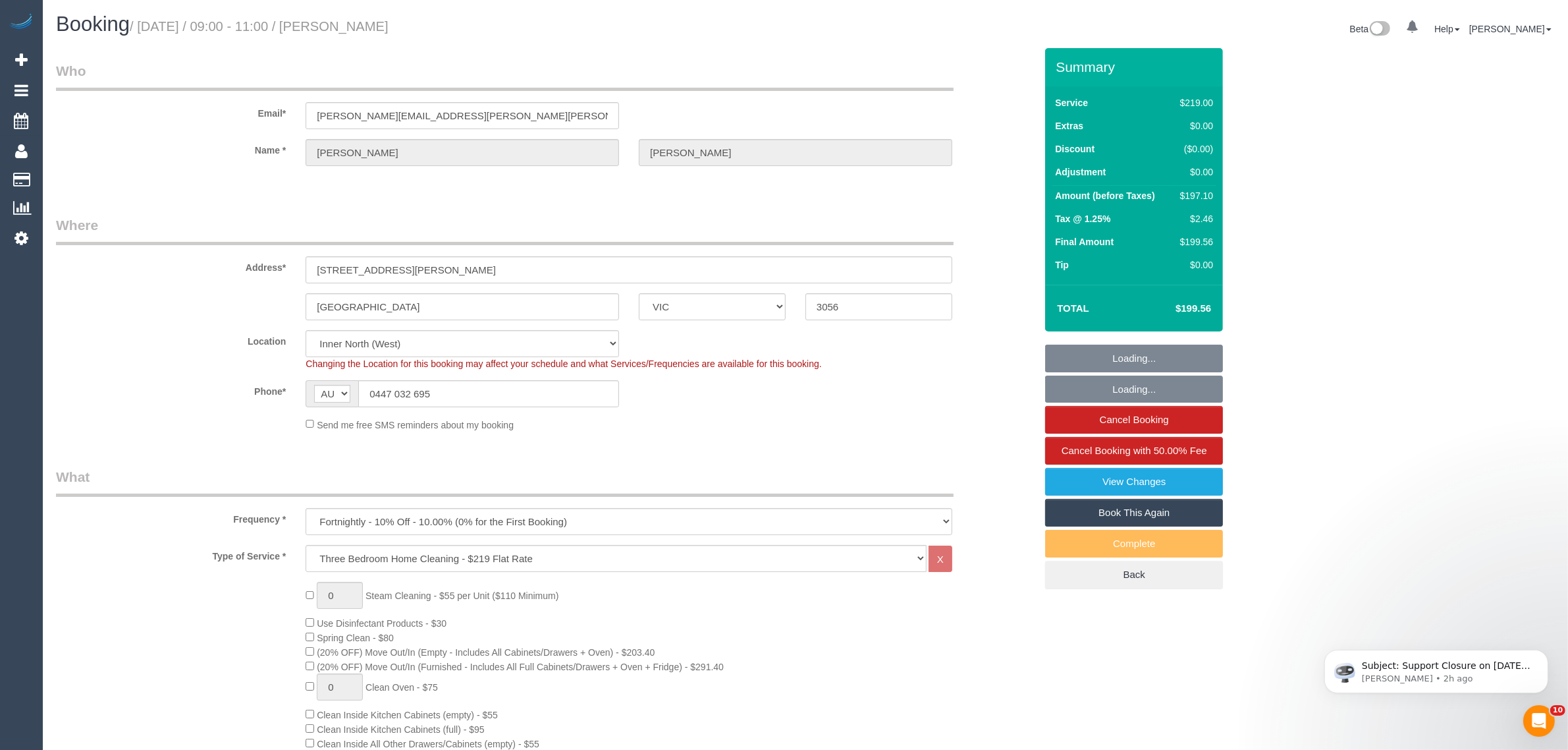
select select "object:699"
select select "number:28"
select select "number:16"
select select "number:19"
select select "number:22"
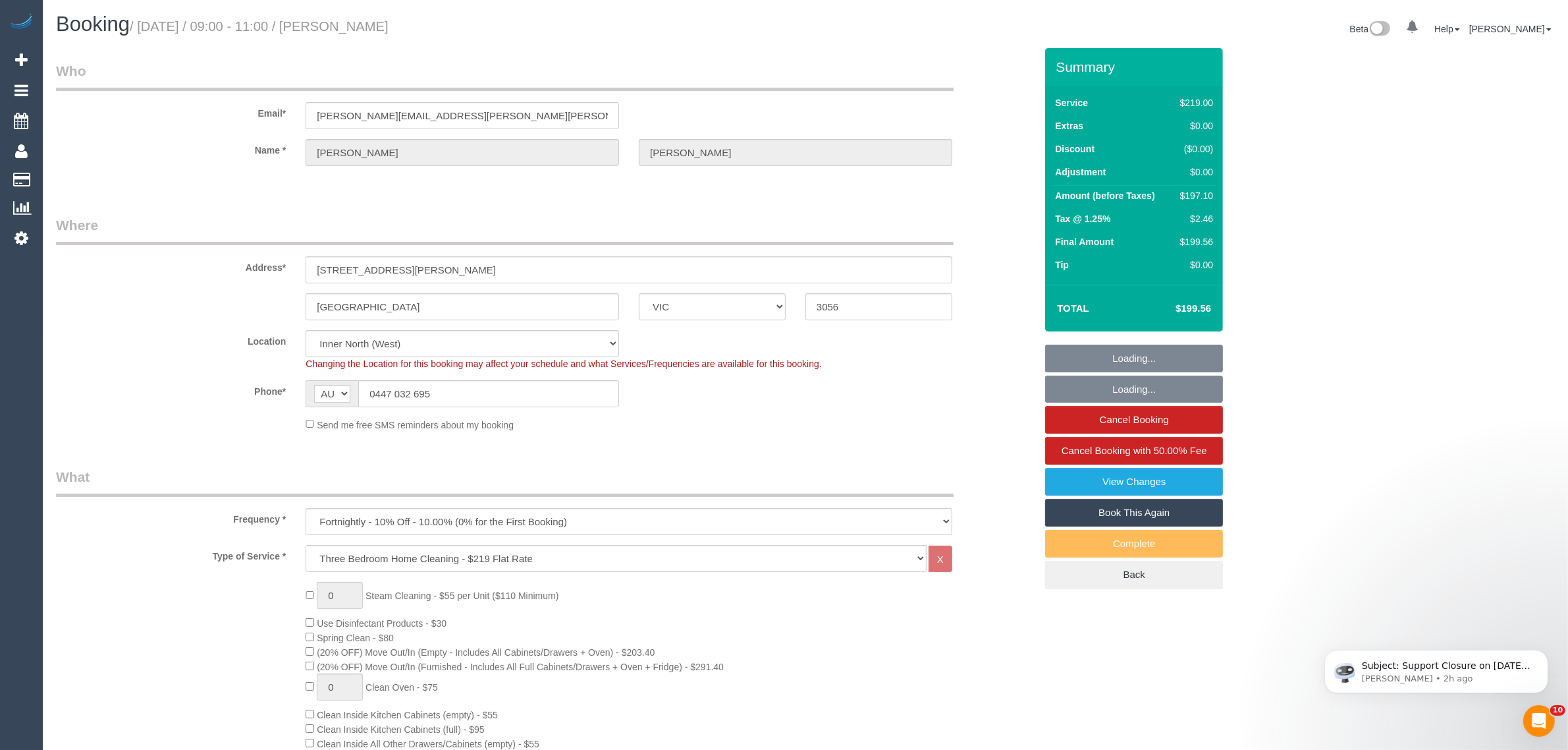
select select "number:34"
select select "number:13"
select select "spot1"
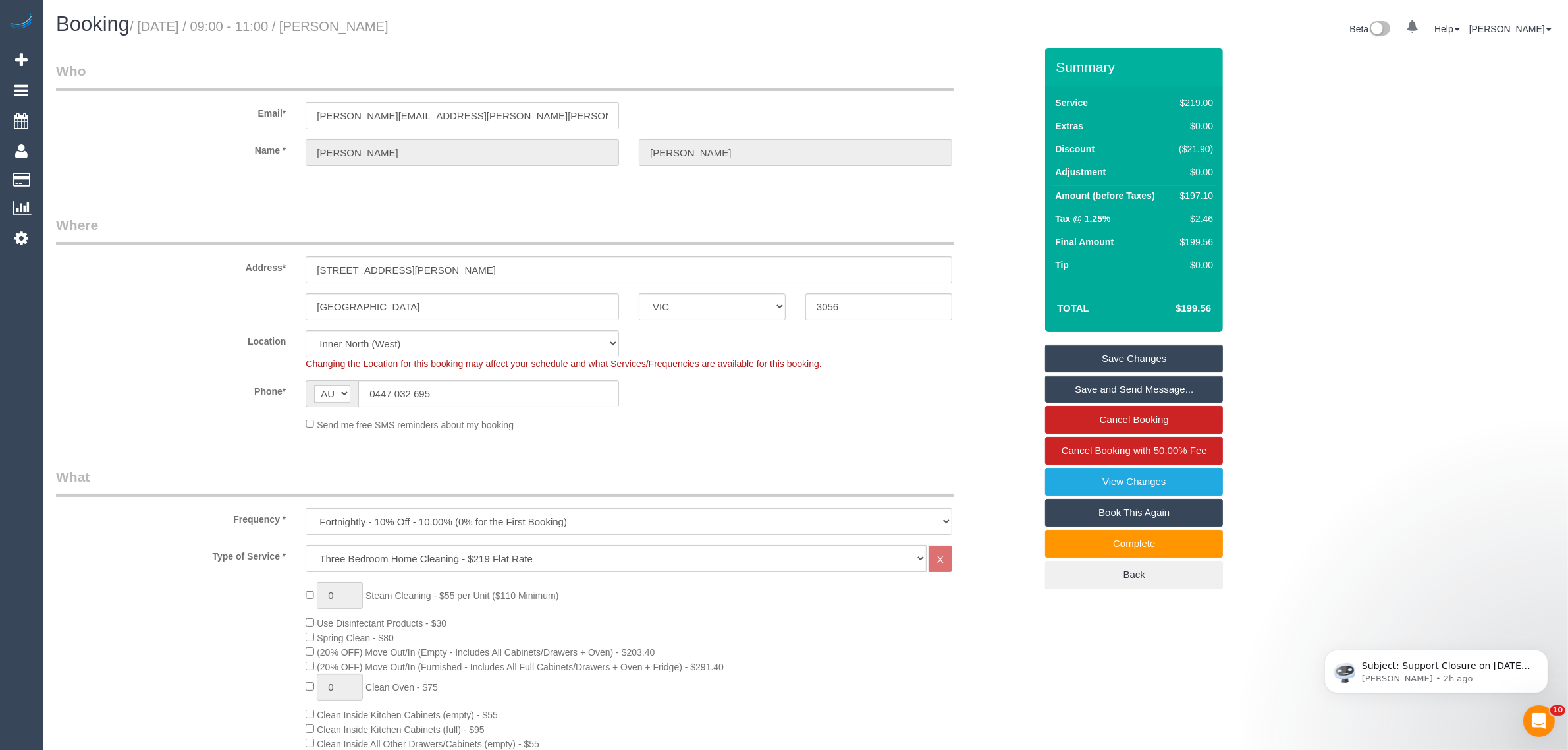
click at [1193, 196] on div "$197.10" at bounding box center [1194, 195] width 40 height 13
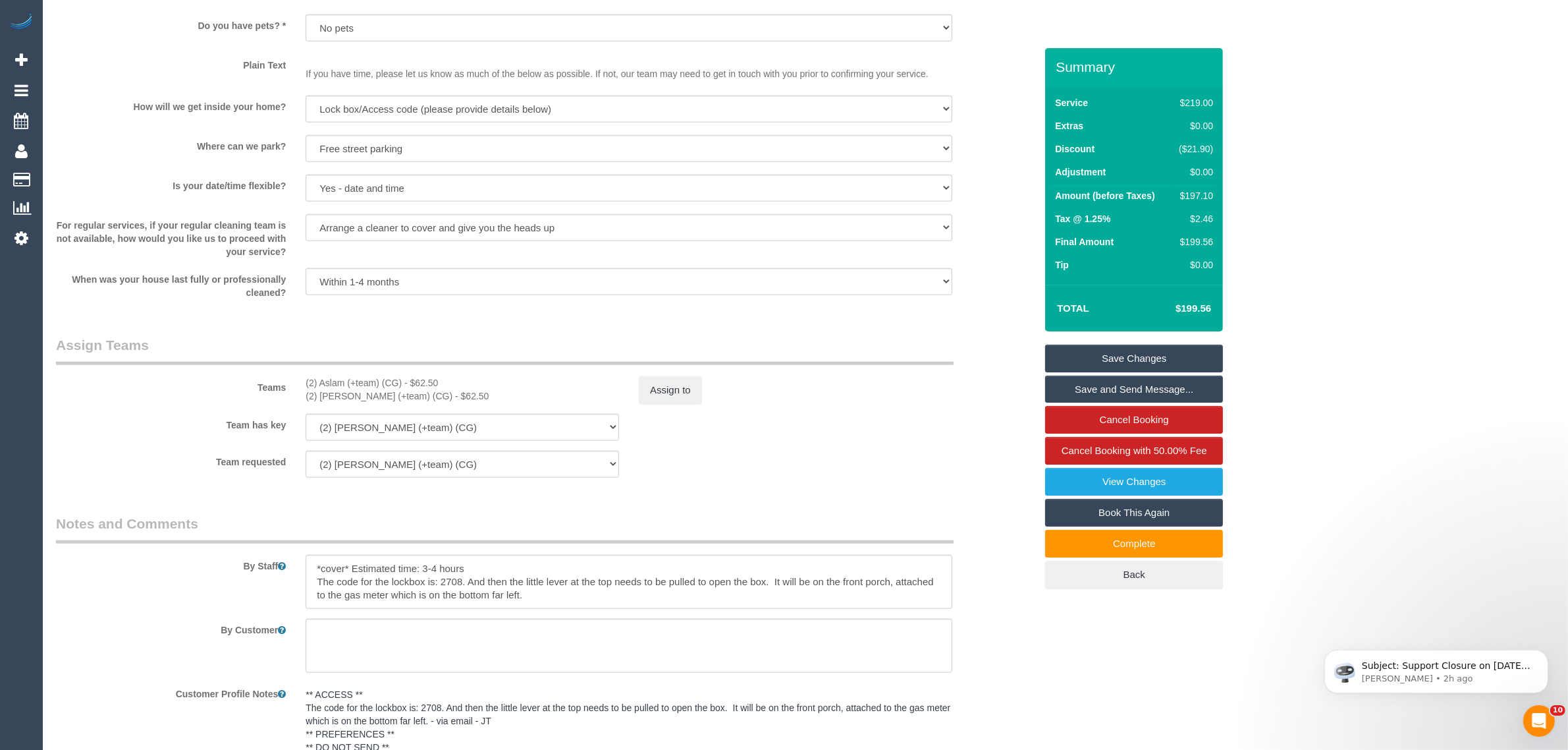
scroll to position [1647, 0]
click at [665, 379] on button "Assign to" at bounding box center [670, 388] width 63 height 27
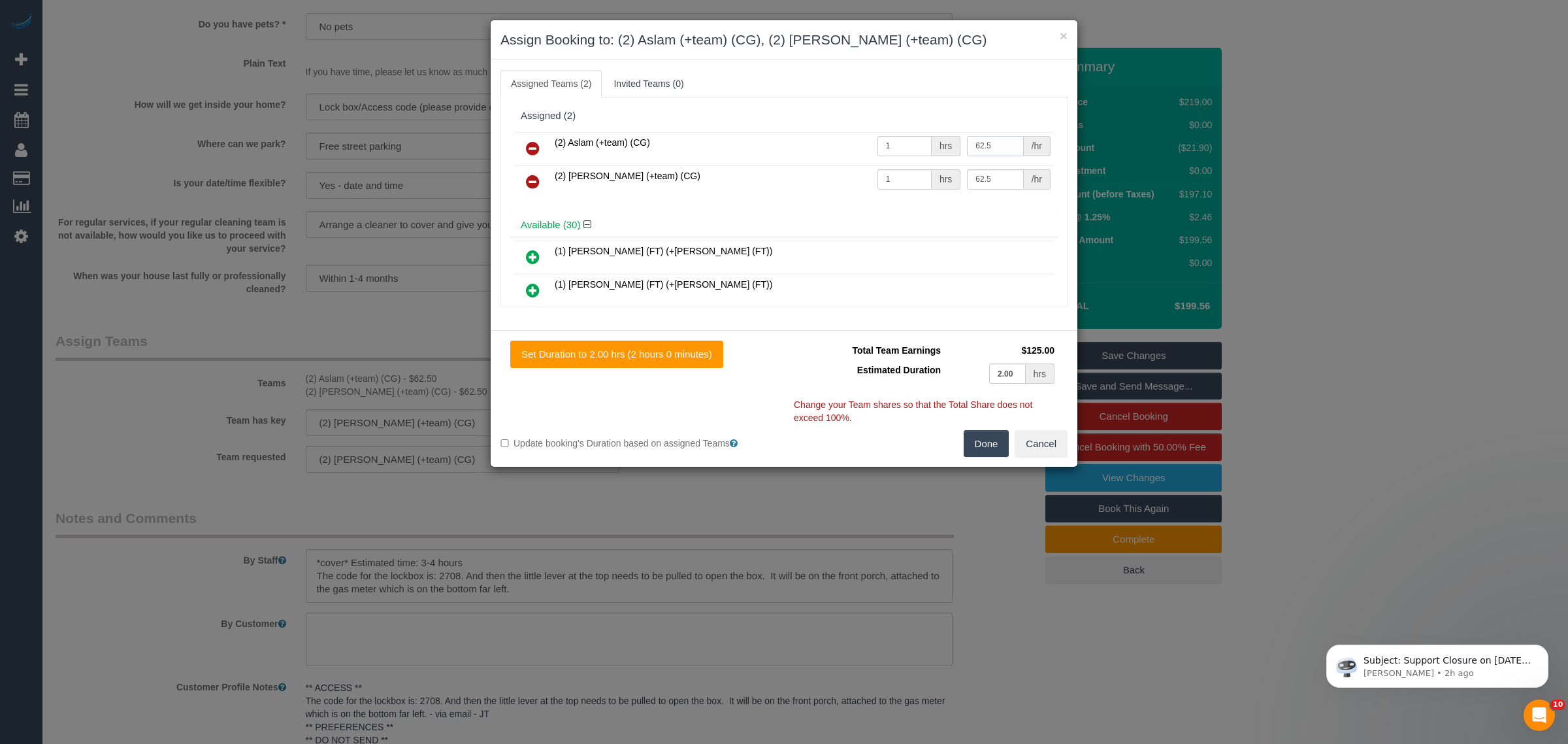
drag, startPoint x: 994, startPoint y: 145, endPoint x: 947, endPoint y: 135, distance: 48.1
click at [947, 135] on tr "(2) Aslam (+team) (CG) 1 hrs 62.5 /hr" at bounding box center [783, 149] width 539 height 33
type input "70"
drag, startPoint x: 988, startPoint y: 175, endPoint x: 958, endPoint y: 169, distance: 30.6
click at [967, 170] on input "62.5" at bounding box center [995, 180] width 56 height 20
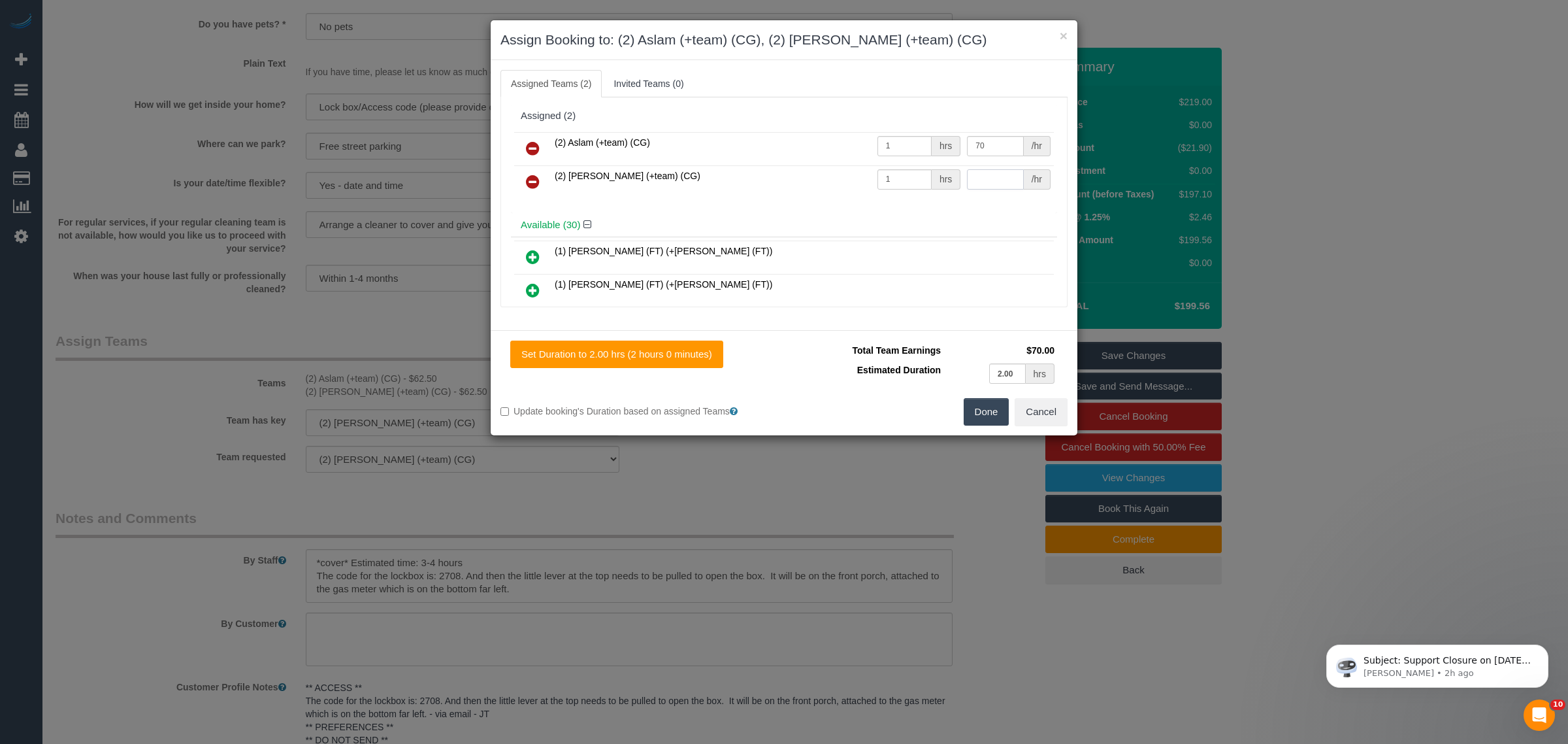
type input "0"
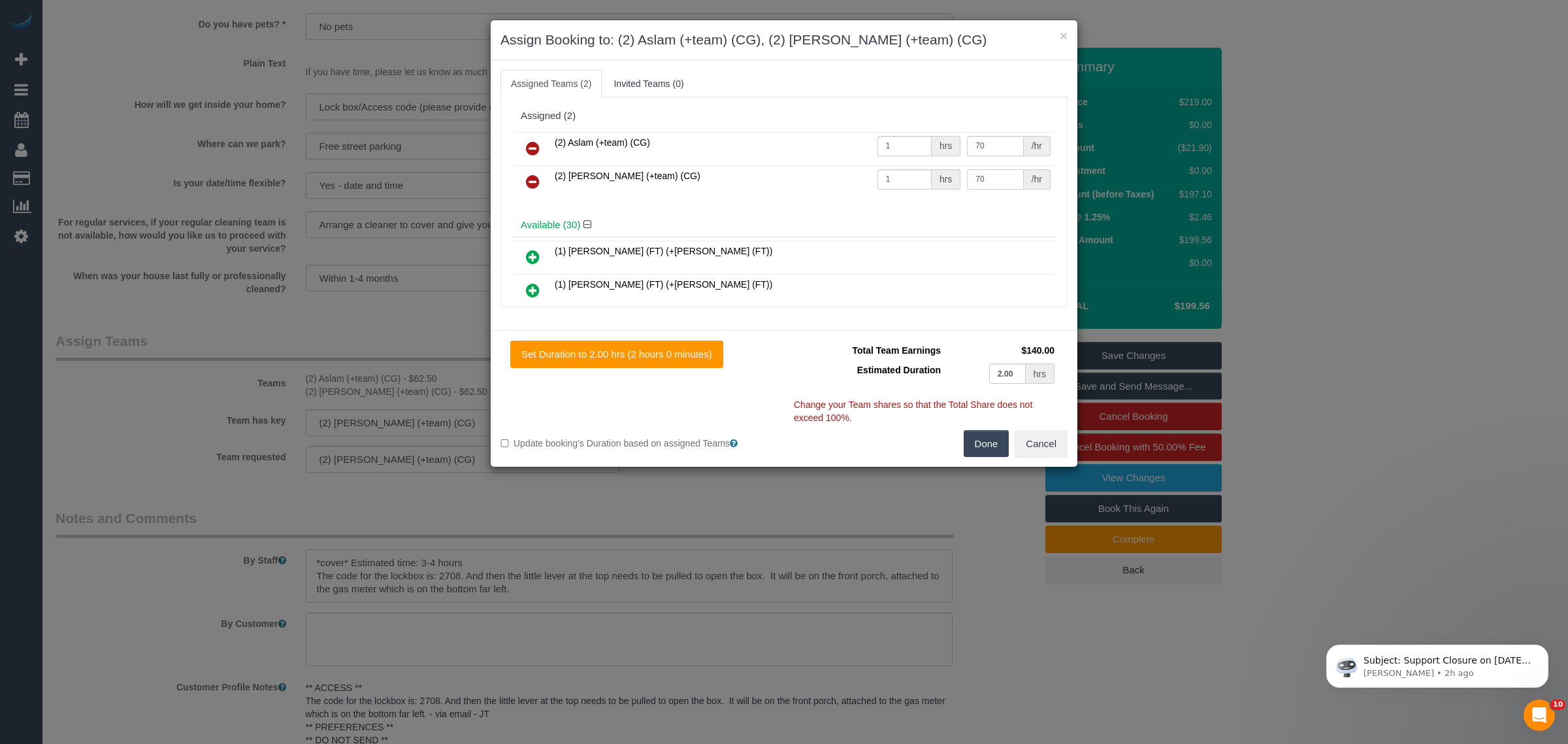
type input "70"
click at [991, 445] on button "Done" at bounding box center [986, 443] width 46 height 27
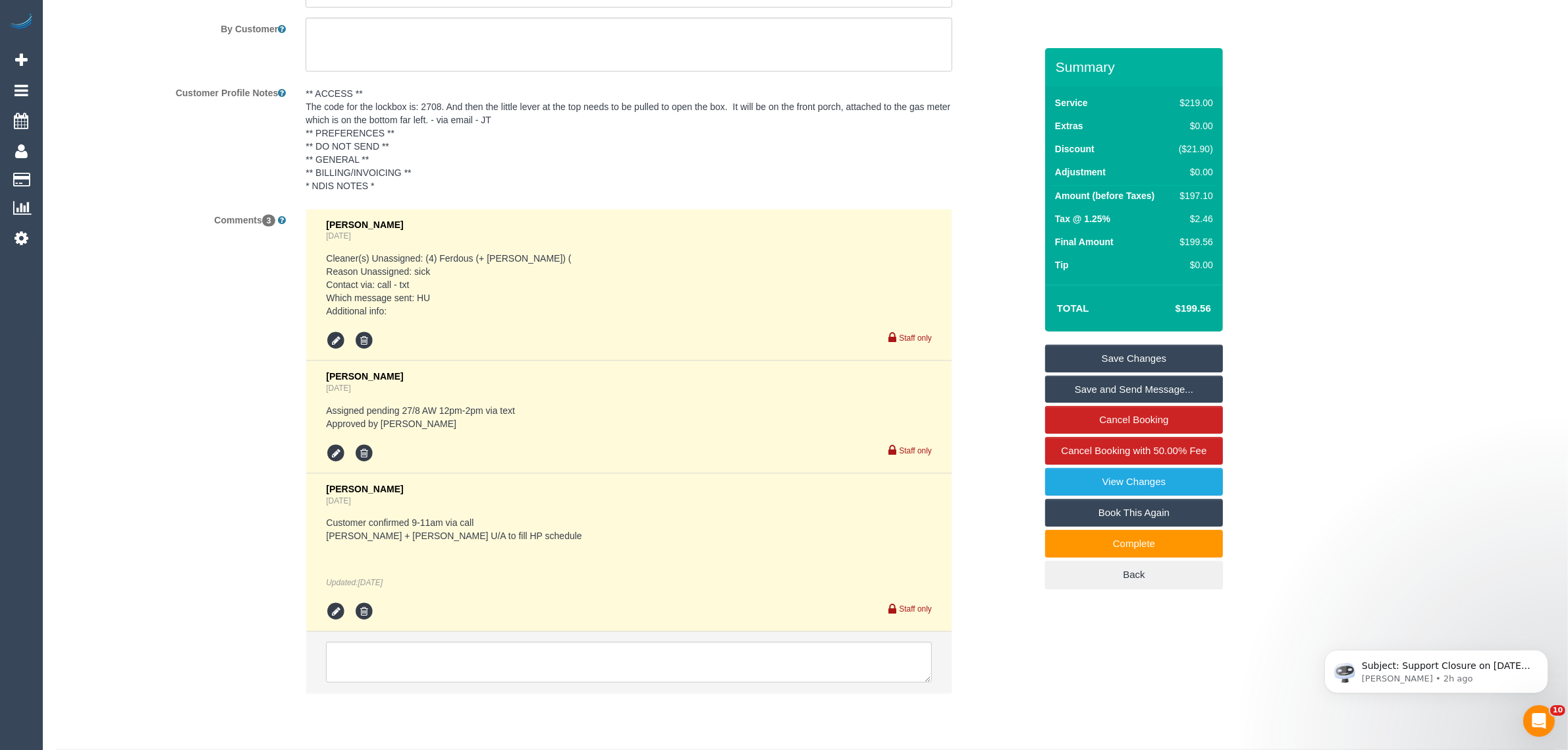
scroll to position [2285, 0]
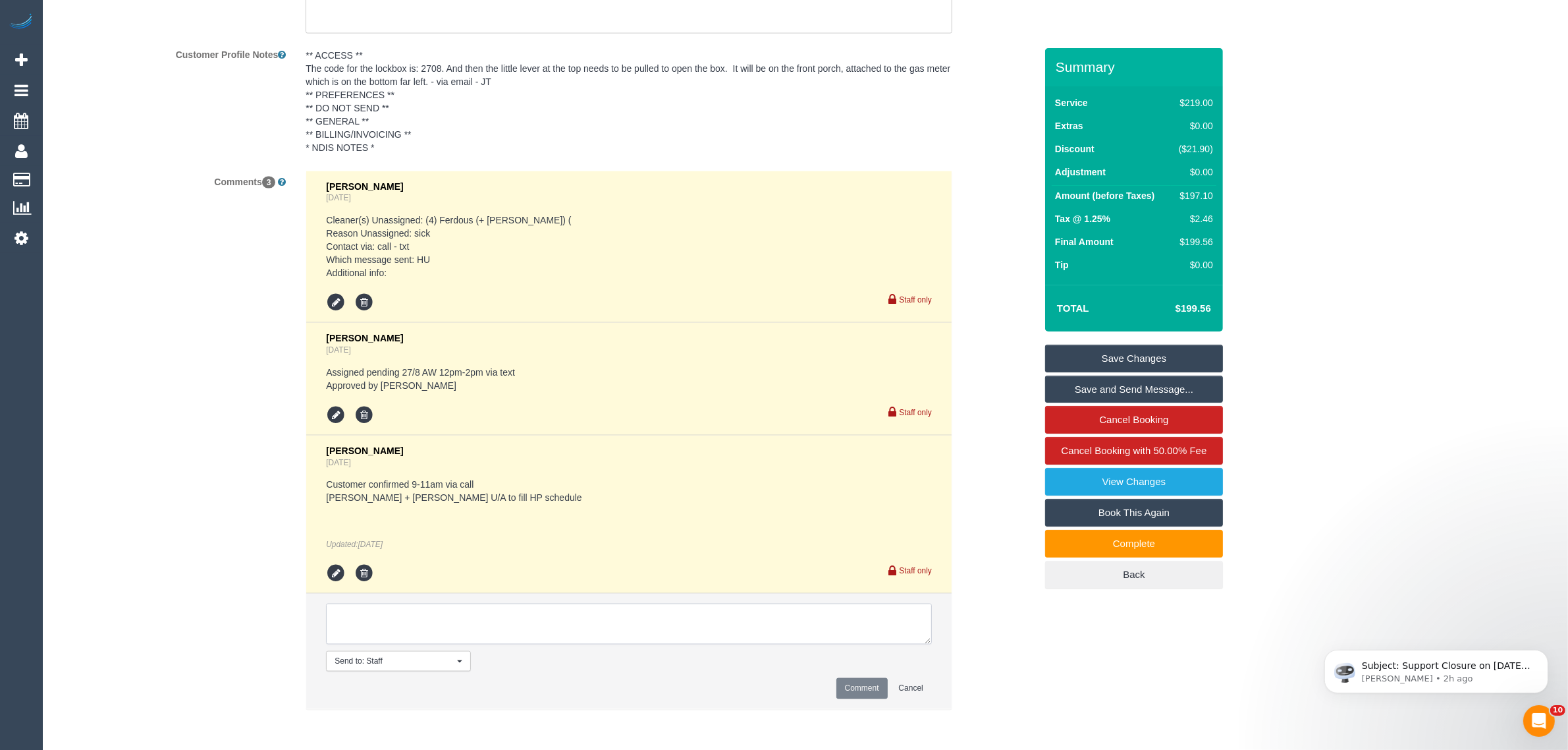
click at [651, 630] on textarea at bounding box center [629, 624] width 606 height 41
type textarea "Updated team pay with GST - KA"
click at [846, 683] on button "Comment" at bounding box center [862, 688] width 51 height 20
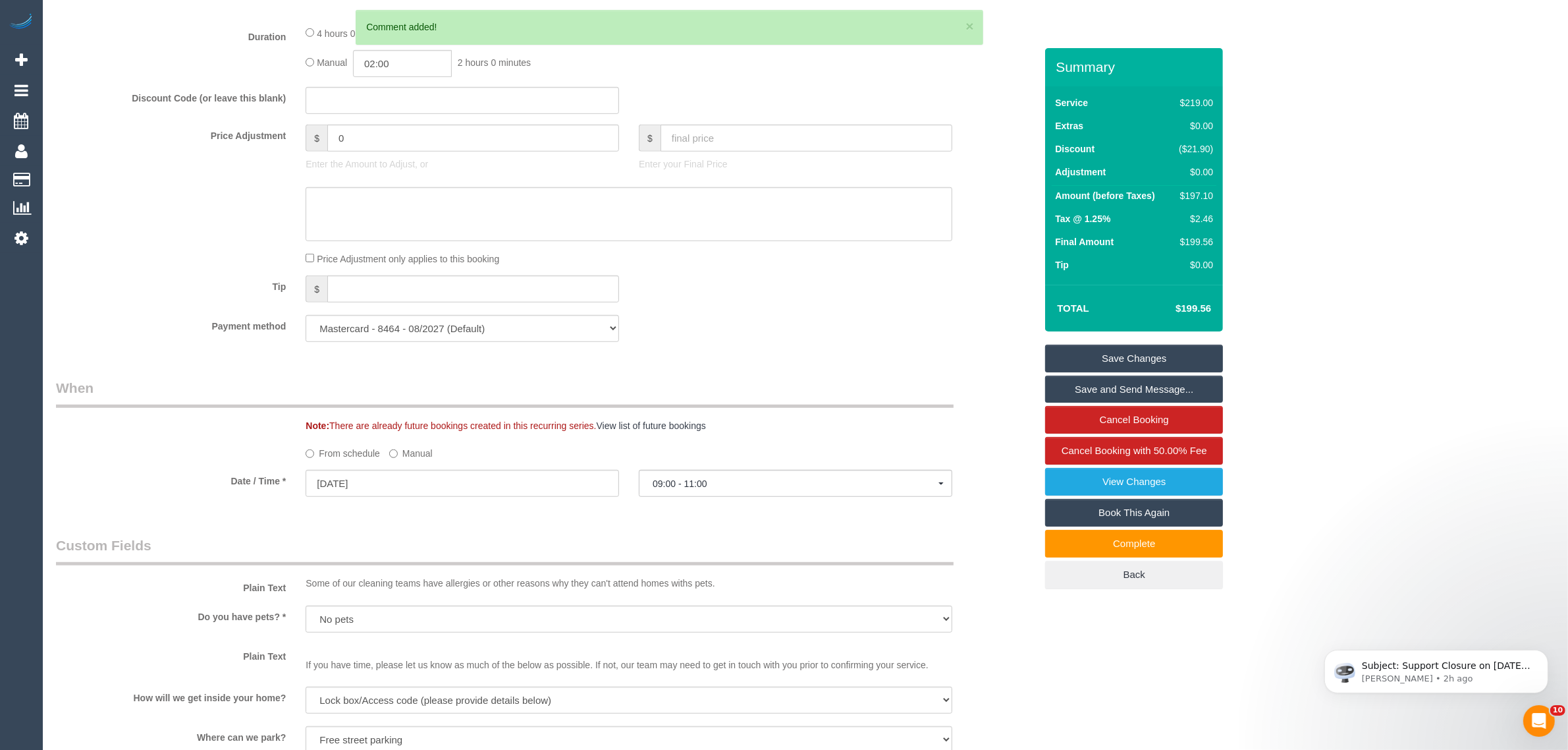
scroll to position [967, 0]
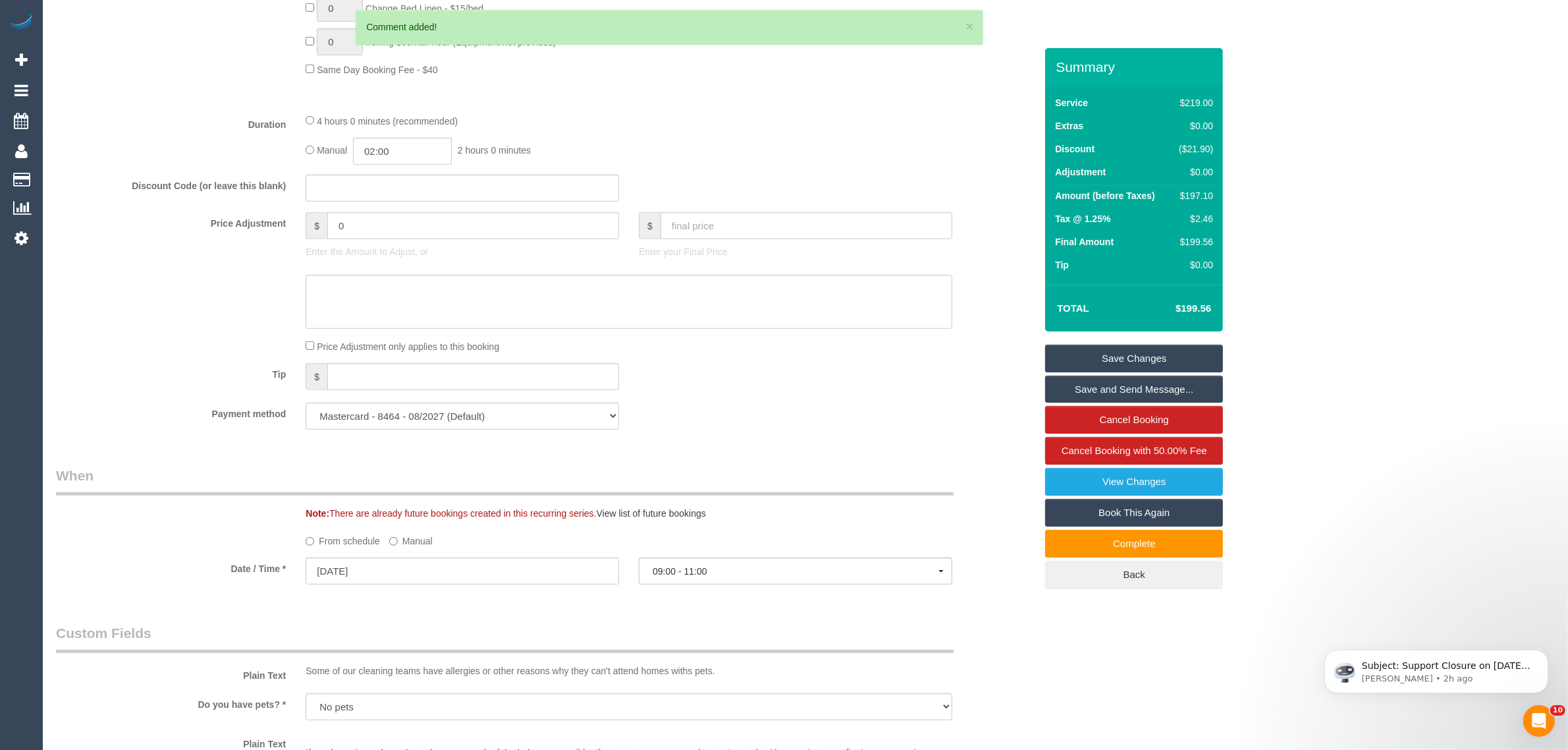
click at [1095, 357] on link "Save Changes" at bounding box center [1134, 358] width 178 height 27
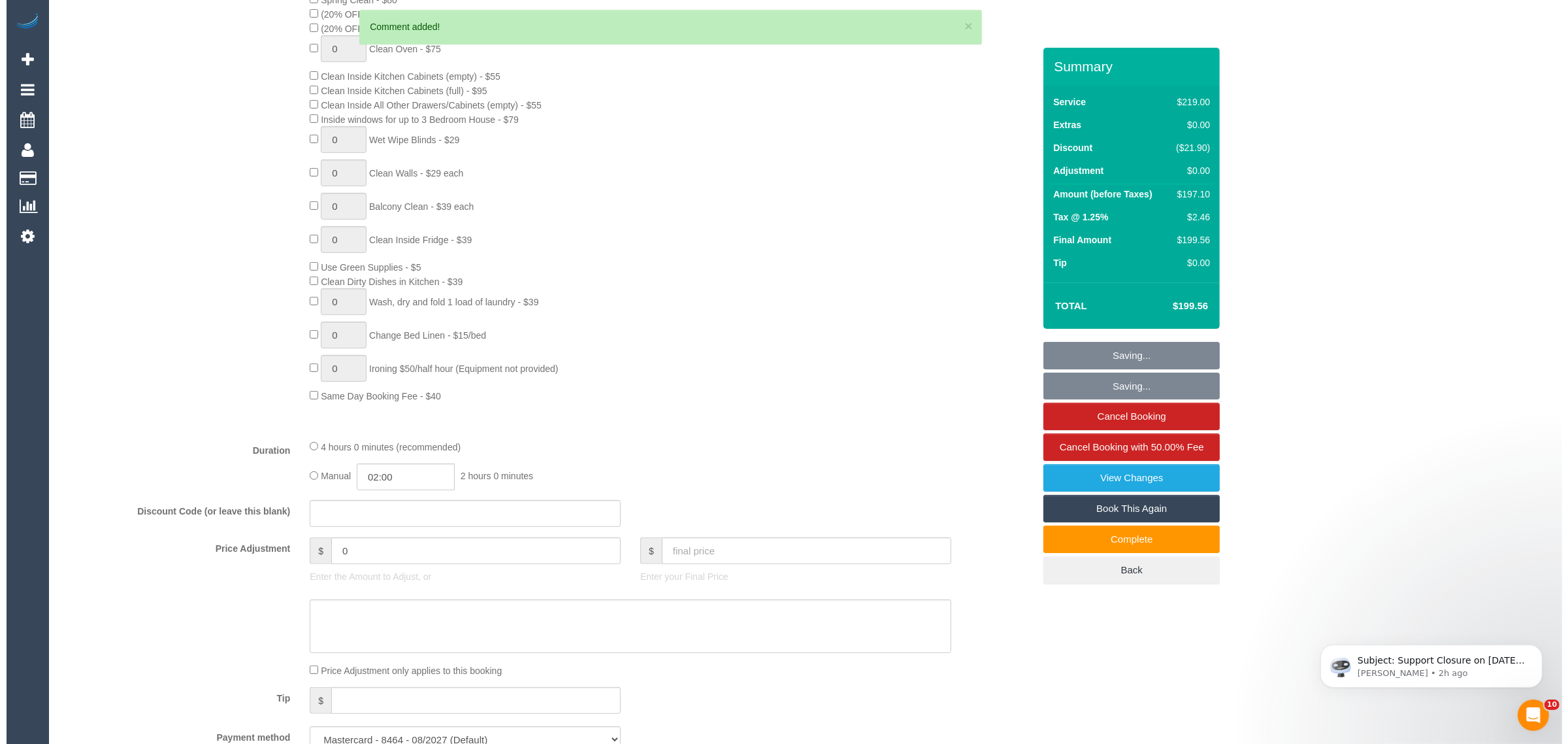
scroll to position [0, 0]
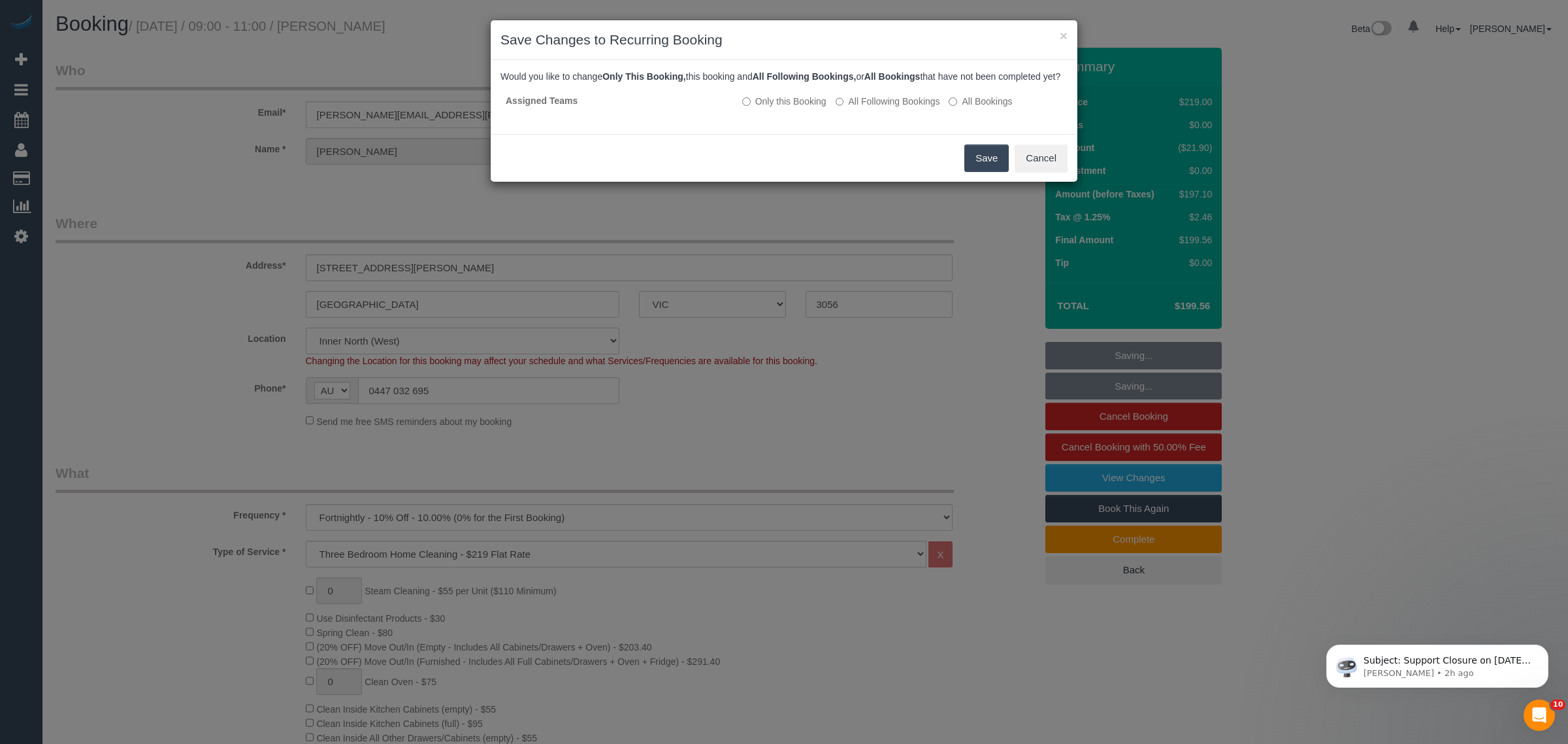
click at [988, 172] on button "Save" at bounding box center [986, 158] width 44 height 27
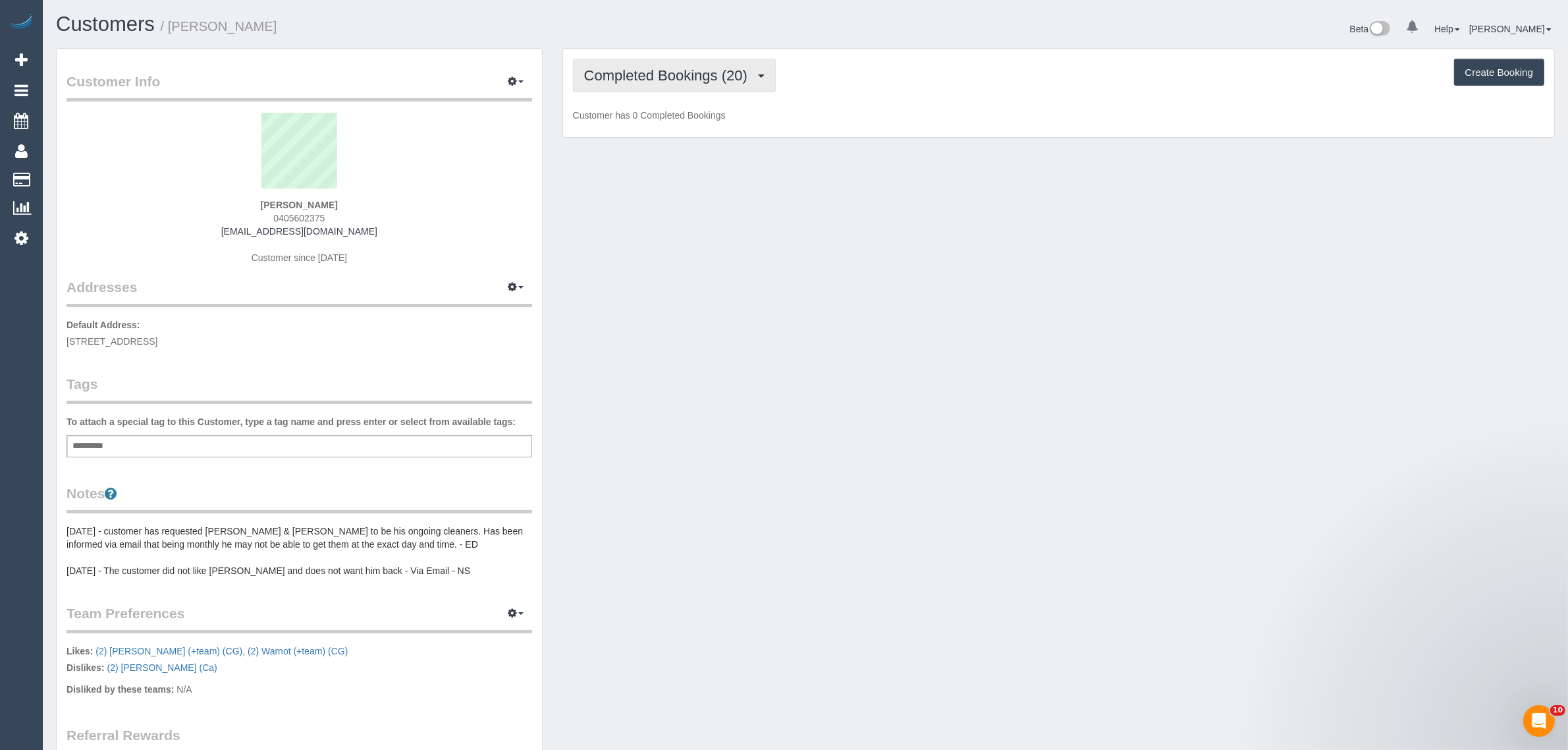
click at [683, 84] on button "Completed Bookings (20)" at bounding box center [674, 75] width 203 height 34
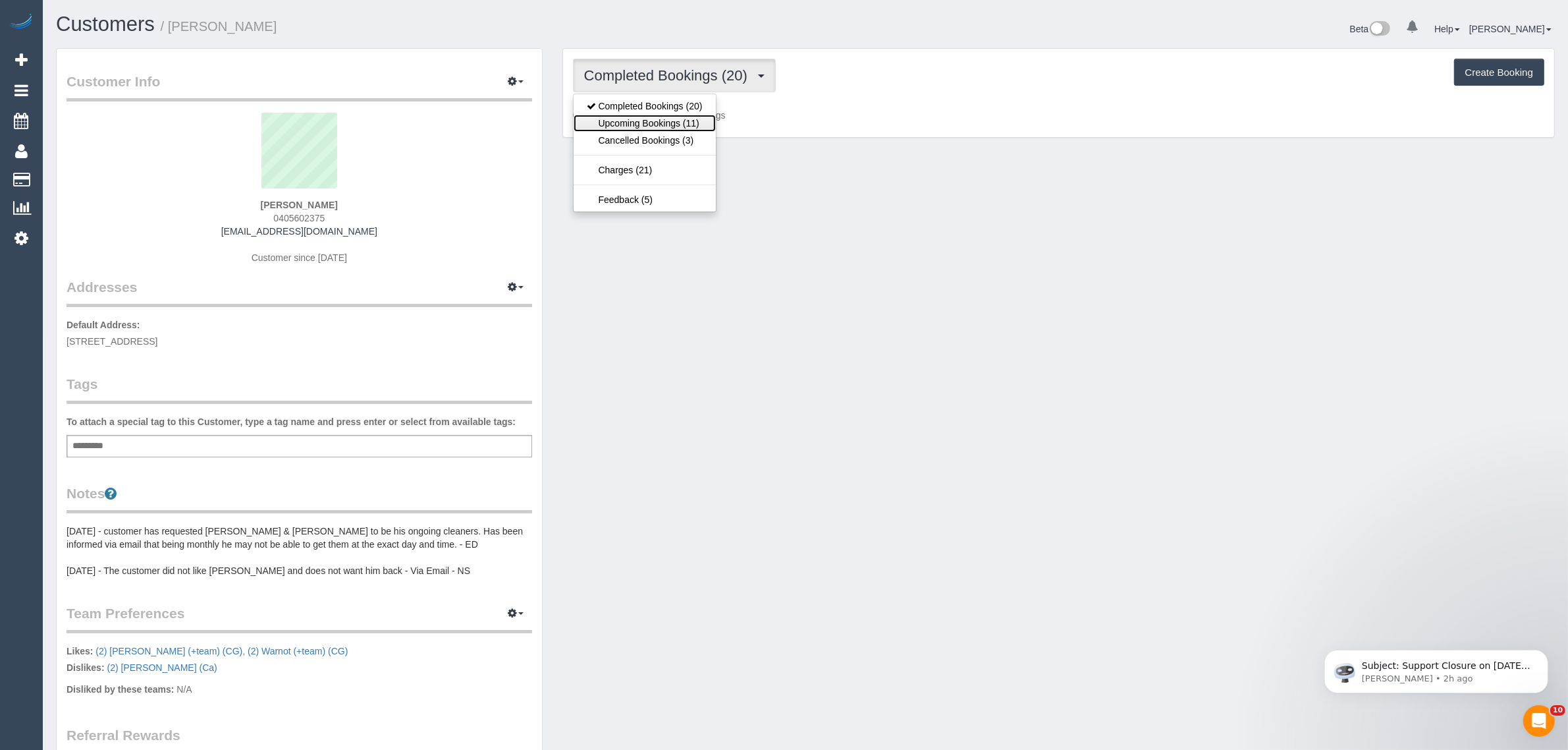
click at [669, 117] on link "Upcoming Bookings (11)" at bounding box center [644, 123] width 142 height 17
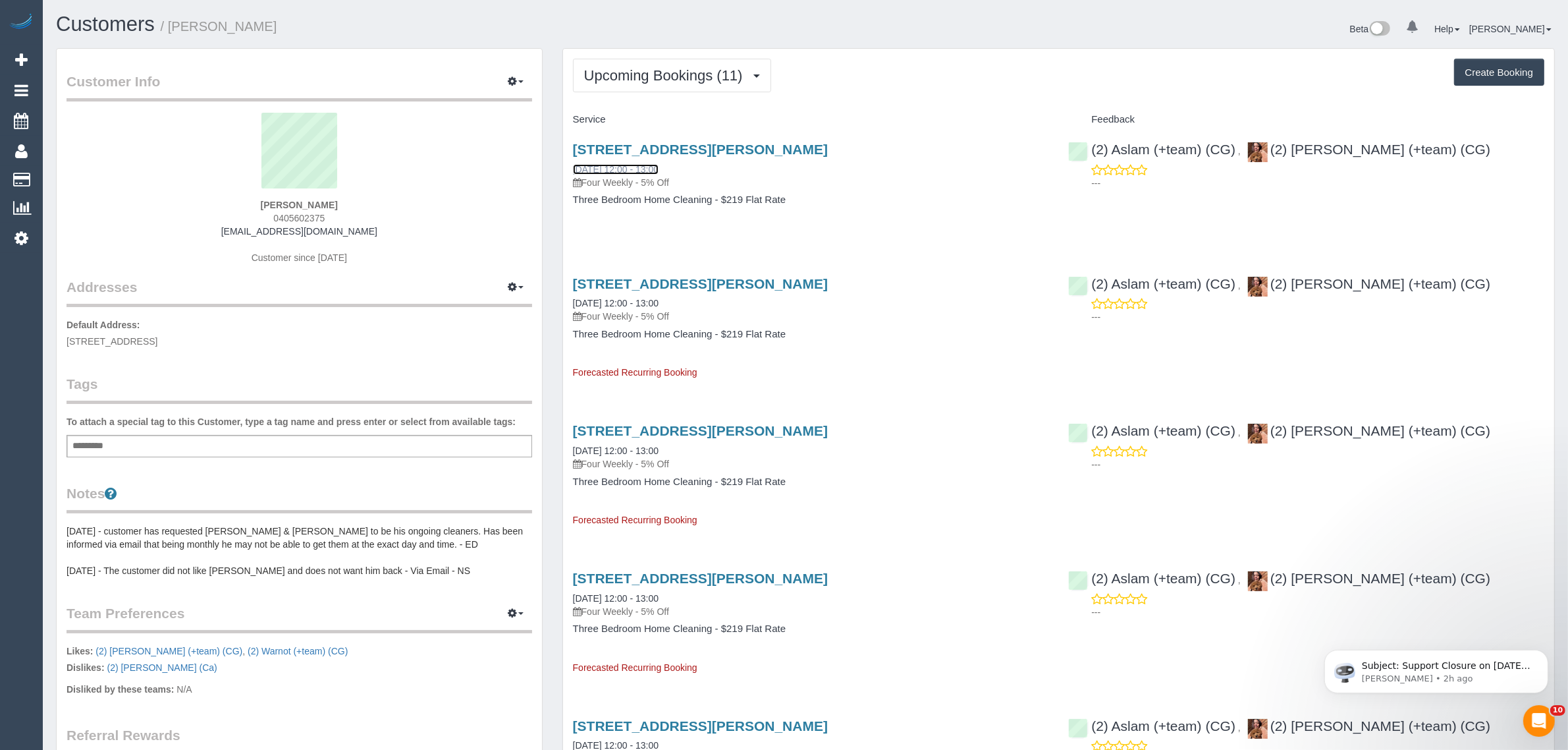
click at [630, 168] on link "[DATE] 12:00 - 13:00" at bounding box center [615, 169] width 86 height 11
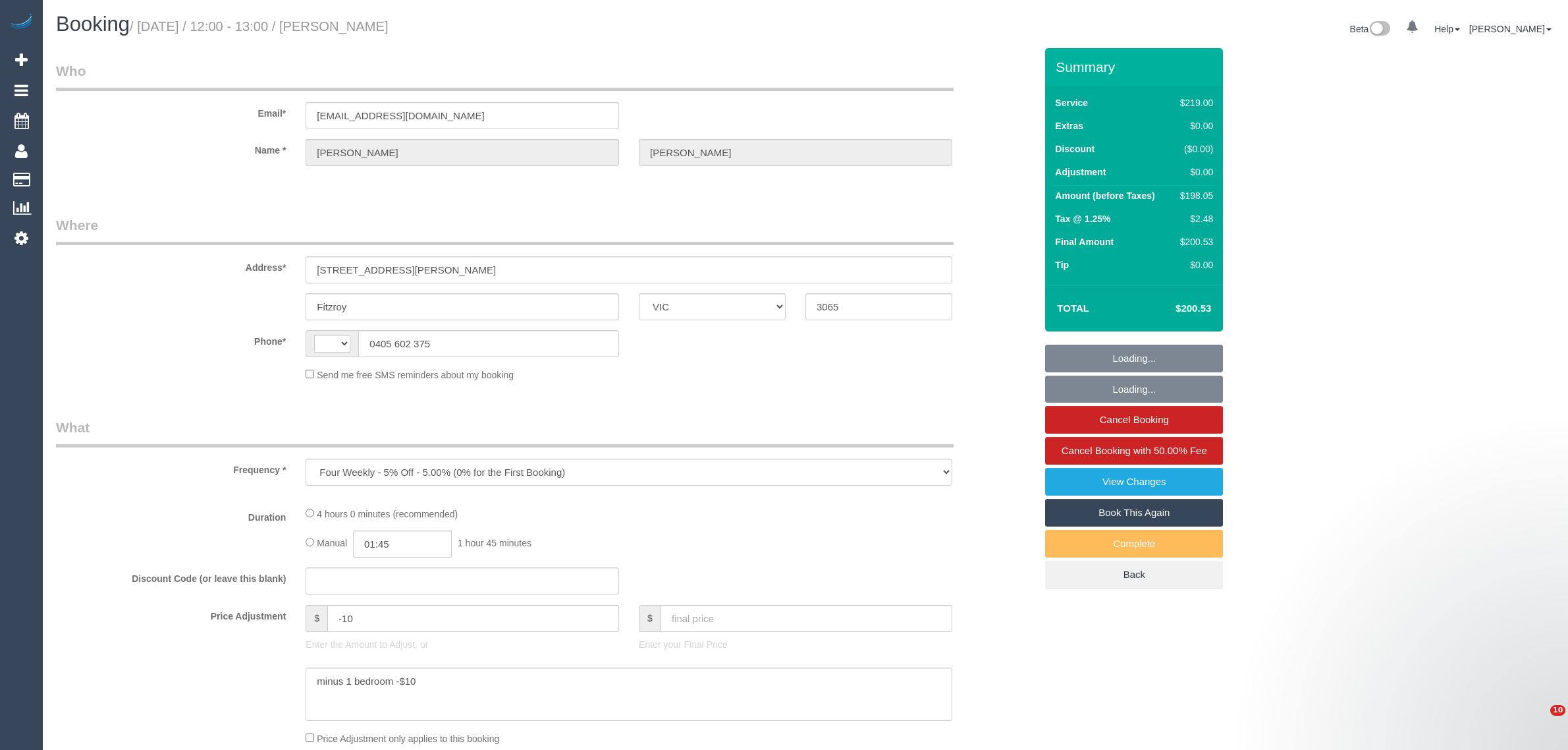
select select "VIC"
select select "string:stripe-pm_1OQfP12GScqysDRVHFfGScaV"
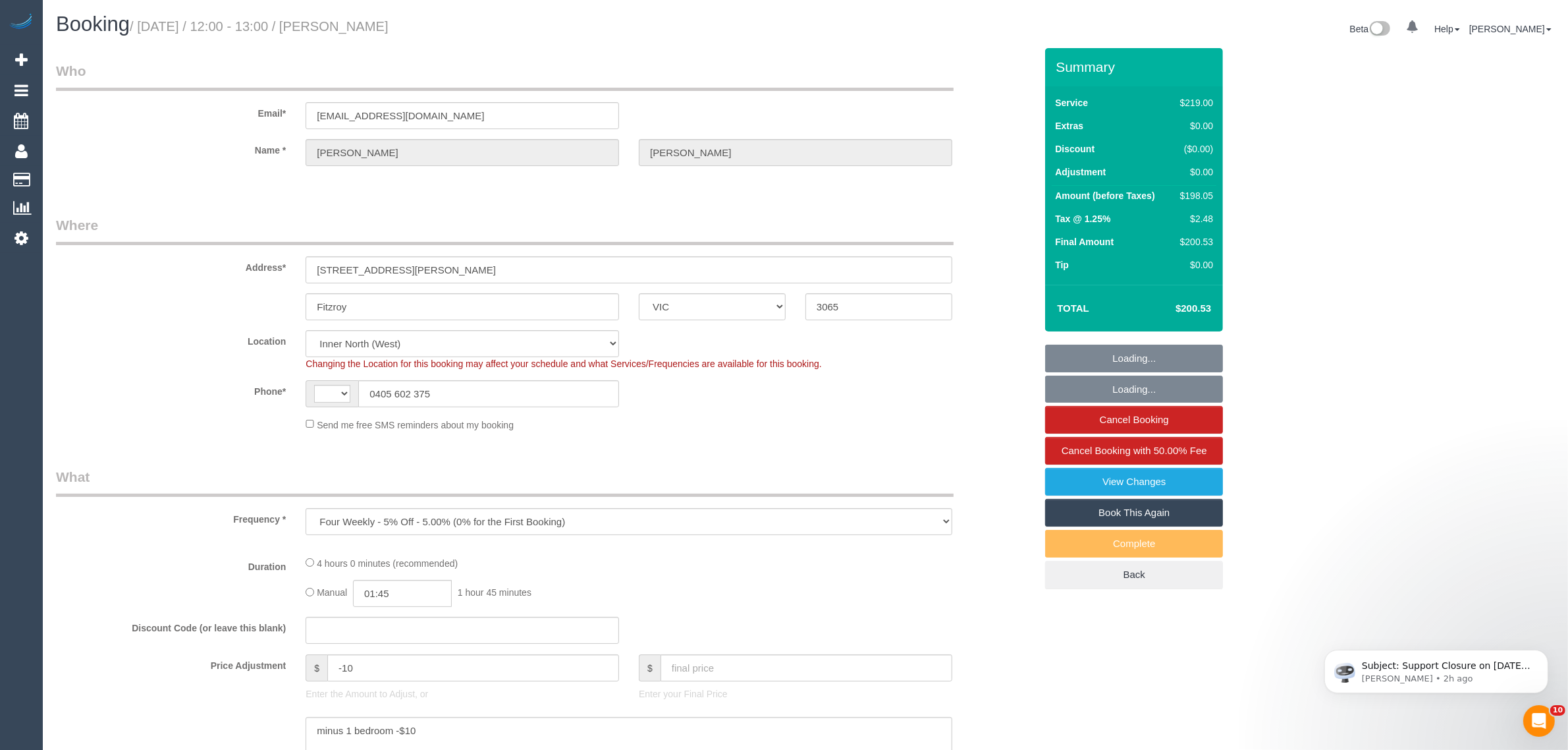
select select "object:588"
select select "string:AU"
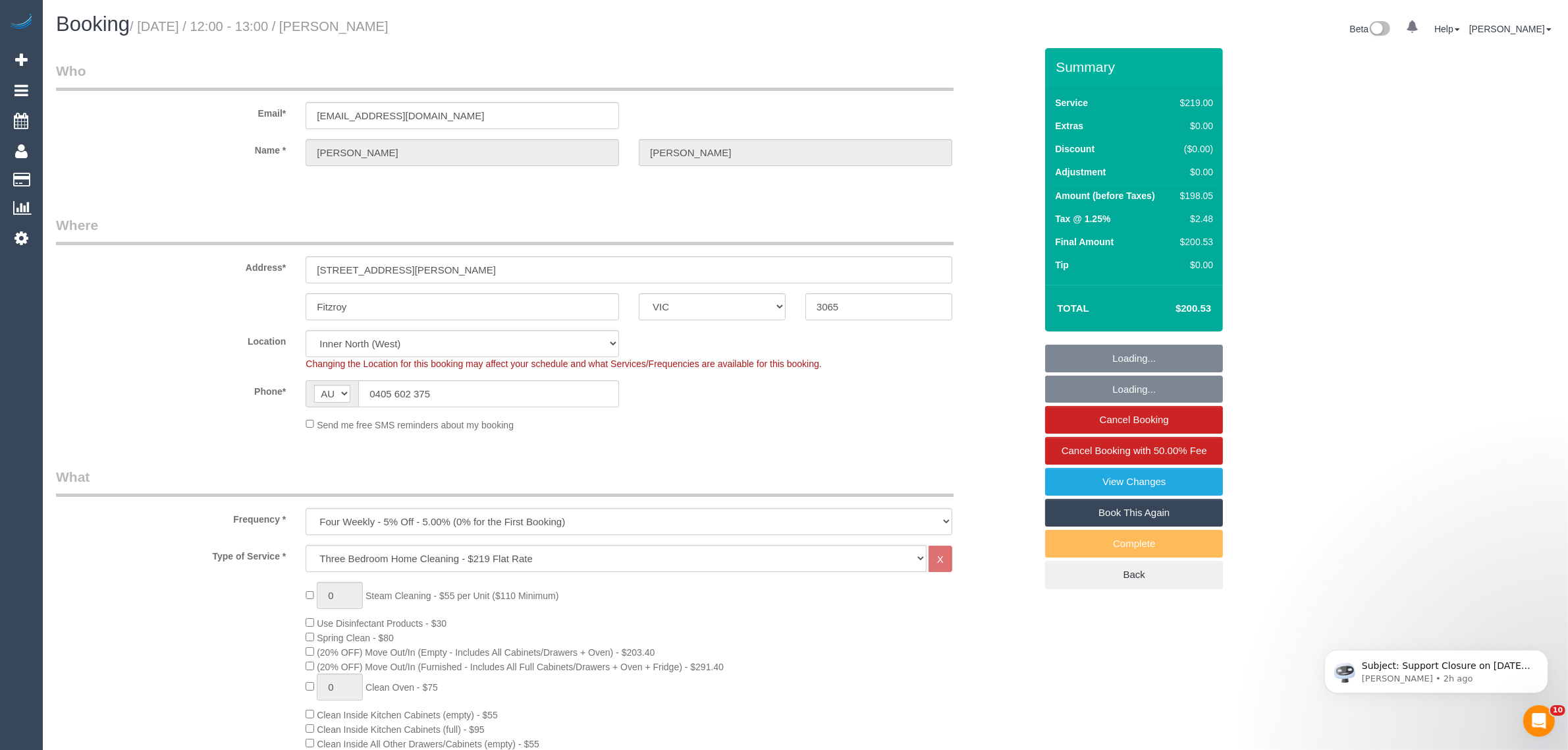
select select "number:28"
select select "number:14"
select select "number:19"
select select "number:25"
select select "number:34"
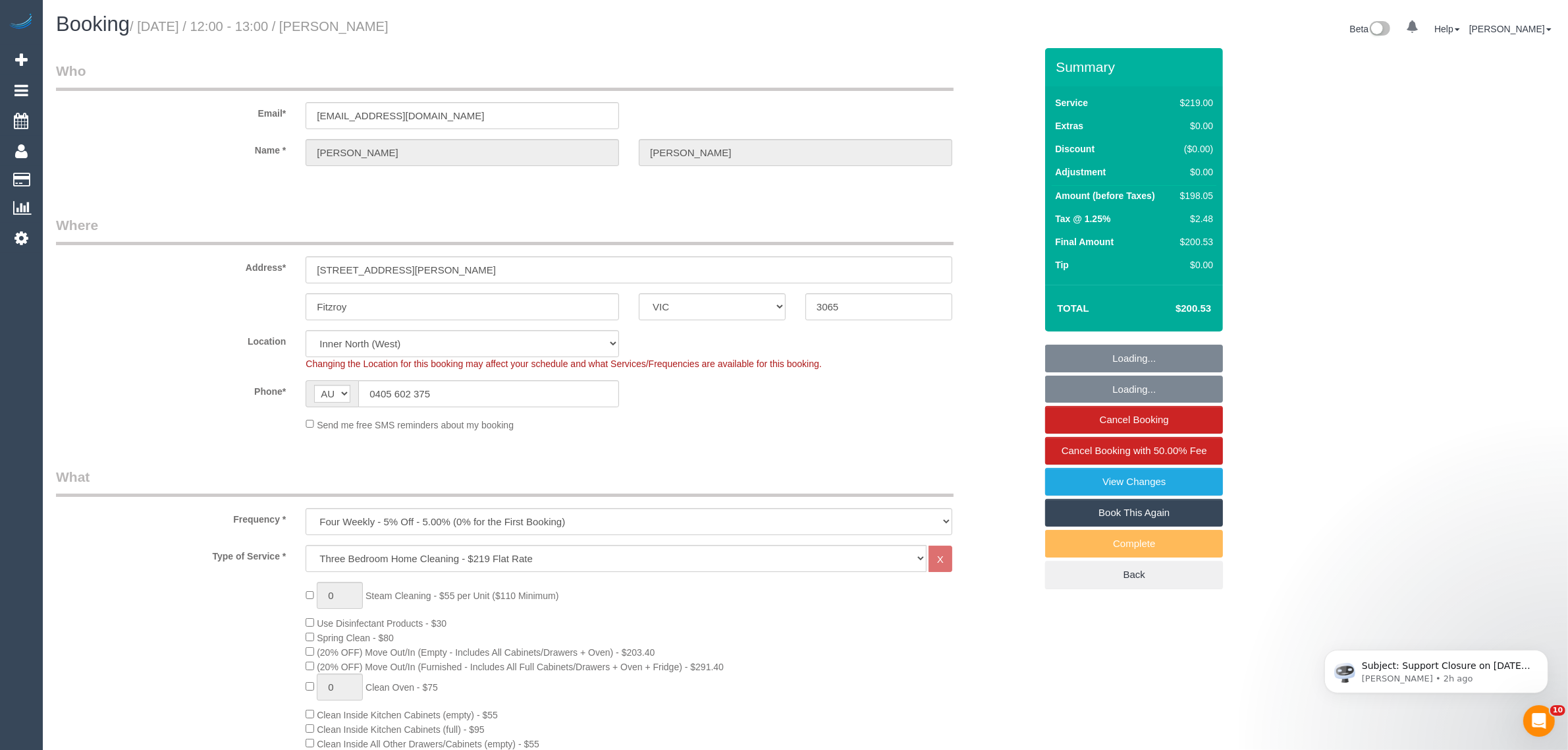
select select "number:12"
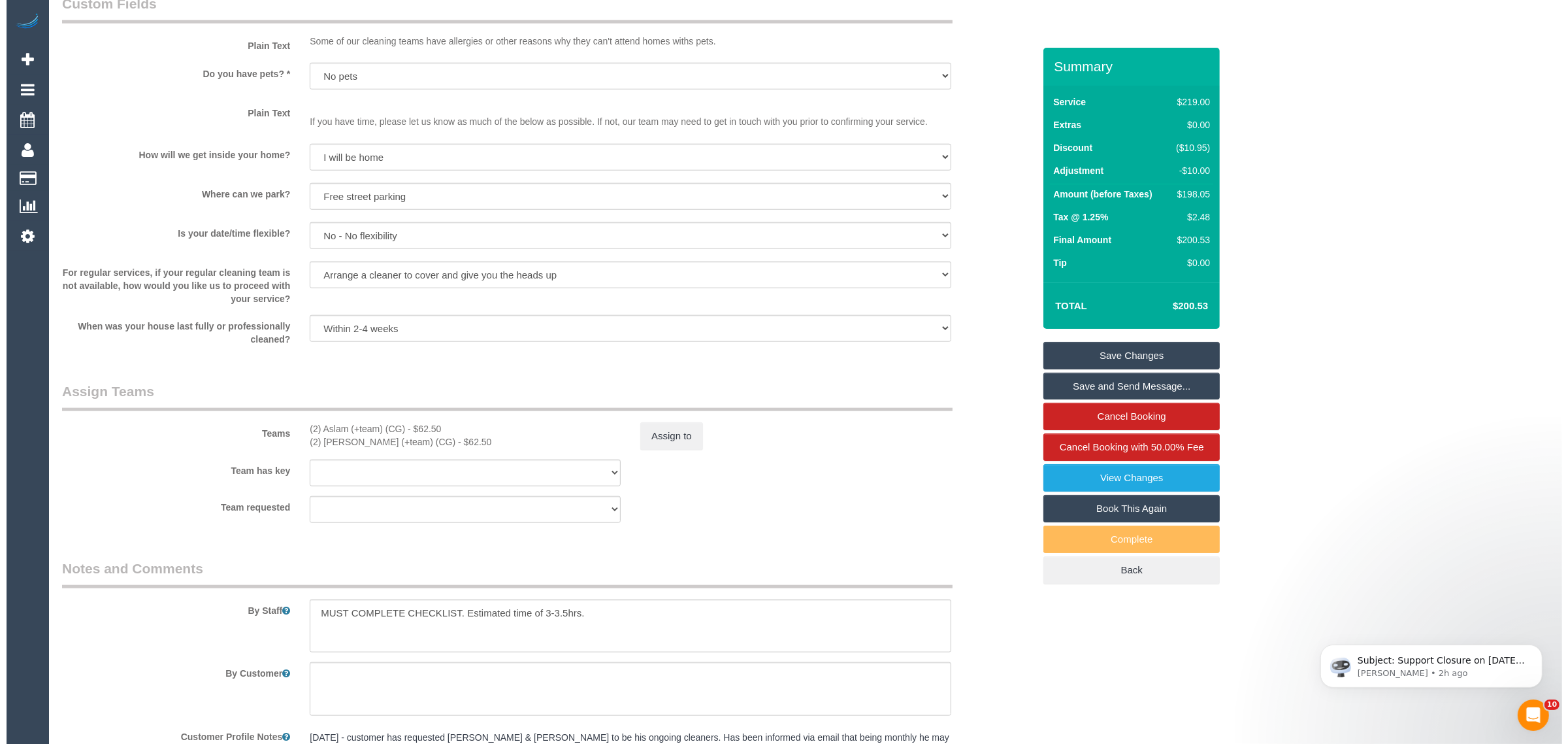
scroll to position [1634, 0]
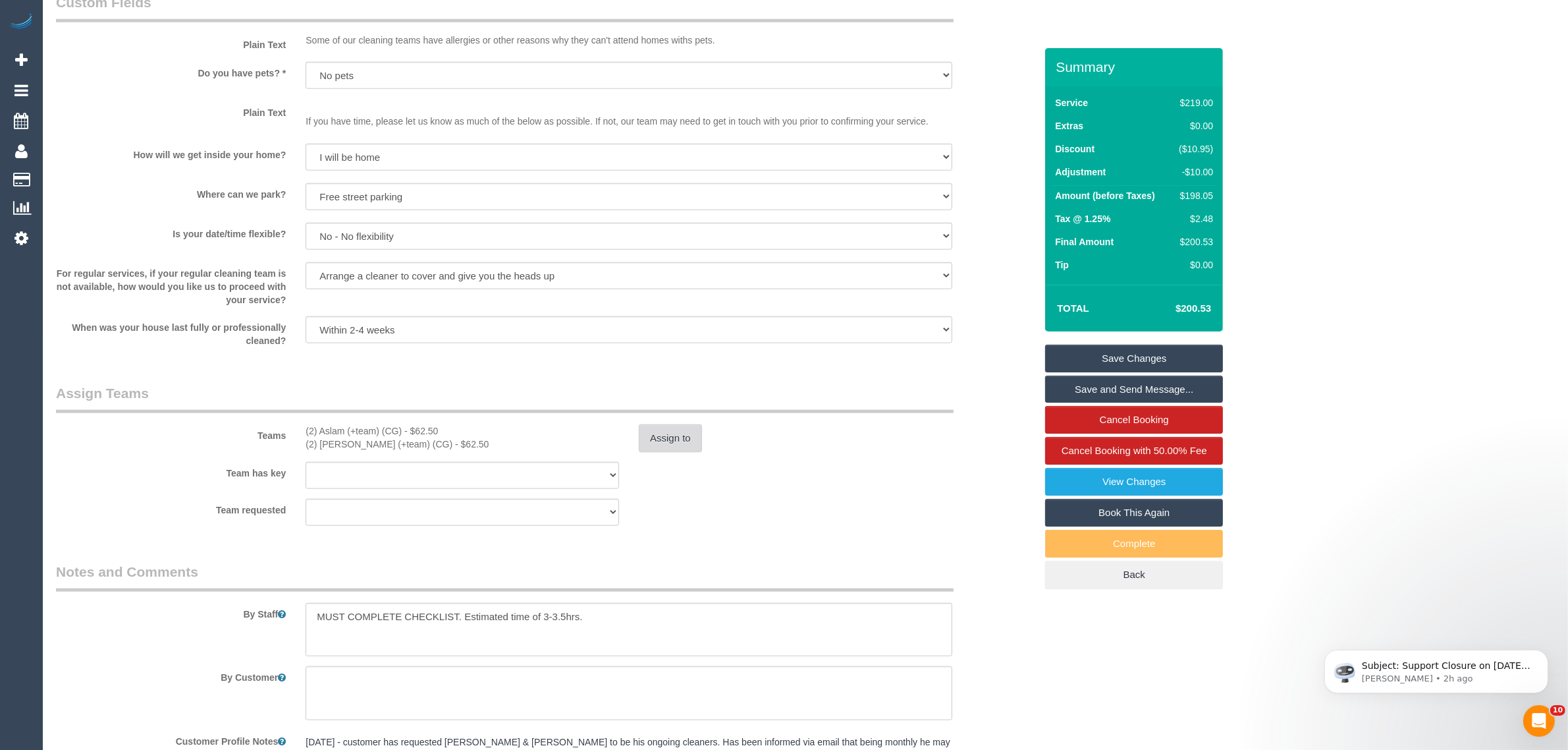
click at [676, 442] on button "Assign to" at bounding box center [670, 438] width 63 height 27
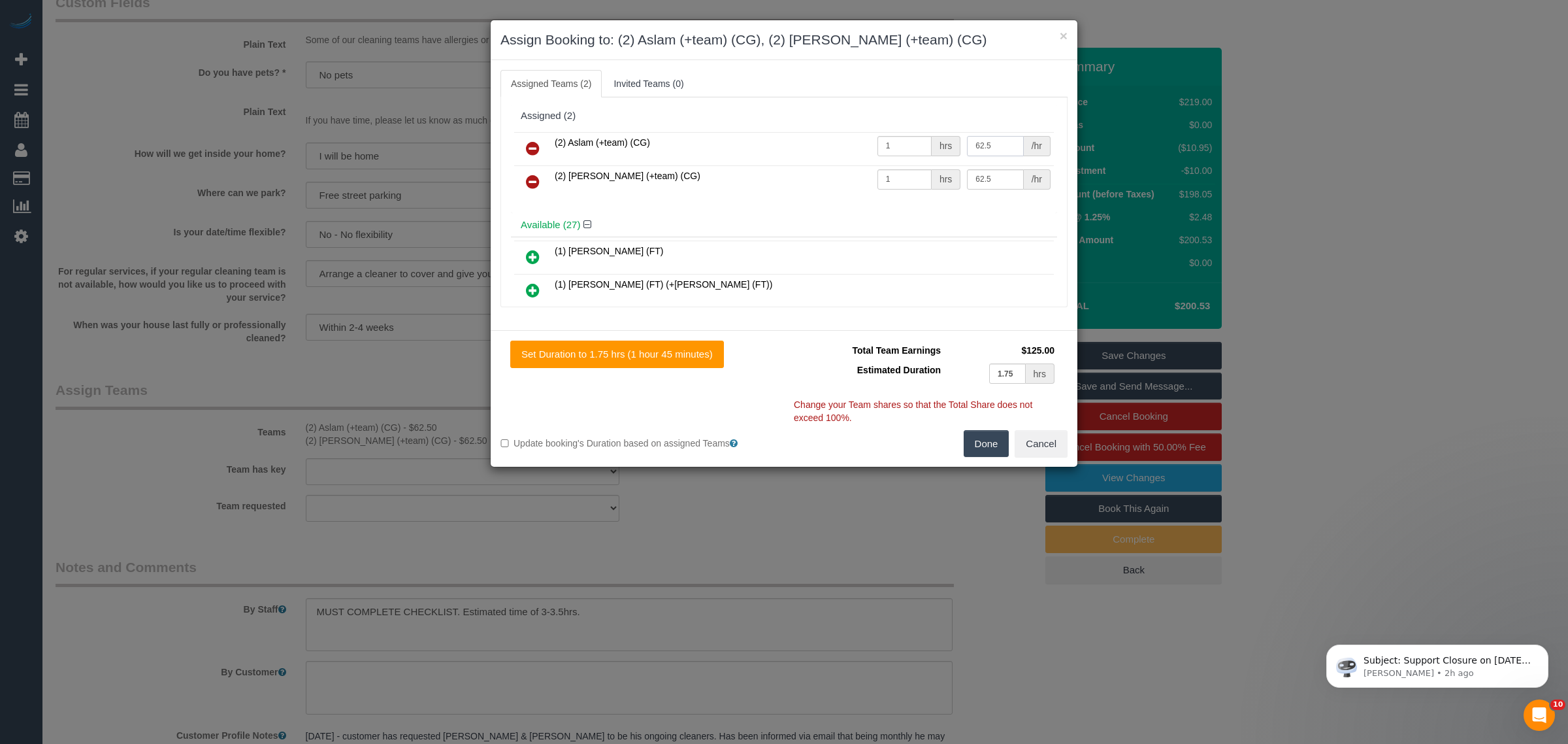
drag, startPoint x: 997, startPoint y: 141, endPoint x: 964, endPoint y: 138, distance: 33.1
click at [967, 138] on input "62.5" at bounding box center [995, 146] width 56 height 20
type input "70"
drag, startPoint x: 969, startPoint y: 177, endPoint x: 918, endPoint y: 177, distance: 51.0
click at [918, 177] on tr "(2) [PERSON_NAME] (+team) (CG) 1 hrs 62.5 /hr" at bounding box center [783, 182] width 539 height 33
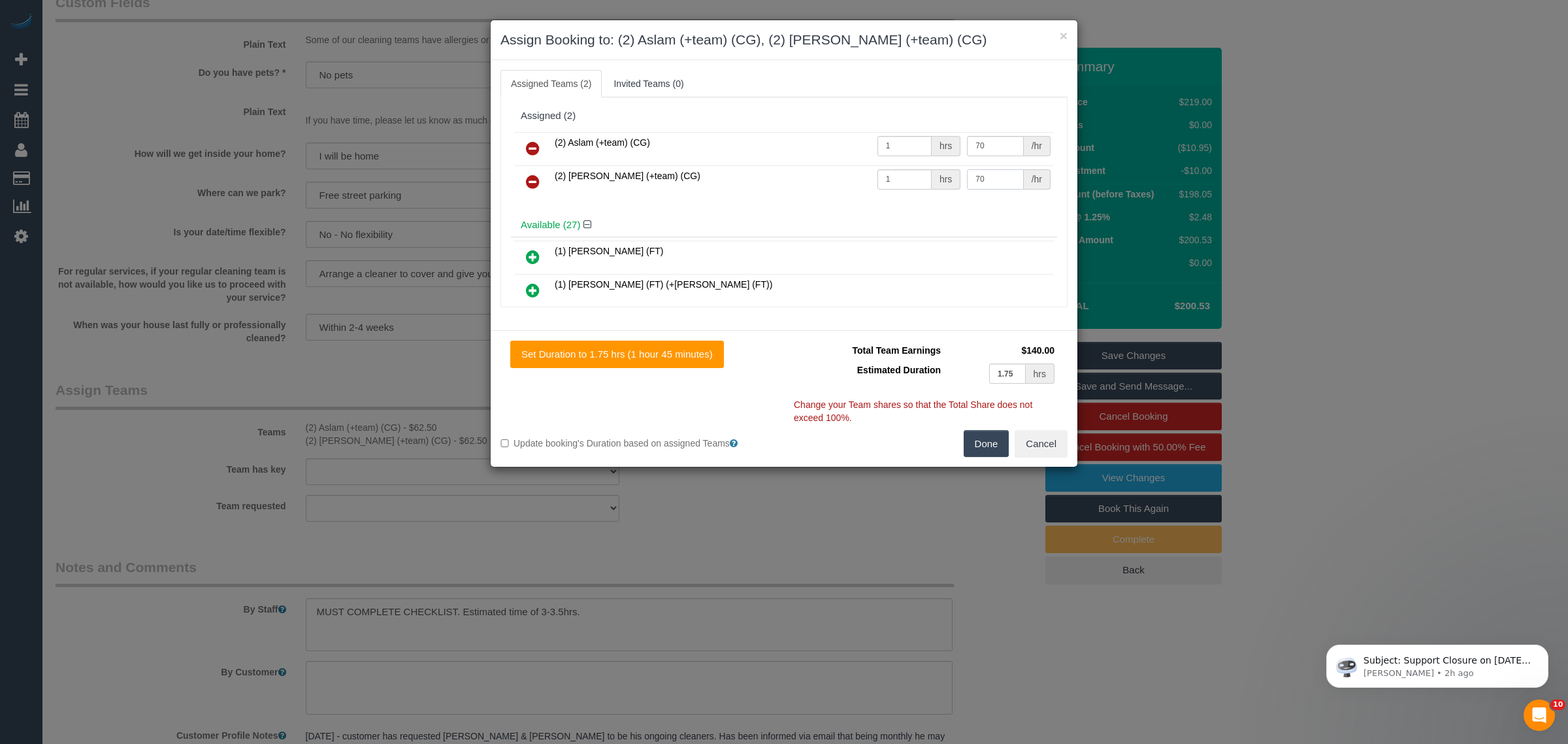
type input "70"
click at [1001, 435] on button "Done" at bounding box center [986, 443] width 46 height 27
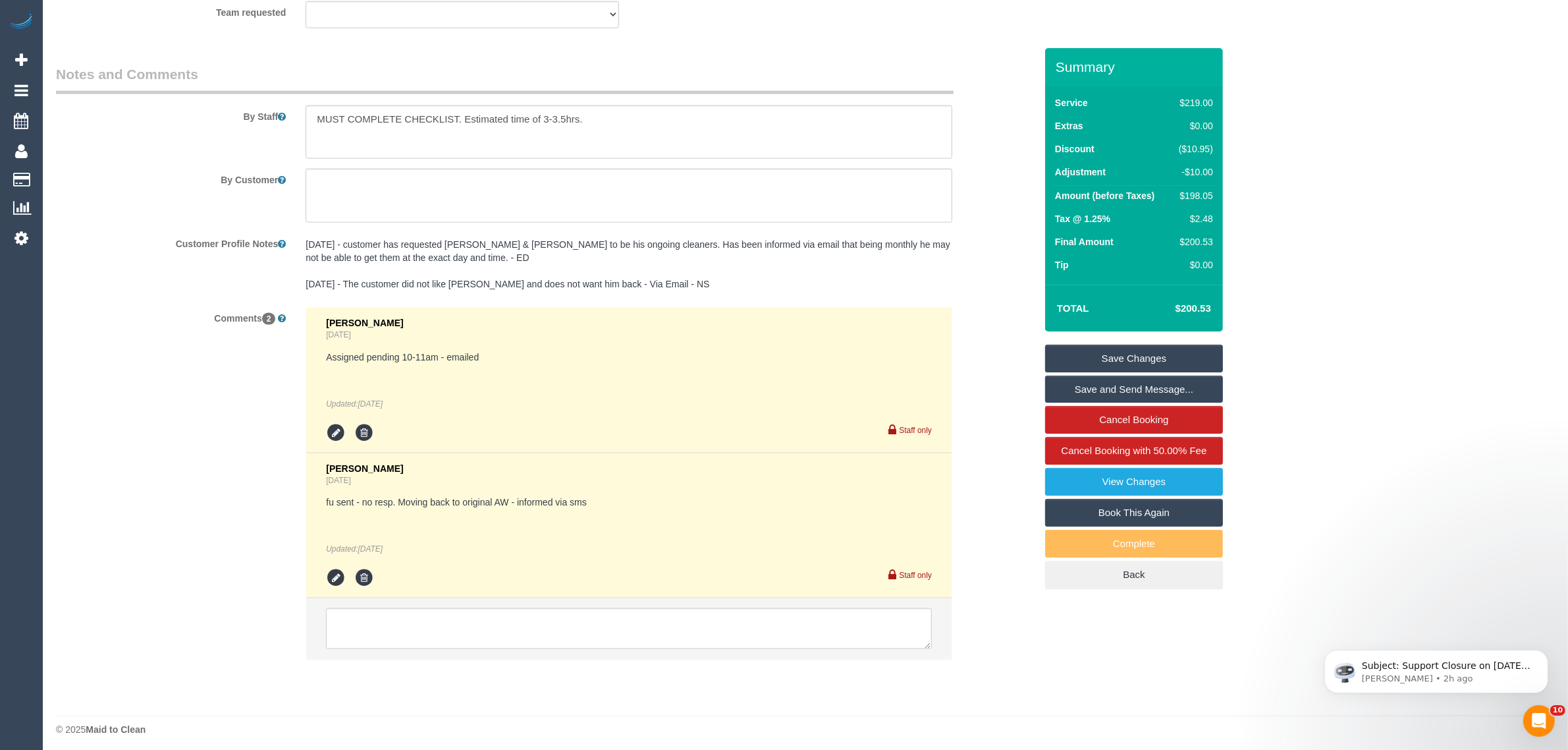
scroll to position [2149, 0]
click at [531, 603] on textarea at bounding box center [629, 624] width 606 height 41
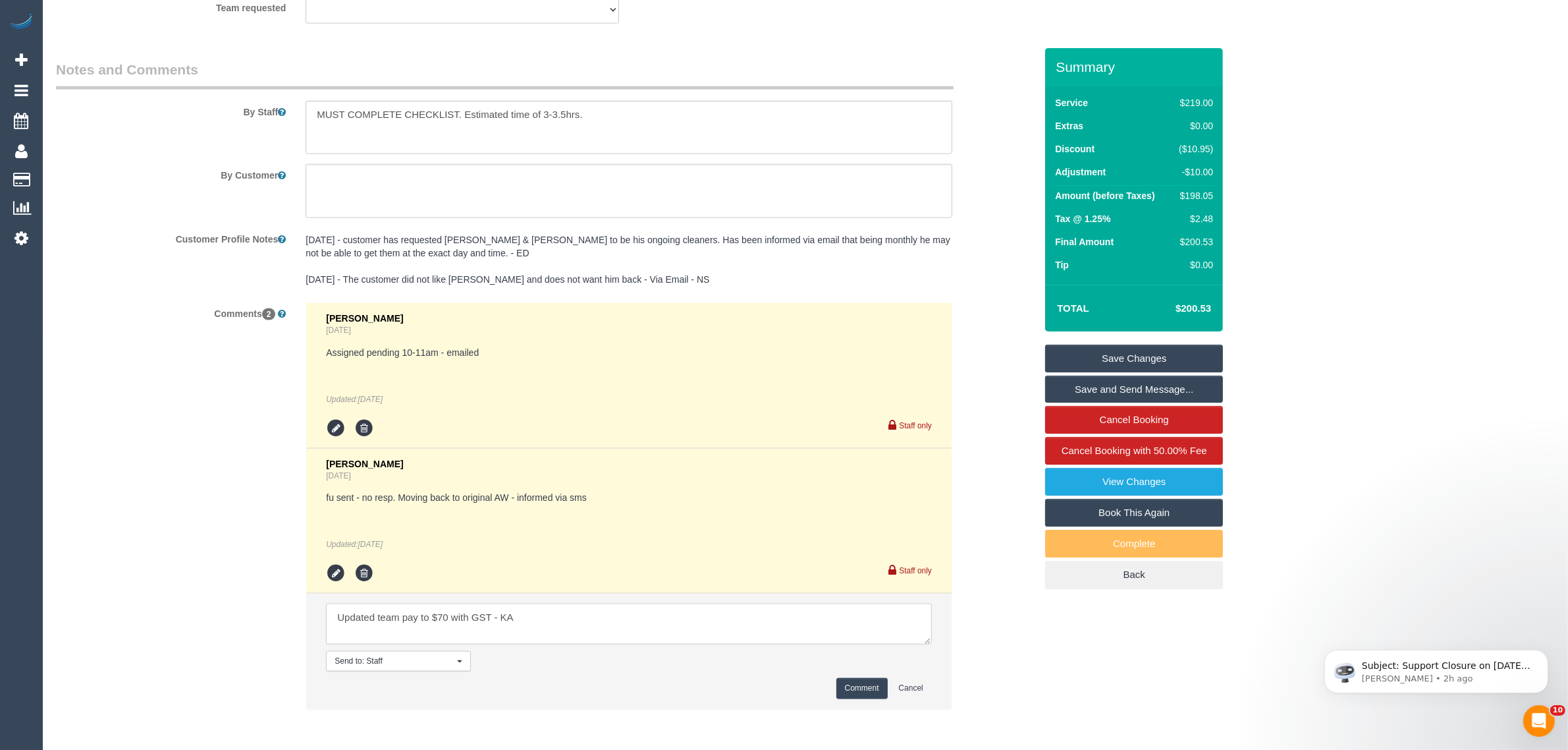
type textarea "Updated team pay to $70 with GST - KA"
click at [842, 678] on button "Comment" at bounding box center [862, 688] width 51 height 20
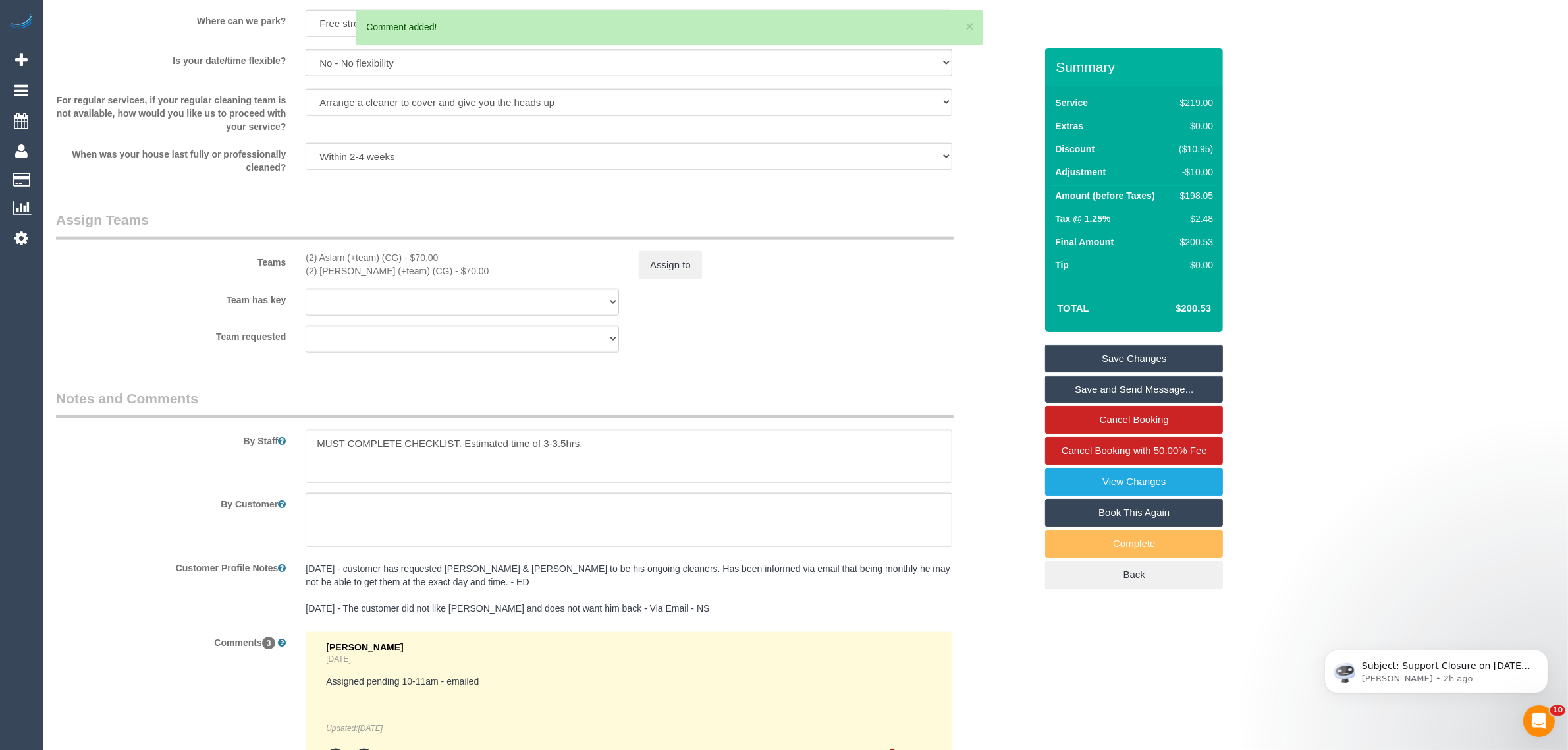
scroll to position [1820, 0]
click at [1113, 357] on link "Save Changes" at bounding box center [1134, 358] width 178 height 27
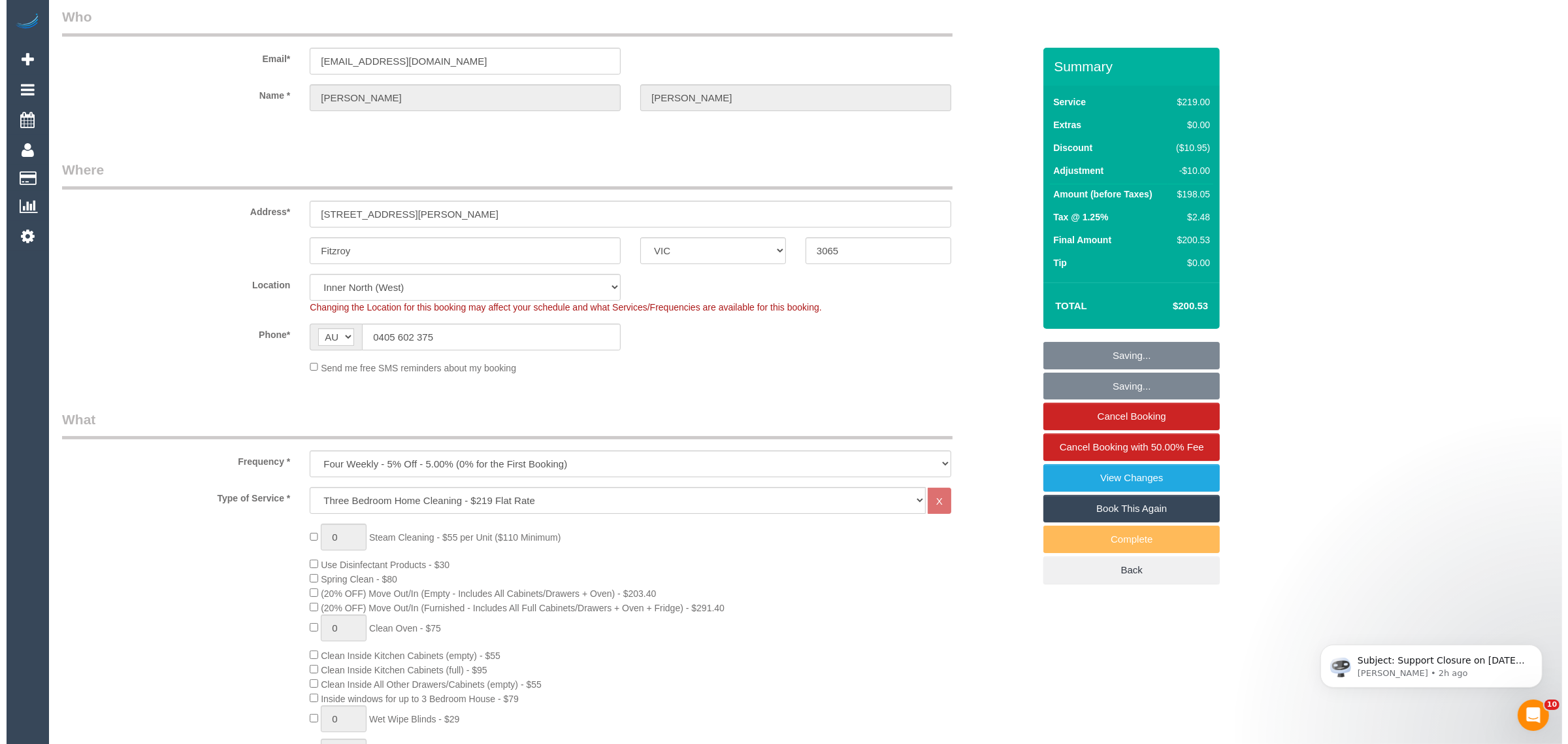
scroll to position [0, 0]
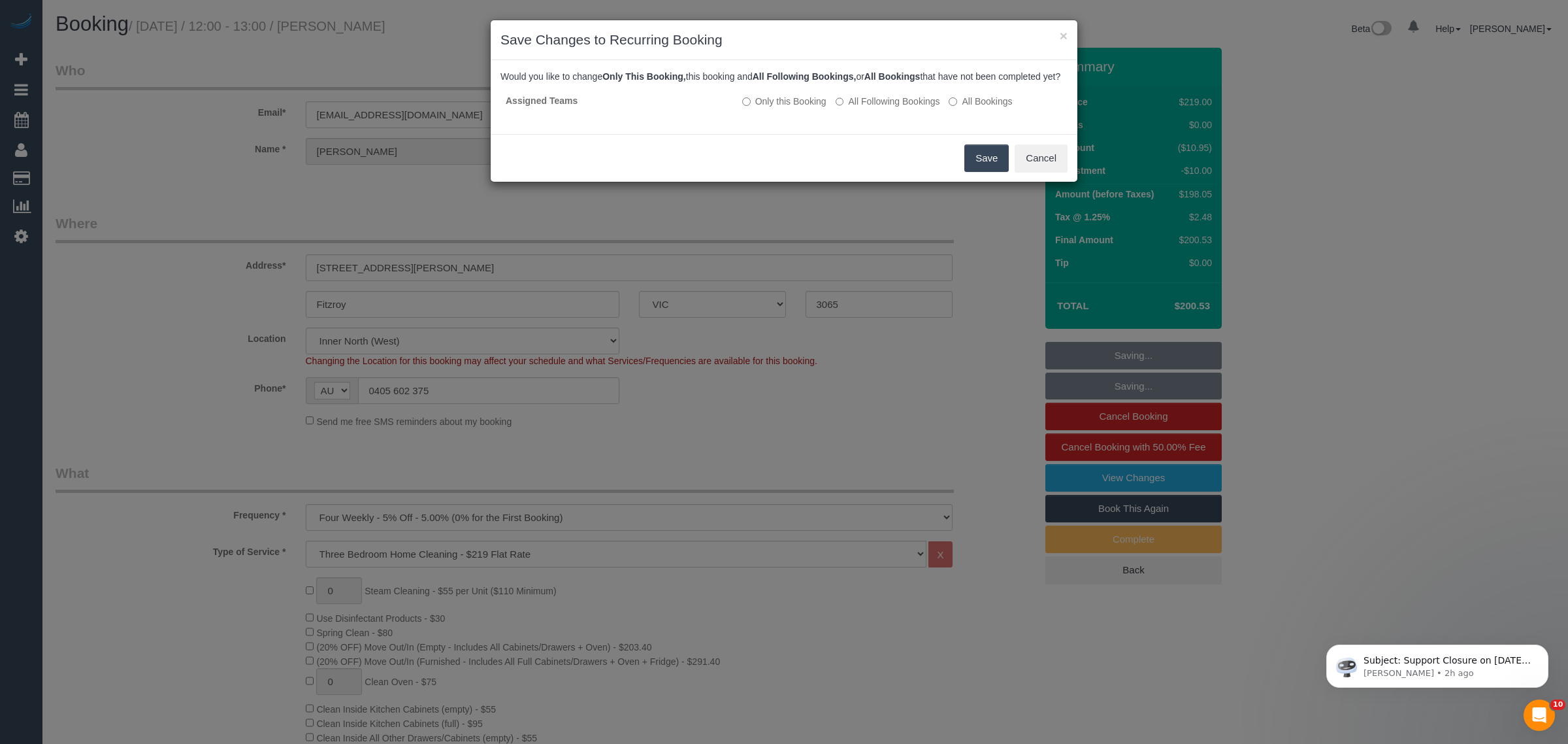
click at [974, 171] on button "Save" at bounding box center [986, 158] width 44 height 27
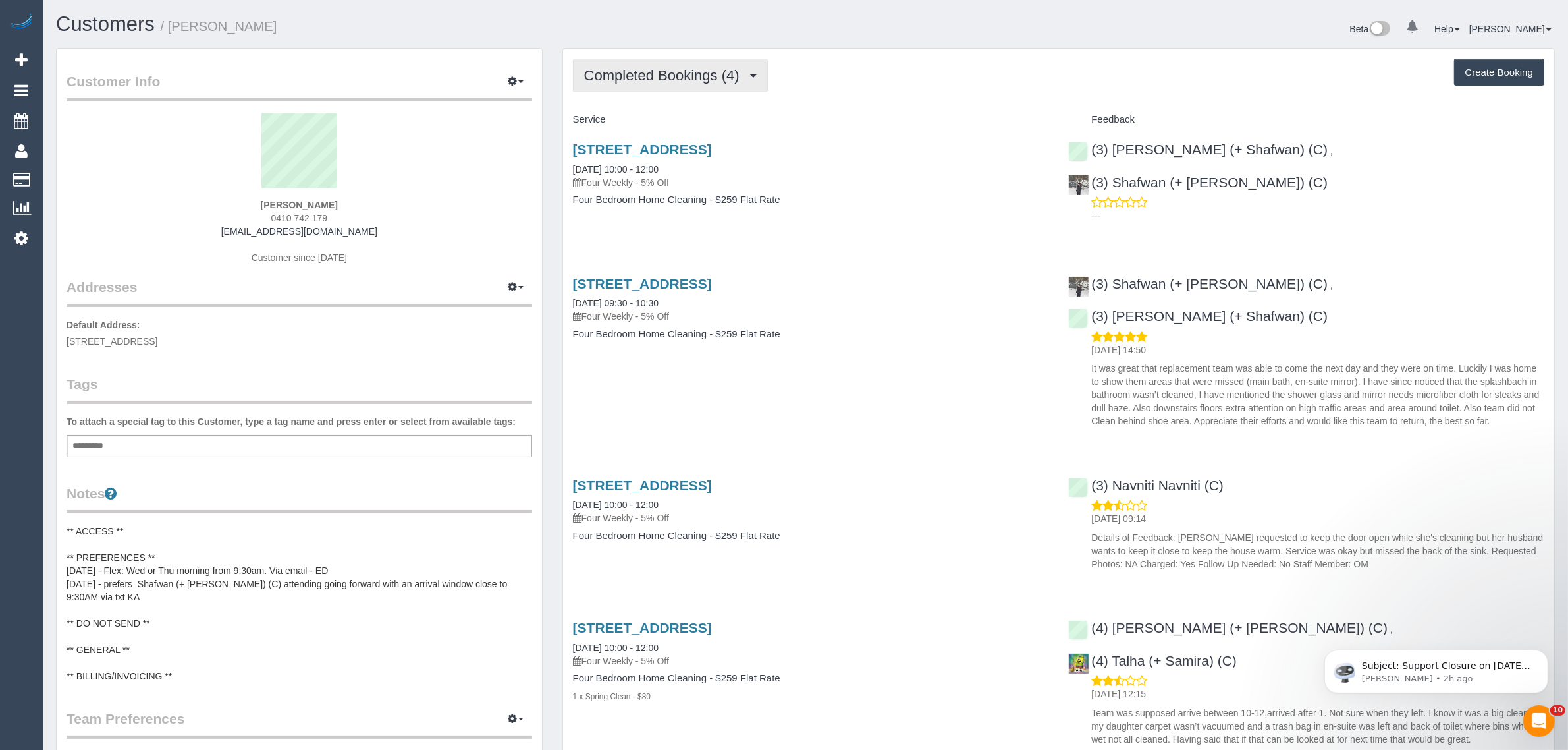
click at [676, 71] on span "Completed Bookings (4)" at bounding box center [665, 75] width 162 height 16
click at [657, 119] on link "Upcoming Bookings (11)" at bounding box center [643, 123] width 139 height 17
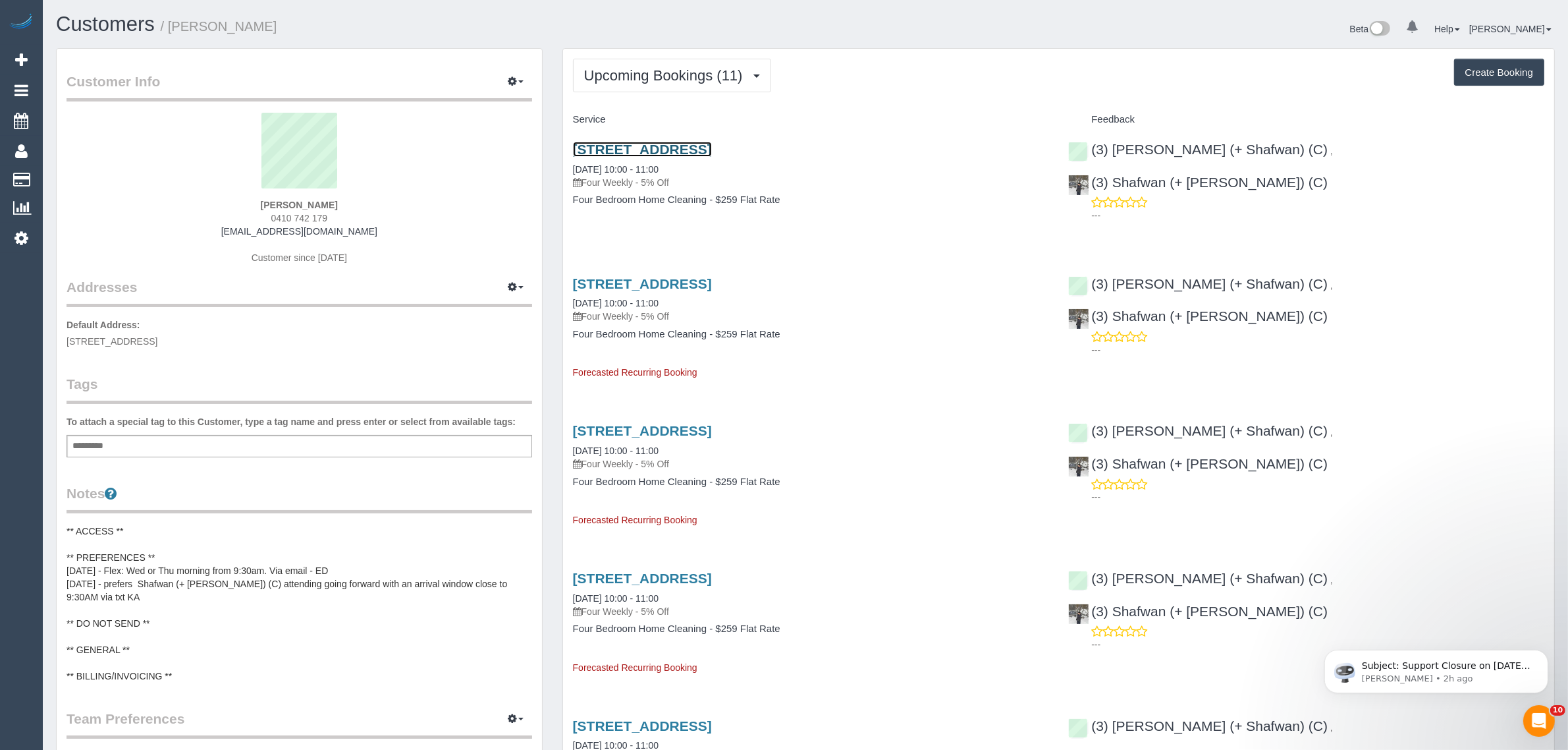
click at [652, 149] on link "[STREET_ADDRESS]" at bounding box center [642, 148] width 139 height 15
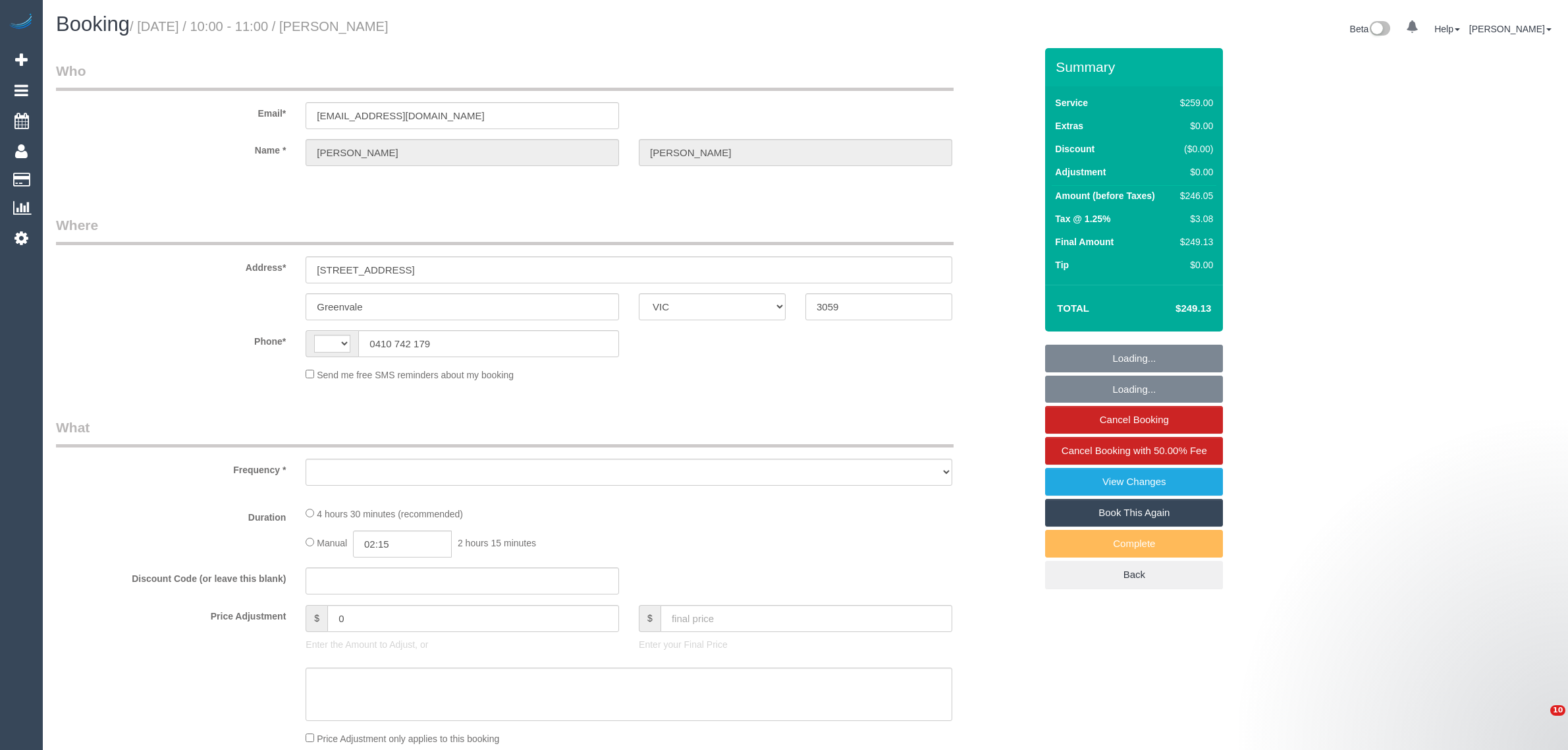
select select "VIC"
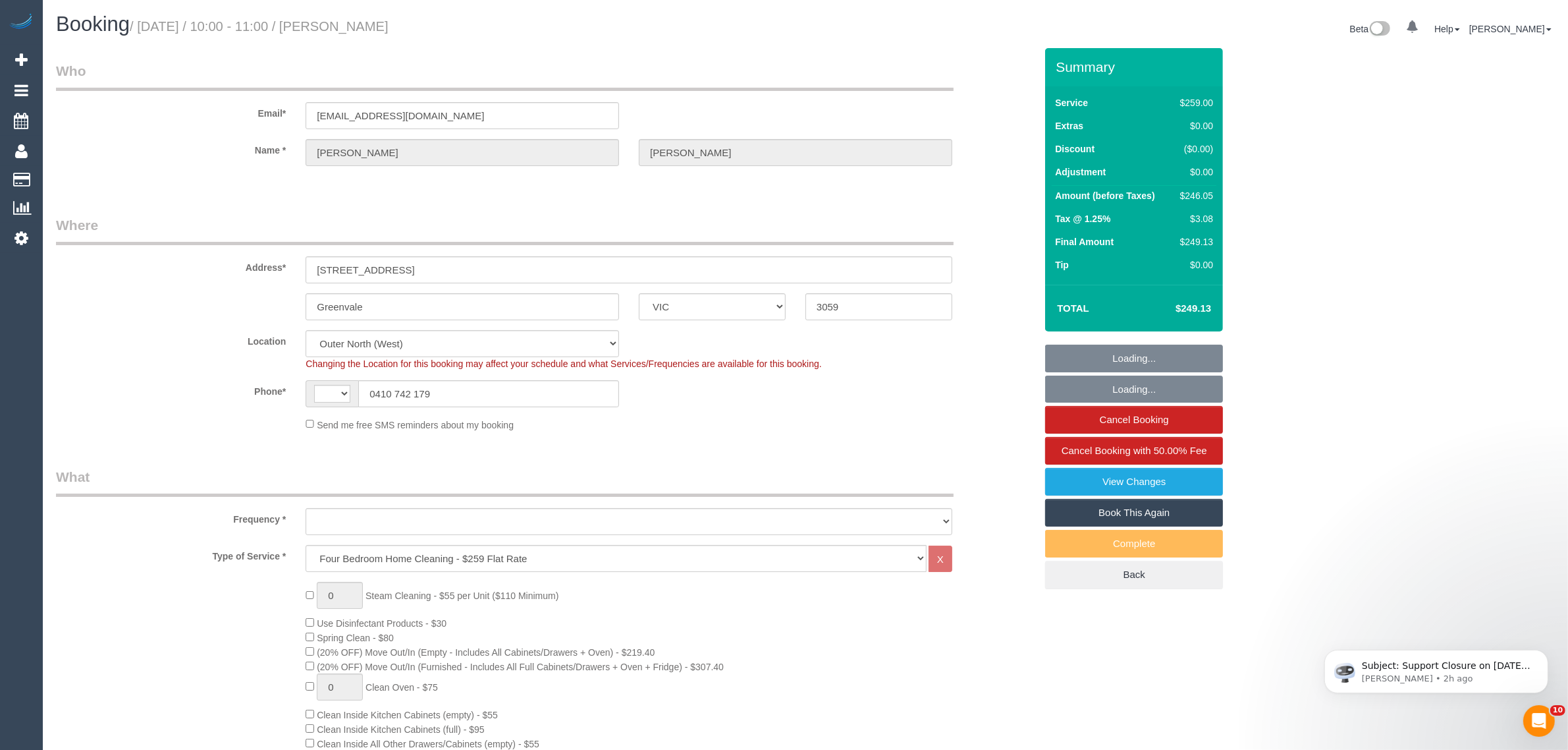
select select "string:AU"
select select "object:1165"
select select "string:stripe-pm_1RCbGJ2GScqysDRVpf2aEhoc"
select select "number:28"
select select "number:15"
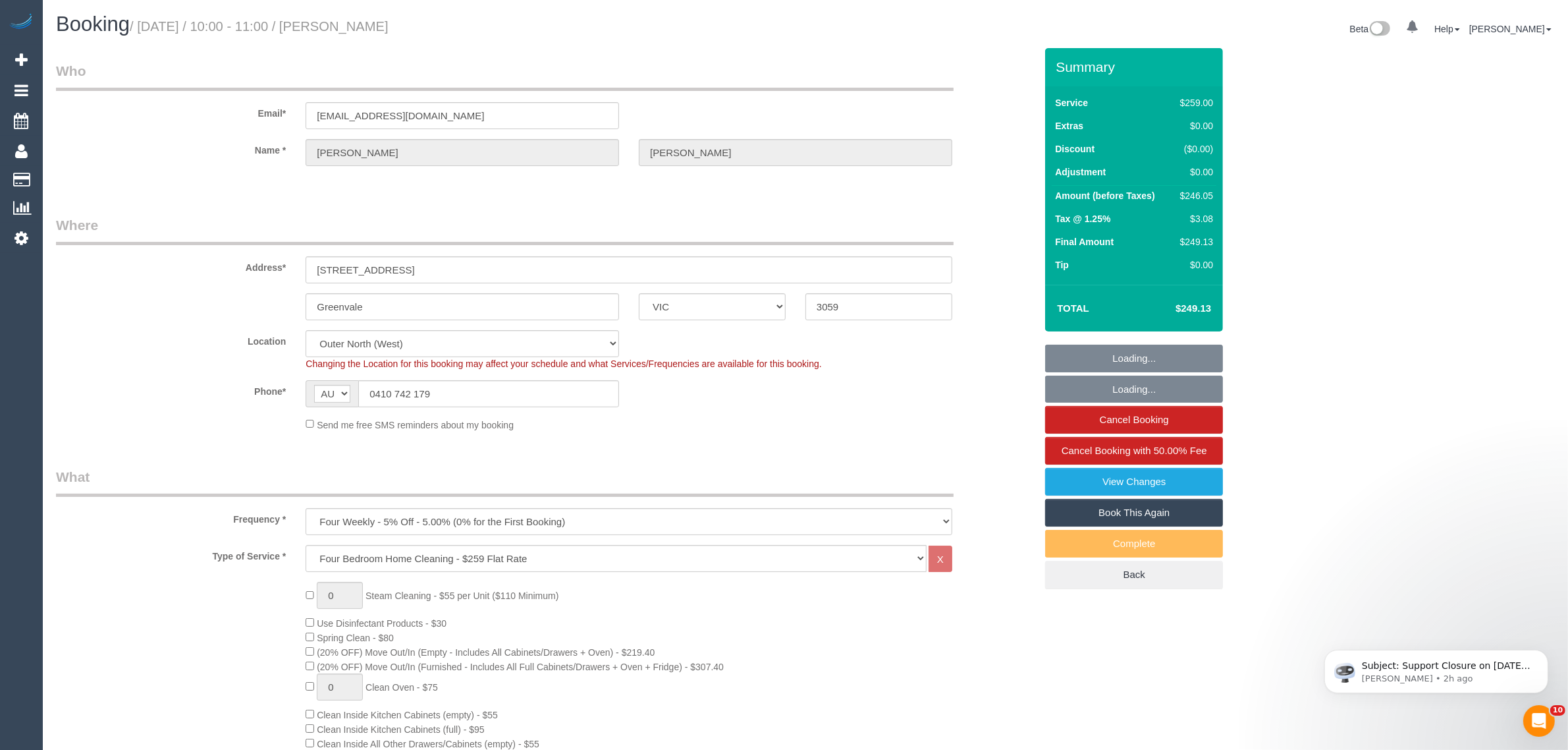
select select "number:19"
select select "number:25"
select select "number:35"
select select "number:26"
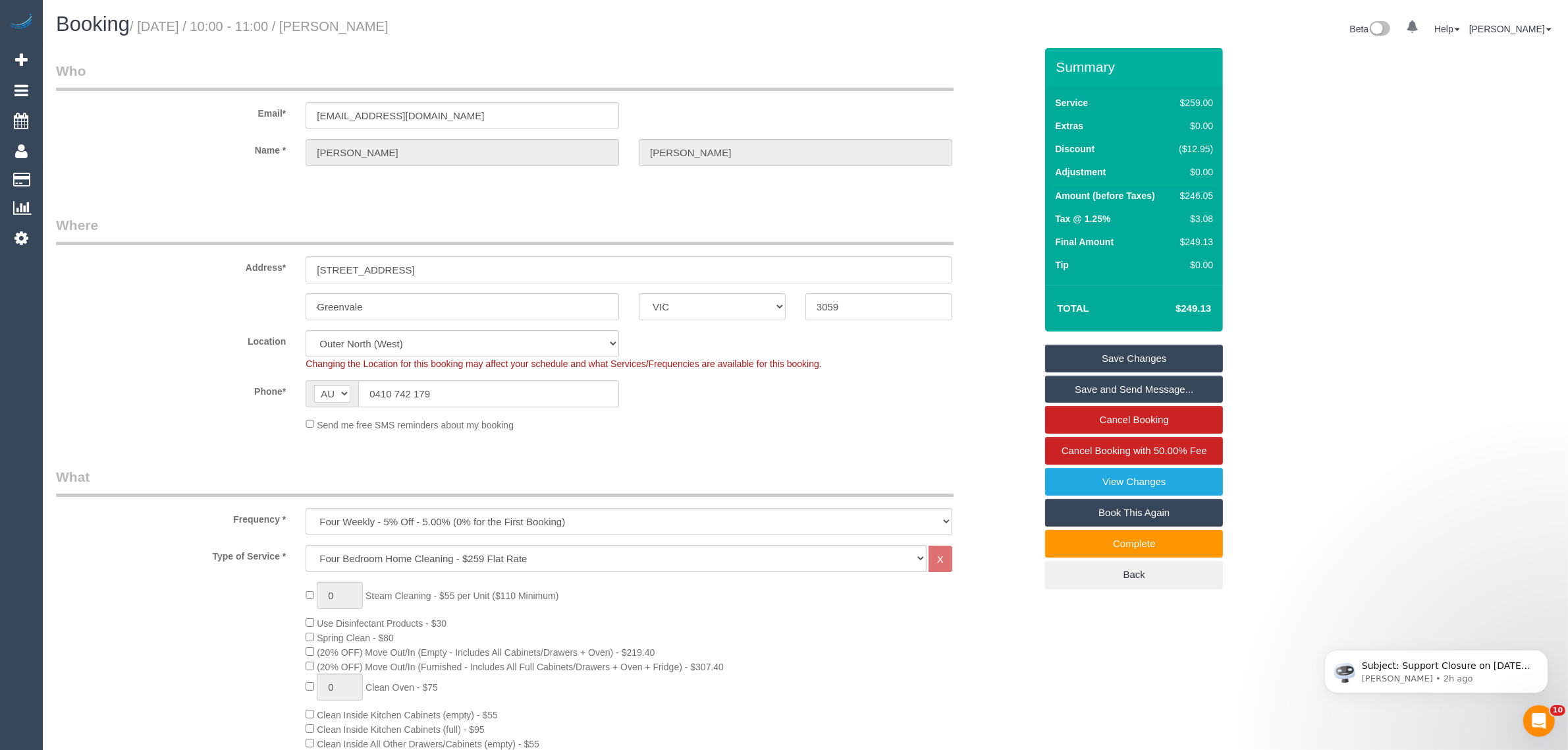
scroll to position [1951, 0]
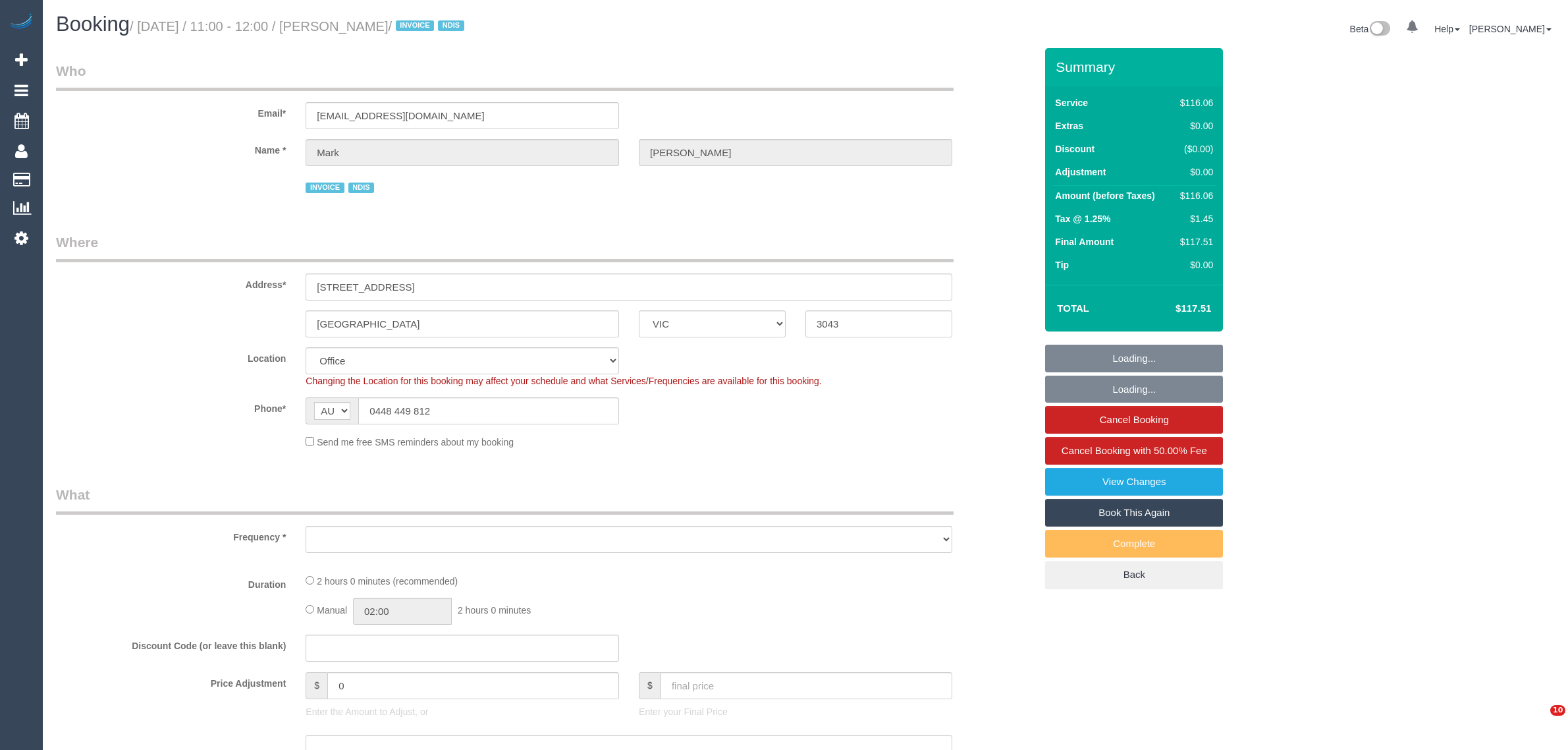
select select "VIC"
select select "number:27"
select select "number:14"
select select "number:19"
select select "number:36"
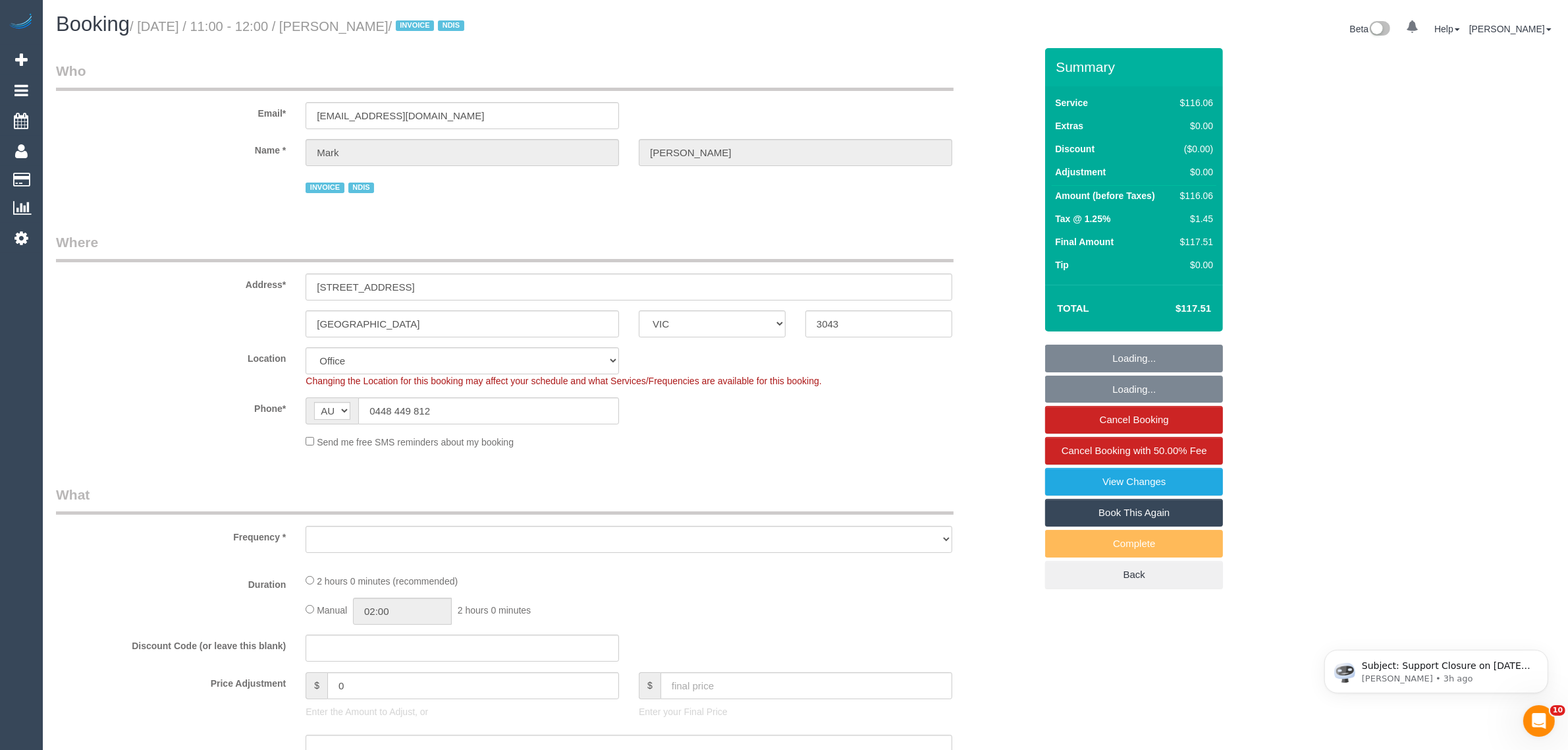
select select "number:34"
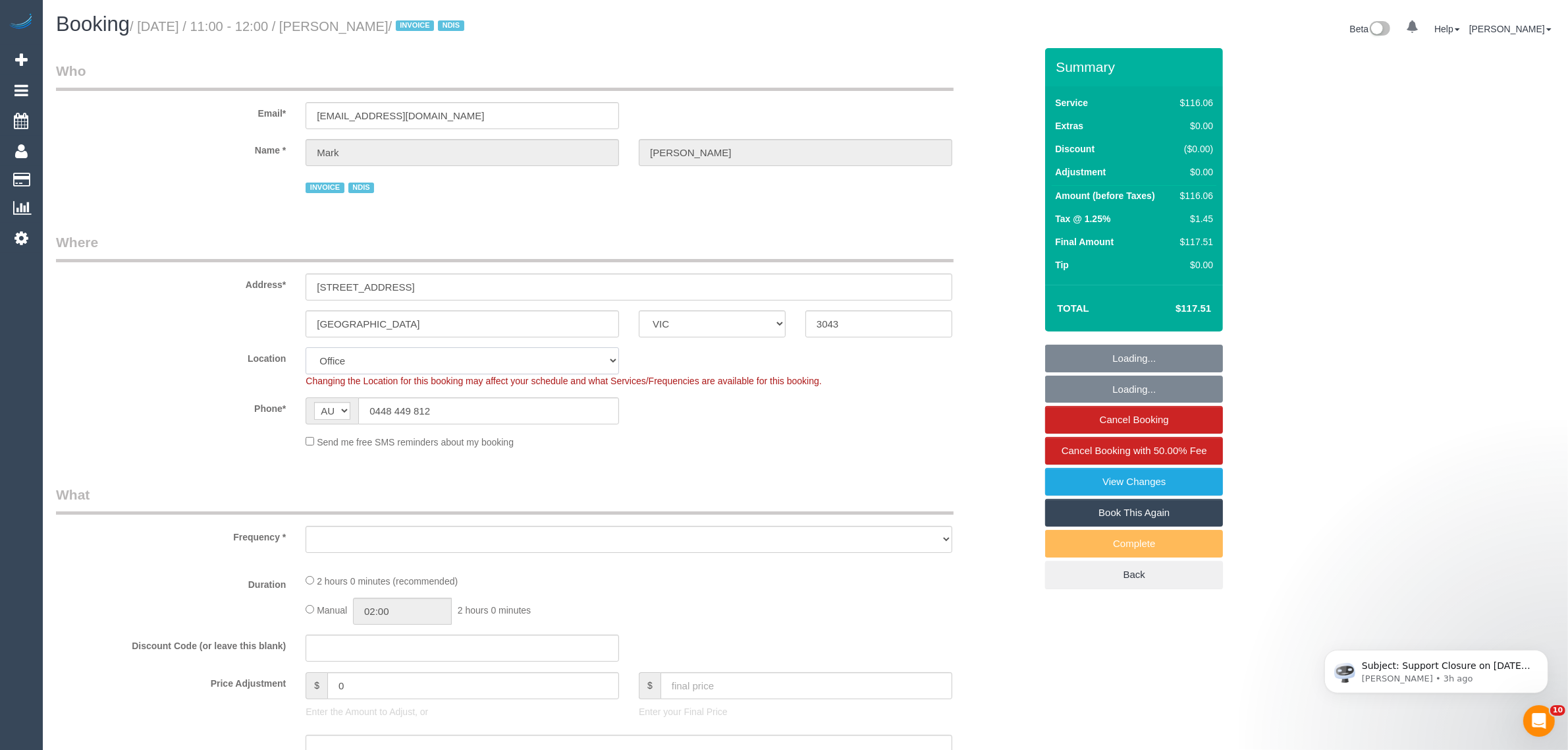
click at [470, 360] on select "Office City East (North) East (South) Inner East Inner North (East) Inner North…" at bounding box center [463, 361] width 314 height 27
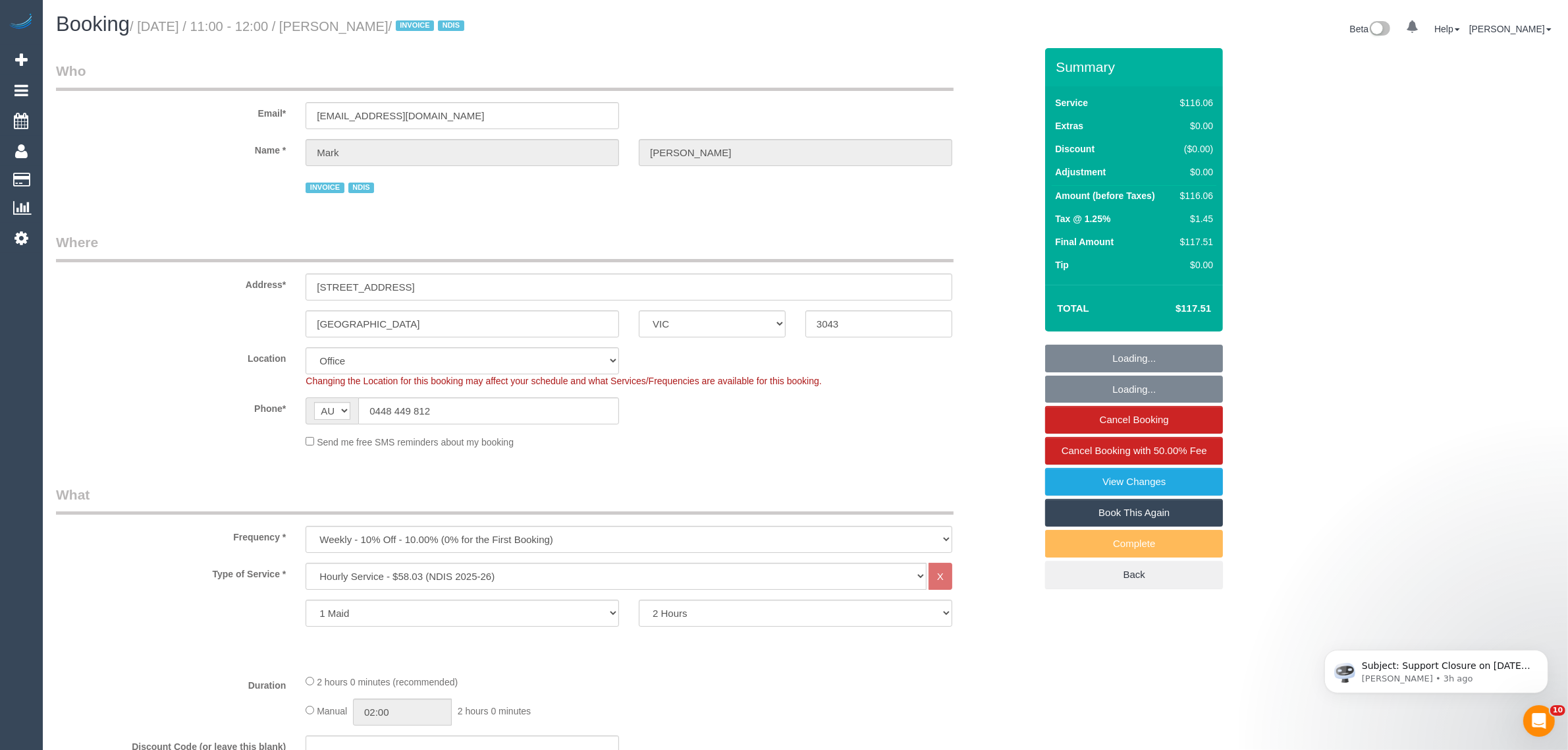
click at [702, 452] on fieldset "Where Address* 42 Koonalda Rd Gladstone Park ACT NSW NT QLD SA TAS VIC WA 3043 …" at bounding box center [545, 346] width 979 height 226
select select "object:768"
click at [557, 406] on input "0448 449 812" at bounding box center [488, 411] width 261 height 27
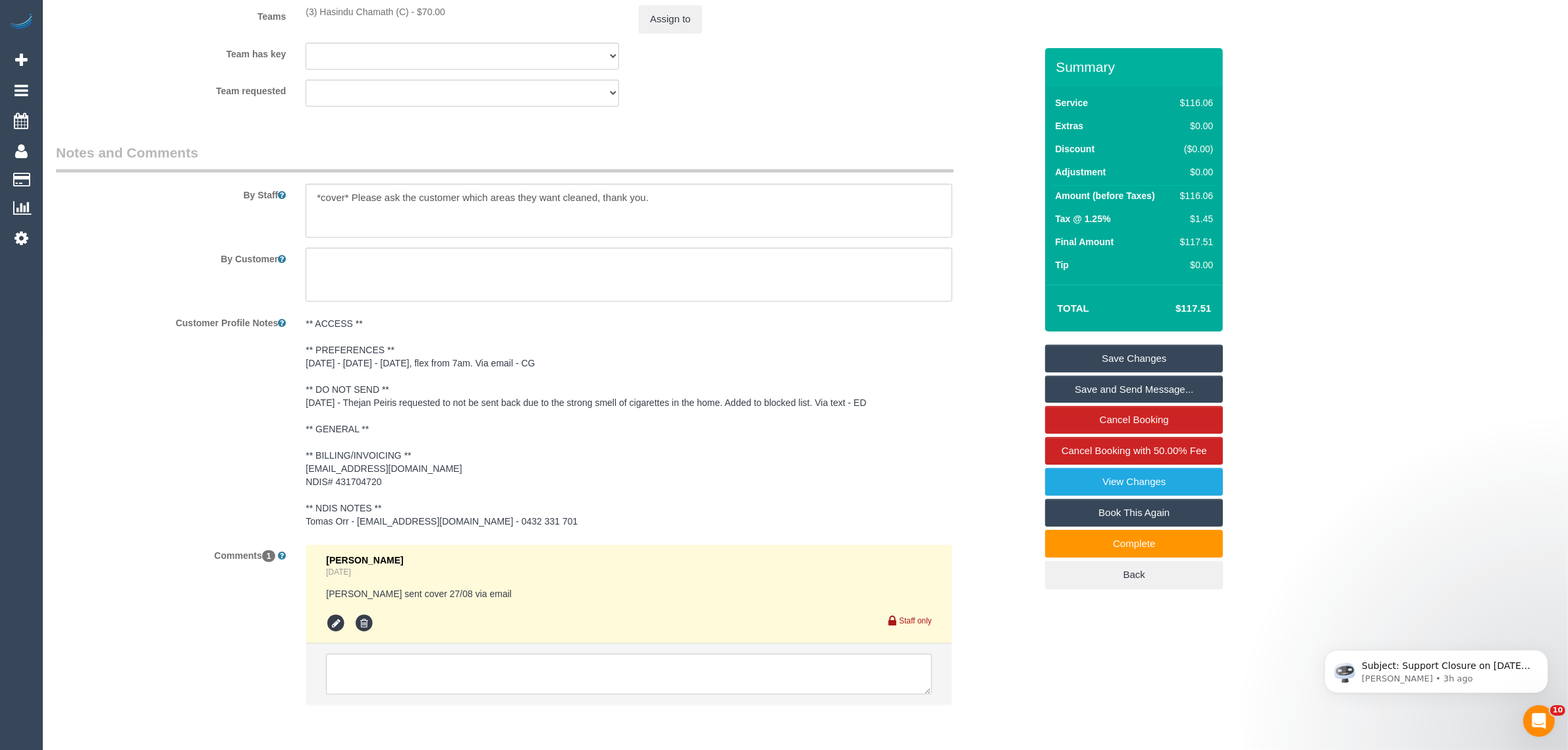
scroll to position [1733, 0]
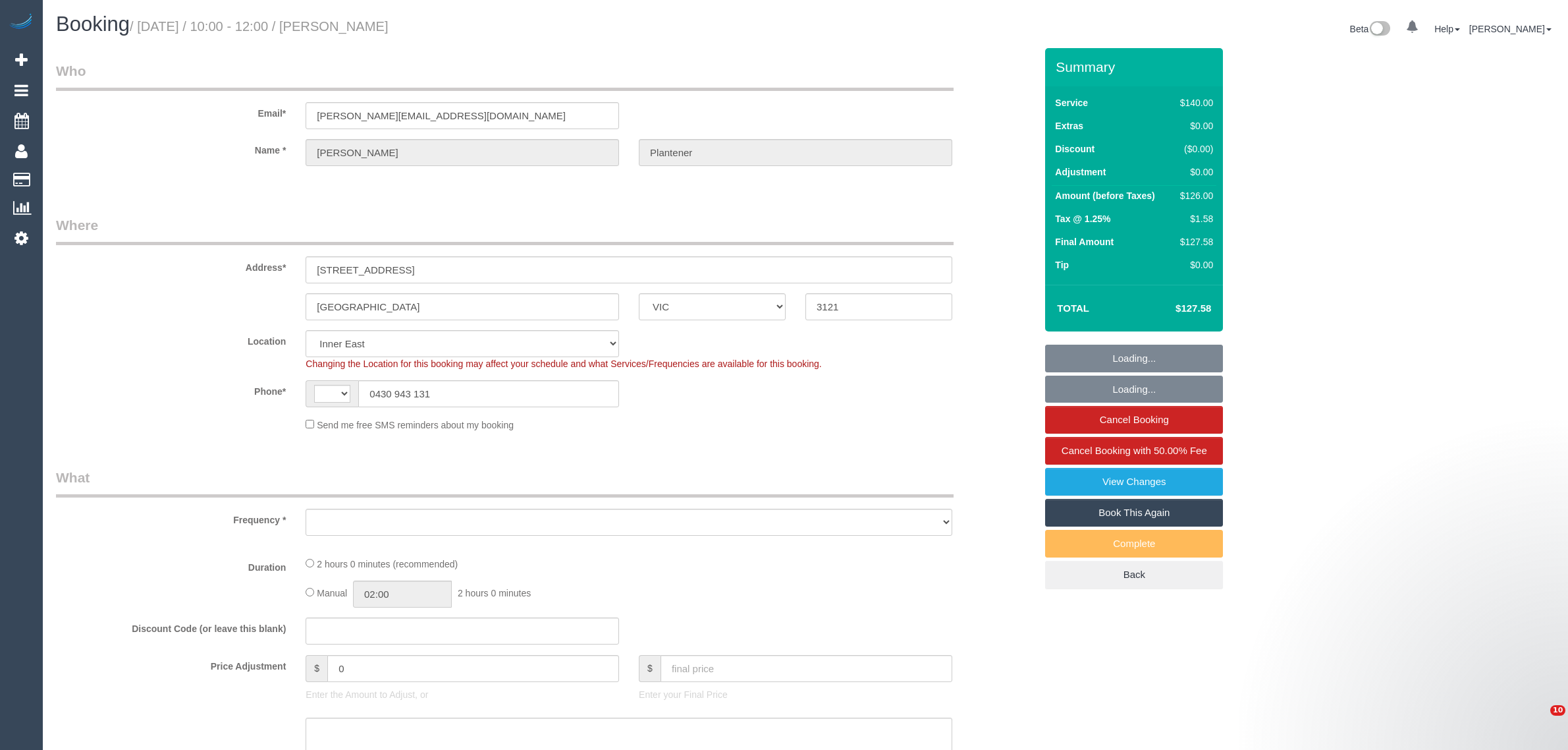
select select "VIC"
select select "string:AU"
select select "string:stripe-pm_1RbANY2GScqysDRVzks27cNM"
select select "number:29"
select select "number:14"
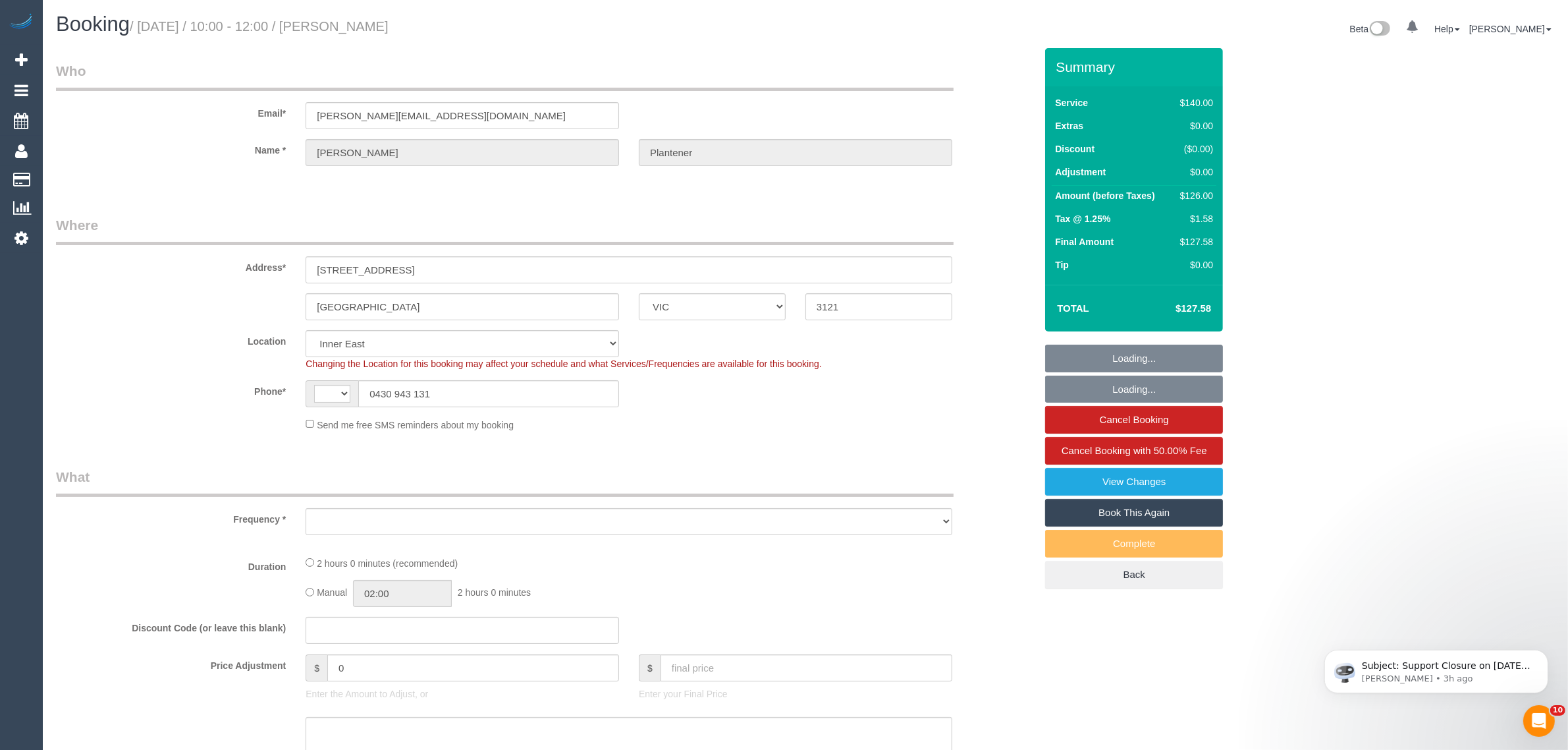
select select "number:19"
select select "number:22"
select select "number:34"
select select "number:12"
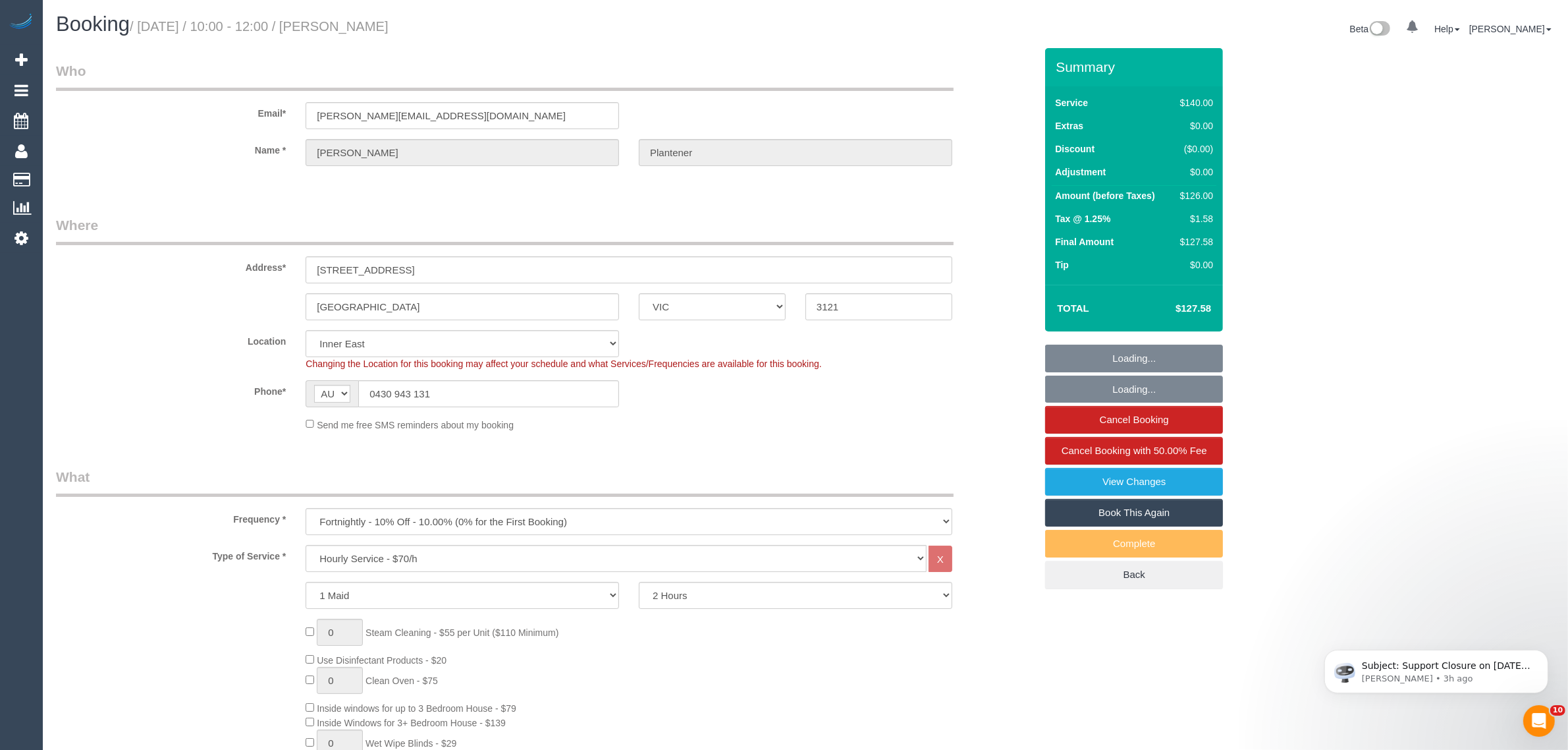
select select "object:1518"
click at [521, 389] on input "0430 943 131" at bounding box center [488, 393] width 261 height 27
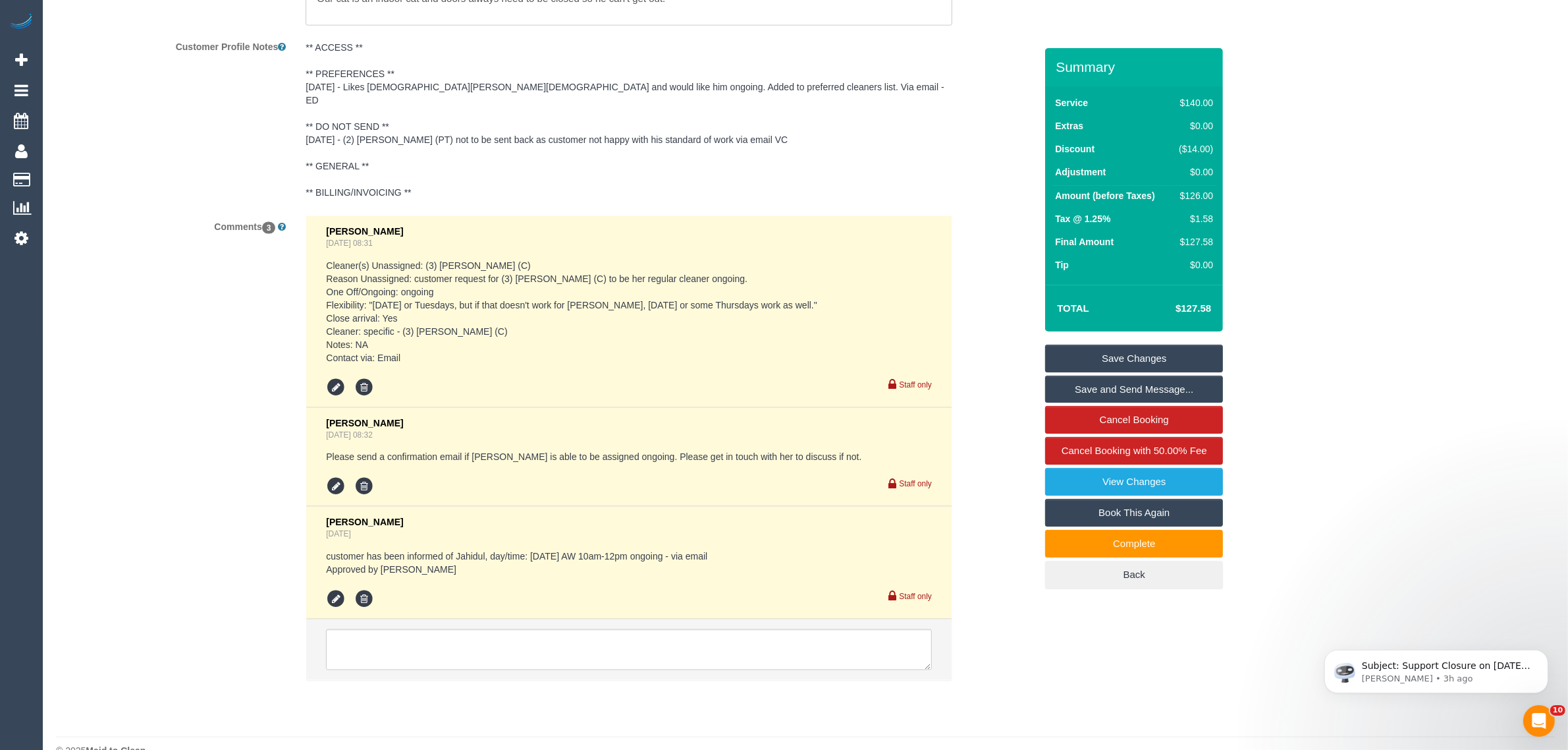
scroll to position [1977, 0]
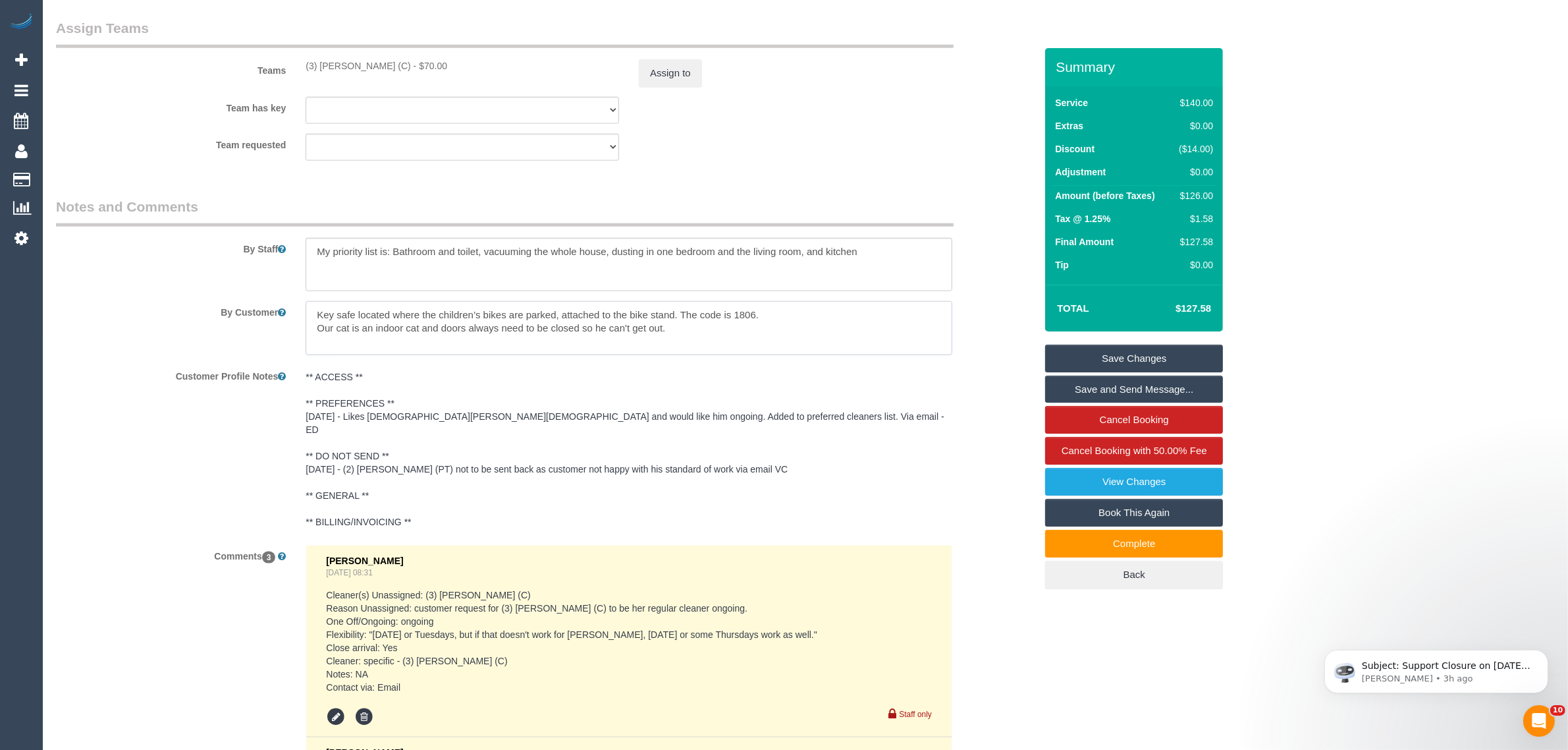
click at [884, 315] on textarea at bounding box center [629, 328] width 647 height 54
drag, startPoint x: 753, startPoint y: 314, endPoint x: 716, endPoint y: 314, distance: 37.0
click at [716, 314] on textarea at bounding box center [629, 328] width 647 height 54
click at [711, 315] on textarea at bounding box center [629, 328] width 647 height 54
drag, startPoint x: 685, startPoint y: 315, endPoint x: 756, endPoint y: 314, distance: 71.0
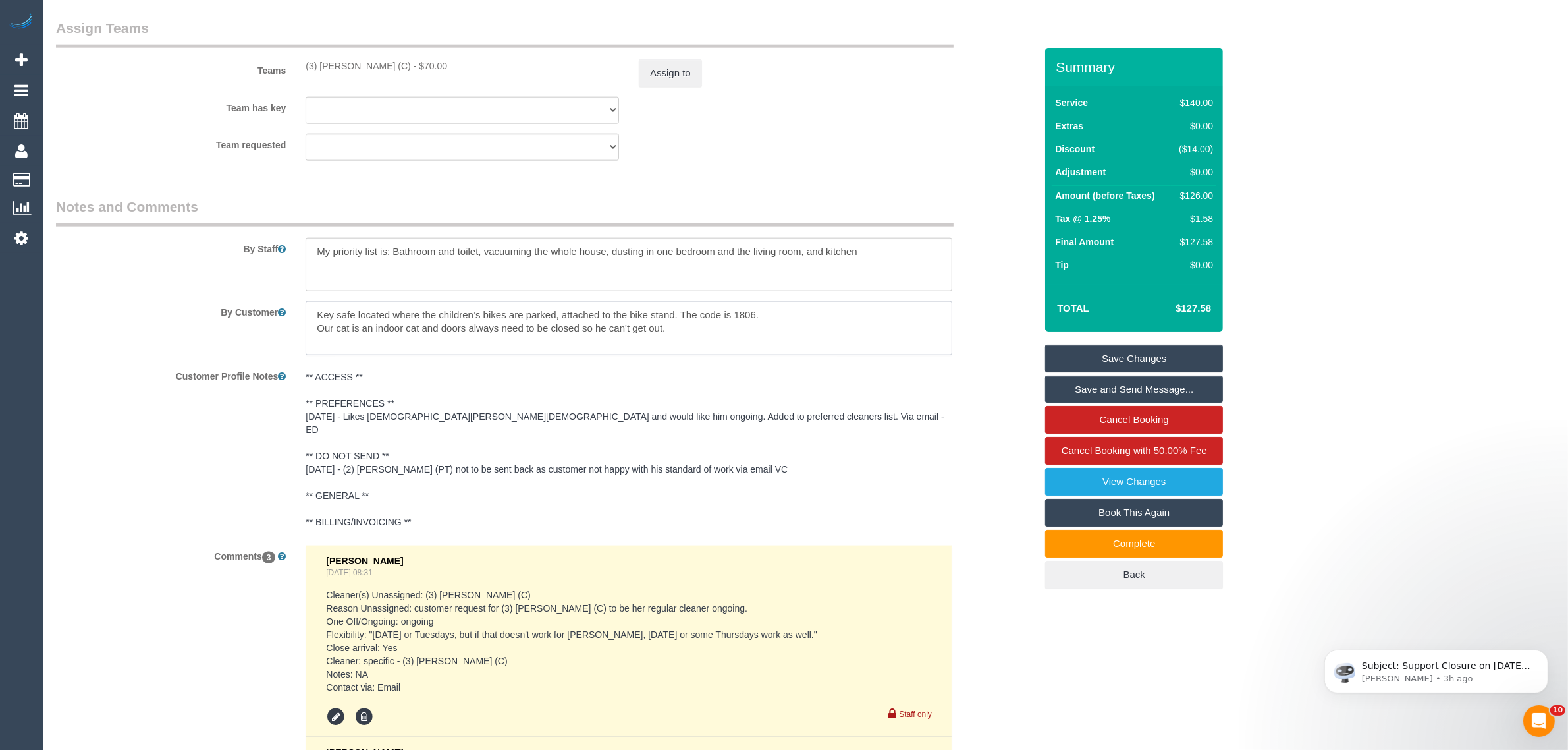
click at [756, 314] on textarea at bounding box center [629, 328] width 647 height 54
click at [767, 243] on textarea at bounding box center [629, 265] width 647 height 54
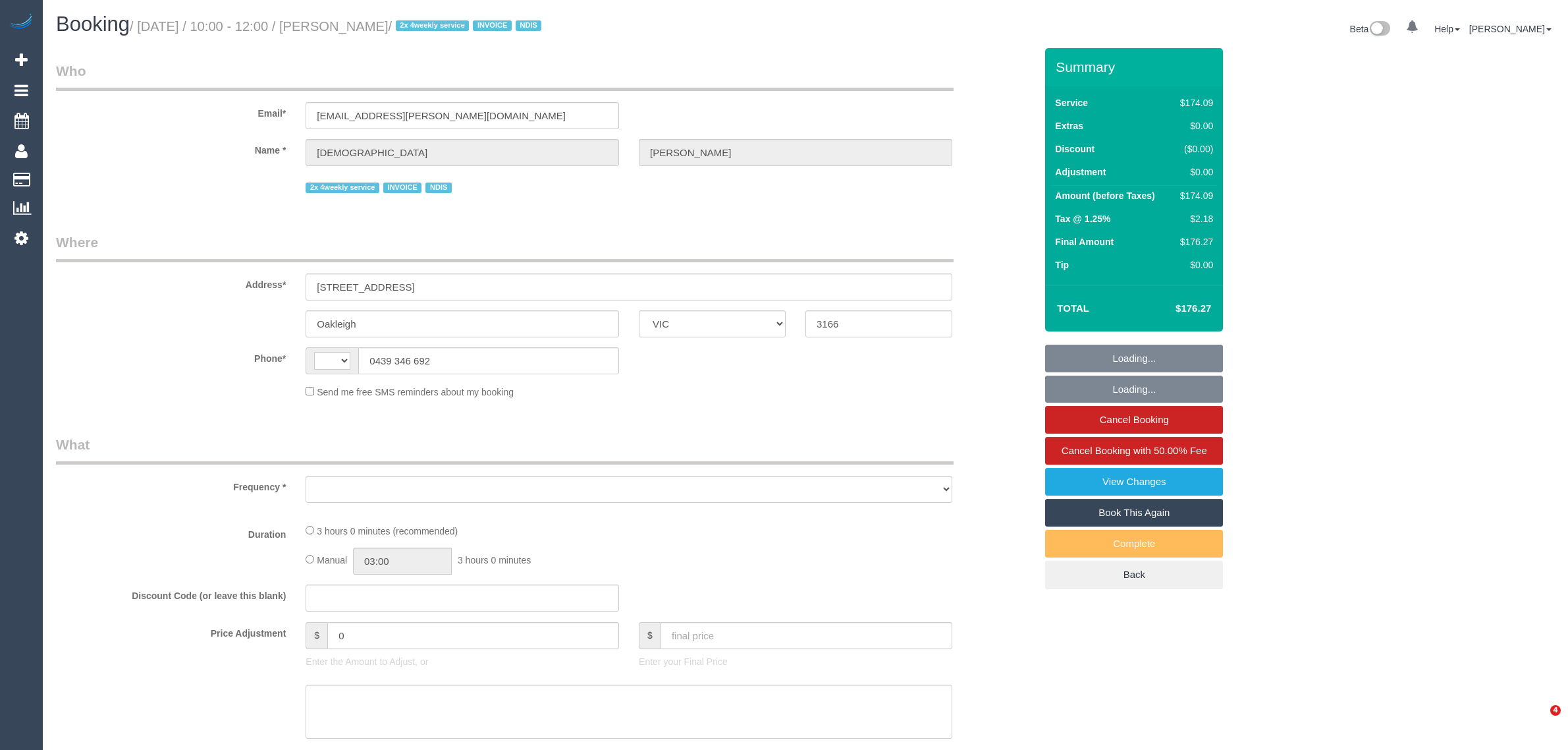
select select "VIC"
select select "string:AU"
select select "object:635"
select select "180"
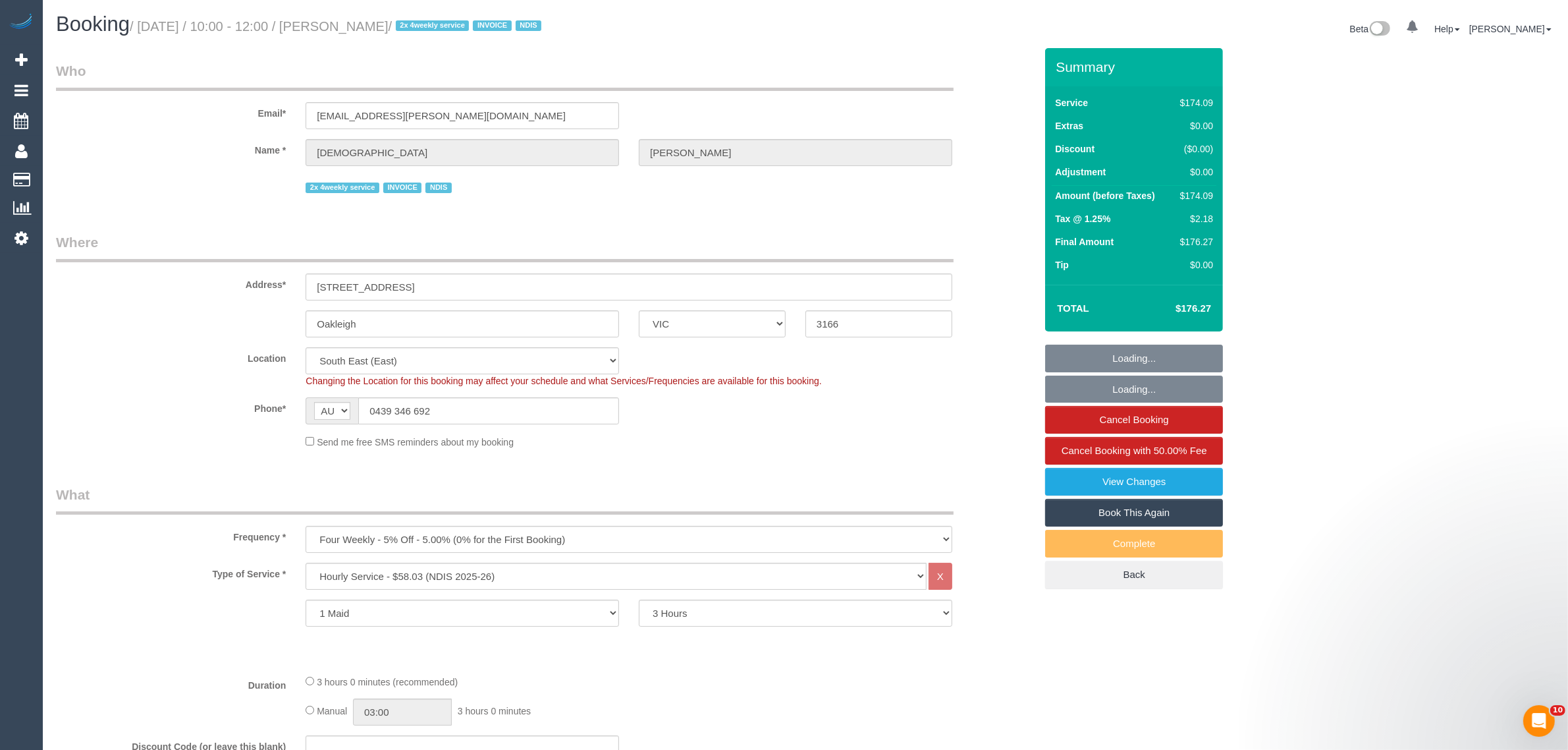
select select "spot1"
select select "number:27"
select select "number:14"
select select "number:19"
select select "number:36"
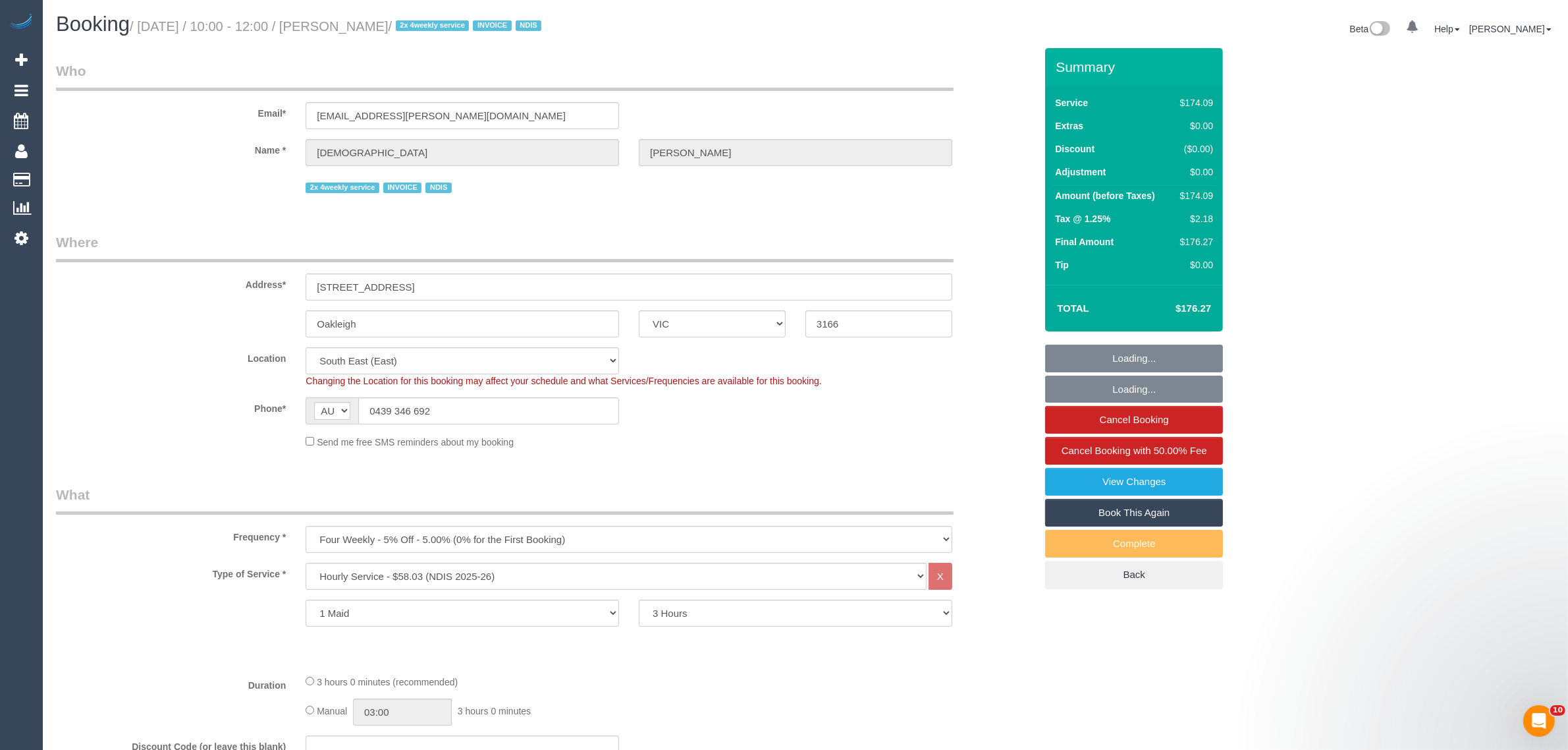
select select "object:1280"
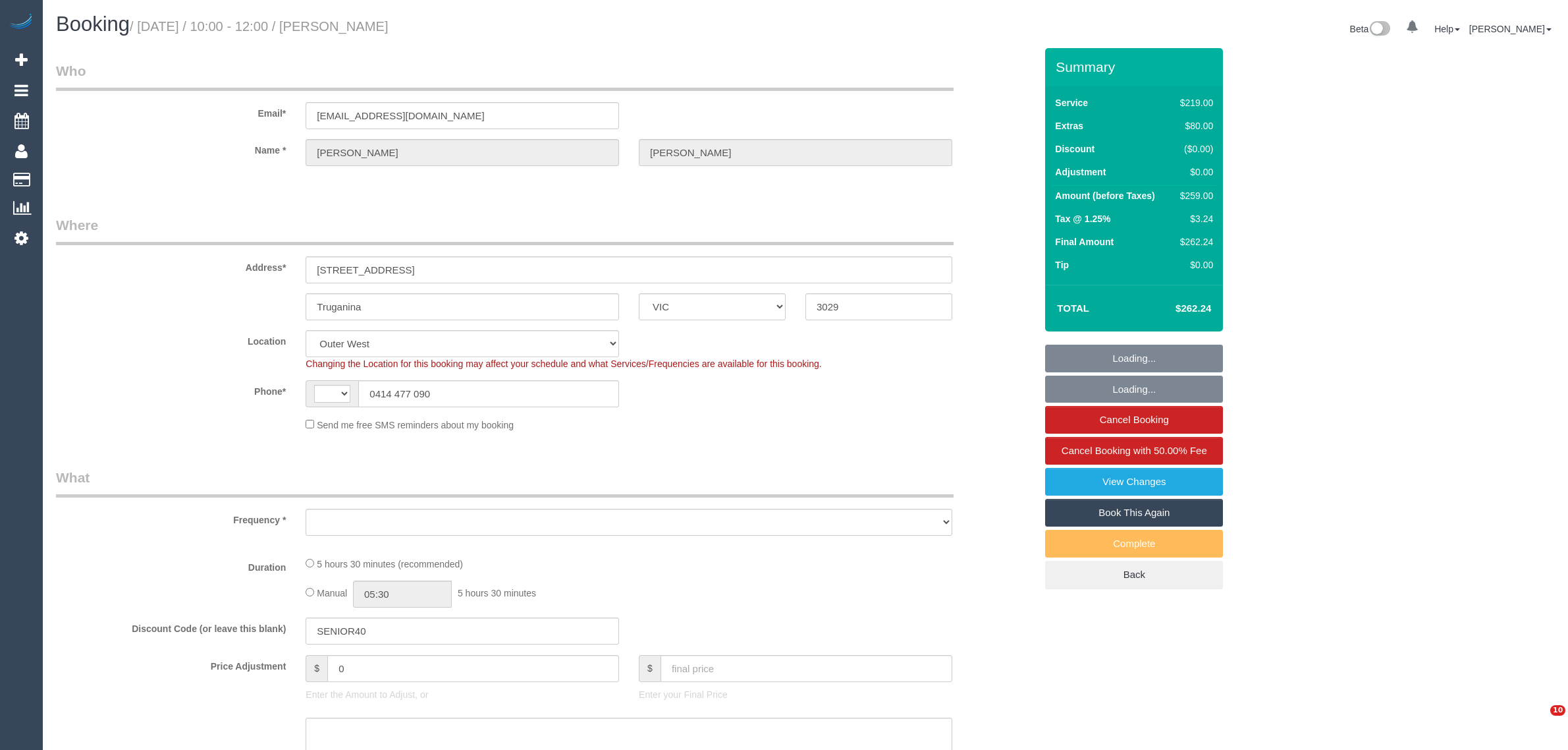
select select "VIC"
select select "string:AU"
select select "string:stripe-pm_1Qsv4j2GScqysDRVeh5DoruN"
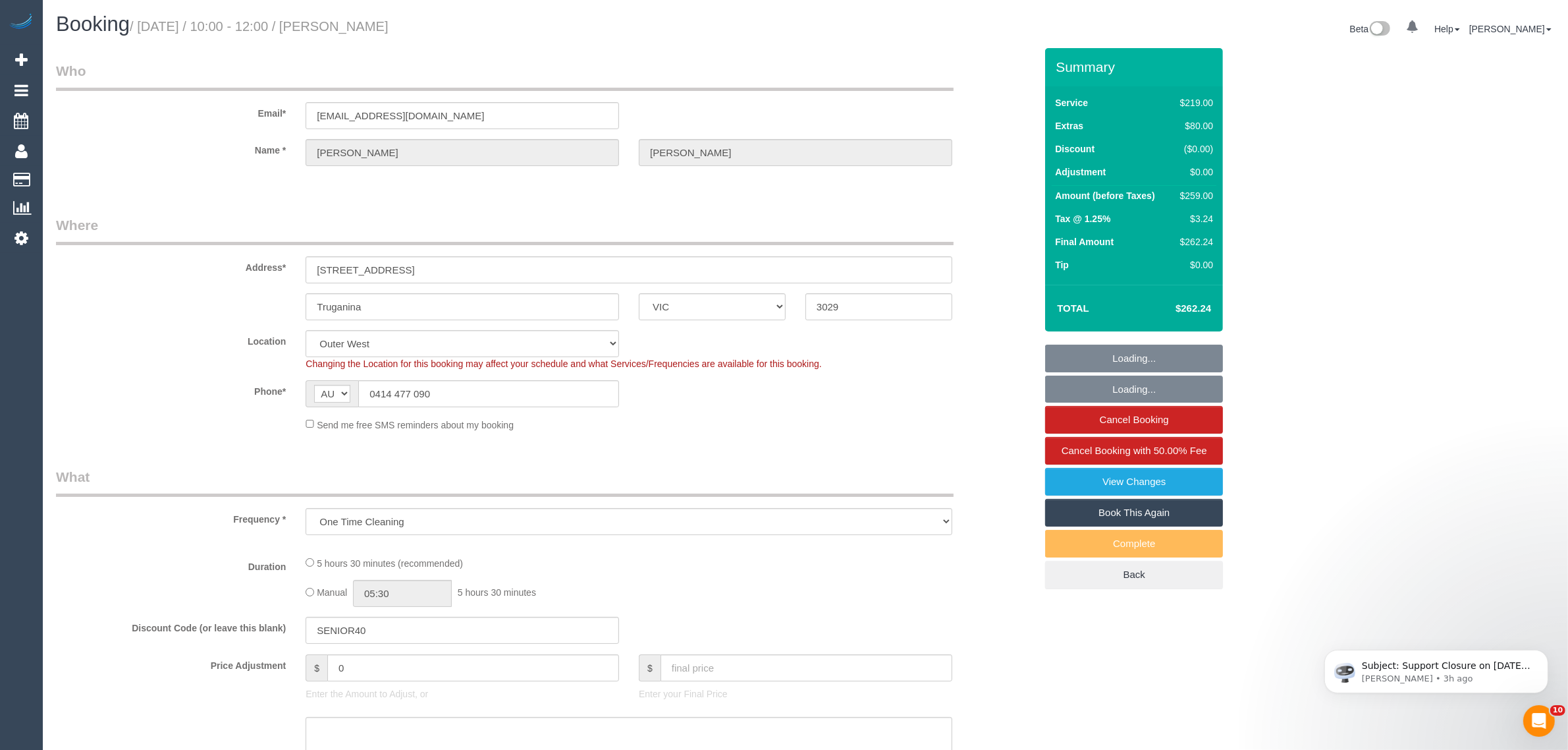
select select "object:1164"
select select "number:28"
select select "number:14"
select select "number:19"
select select "number:24"
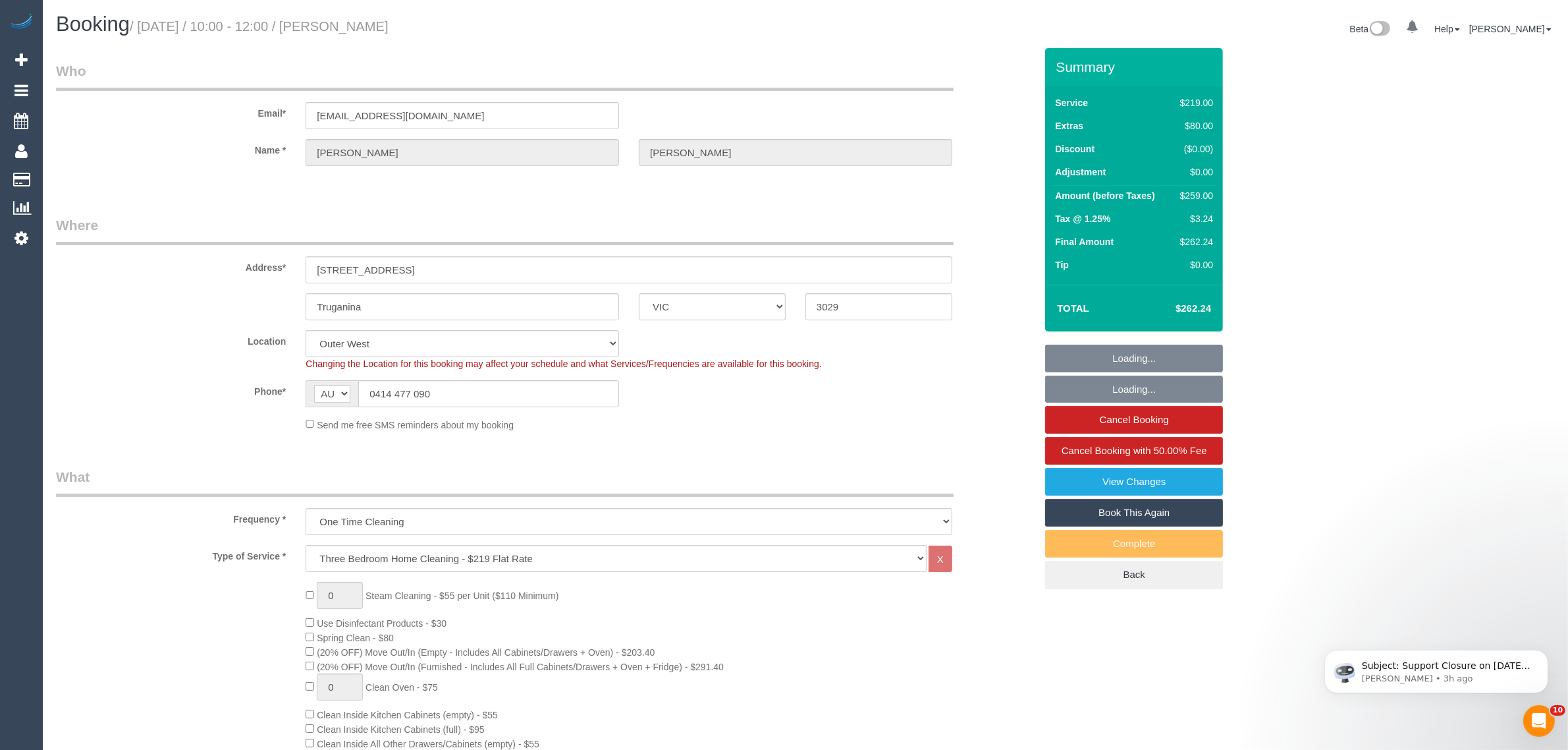
select select "spot1"
click at [479, 394] on input "0414 477 090" at bounding box center [488, 393] width 261 height 27
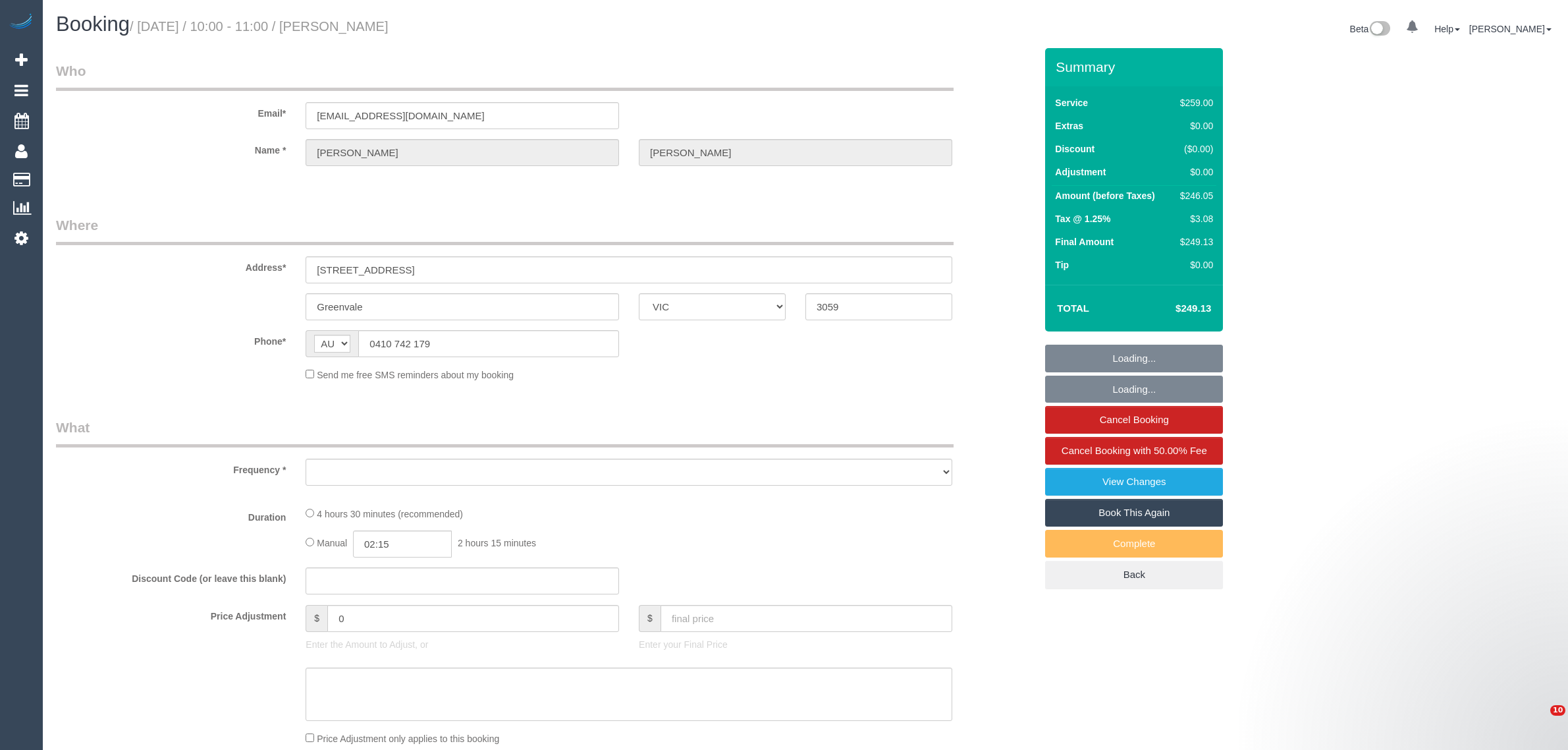
select select "VIC"
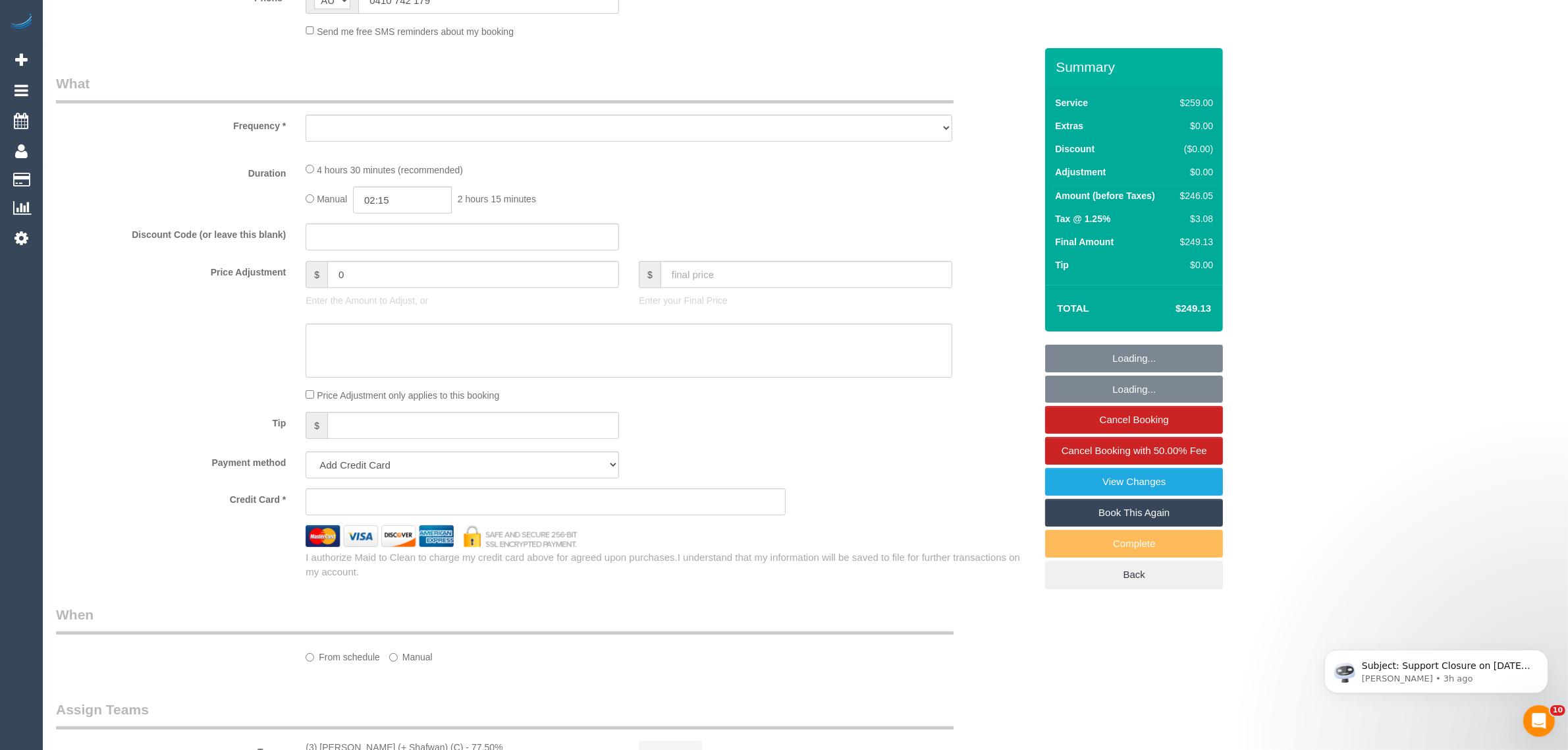
select select "string:stripe-pm_1RCbGJ2GScqysDRVpf2aEhoc"
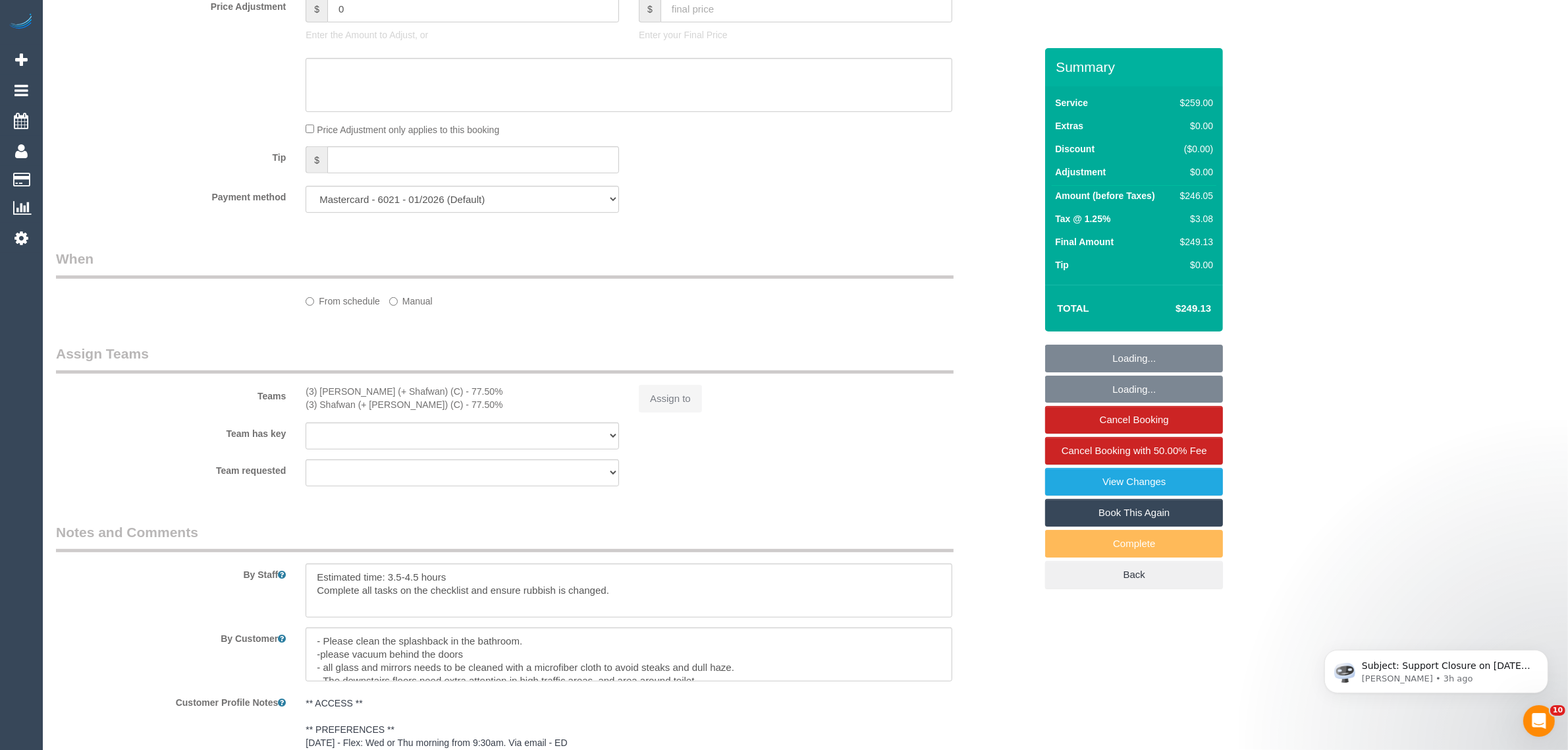
select select "object:684"
select select "number:28"
select select "number:15"
select select "number:19"
select select "number:25"
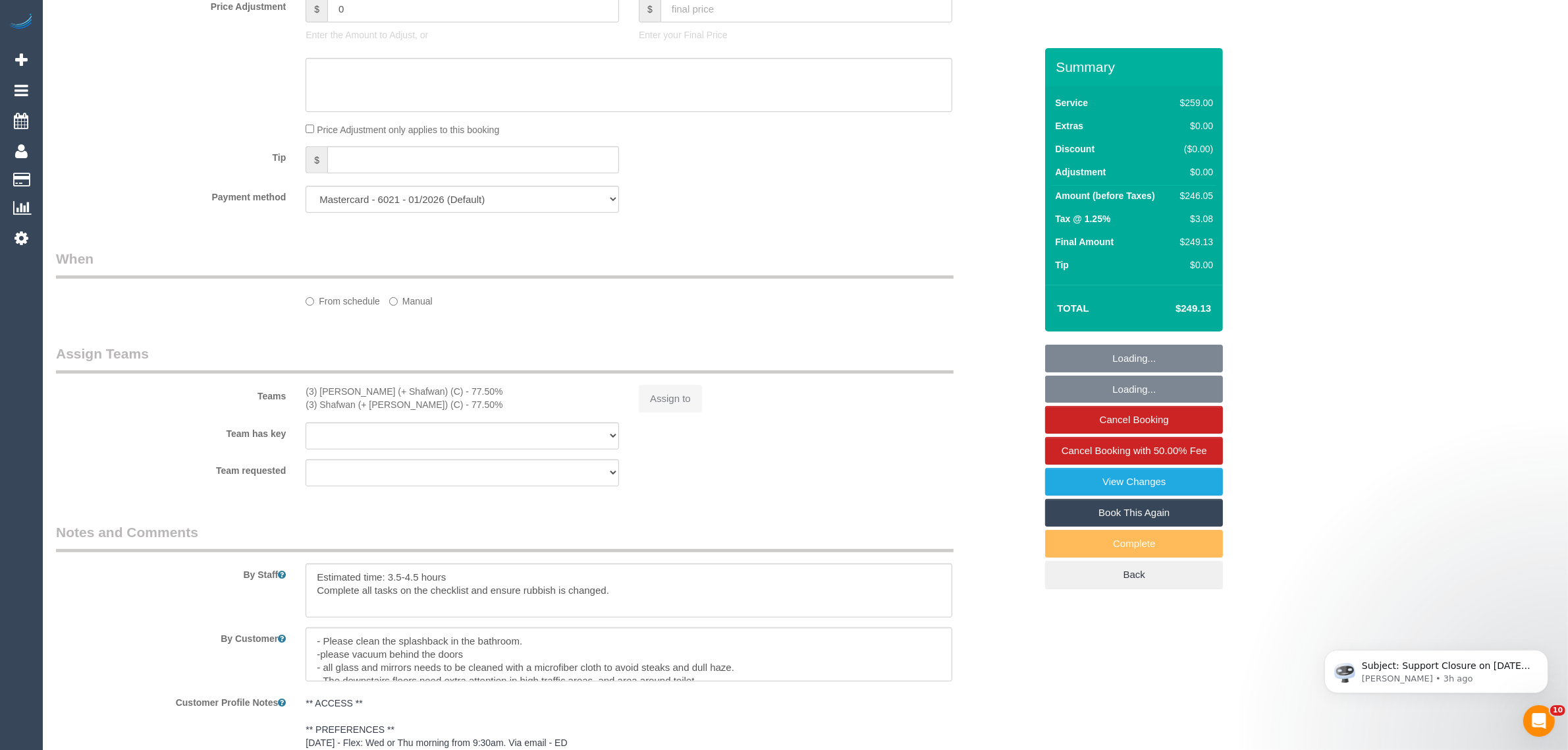
select select "number:35"
select select "number:26"
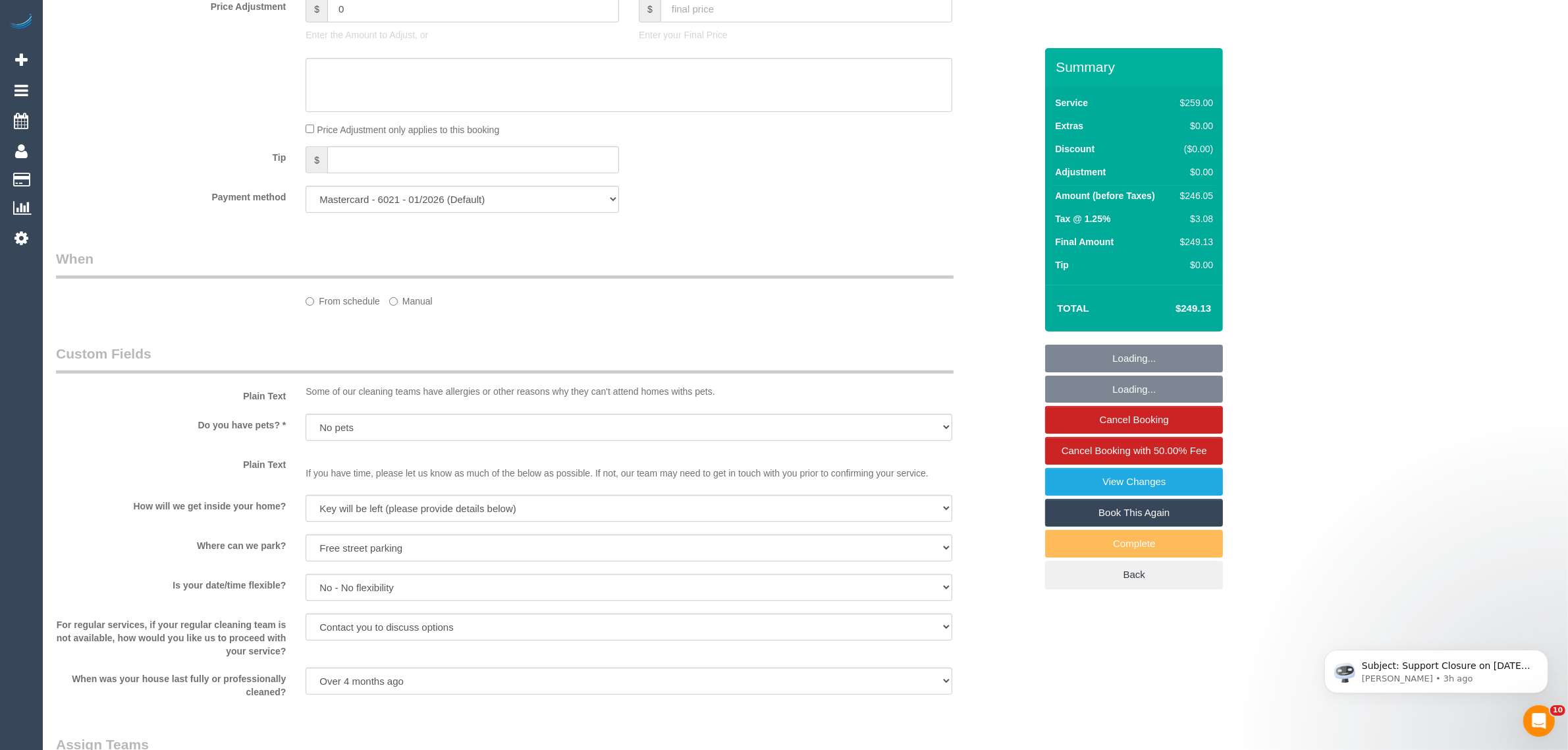
select select "object:689"
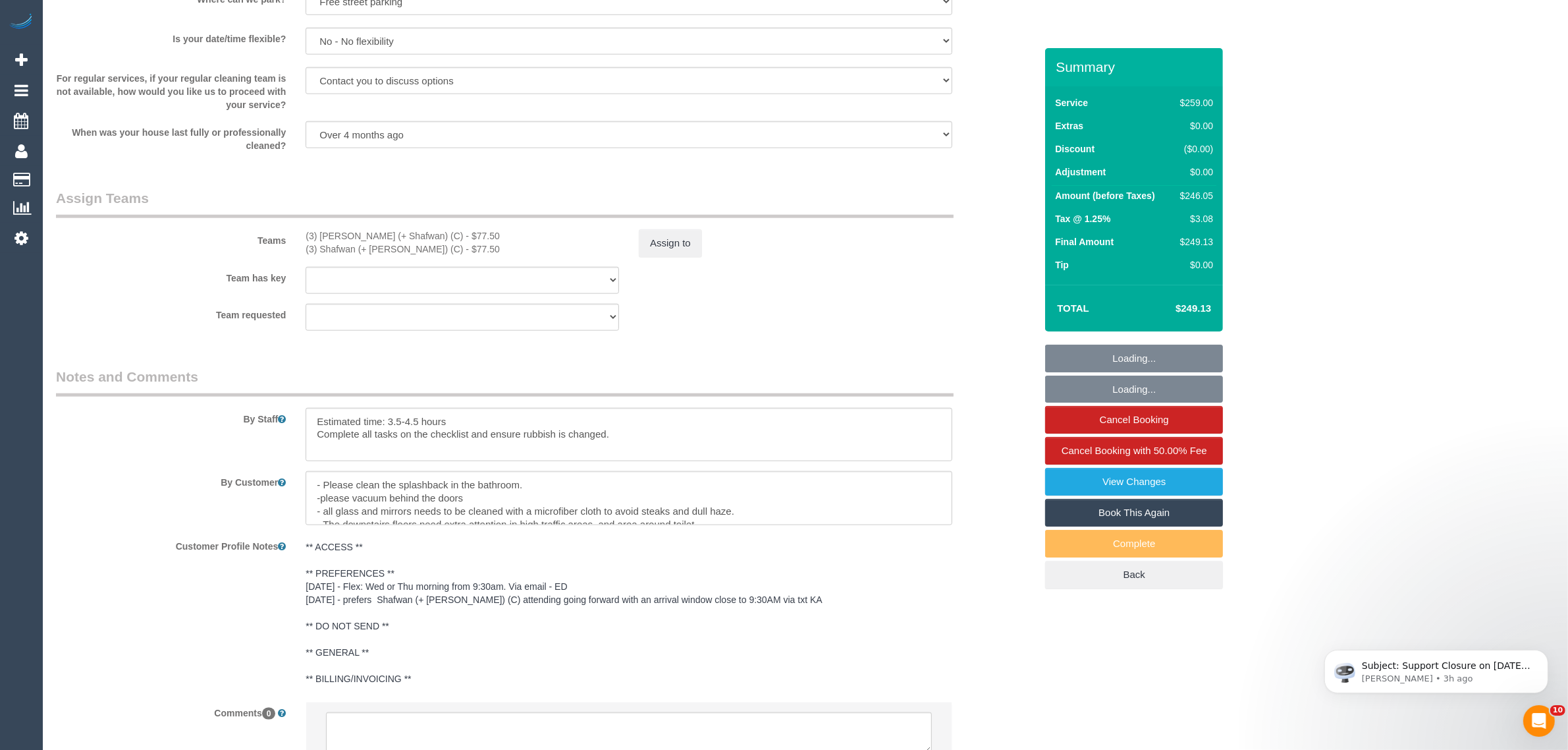
scroll to position [1843, 0]
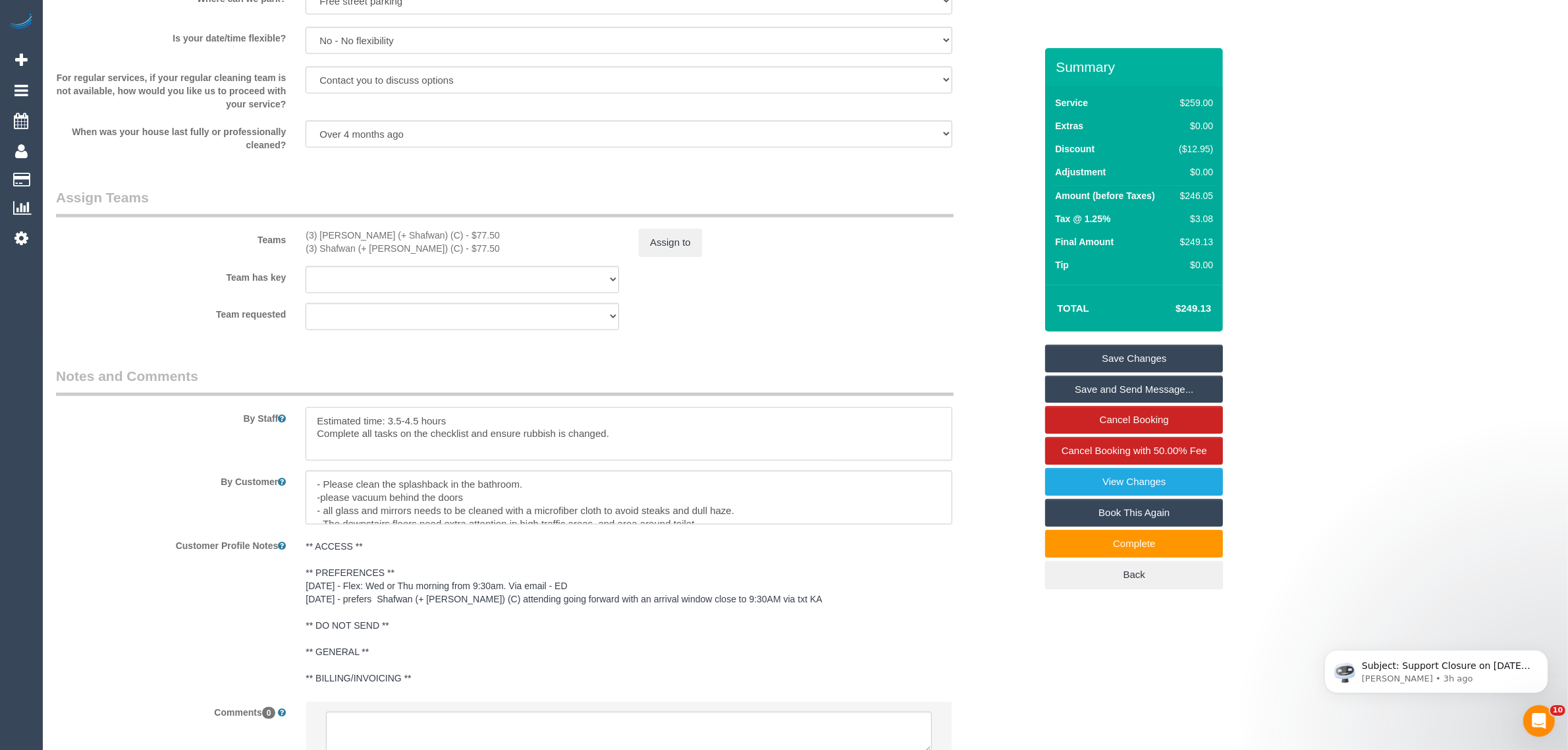
click at [623, 433] on textarea at bounding box center [629, 434] width 647 height 54
paste textarea "Cindy Biggs"
type textarea "Estimated time: 3.5-4.5 hours Complete all tasks on the checklist and ensure ru…"
click at [101, 457] on div "By Staff" at bounding box center [545, 414] width 999 height 95
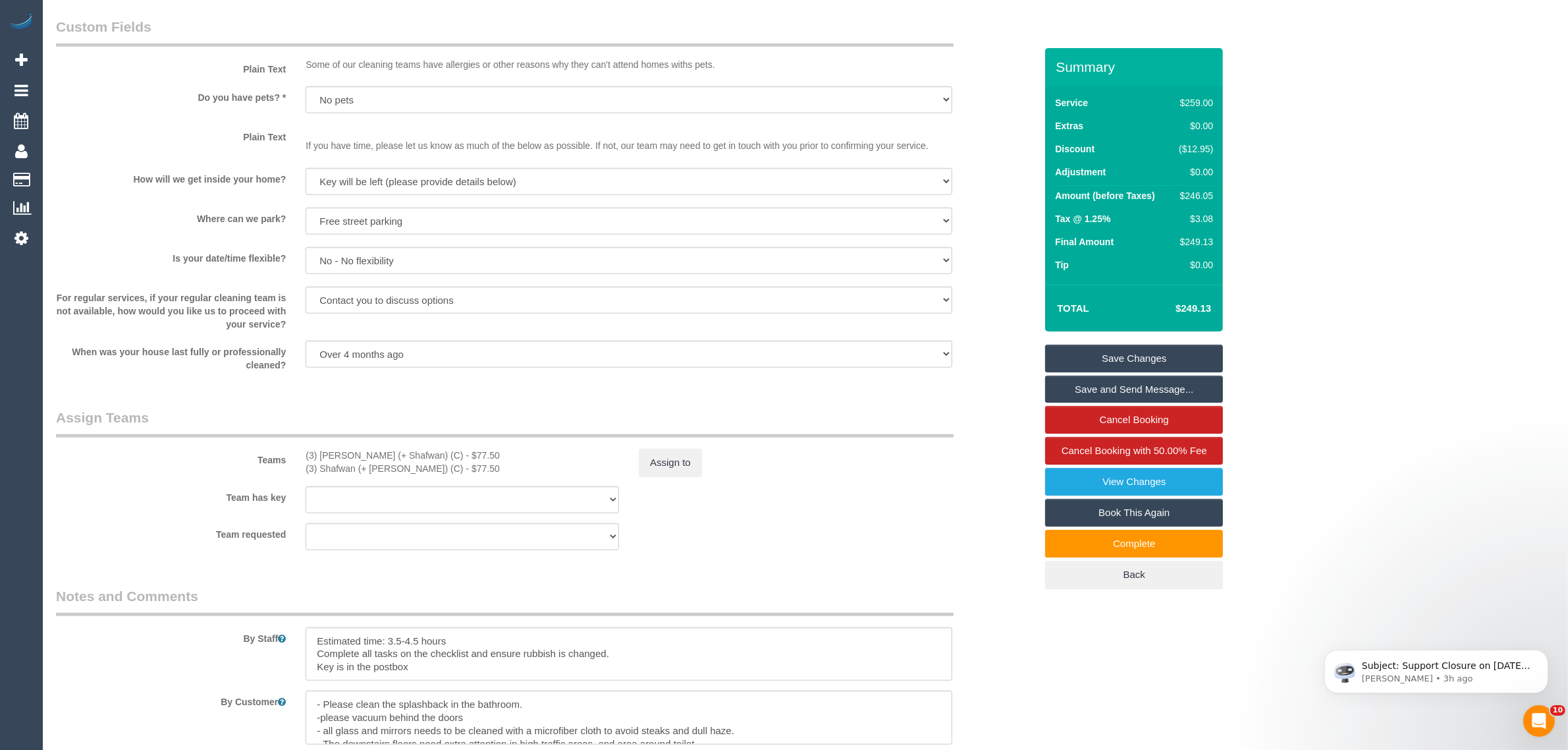
scroll to position [1622, 0]
click at [1108, 353] on link "Save Changes" at bounding box center [1134, 358] width 178 height 27
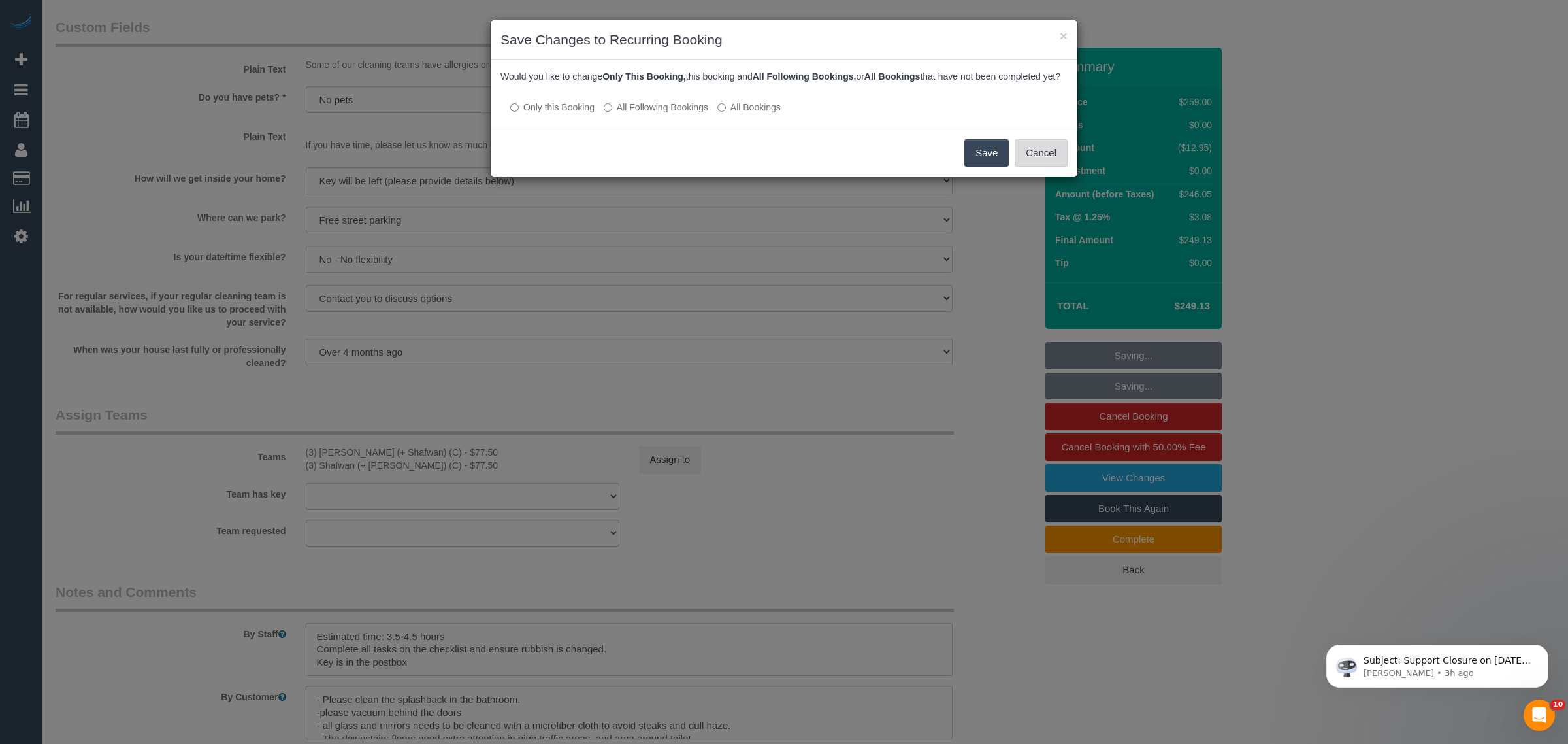
click at [1033, 166] on button "Cancel" at bounding box center [1041, 153] width 53 height 27
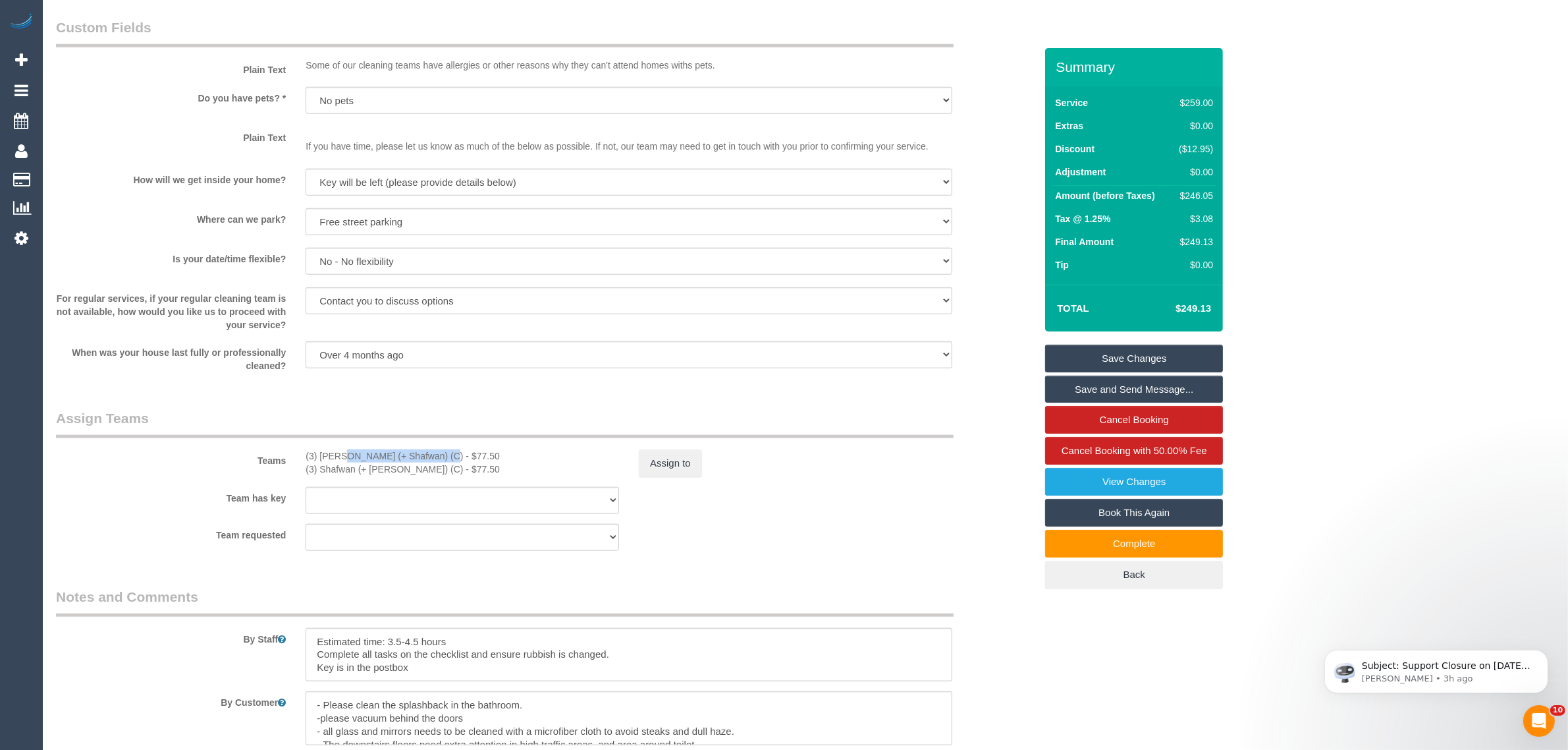
drag, startPoint x: 304, startPoint y: 457, endPoint x: 405, endPoint y: 449, distance: 101.3
click at [405, 450] on div "(3) Farhan (+ Shafwan) (C) - $77.50 (3) Shafwan (+ Farhan) (C) - $77.50" at bounding box center [462, 463] width 333 height 27
copy div "(3) Farhan (+ Shafwan)"
click at [1075, 348] on link "Save Changes" at bounding box center [1134, 358] width 178 height 27
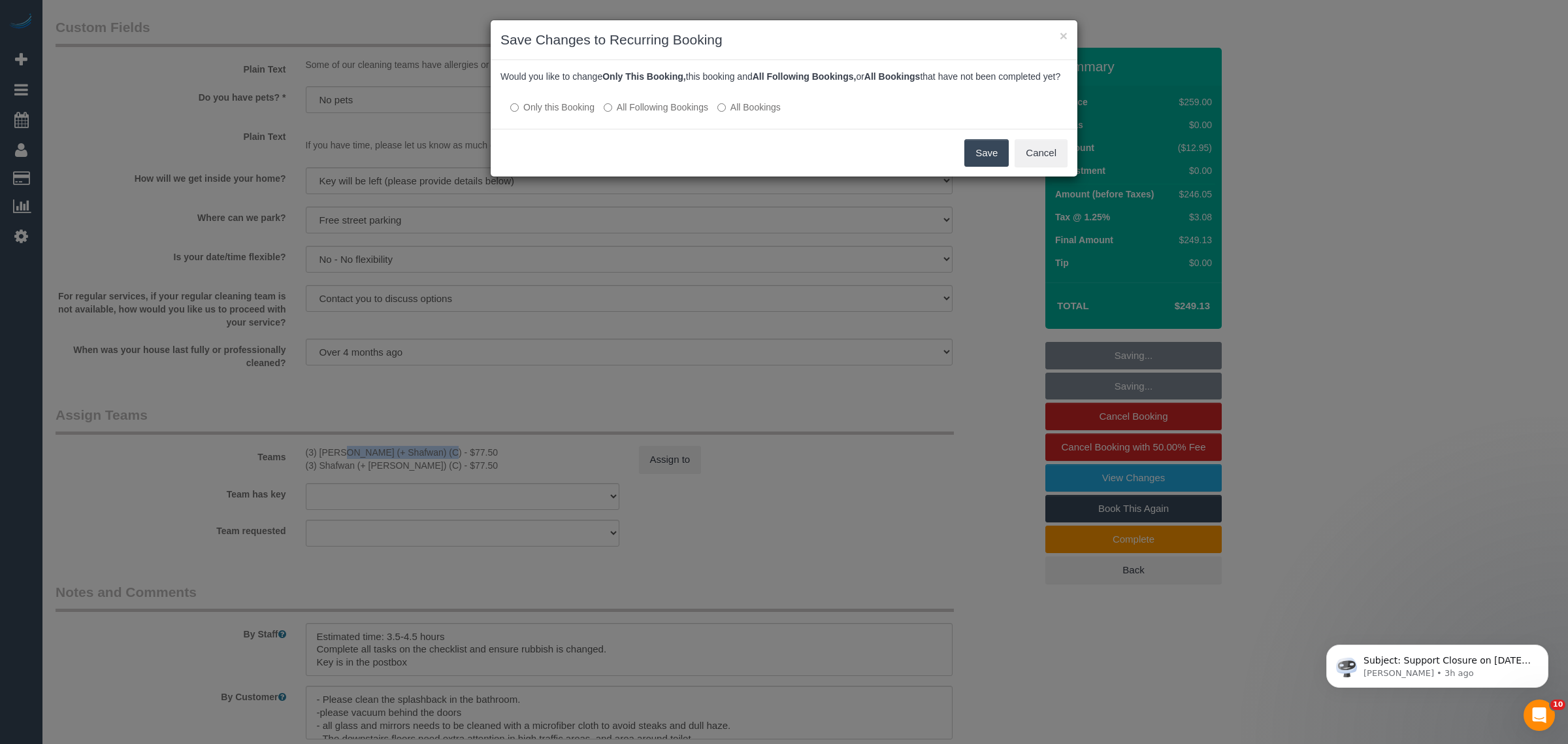
click at [971, 166] on button "Save" at bounding box center [986, 153] width 44 height 27
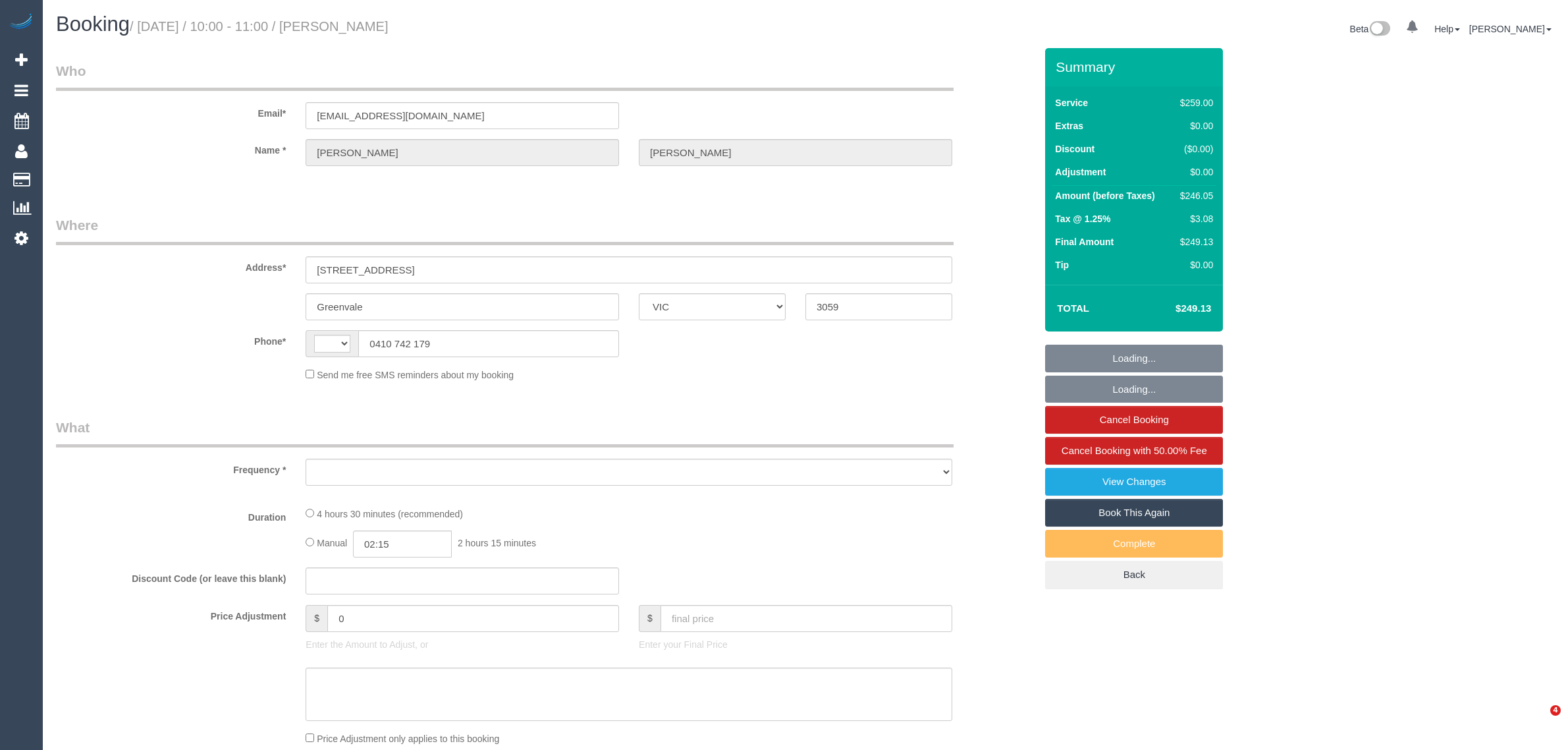
select select "VIC"
select select "string:stripe-pm_1RCbGJ2GScqysDRVpf2aEhoc"
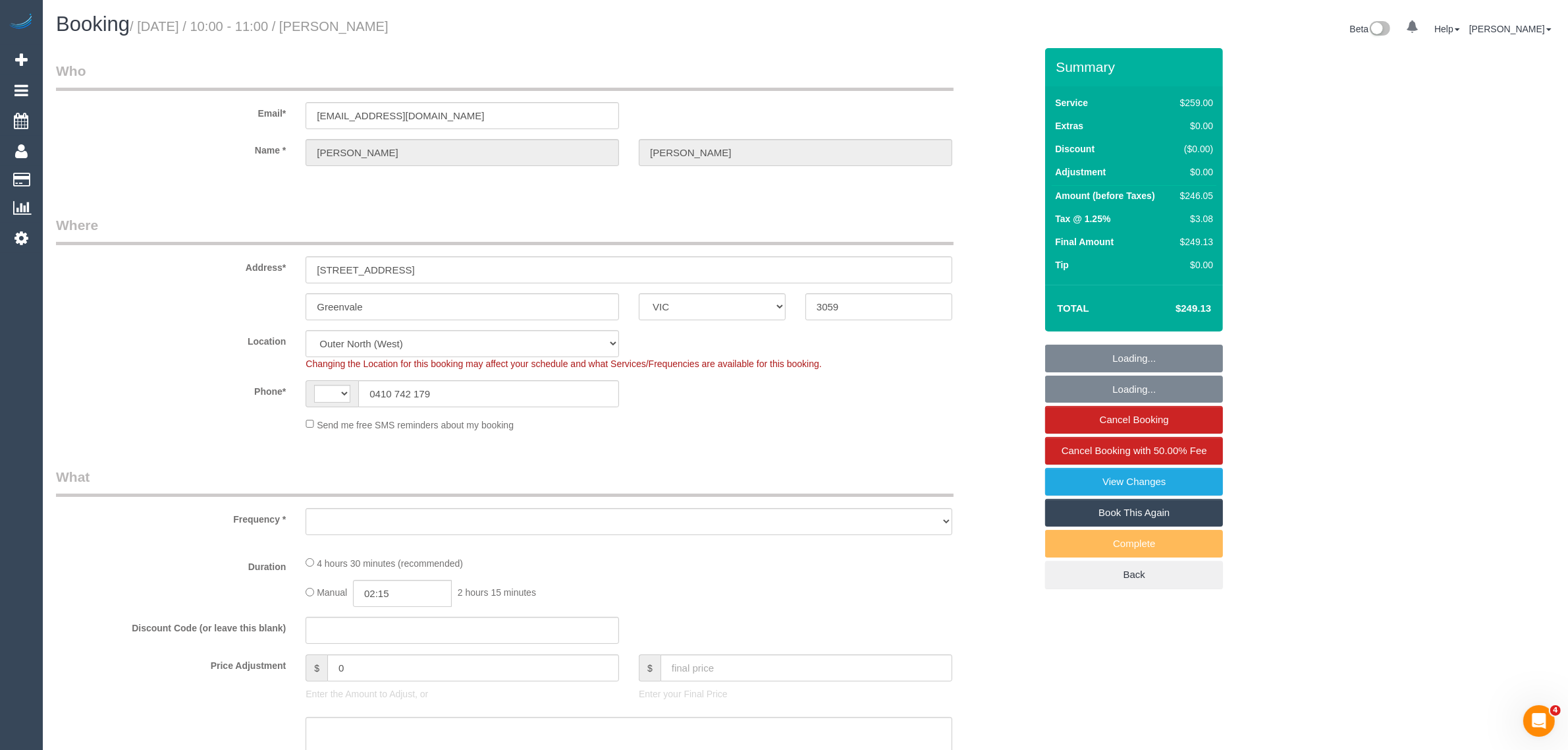
select select "string:AU"
select select "object:542"
select select "number:28"
select select "number:15"
select select "number:19"
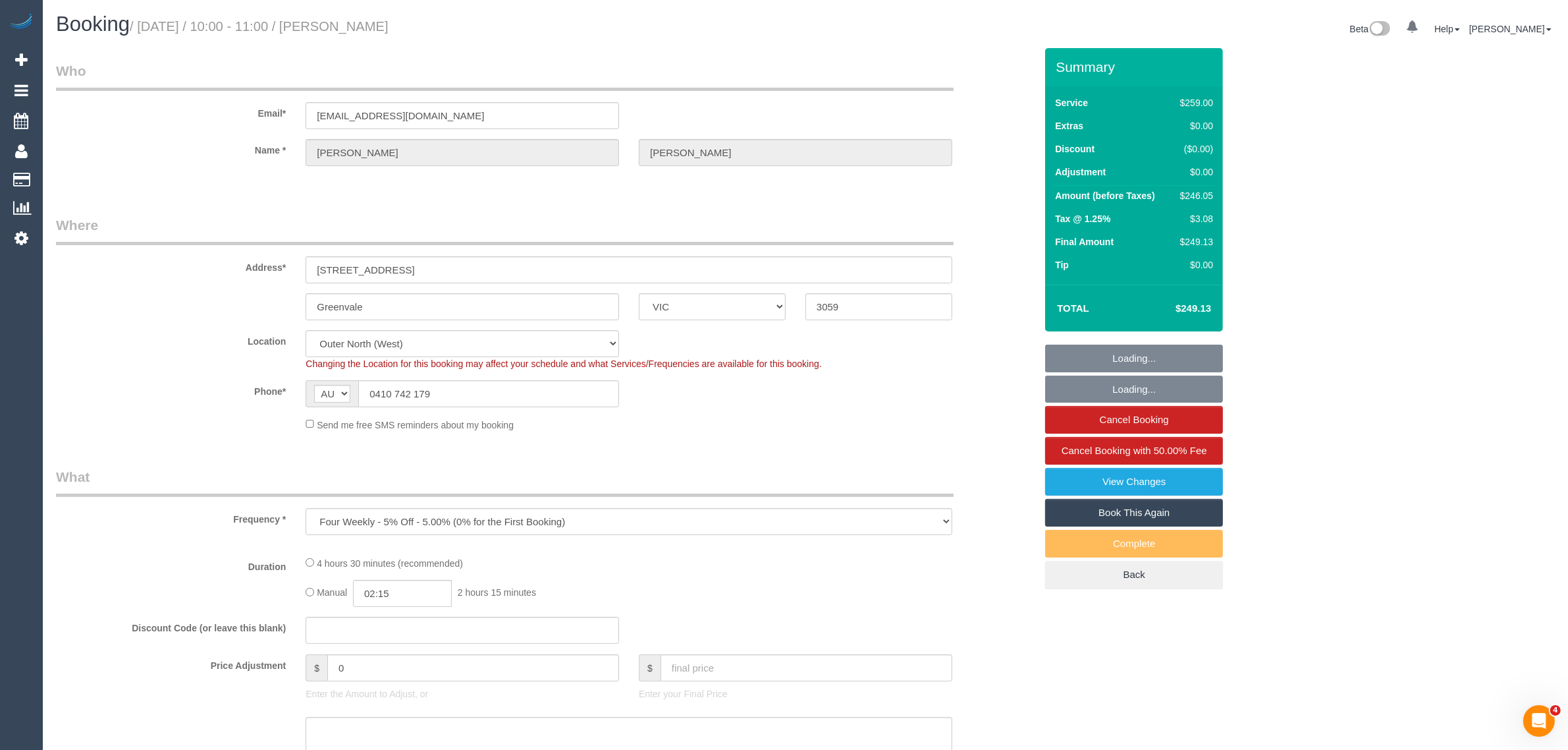
select select "number:25"
select select "number:35"
select select "number:26"
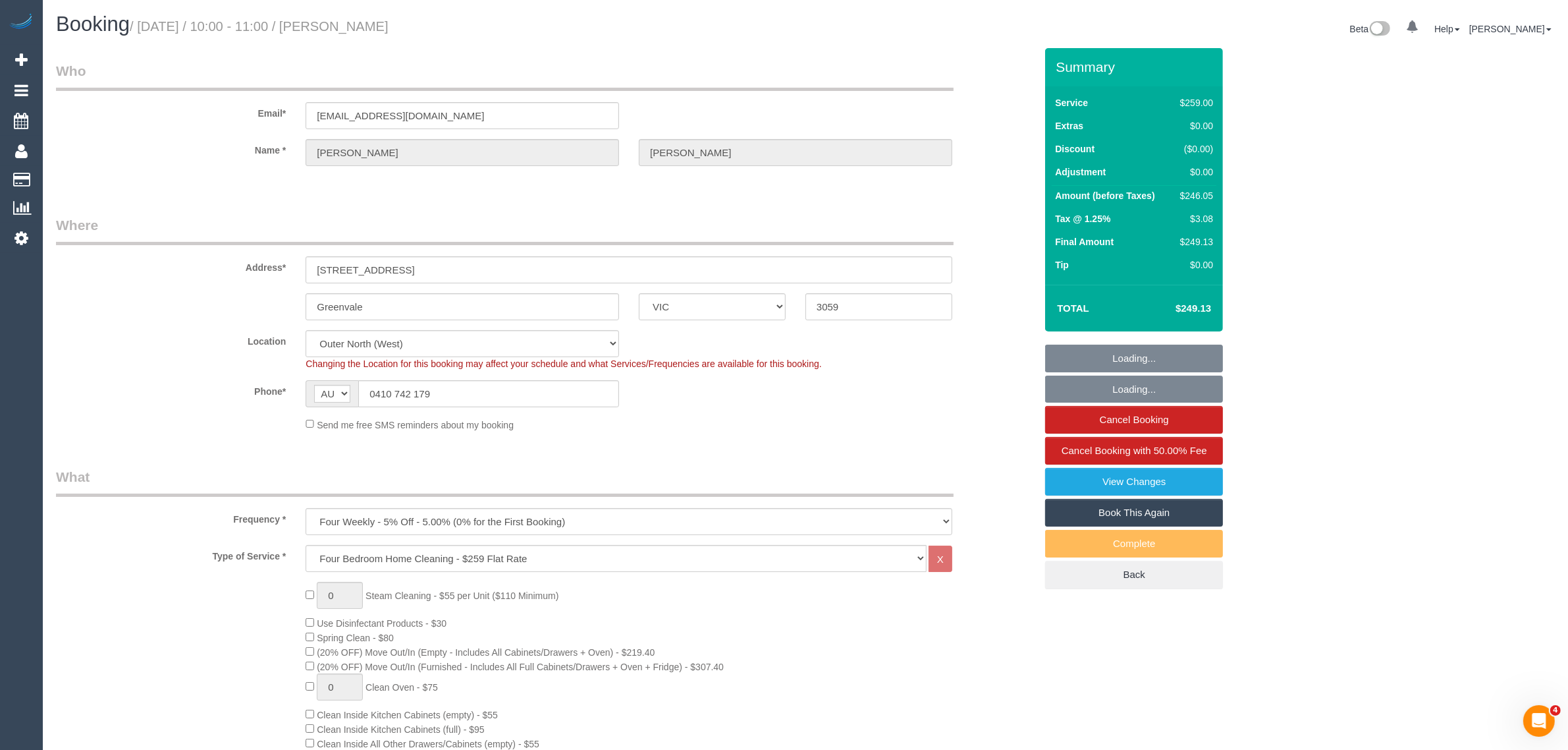
select select "object:1073"
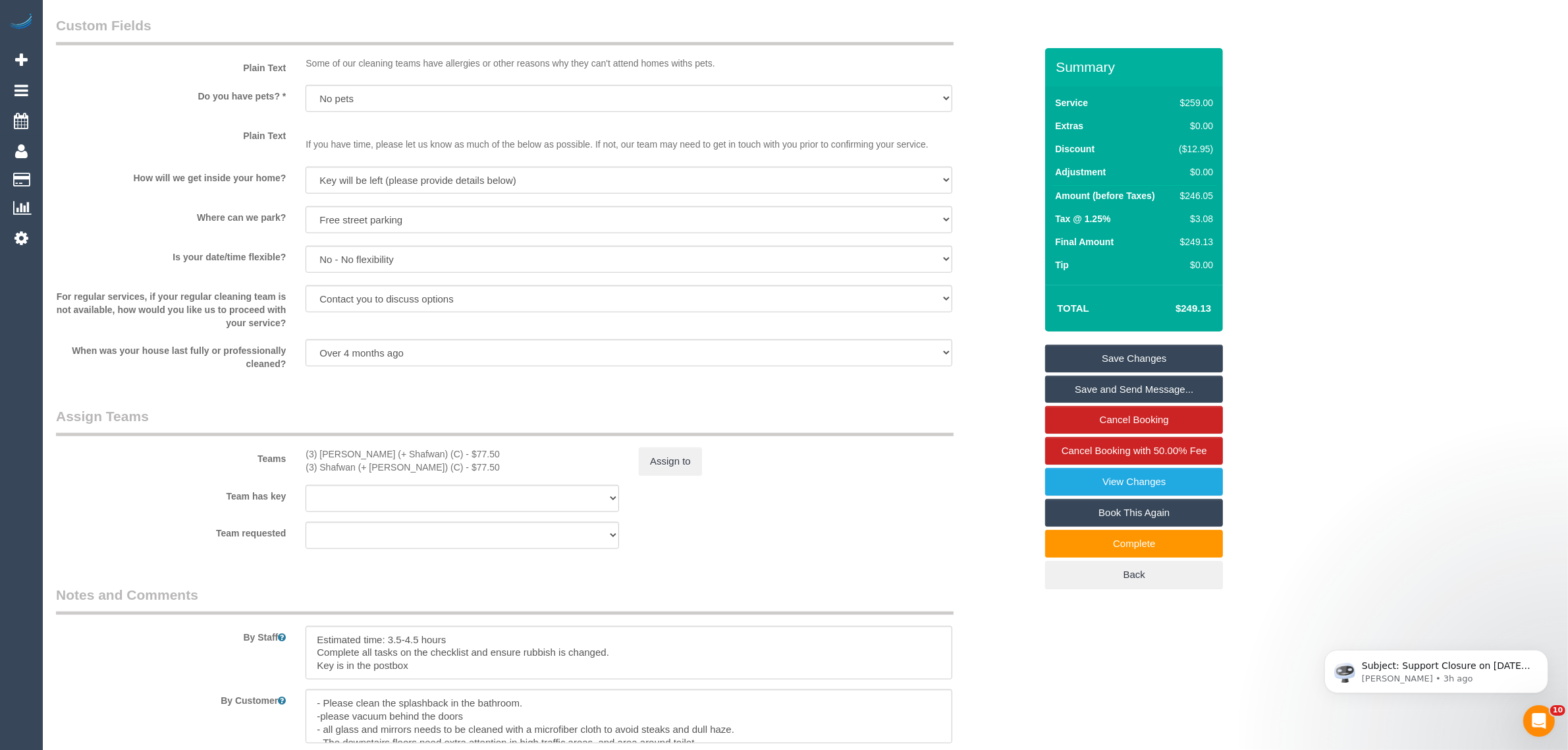
scroll to position [1975, 0]
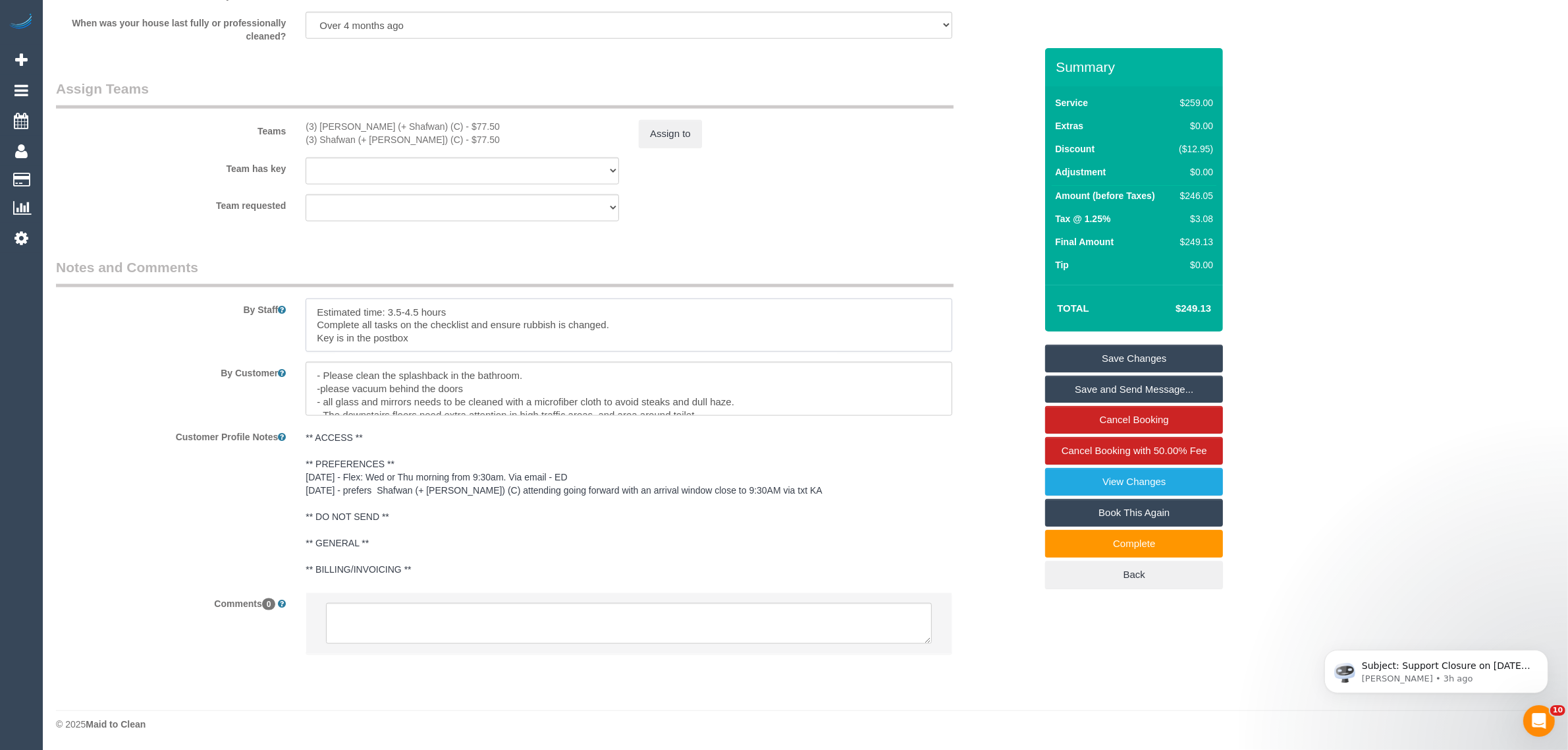
drag, startPoint x: 449, startPoint y: 338, endPoint x: 318, endPoint y: 340, distance: 131.0
click at [318, 340] on textarea at bounding box center [629, 325] width 647 height 54
click at [192, 338] on div "By Staff" at bounding box center [545, 305] width 999 height 95
click at [353, 335] on textarea at bounding box center [629, 325] width 647 height 54
paste textarea "Key is in the postbox"
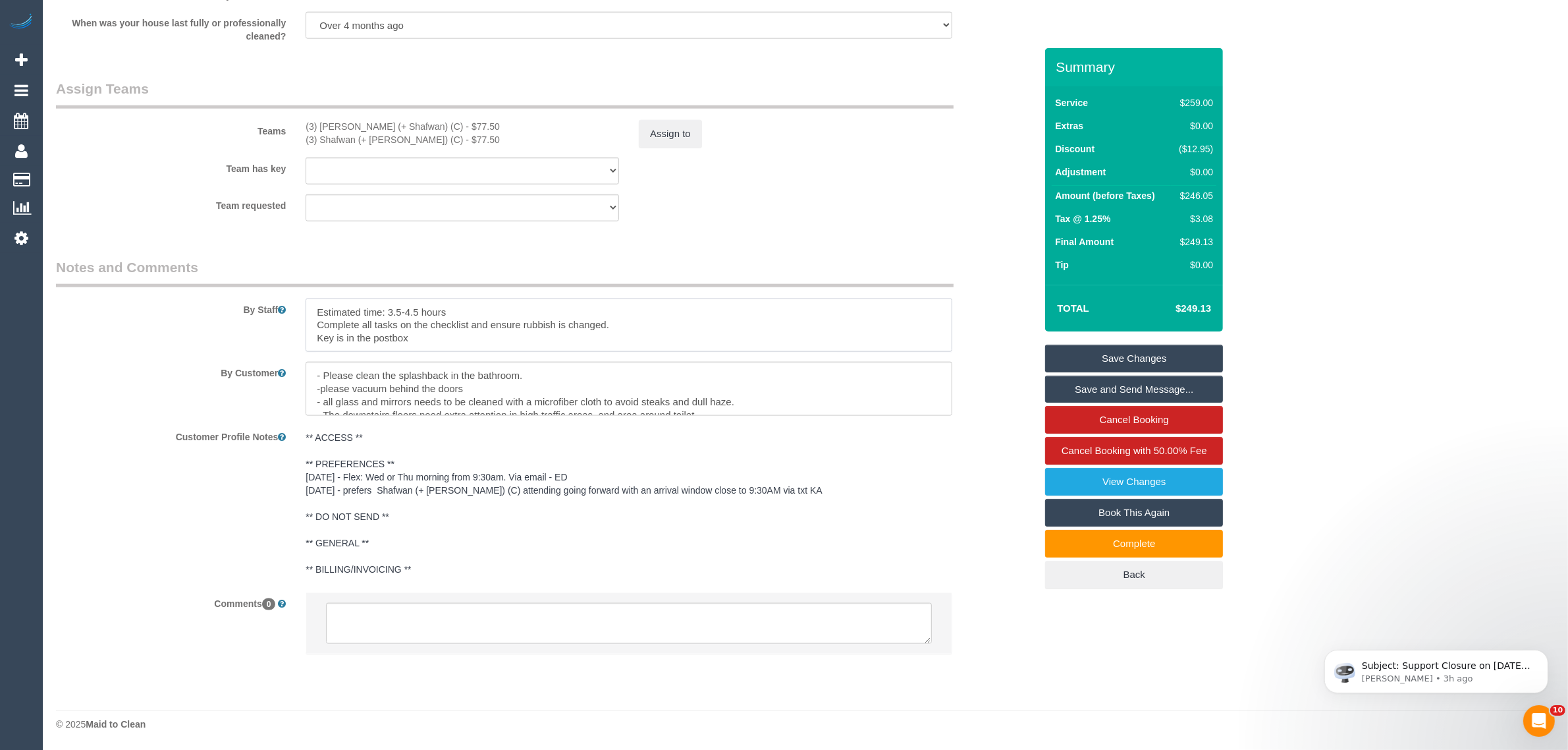
type textarea "Estimated time: 3.5-4.5 hours Complete all tasks on the checklist and ensure ru…"
click at [1059, 356] on link "Save Changes" at bounding box center [1134, 358] width 178 height 27
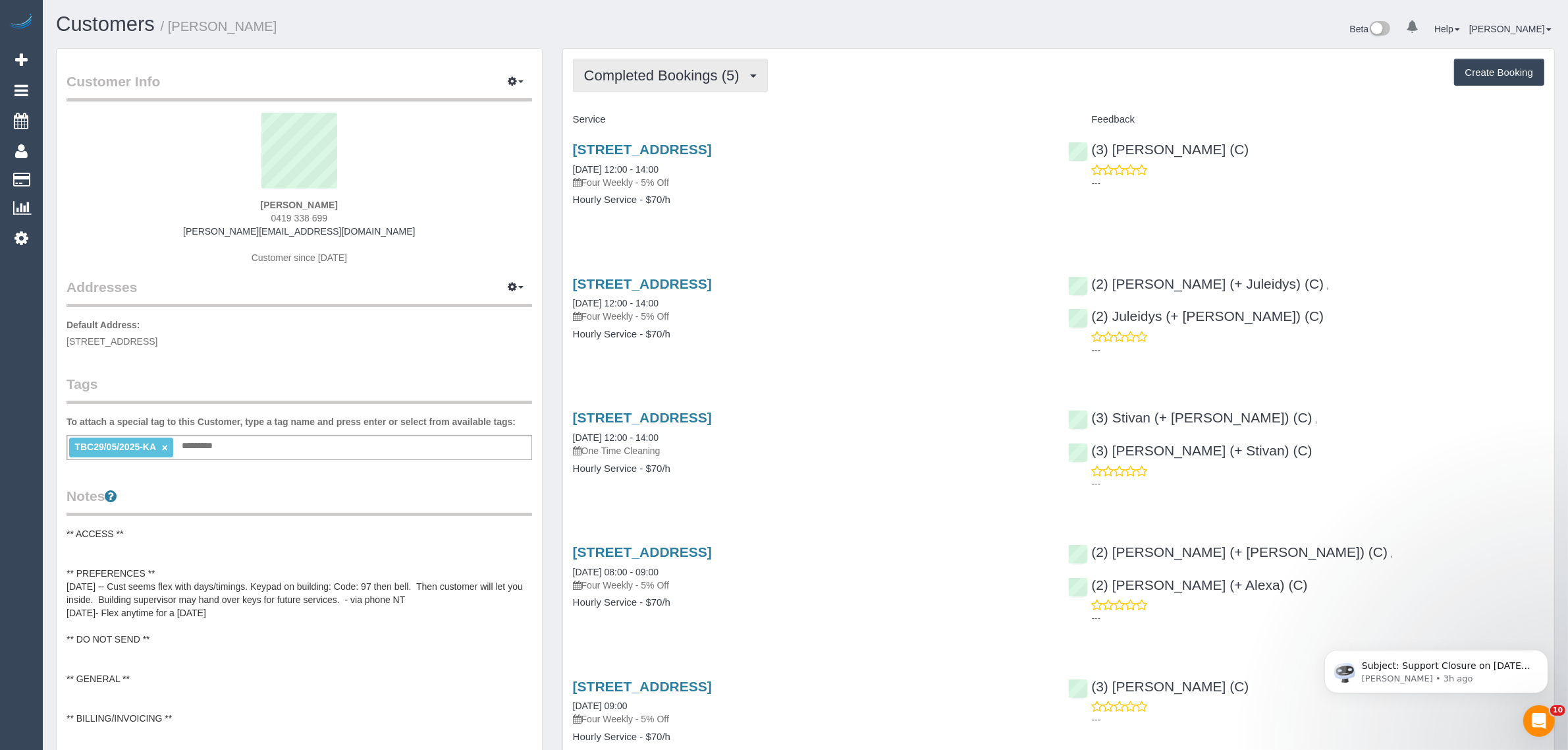
click at [674, 73] on span "Completed Bookings (5)" at bounding box center [665, 75] width 162 height 16
click at [876, 87] on div "Completed Bookings (5) Completed Bookings (5) Upcoming Bookings (13) Cancelled …" at bounding box center [1058, 75] width 971 height 34
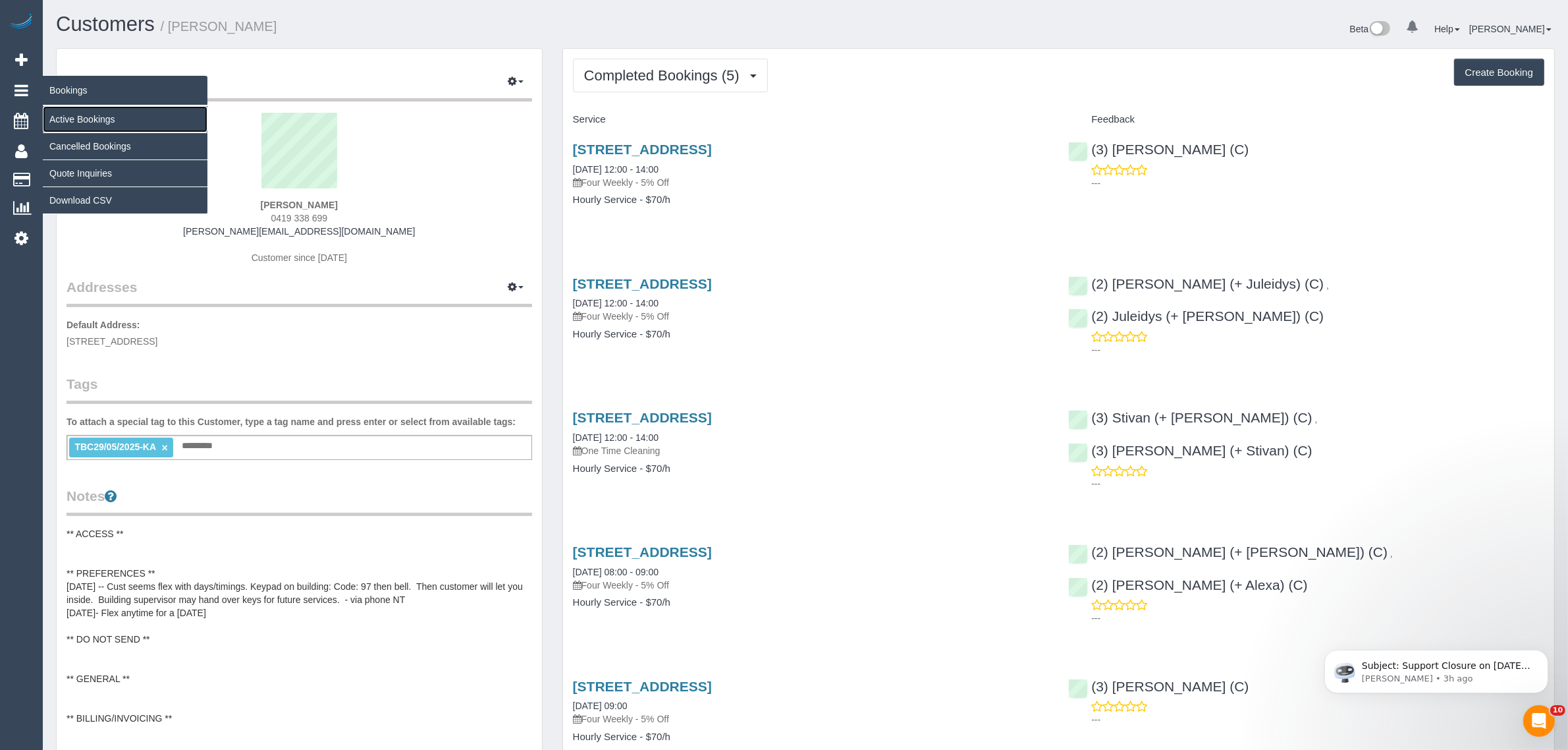
click at [96, 112] on link "Active Bookings" at bounding box center [125, 119] width 165 height 27
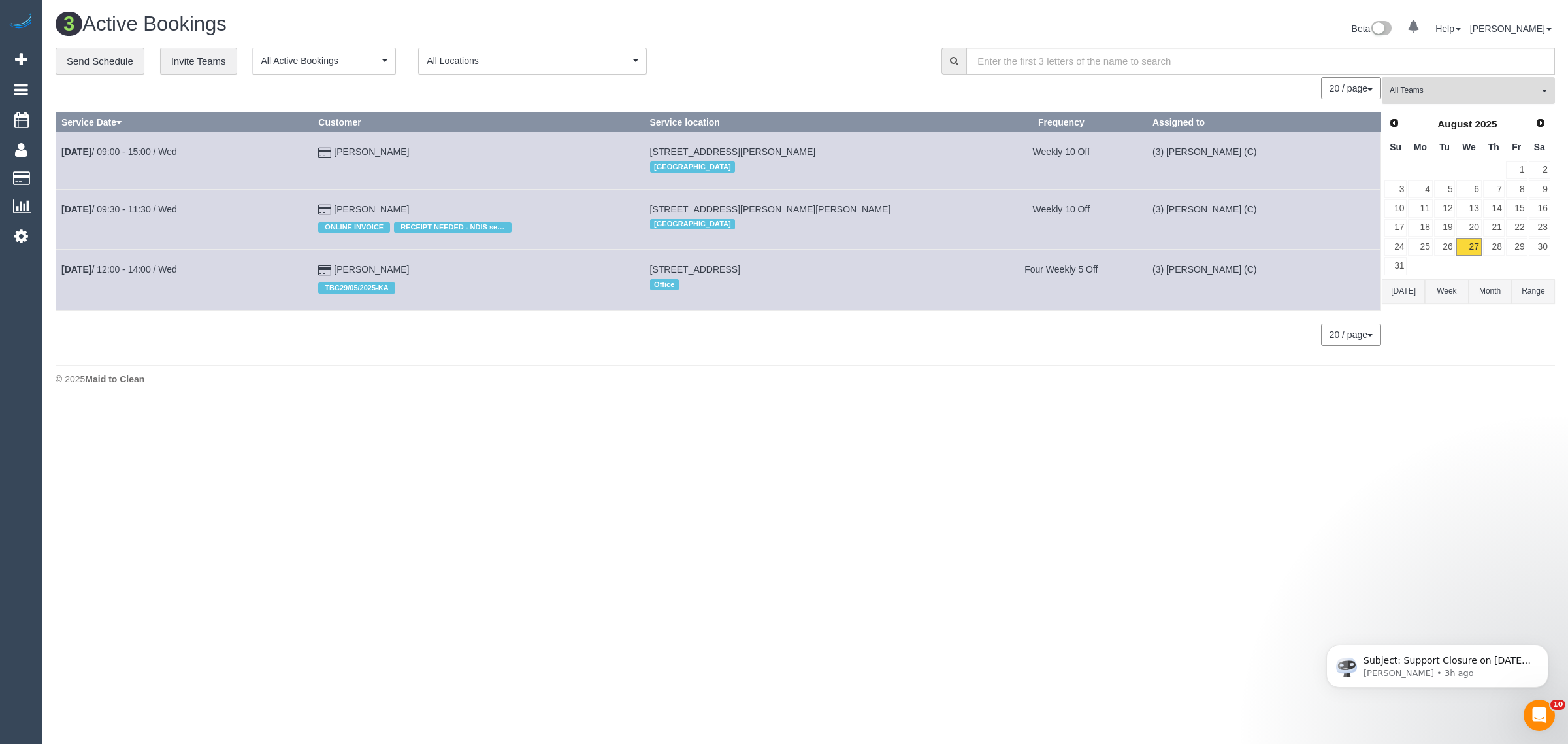
click at [1448, 92] on span "All Teams" at bounding box center [1464, 91] width 149 height 11
click at [1451, 109] on link "Remove Team Filters" at bounding box center [1468, 111] width 172 height 17
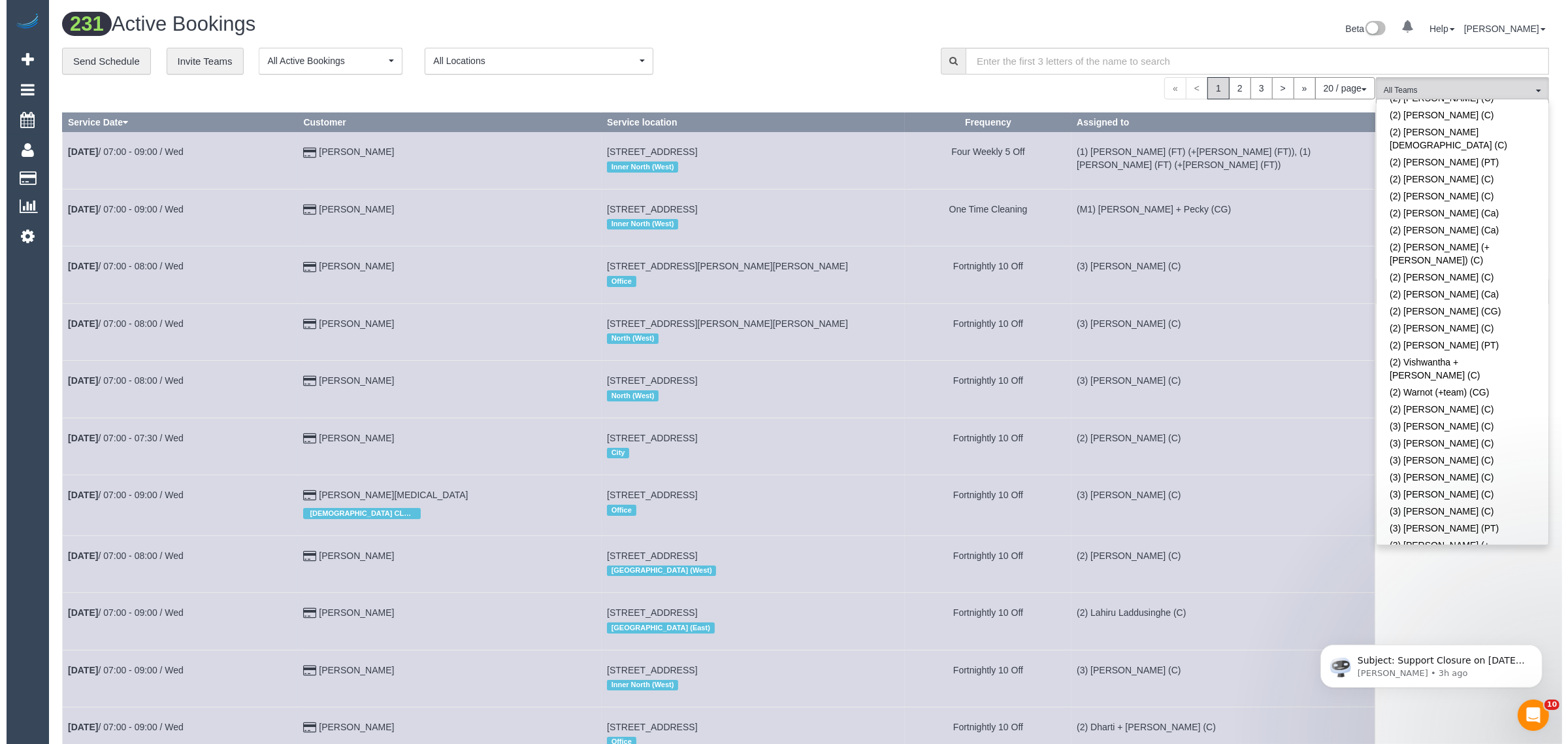
scroll to position [2717, 0]
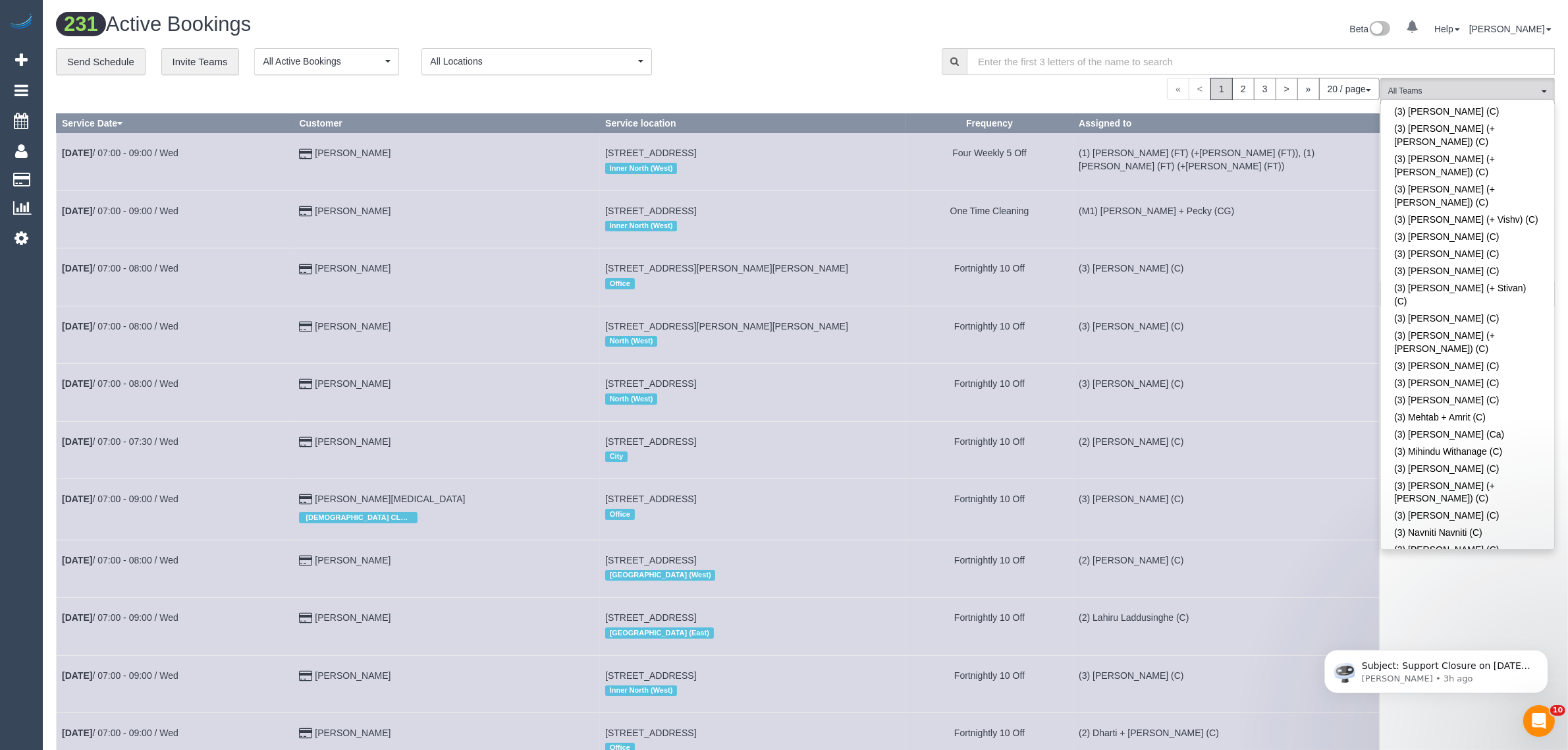
click at [747, 73] on div "**********" at bounding box center [489, 62] width 866 height 27
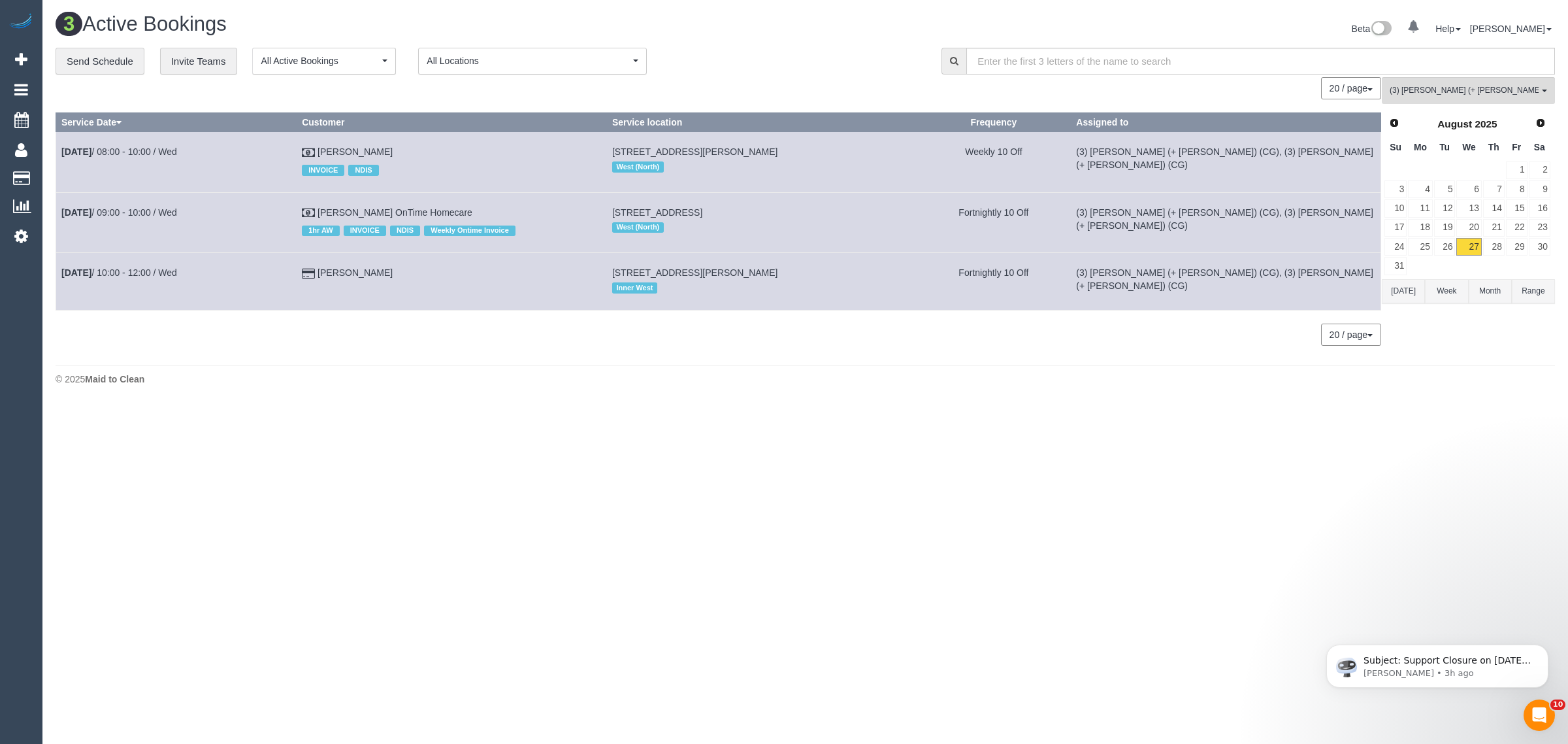
click at [977, 426] on body "0 Beta Your Notifications You have 0 alerts Add Booking Bookings Active Booking…" at bounding box center [784, 372] width 1568 height 744
click at [756, 445] on body "0 Beta Your Notifications You have 0 alerts Add Booking Bookings Active Booking…" at bounding box center [784, 372] width 1568 height 744
drag, startPoint x: 495, startPoint y: 211, endPoint x: 62, endPoint y: 216, distance: 433.0
click at [62, 216] on tr "Aug 27th / 09:00 - 10:00 / Wed Xavier Micallef OnTime Homecare 1hr AW INVOICE N…" at bounding box center [719, 222] width 1325 height 60
copy tr "Aug 27th / 09:00 - 10:00 / Wed Xavier Micallef OnTime Homecare"
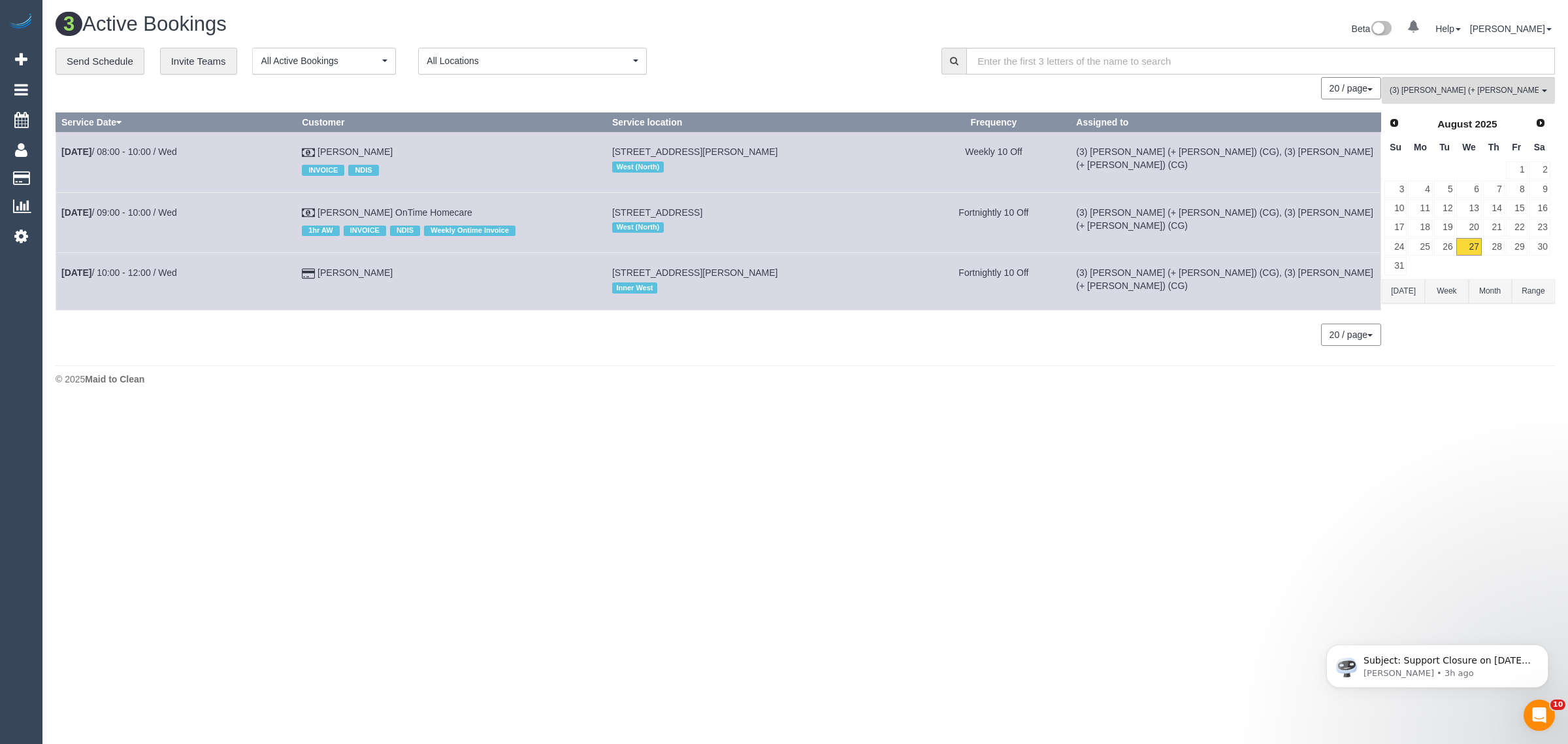
click at [666, 443] on body "0 Beta Your Notifications You have 0 alerts Add Booking Bookings Active Booking…" at bounding box center [784, 372] width 1568 height 744
click at [1493, 98] on button "(3) Sohail (+ Amninder) (CG) All Teams" at bounding box center [1468, 91] width 173 height 27
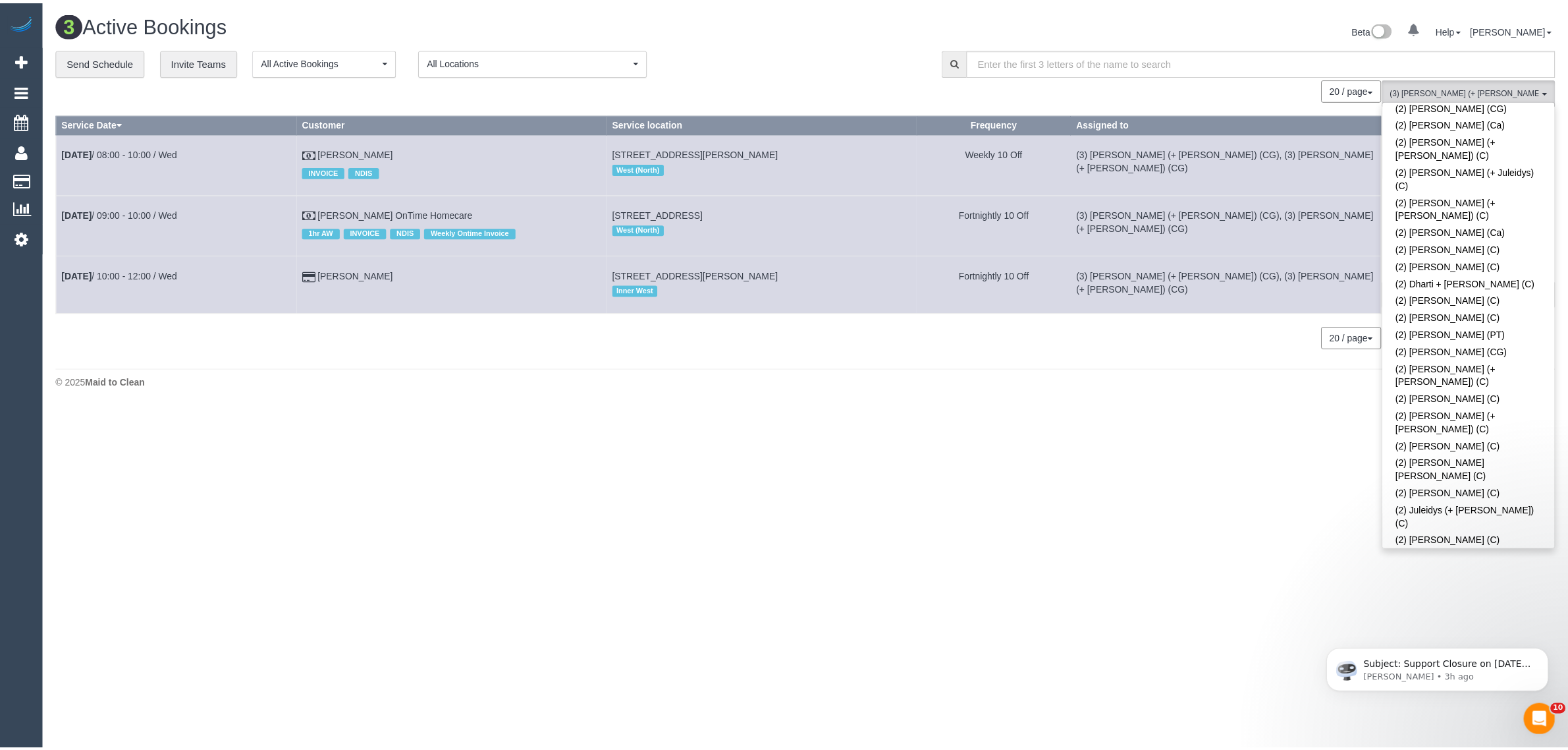
scroll to position [0, 0]
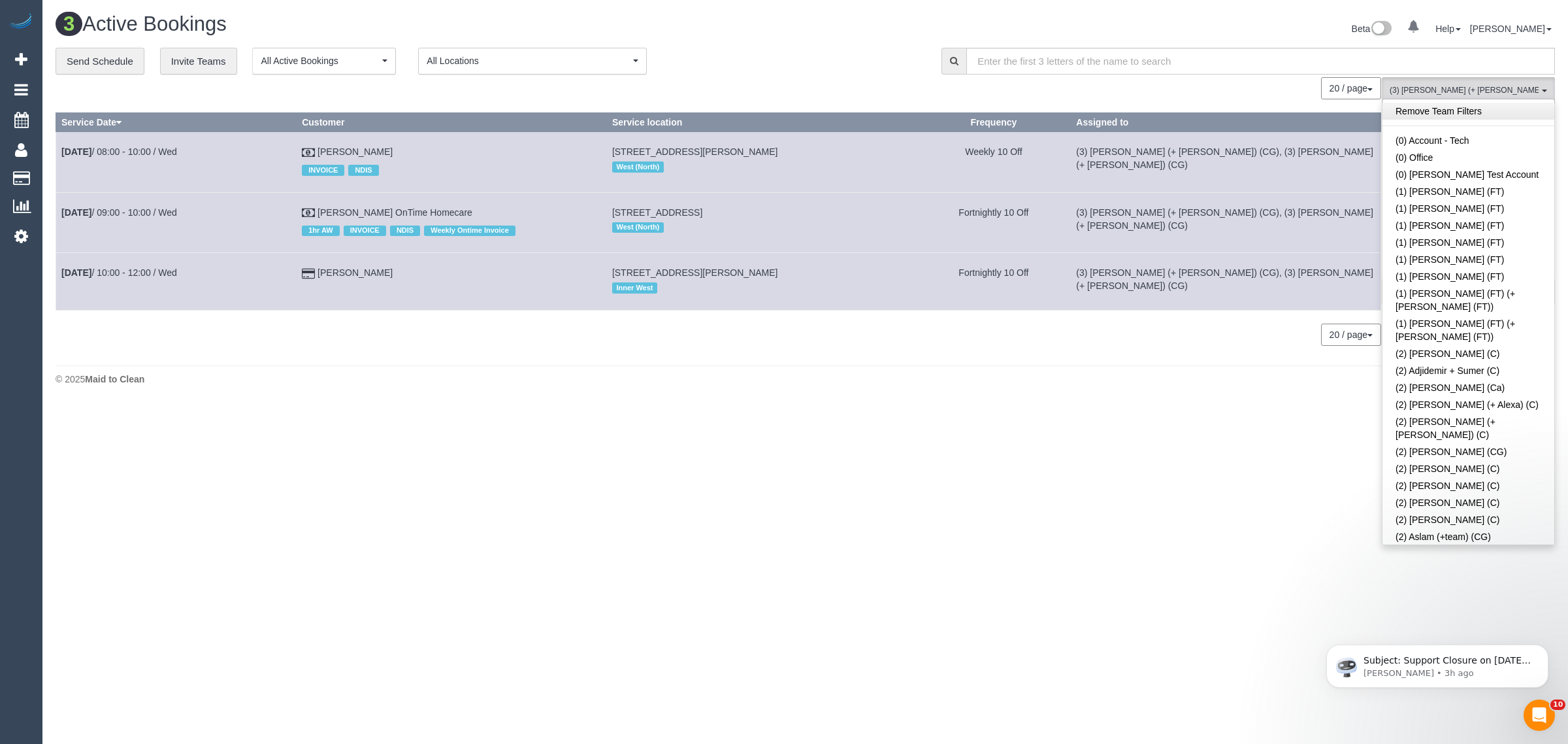
click at [1481, 110] on link "Remove Team Filters" at bounding box center [1468, 111] width 172 height 17
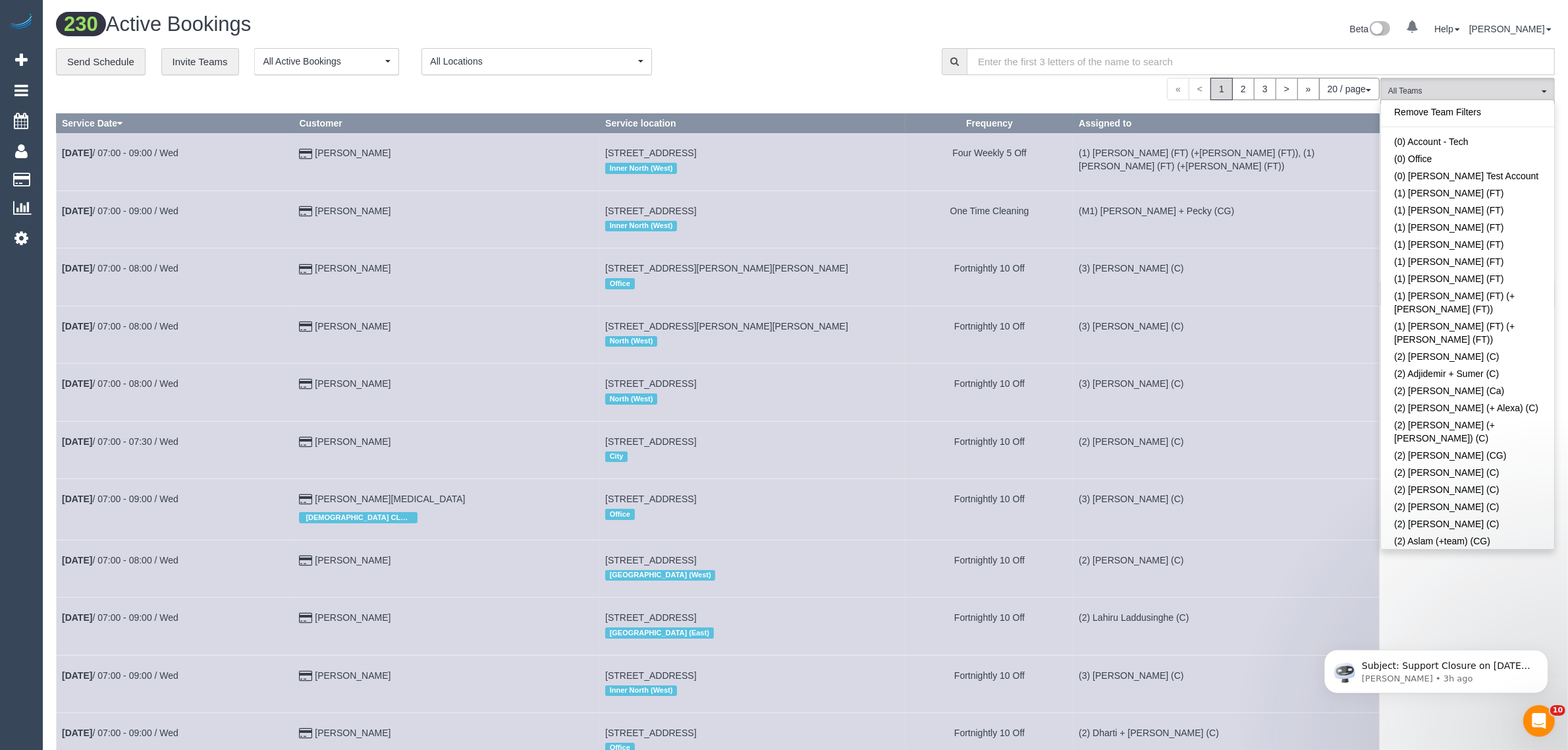
click at [799, 20] on div "230 Active Bookings" at bounding box center [425, 27] width 759 height 28
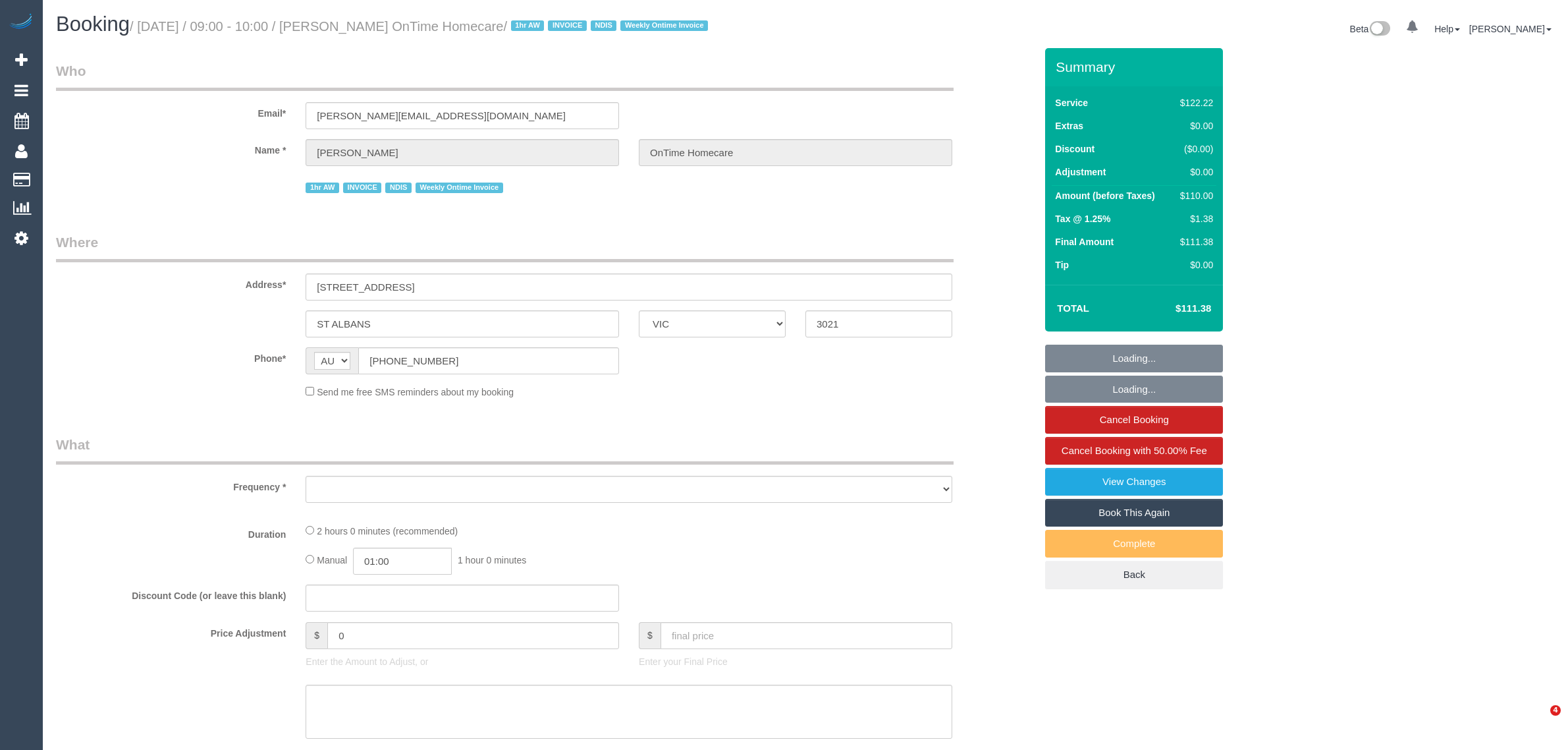
select select "VIC"
select select "number:28"
select select "number:14"
select select "number:19"
select select "number:25"
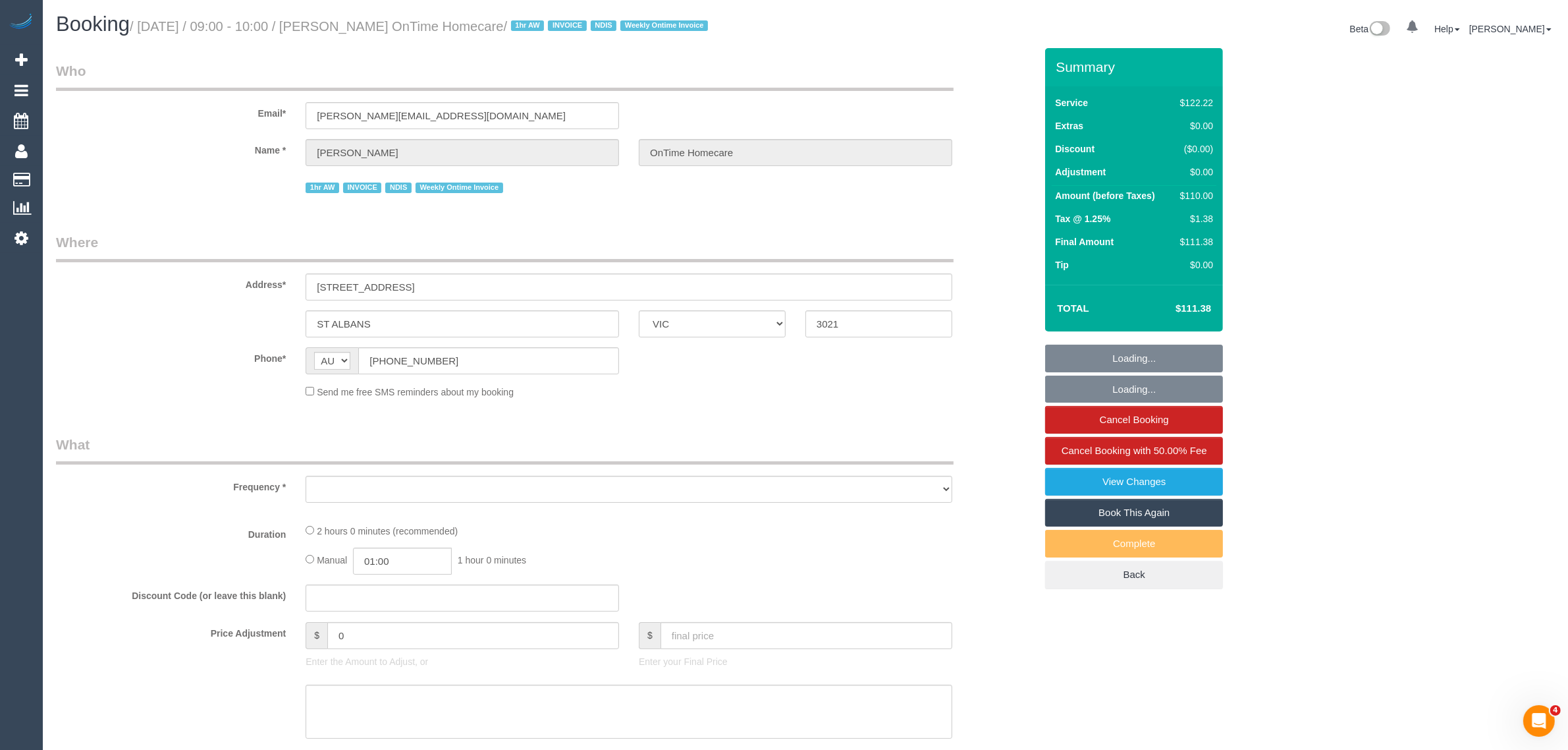
select select "number:35"
select select "number:11"
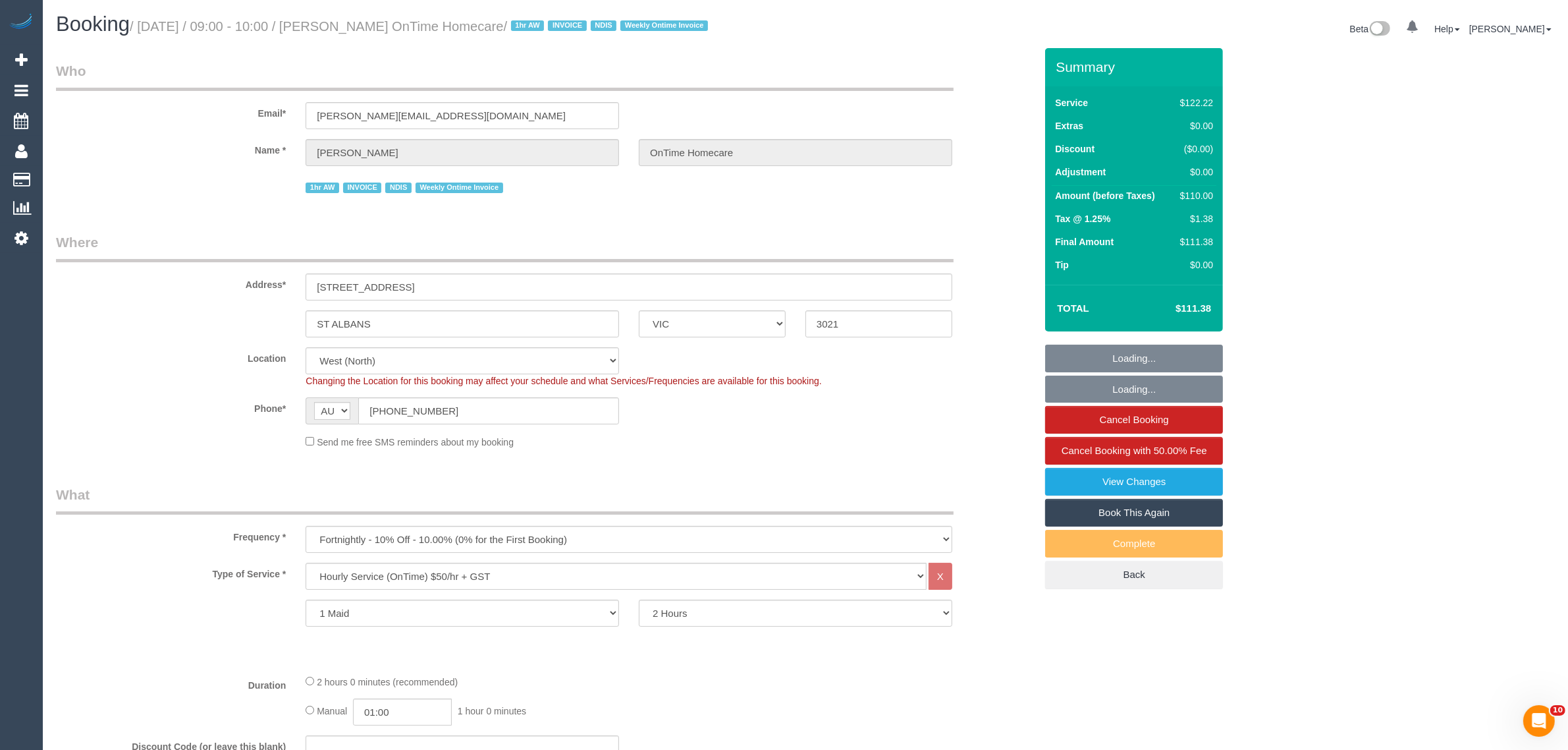
select select "object:1305"
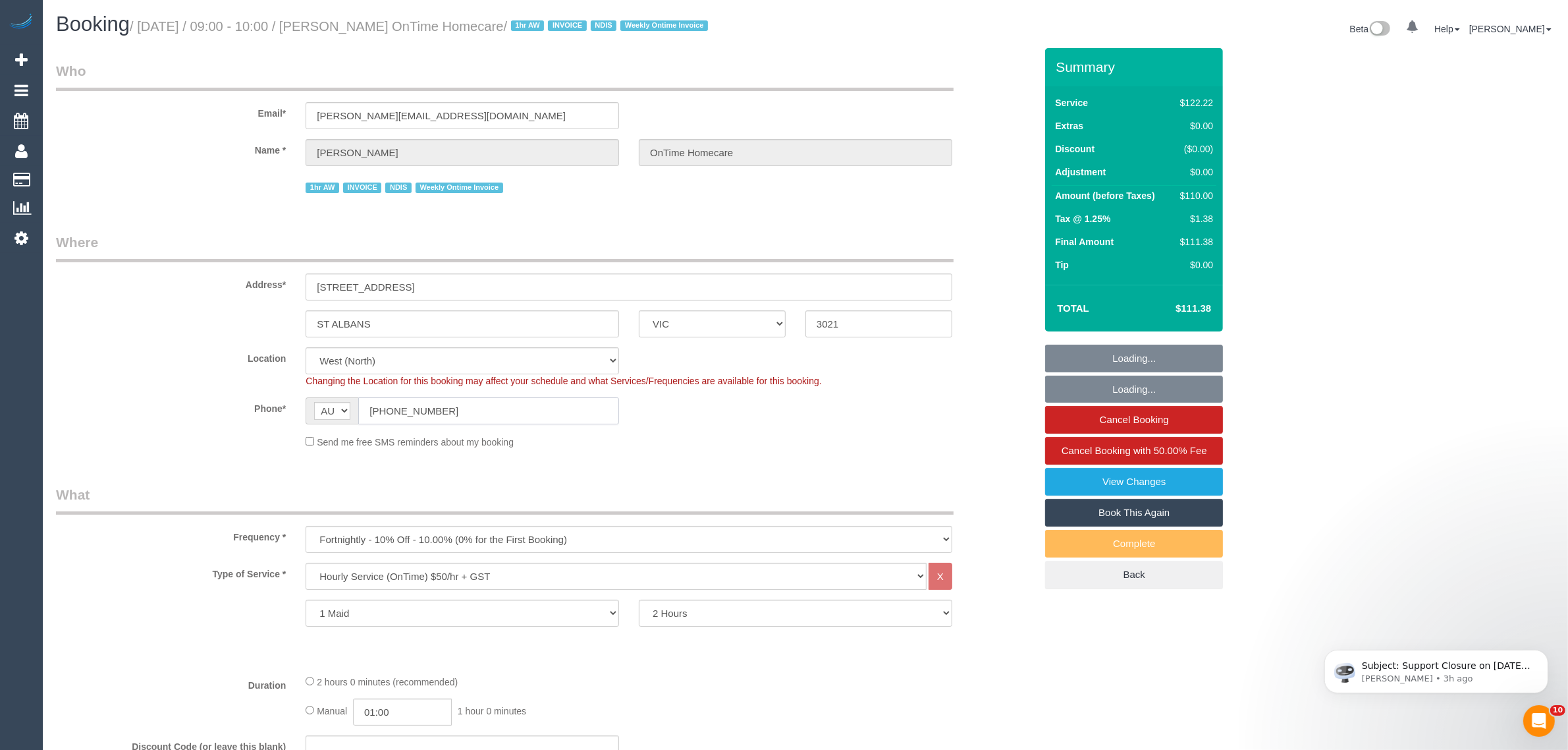
click at [456, 409] on input "[PHONE_NUMBER]" at bounding box center [488, 411] width 261 height 27
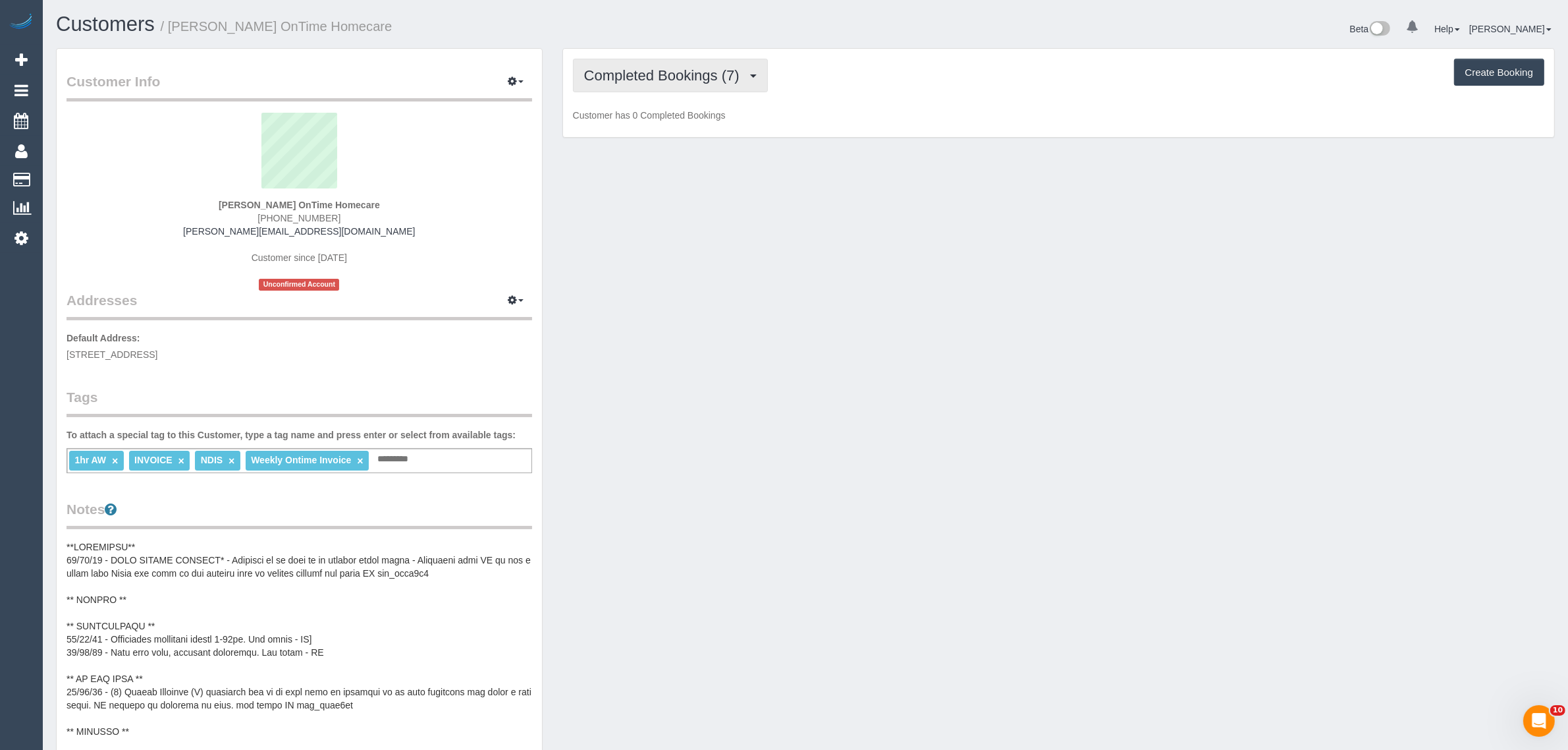
click at [664, 74] on span "Completed Bookings (7)" at bounding box center [665, 75] width 162 height 16
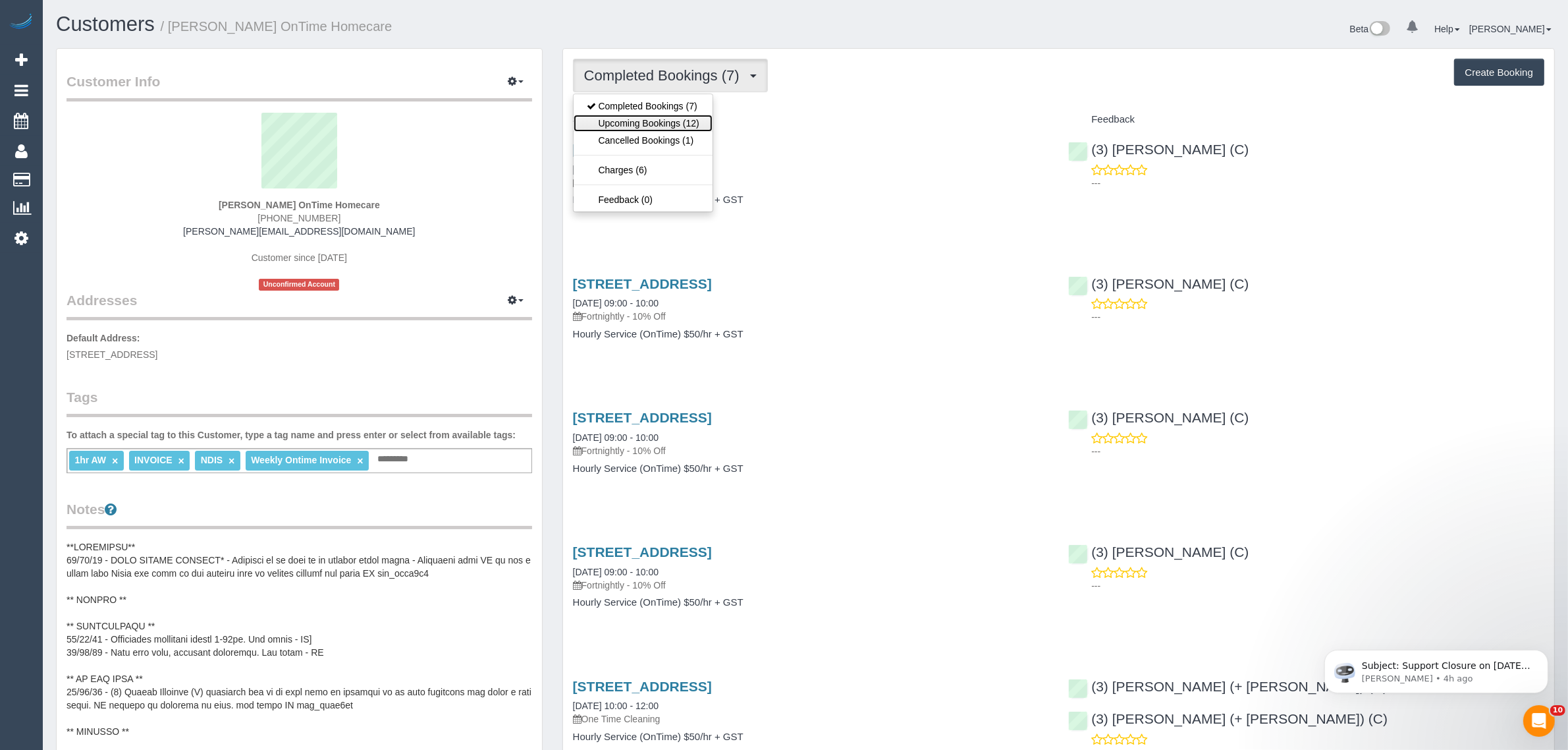
click at [662, 129] on link "Upcoming Bookings (12)" at bounding box center [643, 123] width 139 height 17
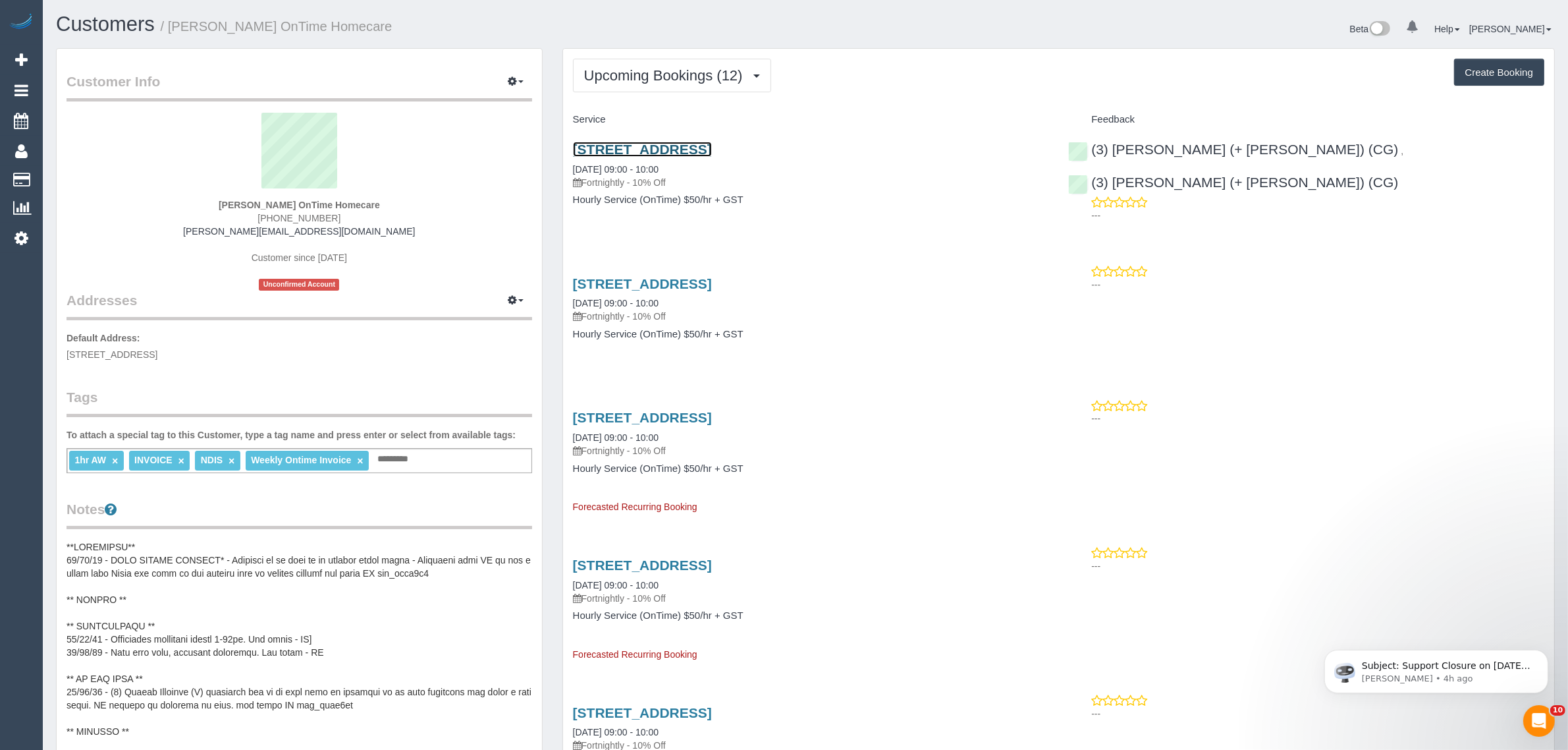
click at [653, 145] on link "[STREET_ADDRESS]" at bounding box center [642, 148] width 139 height 15
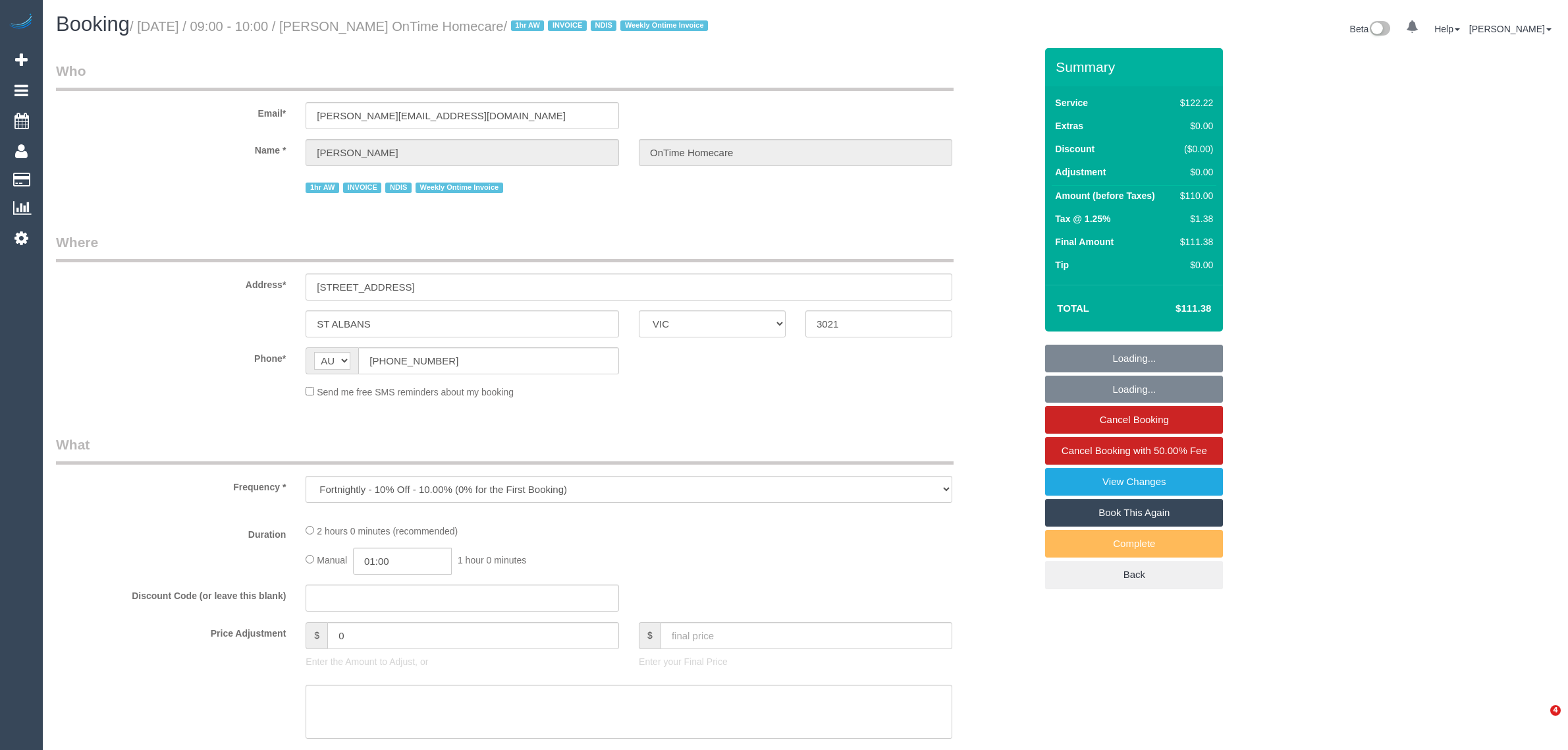
select select "VIC"
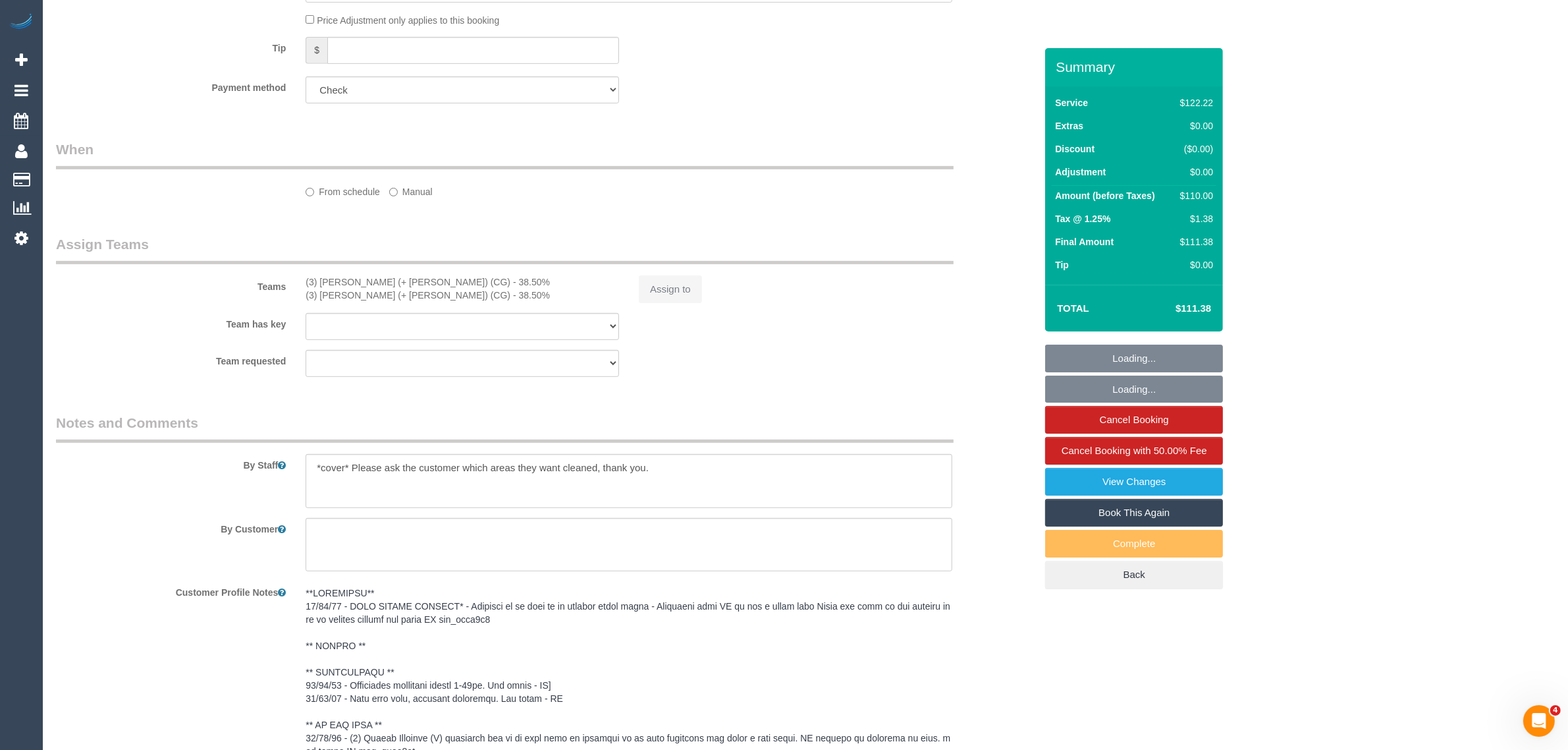
select select "number:28"
select select "number:14"
select select "number:19"
select select "number:25"
select select "number:35"
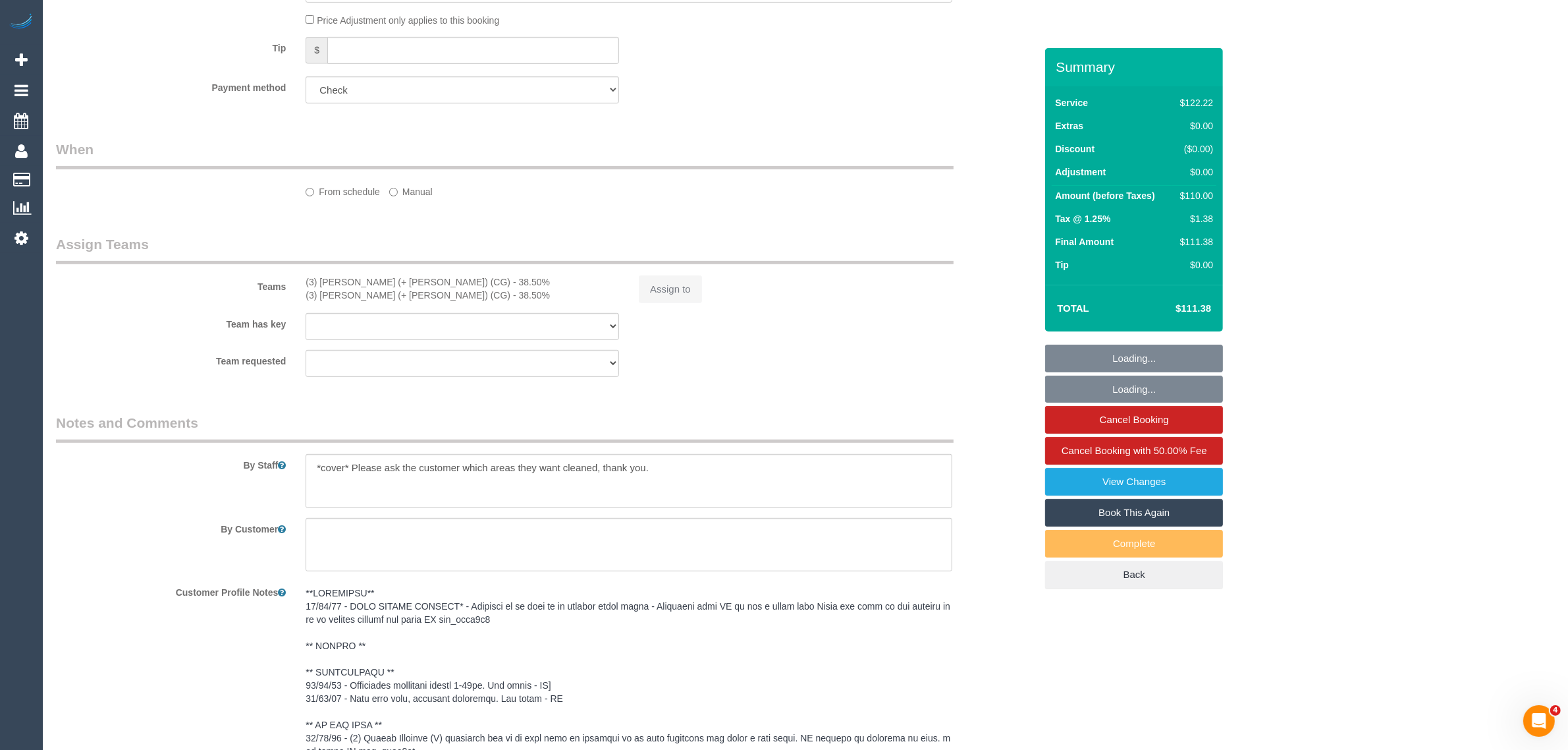
select select "number:11"
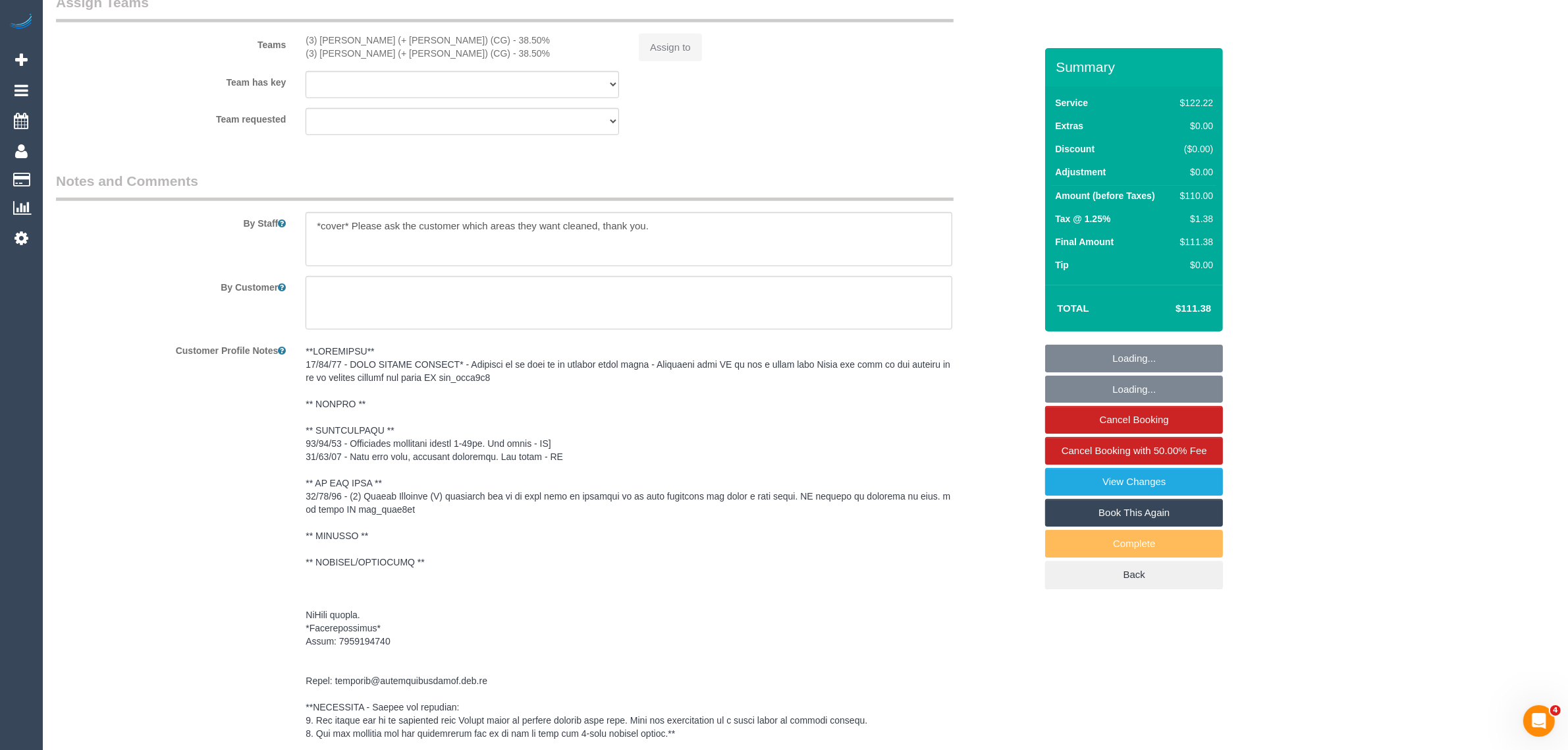
select select "object:810"
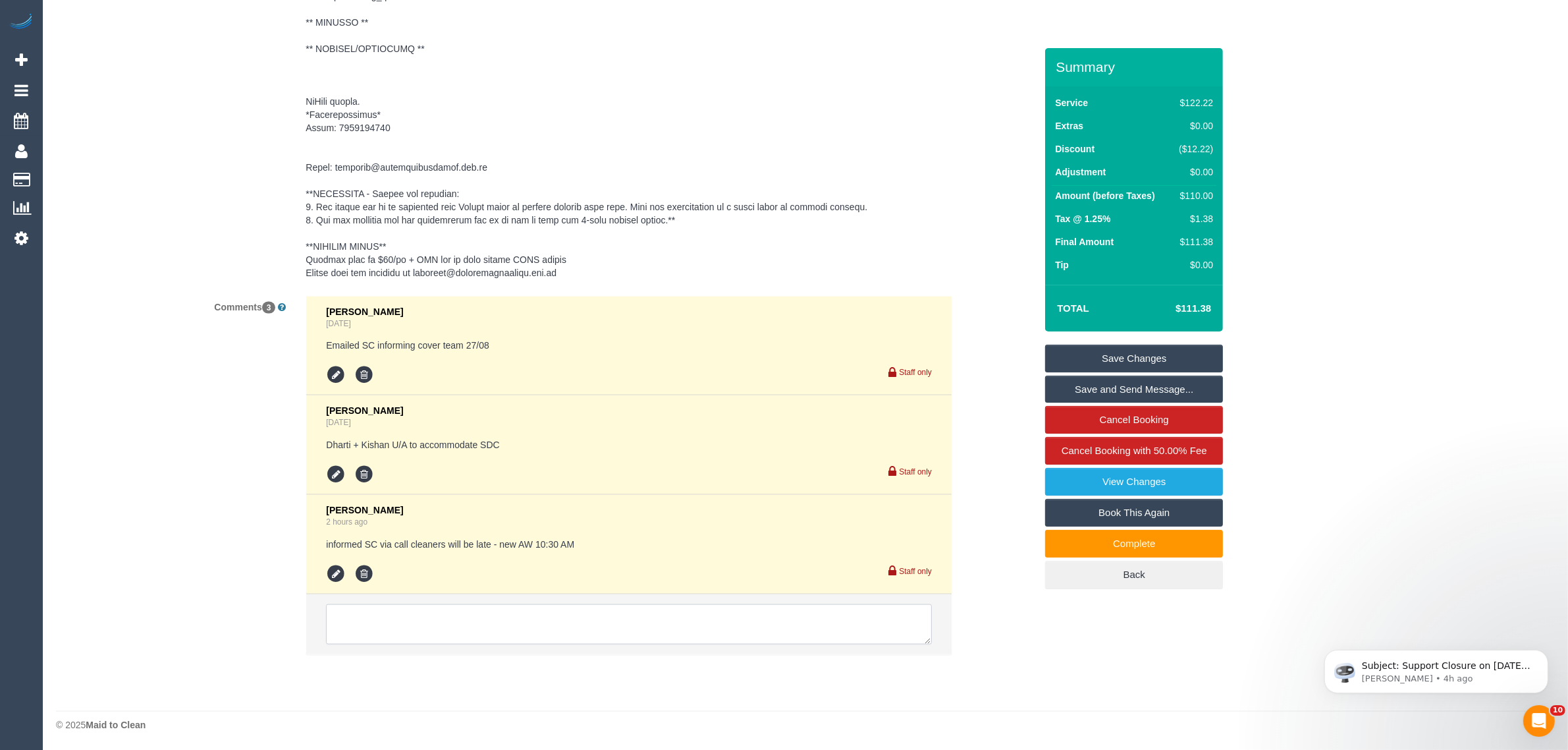
click at [633, 620] on textarea at bounding box center [629, 624] width 606 height 41
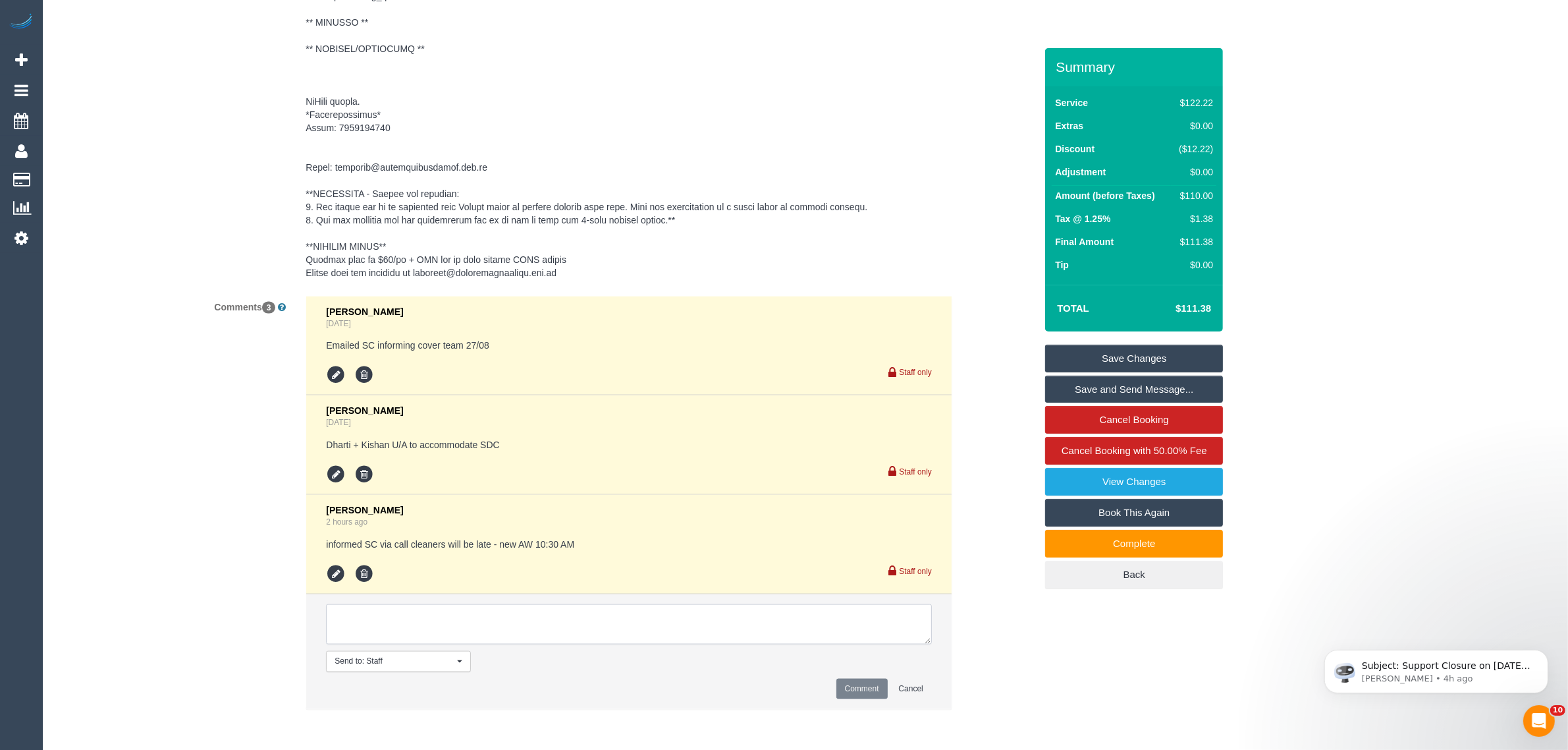
scroll to position [2168, 0]
type textarea "c"
paste textarea "kitchen cupboards, cooktop, range hood, sink, floor, dining area and vacuum in …"
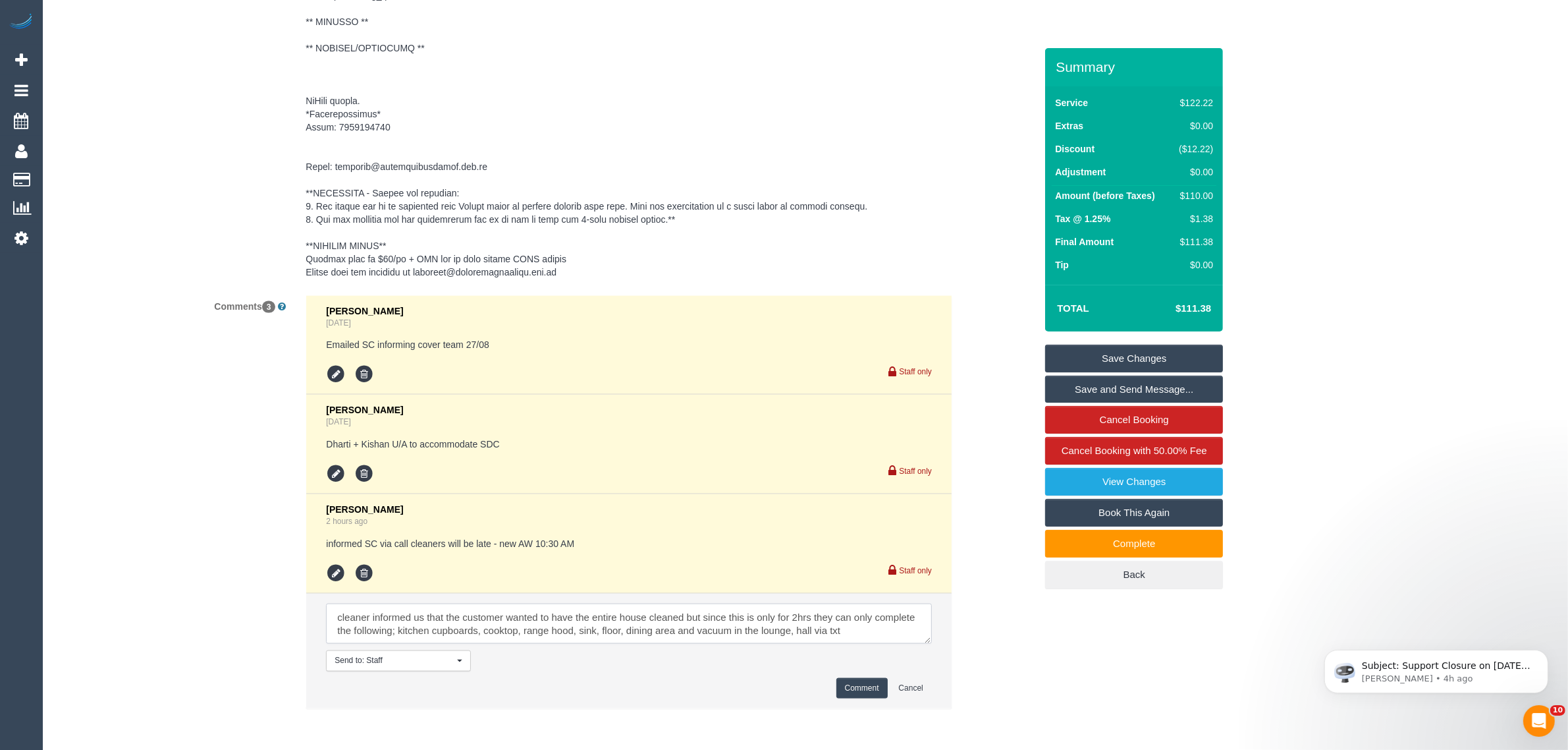
scroll to position [5, 0]
paste textarea "msg_1hafoff3"
type textarea "cleaner informed us that the customer wanted to have the entire house cleaned b…"
click at [858, 680] on button "Comment" at bounding box center [862, 688] width 51 height 20
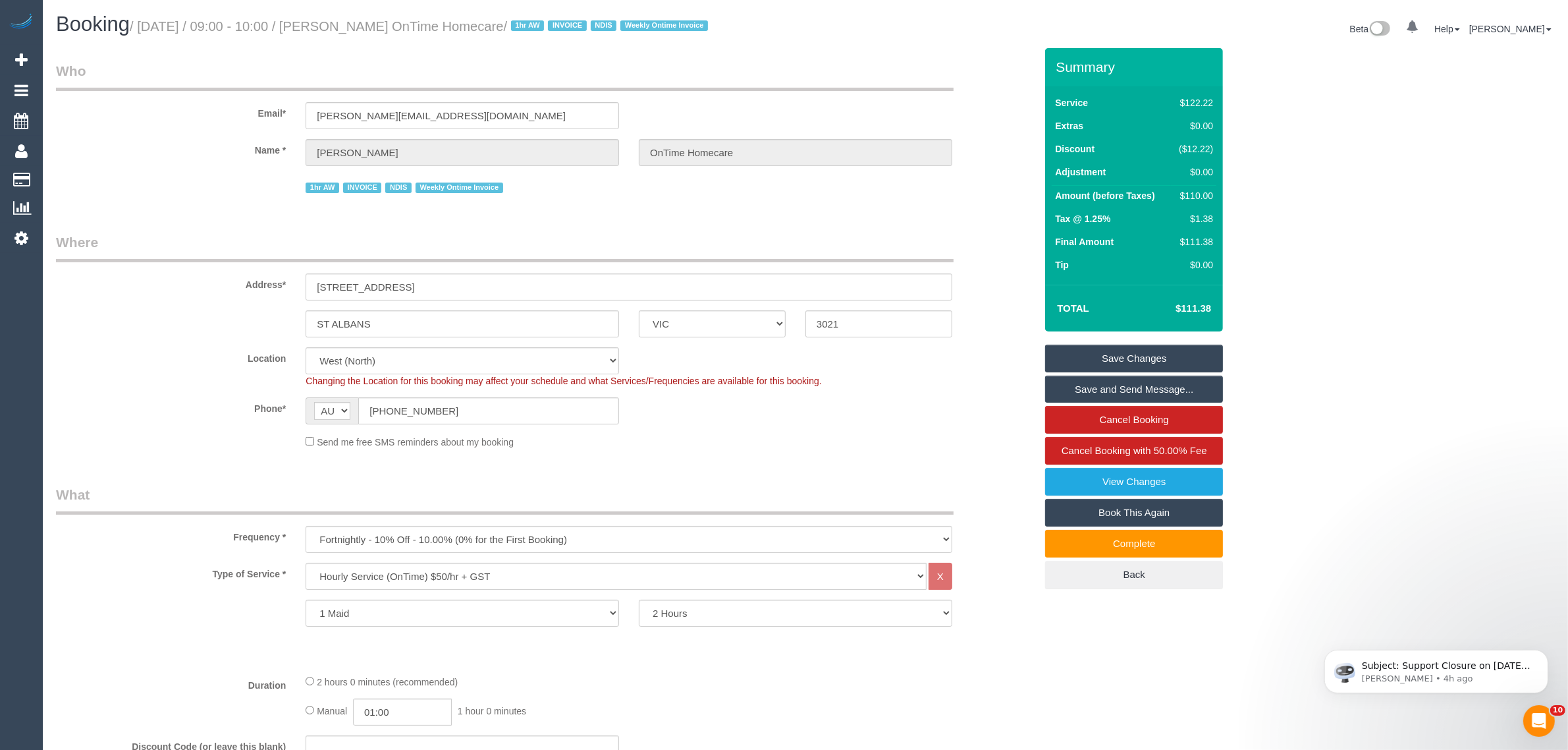
scroll to position [0, 0]
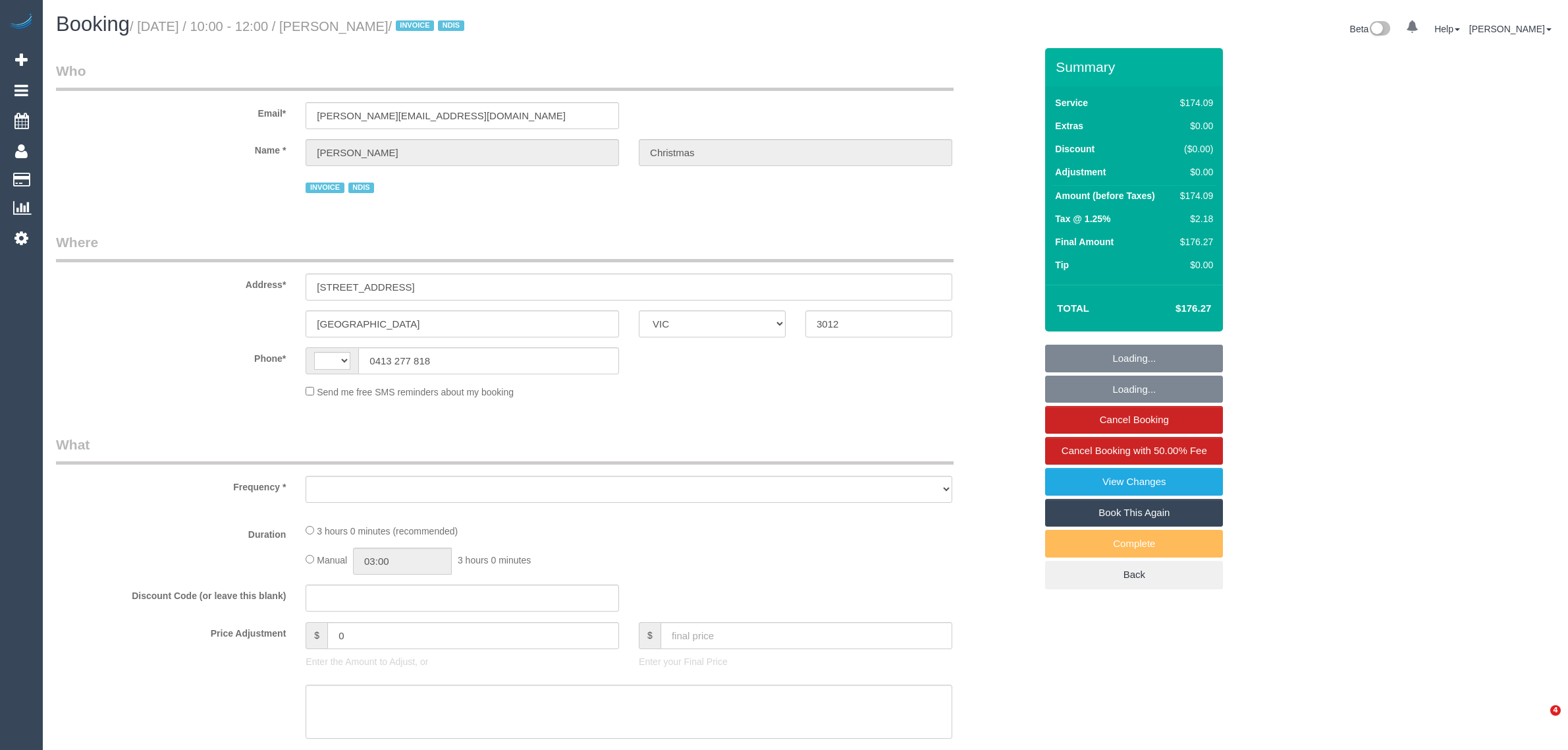
select select "VIC"
select select "object:282"
select select "string:AU"
select select "180"
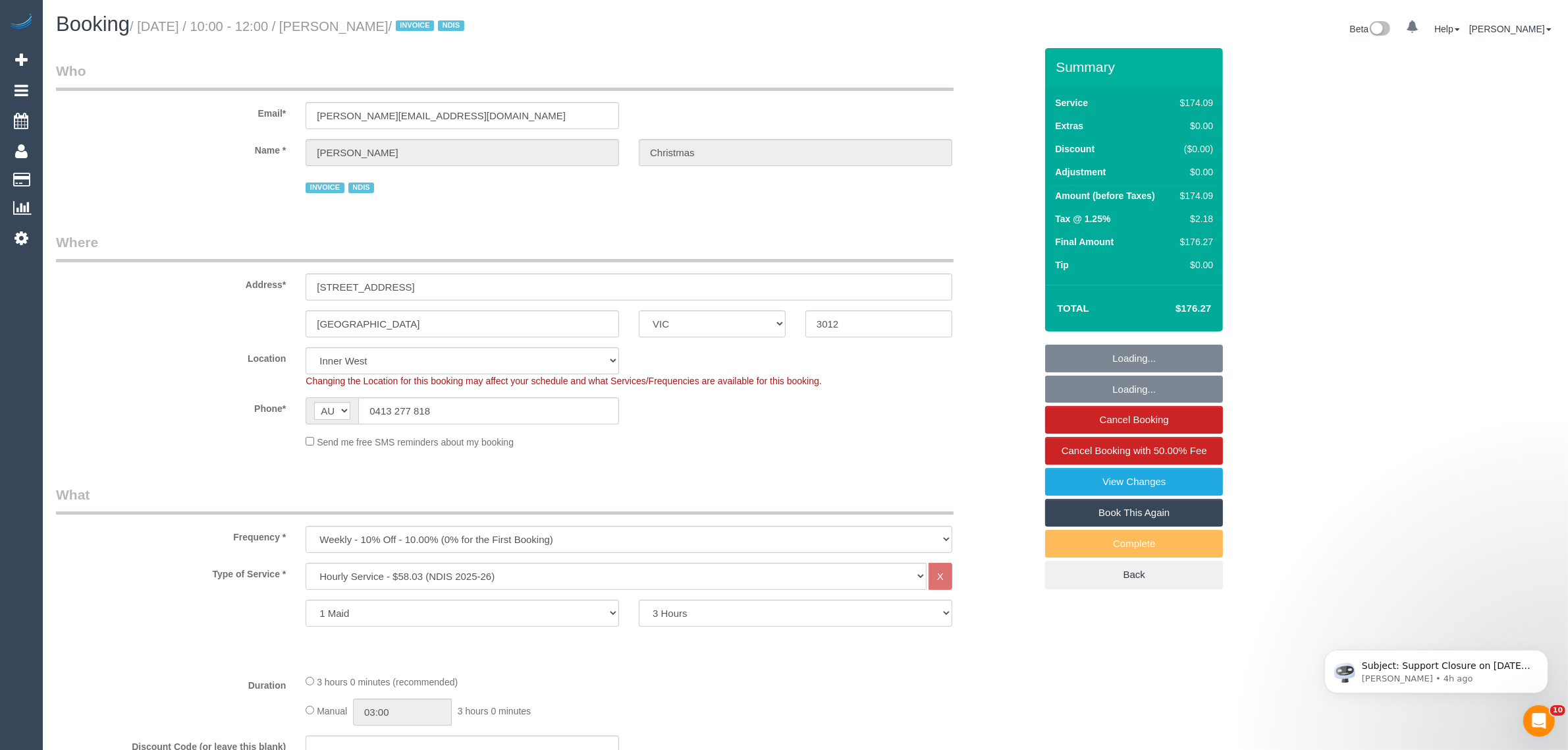
select select "number:27"
select select "number:14"
select select "number:19"
select select "number:36"
select select "number:34"
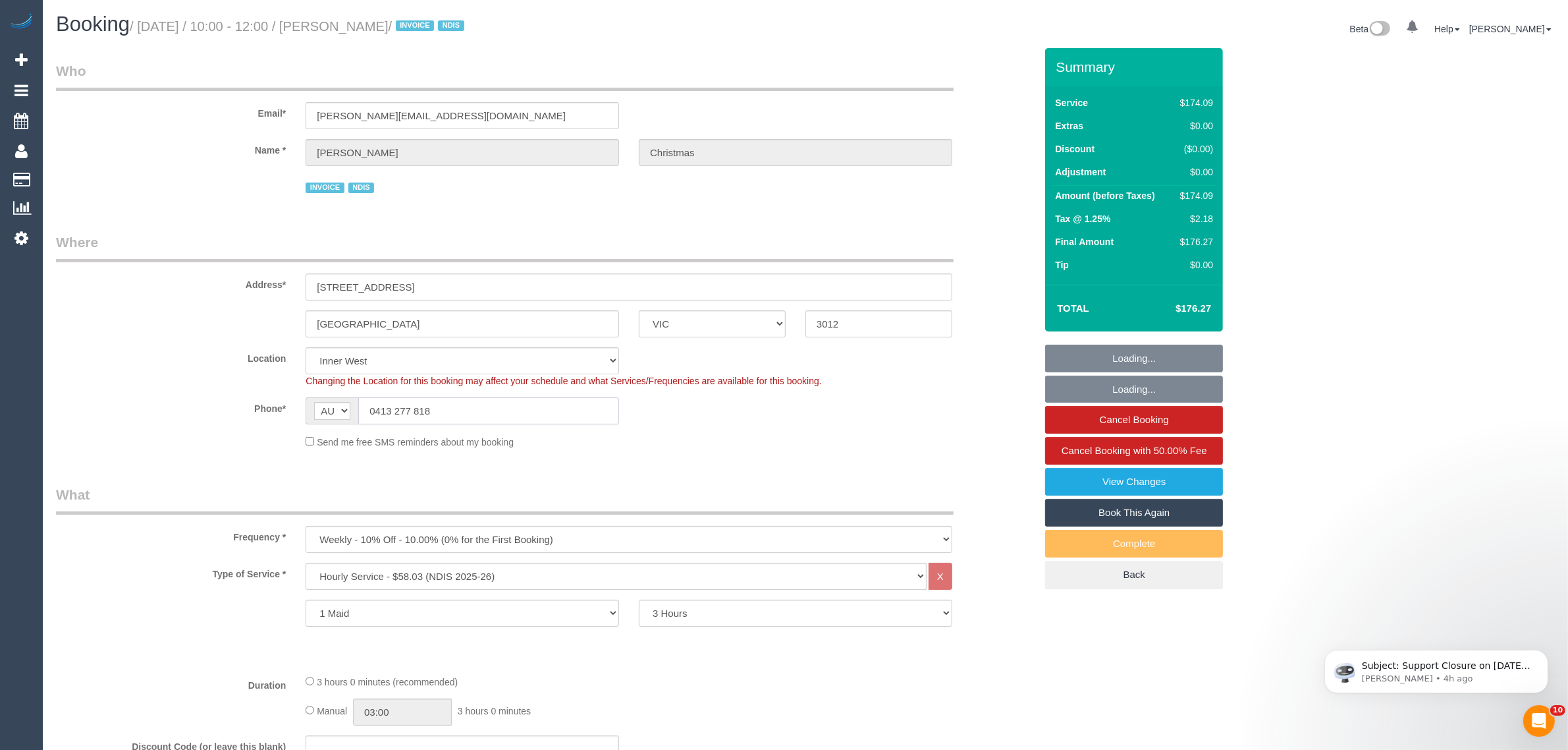
click at [479, 403] on input "0413 277 818" at bounding box center [488, 411] width 261 height 27
select select "object:741"
select select "spot1"
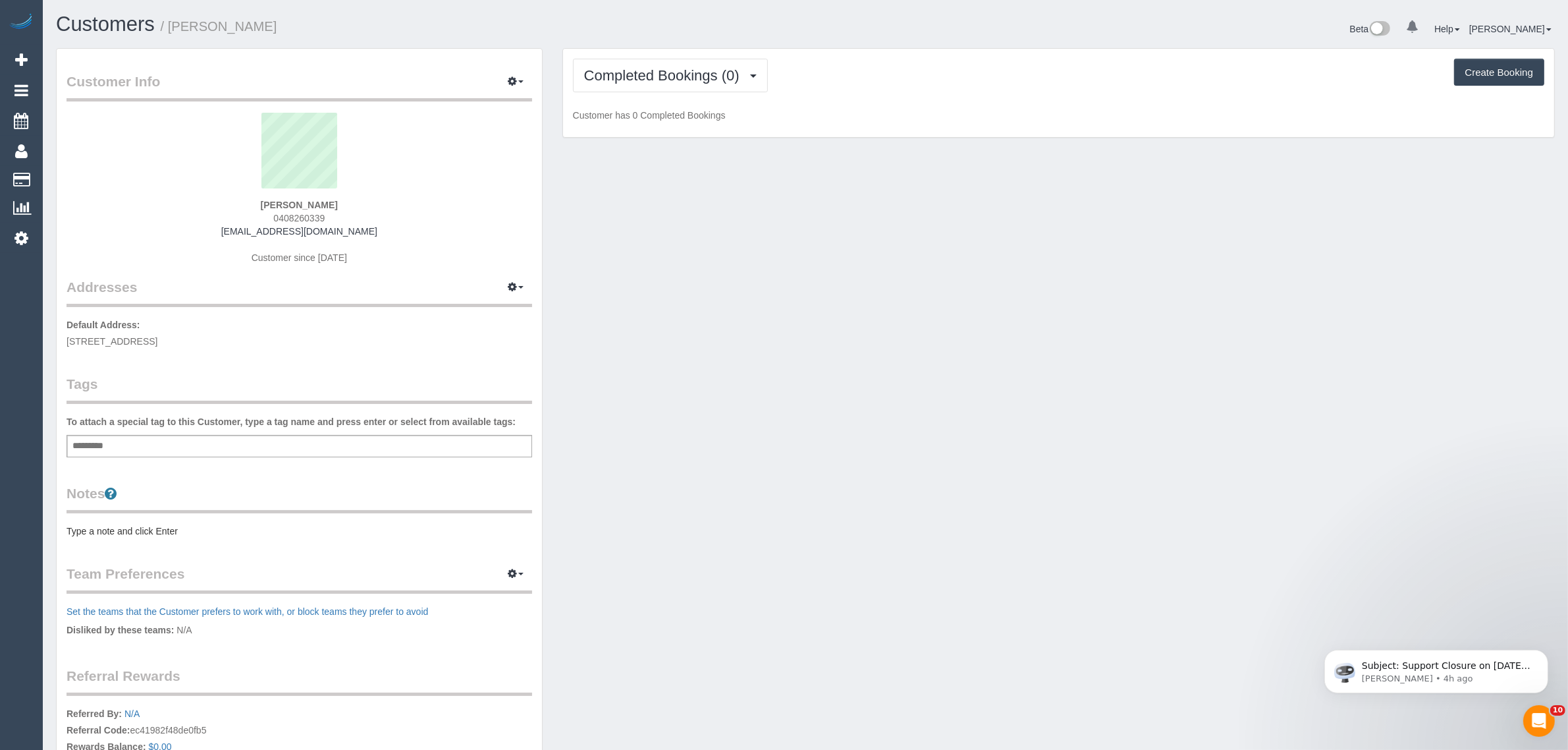
click at [22, 371] on div "0 Beta Your Notifications You have 0 alerts Add Booking Bookings Active Booking…" at bounding box center [21, 375] width 43 height 750
click at [300, 215] on span "0408260339" at bounding box center [299, 219] width 51 height 11
copy span "0408260339"
click at [683, 80] on span "Completed Bookings (0)" at bounding box center [665, 75] width 162 height 16
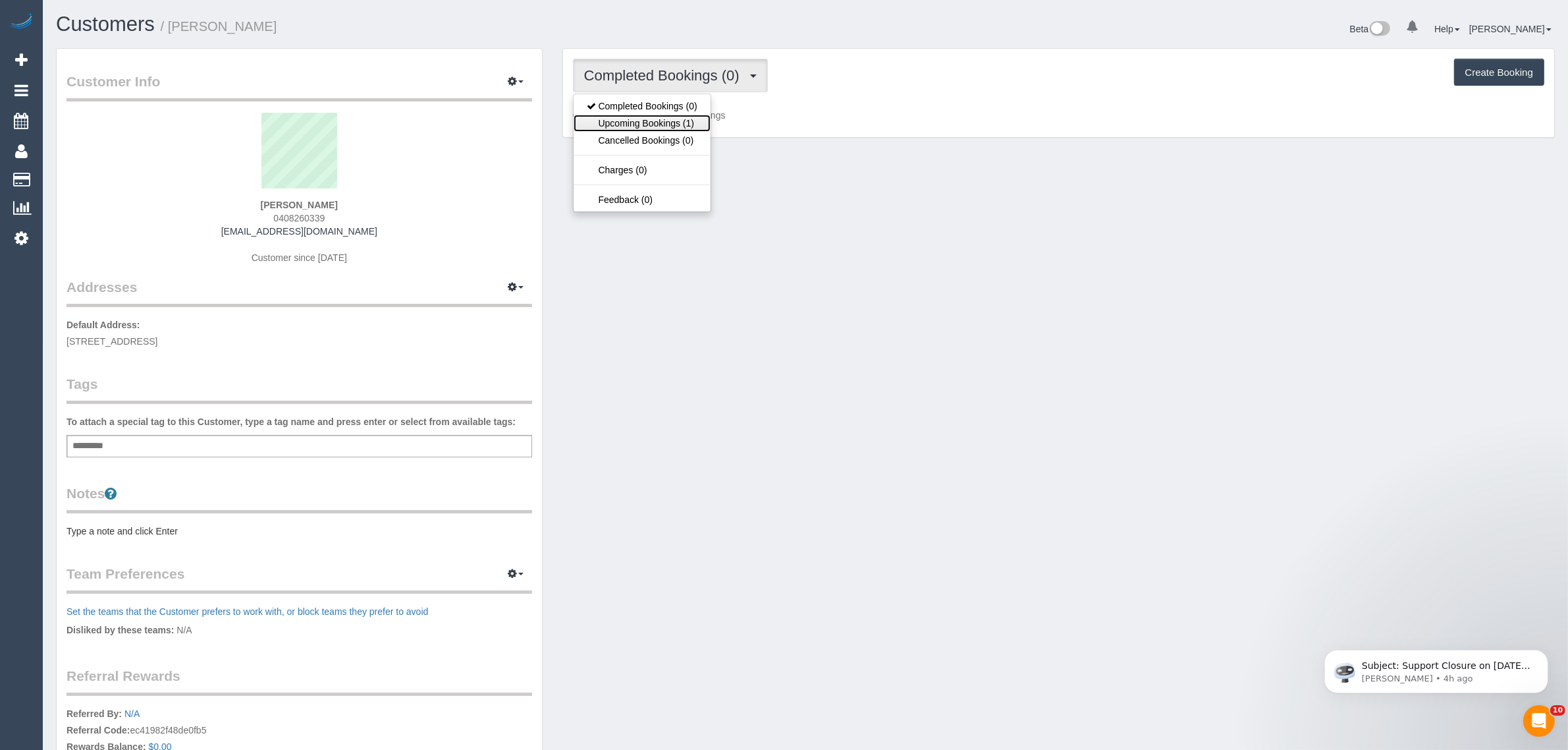
click at [660, 116] on link "Upcoming Bookings (1)" at bounding box center [642, 123] width 137 height 17
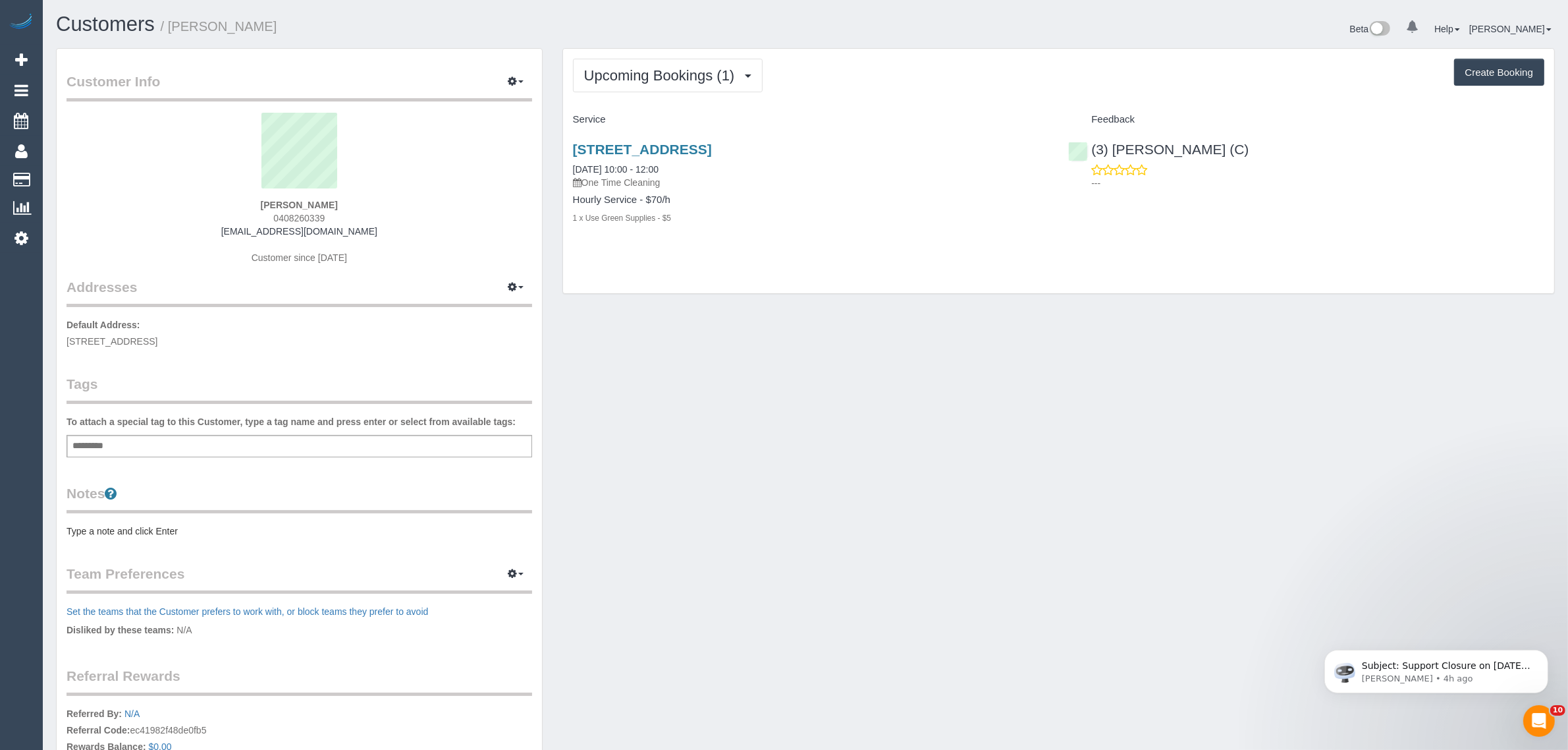
click at [275, 202] on strong "[PERSON_NAME]" at bounding box center [299, 205] width 77 height 11
click at [275, 202] on strong "Fiona Florakx" at bounding box center [299, 205] width 77 height 11
copy strong "Fiona"
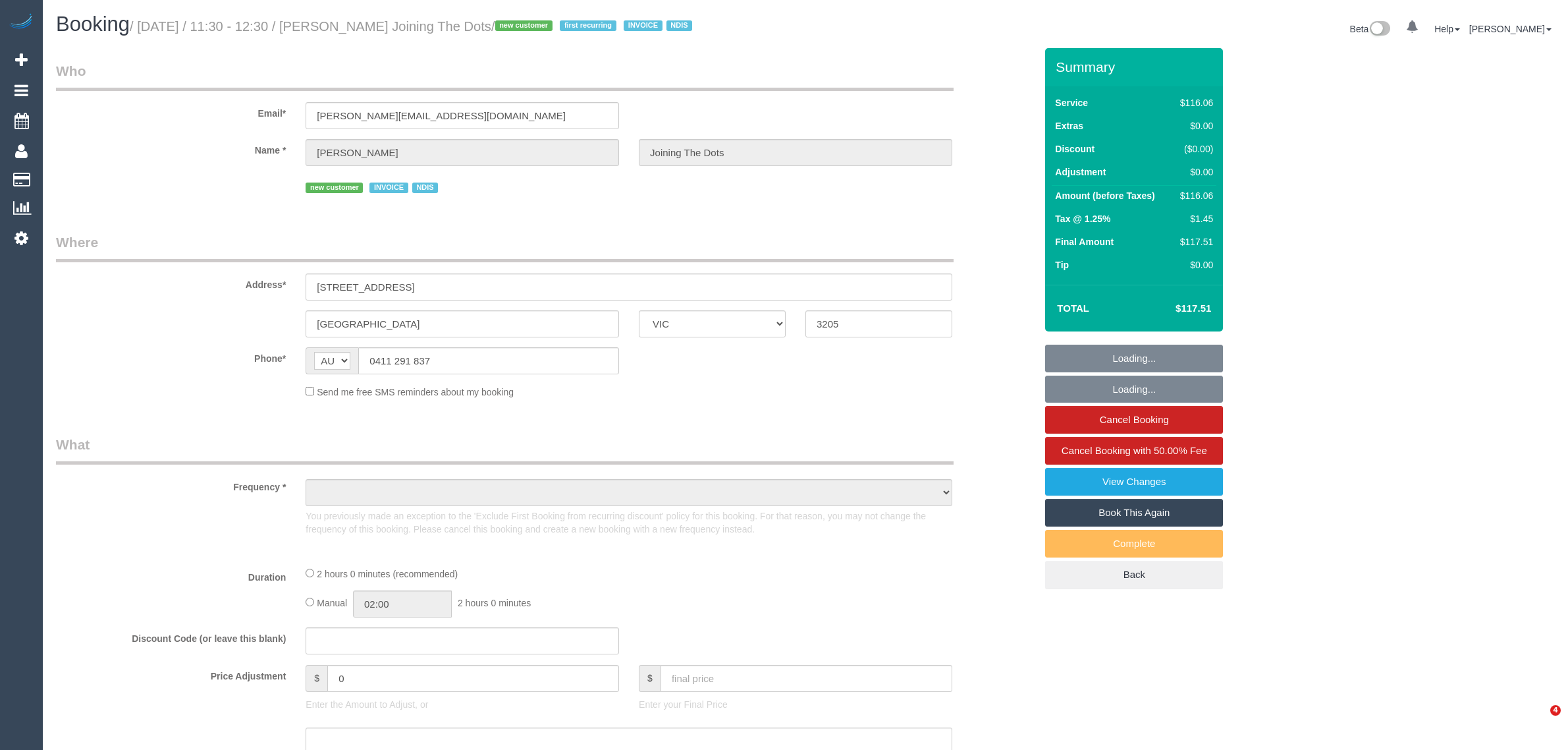
select select "VIC"
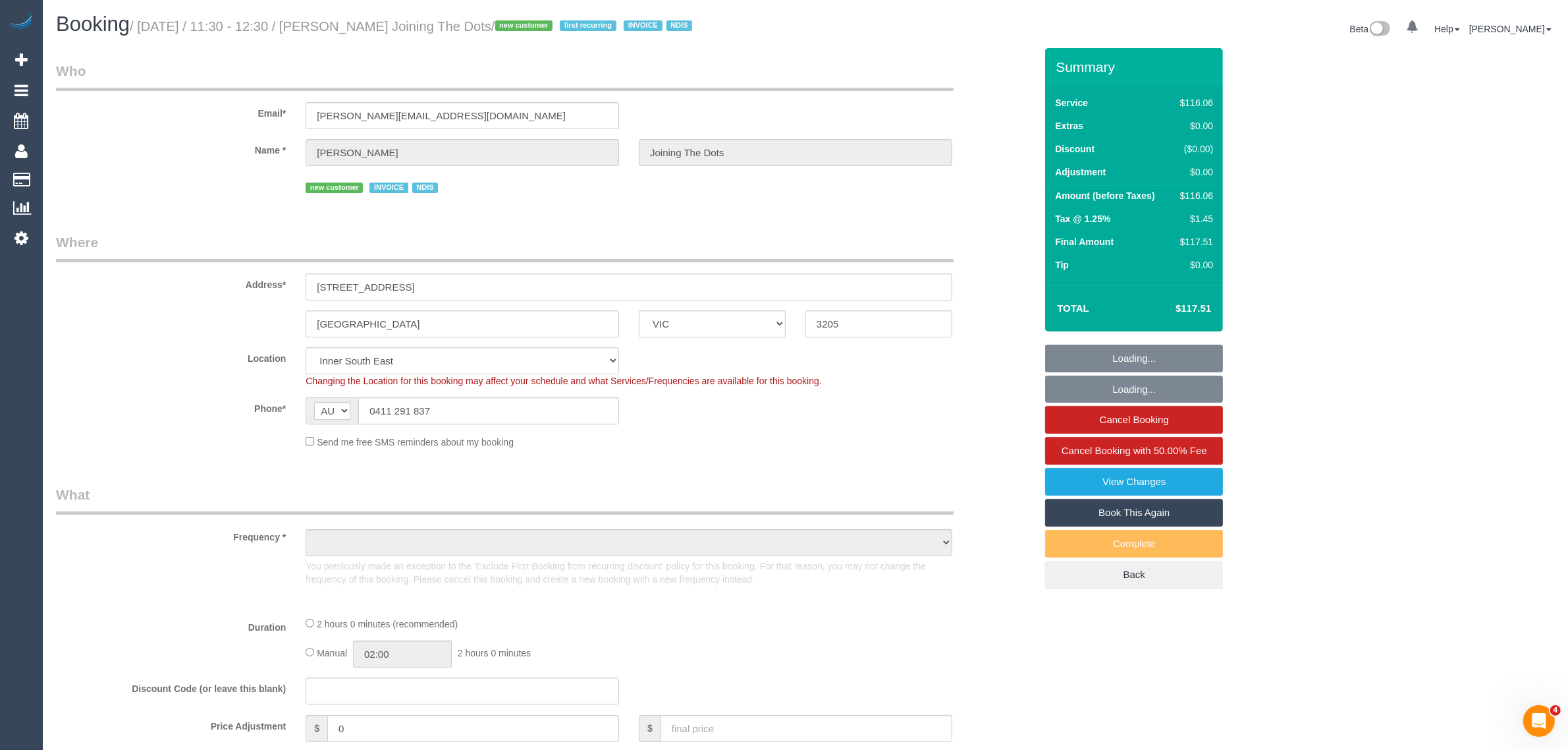
select select "object:602"
select select "number:28"
select select "number:14"
select select "number:19"
select select "number:36"
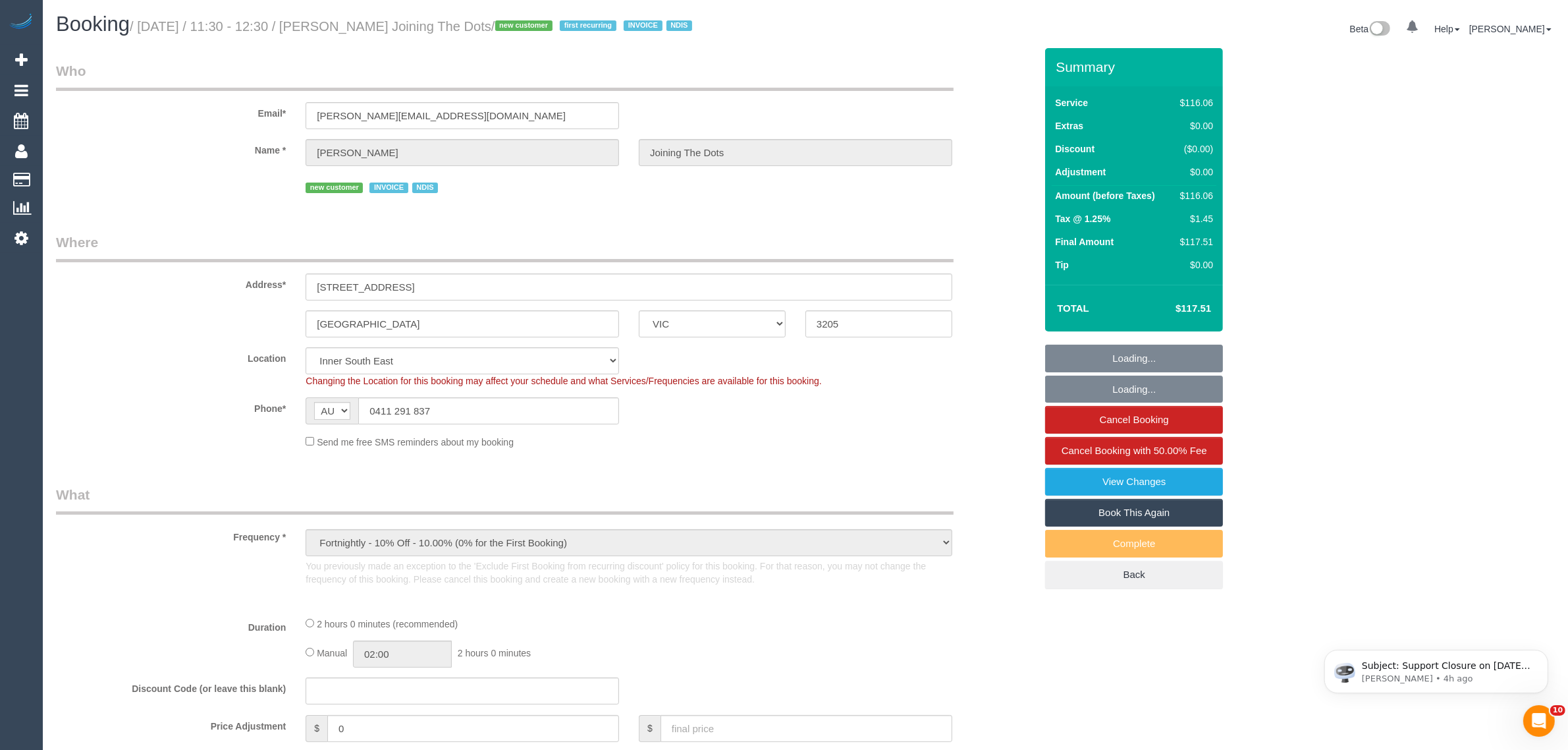
select select "number:35"
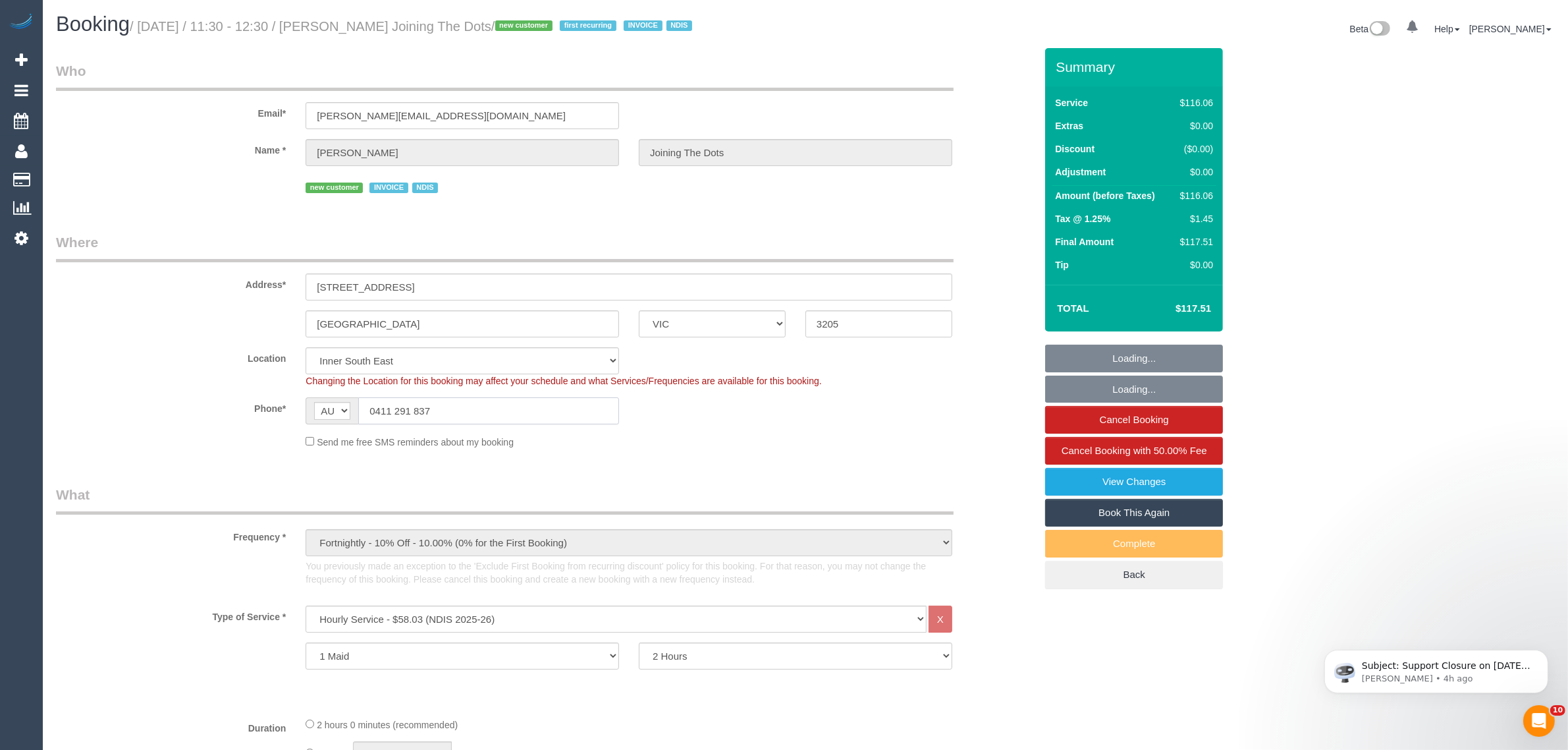
click at [454, 417] on input "0411 291 837" at bounding box center [488, 411] width 261 height 27
select select "object:1369"
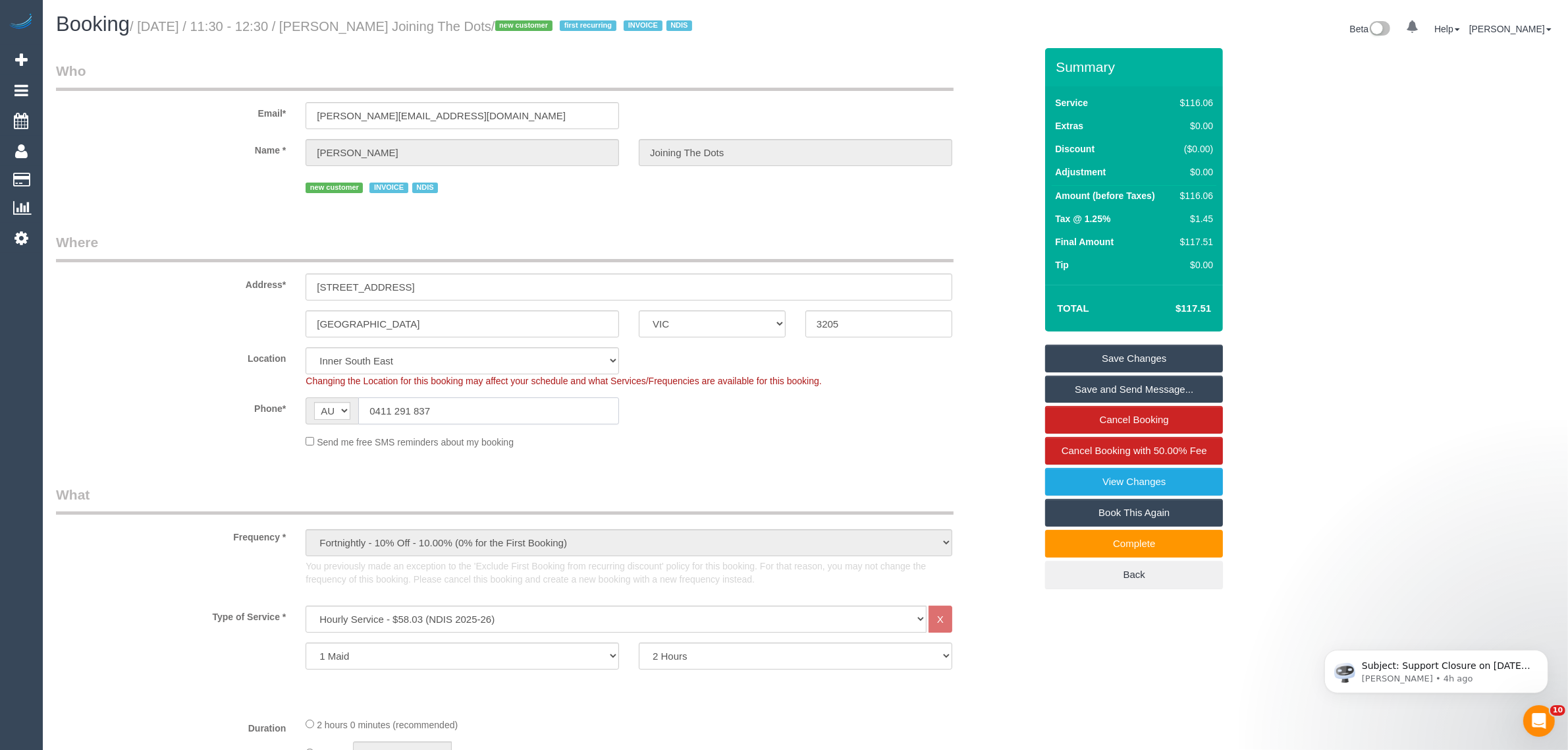
click at [517, 412] on input "0411 291 837" at bounding box center [488, 411] width 261 height 27
click at [797, 425] on sui-booking-location "Location Office City East (North) East (South) Inner East Inner North (East) In…" at bounding box center [545, 398] width 979 height 101
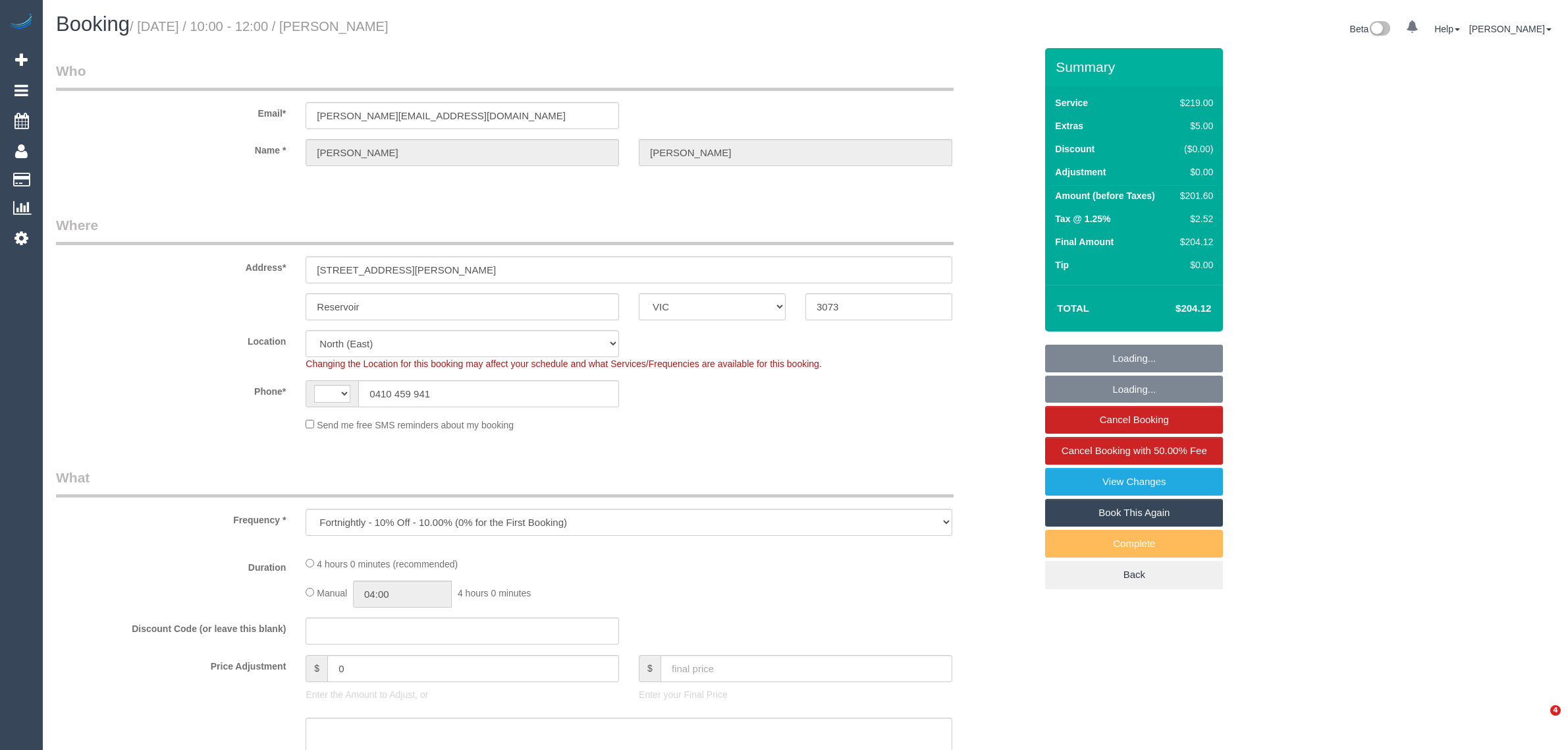
select select "VIC"
select select "string:AU"
select select "string:stripe-pm_1QAjNh2GScqysDRVRXbK8c4d"
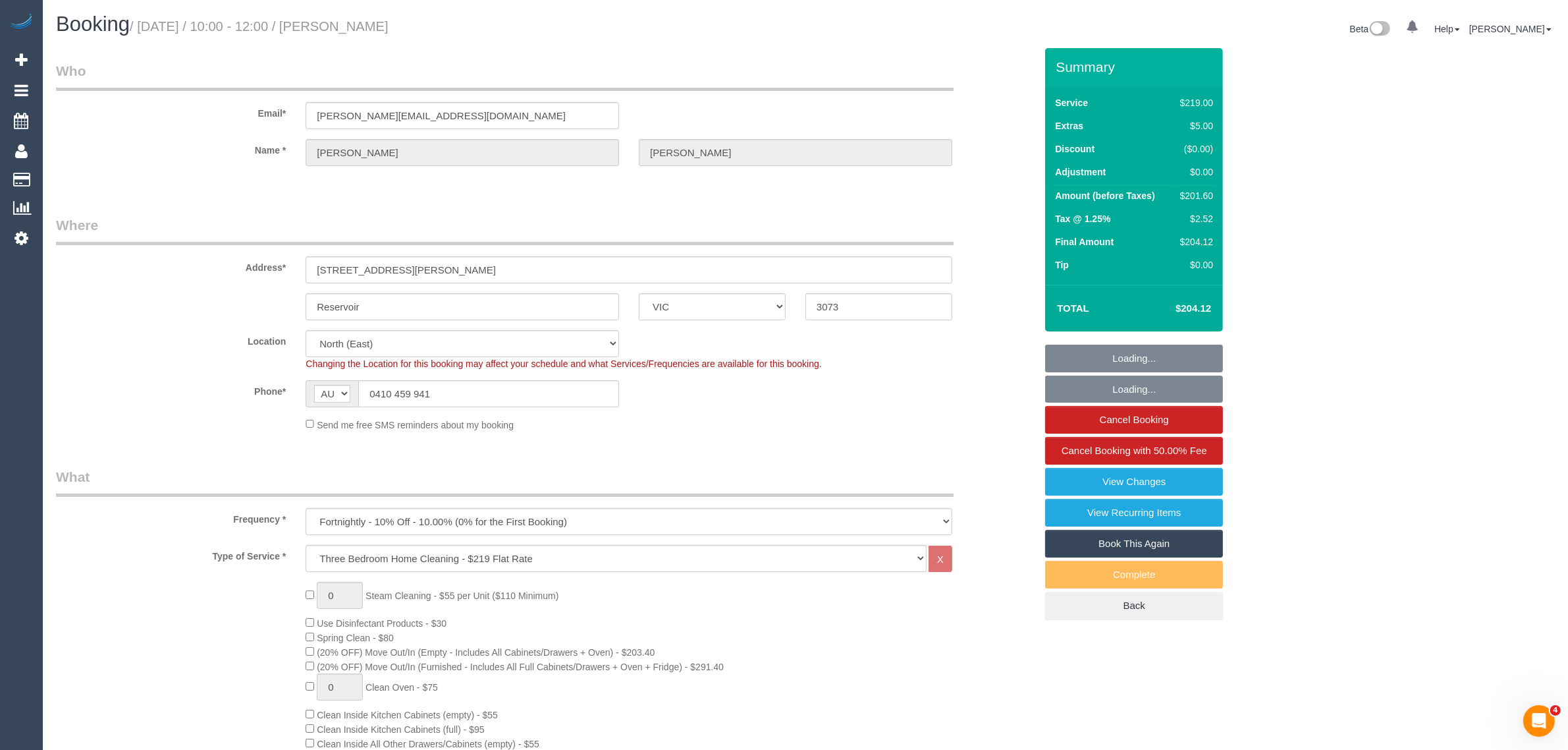
select select "object:637"
click at [522, 387] on input "0410 459 941" at bounding box center [488, 393] width 261 height 27
select select "number:29"
select select "number:15"
select select "number:19"
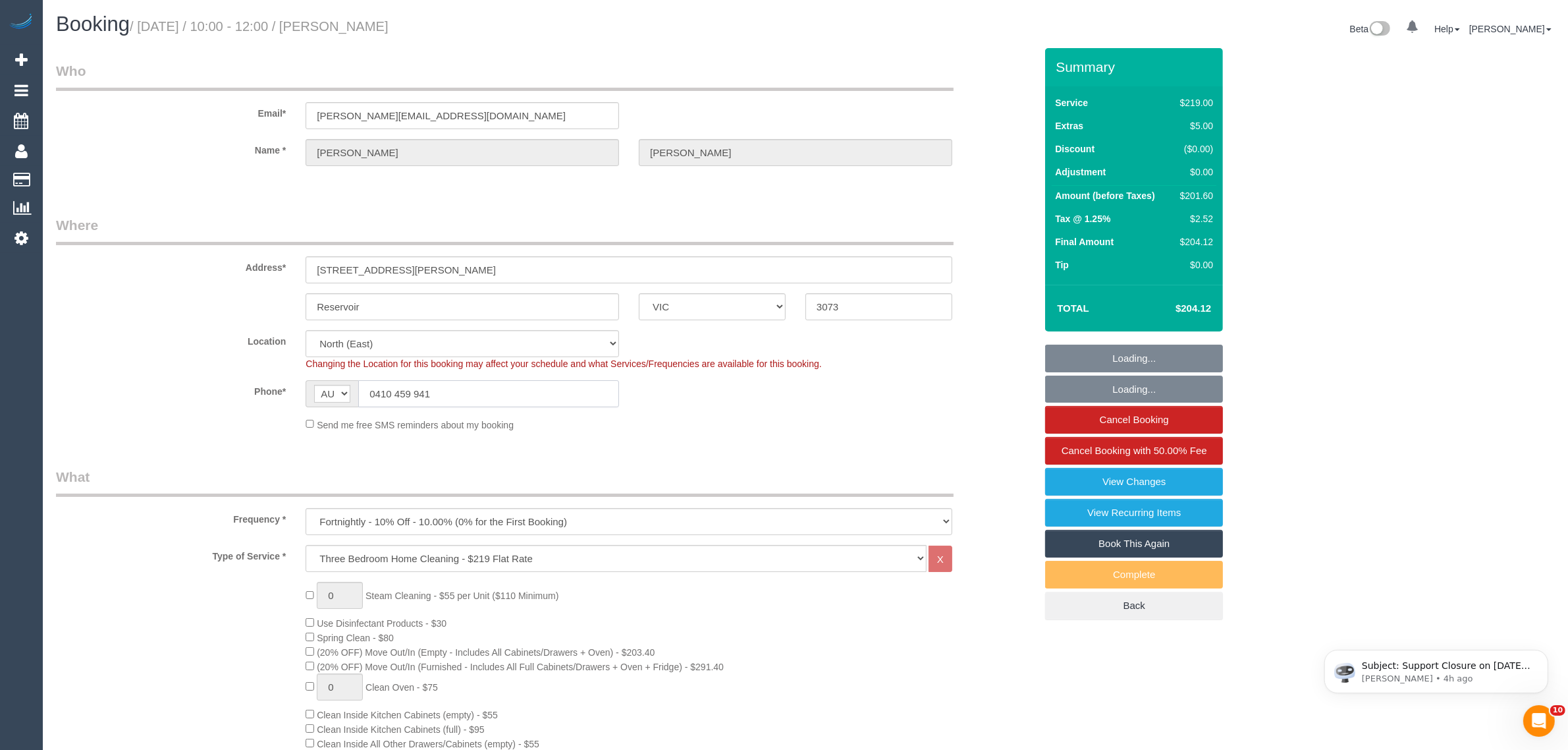
select select "number:22"
select select "number:35"
select select "number:11"
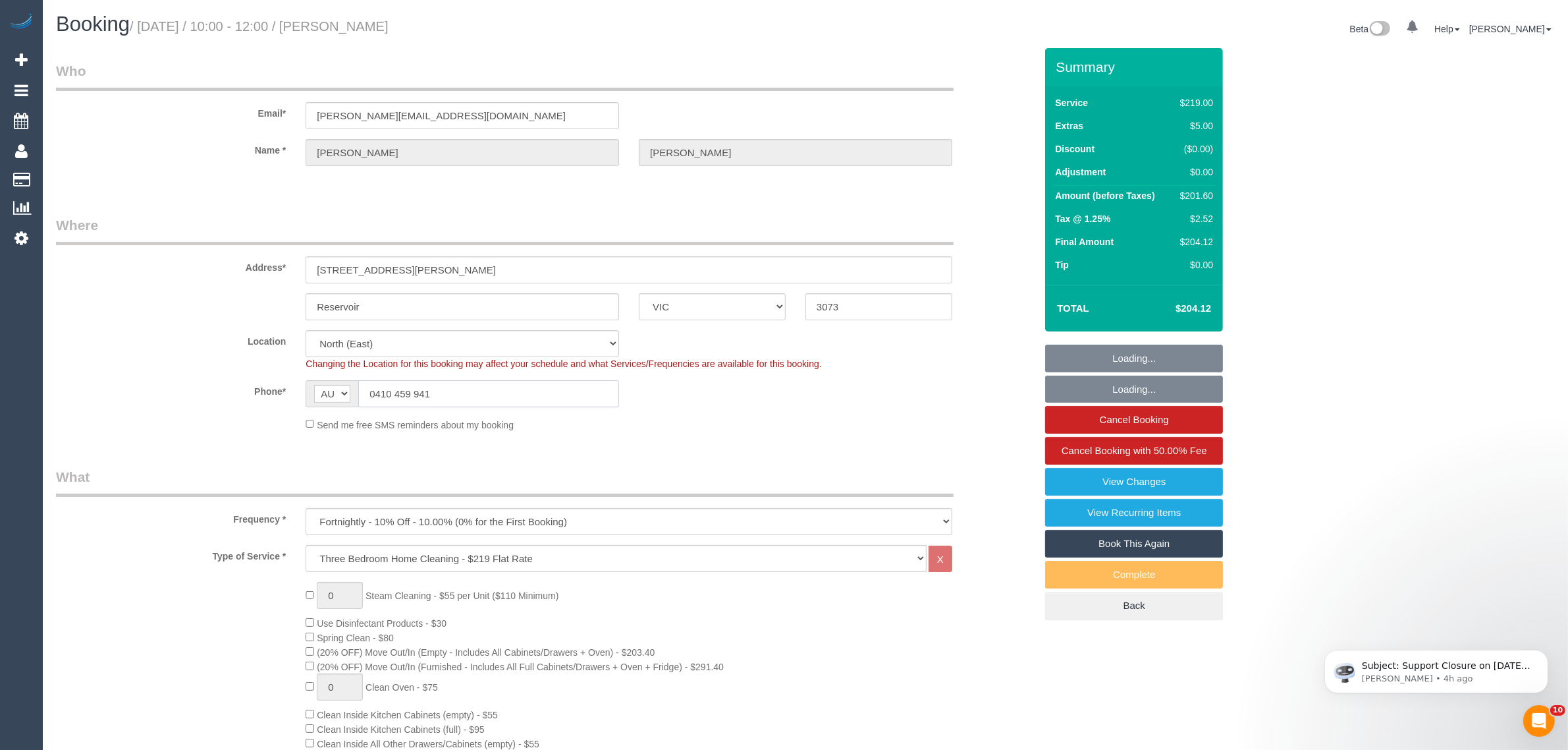
select select "spot1"
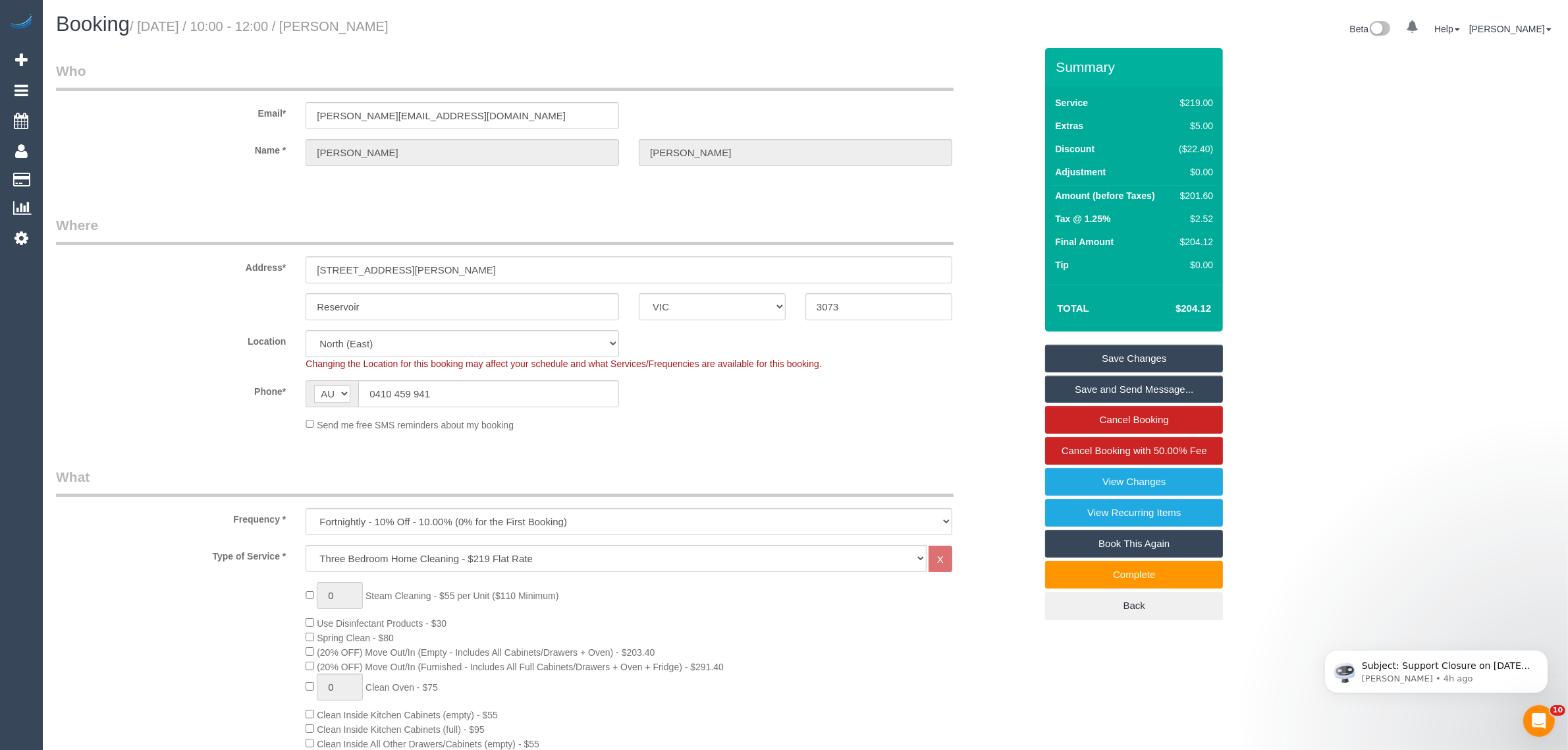
click at [832, 417] on div "Send me free SMS reminders about my booking" at bounding box center [629, 424] width 666 height 15
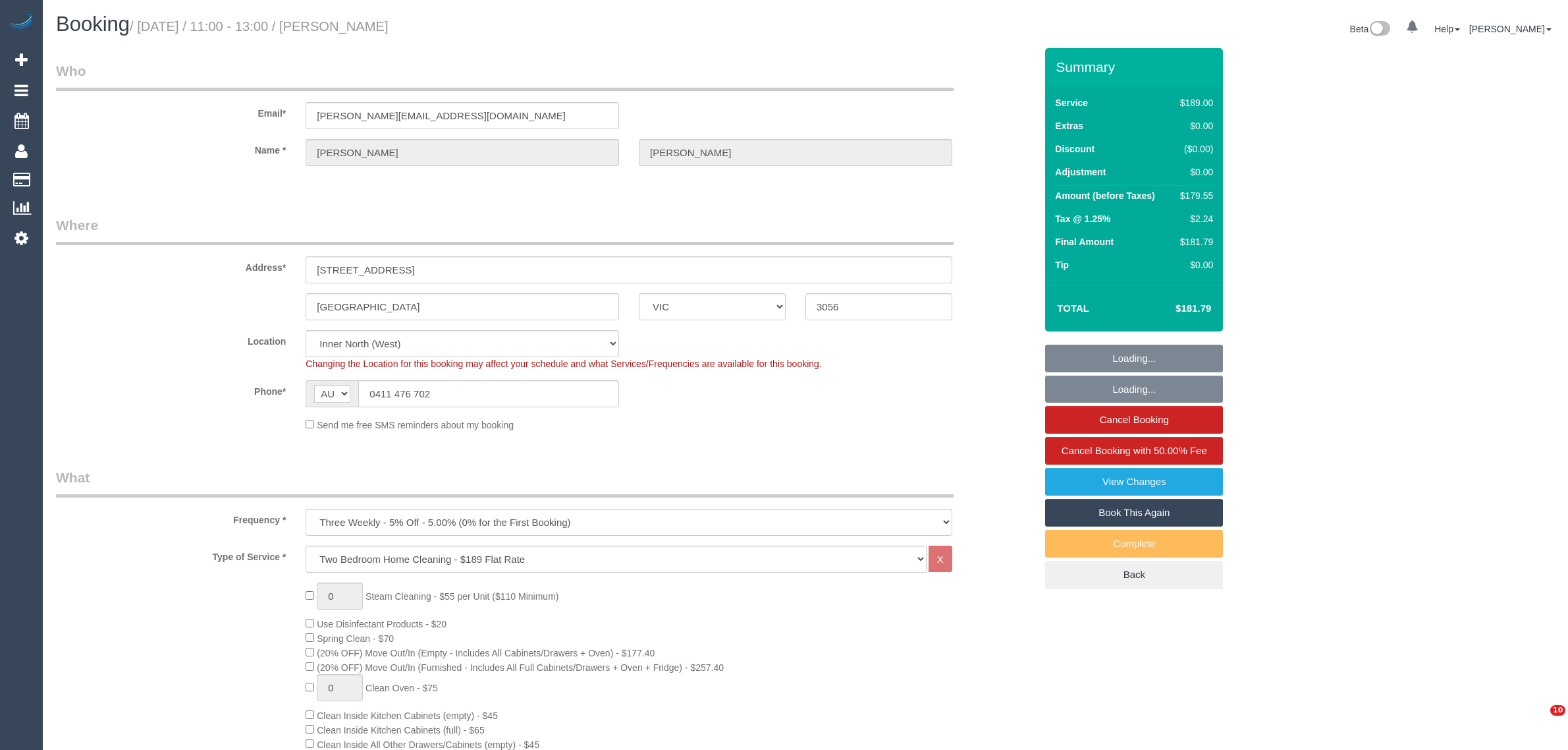
select select "VIC"
select select "number:29"
select select "number:14"
select select "number:19"
select select "number:24"
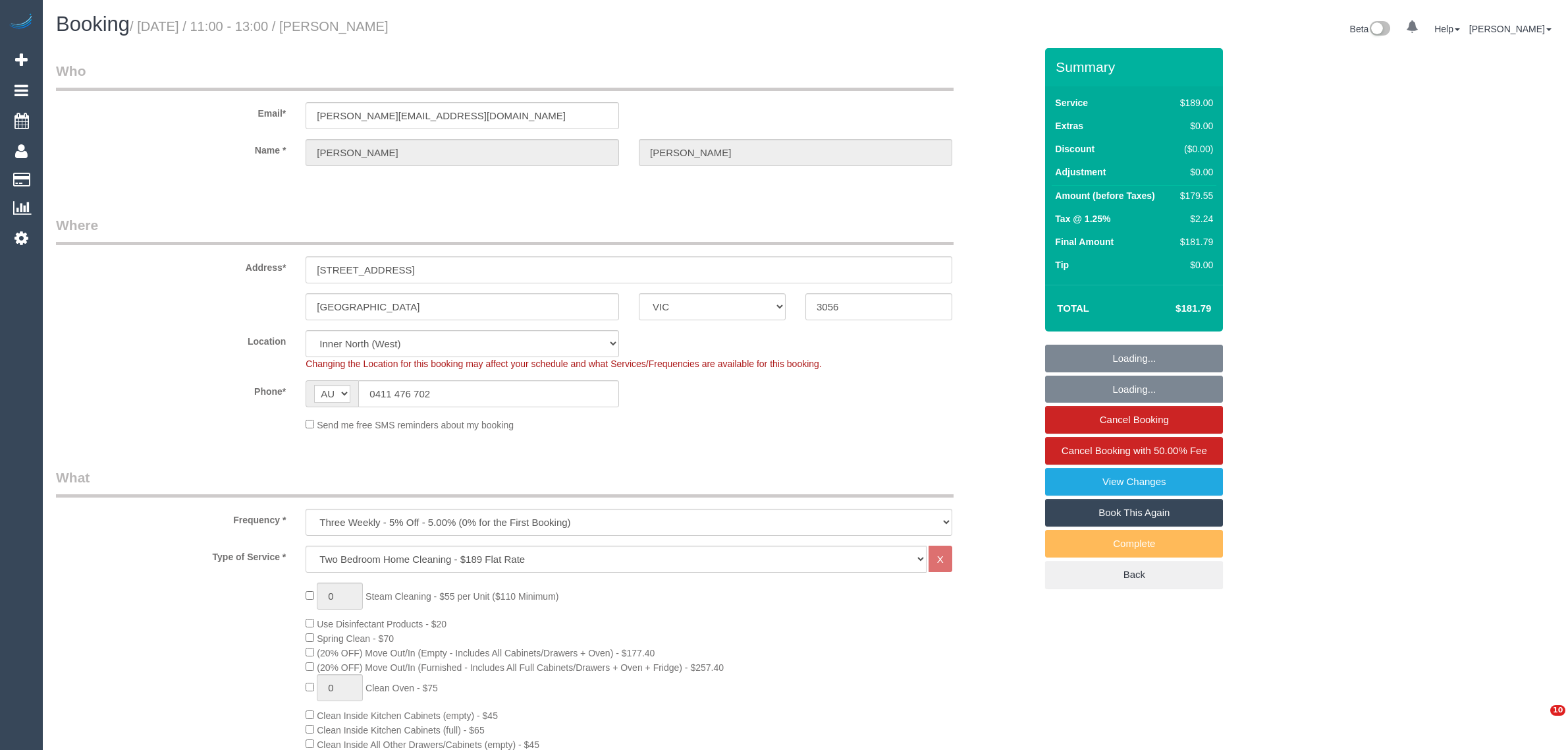
select select "number:33"
select select "number:11"
select select "spot1"
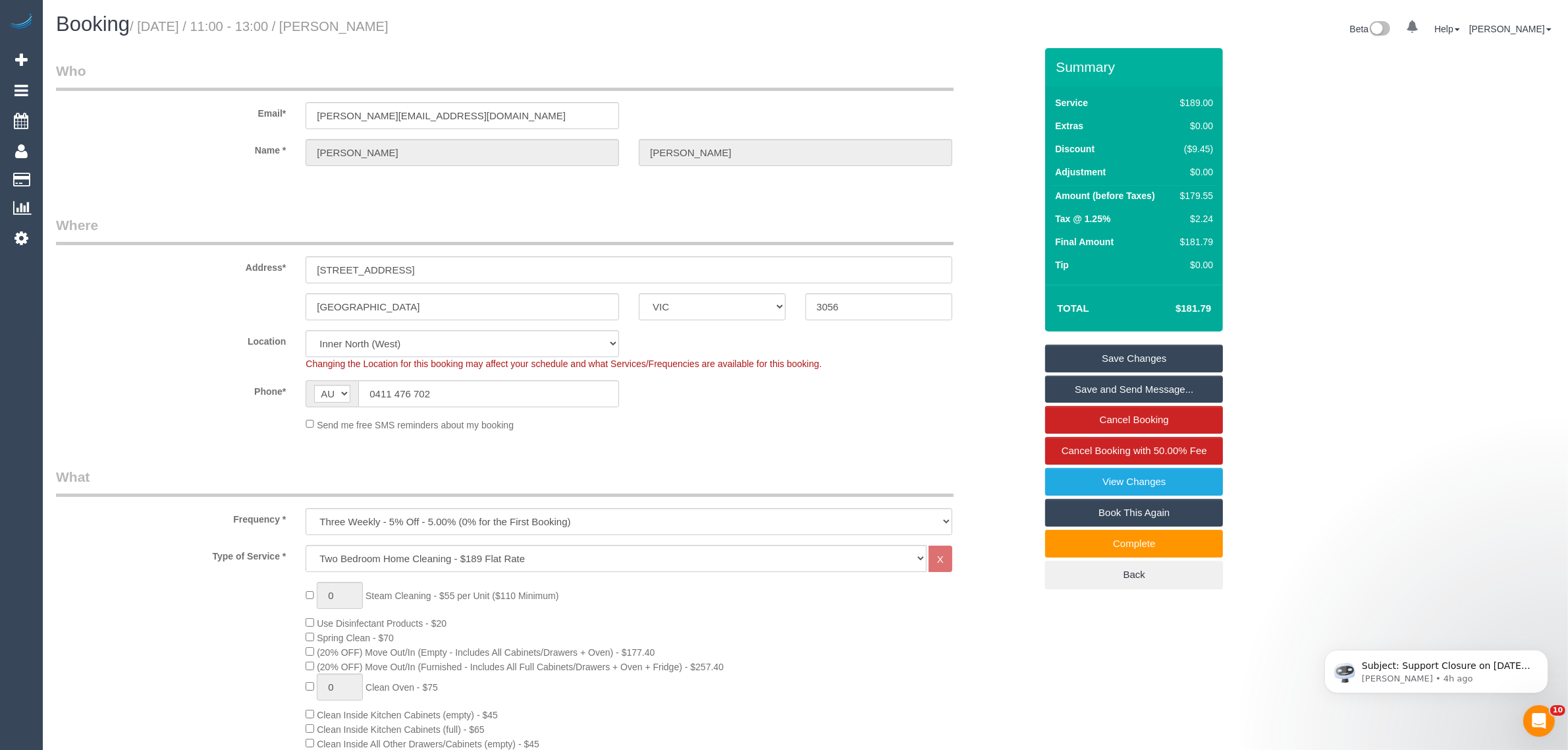
click at [513, 387] on input "0411 476 702" at bounding box center [488, 393] width 261 height 27
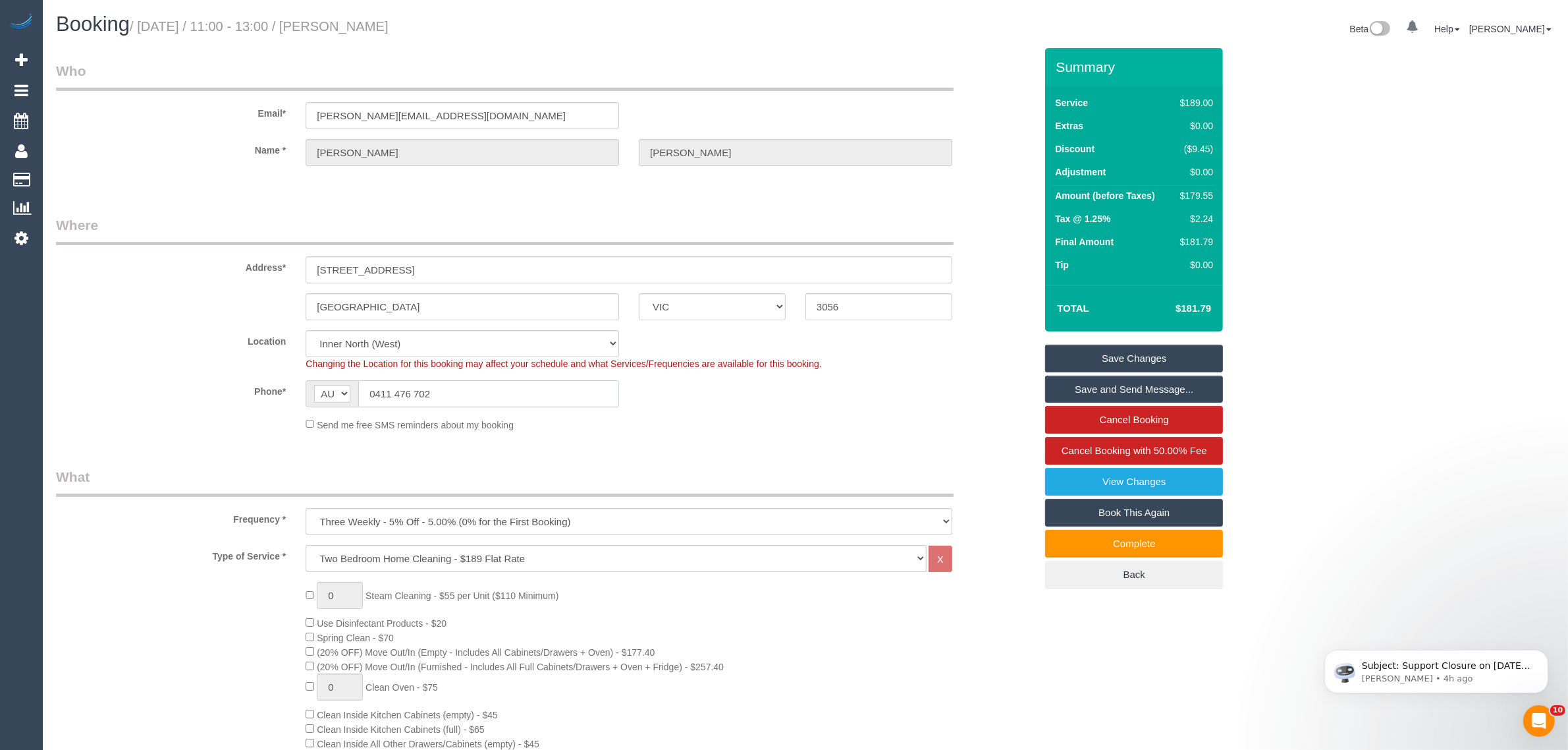
click at [513, 387] on input "0411 476 702" at bounding box center [488, 393] width 261 height 27
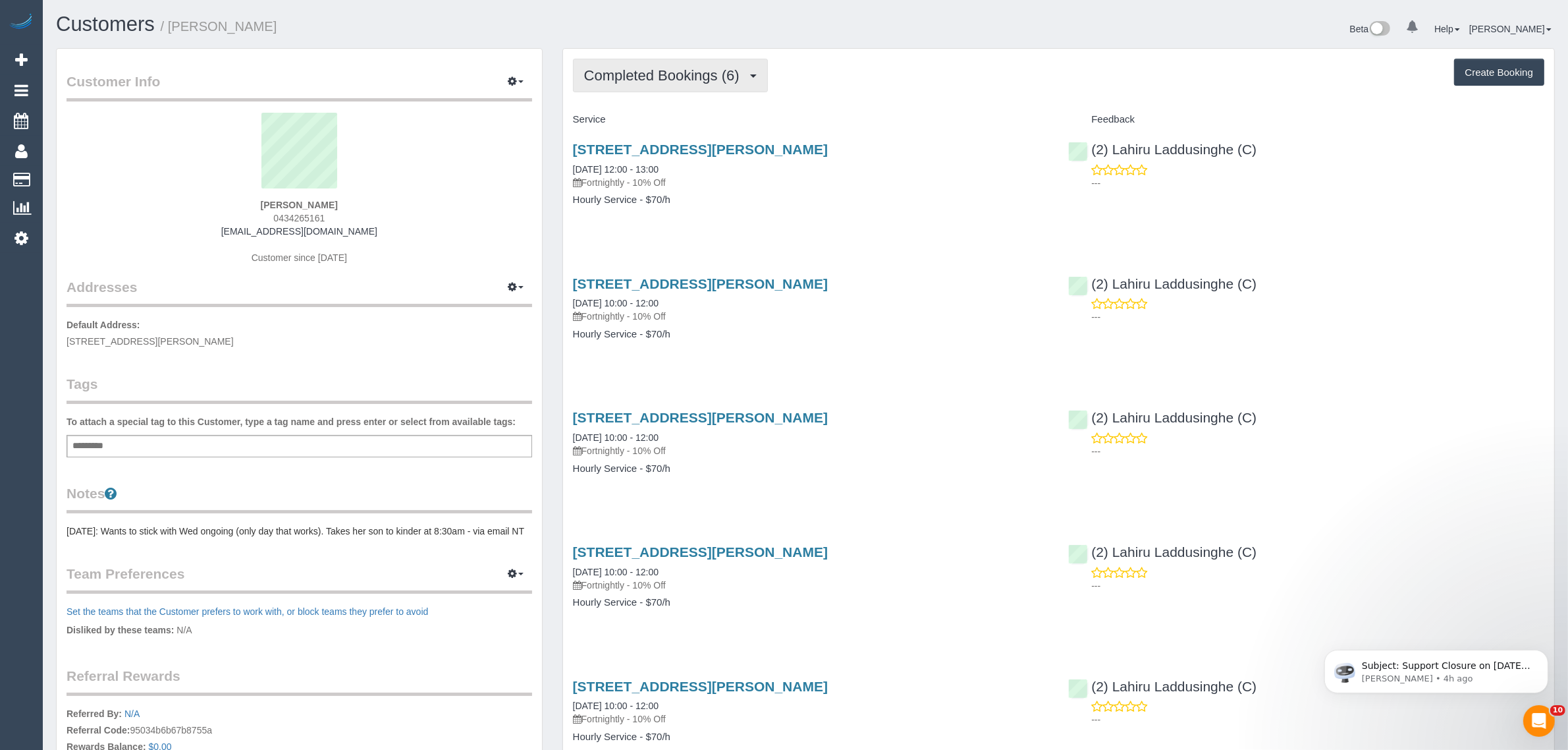
click at [659, 71] on span "Completed Bookings (6)" at bounding box center [665, 75] width 162 height 16
click at [654, 124] on link "Upcoming Bookings (12)" at bounding box center [643, 123] width 139 height 17
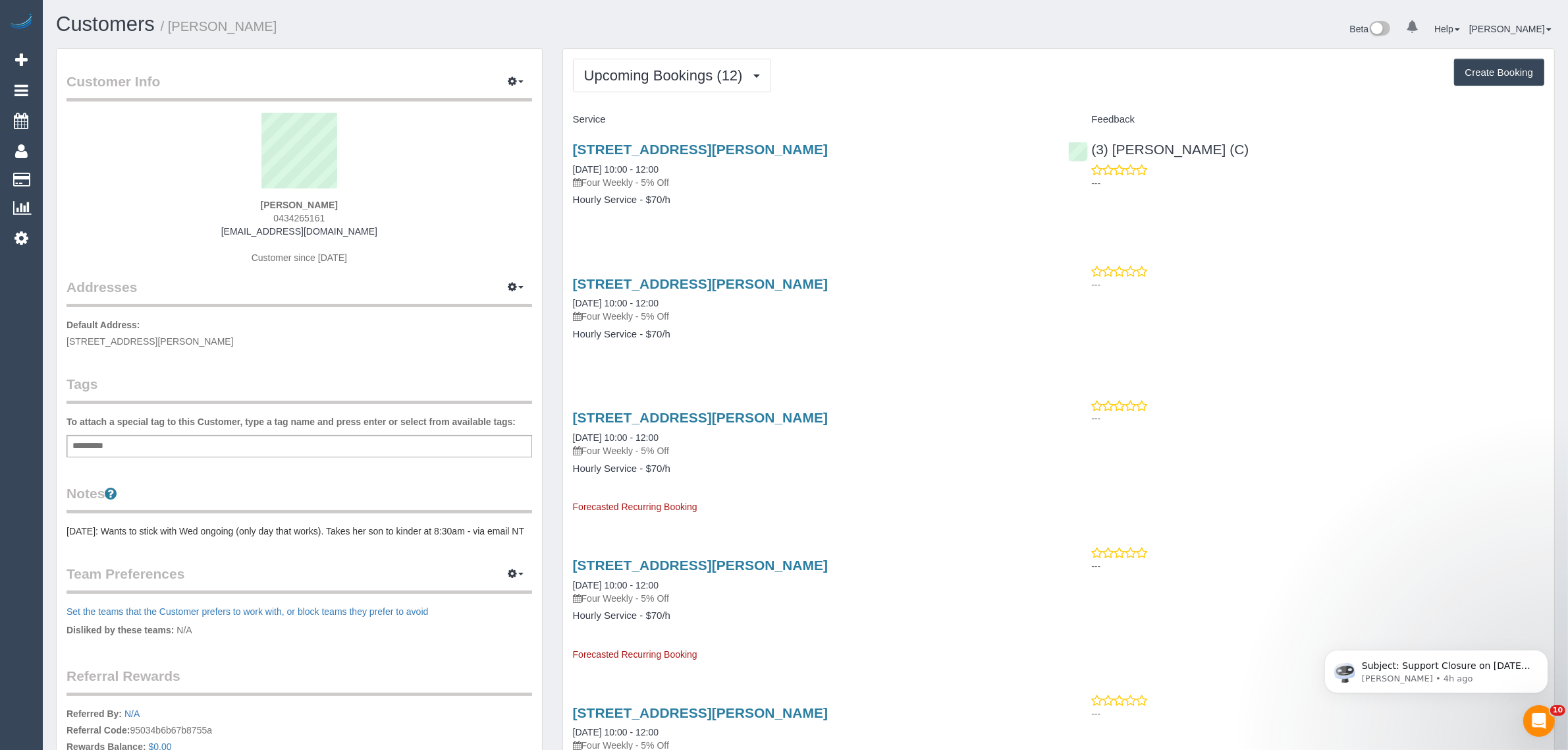
click at [300, 216] on span "0434265161" at bounding box center [299, 219] width 51 height 11
click at [300, 215] on span "0434265161" at bounding box center [299, 219] width 51 height 11
copy div "0434265161"
click at [678, 149] on link "23 Cullen Close, Berwick, VIC 3806" at bounding box center [700, 148] width 255 height 15
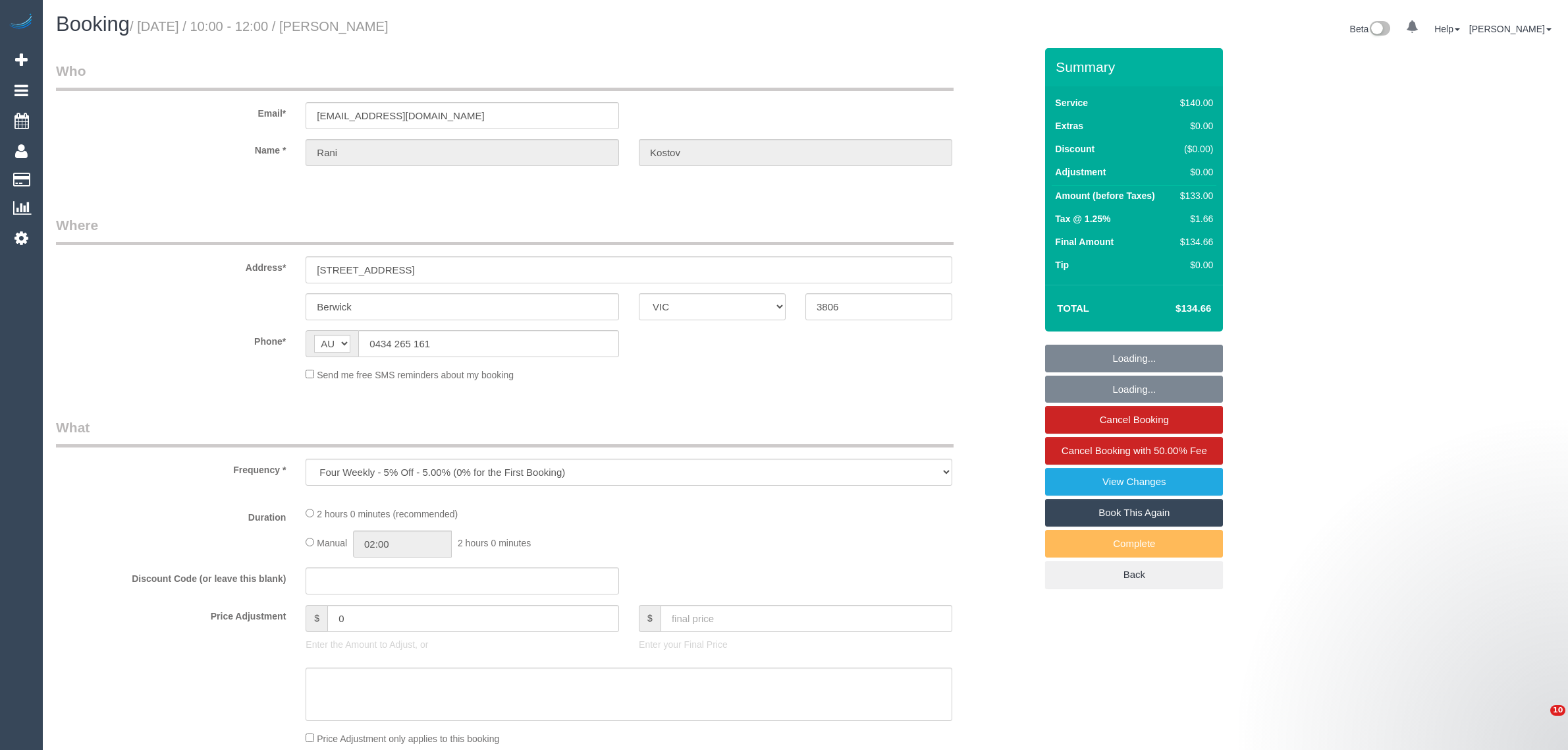
select select "VIC"
select select "string:stripe-pm_1RKtuN2GScqysDRVOraDtofs"
select select "number:27"
select select "number:14"
select select "number:18"
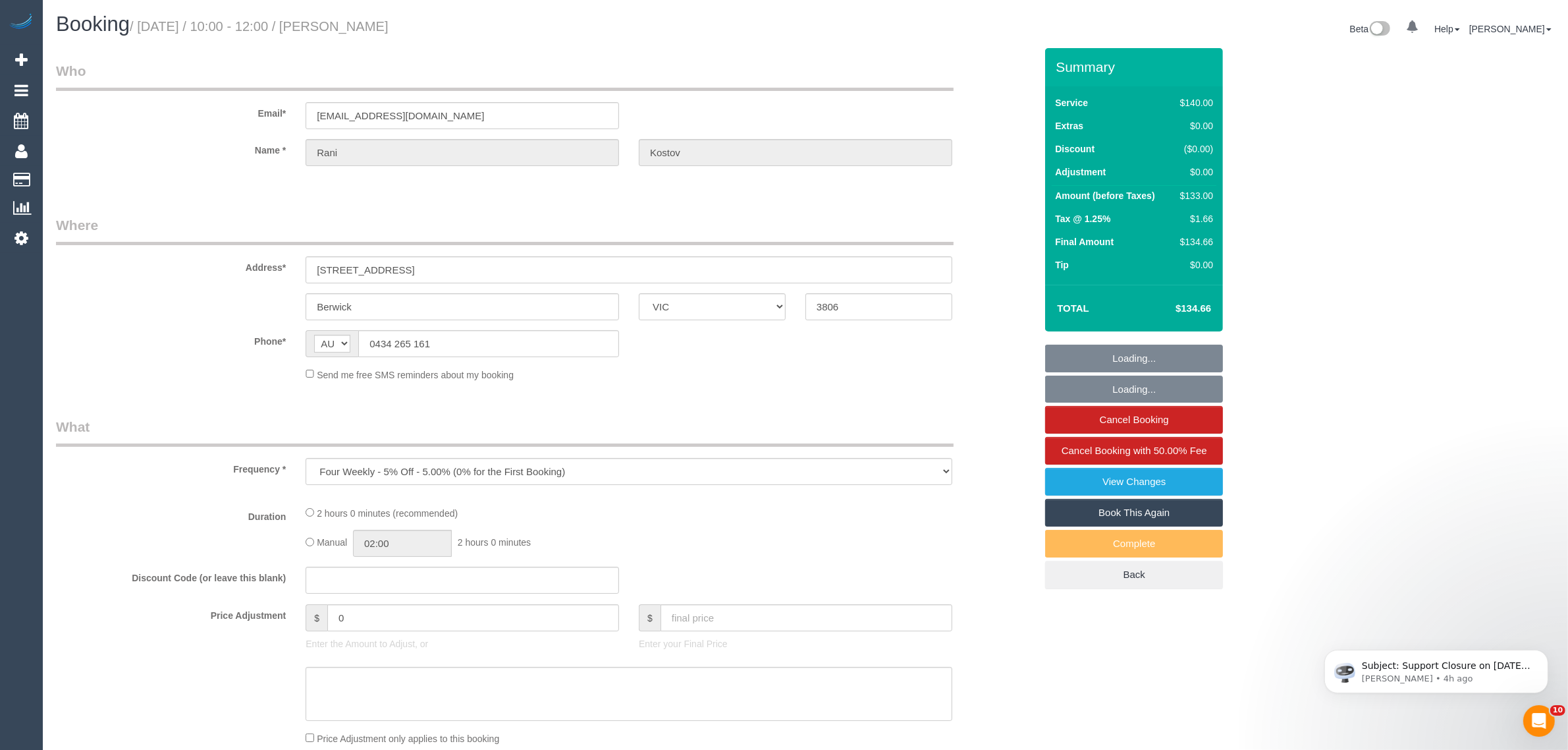
select select "number:24"
select select "number:34"
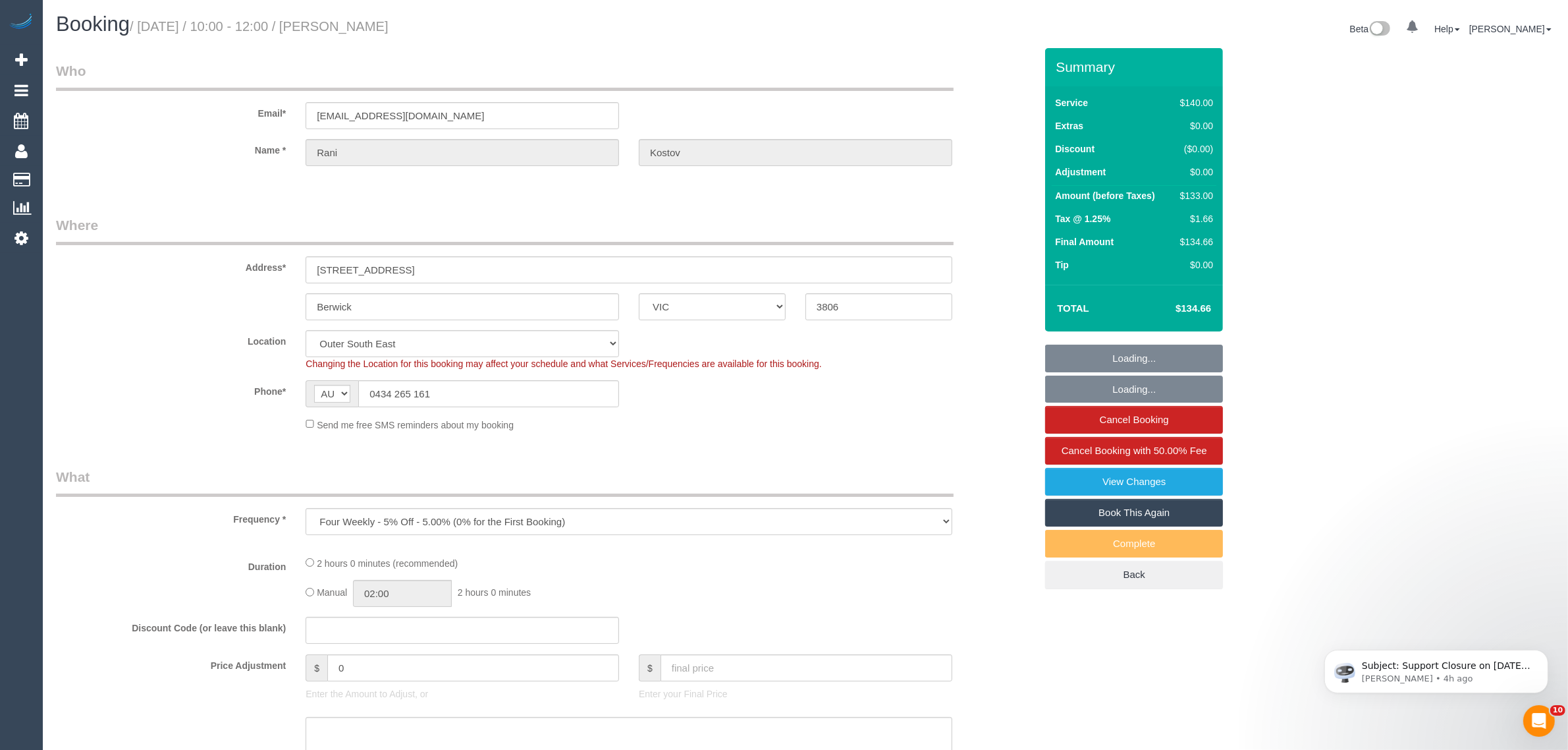
select select "object:873"
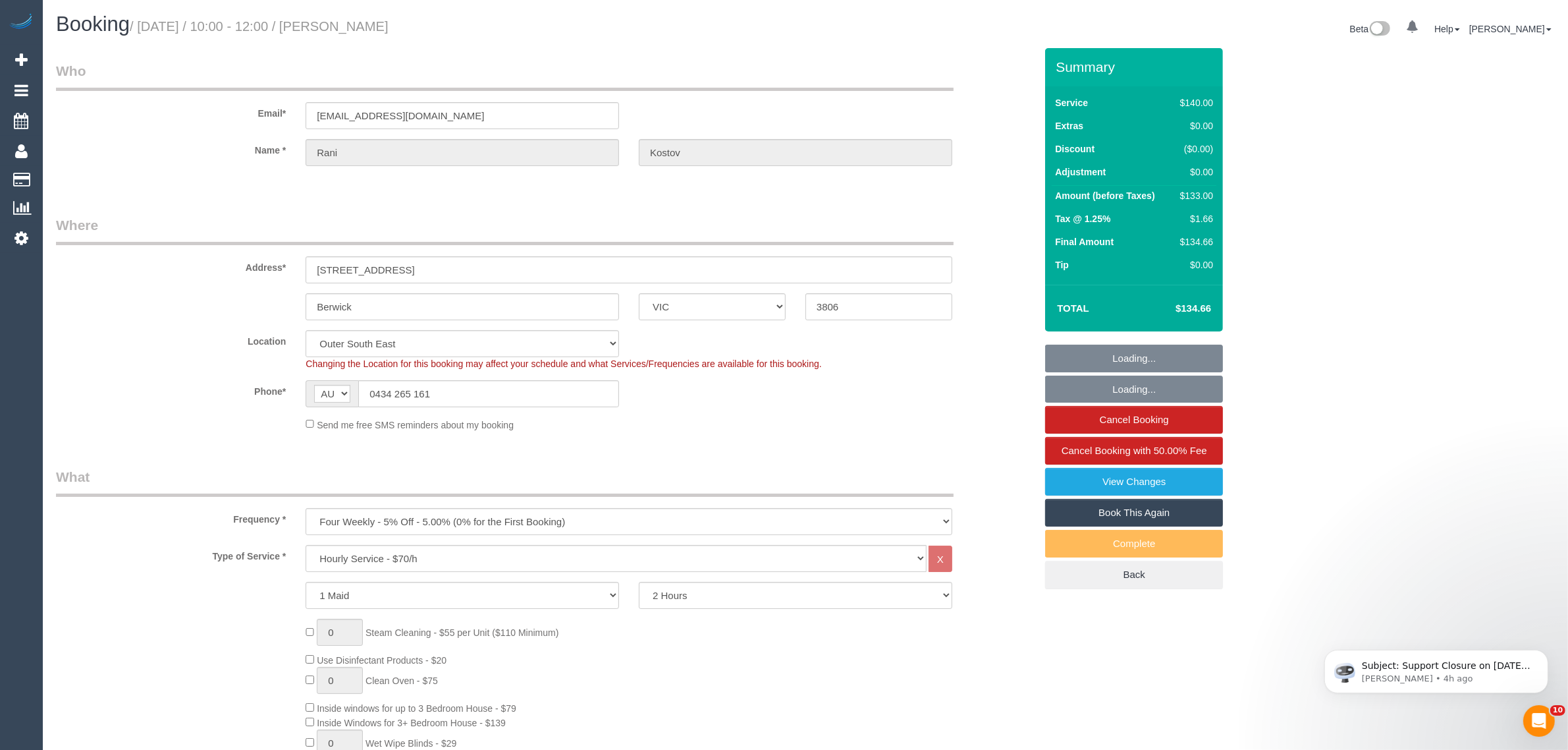
select select "spot1"
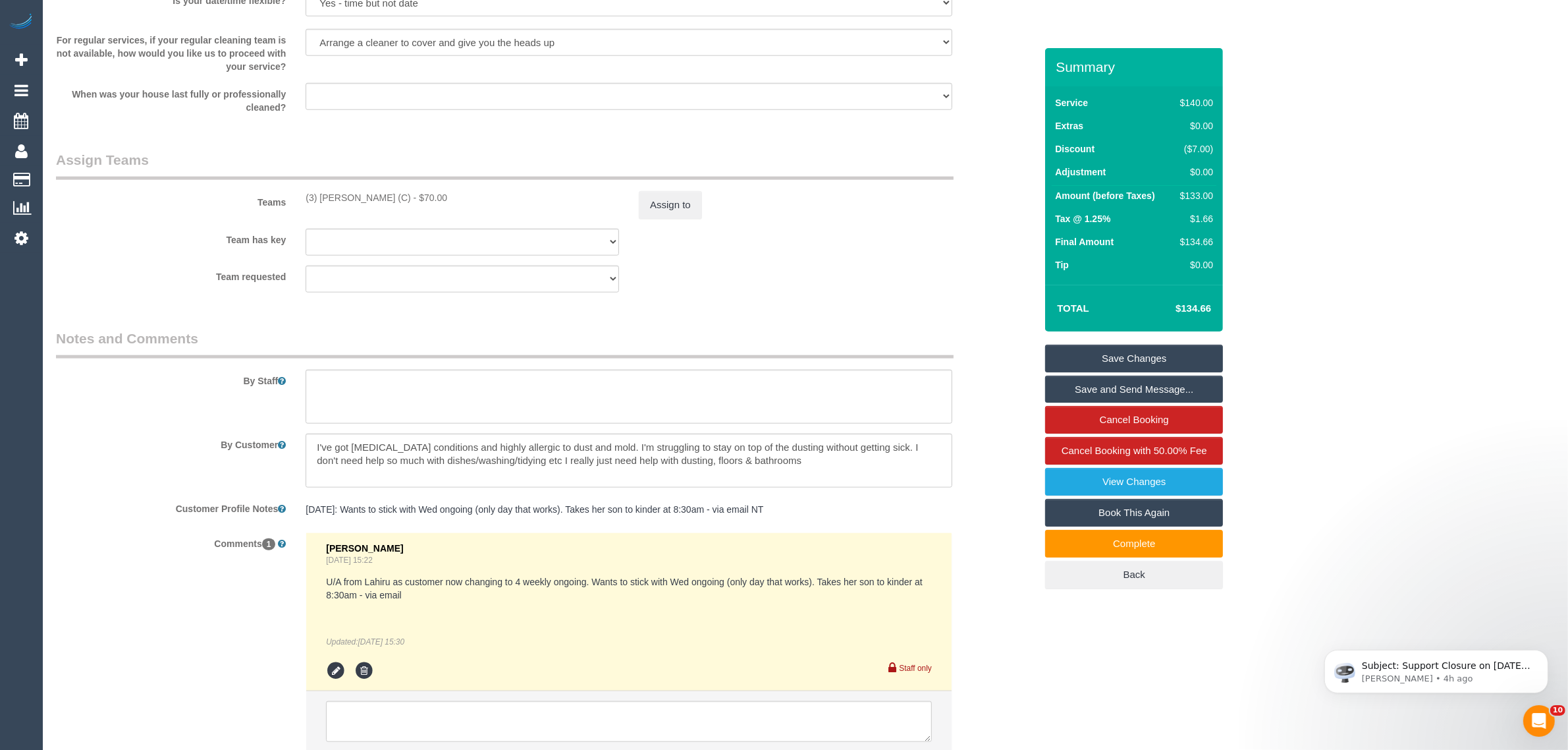
scroll to position [1894, 0]
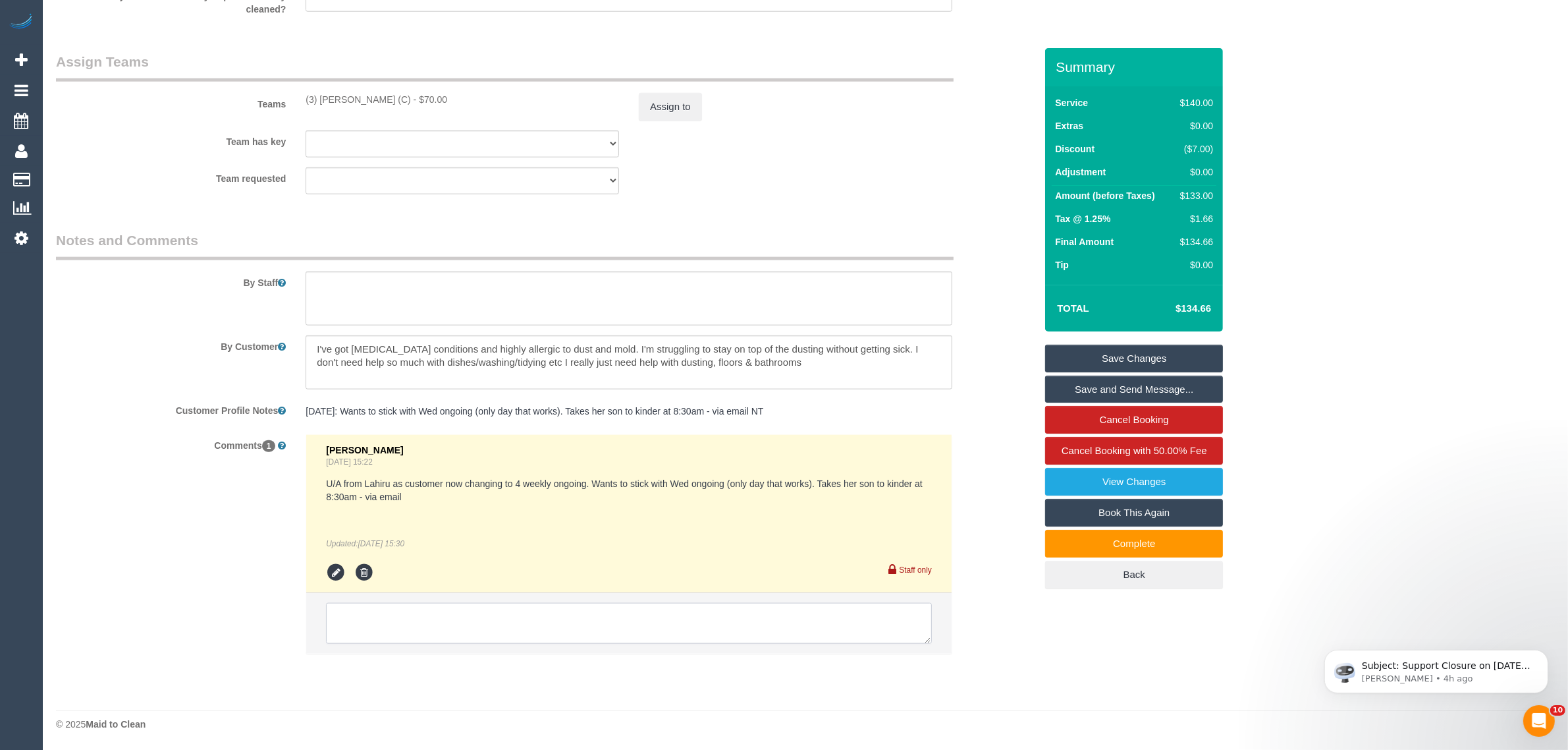
click at [672, 627] on textarea at bounding box center [629, 623] width 606 height 41
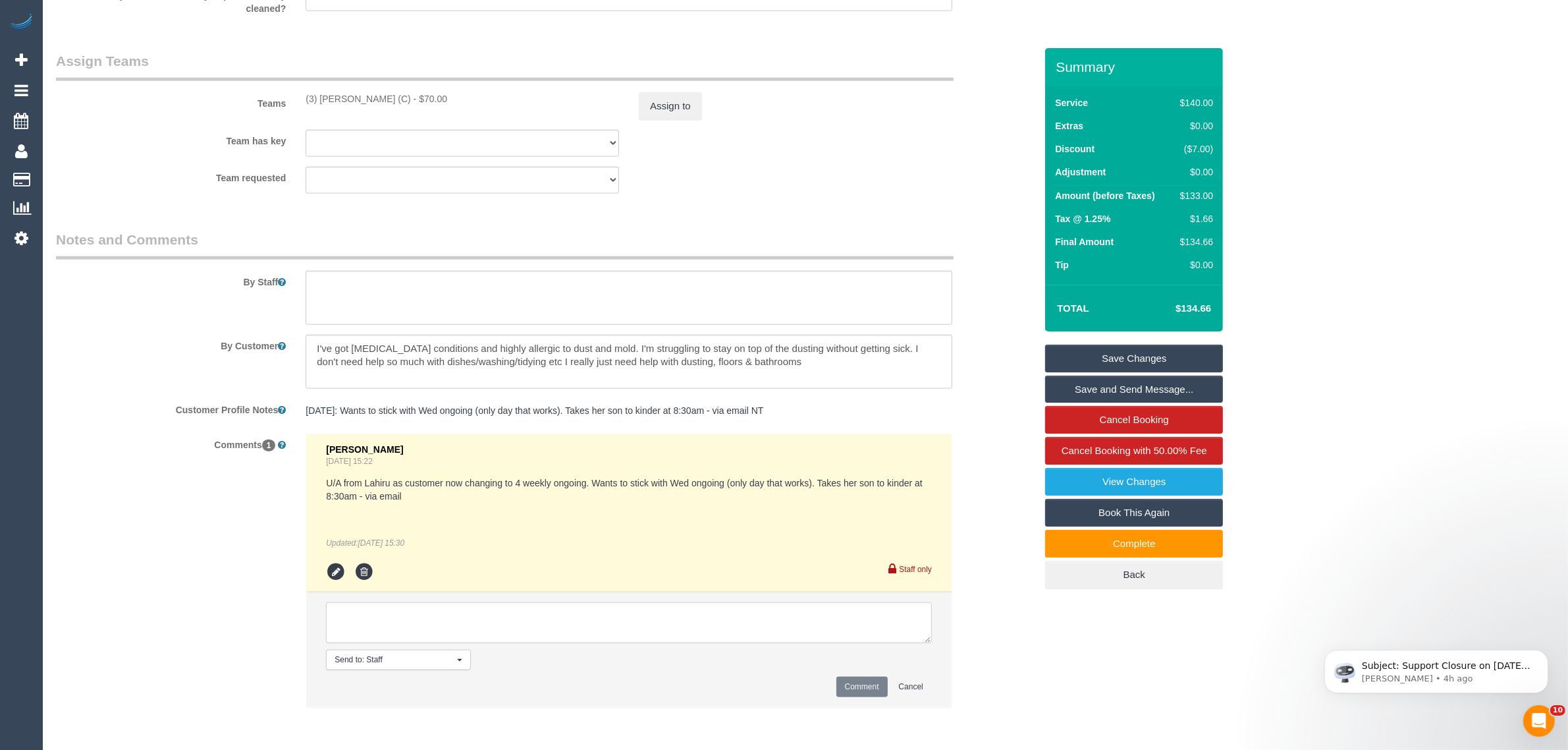
type textarea "c"
paste textarea "msg_1hag92tr"
type textarea "Cleaner informed us via txt she was not able to complete all the priority areas…"
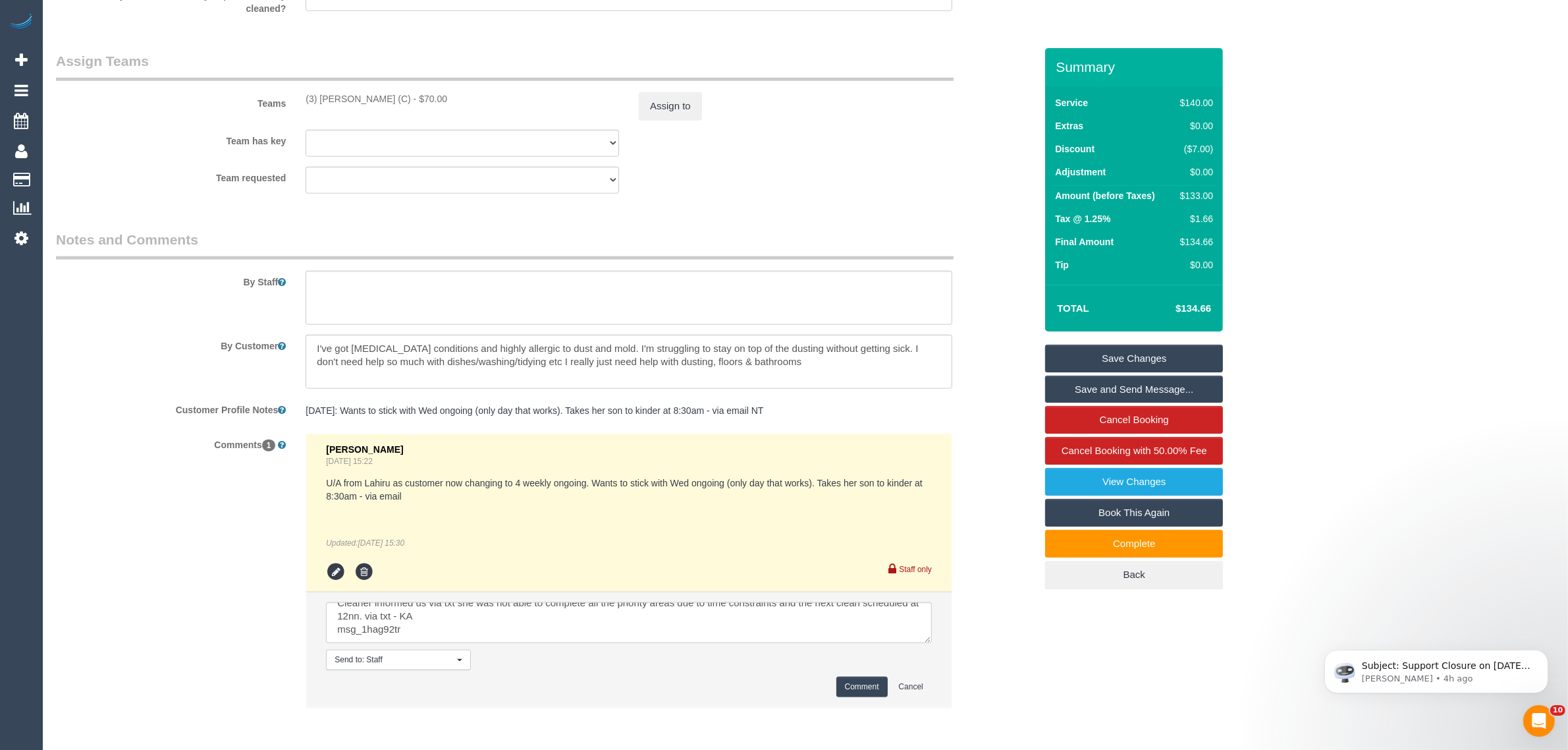
click at [855, 687] on button "Comment" at bounding box center [862, 687] width 51 height 20
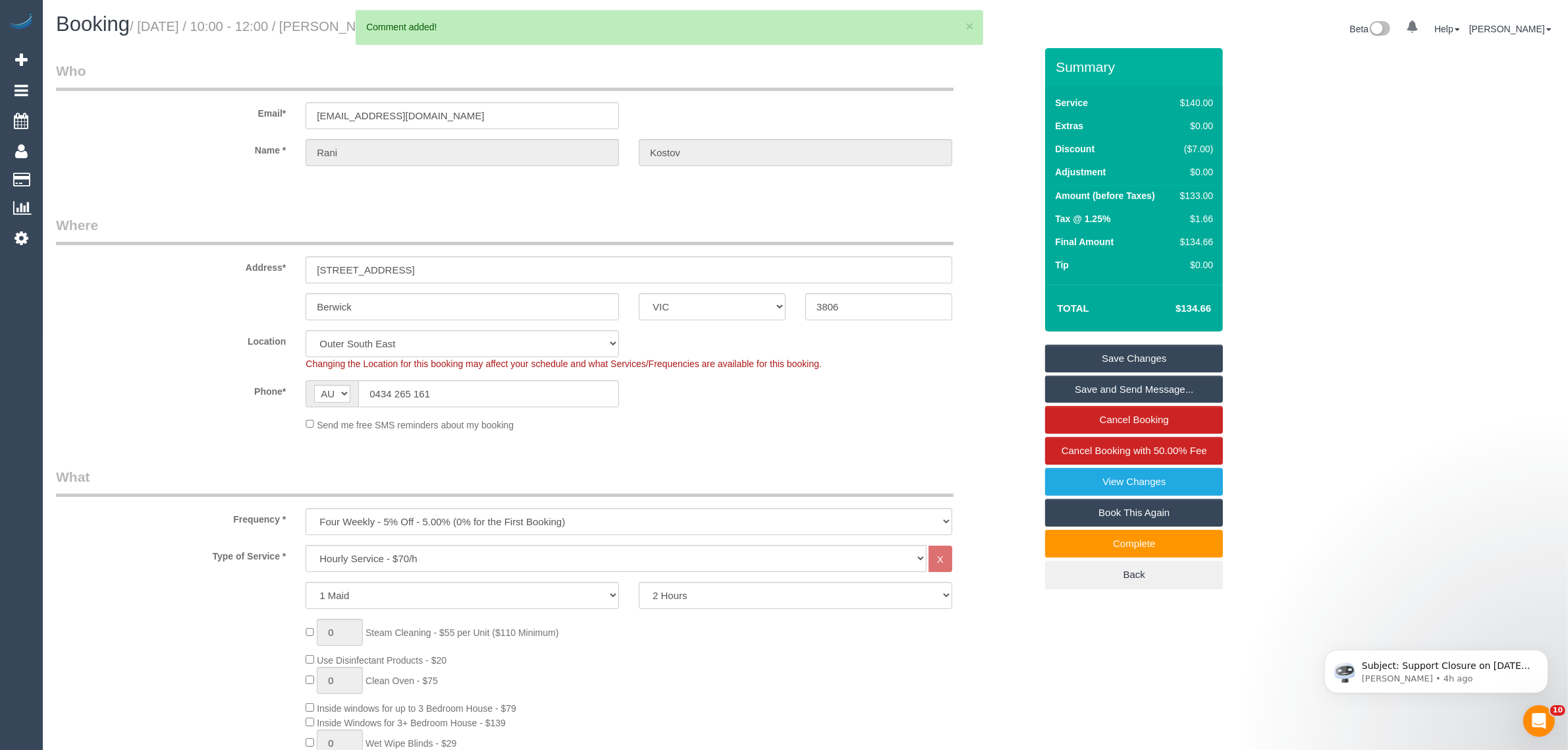
scroll to position [0, 0]
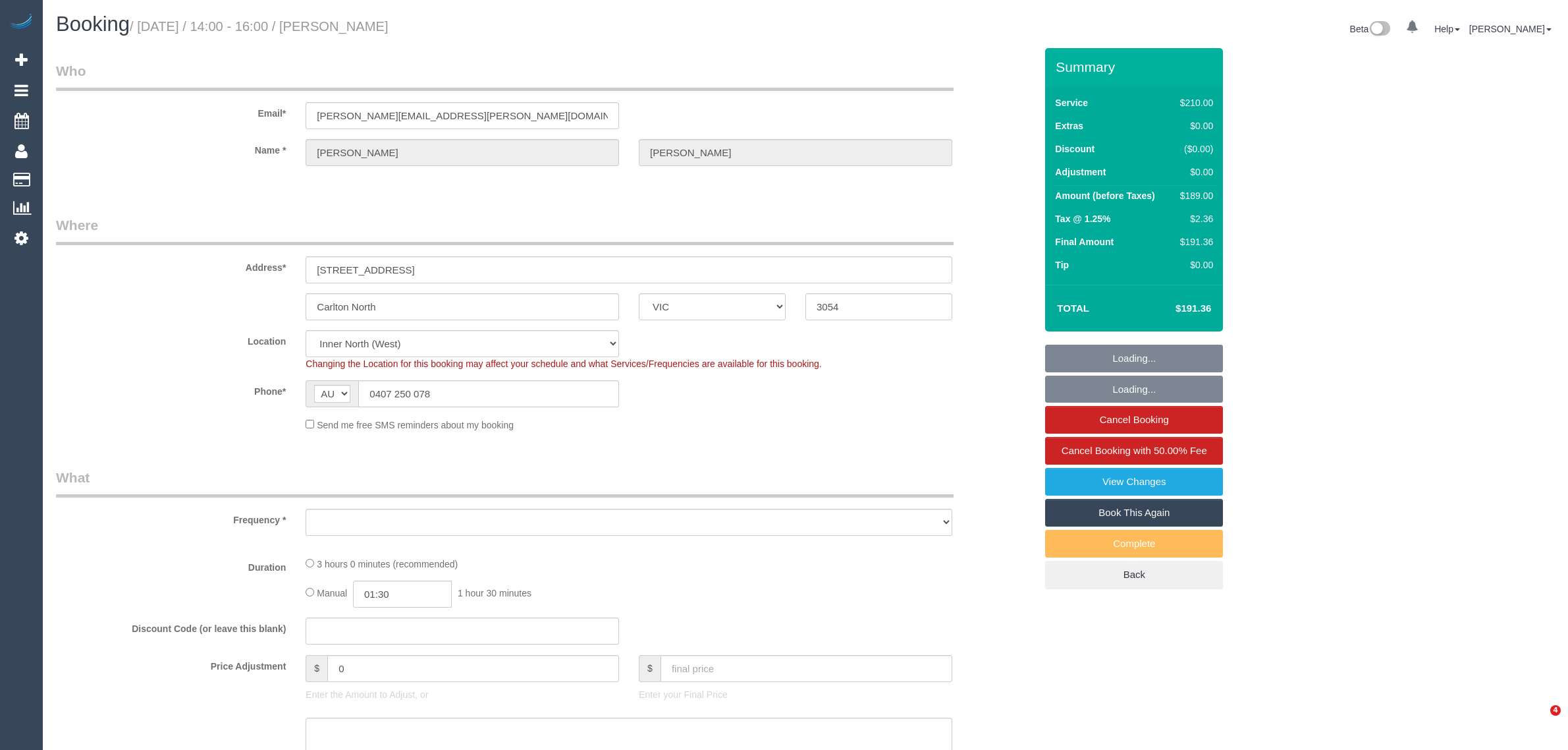
select select "VIC"
select select "object:680"
select select "number:28"
select select "number:14"
select select "number:19"
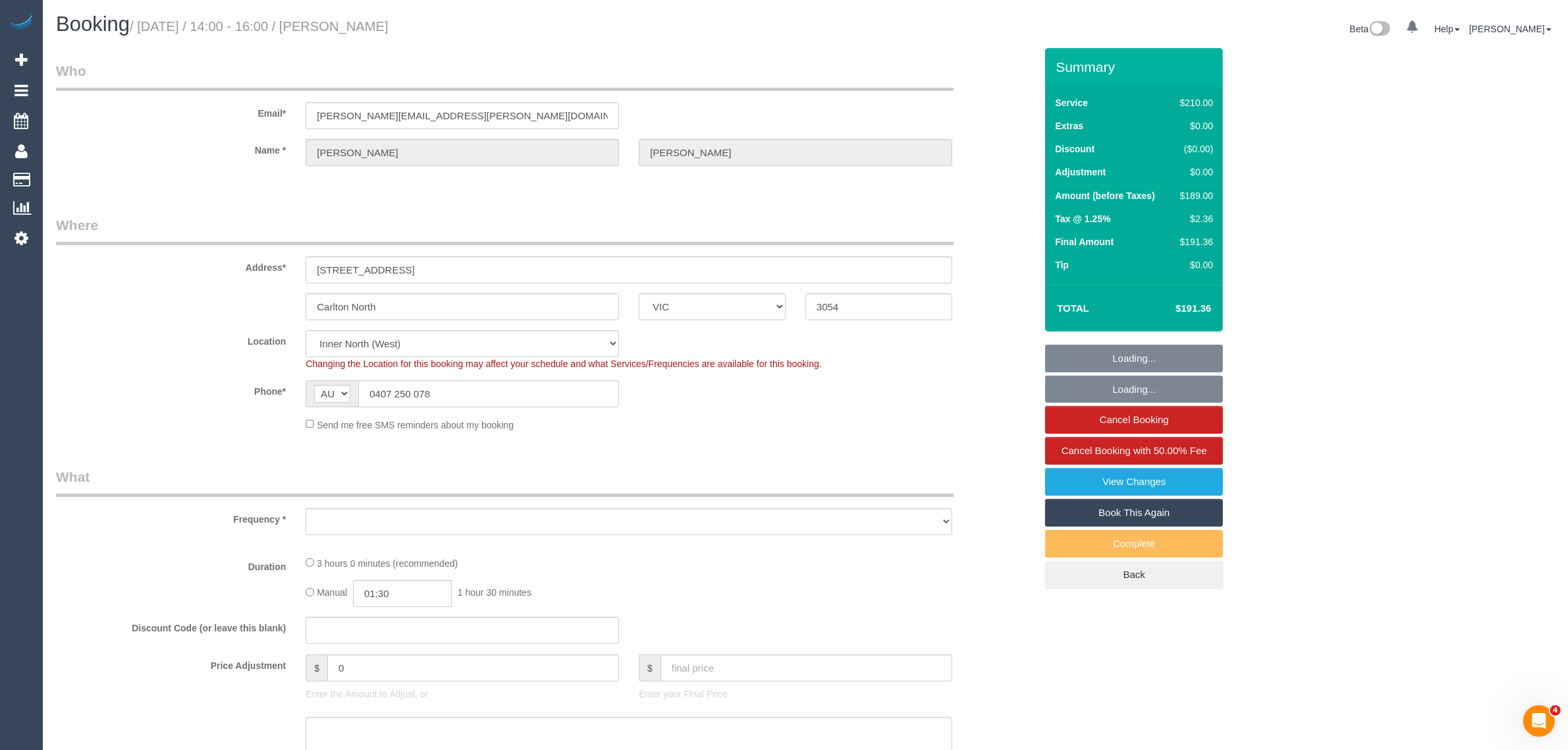
select select "number:36"
select select "number:35"
select select "number:12"
select select "string:stripe-pm_1POV5v2GScqysDRVqFVuzsIA"
select select "180"
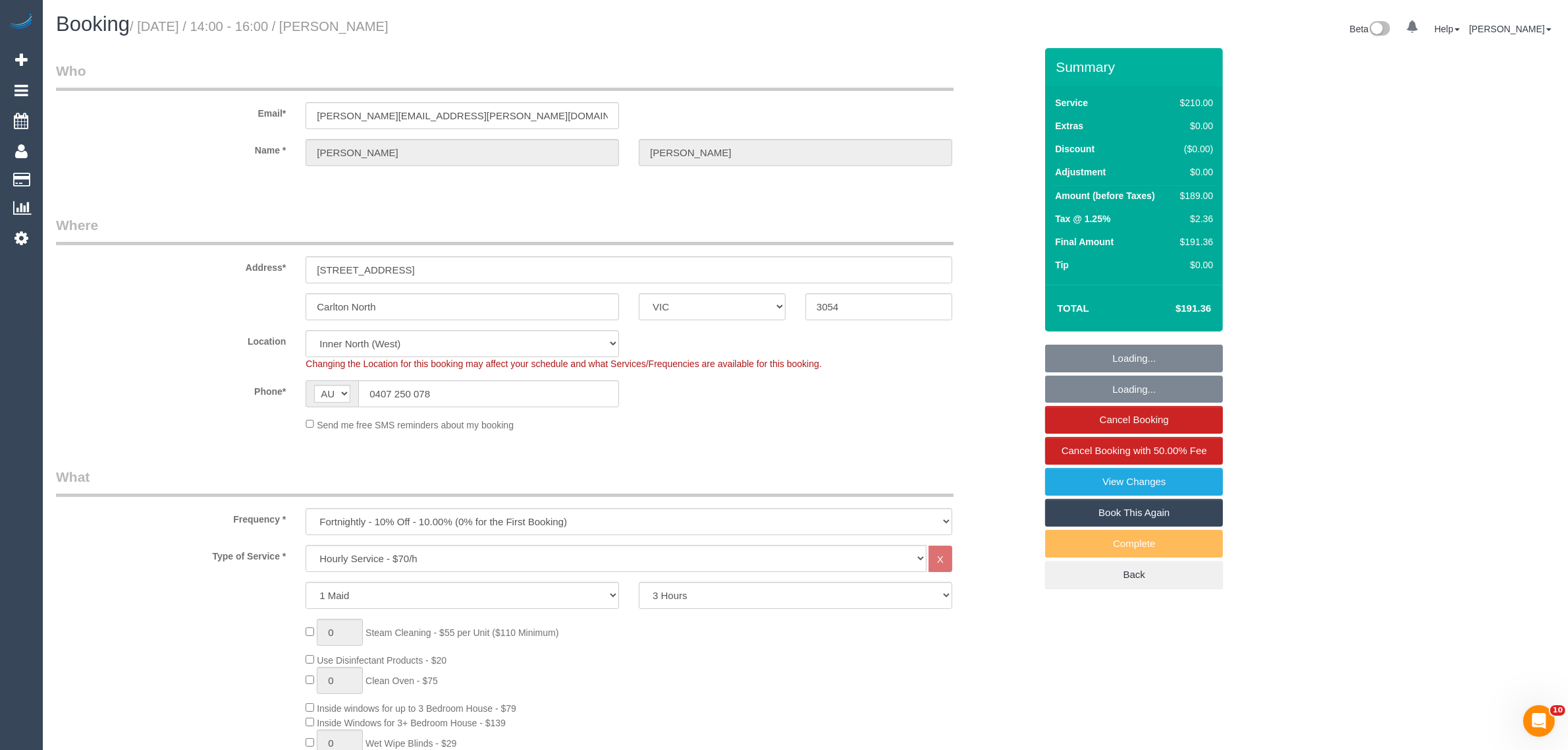
select select "object:1533"
click at [463, 396] on input "0407 250 078" at bounding box center [488, 393] width 261 height 27
select select "spot1"
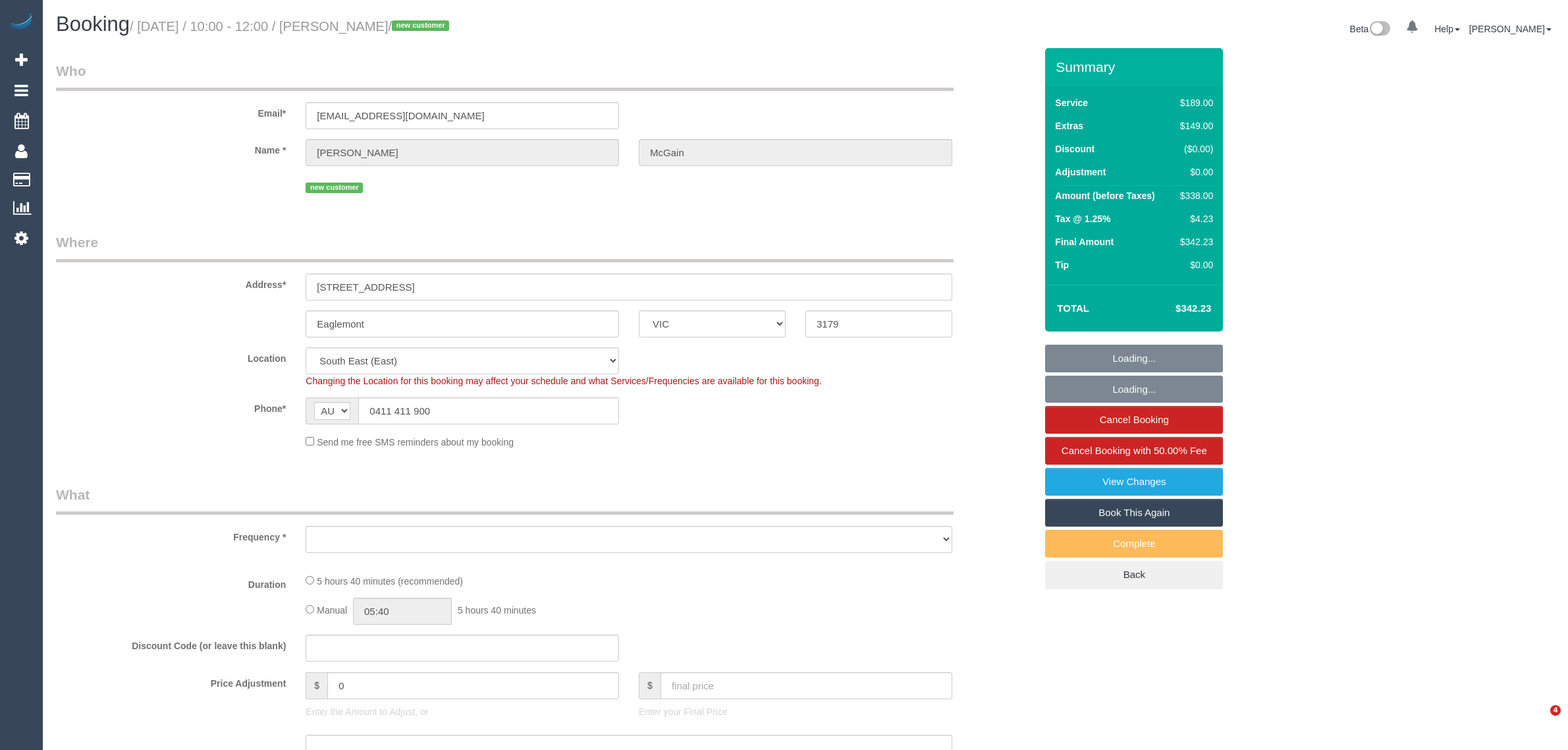
select select "VIC"
select select "number:28"
select select "number:14"
select select "number:19"
select select "number:25"
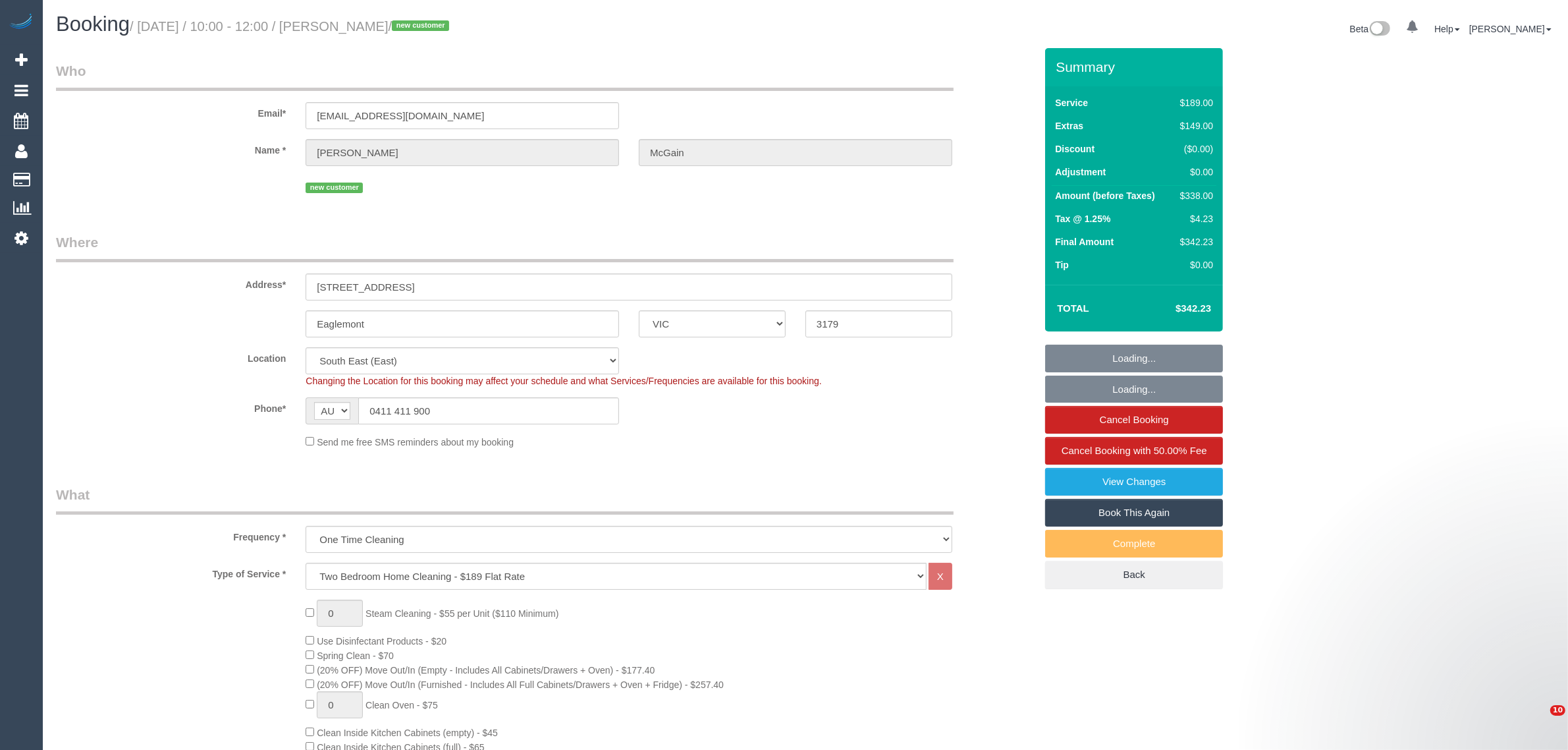
select select "object:806"
select select "string:stripe-pm_1RynM42GScqysDRV9BZwW82V"
click at [606, 412] on input "0411 411 900" at bounding box center [488, 411] width 261 height 27
select select "object:1304"
select select "spot1"
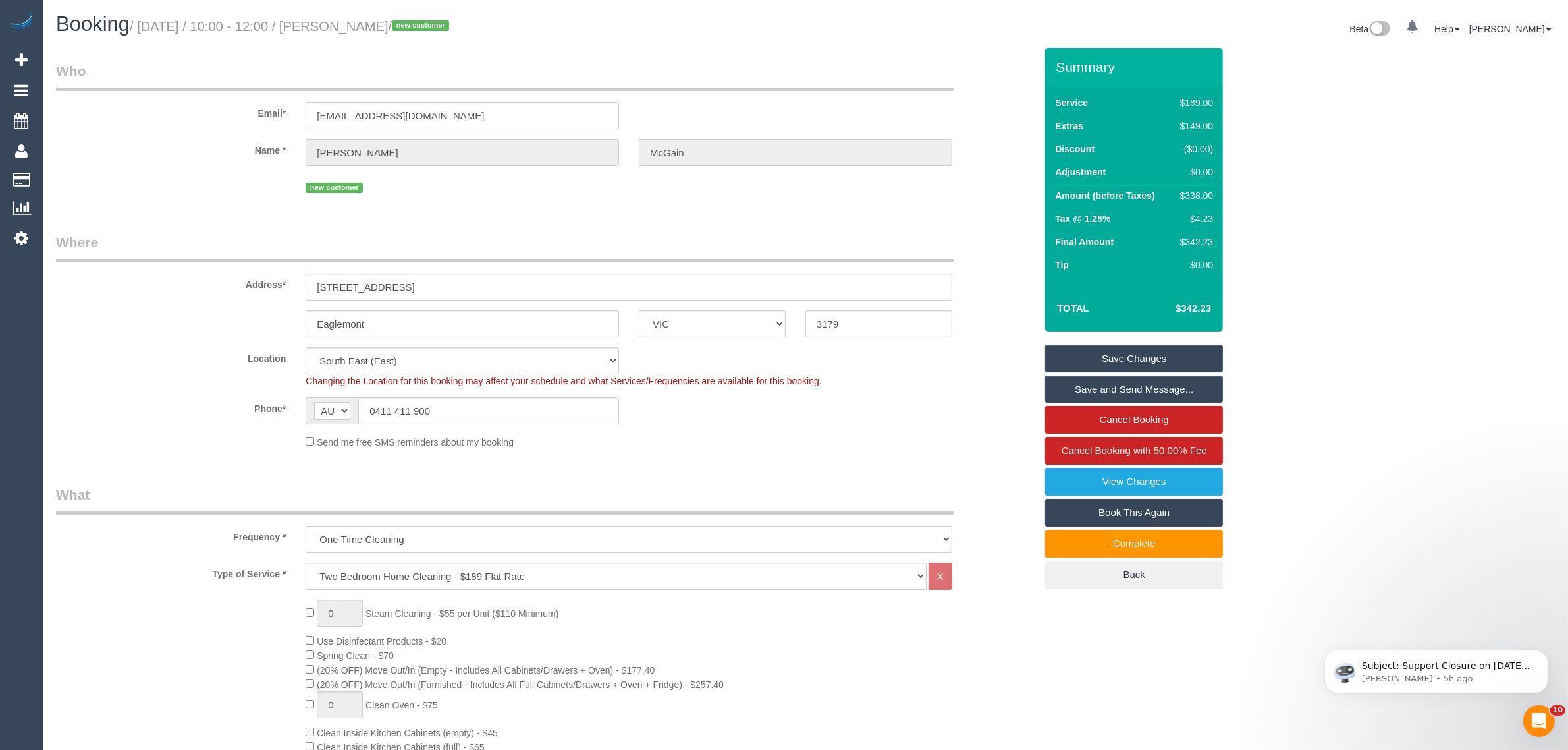
click at [898, 407] on div "Phone* AF AL DZ AD AO AI AQ AG AR AM AW AU AT AZ BS BH BD BB BY BE BZ BJ BM BT …" at bounding box center [545, 411] width 999 height 27
click at [544, 416] on input "0411 411 900" at bounding box center [488, 411] width 261 height 27
click at [953, 446] on div "Send me free SMS reminders about my booking" at bounding box center [629, 441] width 666 height 15
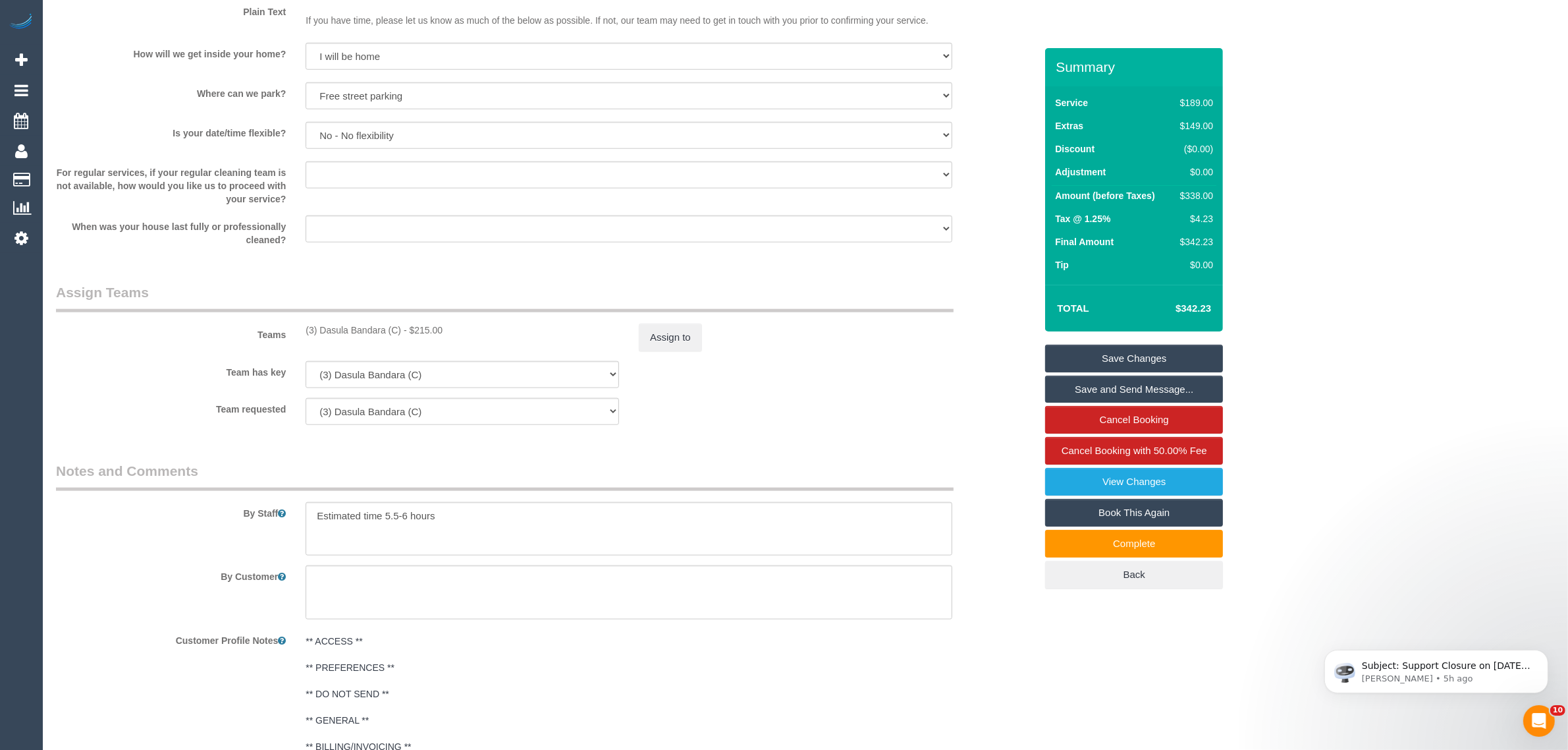
scroll to position [2010, 0]
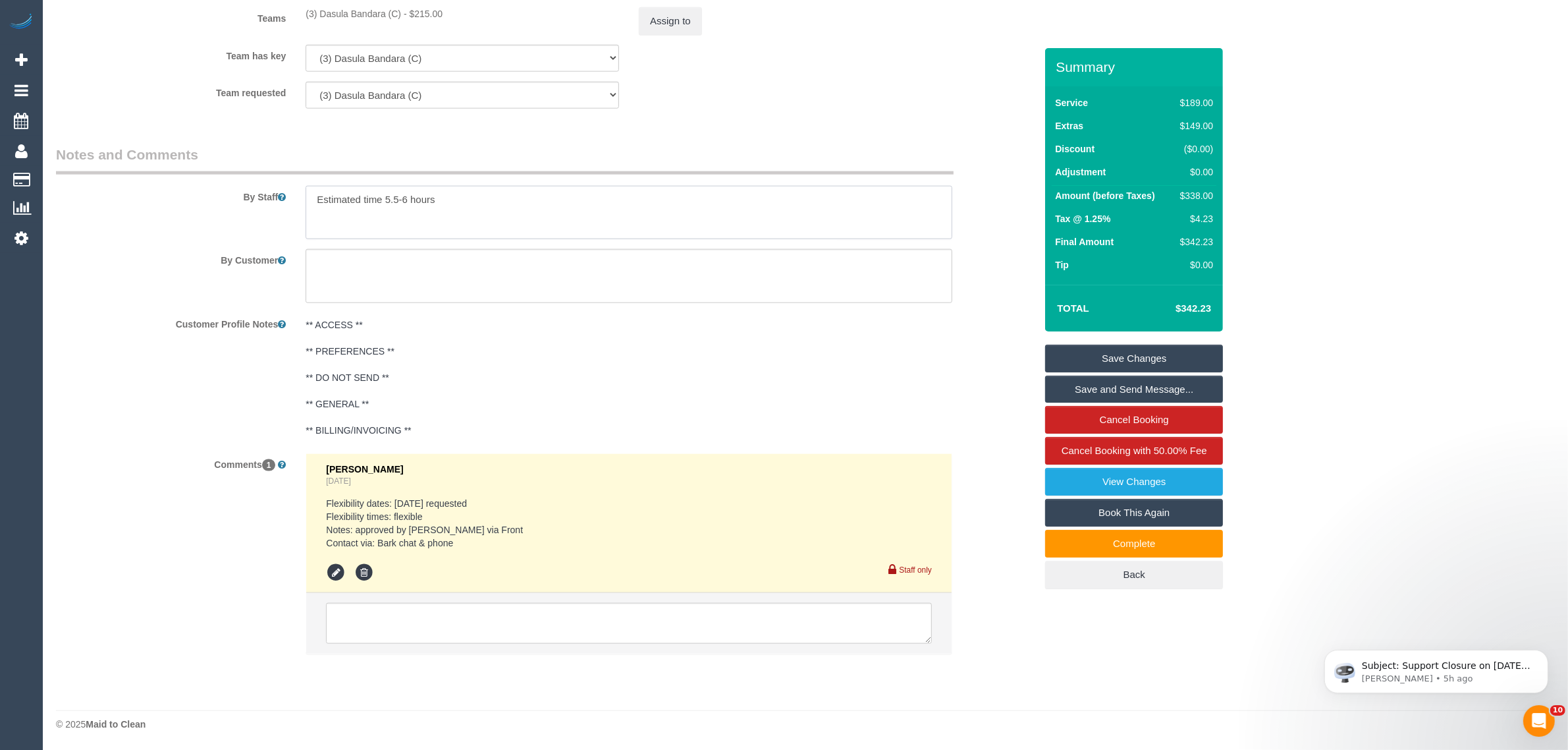
click at [475, 201] on textarea at bounding box center [629, 212] width 647 height 54
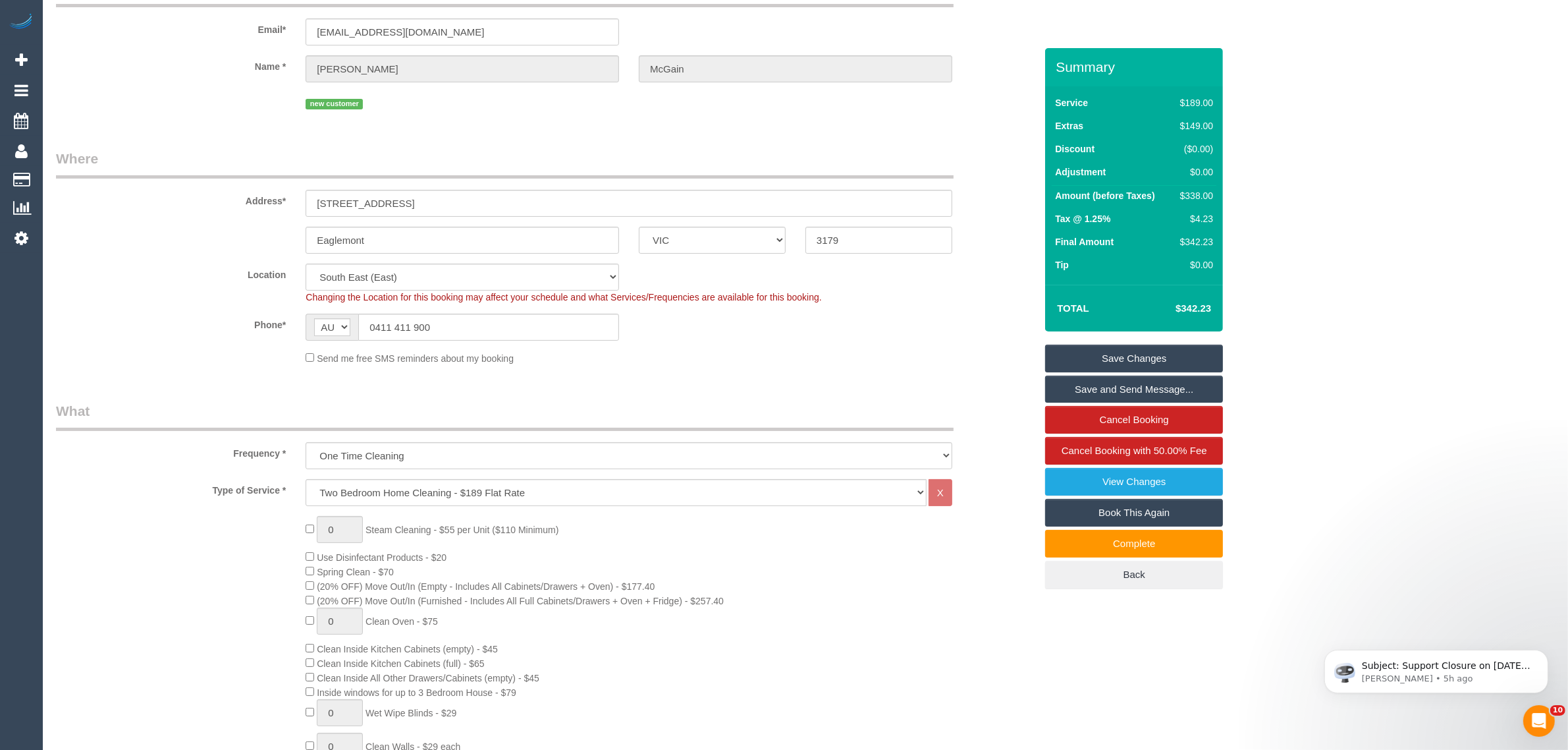
scroll to position [0, 0]
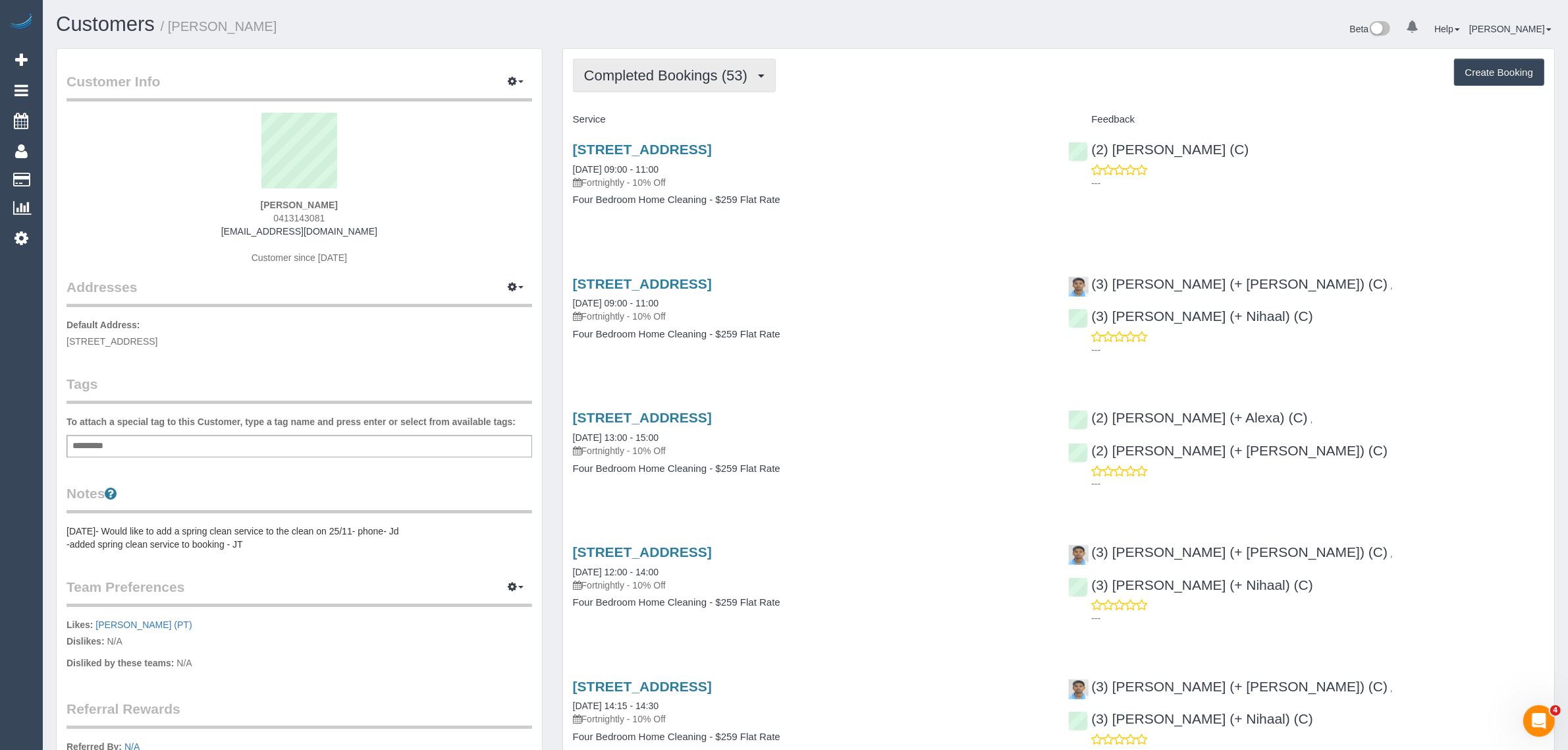
click at [665, 74] on span "Completed Bookings (53)" at bounding box center [669, 75] width 170 height 16
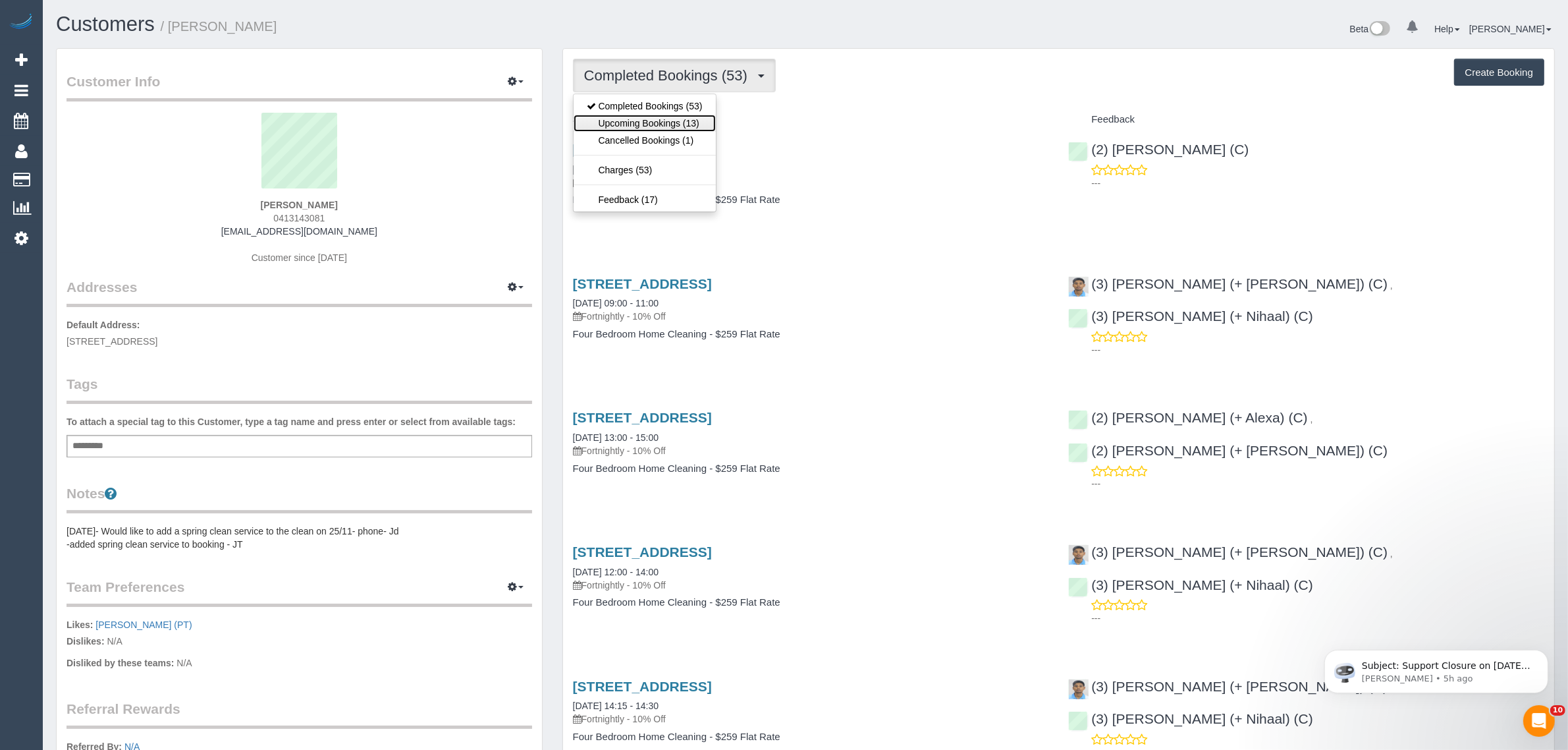
click at [656, 120] on link "Upcoming Bookings (13)" at bounding box center [644, 123] width 142 height 17
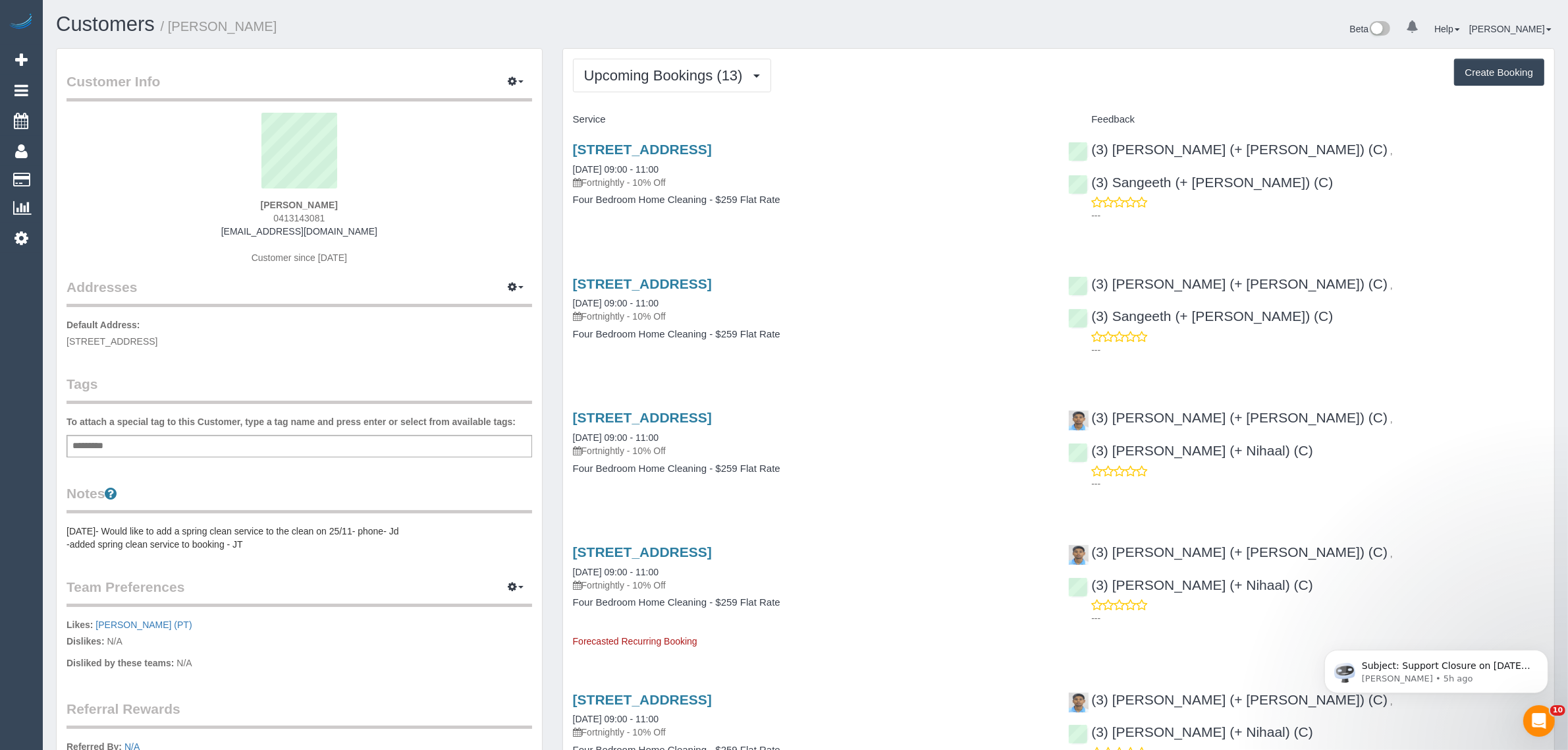
drag, startPoint x: 679, startPoint y: 165, endPoint x: 570, endPoint y: 171, distance: 109.2
click at [570, 171] on div "116 Glenlyon Road, Brunswick, VIC 3056 29/08/2025 09:00 - 11:00 Fortnightly - 1…" at bounding box center [811, 181] width 496 height 101
copy link "29/08/2025 09:00 - 11:00"
click at [615, 167] on link "29/08/2025 09:00 - 11:00" at bounding box center [615, 169] width 86 height 11
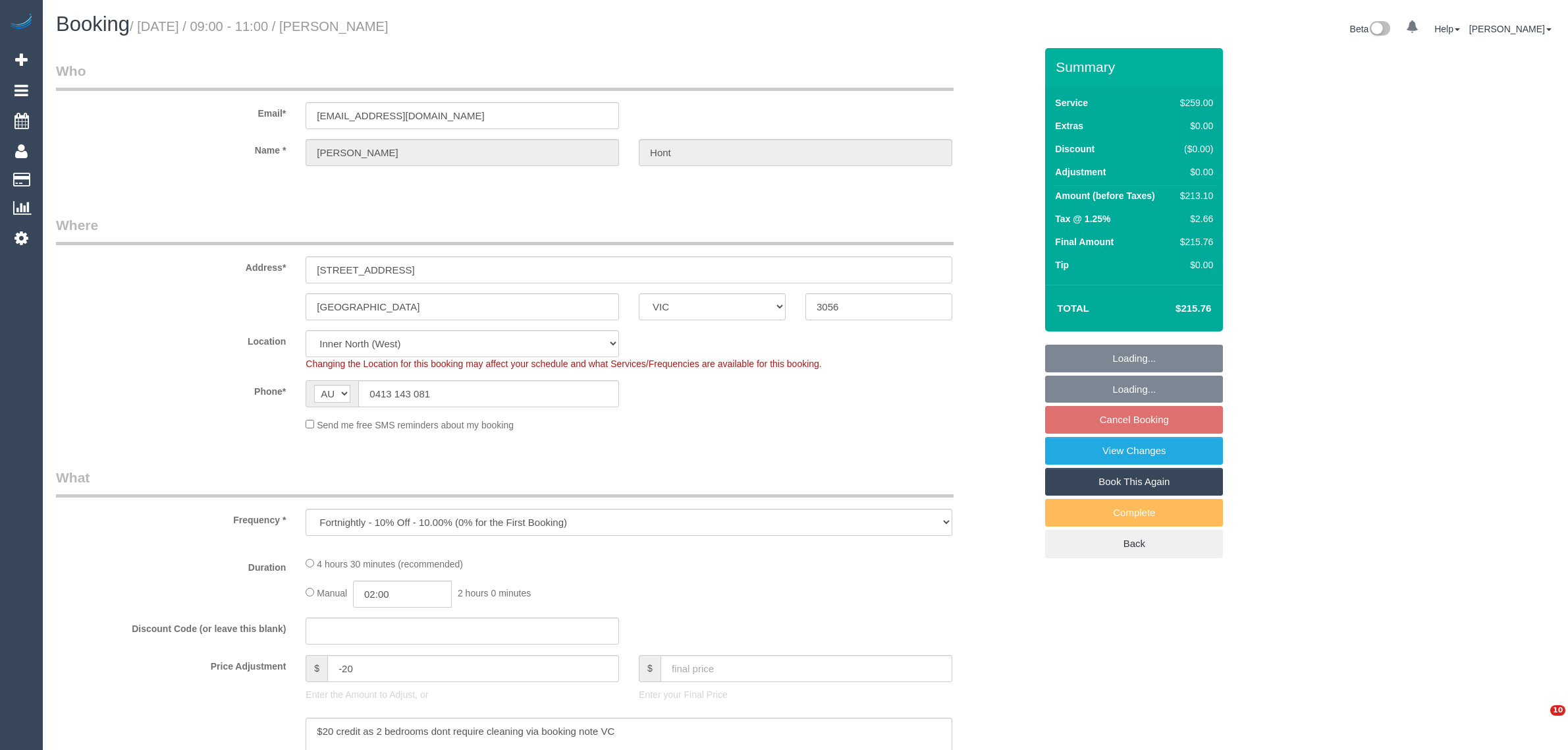
select select "VIC"
select select "number:29"
select select "number:14"
select select "number:19"
select select "number:24"
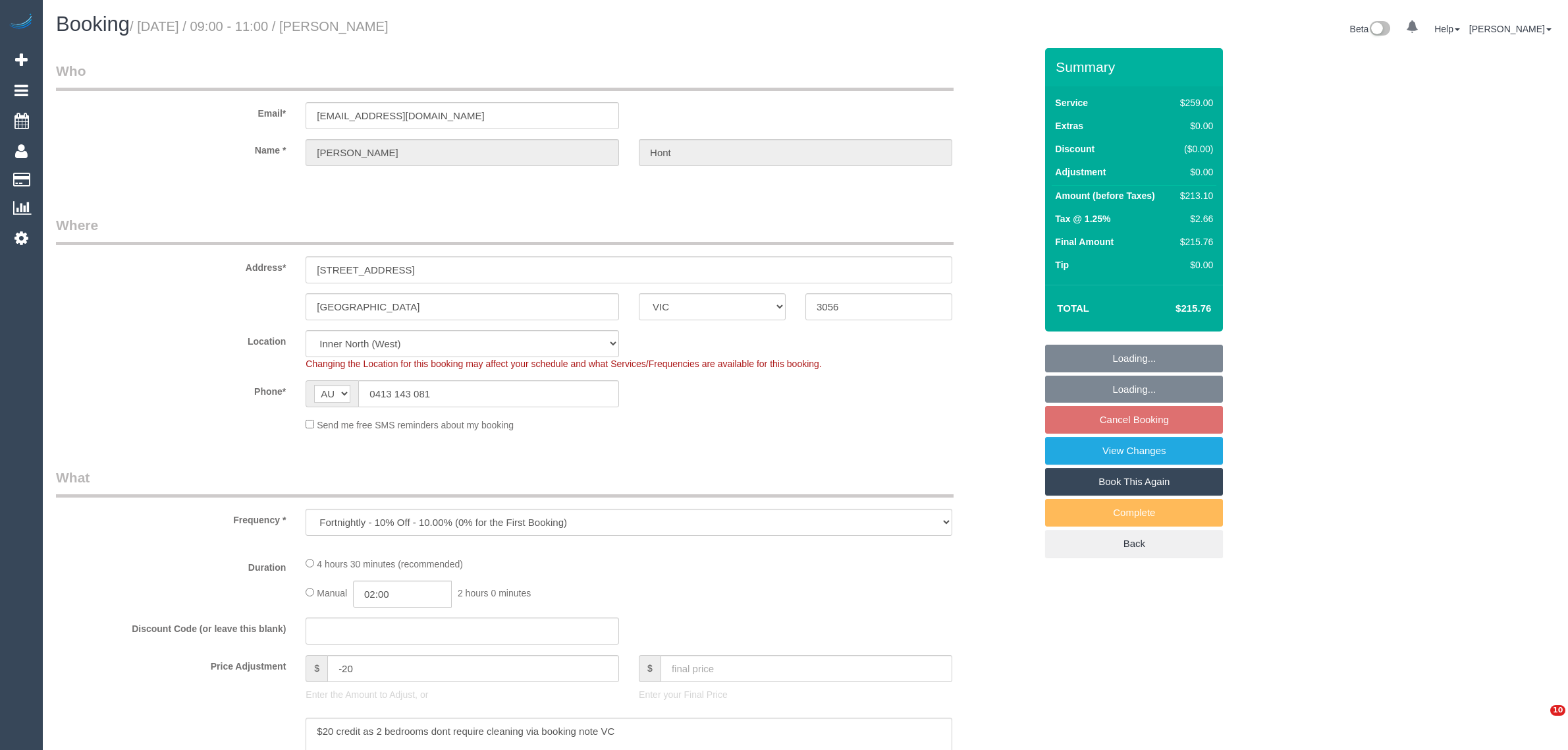
select select "number:33"
select select "number:11"
select select "object:710"
select select "string:stripe-pm_1LjarM2GScqysDRVo3QdCJ5N"
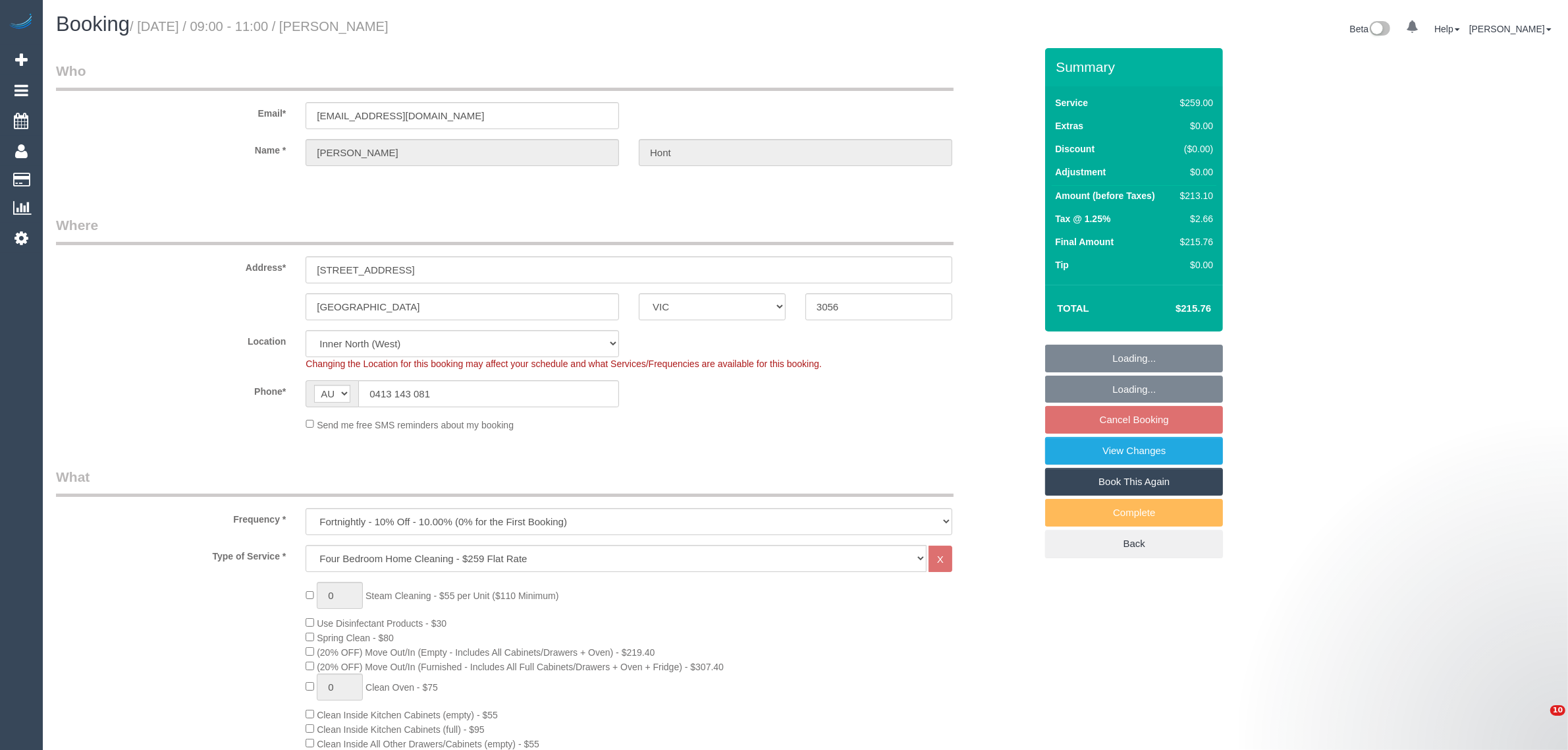
select select "spot1"
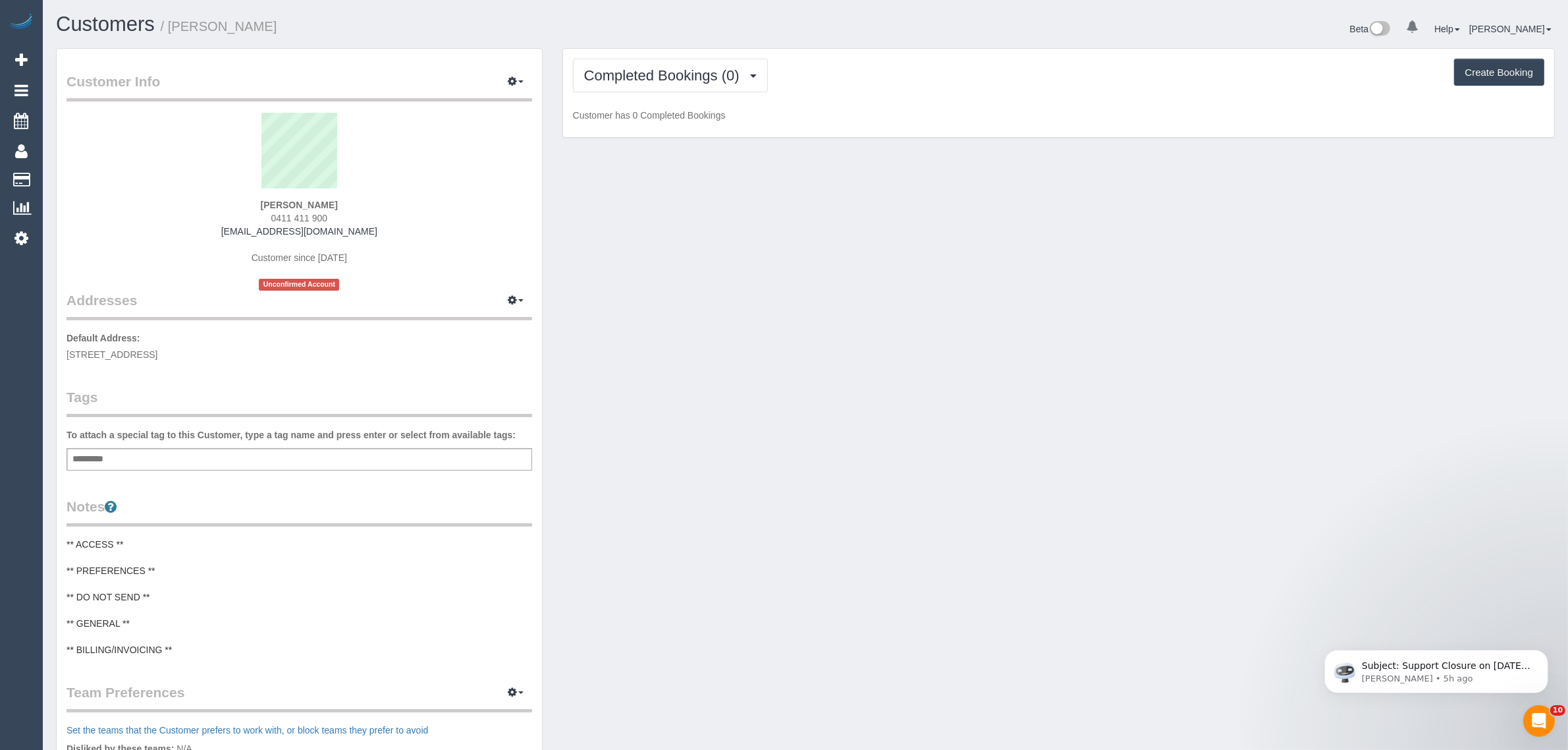
click at [882, 354] on div "Customer Info Edit Contact Info Send Message Email Preferences Special Sales Ta…" at bounding box center [805, 529] width 1519 height 961
click at [700, 73] on span "Completed Bookings (0)" at bounding box center [665, 75] width 162 height 16
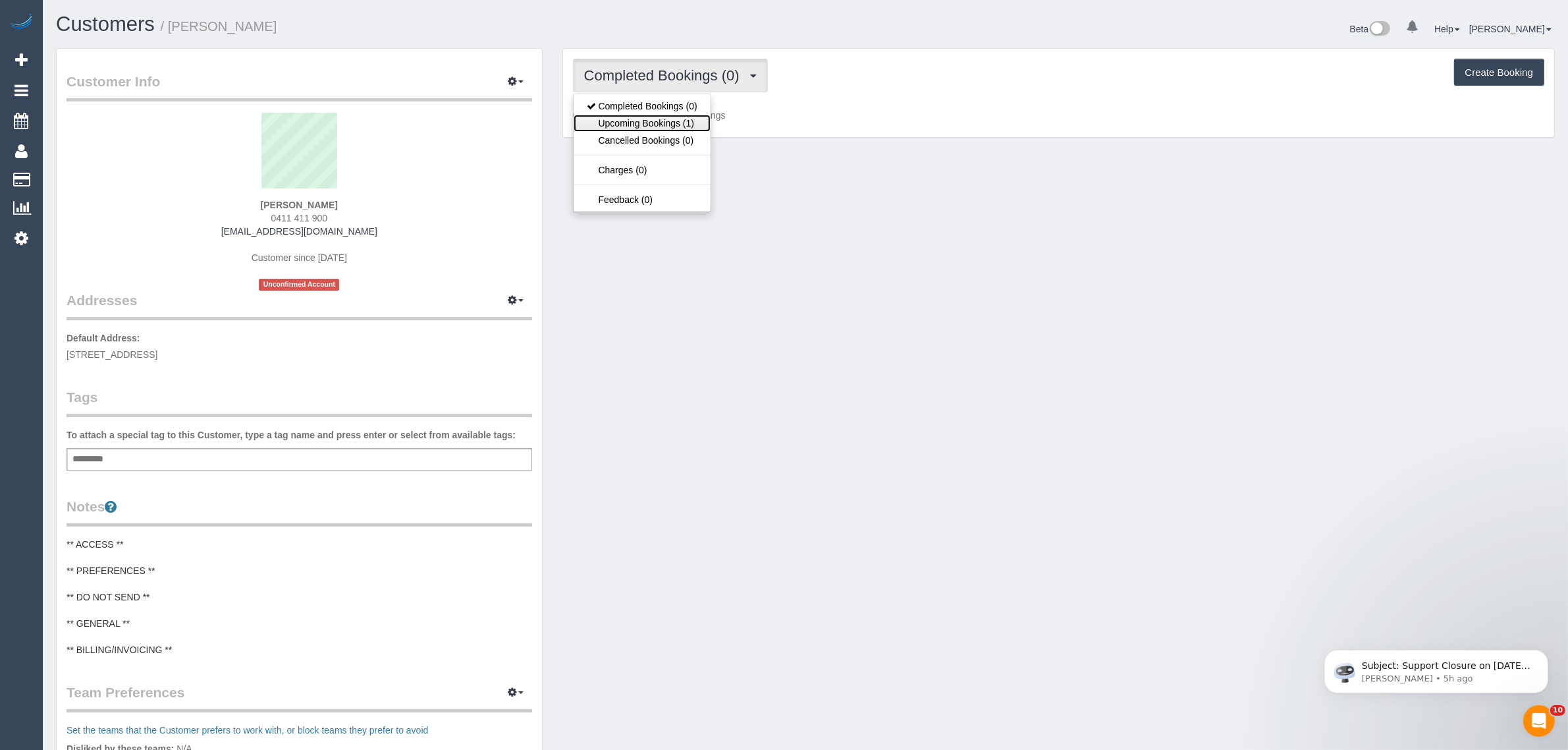
click at [661, 119] on link "Upcoming Bookings (1)" at bounding box center [642, 123] width 137 height 17
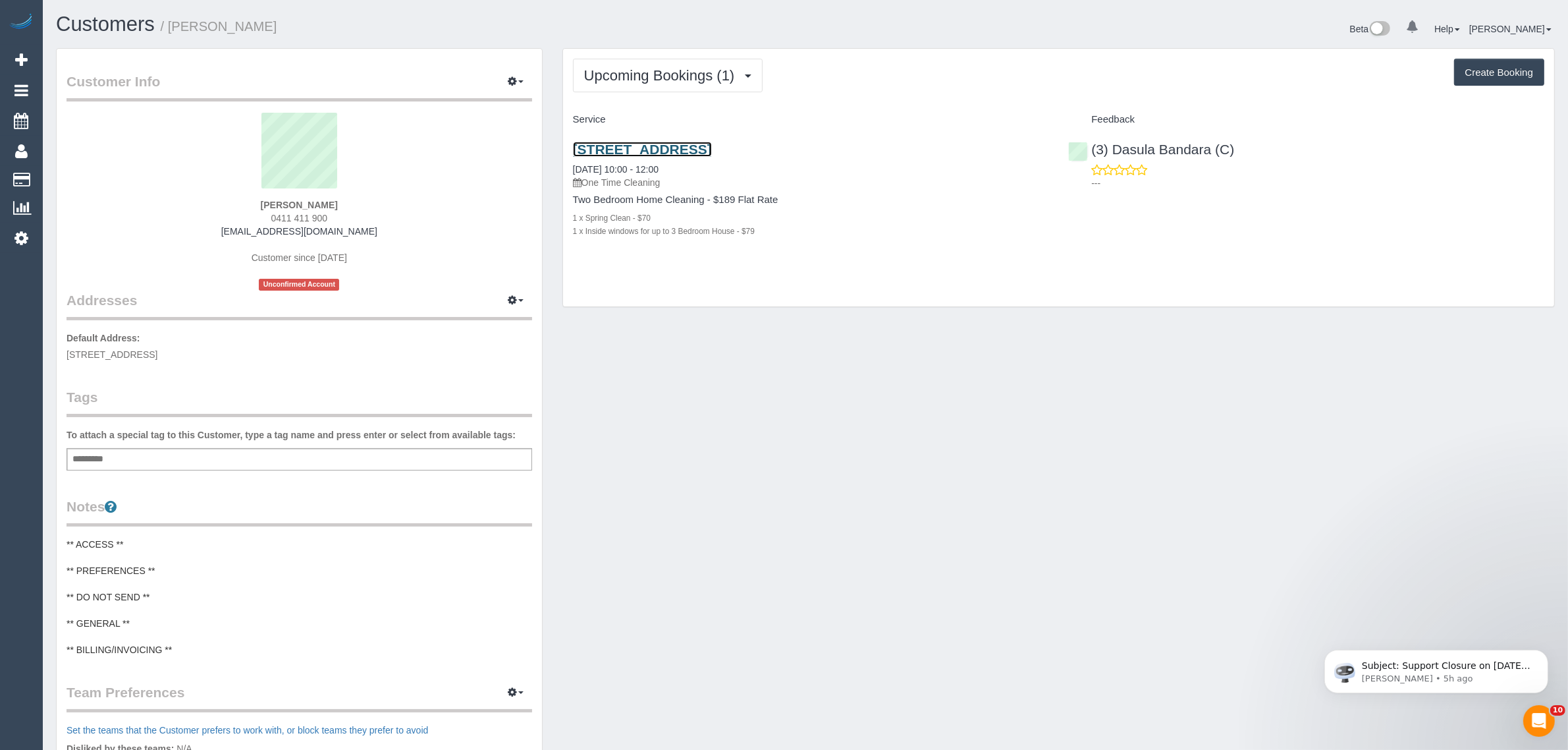
click at [712, 141] on link "[STREET_ADDRESS]" at bounding box center [642, 148] width 139 height 15
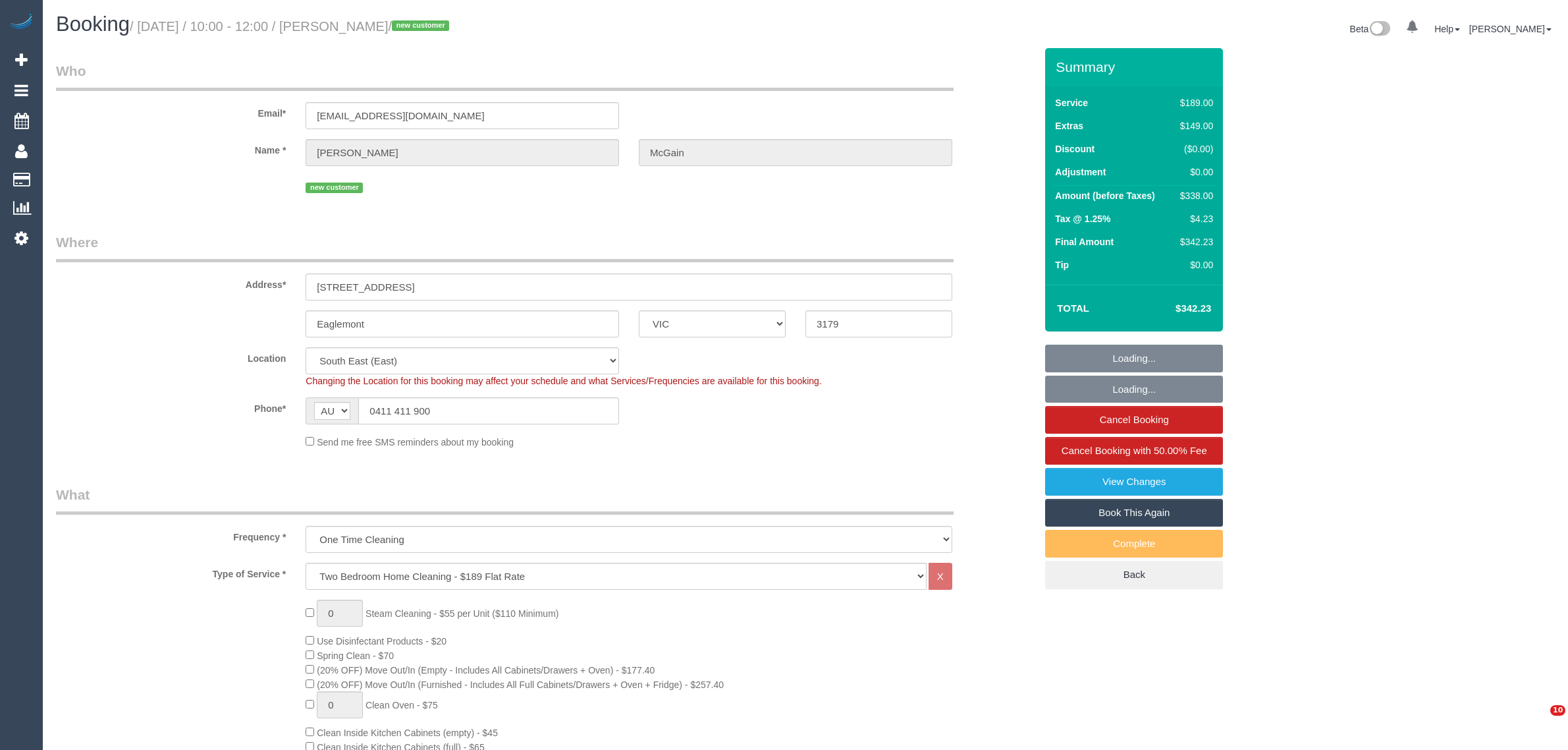
select select "VIC"
select select "number:28"
select select "number:14"
select select "number:19"
select select "number:25"
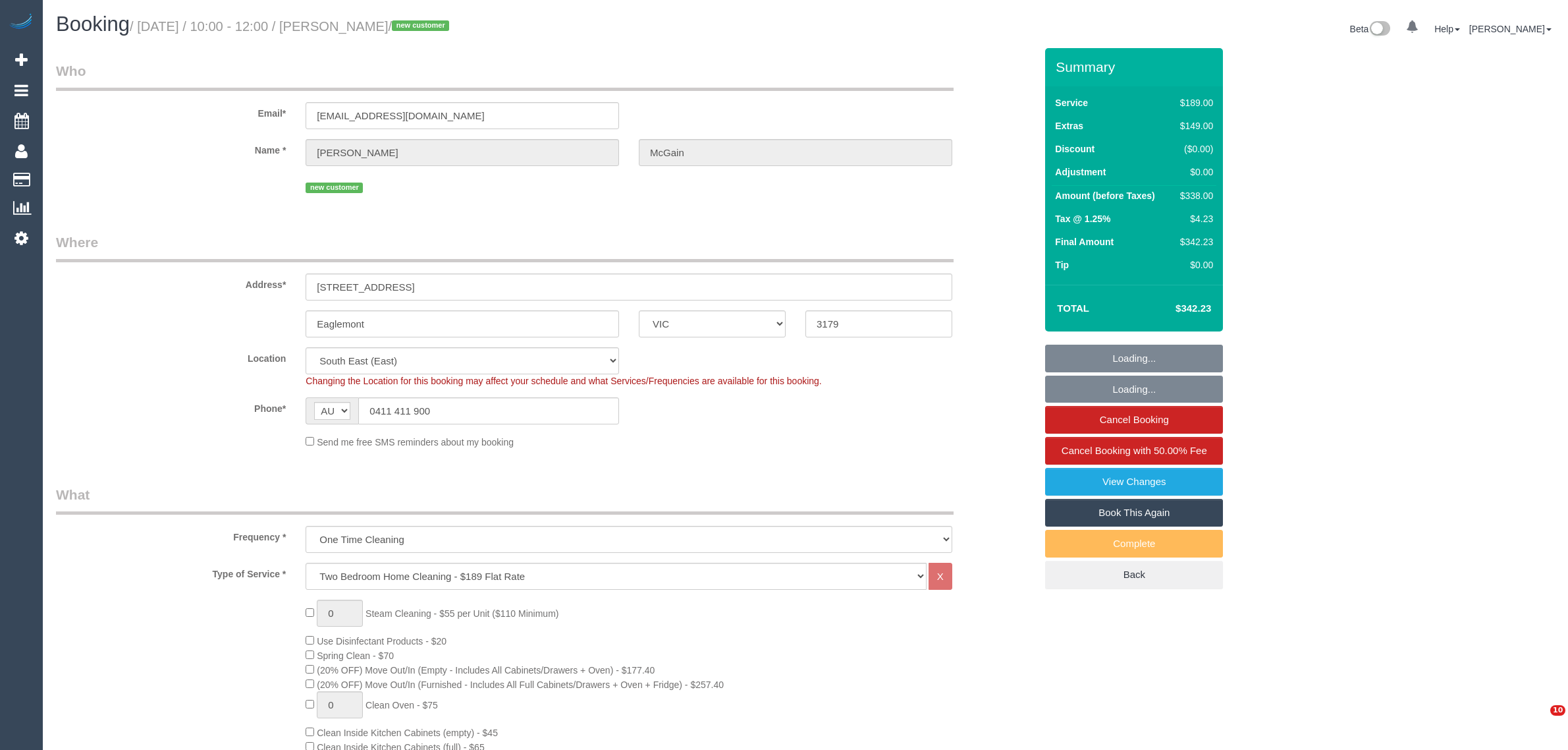
select select "spot1"
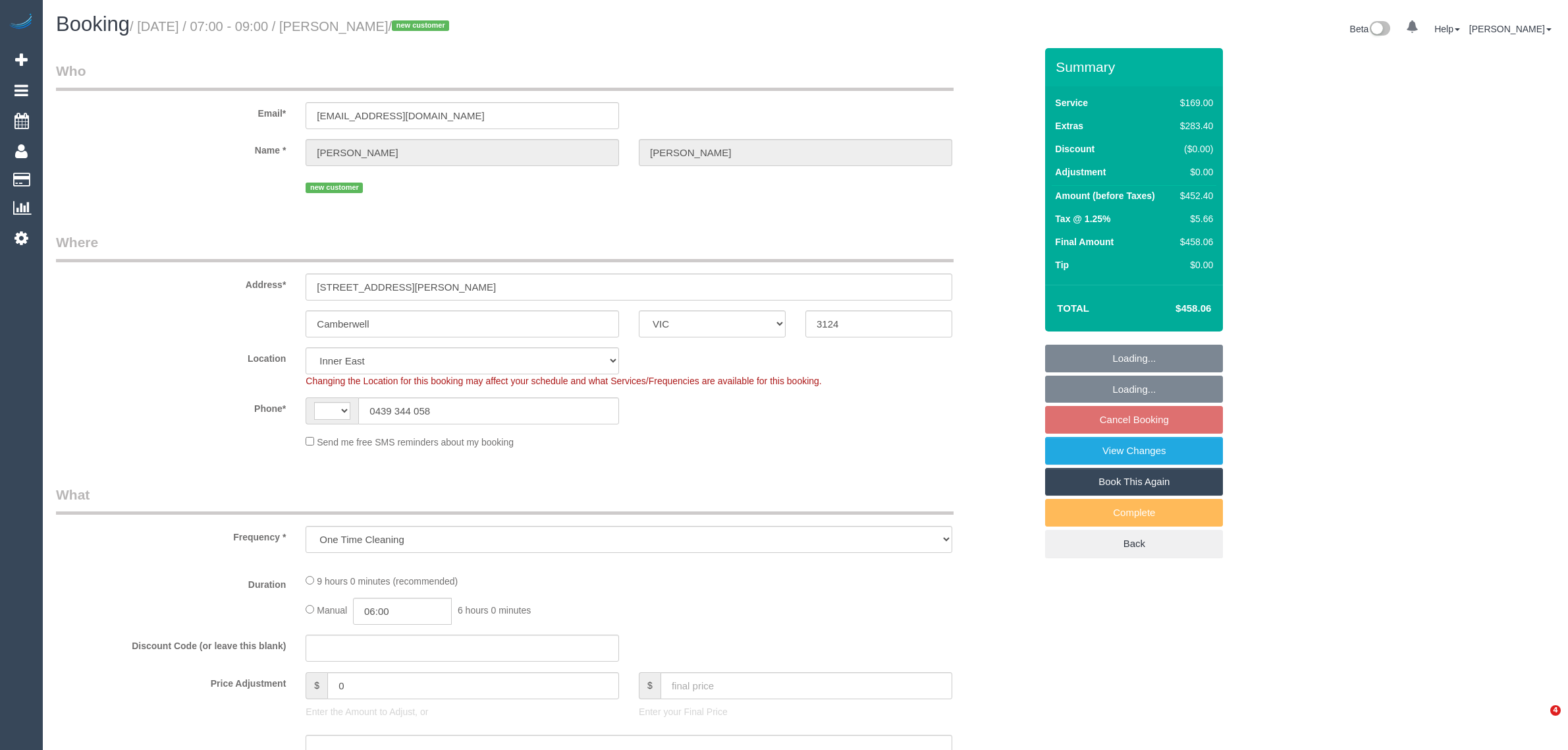
select select "VIC"
select select "object:509"
select select "string:stripe-pm_1Rwy1B2GScqysDRVoNS0Z8fI"
select select "number:28"
select select "number:14"
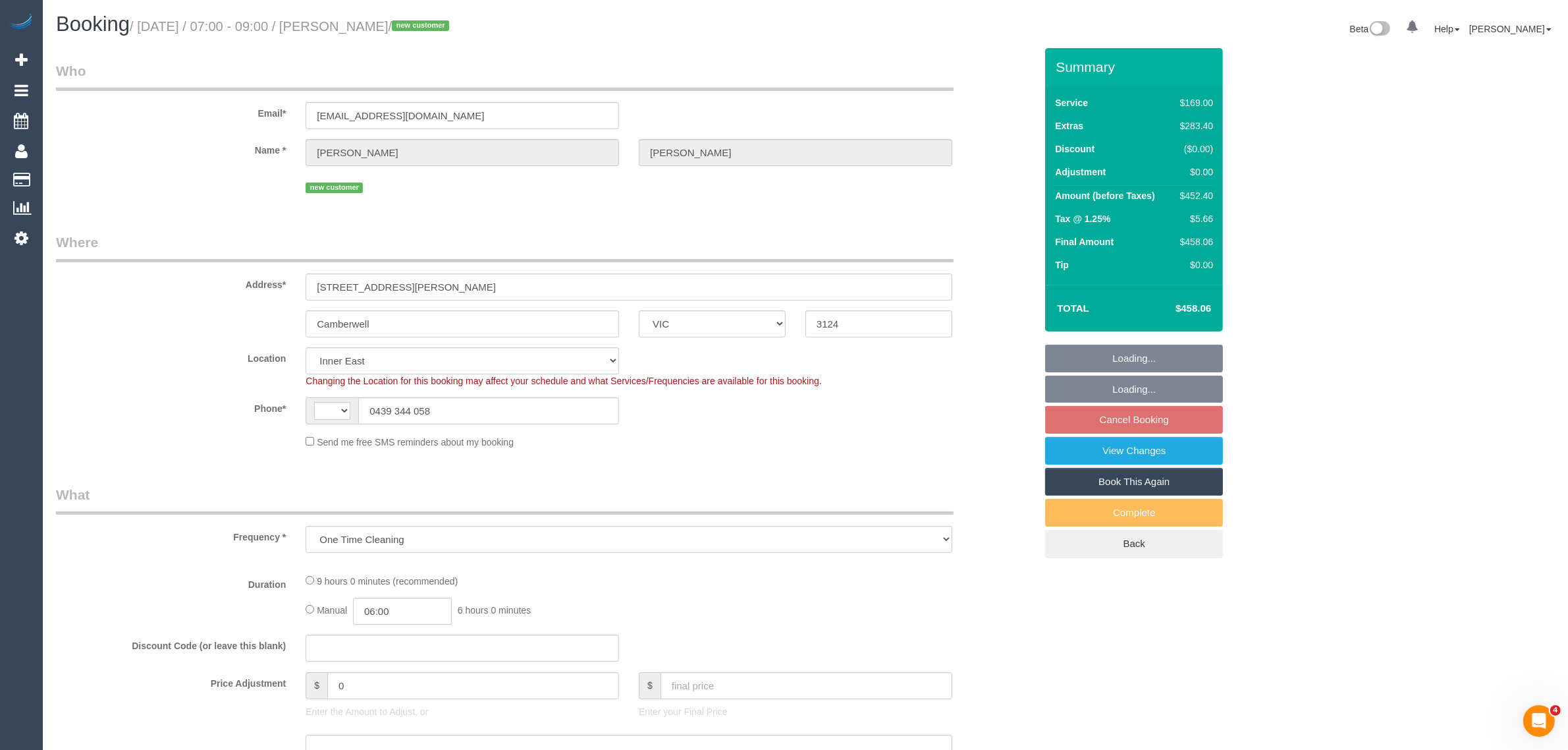
select select "number:18"
select select "number:36"
select select "number:26"
select select "string:AU"
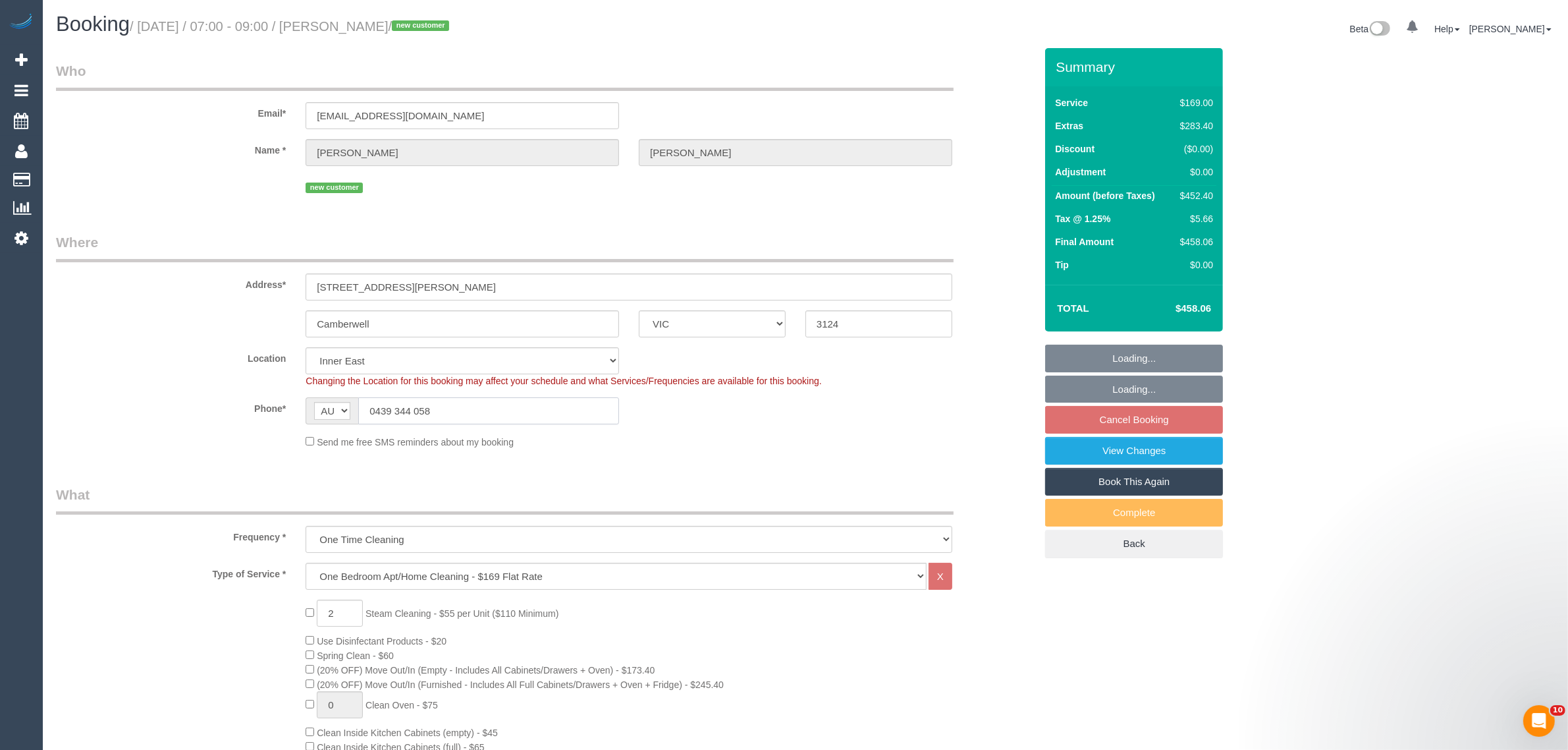
click at [509, 405] on input "0439 344 058" at bounding box center [488, 411] width 261 height 27
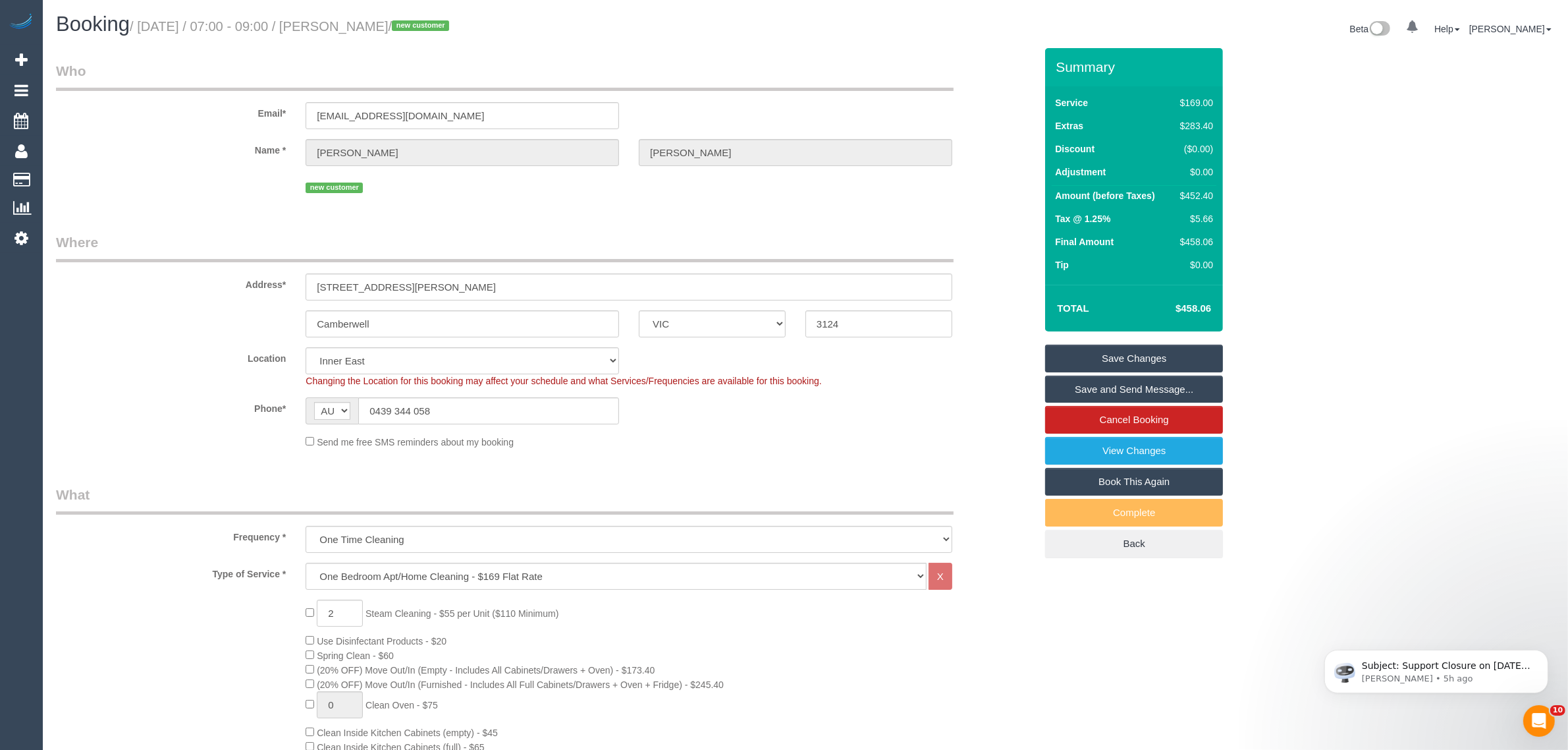
click at [725, 238] on legend "Where" at bounding box center [505, 247] width 898 height 30
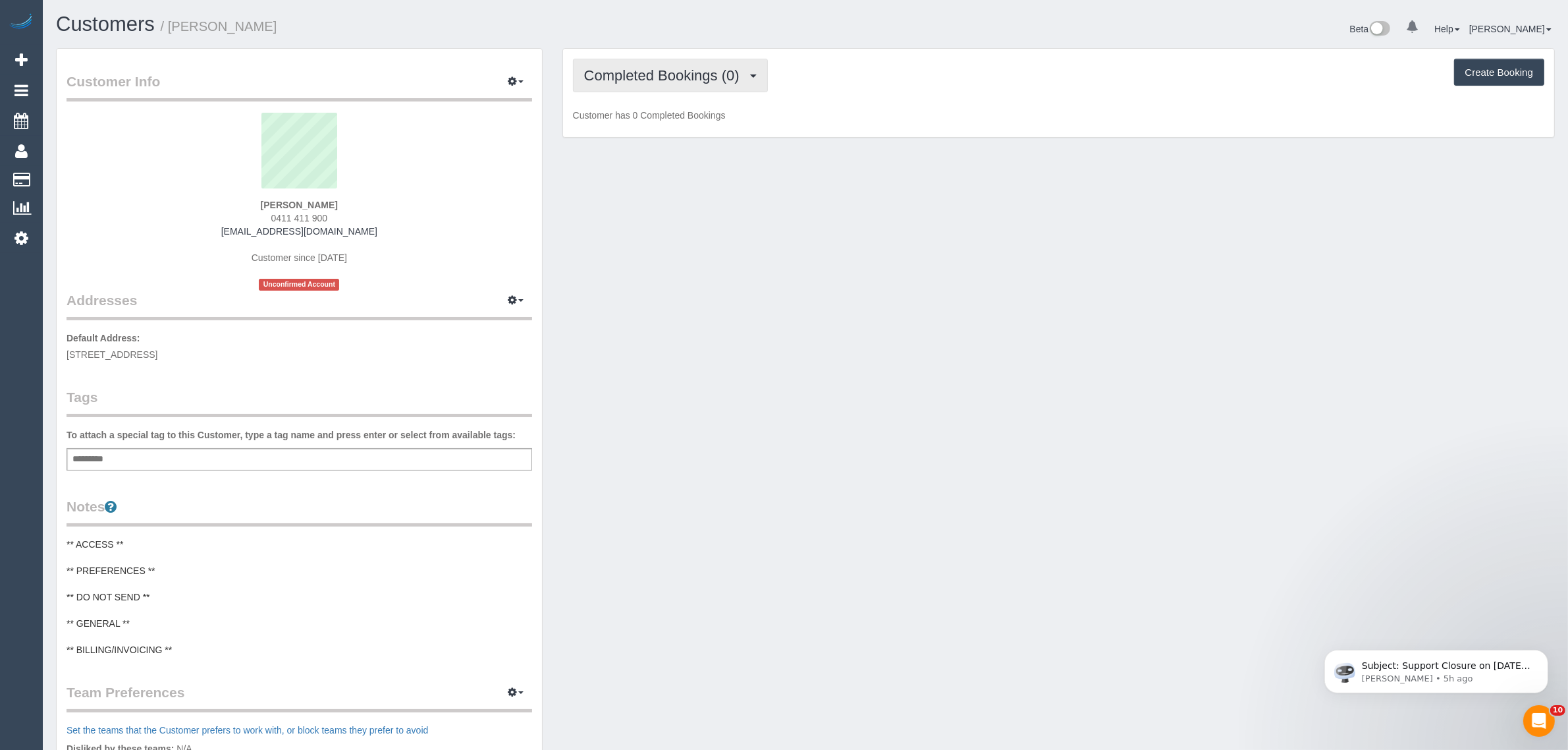
click at [662, 81] on span "Completed Bookings (0)" at bounding box center [665, 75] width 162 height 16
click at [659, 122] on link "Upcoming Bookings (1)" at bounding box center [642, 123] width 137 height 17
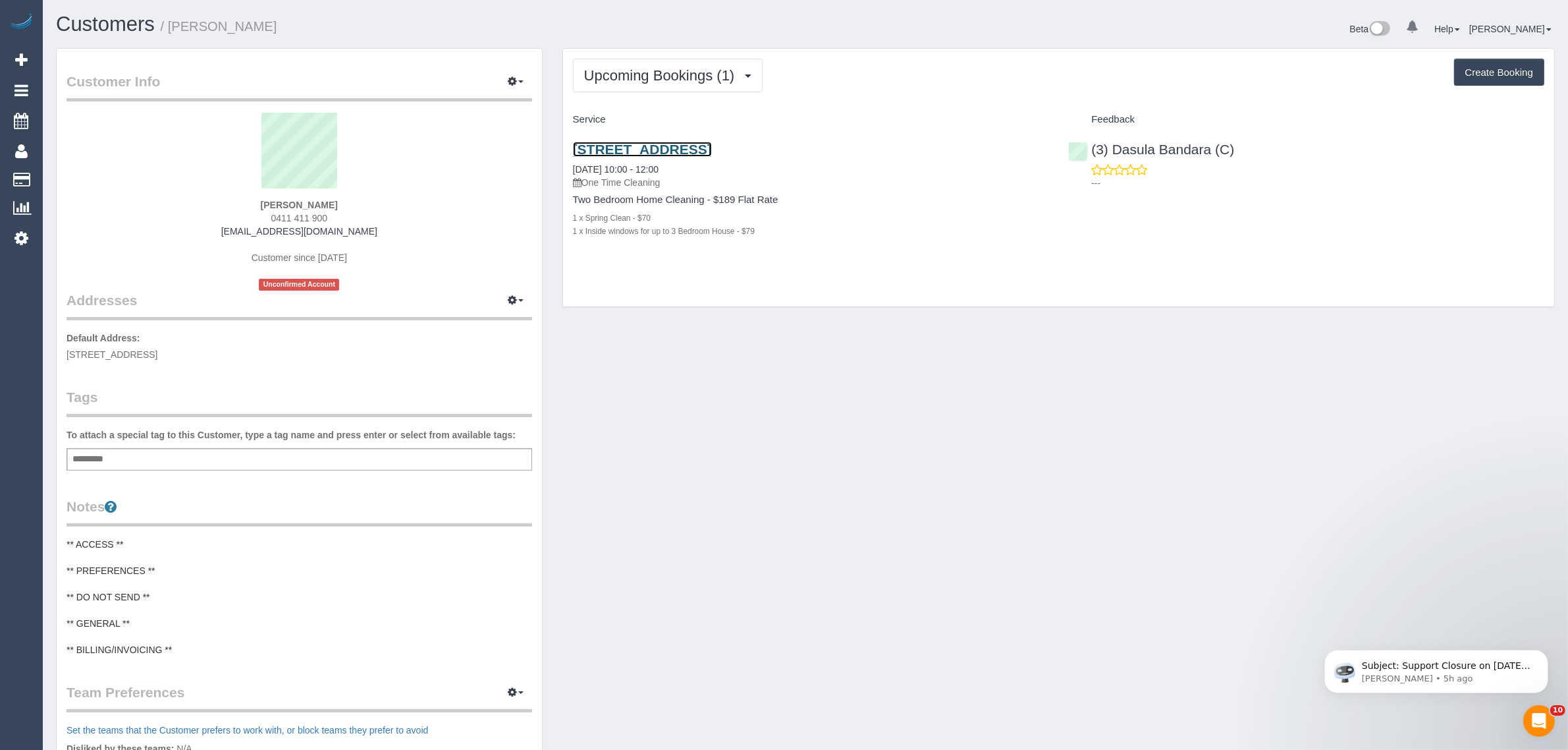
click at [691, 154] on link "16/110 Maltravers Road, Eaglemont, VIC 3179" at bounding box center [642, 148] width 139 height 15
click at [852, 553] on div "Customer Info Edit Contact Info Send Message Email Preferences Special Sales Ta…" at bounding box center [805, 529] width 1519 height 961
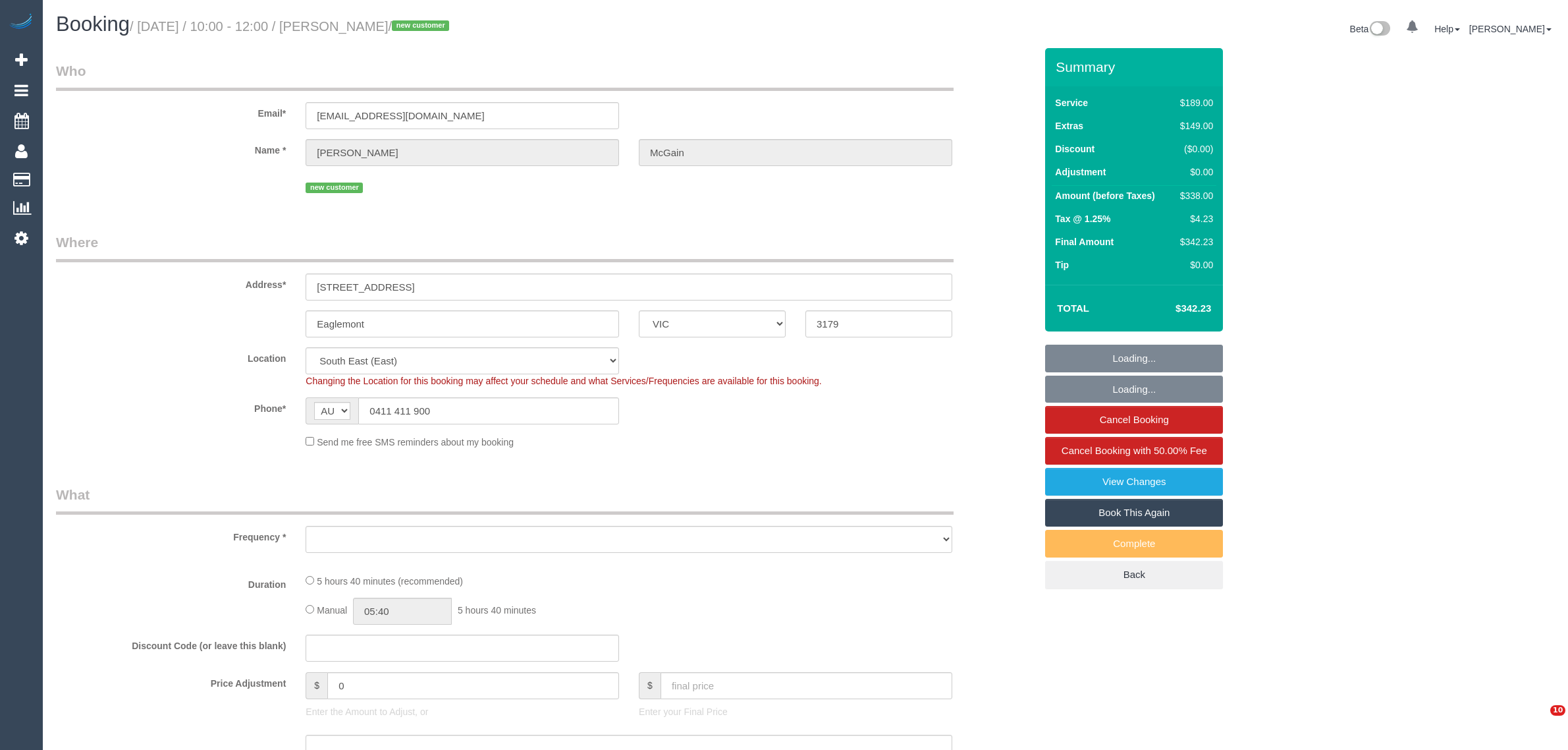
select select "VIC"
select select "number:28"
select select "number:14"
select select "number:19"
select select "number:25"
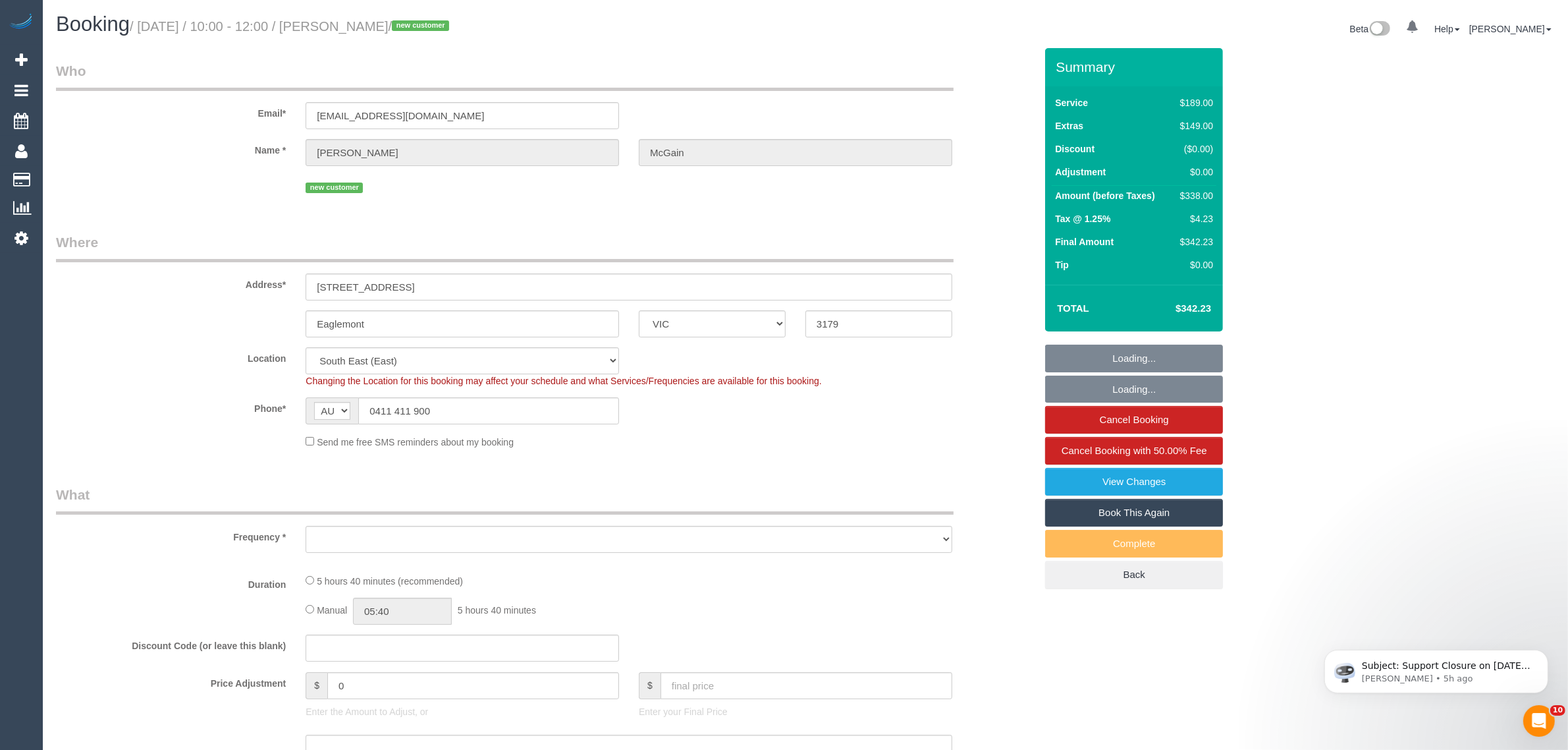
select select "object:710"
select select "string:stripe-pm_1RynM42GScqysDRV9BZwW82V"
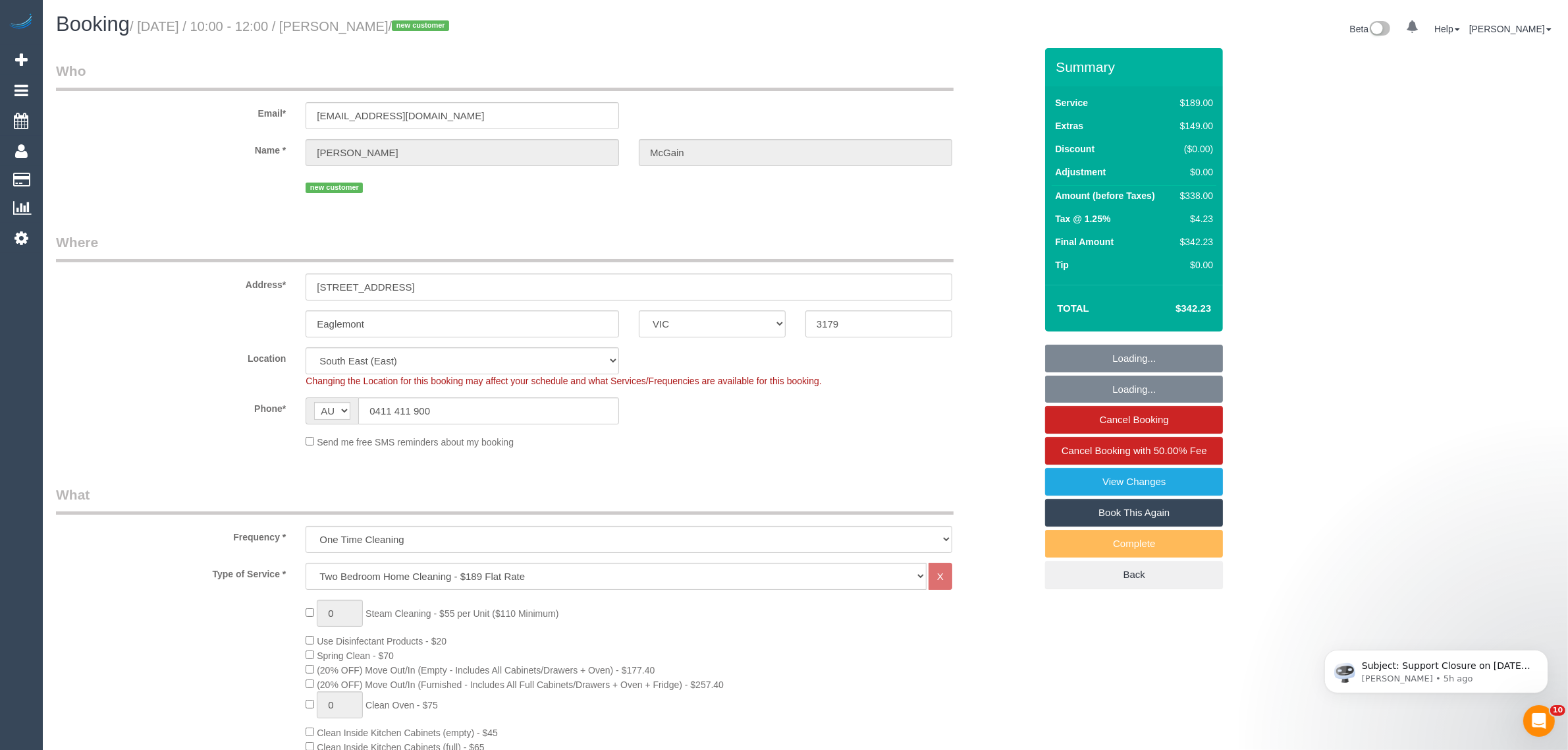
select select "object:1208"
select select "spot1"
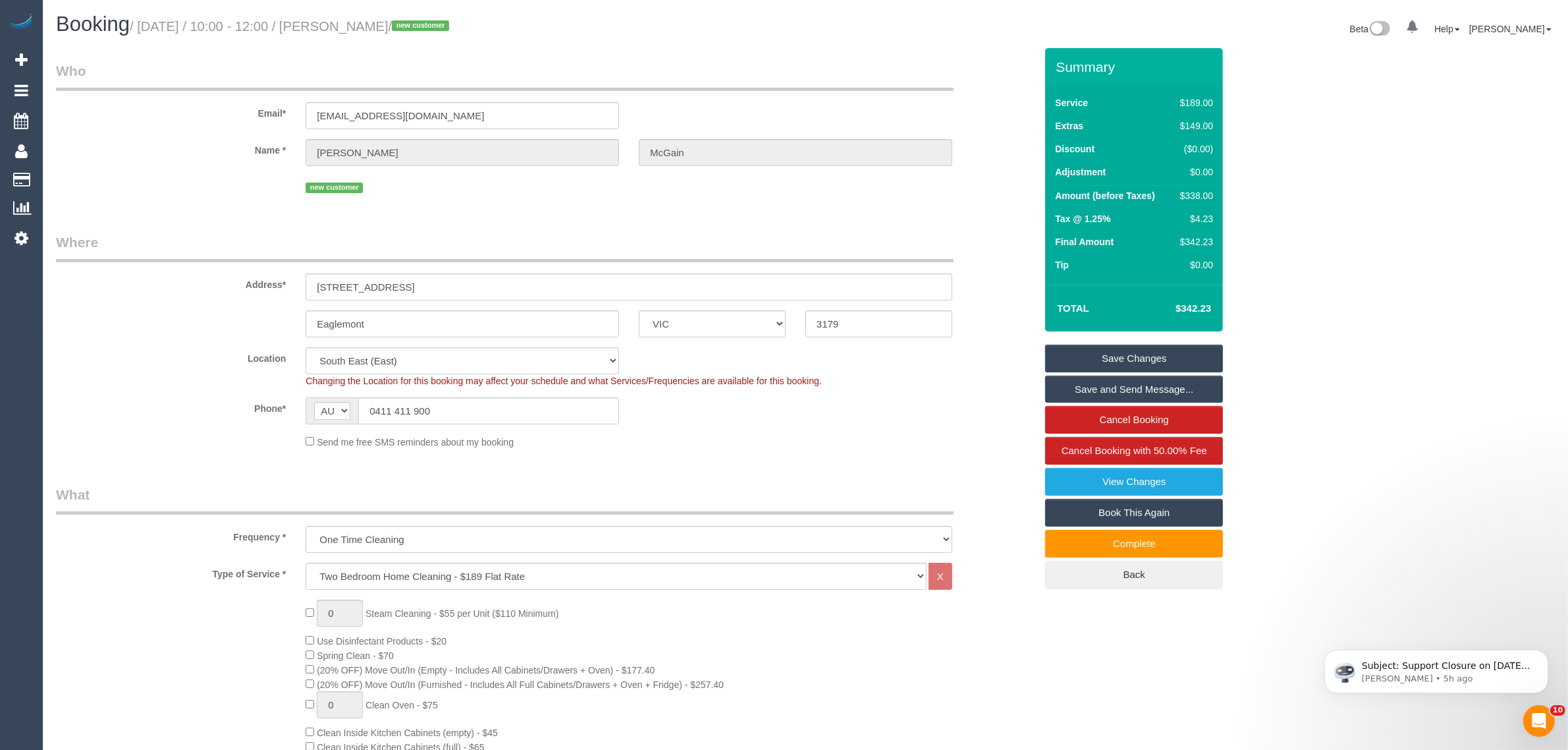
scroll to position [329, 0]
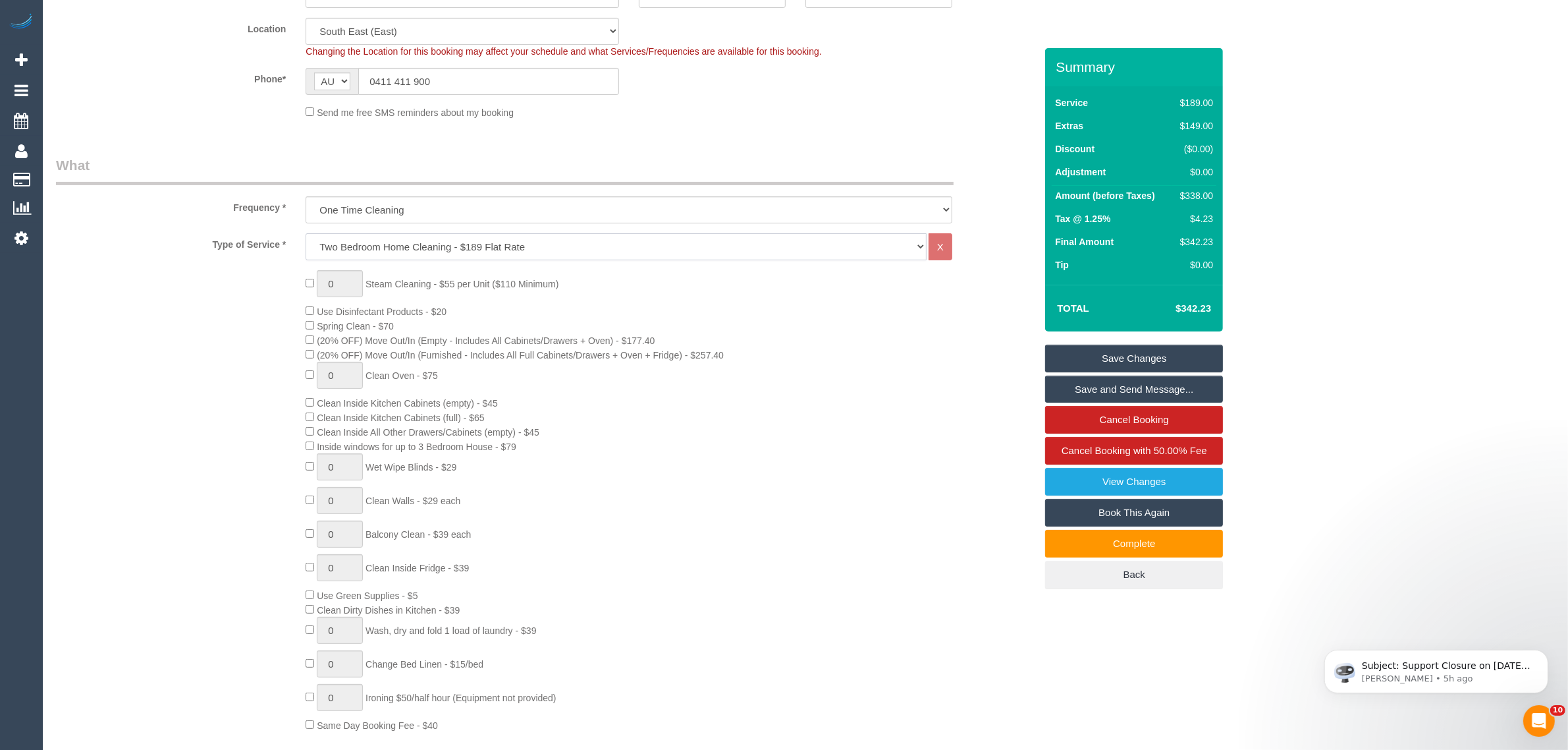
click at [580, 243] on select "Hourly Service - $70/h Hourly Service - $65/h Hourly Service - $60/h Hourly Ser…" at bounding box center [616, 247] width 621 height 27
select select "212"
click at [306, 233] on select "Hourly Service - $70/h Hourly Service - $65/h Hourly Service - $60/h Hourly Ser…" at bounding box center [616, 247] width 621 height 27
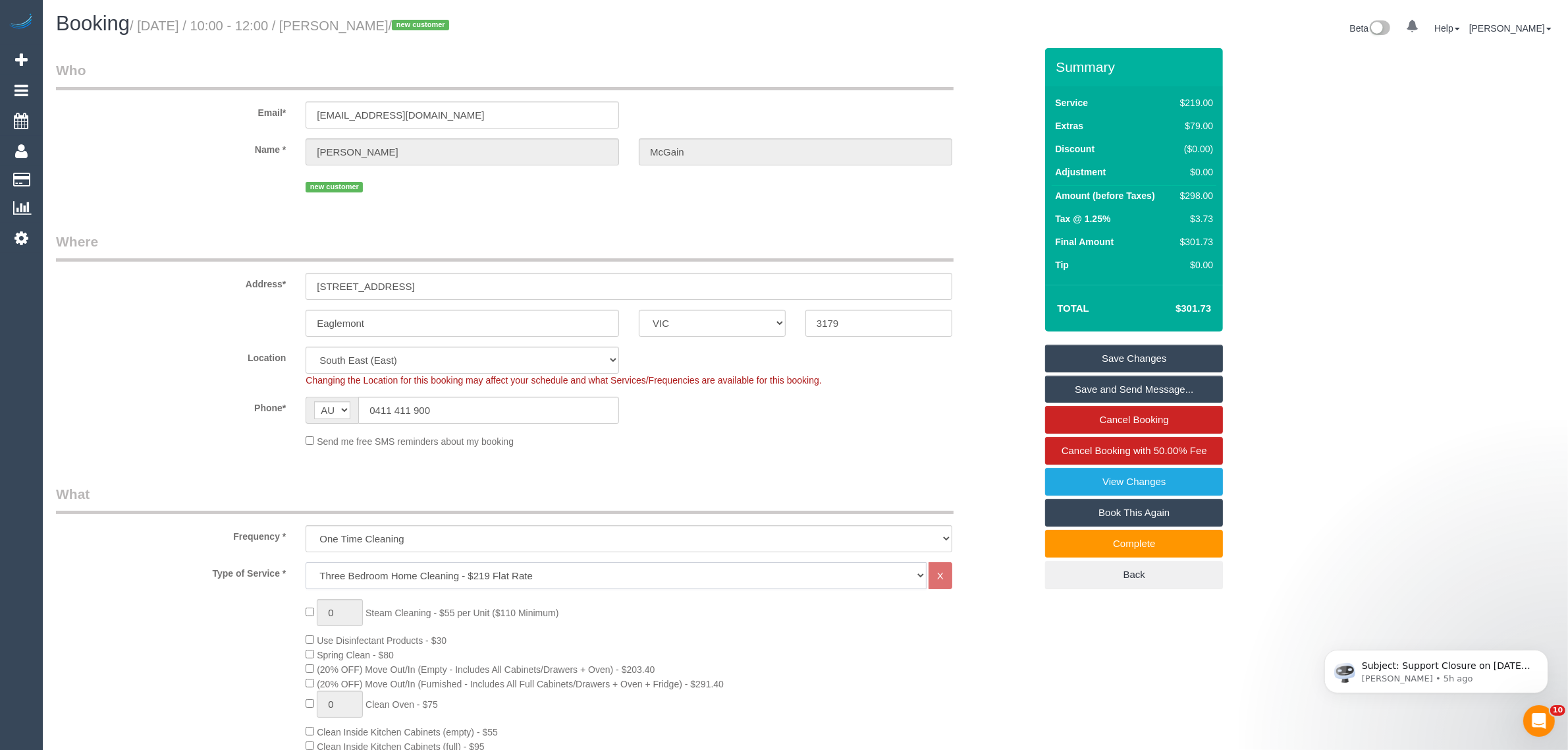
scroll to position [0, 0]
select select "spot6"
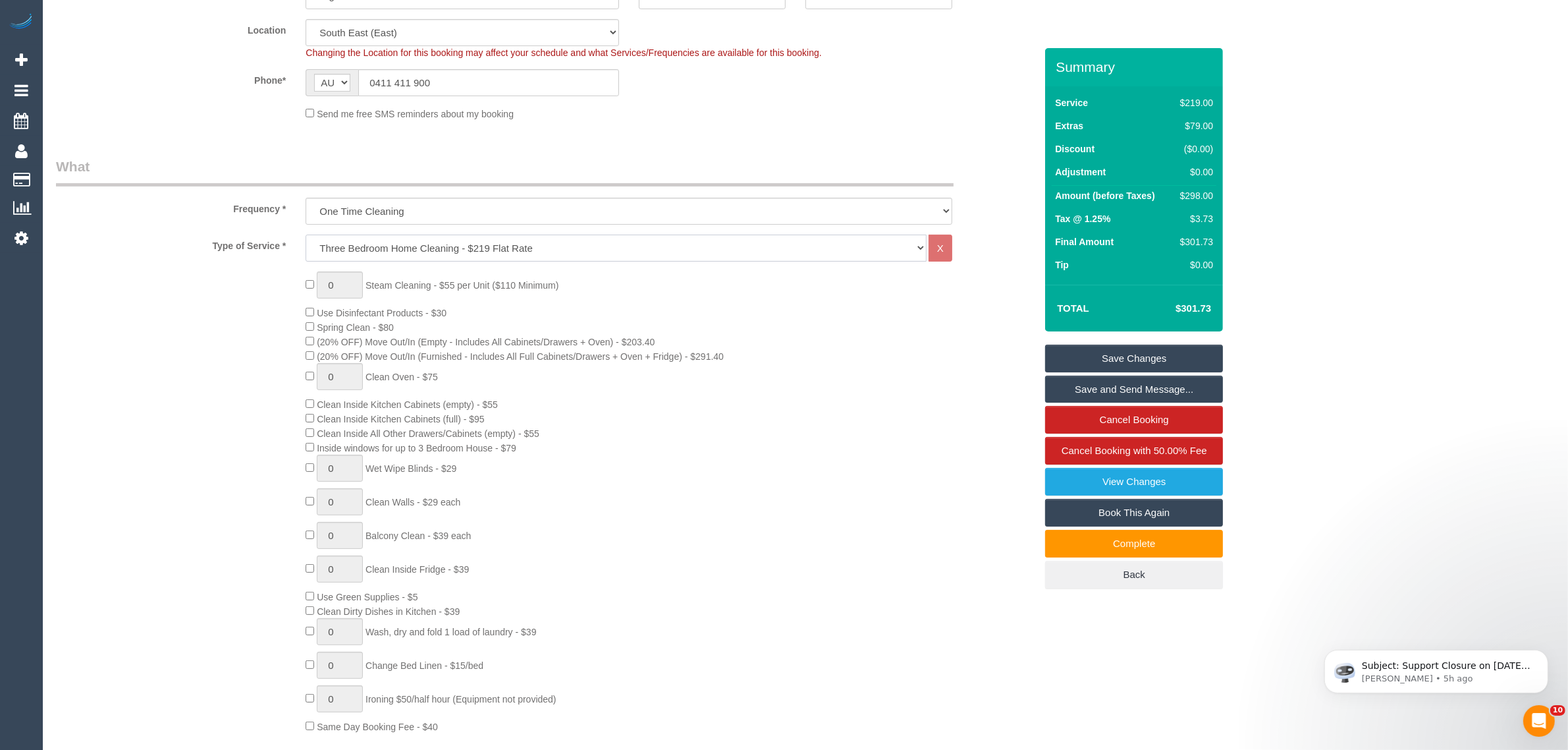
scroll to position [329, 0]
select select "spot11"
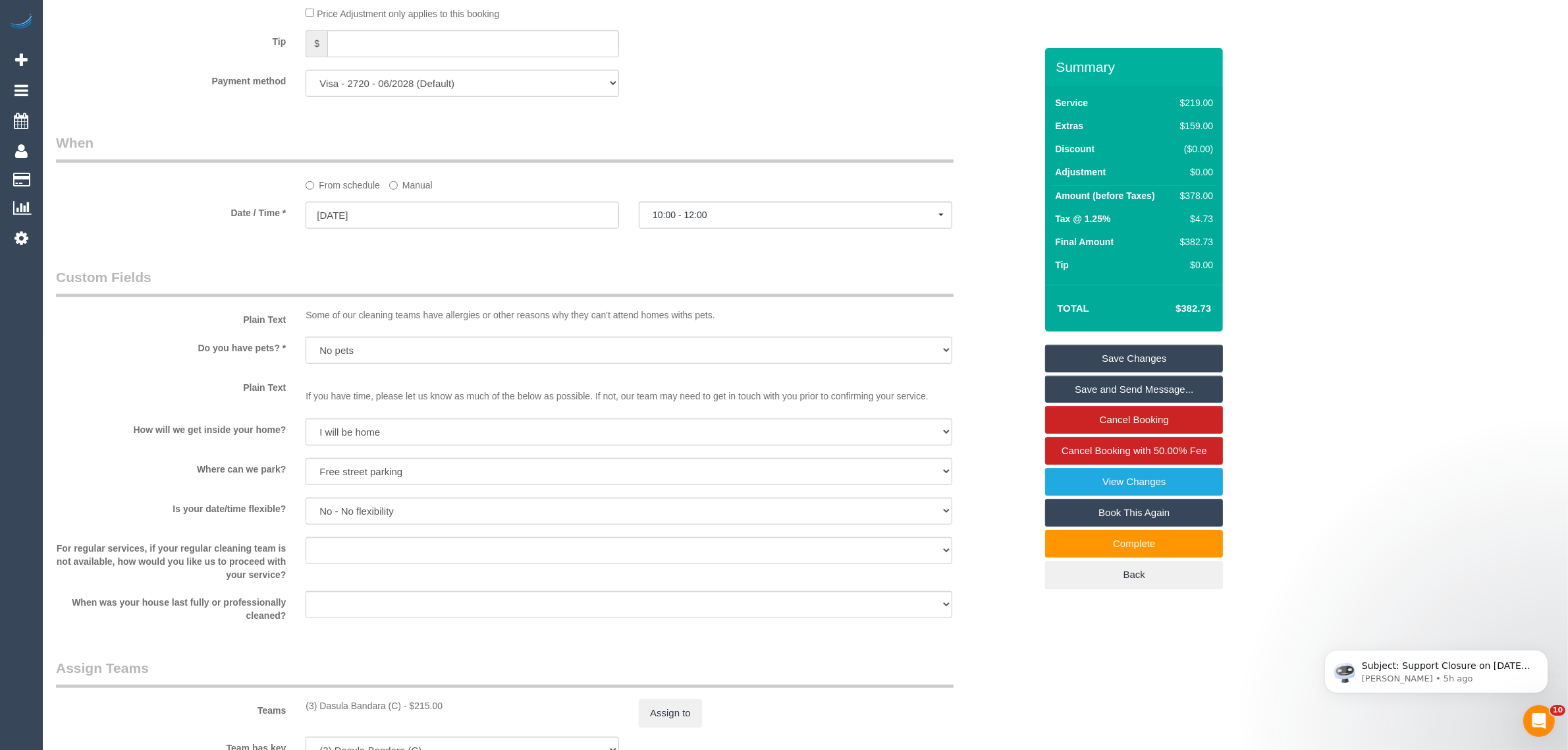
scroll to position [988, 0]
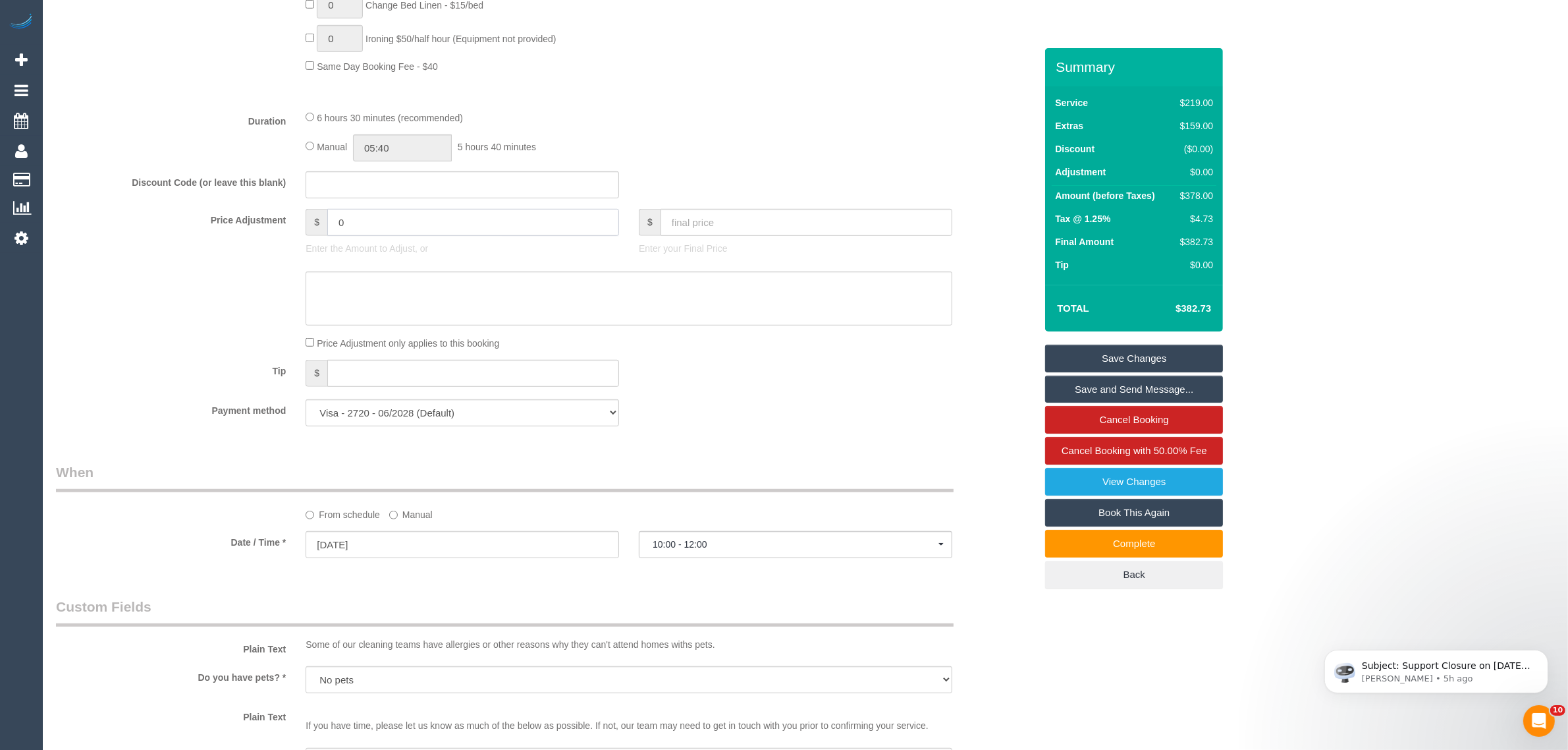
click at [456, 226] on input "0" at bounding box center [474, 222] width 292 height 27
type input "-10"
click at [428, 286] on textarea at bounding box center [629, 298] width 647 height 54
type textarea "skipping 1 room"
click at [127, 338] on div "Price Adjustment only applies to this booking" at bounding box center [545, 343] width 999 height 15
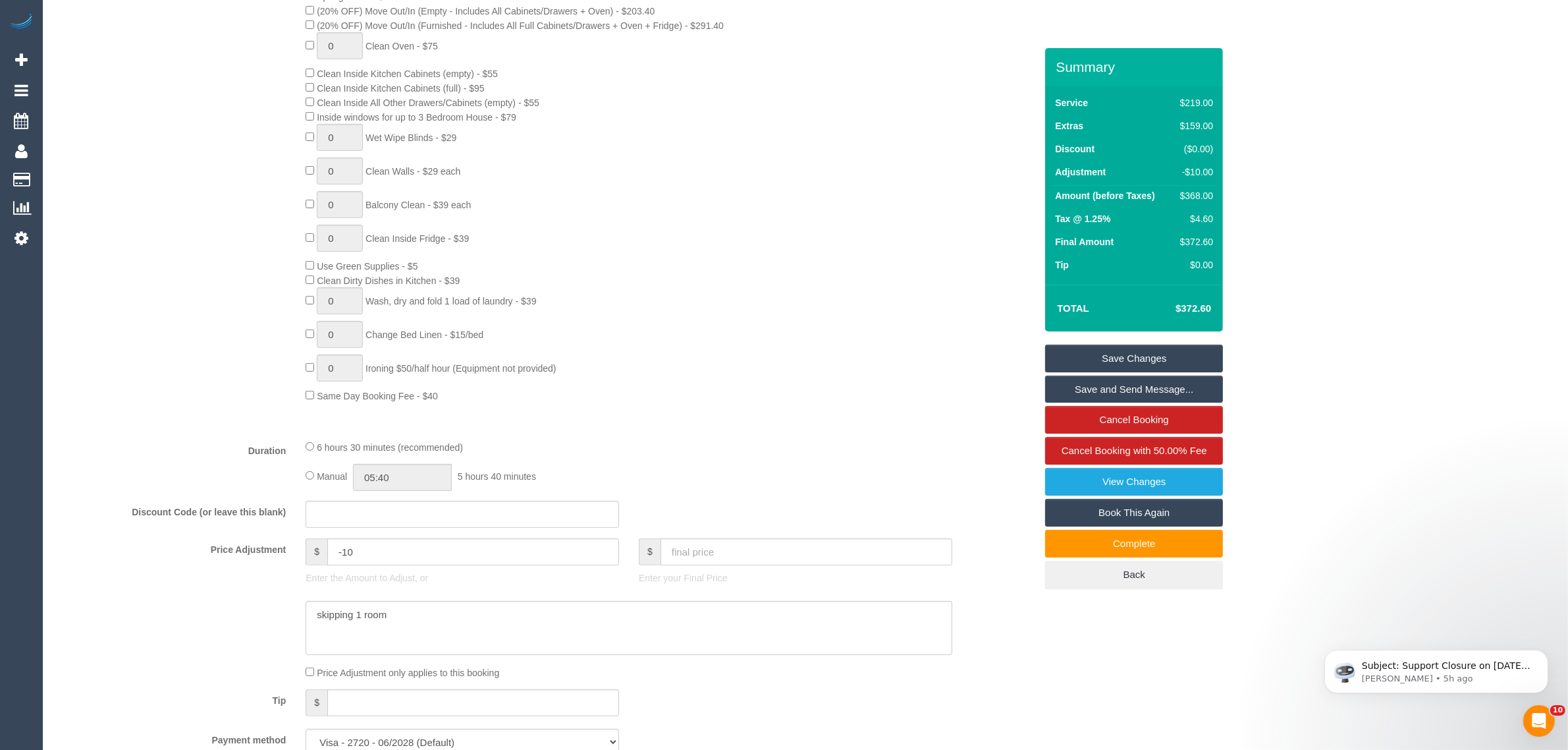
scroll to position [329, 0]
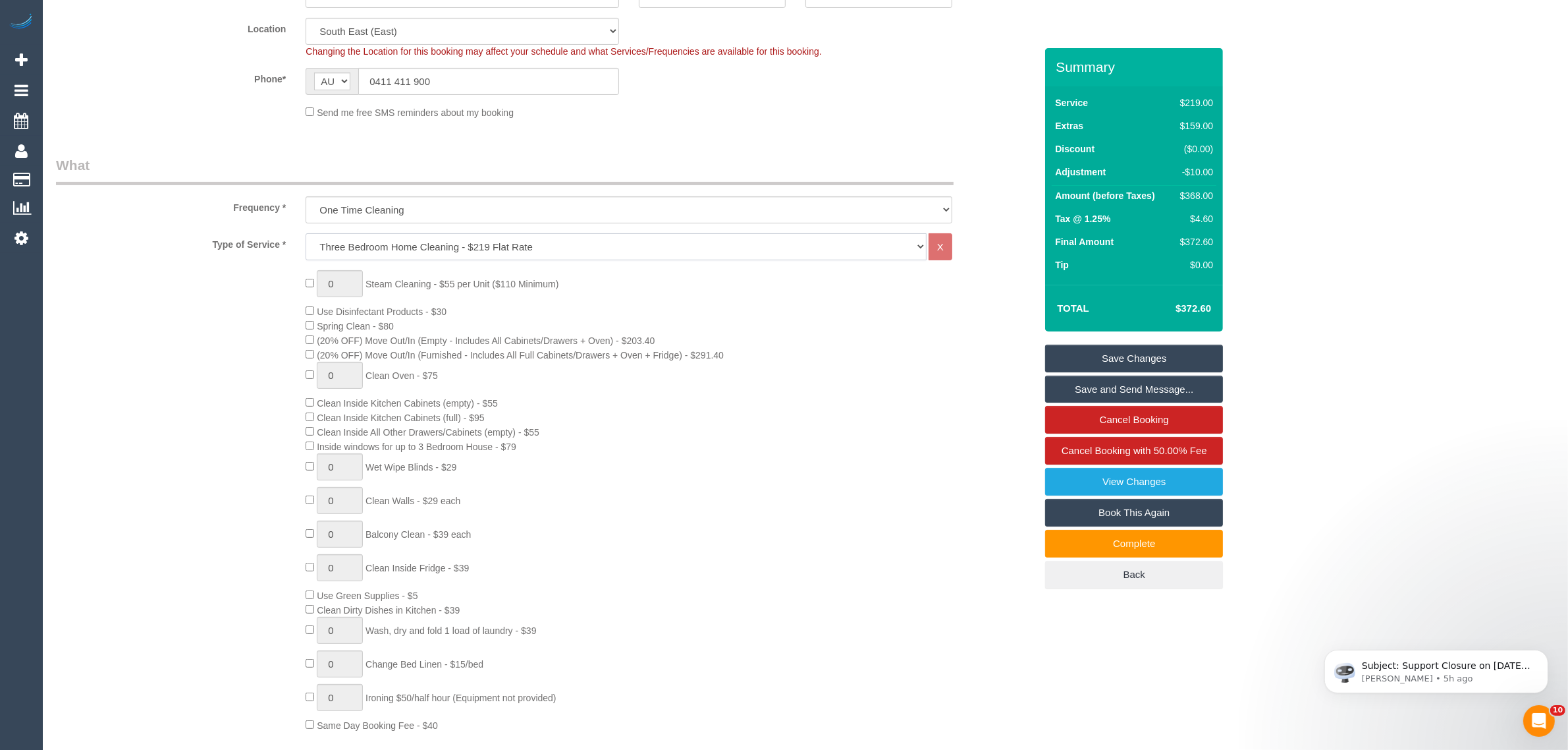
click at [885, 235] on select "Hourly Service - $70/h Hourly Service - $65/h Hourly Service - $60/h Hourly Ser…" at bounding box center [616, 247] width 621 height 27
click at [999, 323] on div "0 Steam Cleaning - $55 per Unit ($110 Minimum) Use Disinfectant Products - $30 …" at bounding box center [670, 501] width 750 height 462
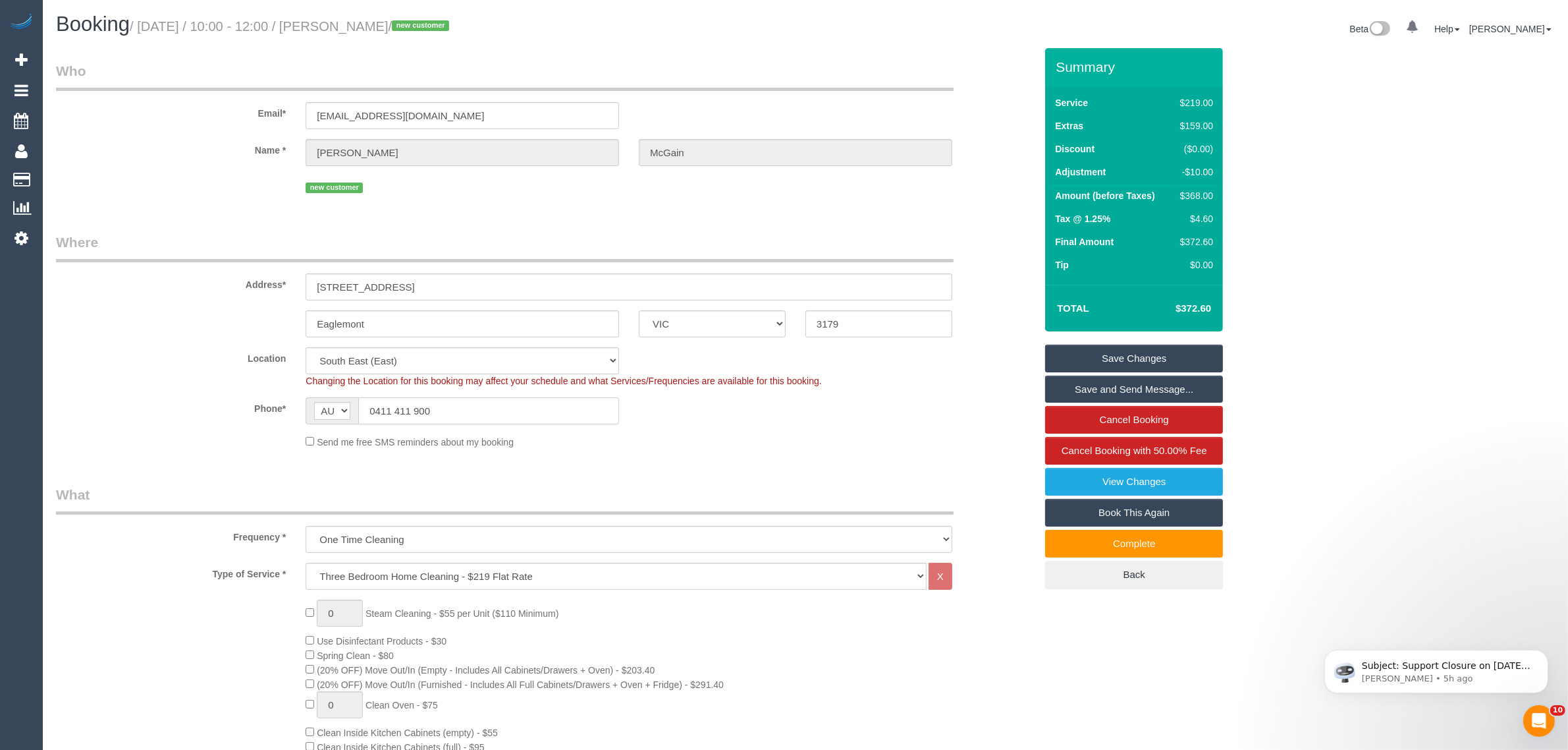
click at [511, 417] on input "0411 411 900" at bounding box center [488, 411] width 261 height 27
click at [222, 345] on fieldset "Where Address* 16/110 Maltravers Road Eaglemont ACT NSW NT QLD SA TAS VIC WA 31…" at bounding box center [545, 346] width 979 height 226
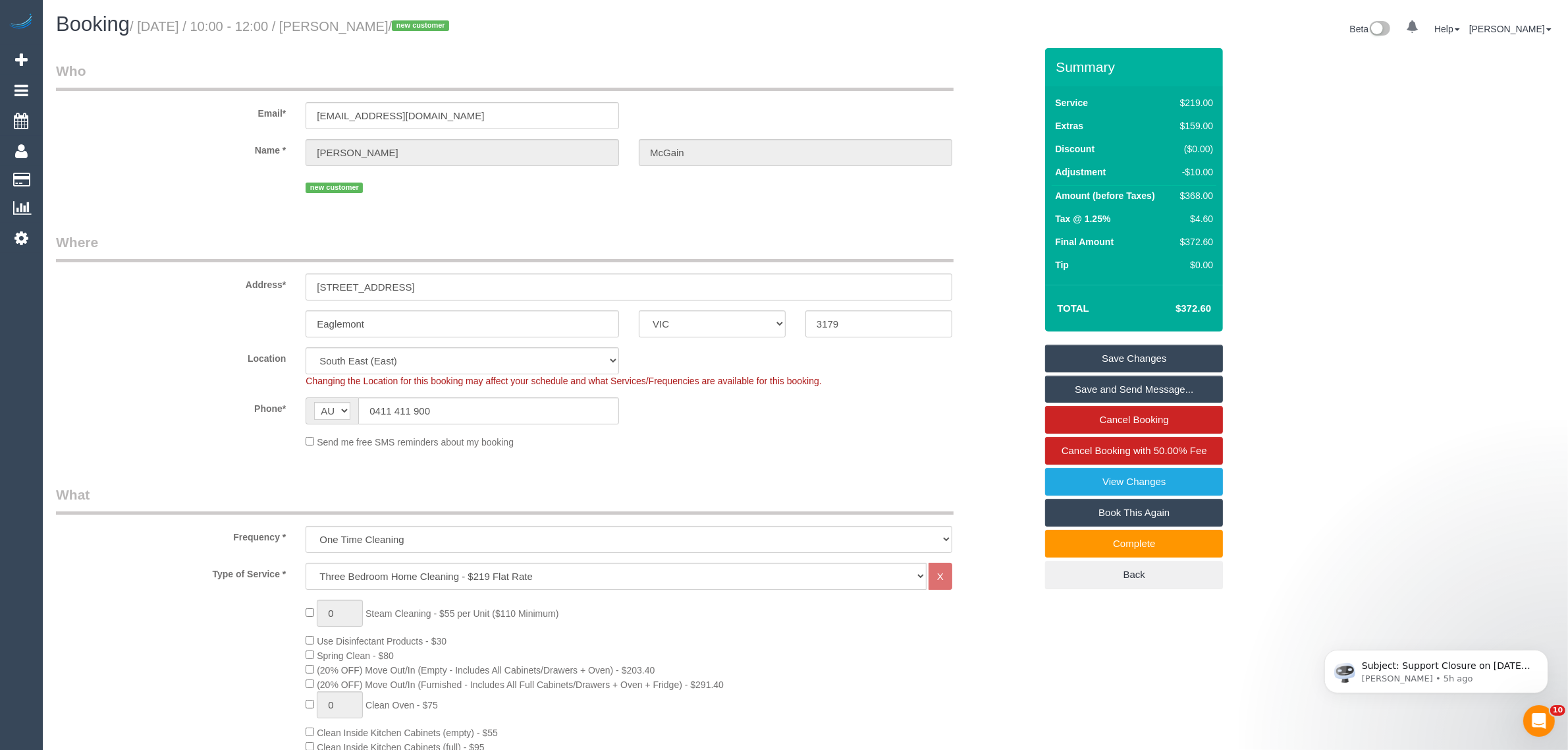
click at [937, 407] on div "Phone* AF AL DZ AD AO AI AQ AG AR AM AW AU AT AZ BS BH BD BB BY BE BZ BJ BM BT …" at bounding box center [545, 411] width 999 height 27
click at [982, 414] on div "Phone* AF AL DZ AD AO AI AQ AG AR AM AW AU AT AZ BS BH BD BB BY BE BZ BJ BM BT …" at bounding box center [545, 411] width 999 height 27
click at [974, 268] on div "Address* 16/110 Maltravers Road" at bounding box center [545, 266] width 999 height 68
click at [834, 70] on legend "Who" at bounding box center [505, 76] width 898 height 30
click at [984, 294] on div "Address* 16/110 Maltravers Road" at bounding box center [545, 266] width 999 height 68
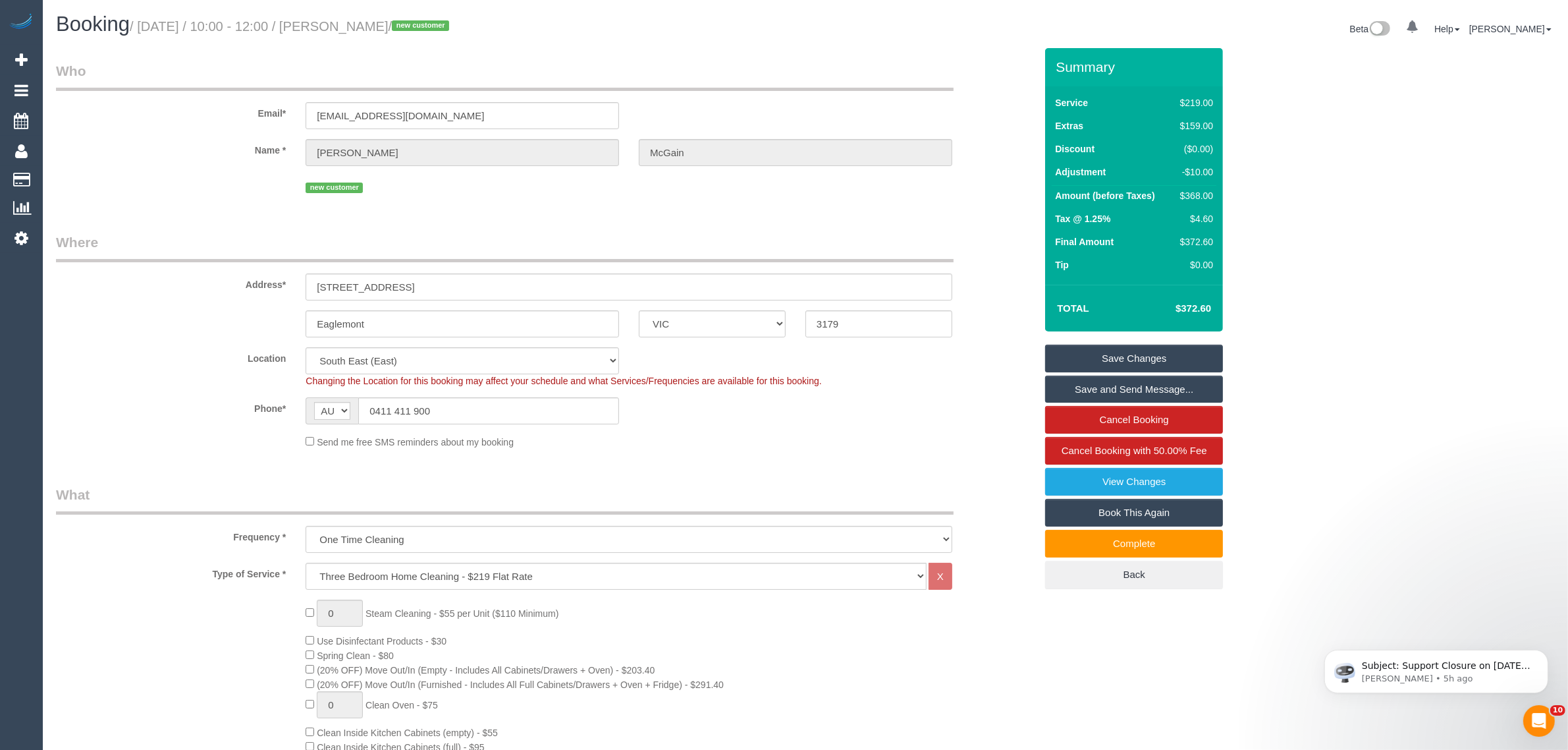
click at [969, 123] on div "Email* rangeview@bigpond.com" at bounding box center [545, 95] width 999 height 68
click at [980, 169] on sui-booking-customer "Email* rangeview@bigpond.com Name * Ian McGain new customer" at bounding box center [545, 129] width 979 height 135
click at [982, 169] on sui-booking-customer "Email* rangeview@bigpond.com Name * Ian McGain new customer" at bounding box center [545, 129] width 979 height 135
click at [985, 141] on div "Name * Ian McGain" at bounding box center [545, 152] width 999 height 27
click at [988, 133] on sui-booking-customer "Email* rangeview@bigpond.com Name * Ian McGain new customer" at bounding box center [545, 129] width 979 height 135
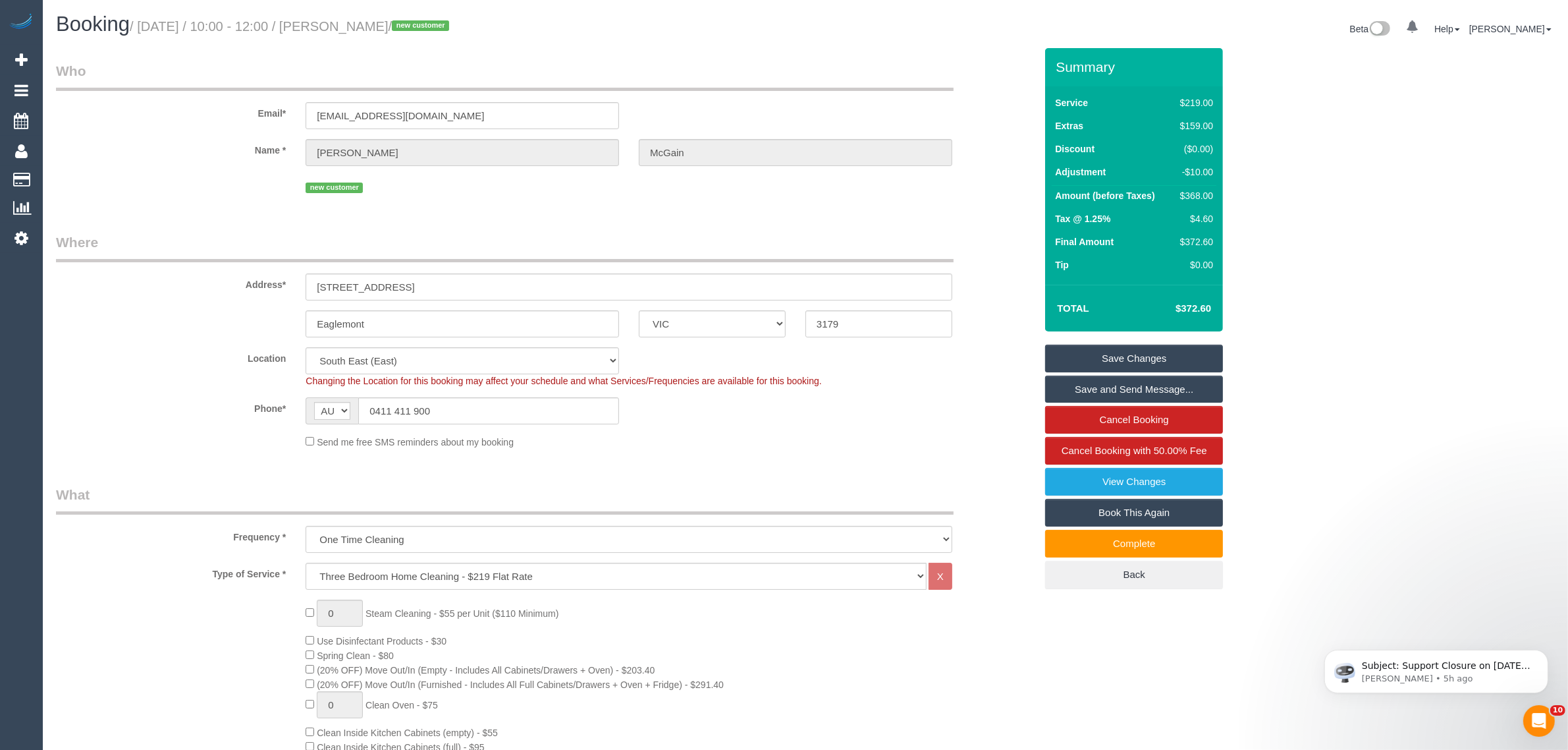
click at [961, 449] on fieldset "Where Address* 16/110 Maltravers Road Eaglemont ACT NSW NT QLD SA TAS VIC WA 31…" at bounding box center [545, 346] width 979 height 226
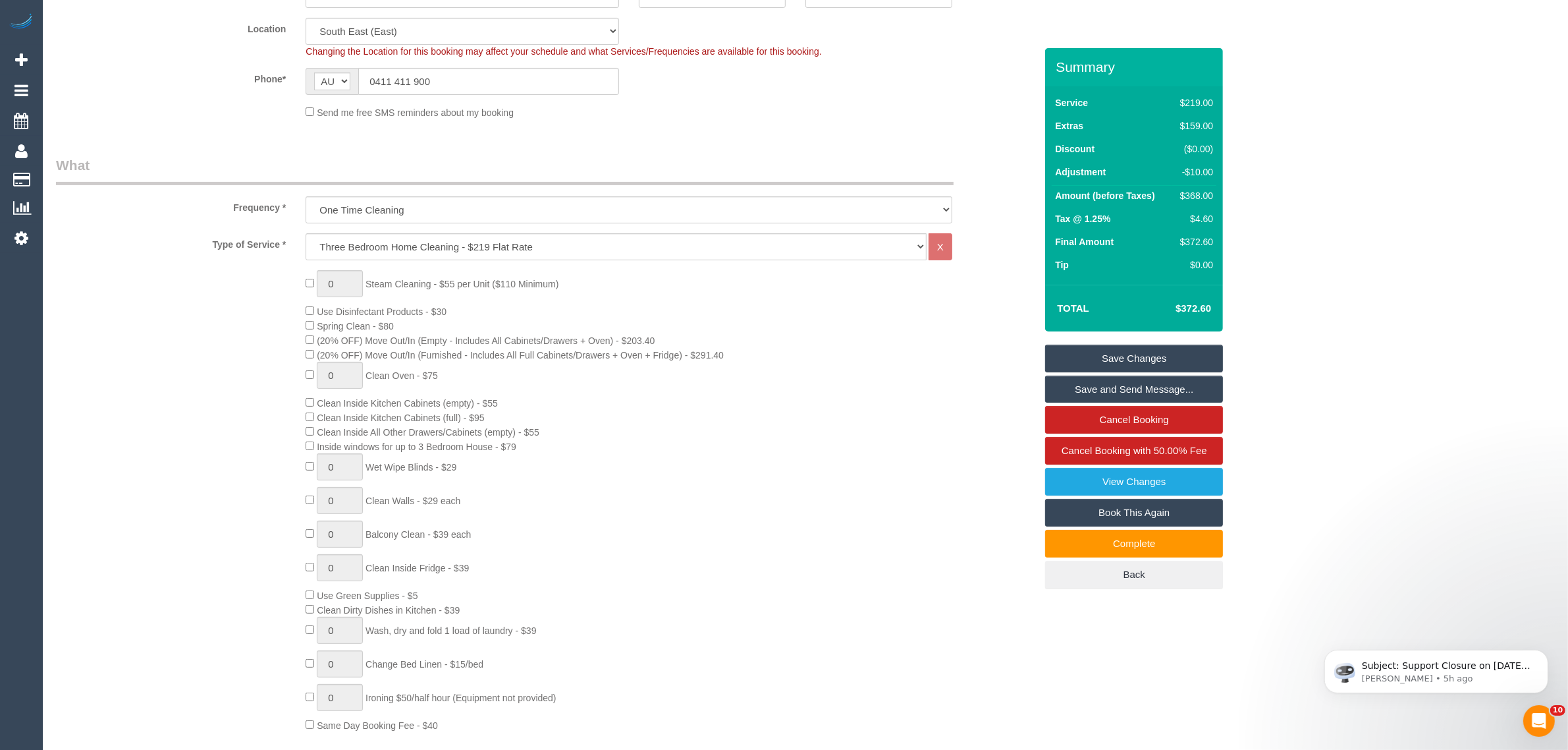
drag, startPoint x: 222, startPoint y: 489, endPoint x: 230, endPoint y: 481, distance: 11.3
click at [222, 489] on div "0 Steam Cleaning - $55 per Unit ($110 Minimum) Use Disinfectant Products - $30 …" at bounding box center [545, 501] width 999 height 462
click at [969, 336] on div "0 Steam Cleaning - $55 per Unit ($110 Minimum) Use Disinfectant Products - $30 …" at bounding box center [670, 501] width 750 height 462
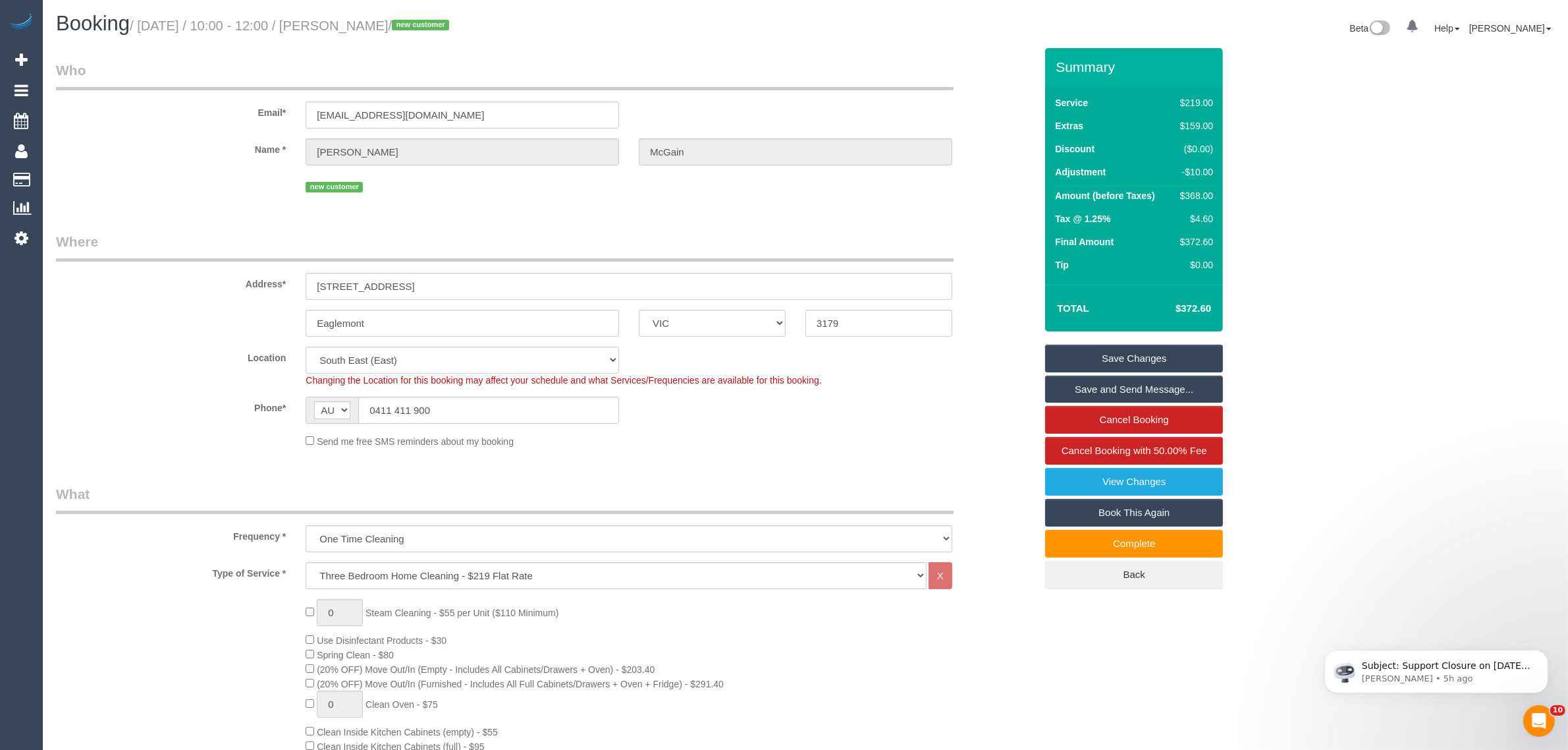
scroll to position [0, 0]
click at [211, 197] on fieldset "Who Email* rangeview@bigpond.com Name * Ian McGain new customer" at bounding box center [545, 134] width 979 height 145
click at [181, 324] on div "Eaglemont ACT NSW NT QLD SA TAS VIC WA 3179" at bounding box center [545, 324] width 999 height 27
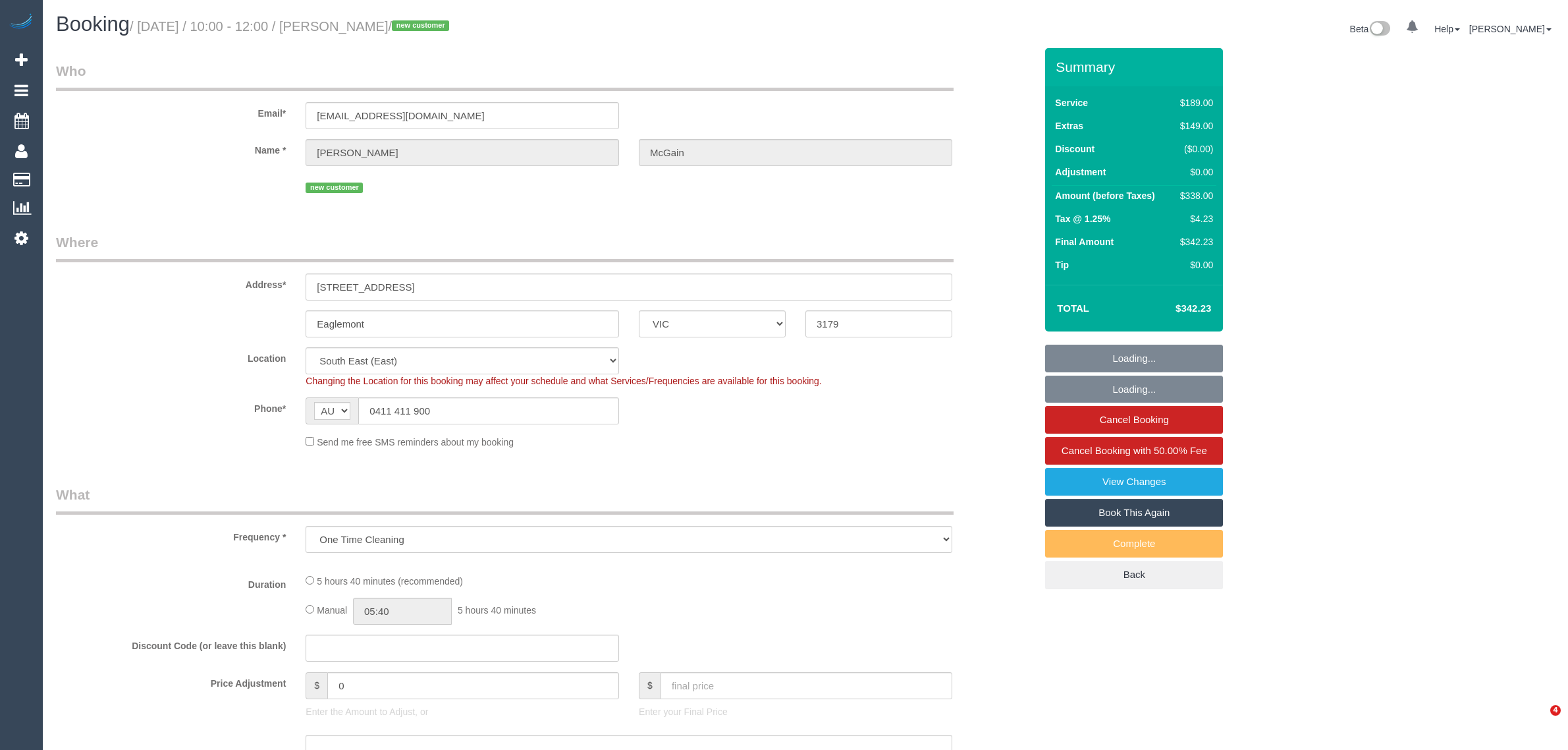
select select "VIC"
select select "object:548"
select select "string:stripe-pm_1RynM42GScqysDRV9BZwW82V"
select select "number:28"
select select "number:14"
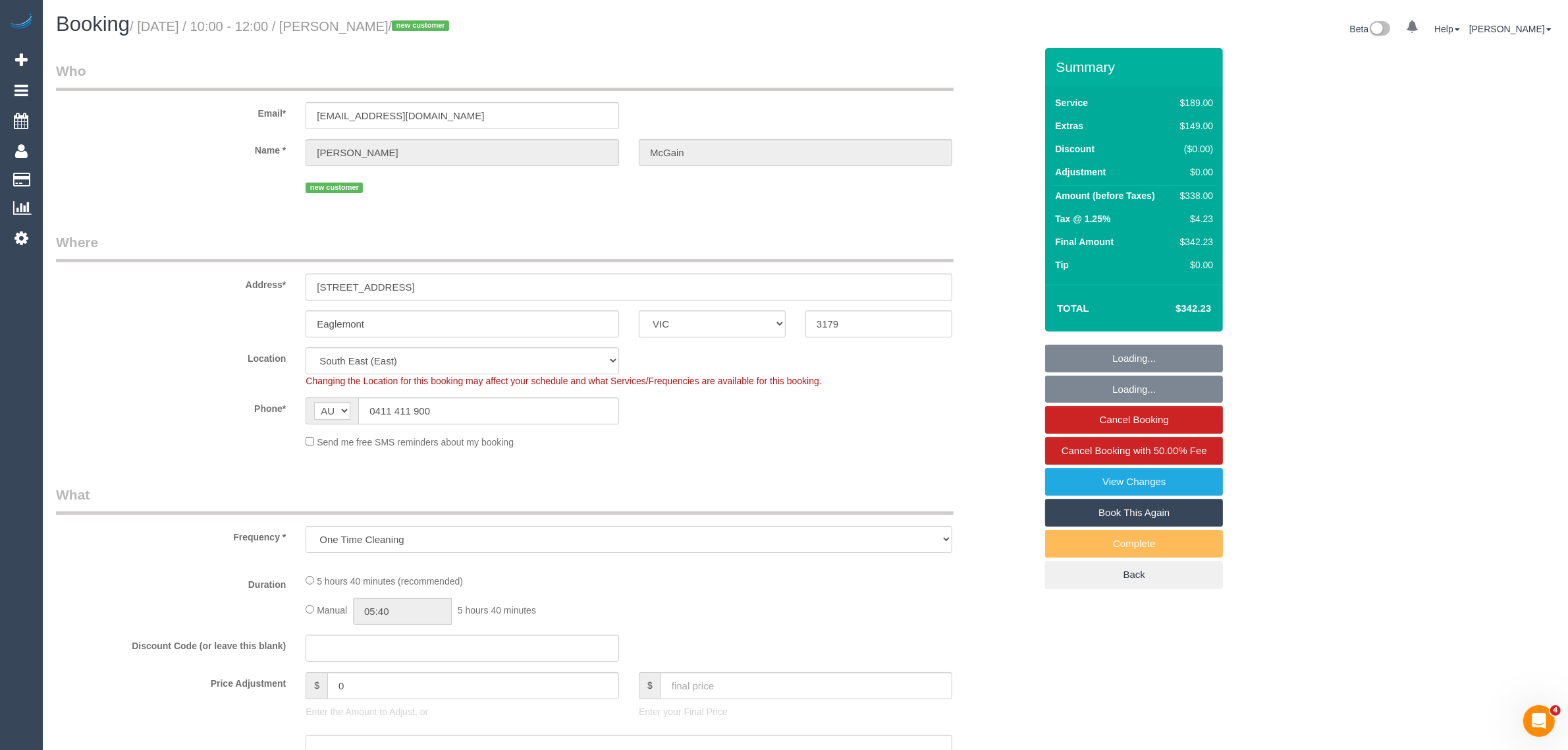
select select "number:19"
select select "number:25"
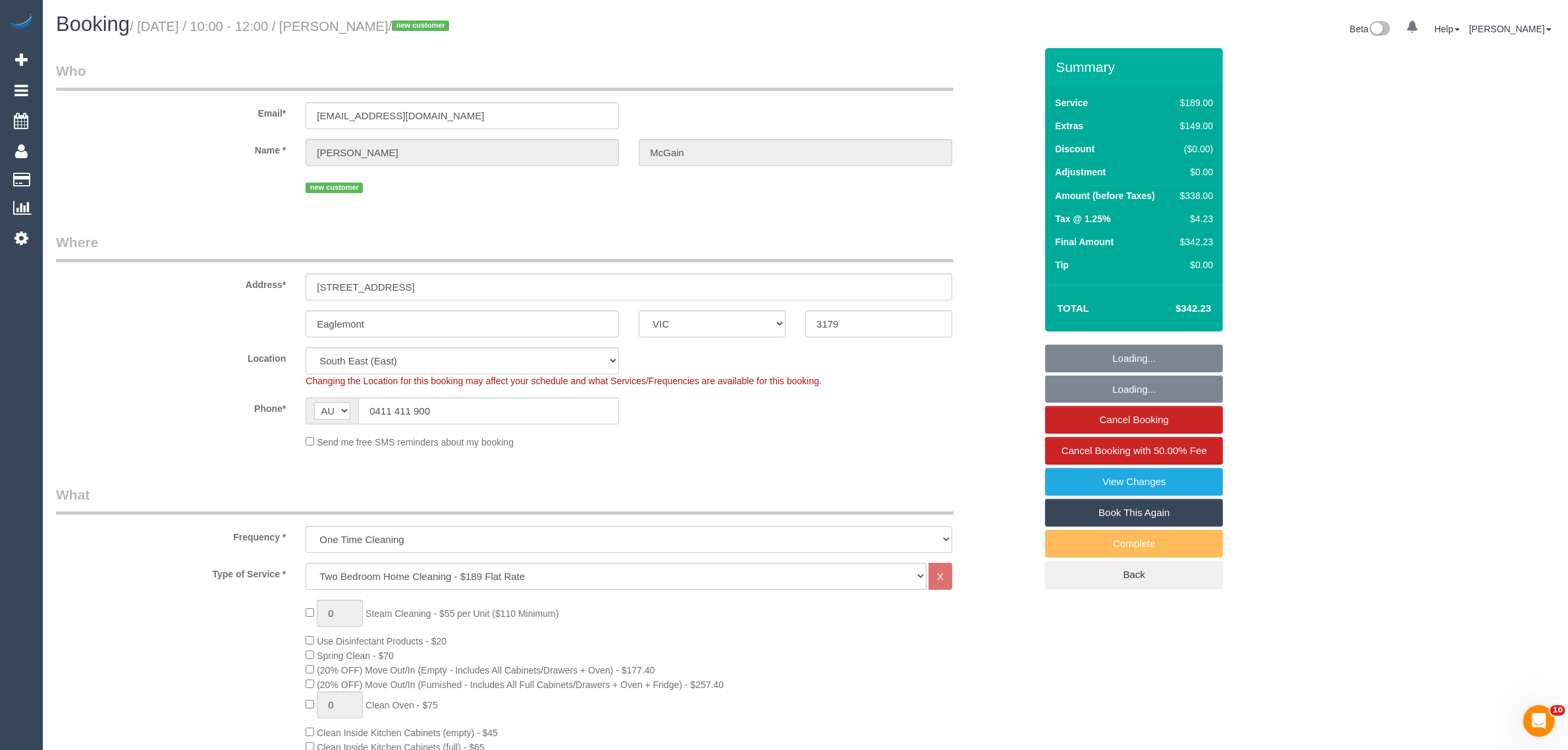
select select "spot1"
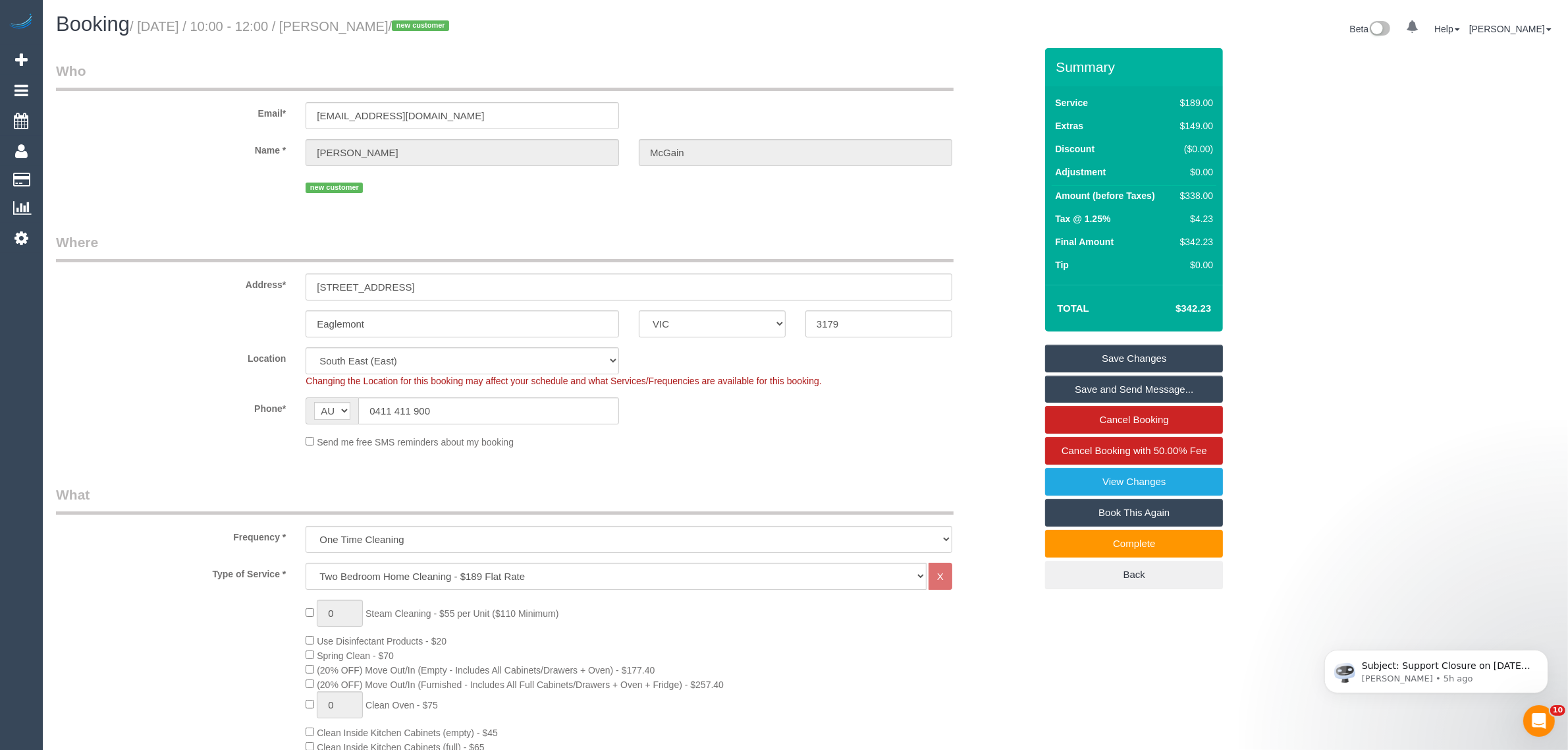
scroll to position [329, 0]
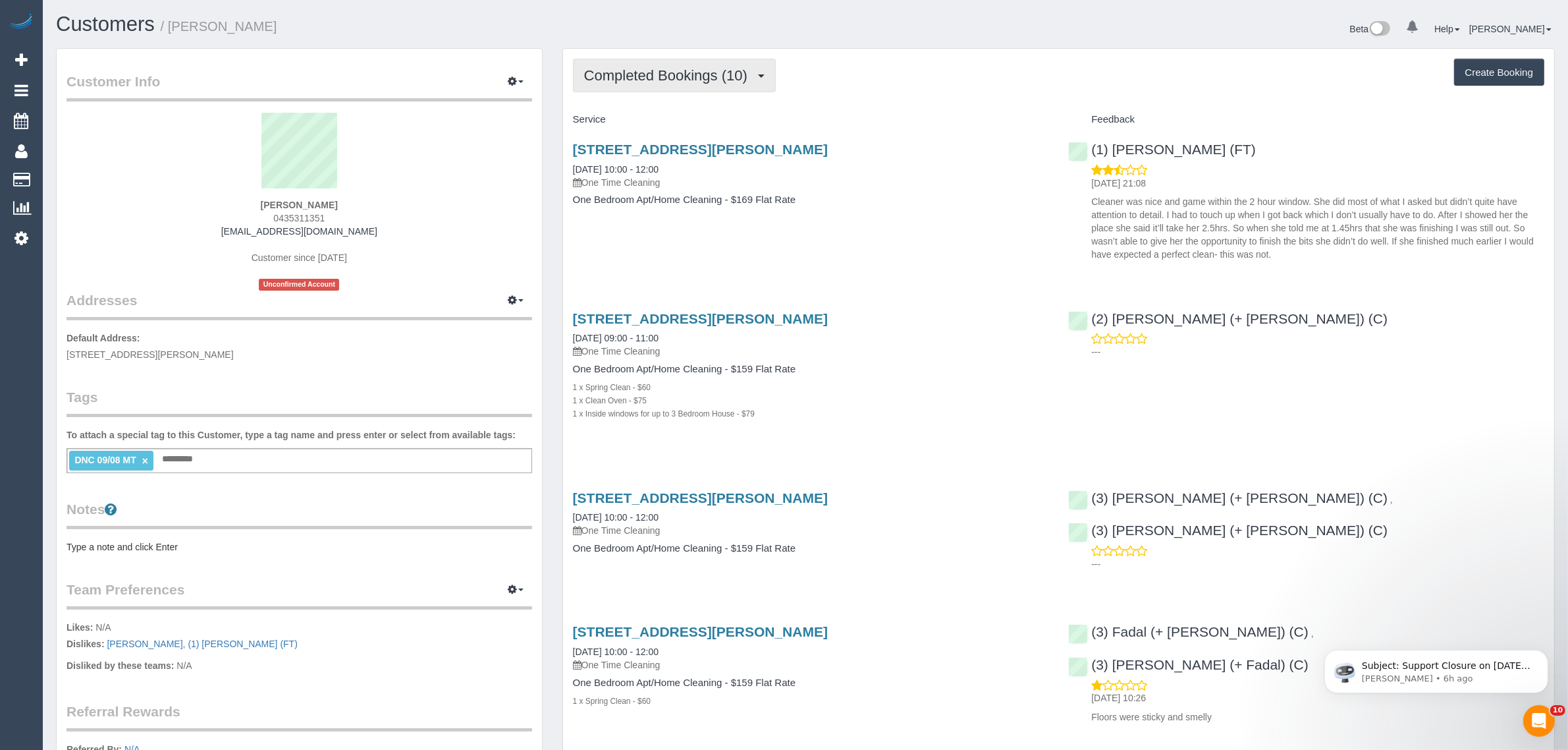
click at [704, 71] on span "Completed Bookings (10)" at bounding box center [669, 75] width 170 height 16
click at [665, 120] on link "Upcoming Bookings (1)" at bounding box center [644, 123] width 142 height 17
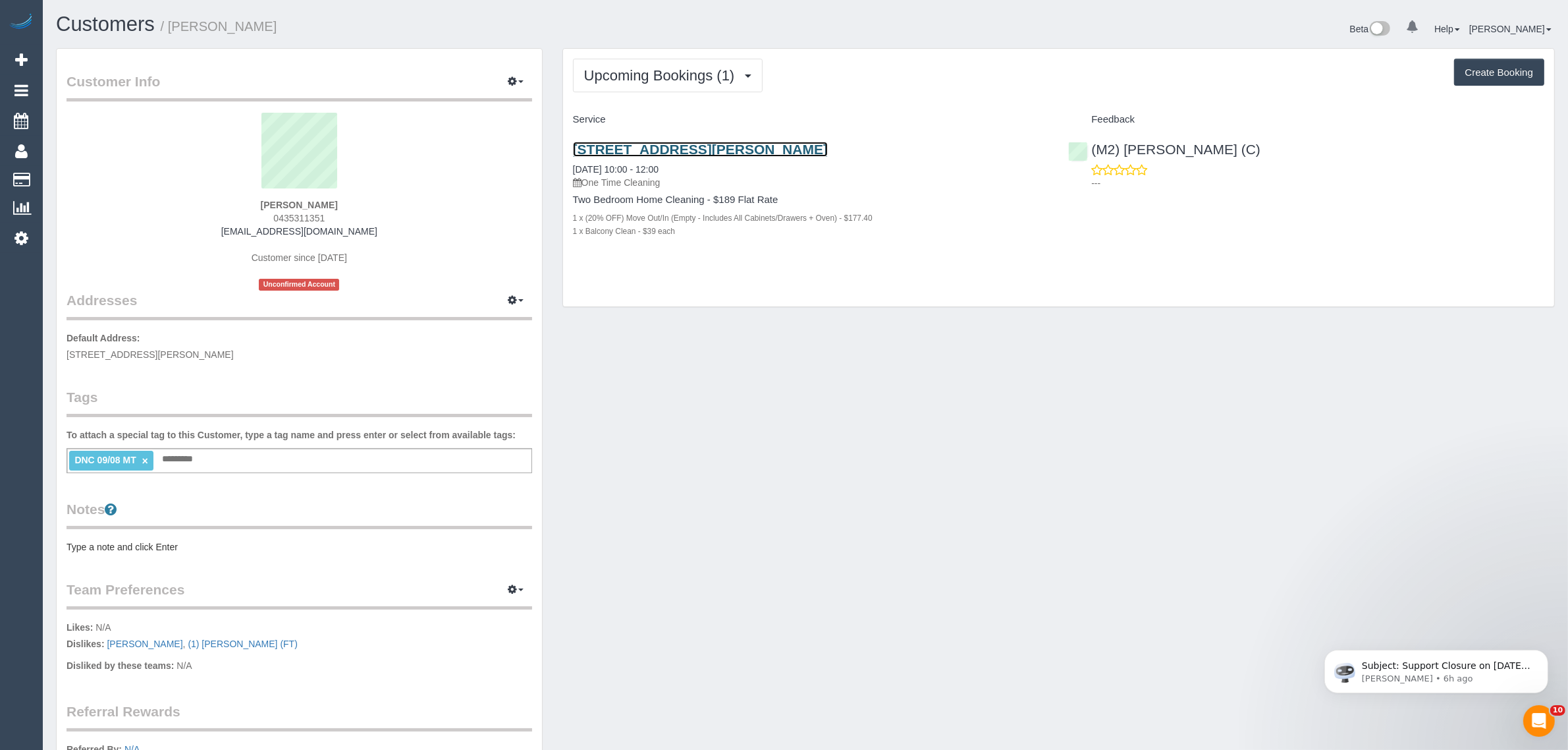
click at [652, 151] on link "910/1 Moreland Street, Footscray, VIC 3011" at bounding box center [700, 148] width 255 height 15
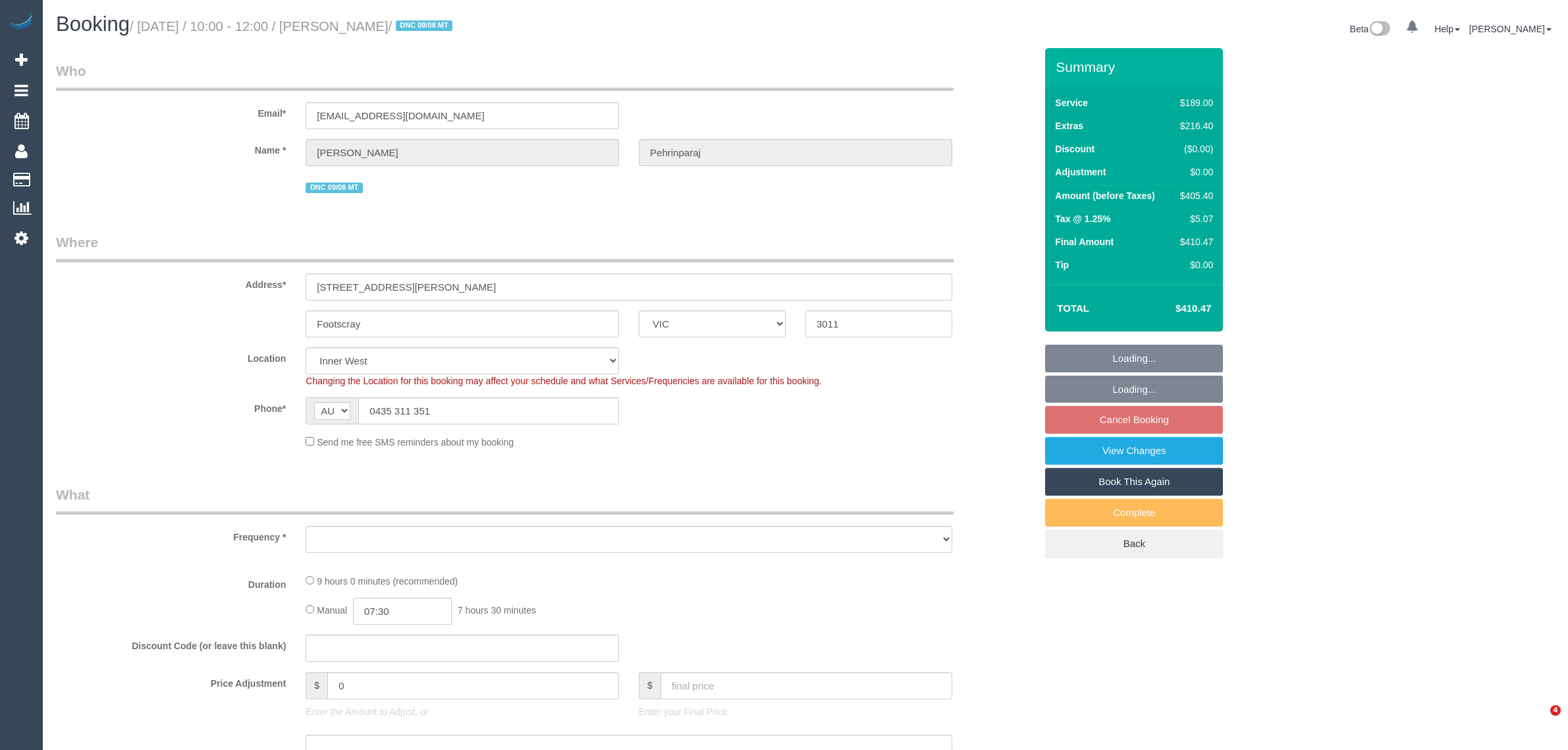
select select "VIC"
select select "string:stripe-pm_1RrtQB2GScqysDRVc6Vy64rN"
select select "number:28"
select select "number:14"
select select "number:18"
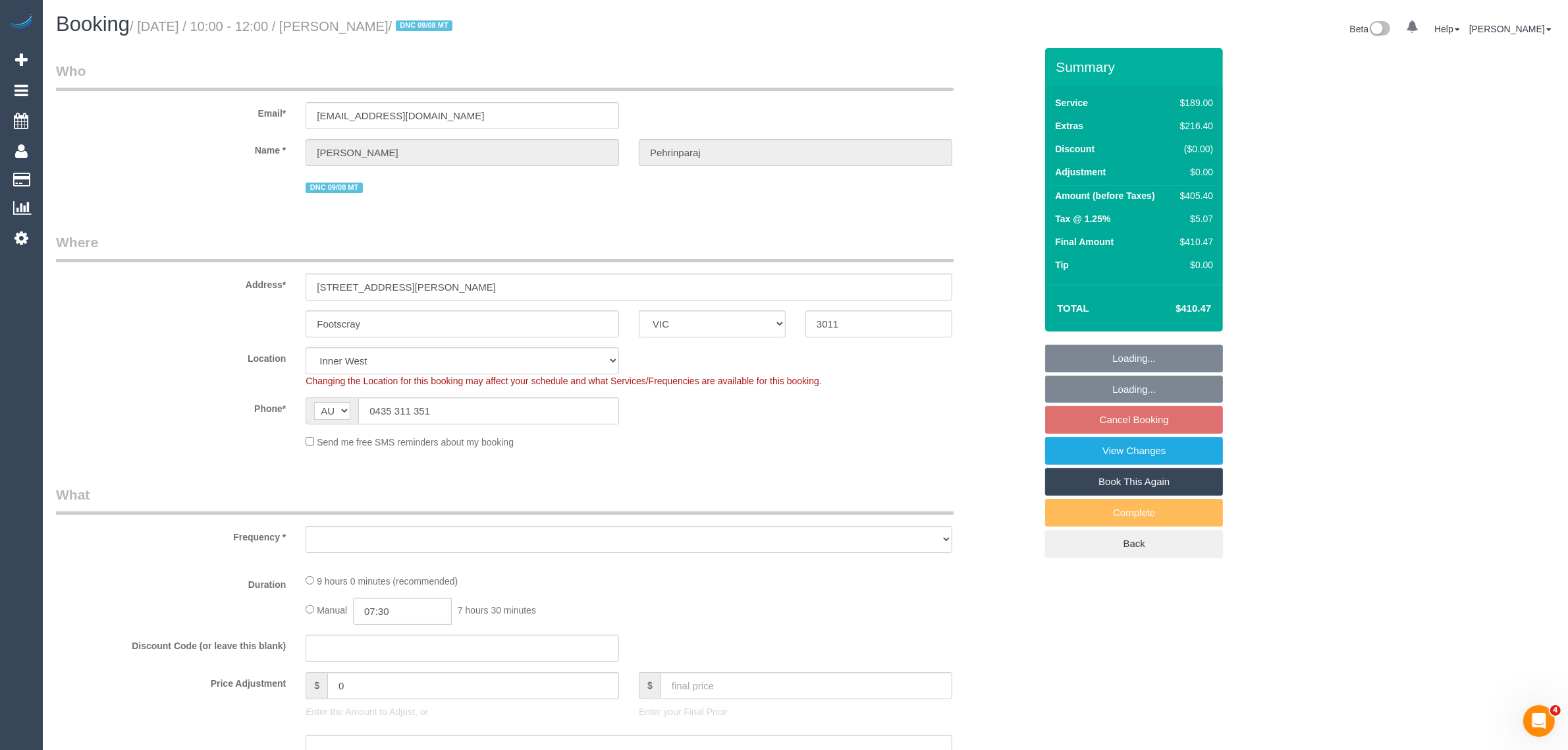
select select "number:36"
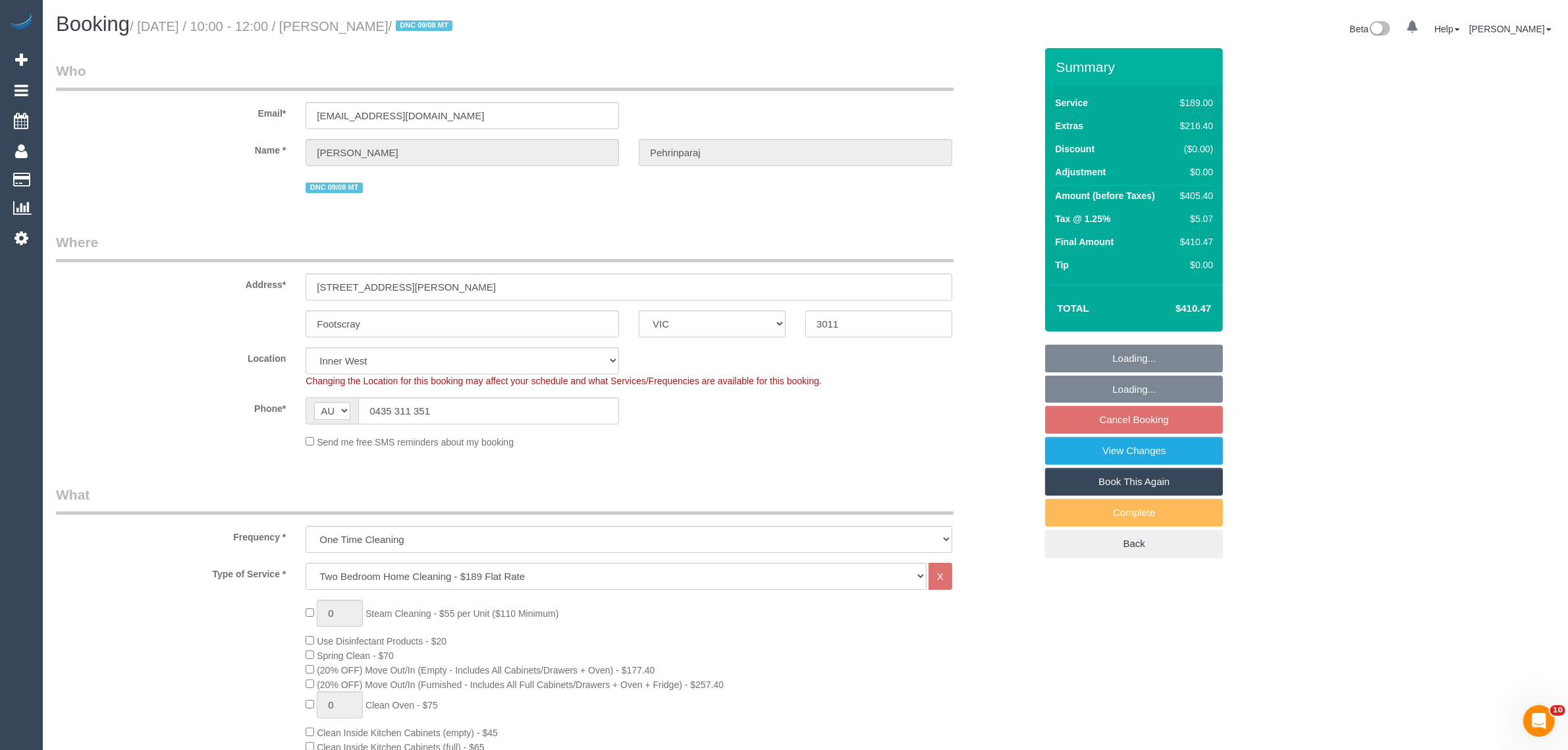
select select "object:1496"
select select "spot1"
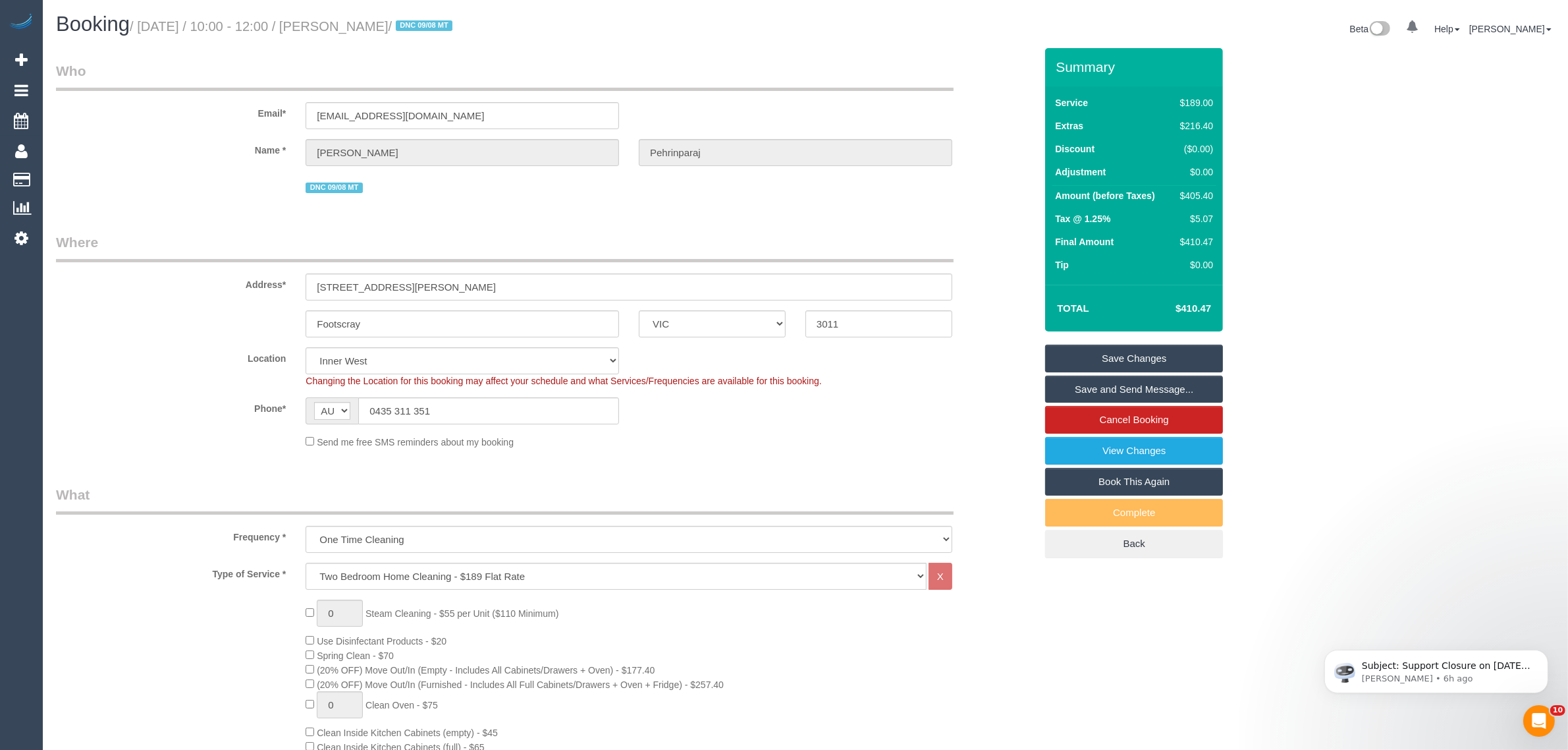
scroll to position [659, 0]
